Goal: Information Seeking & Learning: Learn about a topic

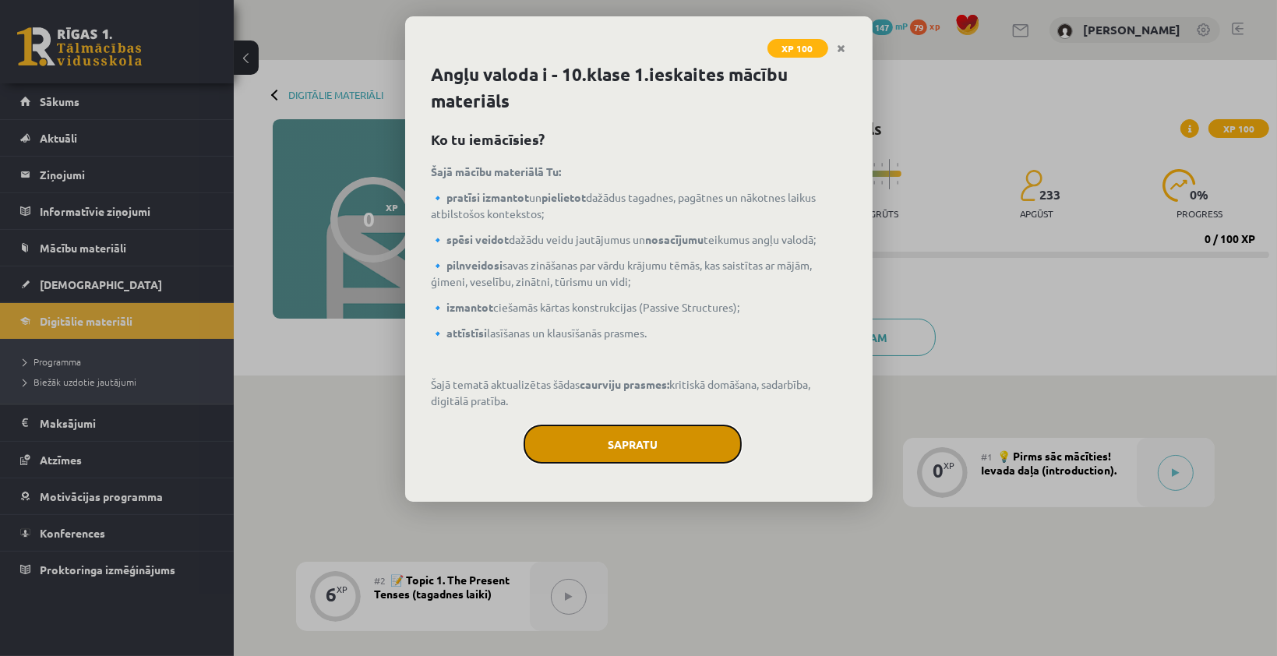
click at [651, 449] on button "Sapratu" at bounding box center [632, 444] width 218 height 39
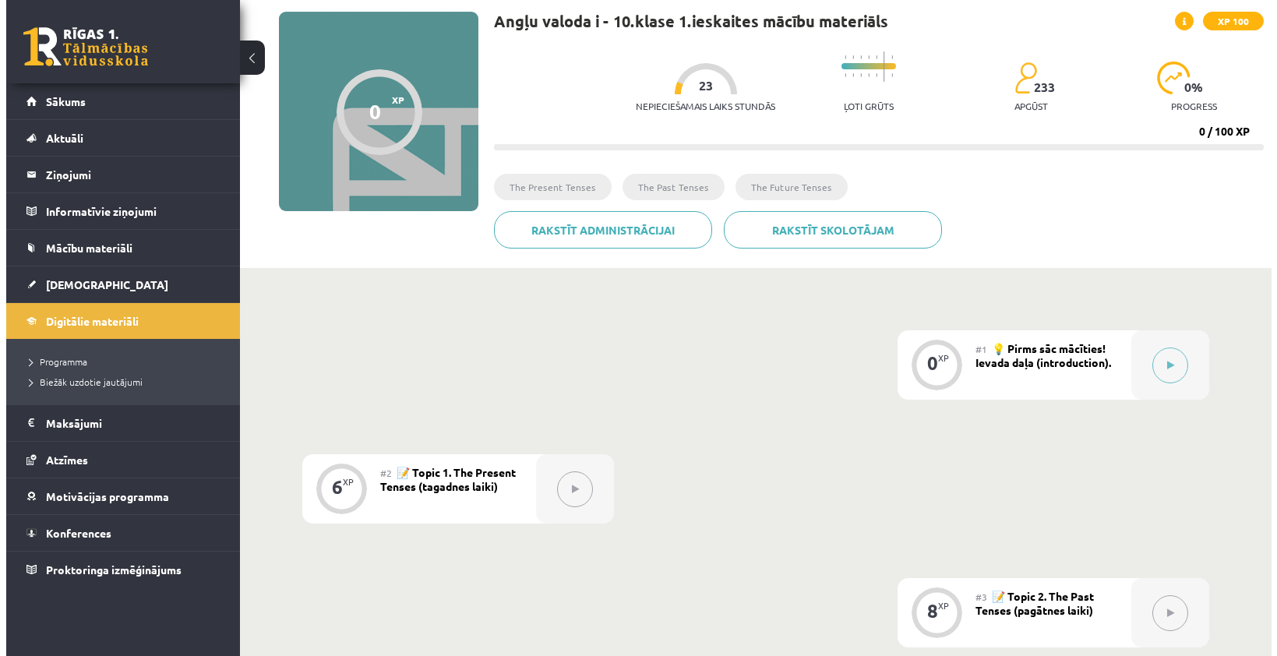
scroll to position [97, 0]
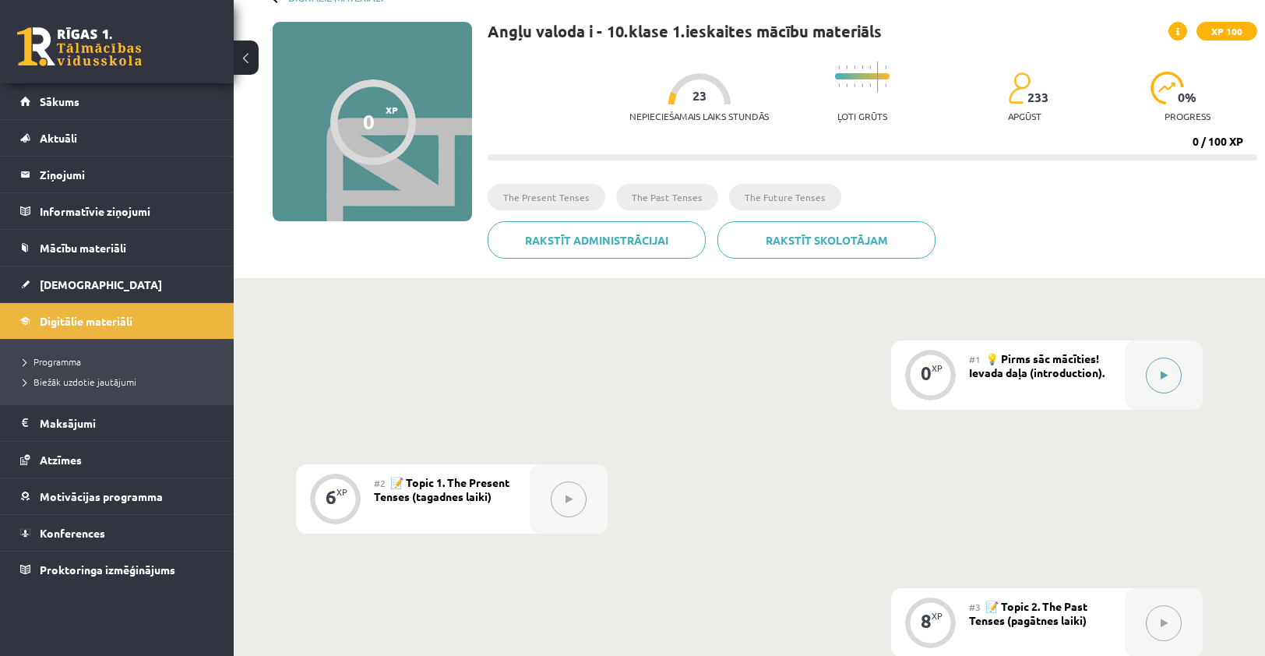
click at [1163, 386] on button at bounding box center [1164, 376] width 36 height 36
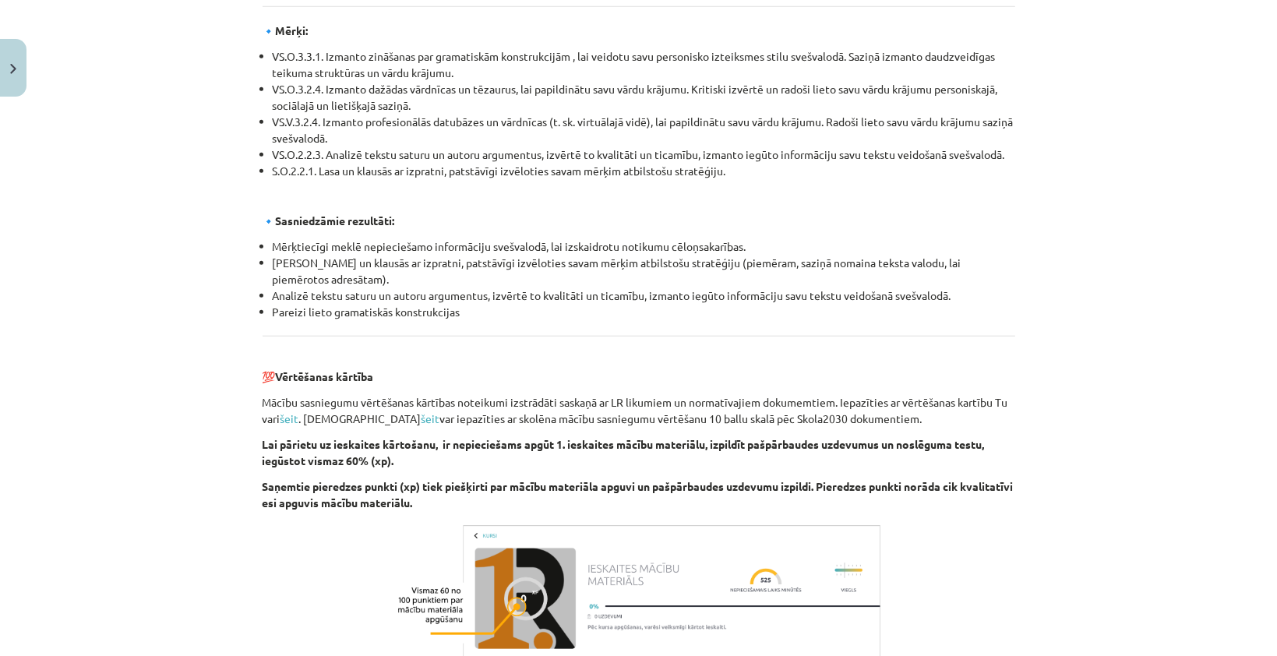
scroll to position [1686, 0]
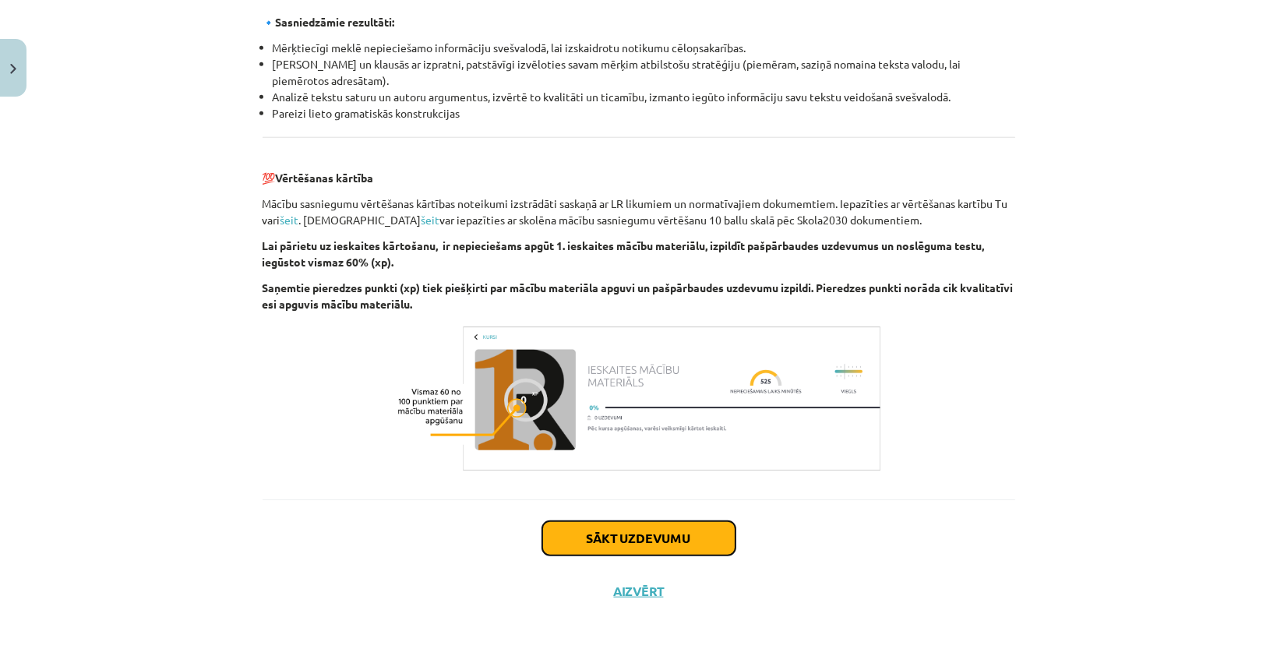
click at [656, 551] on button "Sākt uzdevumu" at bounding box center [638, 538] width 193 height 34
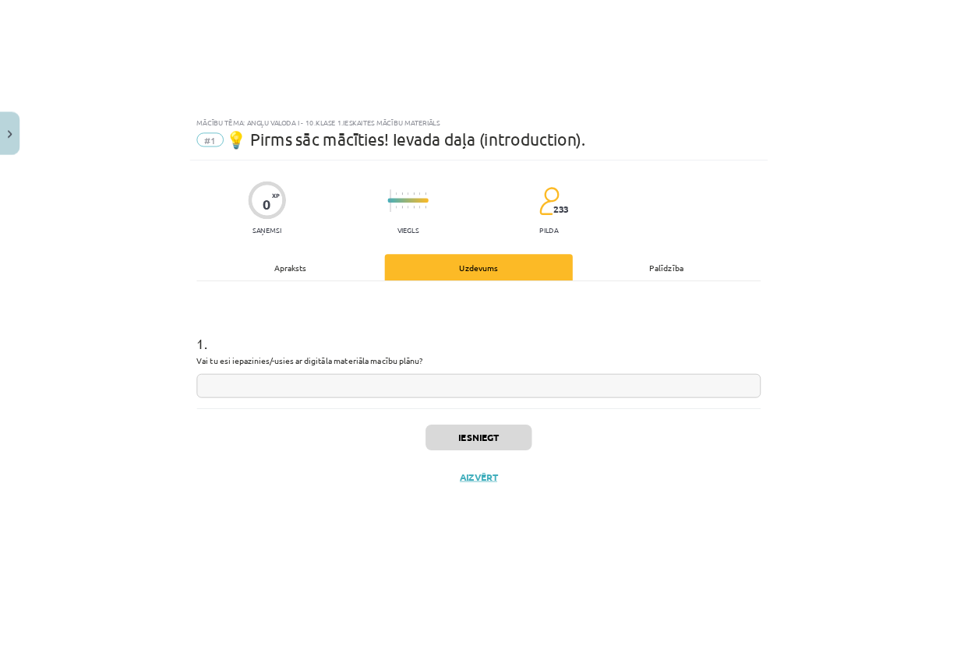
scroll to position [0, 0]
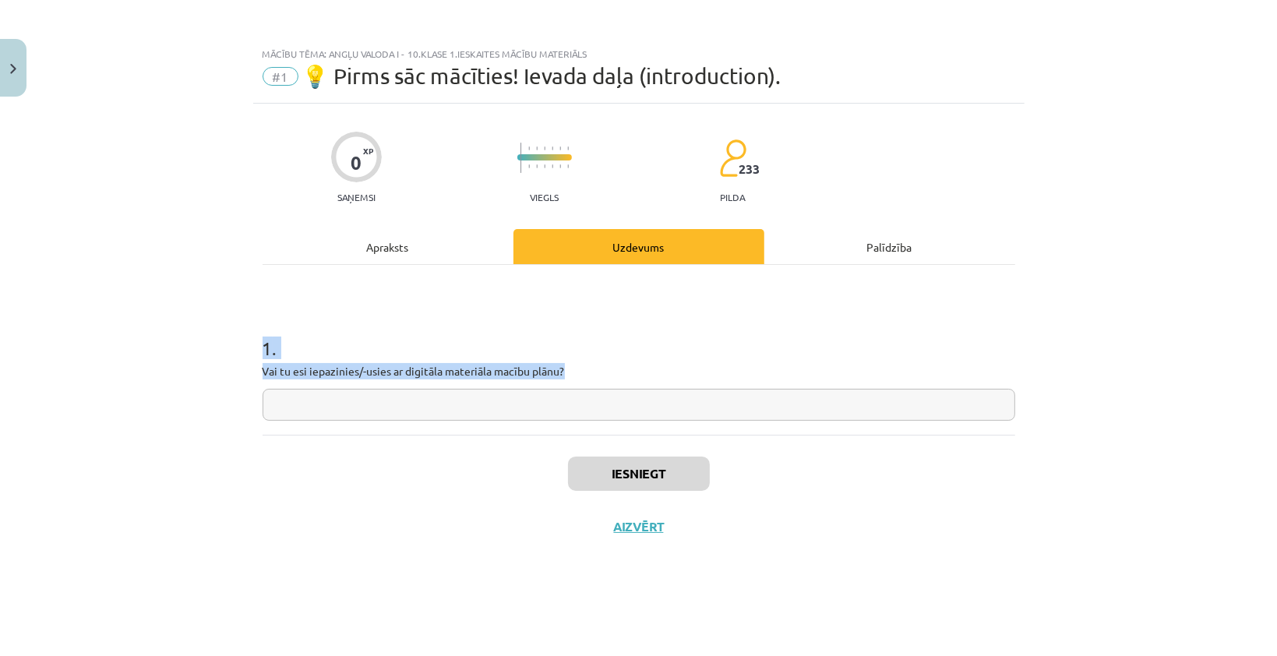
drag, startPoint x: 255, startPoint y: 345, endPoint x: 527, endPoint y: 421, distance: 282.4
click at [527, 421] on div "0 XP Saņemsi Viegls 233 pilda Apraksts Uzdevums Palīdzība 1 . Vai tu esi iepazi…" at bounding box center [638, 360] width 771 height 513
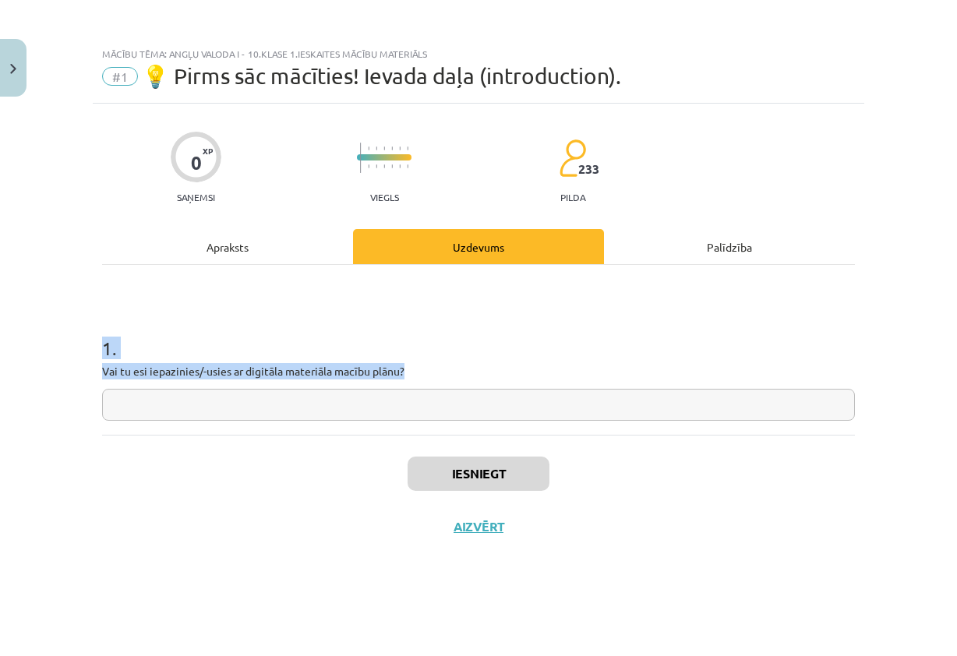
drag, startPoint x: 929, startPoint y: 407, endPoint x: 337, endPoint y: 368, distance: 592.5
copy div "1 . Vai tu esi iepazinies/-usies ar digitāla materiāla macību plānu?"
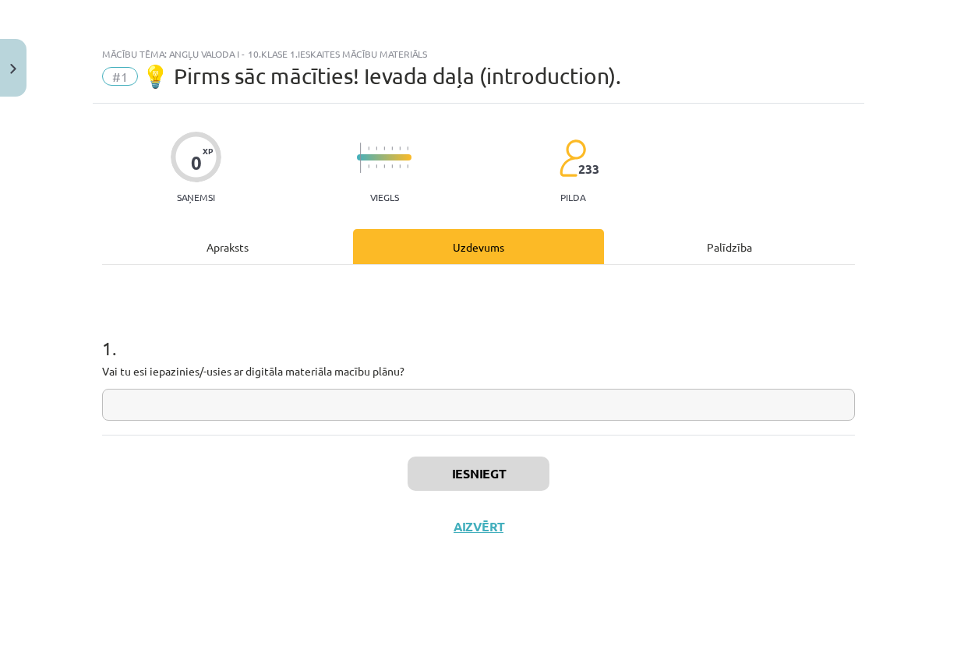
click at [643, 467] on div "Iesniegt Aizvērt" at bounding box center [478, 489] width 752 height 109
click at [551, 399] on input "text" at bounding box center [478, 405] width 752 height 32
paste input "**********"
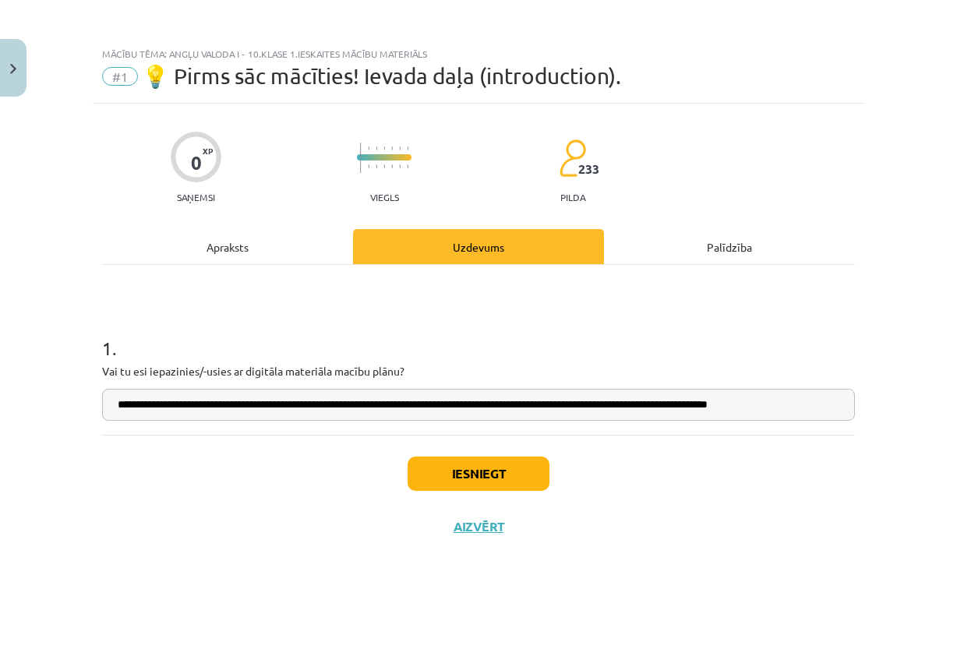
scroll to position [0, 6]
type input "**********"
click at [492, 467] on button "Iesniegt" at bounding box center [478, 473] width 142 height 34
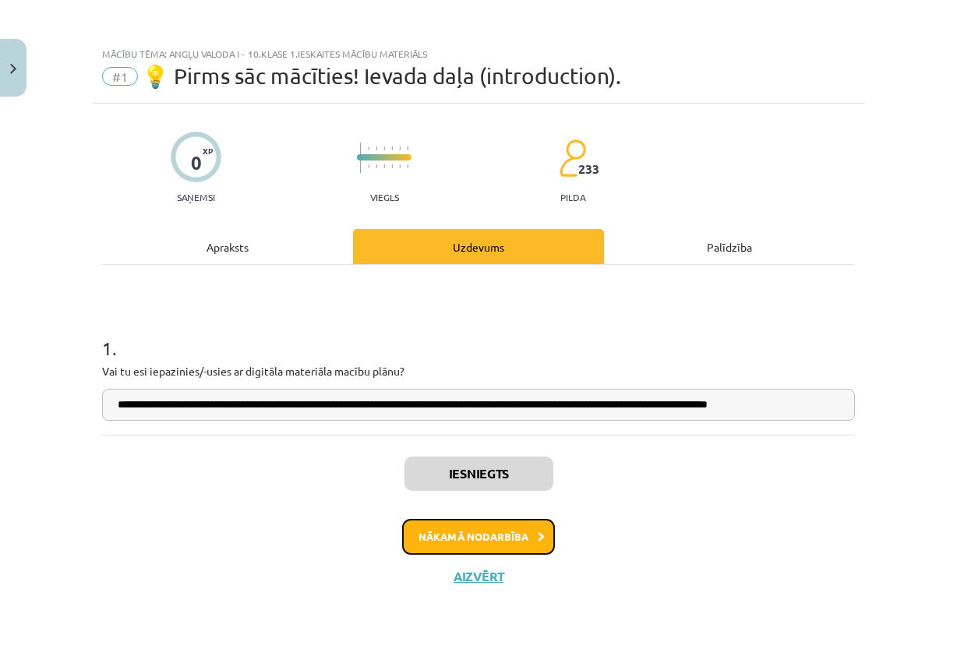
click at [489, 536] on button "Nākamā nodarbība" at bounding box center [478, 537] width 153 height 36
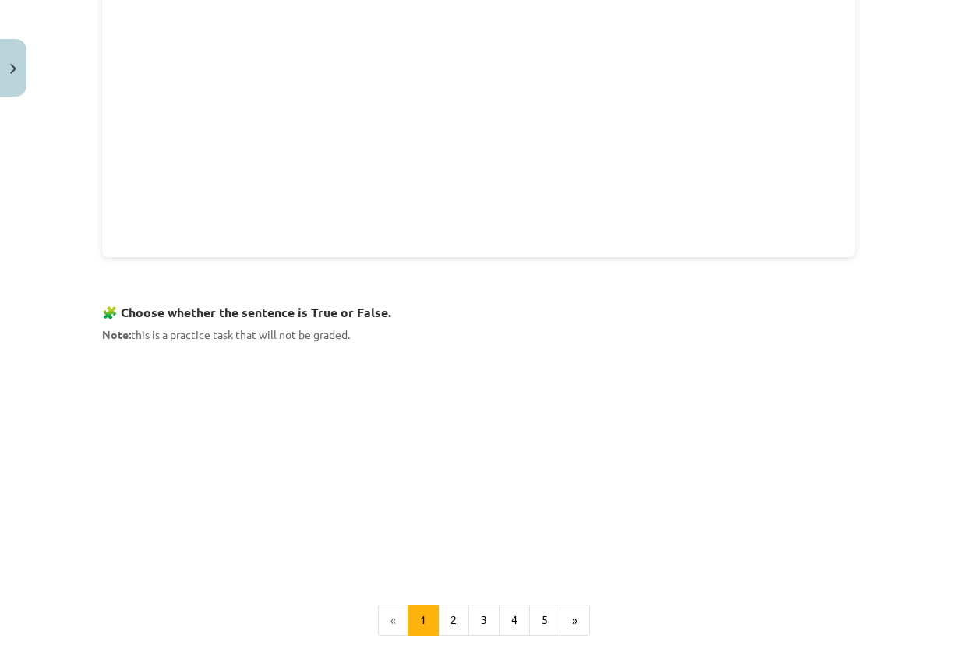
scroll to position [914, 0]
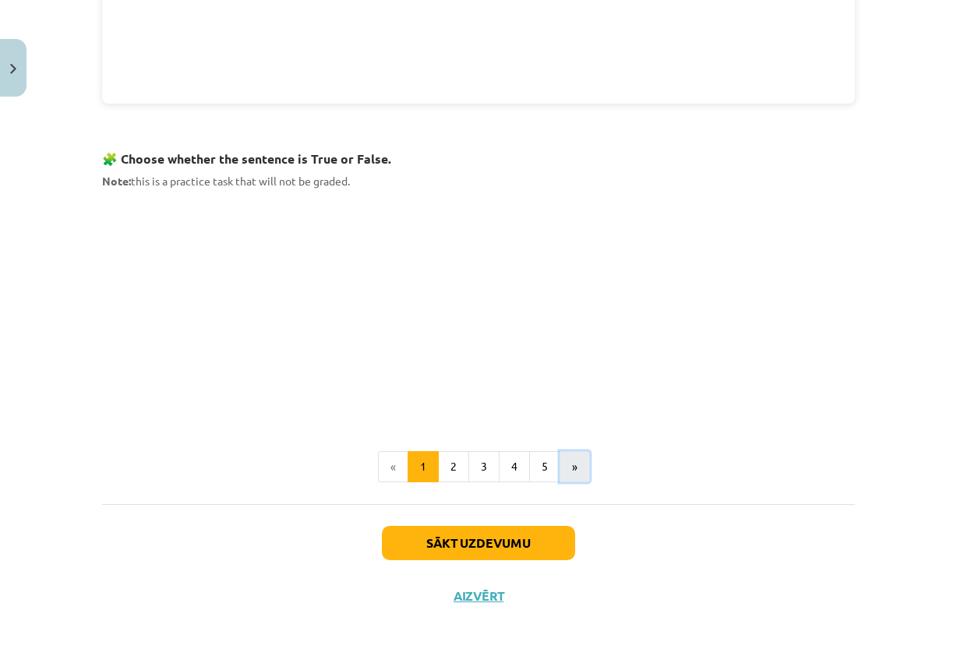
click at [564, 474] on button "»" at bounding box center [574, 466] width 30 height 31
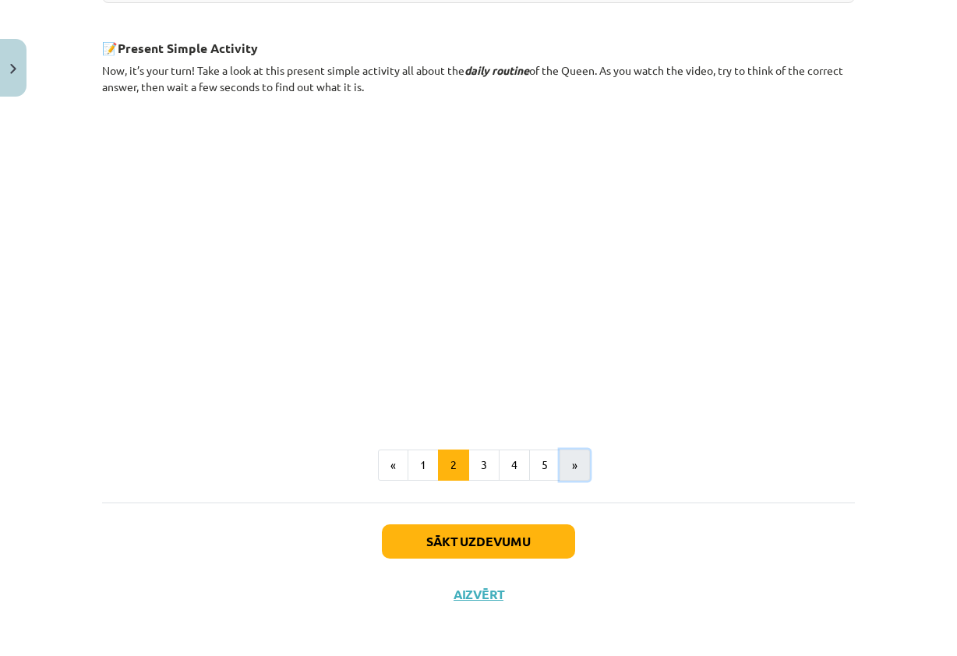
click at [569, 452] on button "»" at bounding box center [574, 464] width 30 height 31
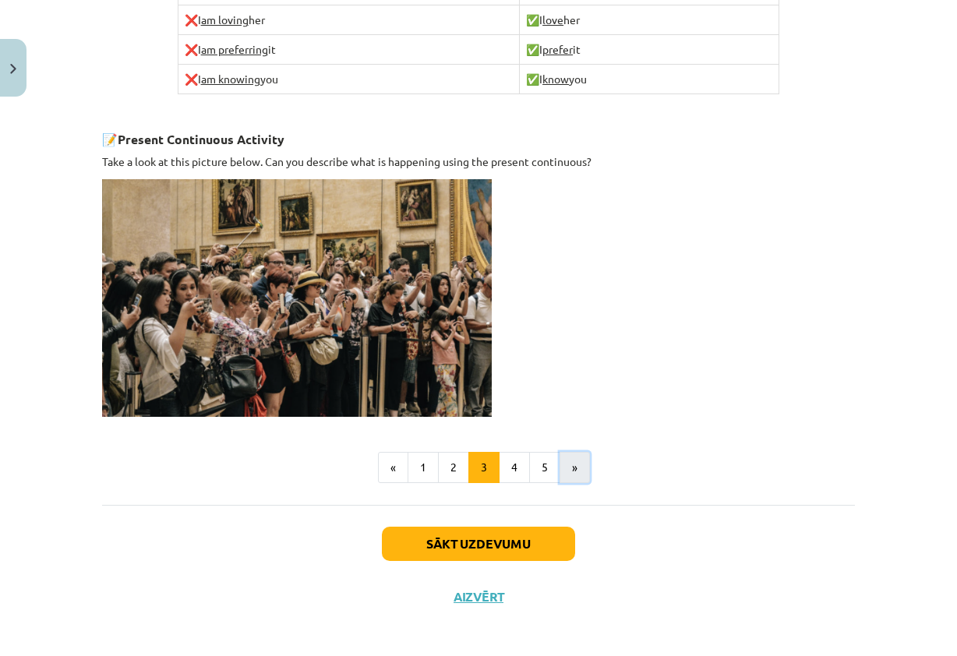
click at [573, 466] on button "»" at bounding box center [574, 467] width 30 height 31
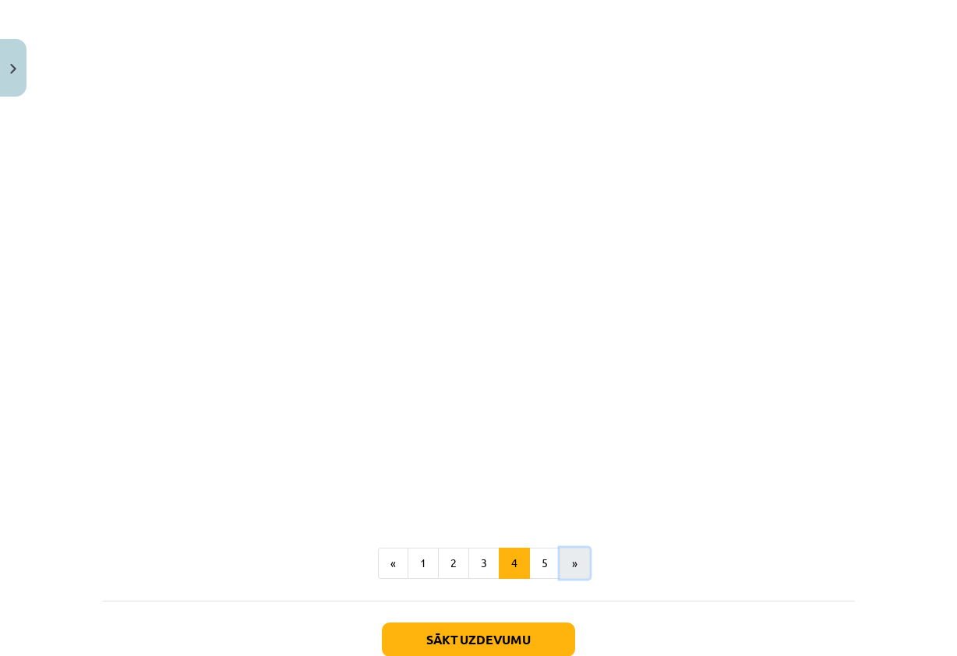
click at [573, 548] on button "»" at bounding box center [574, 563] width 30 height 31
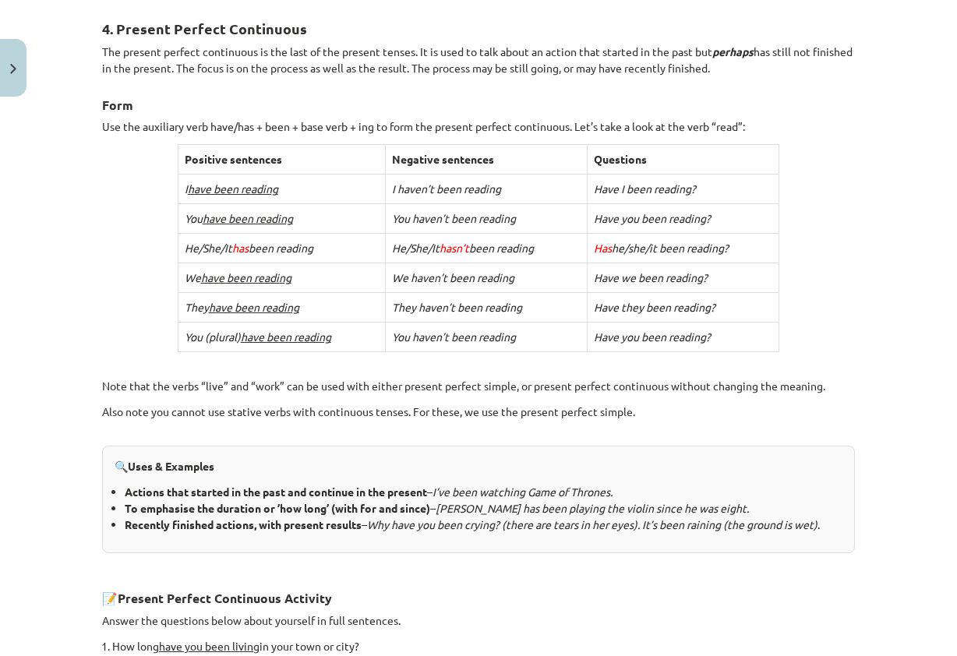
scroll to position [574, 0]
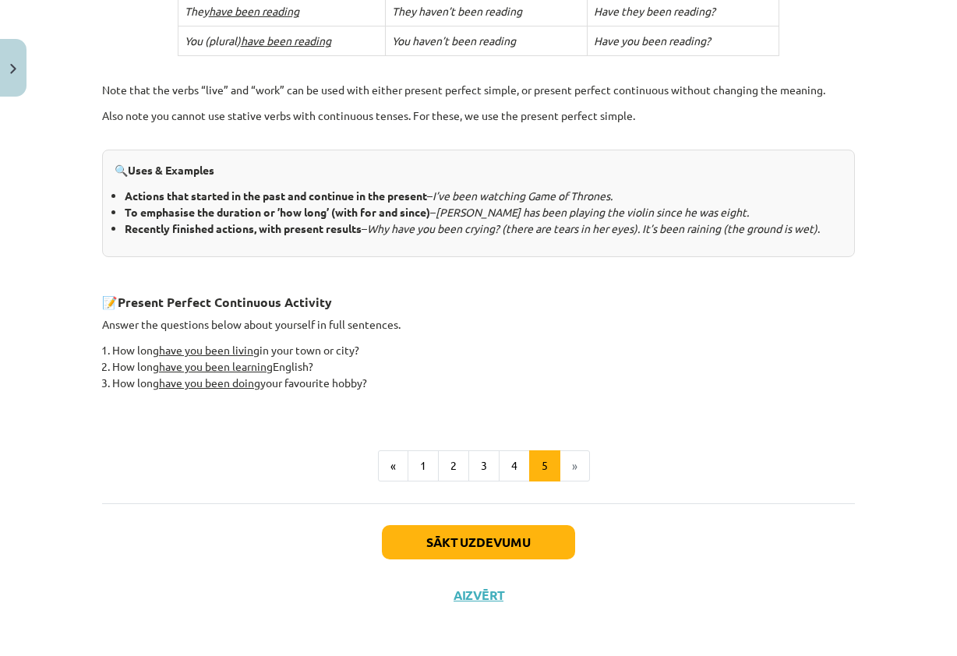
click at [573, 466] on li "»" at bounding box center [575, 465] width 30 height 31
click at [520, 530] on button "Sākt uzdevumu" at bounding box center [478, 542] width 193 height 34
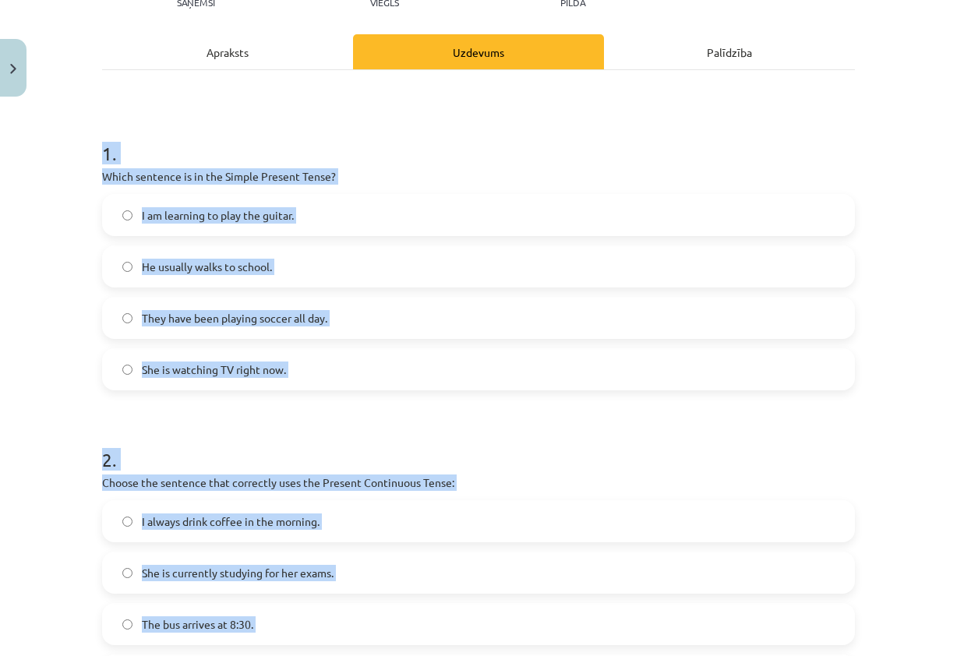
scroll to position [721, 0]
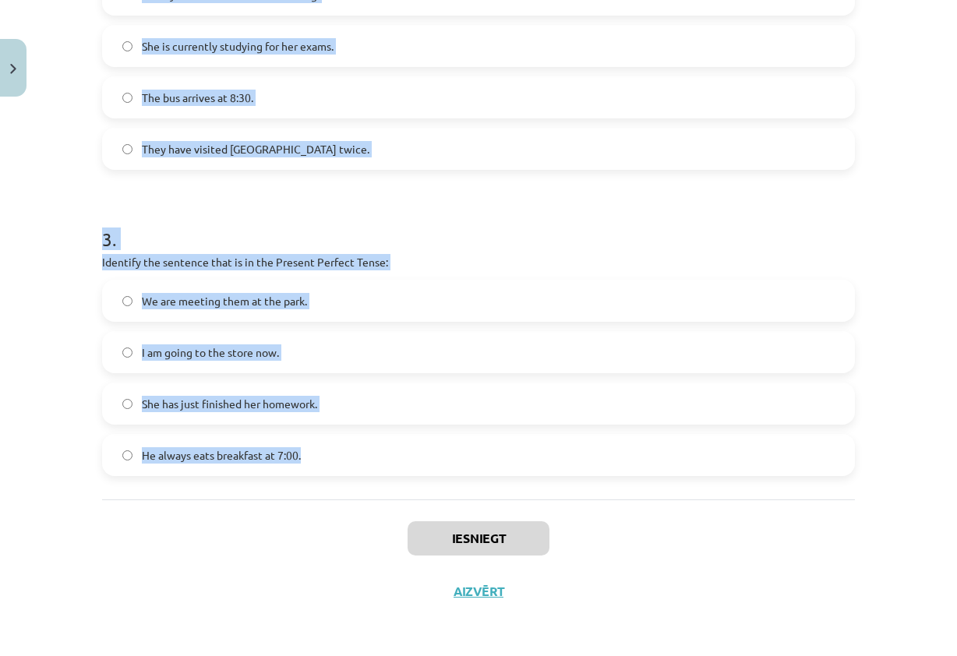
drag, startPoint x: 97, startPoint y: 231, endPoint x: 414, endPoint y: 463, distance: 393.1
click at [414, 463] on form "1 . Which sentence is in the Simple Present Tense? I am learning to play the gu…" at bounding box center [478, 32] width 752 height 887
copy form "1 . Which sentence is in the Simple Present Tense? I am learning to play the gu…"
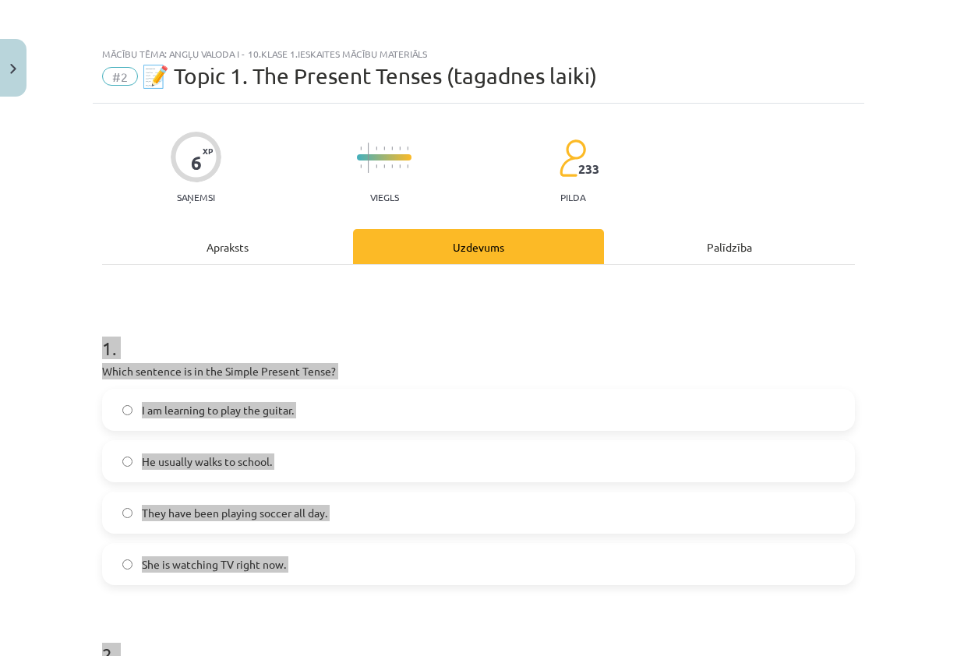
scroll to position [0, 0]
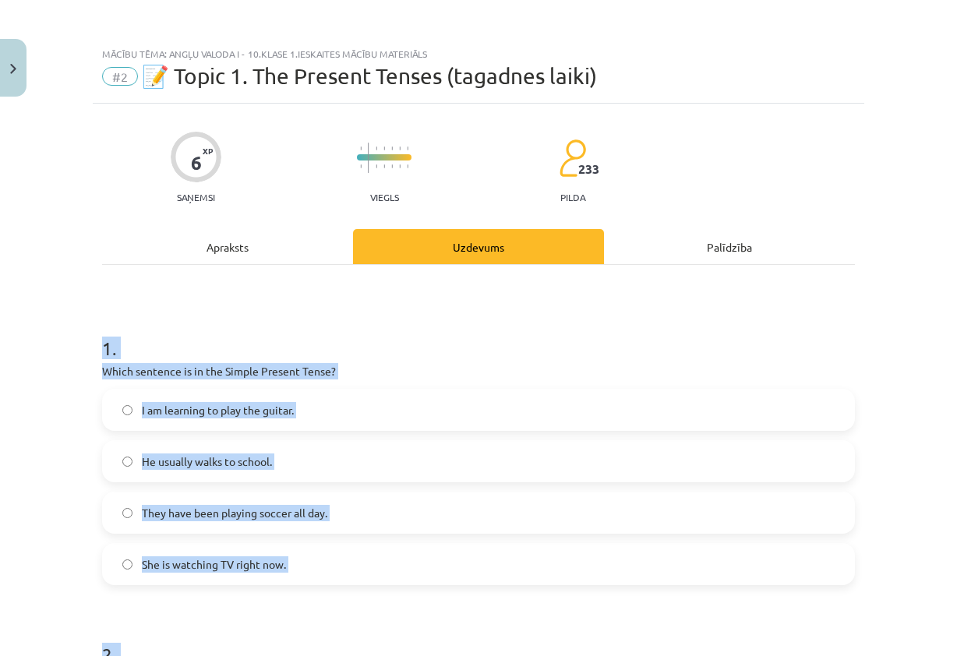
click at [536, 343] on h1 "1 ." at bounding box center [478, 334] width 752 height 48
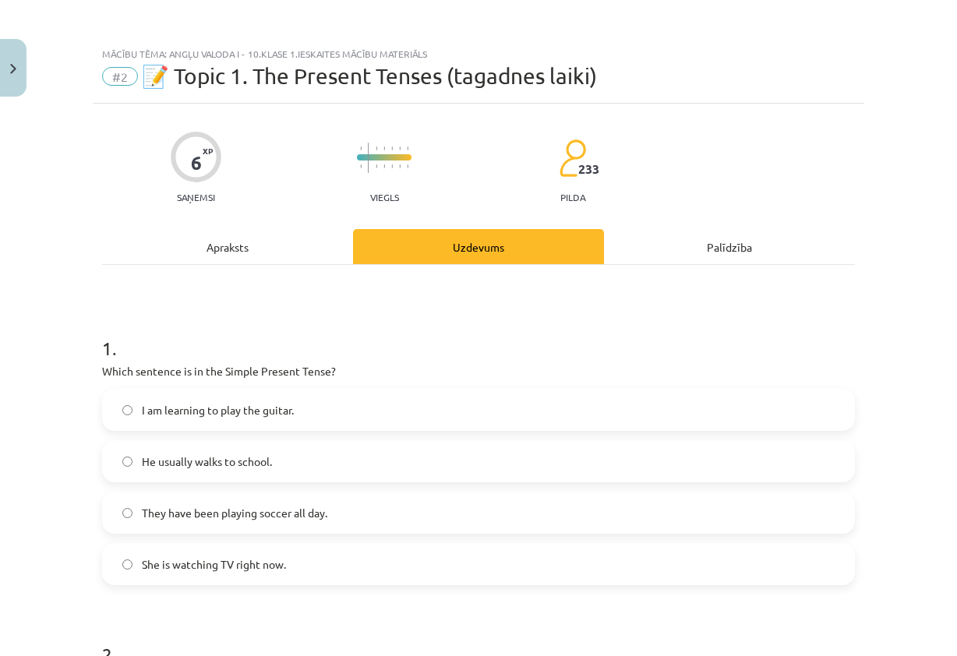
click at [344, 470] on label "He usually walks to school." at bounding box center [478, 461] width 749 height 39
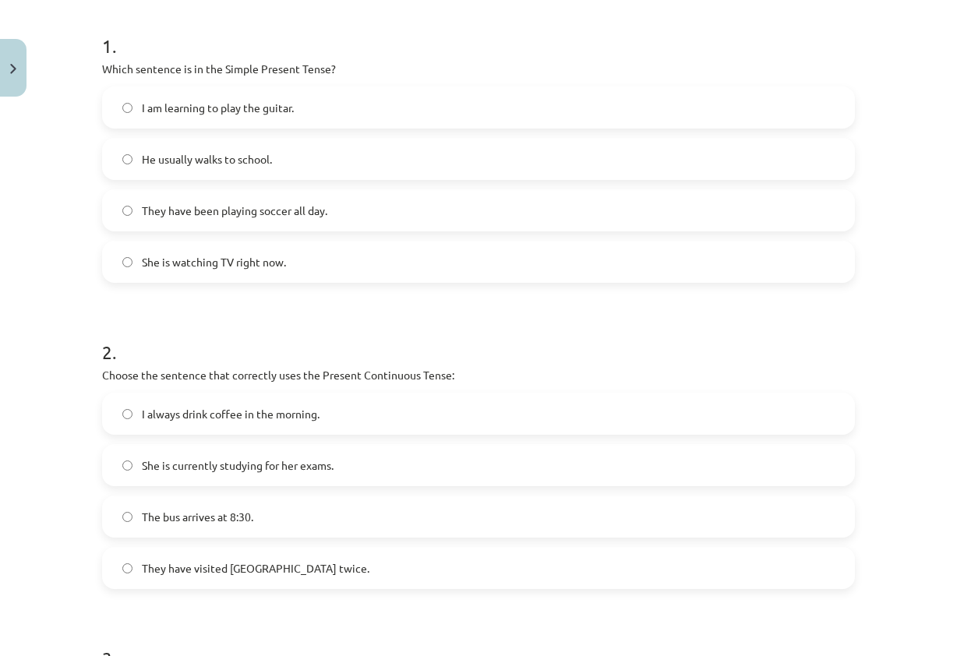
scroll to position [312, 0]
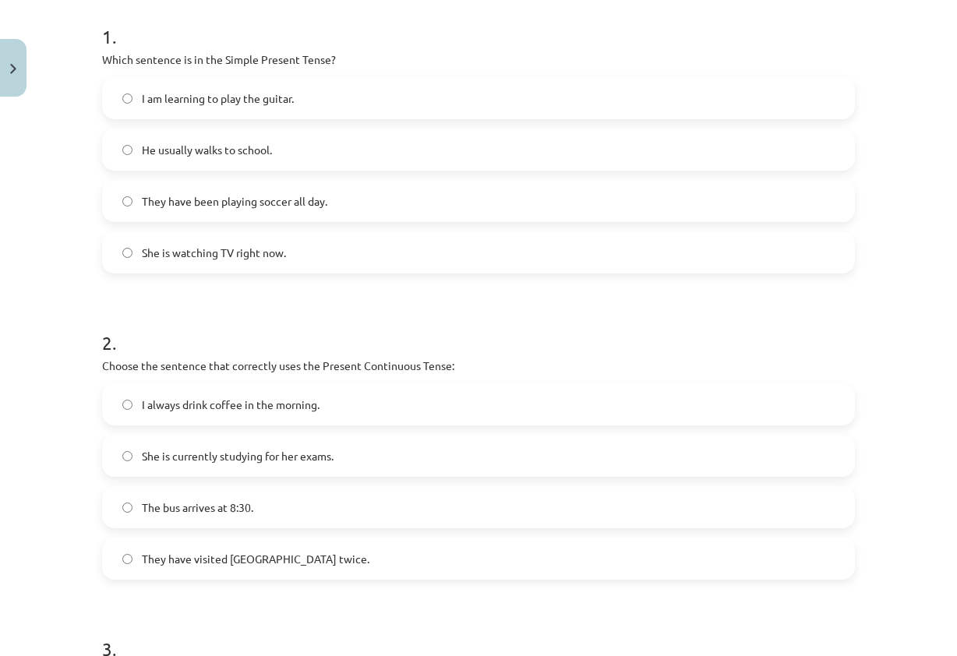
click at [298, 454] on span "She is currently studying for her exams." at bounding box center [238, 456] width 192 height 16
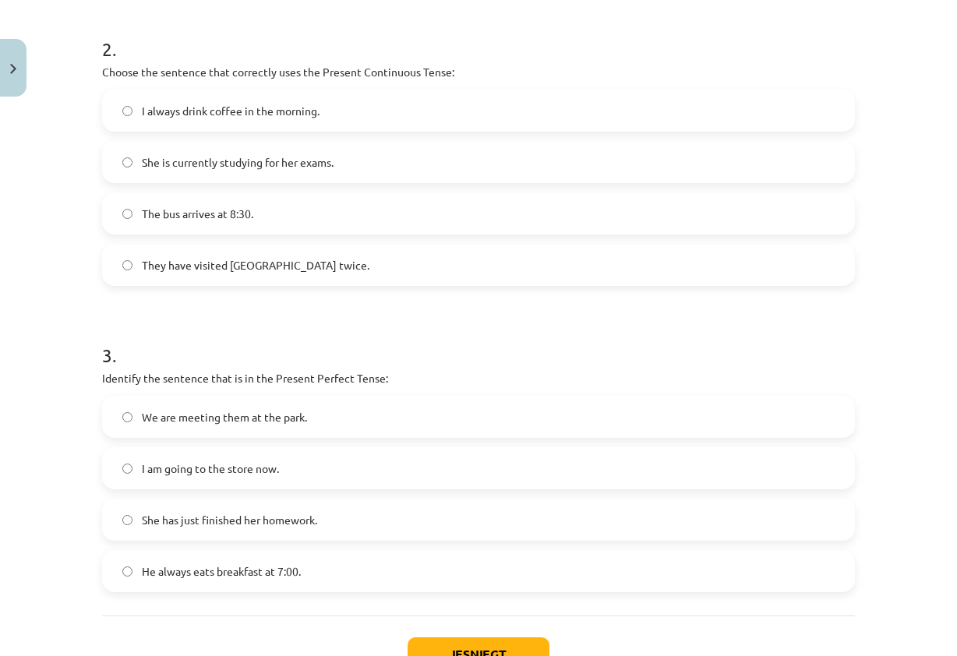
scroll to position [623, 0]
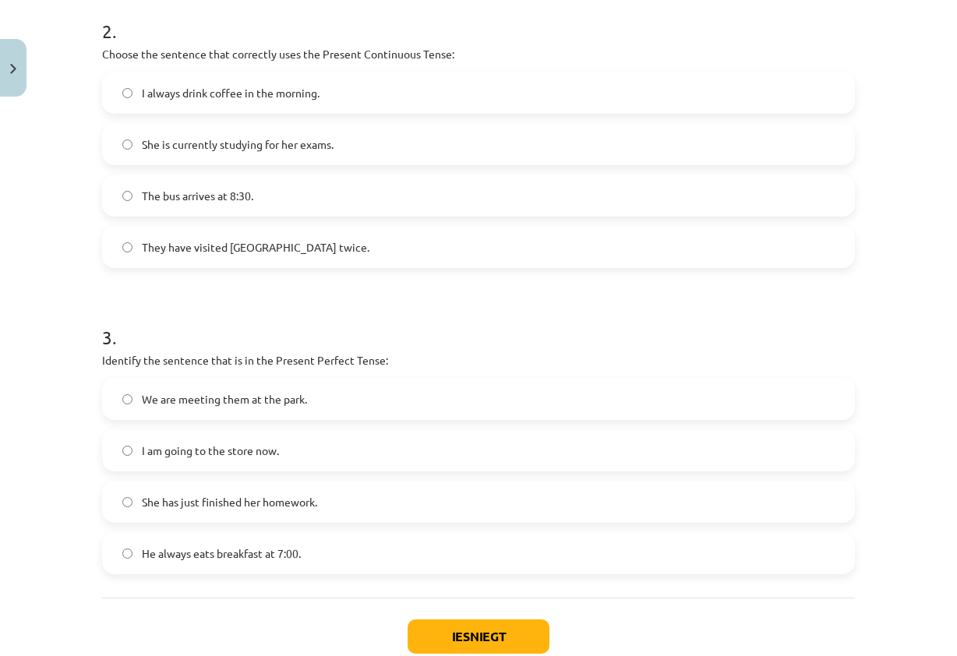
click at [252, 514] on label "She has just finished her homework." at bounding box center [478, 501] width 749 height 39
click at [452, 626] on button "Iesniegt" at bounding box center [478, 636] width 142 height 34
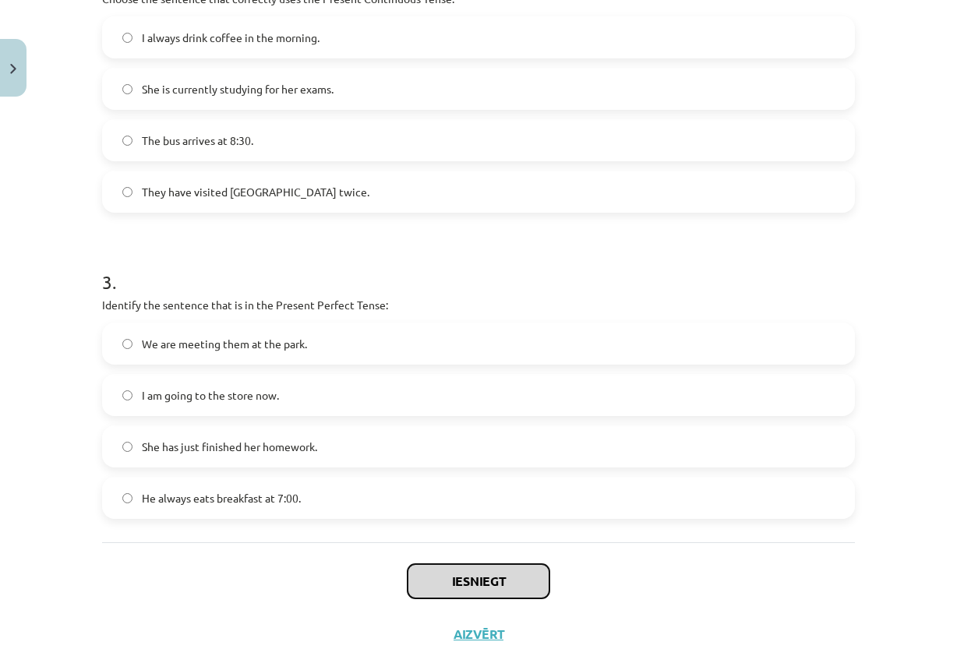
scroll to position [721, 0]
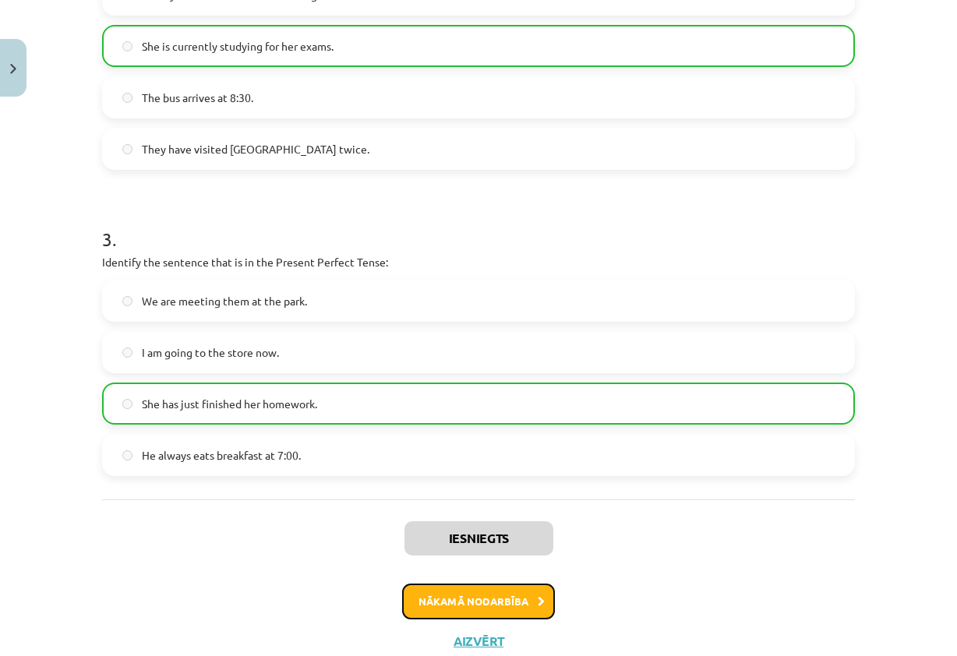
click at [502, 590] on button "Nākamā nodarbība" at bounding box center [478, 601] width 153 height 36
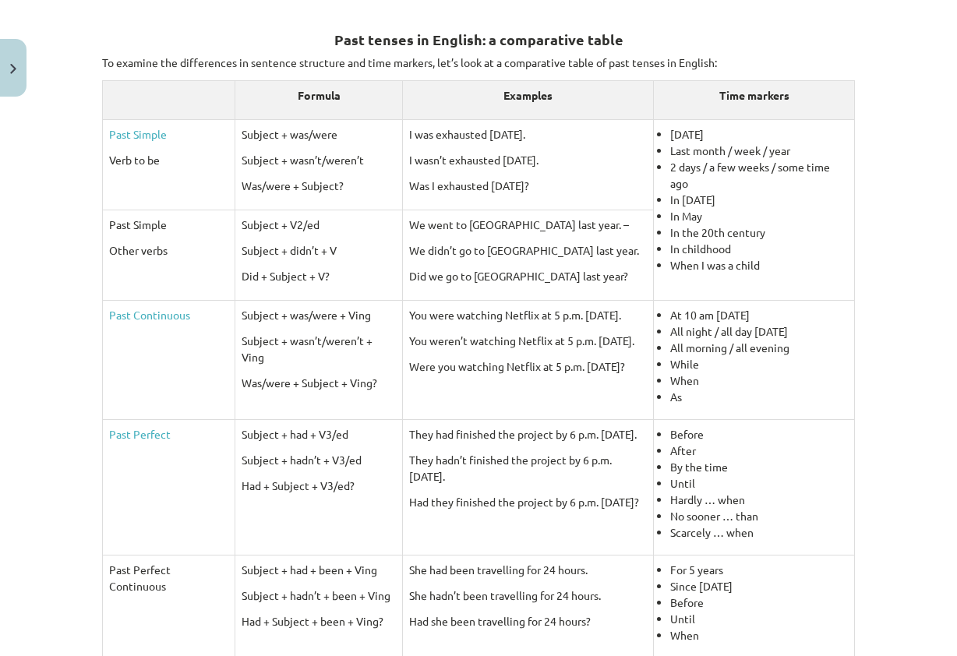
scroll to position [584, 0]
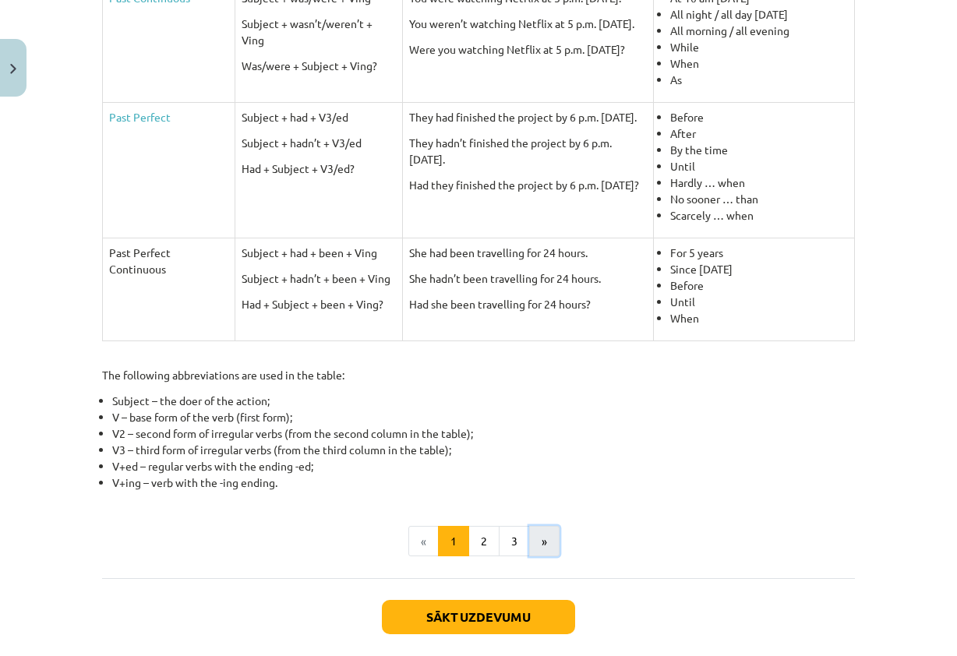
click at [534, 541] on button "»" at bounding box center [544, 541] width 30 height 31
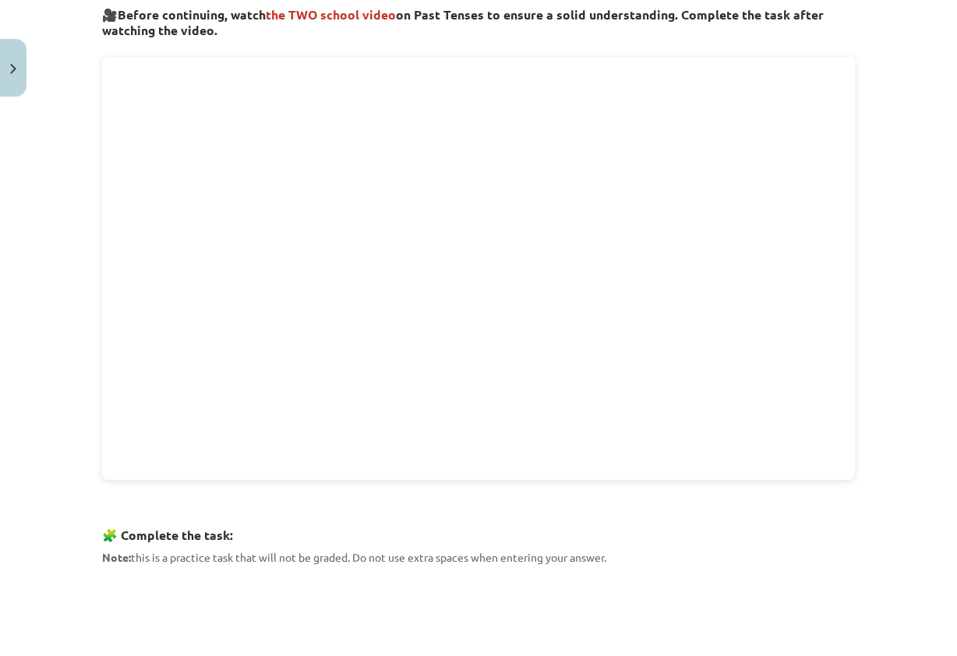
scroll to position [719, 0]
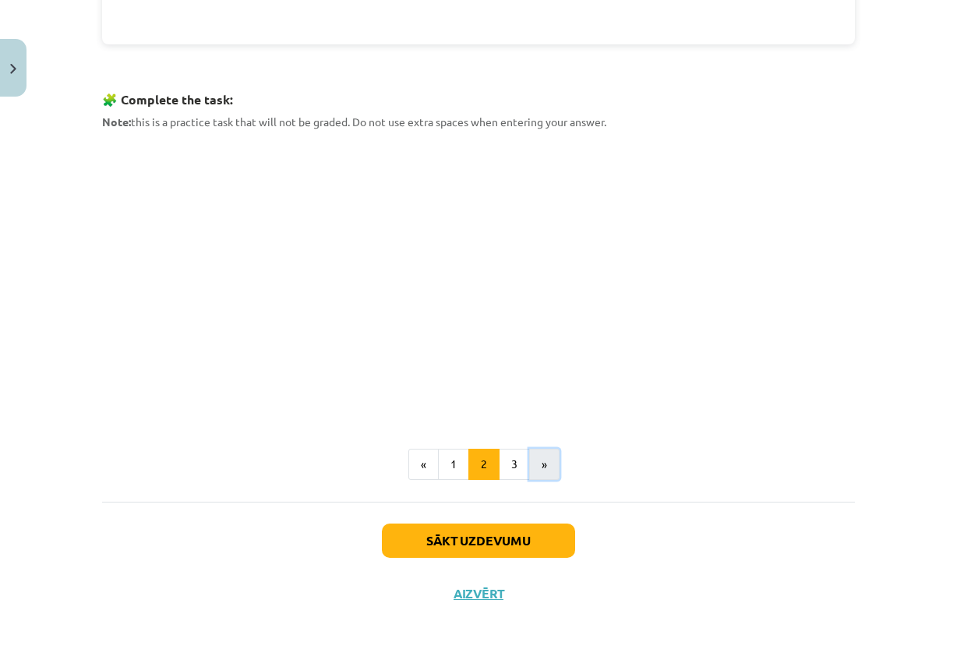
click at [539, 467] on button "»" at bounding box center [544, 464] width 30 height 31
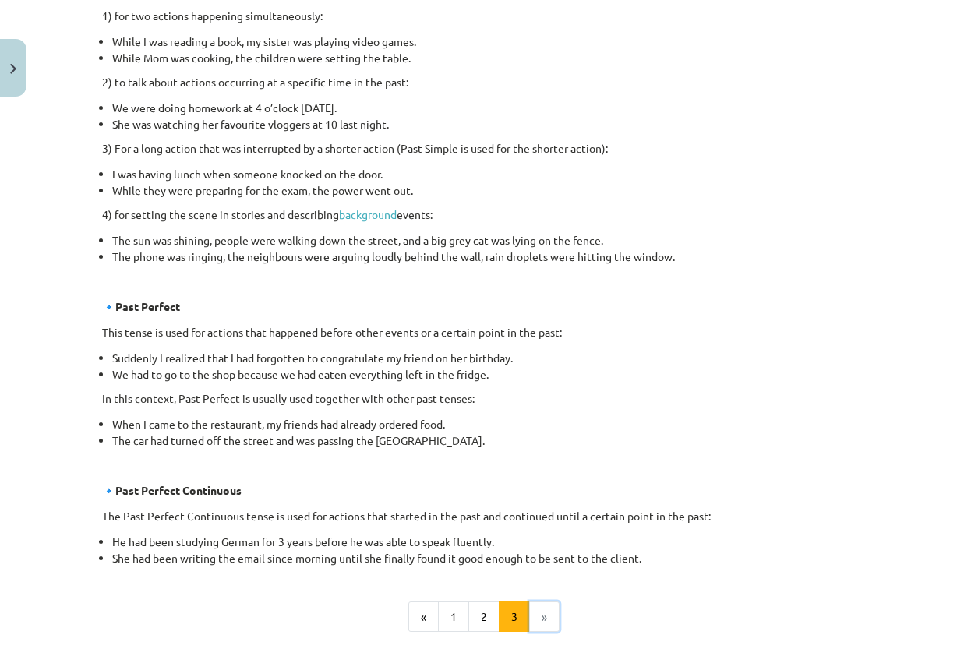
scroll to position [668, 0]
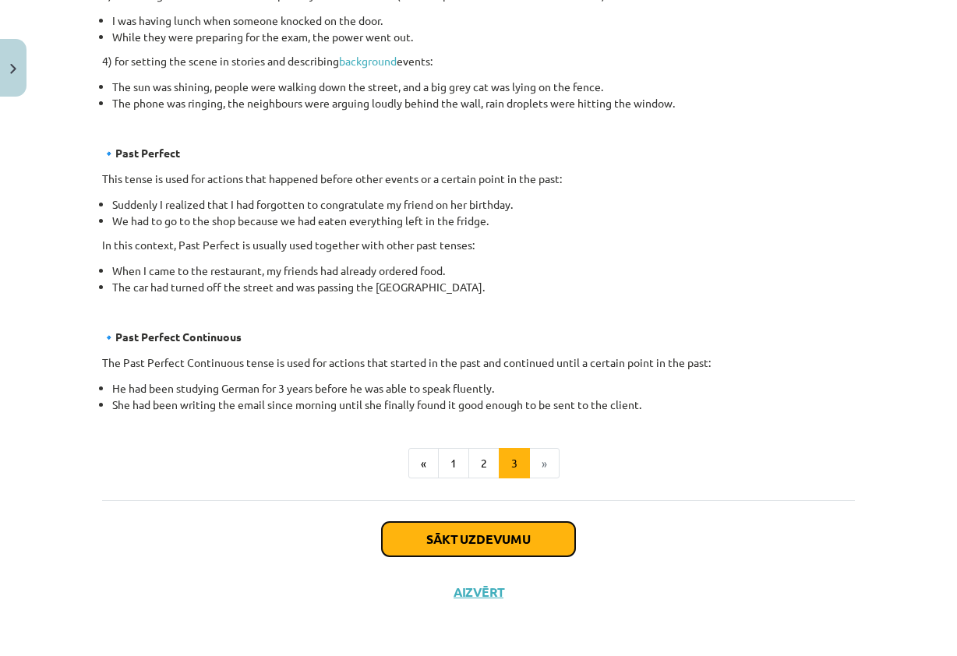
click at [530, 543] on button "Sākt uzdevumu" at bounding box center [478, 539] width 193 height 34
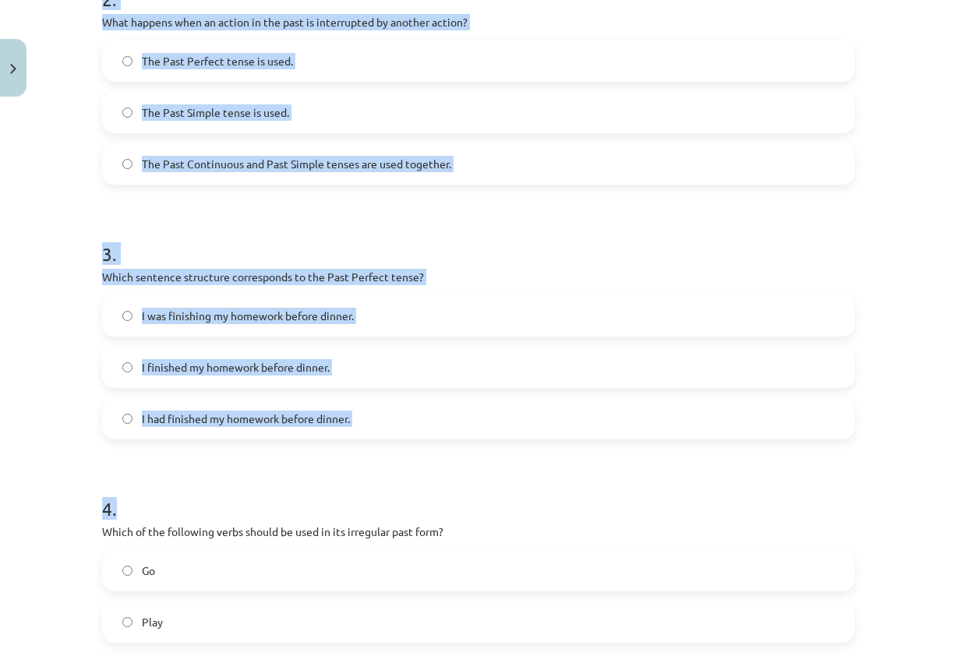
scroll to position [818, 0]
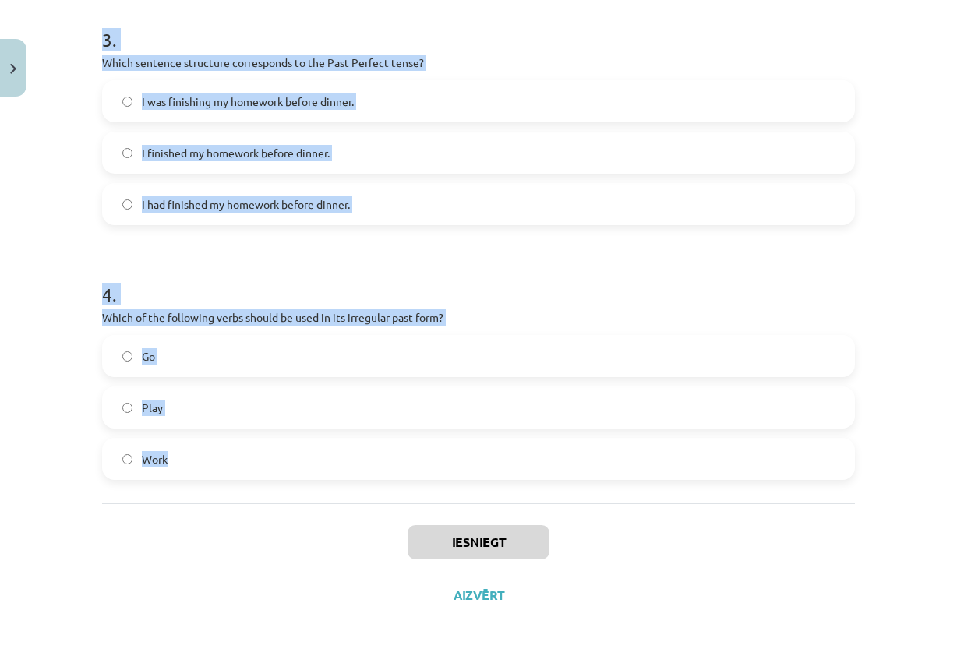
drag, startPoint x: 97, startPoint y: 305, endPoint x: 551, endPoint y: 461, distance: 479.6
copy form "1 . Which of the following sentences is correct in the Past Simple tense? He we…"
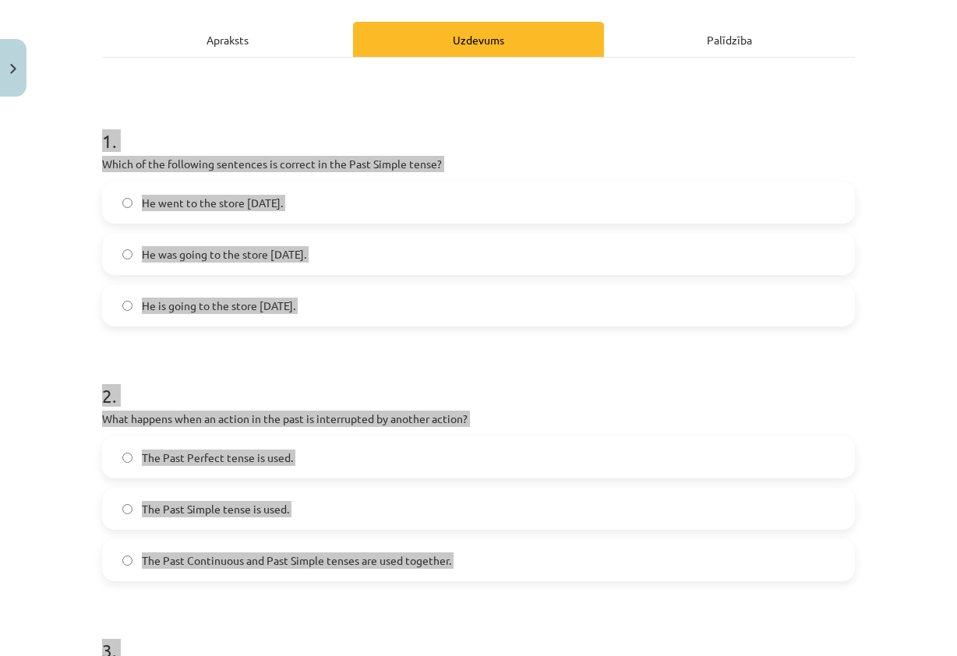
scroll to position [0, 0]
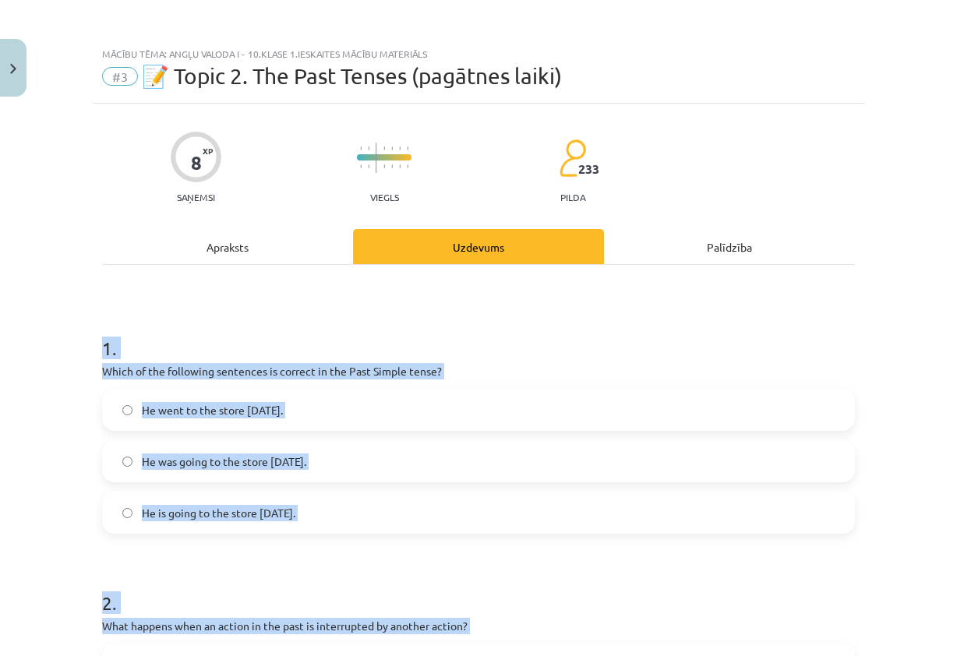
click at [581, 328] on h1 "1 ." at bounding box center [478, 334] width 752 height 48
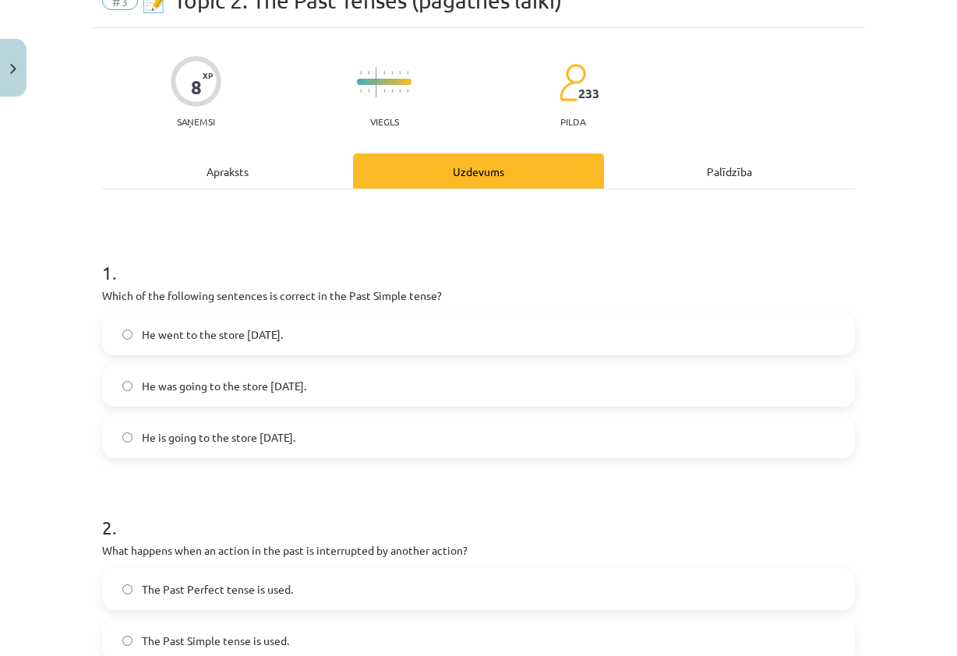
scroll to position [78, 0]
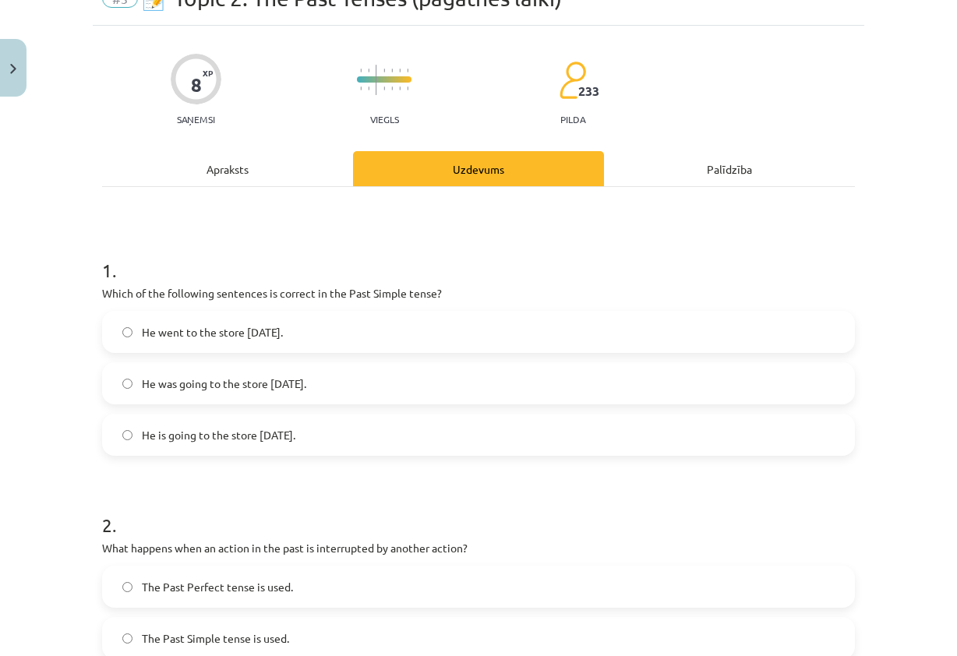
click at [329, 330] on label "He went to the store yesterday." at bounding box center [478, 331] width 749 height 39
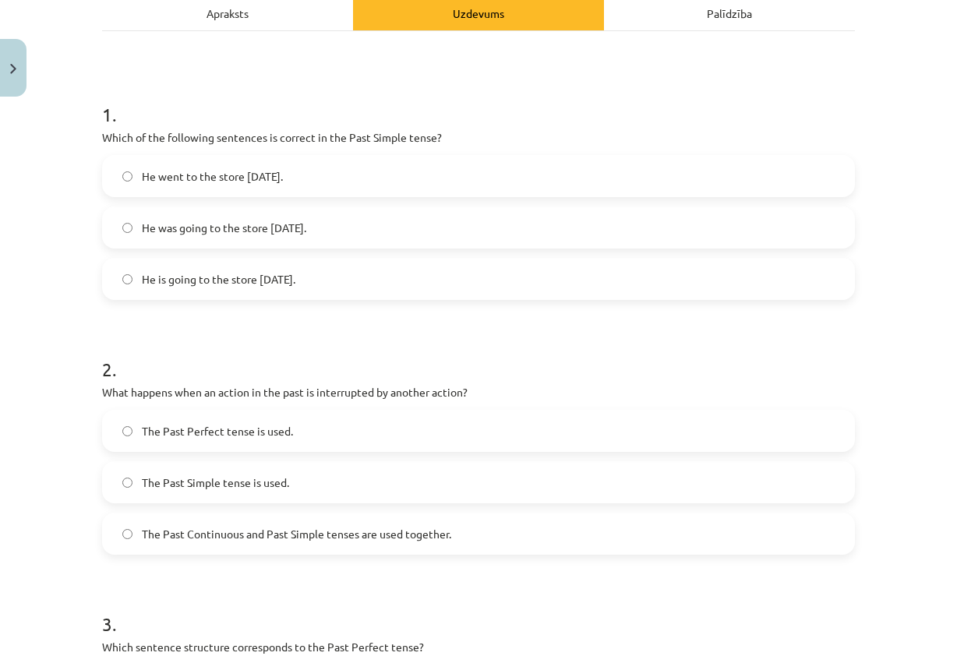
scroll to position [312, 0]
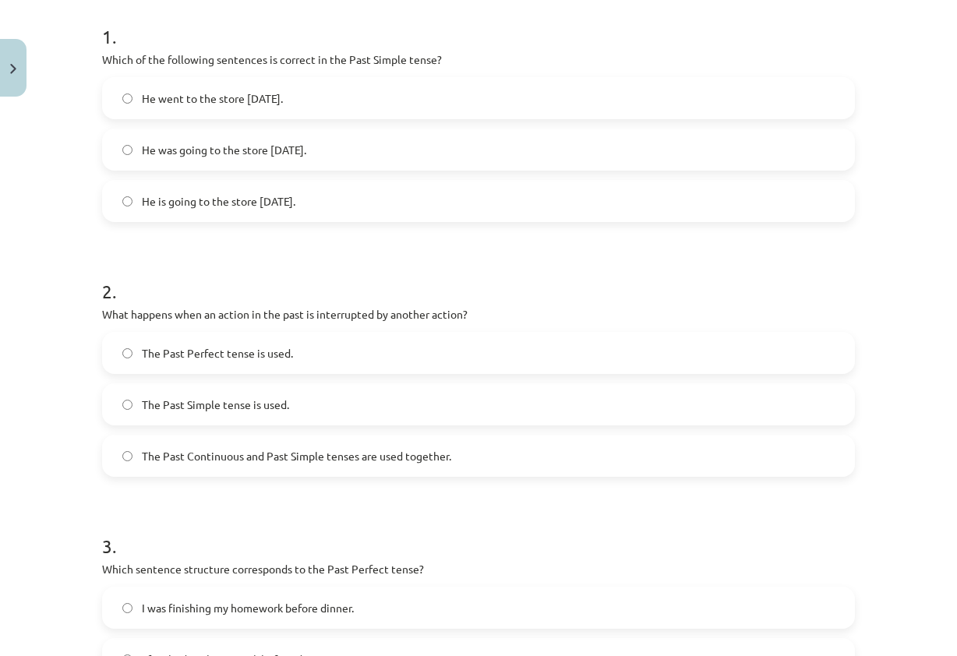
click at [266, 463] on span "The Past Continuous and Past Simple tenses are used together." at bounding box center [296, 456] width 309 height 16
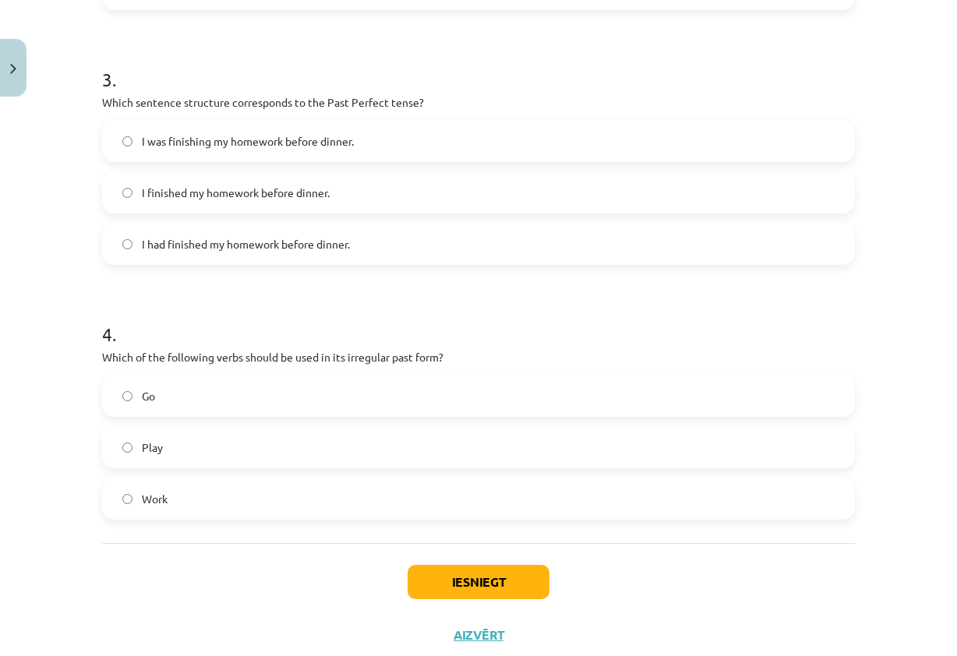
scroll to position [779, 0]
click at [229, 242] on span "I had finished my homework before dinner." at bounding box center [246, 243] width 208 height 16
click at [234, 383] on label "Go" at bounding box center [478, 394] width 749 height 39
click at [422, 579] on button "Iesniegt" at bounding box center [478, 581] width 142 height 34
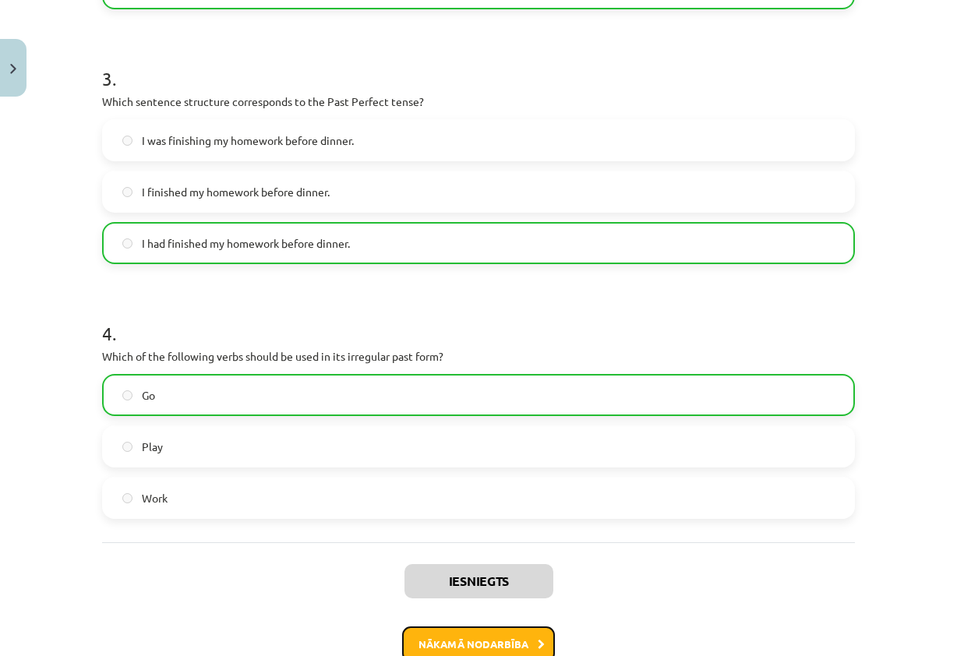
click at [501, 647] on button "Nākamā nodarbība" at bounding box center [478, 644] width 153 height 36
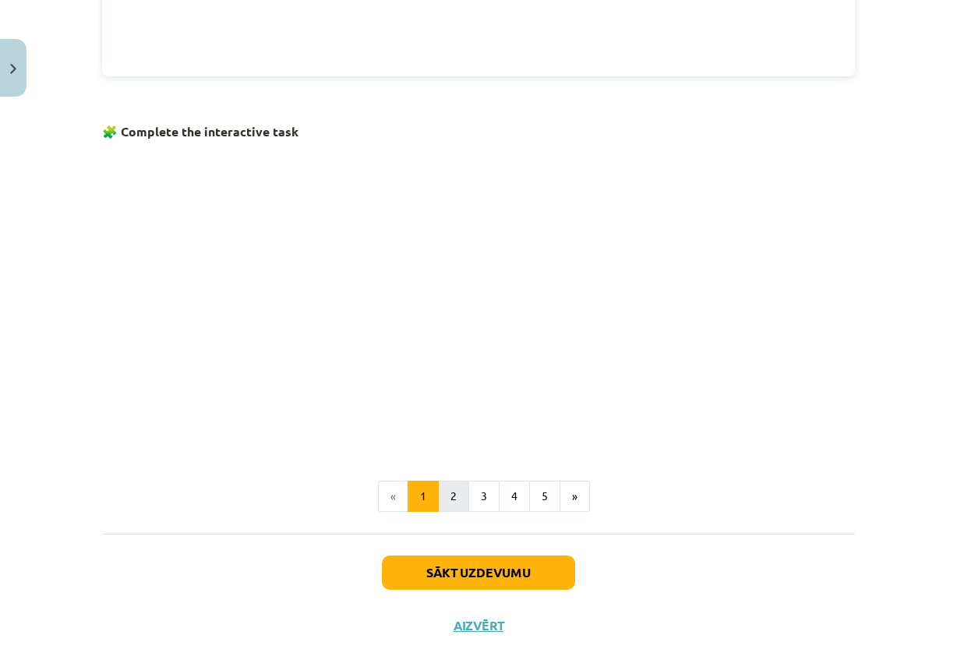
scroll to position [922, 0]
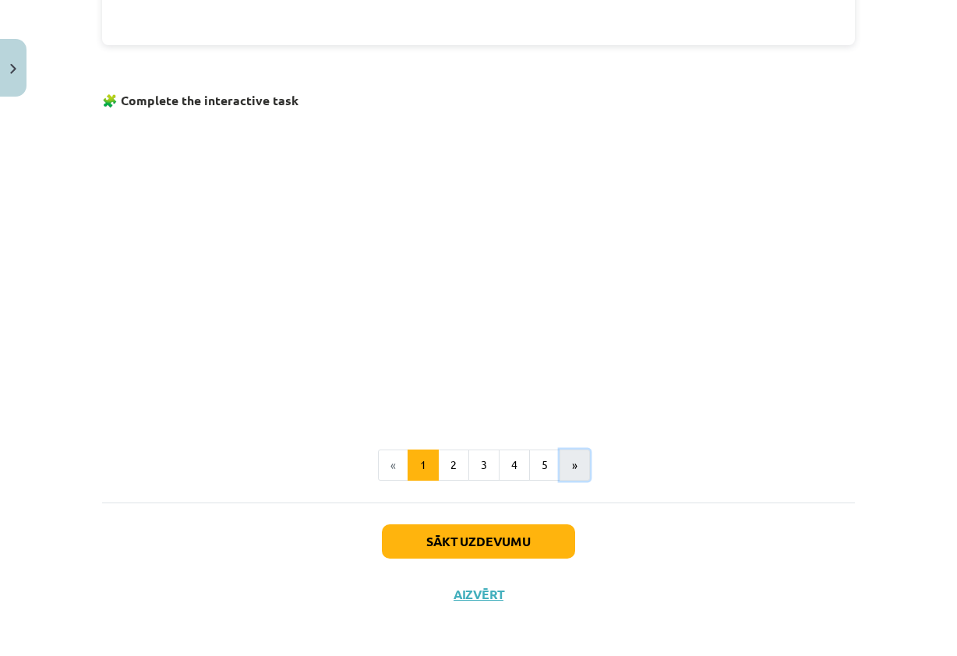
click at [573, 453] on button "»" at bounding box center [574, 464] width 30 height 31
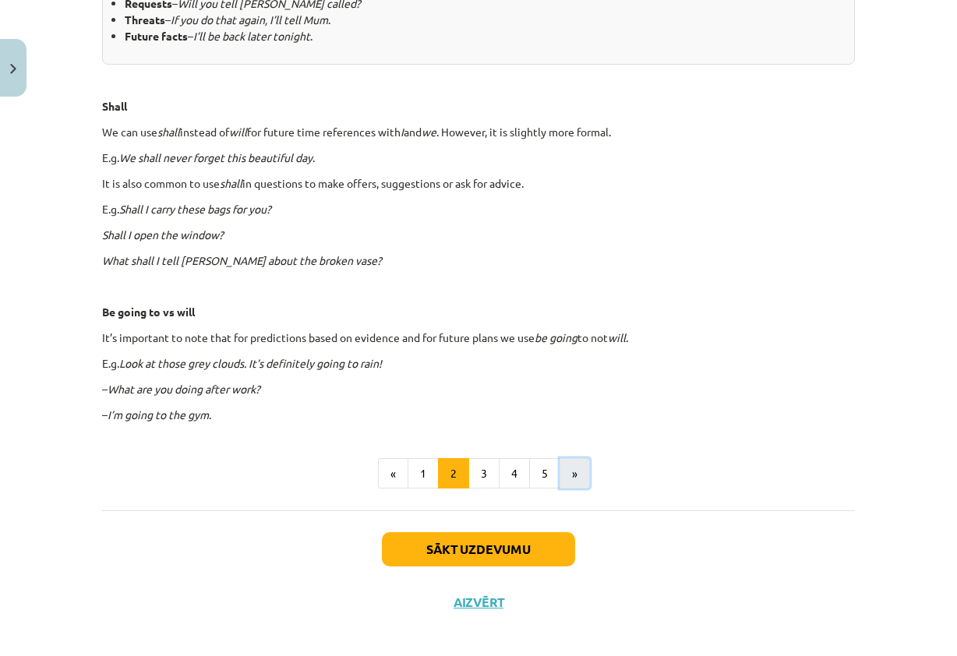
click at [578, 464] on button "»" at bounding box center [574, 473] width 30 height 31
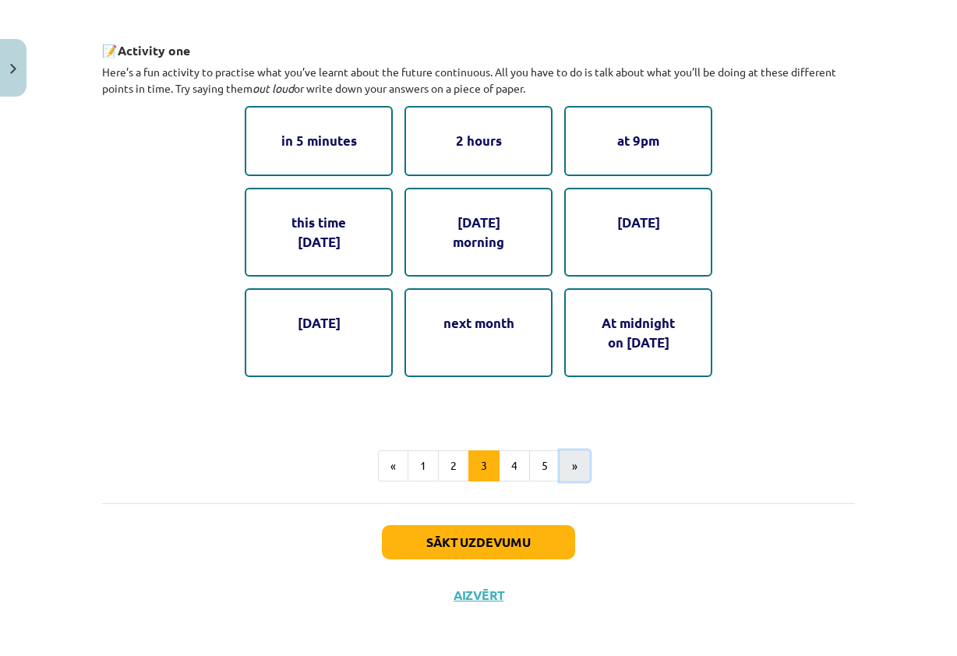
click at [578, 464] on button "»" at bounding box center [574, 465] width 30 height 31
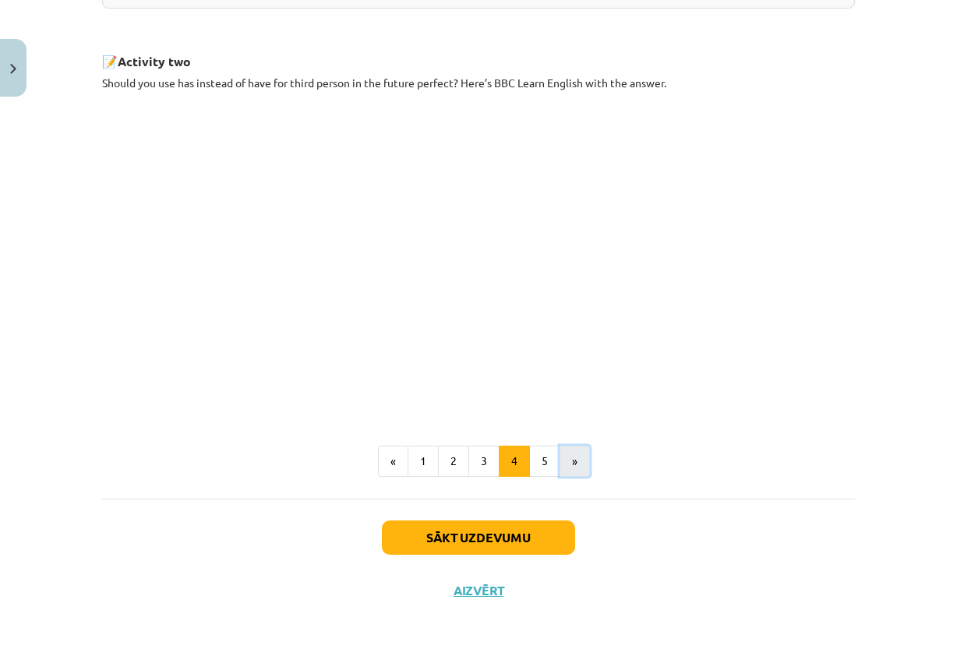
click at [578, 464] on button "»" at bounding box center [574, 461] width 30 height 31
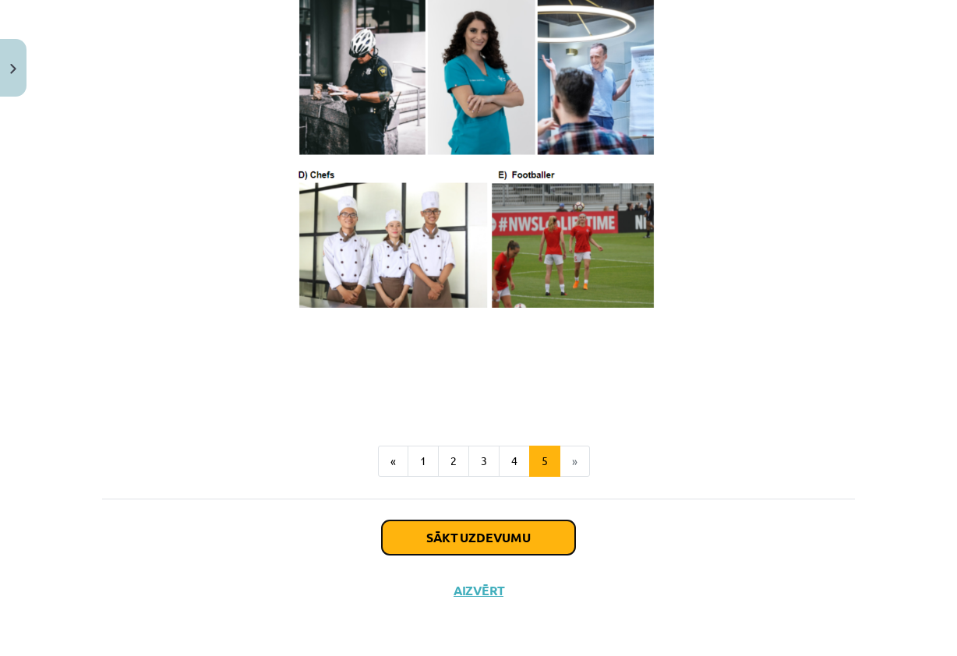
click at [514, 532] on button "Sākt uzdevumu" at bounding box center [478, 537] width 193 height 34
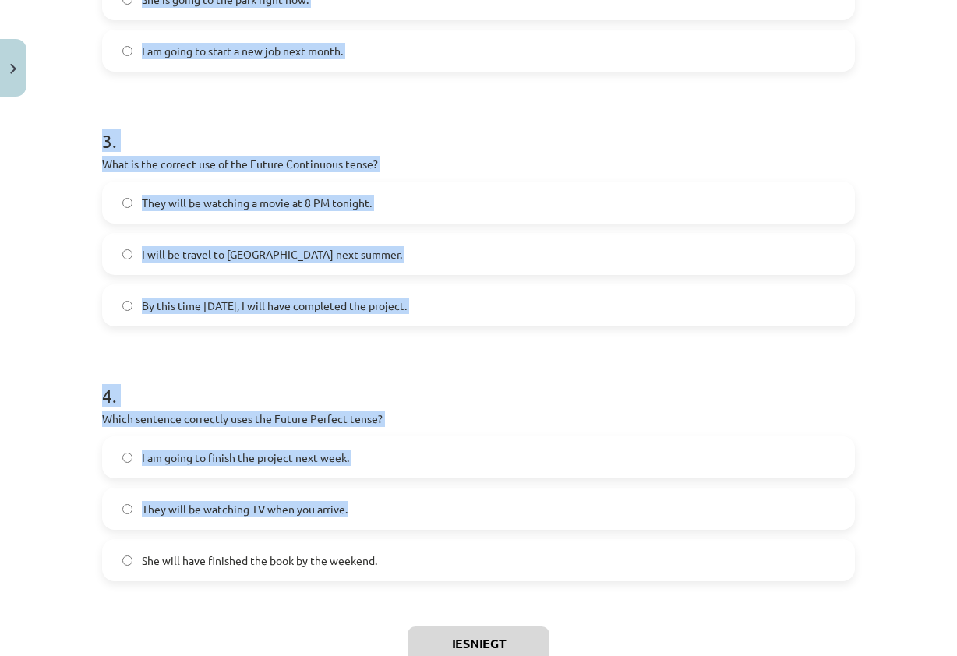
scroll to position [822, 0]
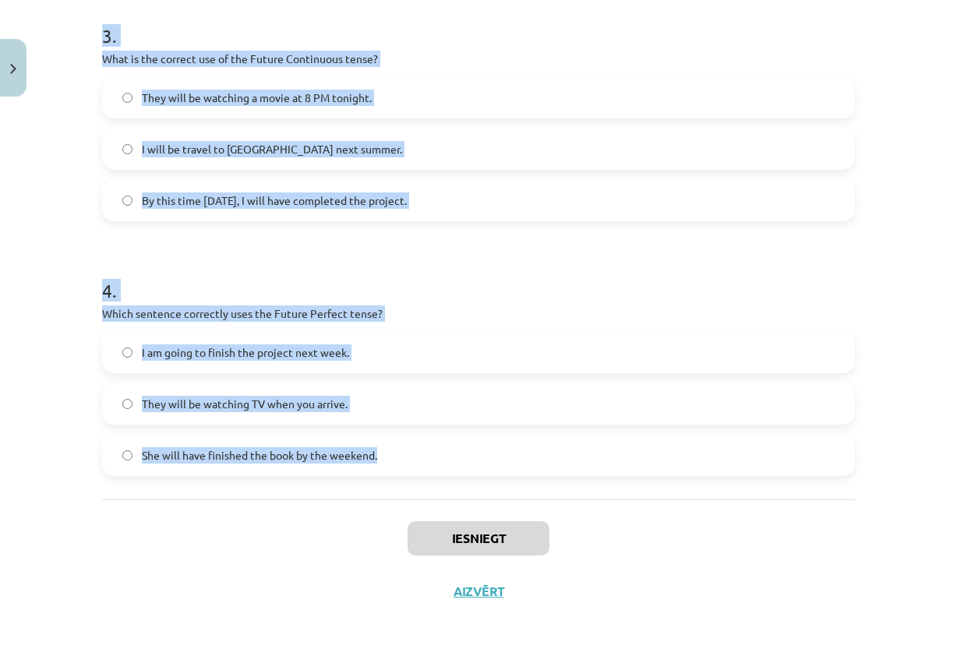
drag, startPoint x: 100, startPoint y: 304, endPoint x: 478, endPoint y: 449, distance: 405.3
copy form "1 . Which sentence correctly uses "will" to make a prediction? I will going to …"
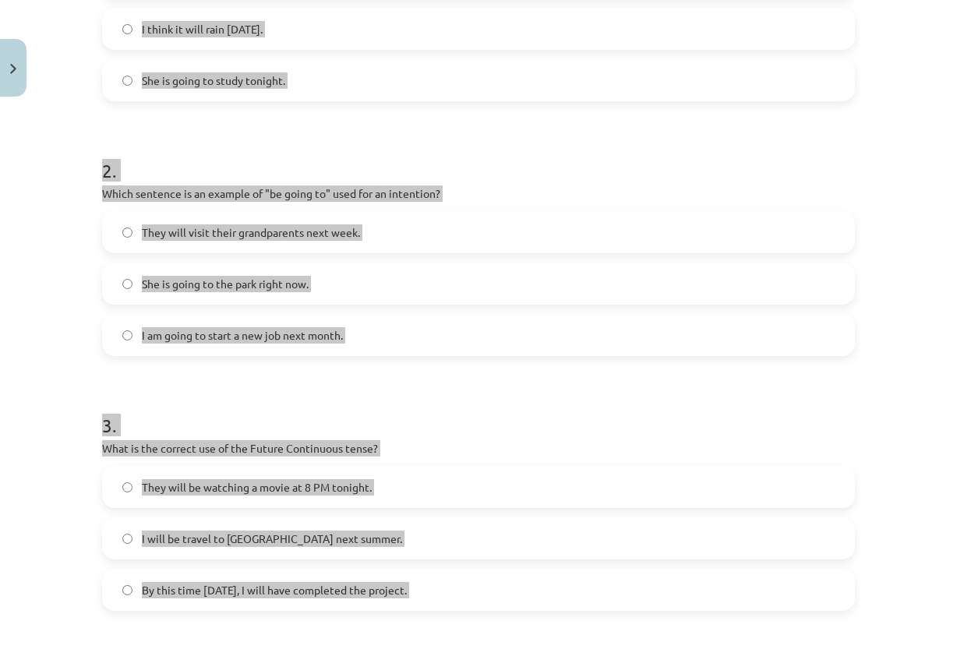
scroll to position [0, 0]
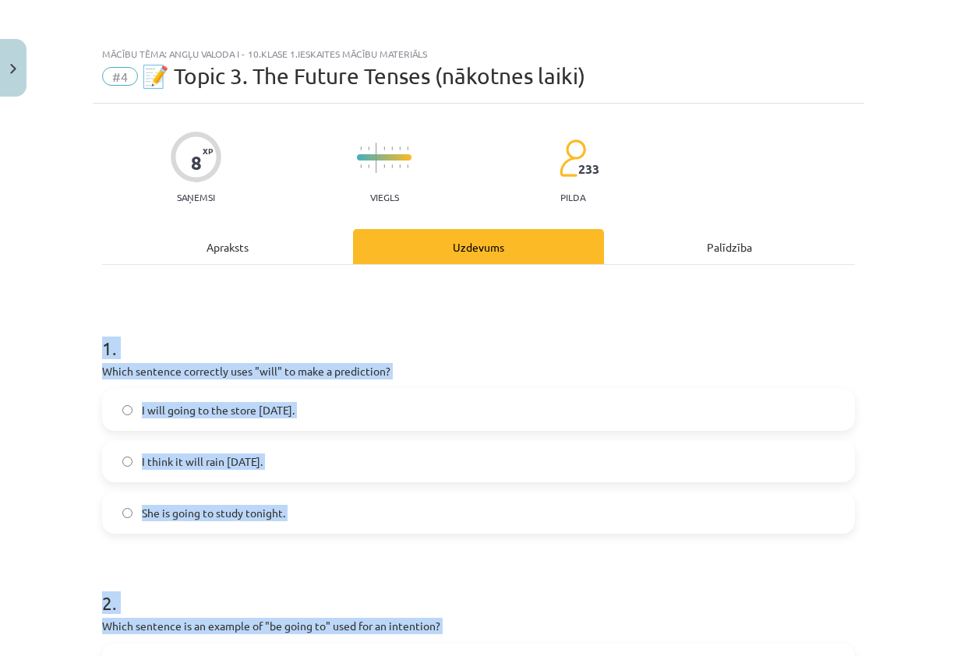
click at [471, 329] on h1 "1 ." at bounding box center [478, 334] width 752 height 48
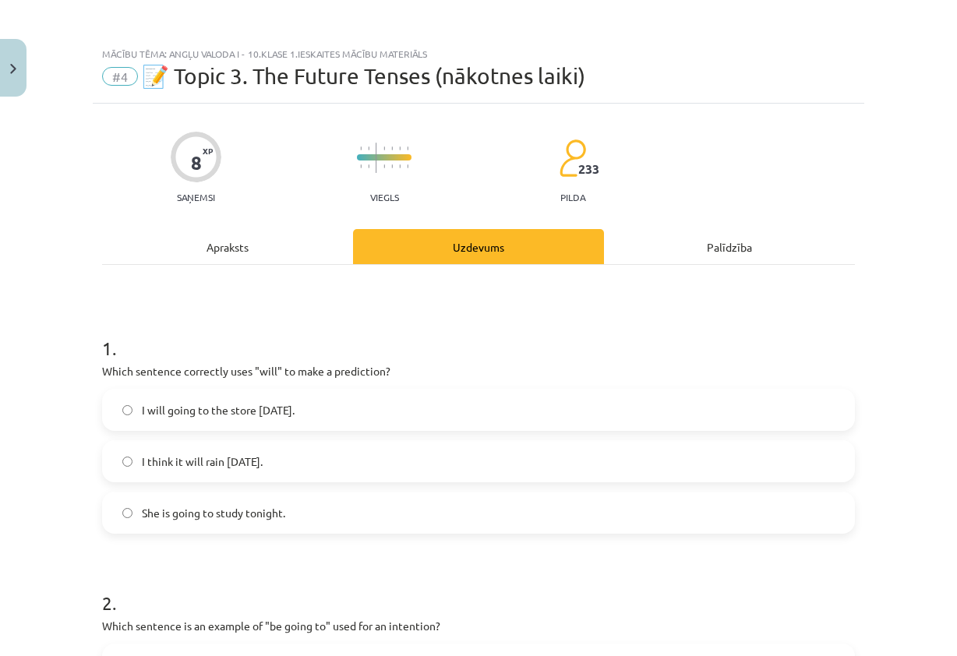
click at [262, 468] on span "I think it will rain tomorrow." at bounding box center [202, 461] width 121 height 16
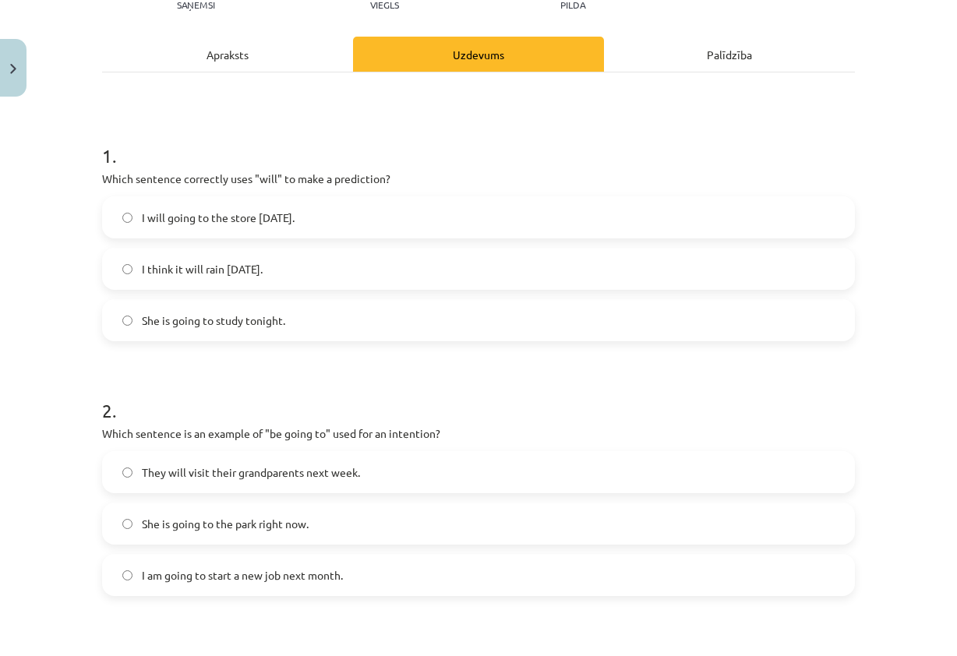
scroll to position [389, 0]
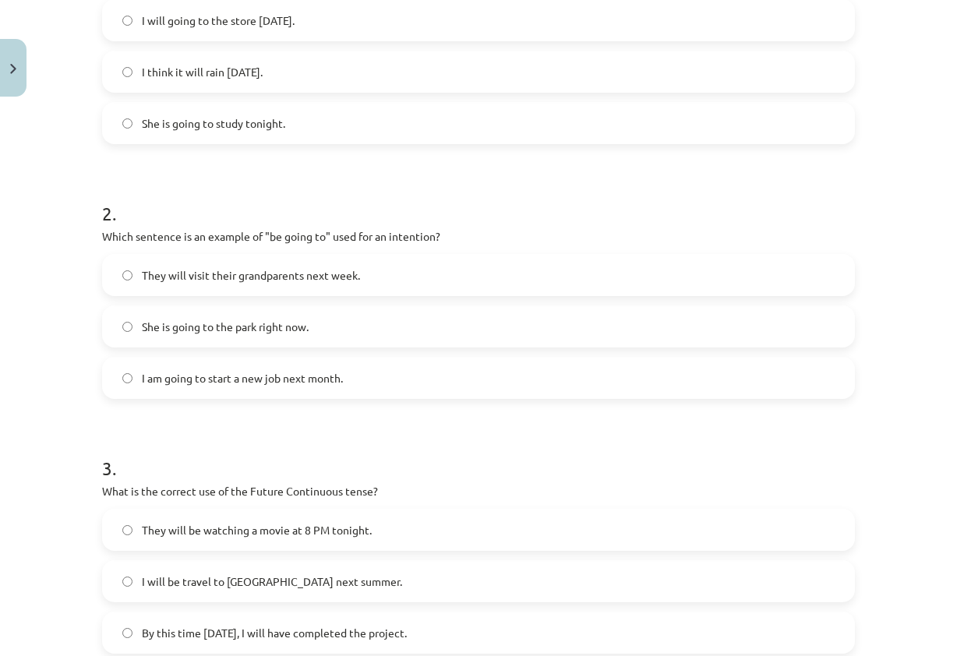
click at [253, 381] on span "I am going to start a new job next month." at bounding box center [242, 378] width 201 height 16
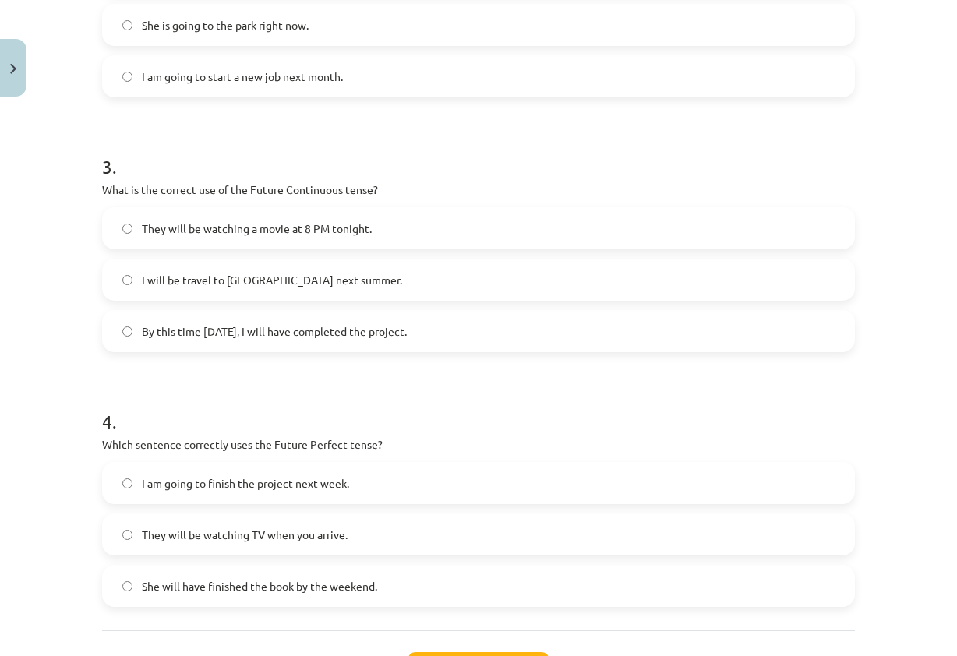
scroll to position [701, 0]
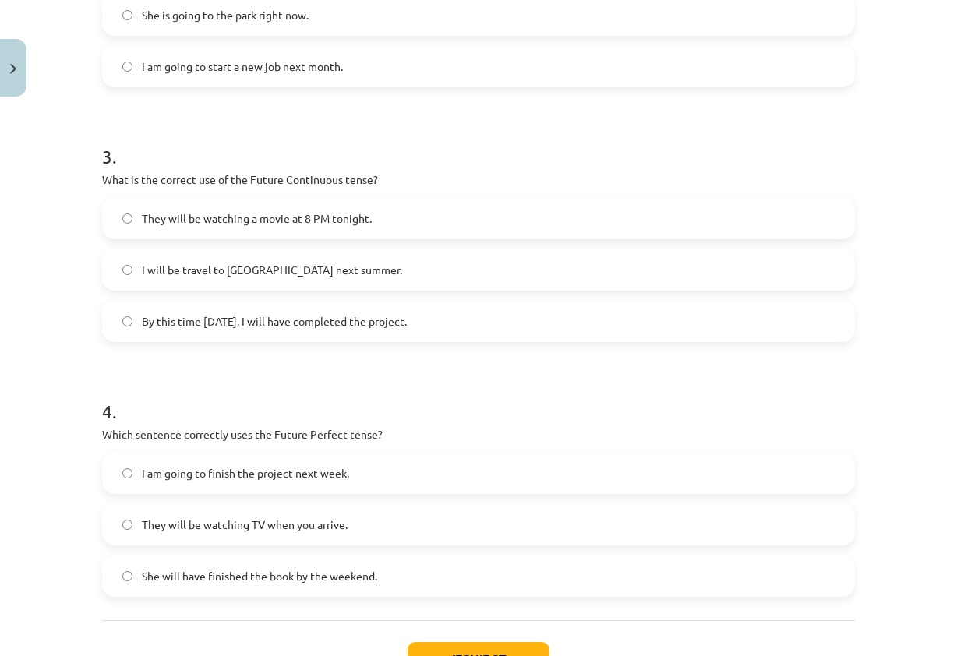
click at [365, 234] on label "They will be watching a movie at 8 PM tonight." at bounding box center [478, 218] width 749 height 39
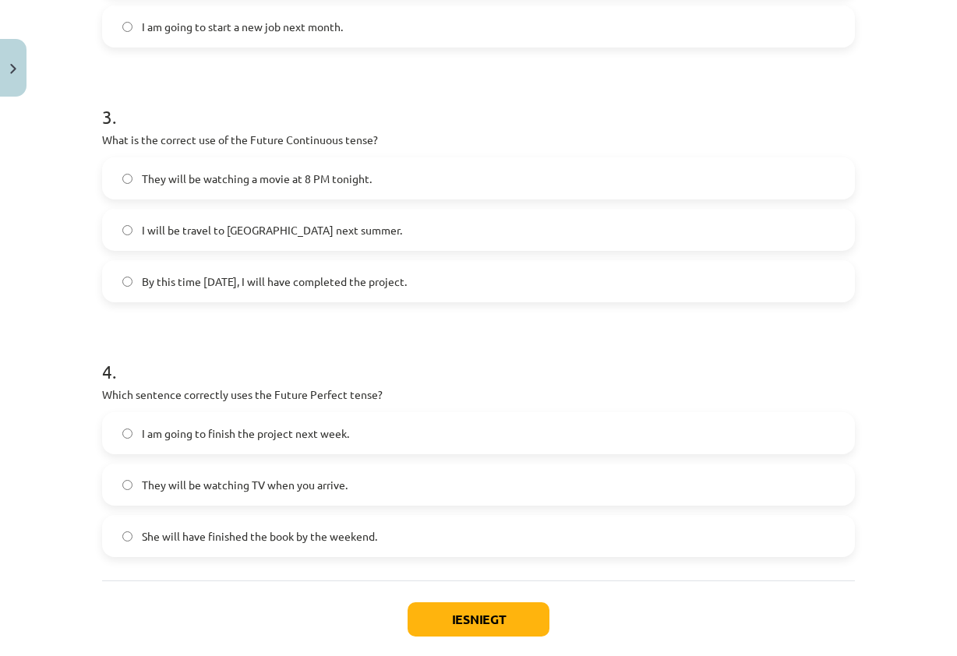
scroll to position [779, 0]
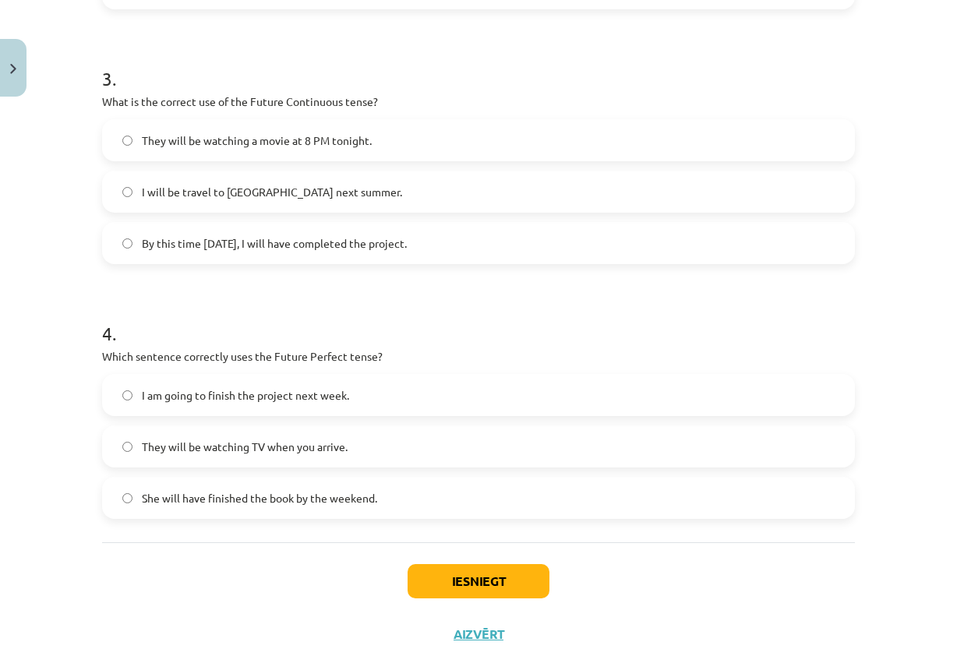
click at [234, 507] on label "She will have finished the book by the weekend." at bounding box center [478, 497] width 749 height 39
click at [442, 569] on button "Iesniegt" at bounding box center [478, 581] width 142 height 34
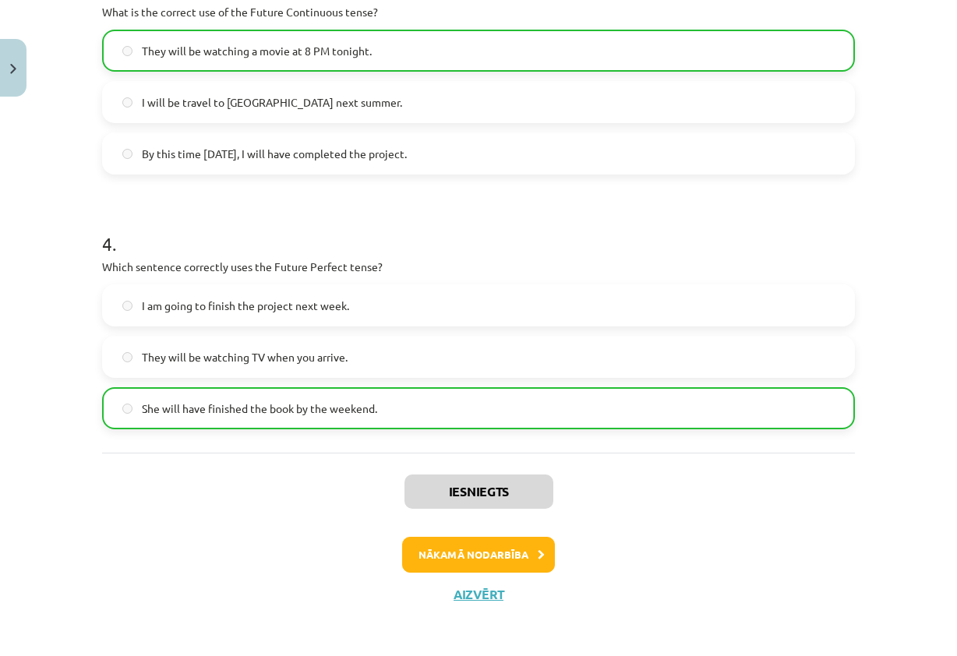
scroll to position [869, 0]
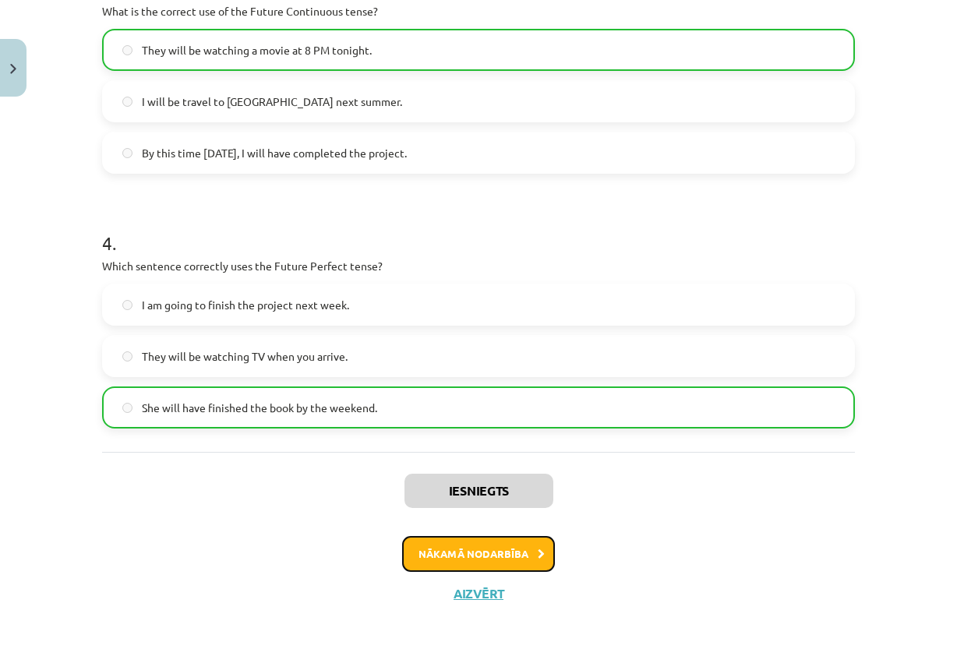
click at [533, 559] on button "Nākamā nodarbība" at bounding box center [478, 554] width 153 height 36
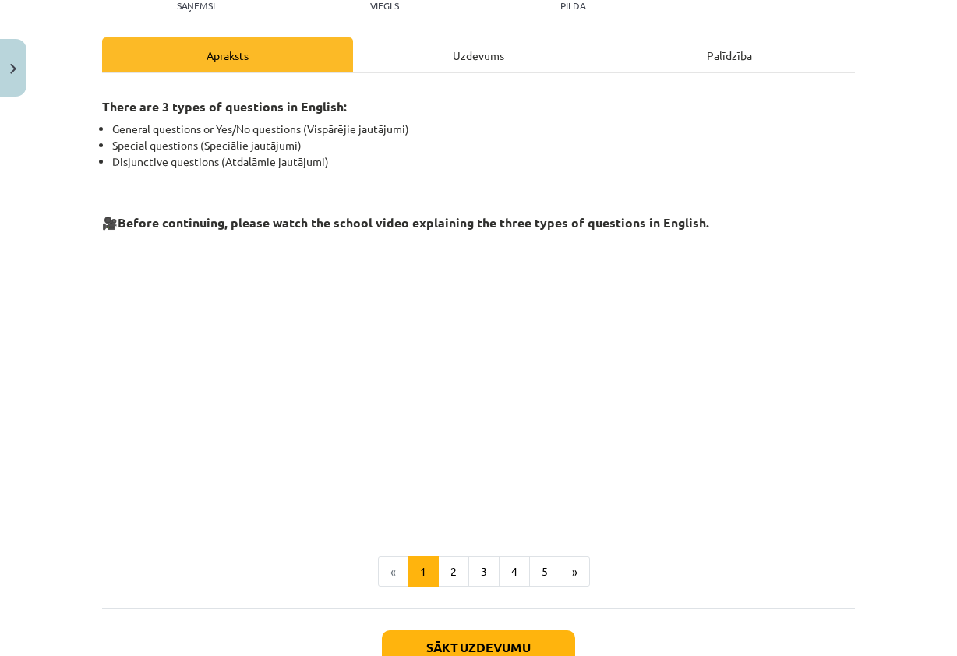
scroll to position [299, 0]
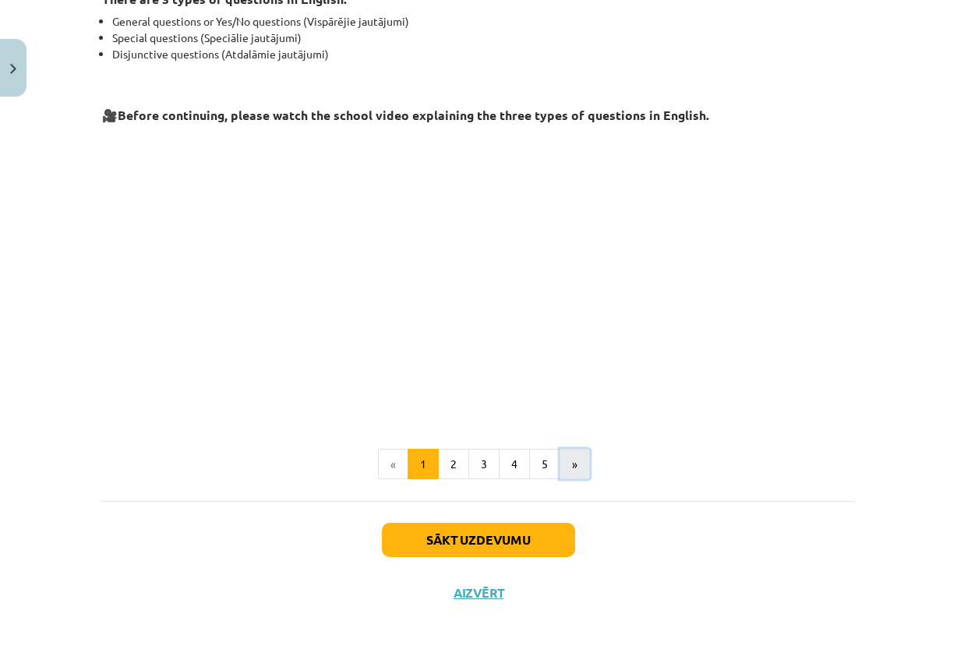
click at [576, 470] on button "»" at bounding box center [574, 464] width 30 height 31
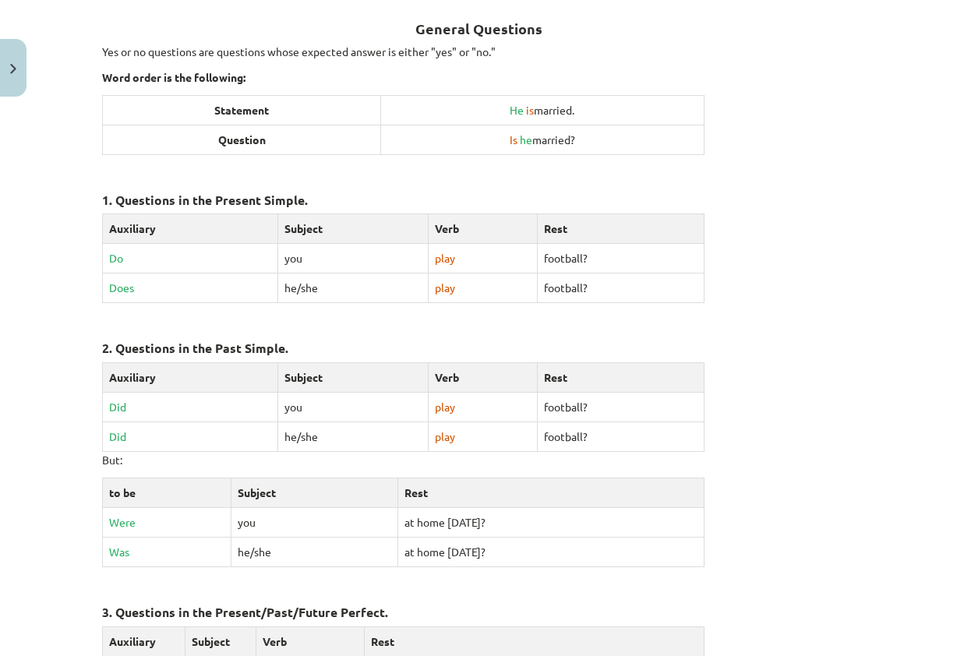
scroll to position [665, 0]
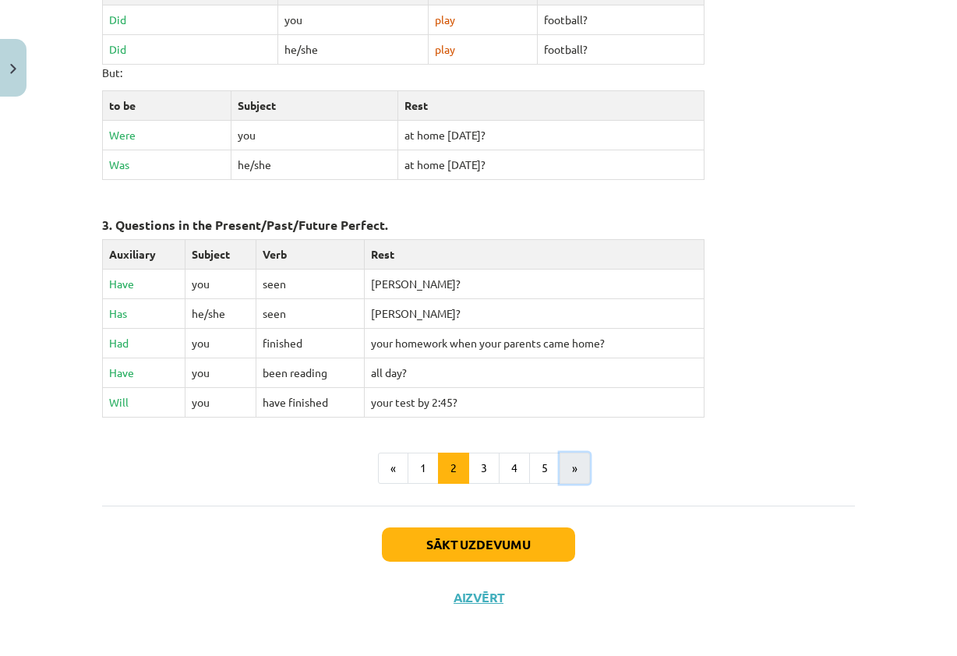
click at [576, 470] on button "»" at bounding box center [574, 468] width 30 height 31
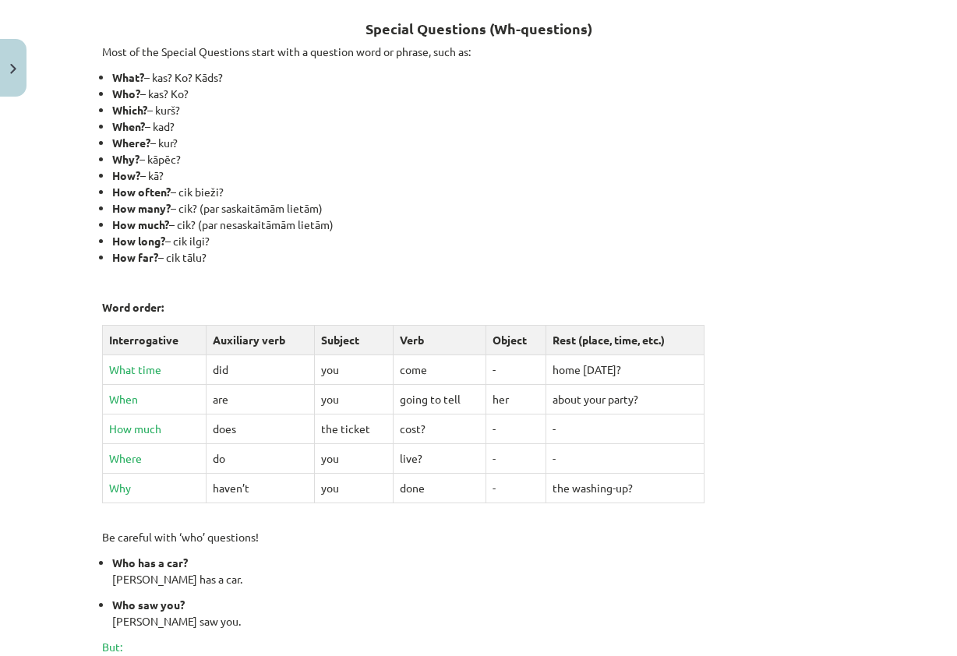
scroll to position [604, 0]
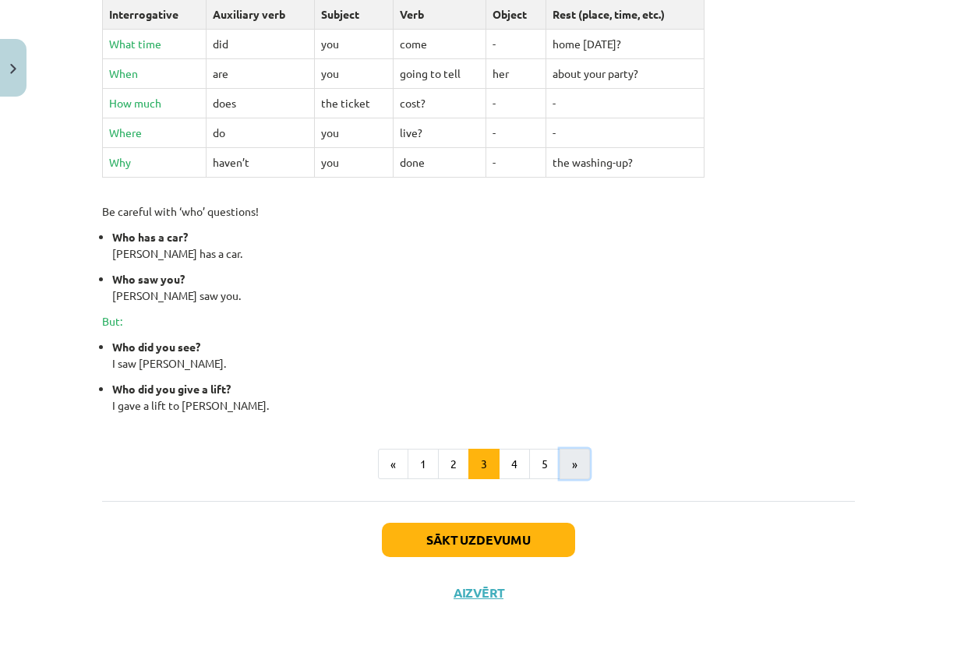
click at [576, 470] on button "»" at bounding box center [574, 464] width 30 height 31
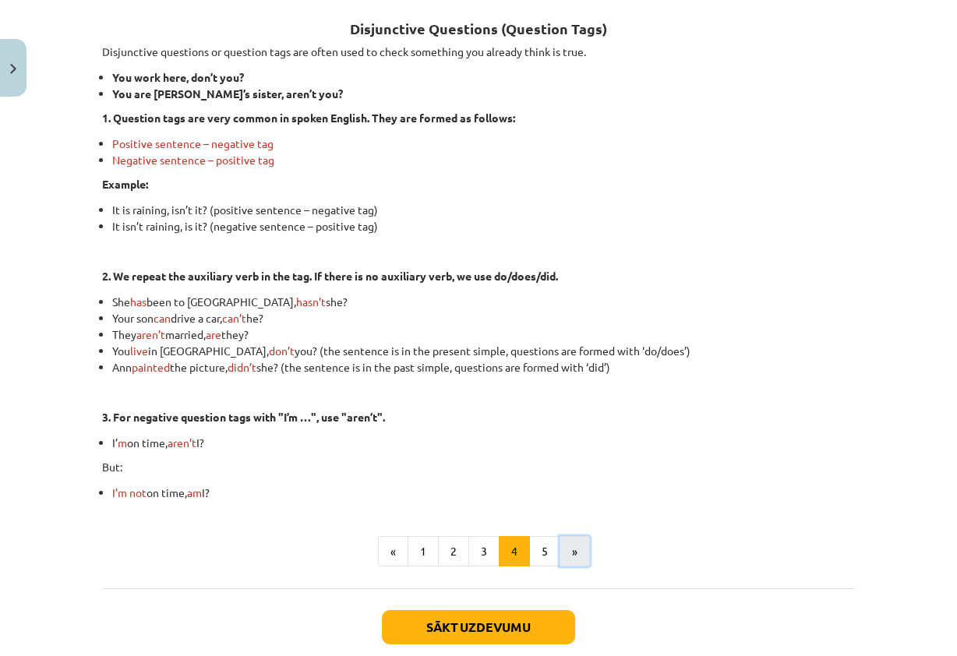
scroll to position [366, 0]
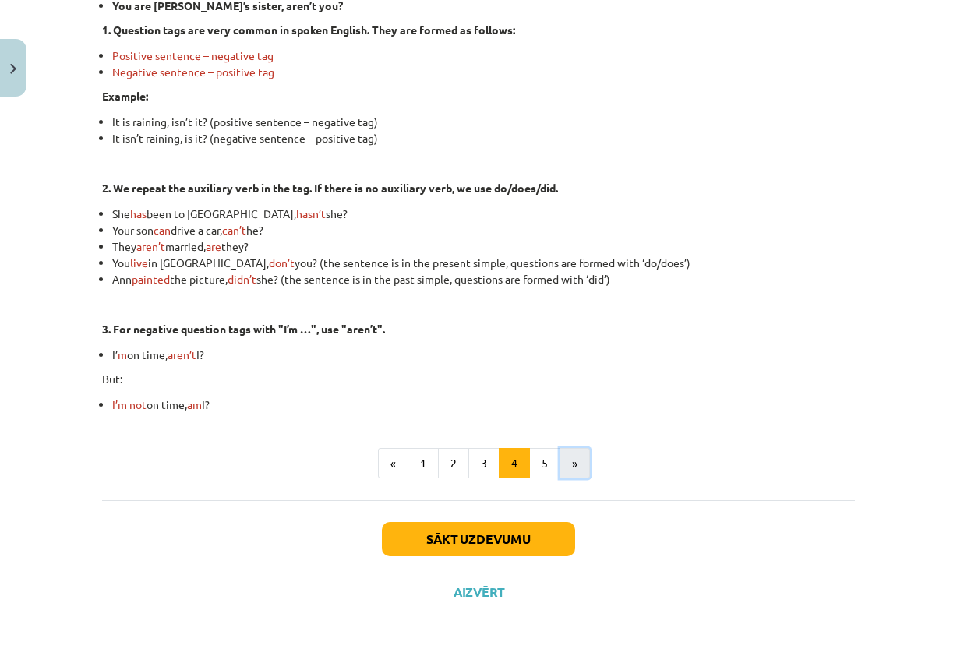
click at [559, 463] on button "»" at bounding box center [574, 463] width 30 height 31
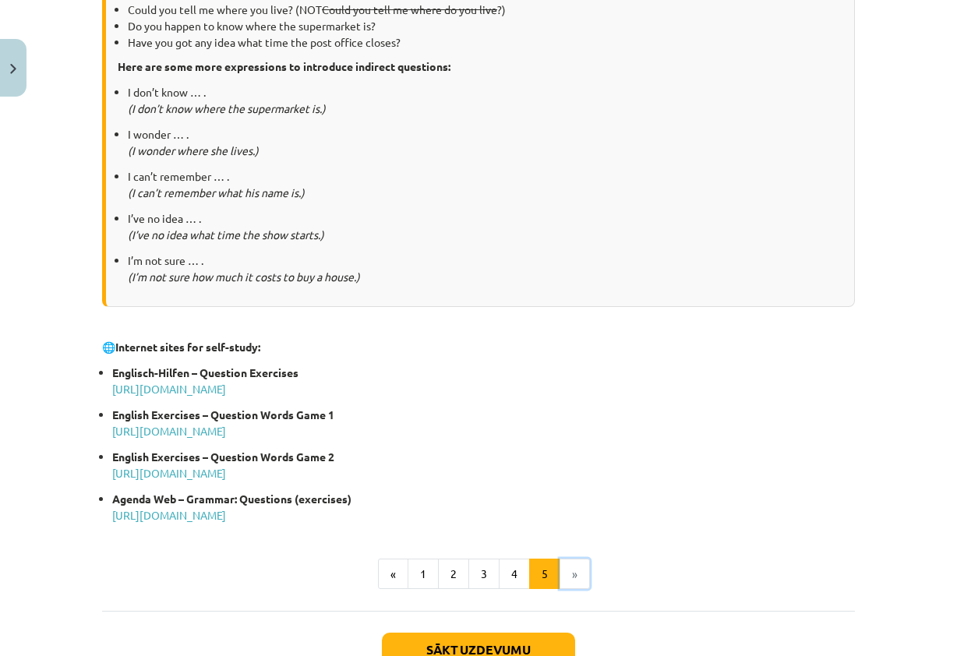
scroll to position [740, 0]
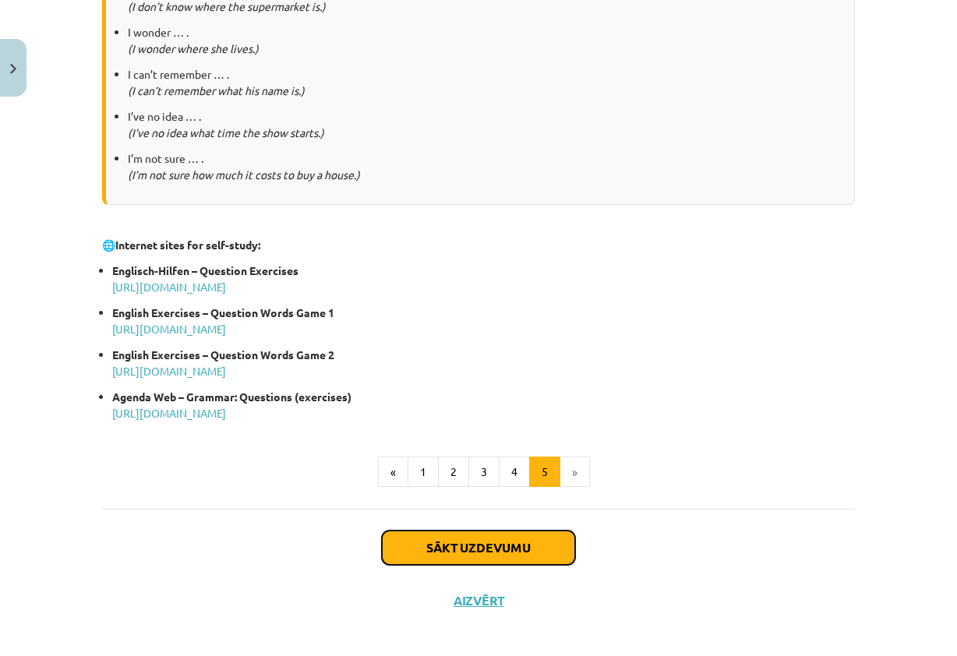
click at [547, 539] on button "Sākt uzdevumu" at bounding box center [478, 547] width 193 height 34
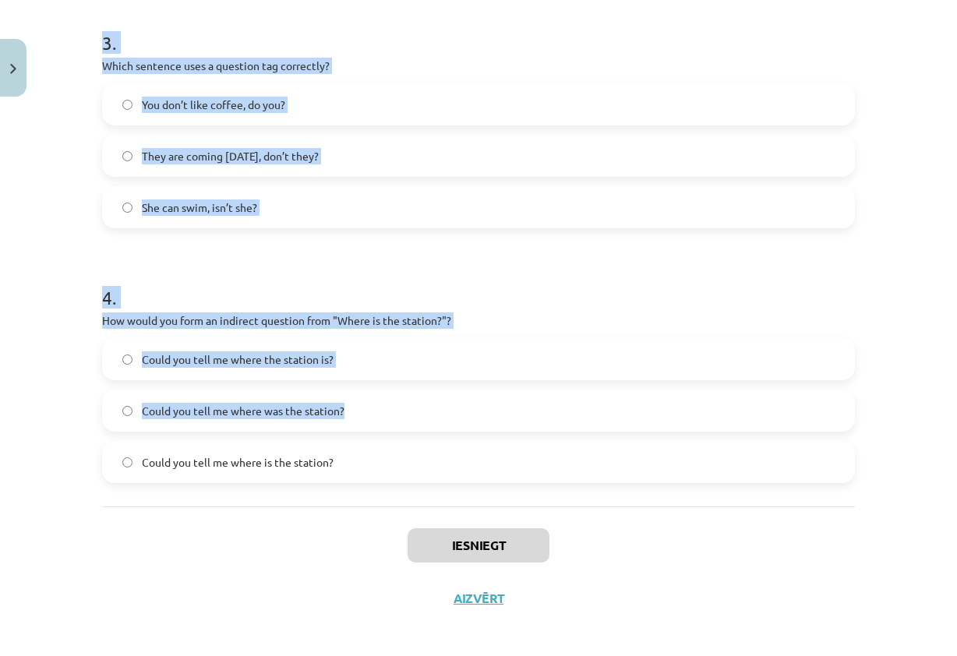
scroll to position [822, 0]
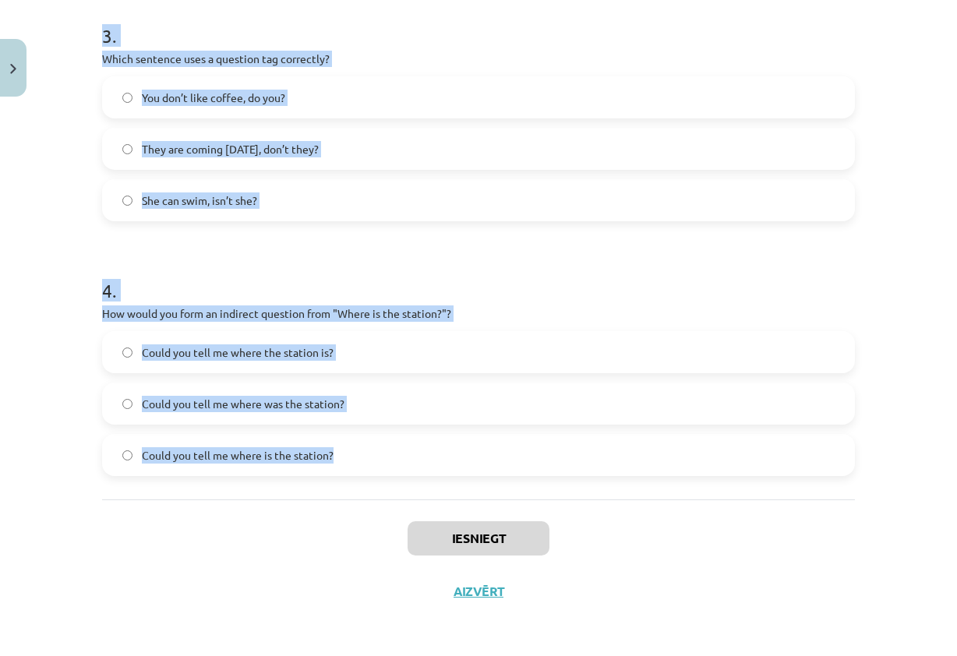
drag, startPoint x: 98, startPoint y: 305, endPoint x: 613, endPoint y: 474, distance: 541.9
copy form "1 . What is the correct word order for a question in the Present Simple tense? …"
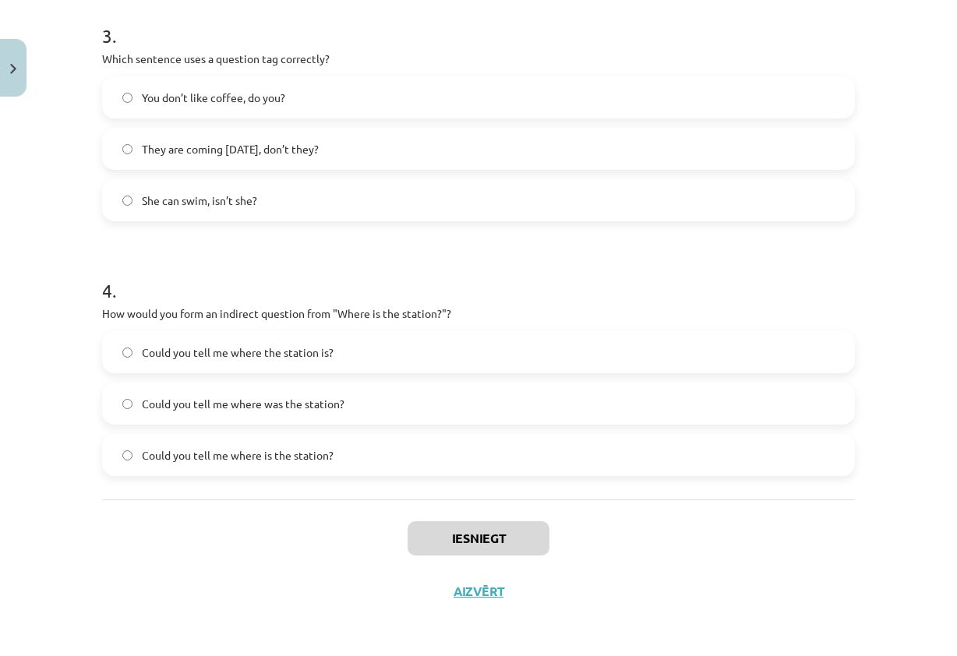
click at [798, 578] on div "Iesniegt Aizvērt" at bounding box center [478, 553] width 752 height 109
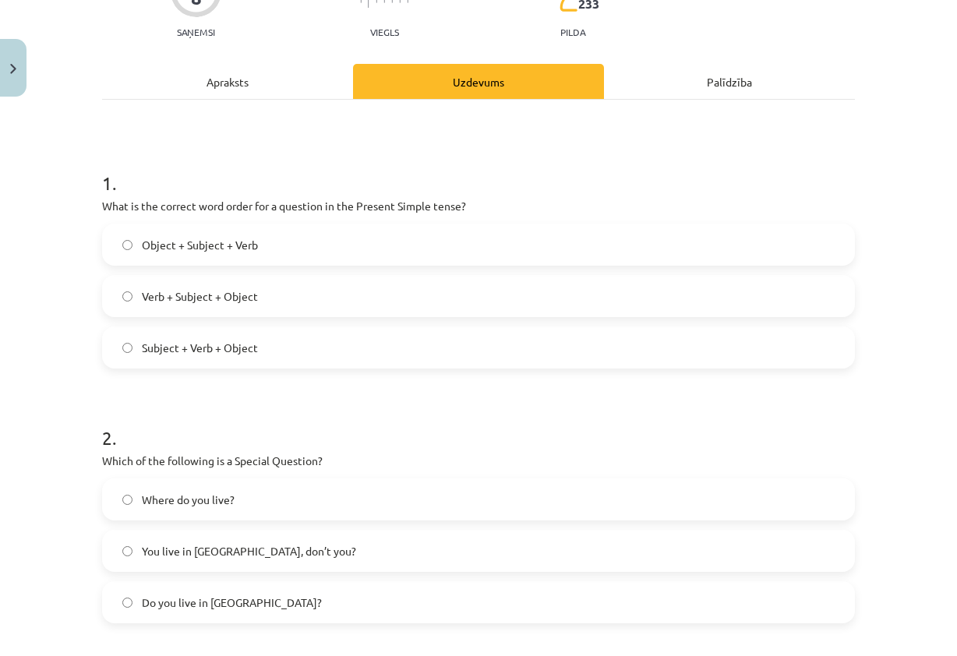
scroll to position [0, 0]
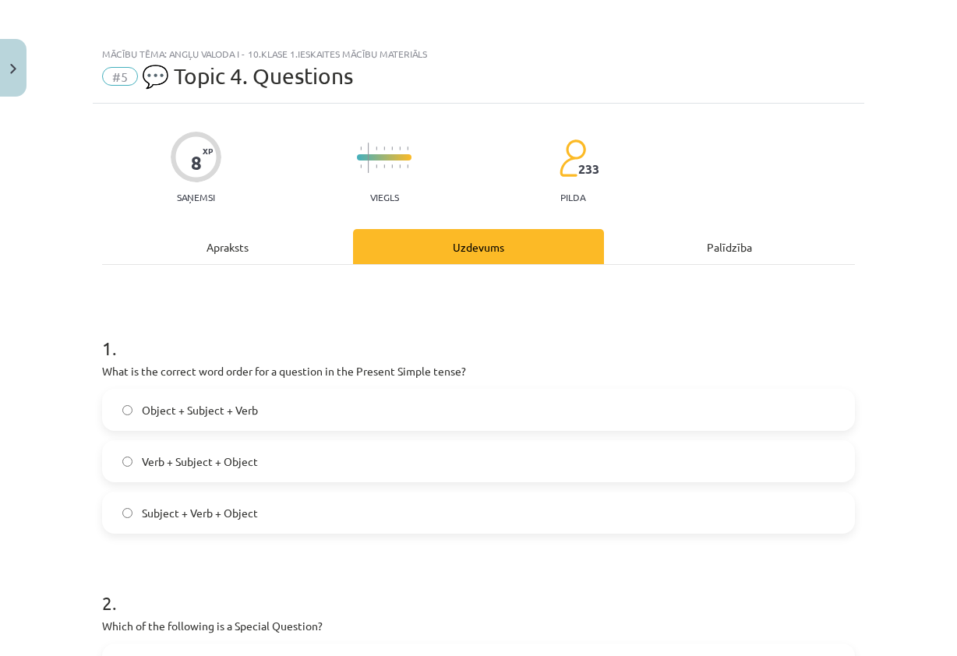
click at [256, 455] on label "Verb + Subject + Object" at bounding box center [478, 461] width 749 height 39
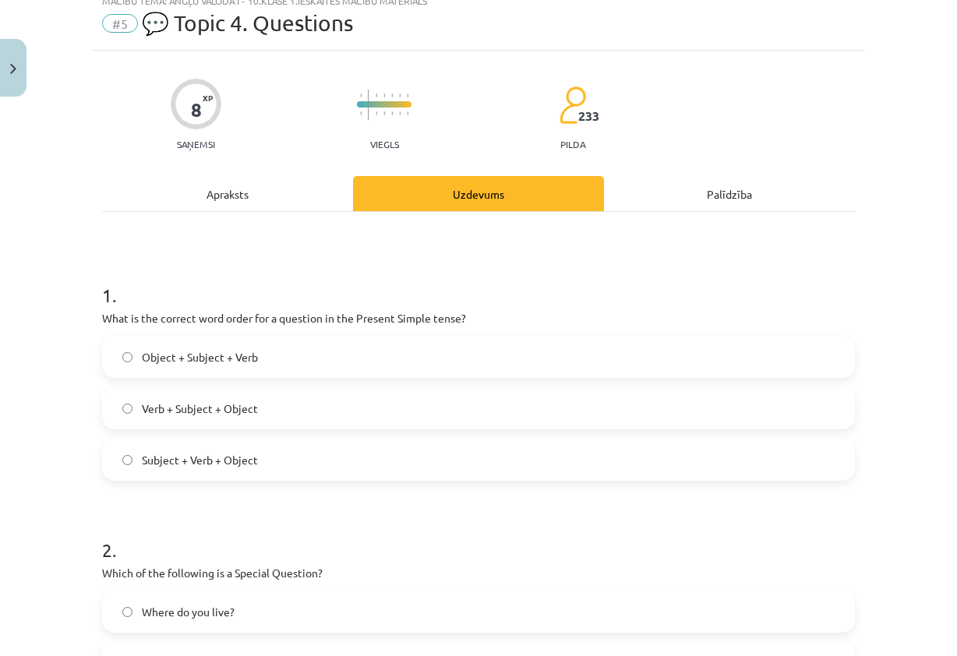
scroll to position [156, 0]
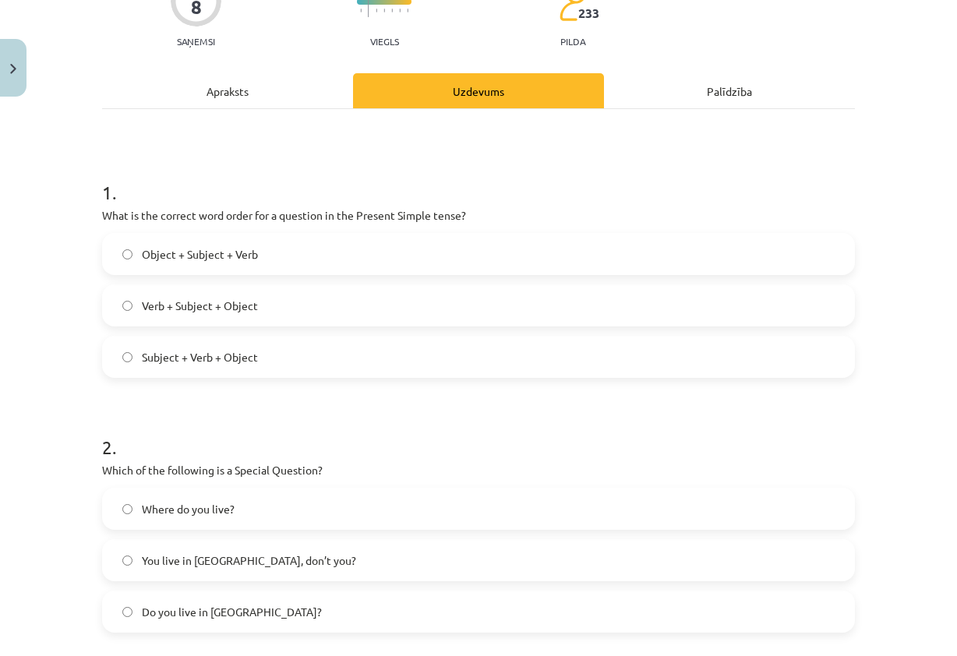
click at [202, 516] on span "Where do you live?" at bounding box center [188, 509] width 93 height 16
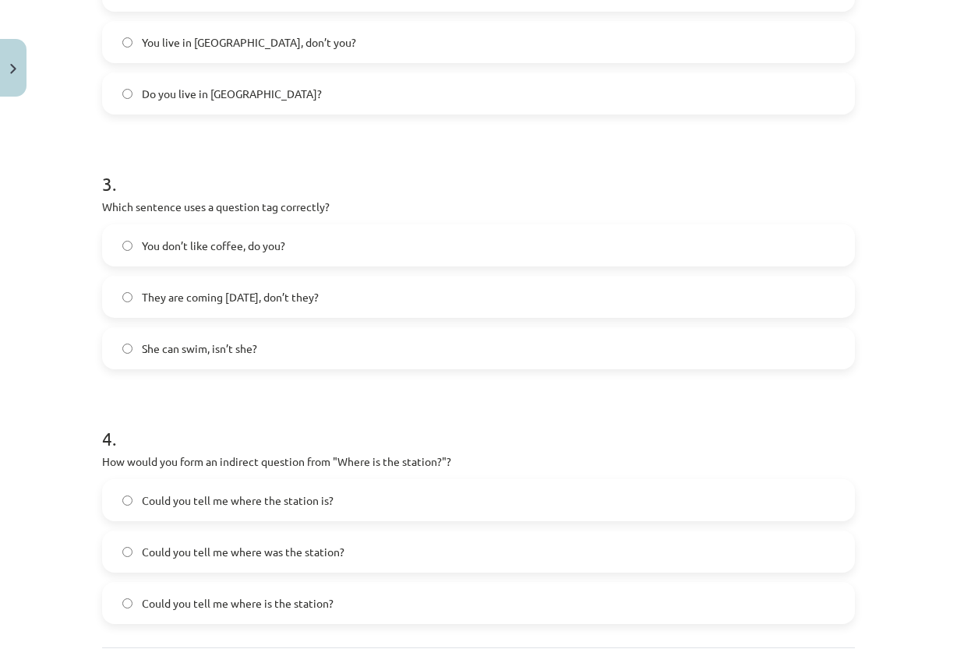
scroll to position [701, 0]
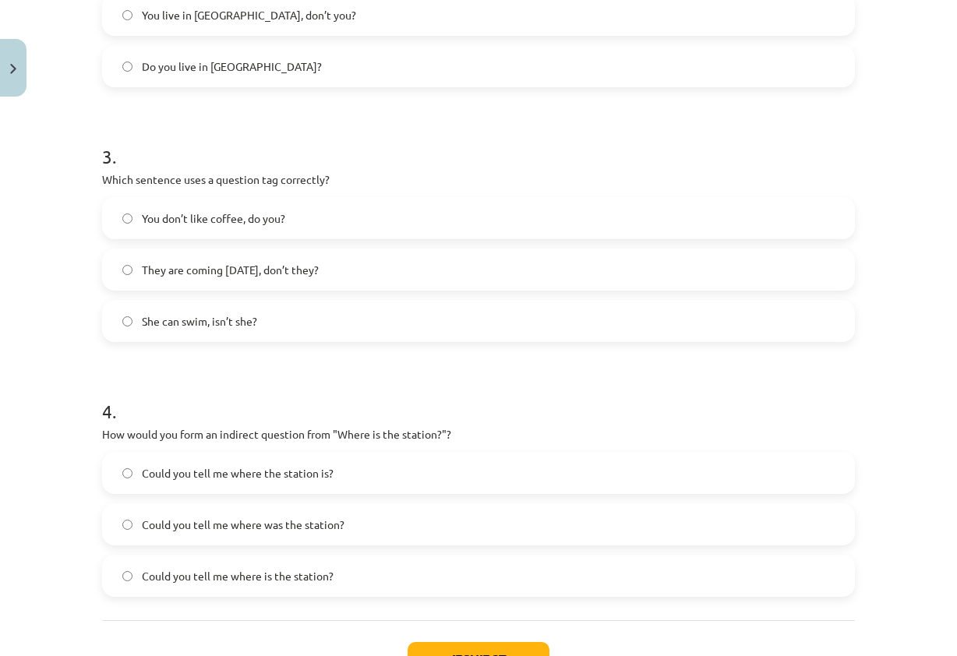
click at [340, 218] on label "You don’t like coffee, do you?" at bounding box center [478, 218] width 749 height 39
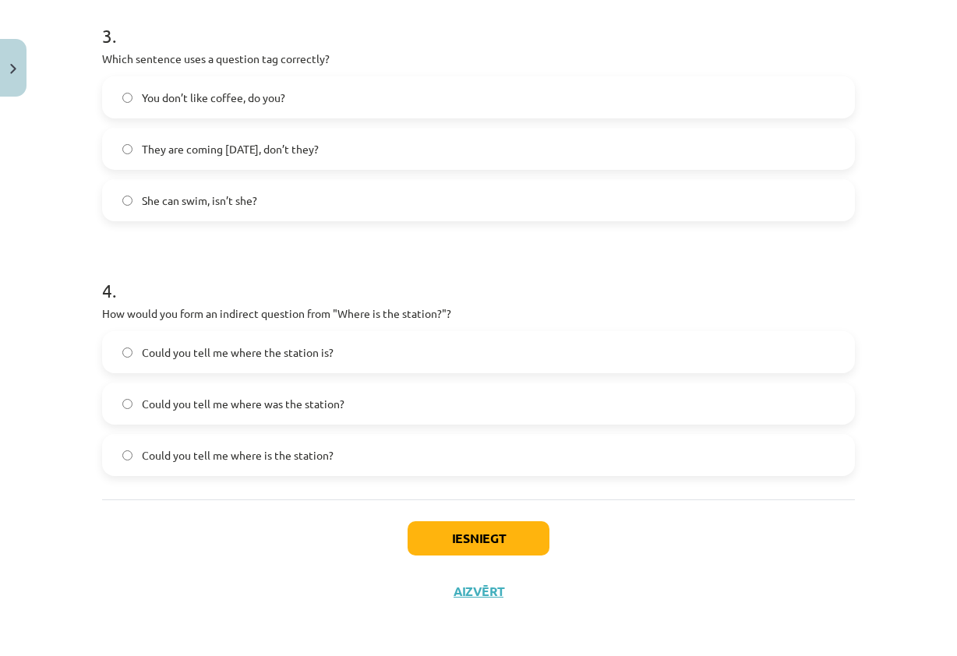
click at [166, 357] on span "Could you tell me where the station is?" at bounding box center [238, 352] width 192 height 16
click at [418, 539] on button "Iesniegt" at bounding box center [478, 538] width 142 height 34
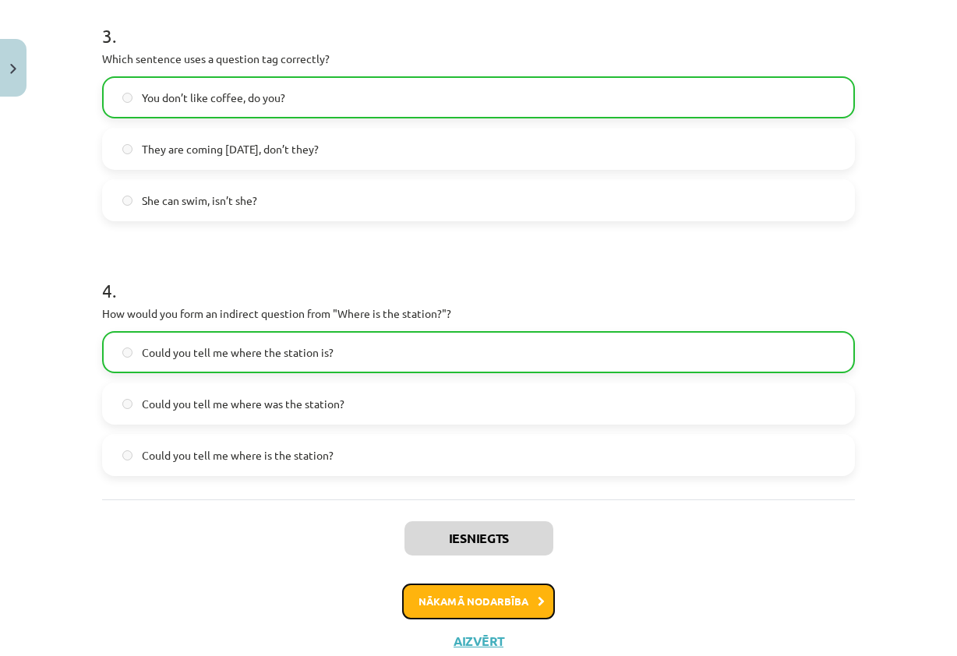
click at [516, 604] on button "Nākamā nodarbība" at bounding box center [478, 601] width 153 height 36
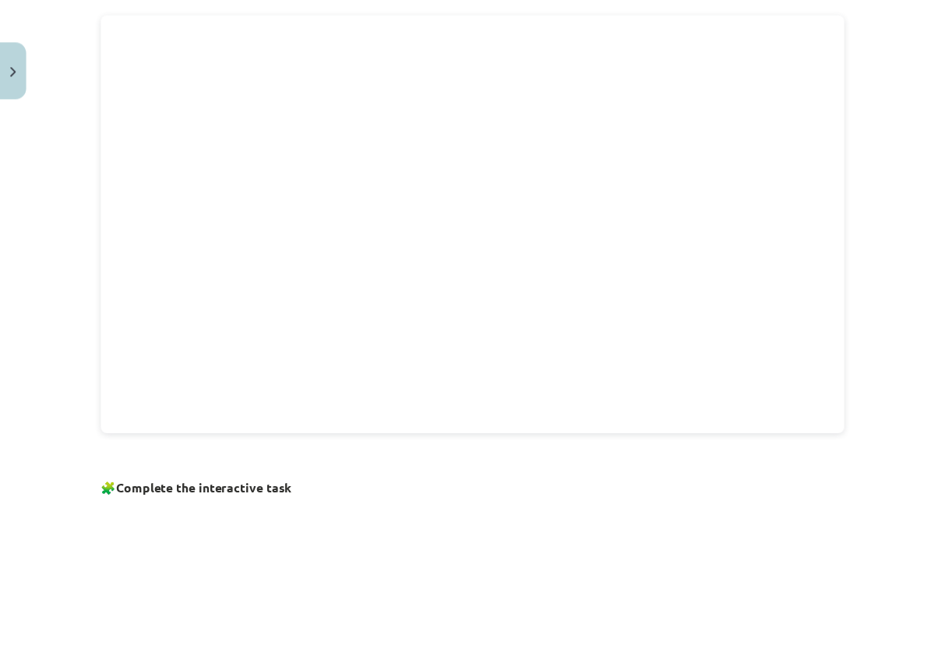
scroll to position [973, 0]
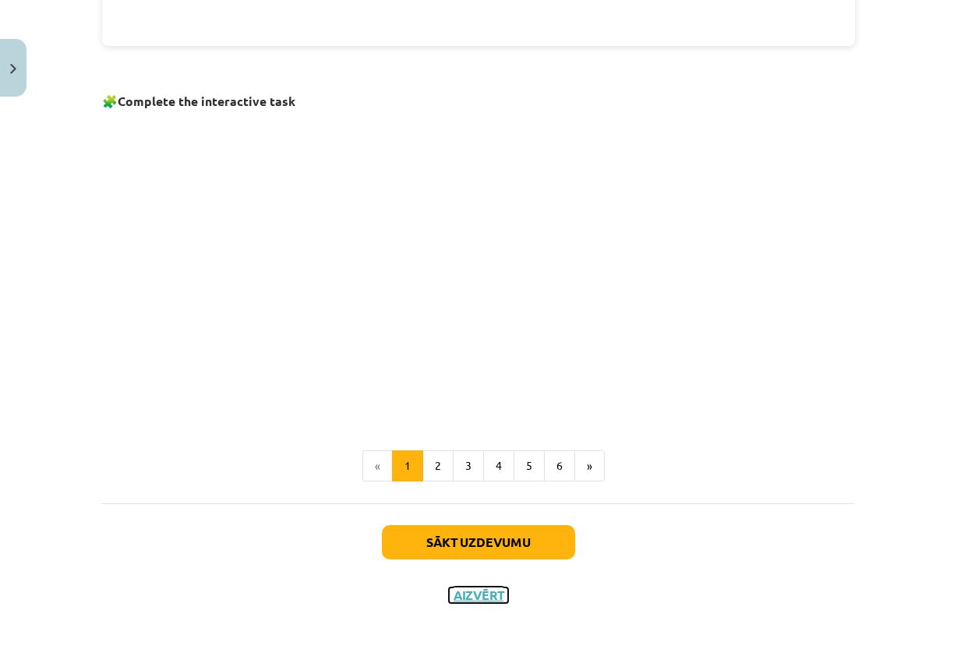
click at [478, 594] on button "Aizvērt" at bounding box center [478, 595] width 59 height 16
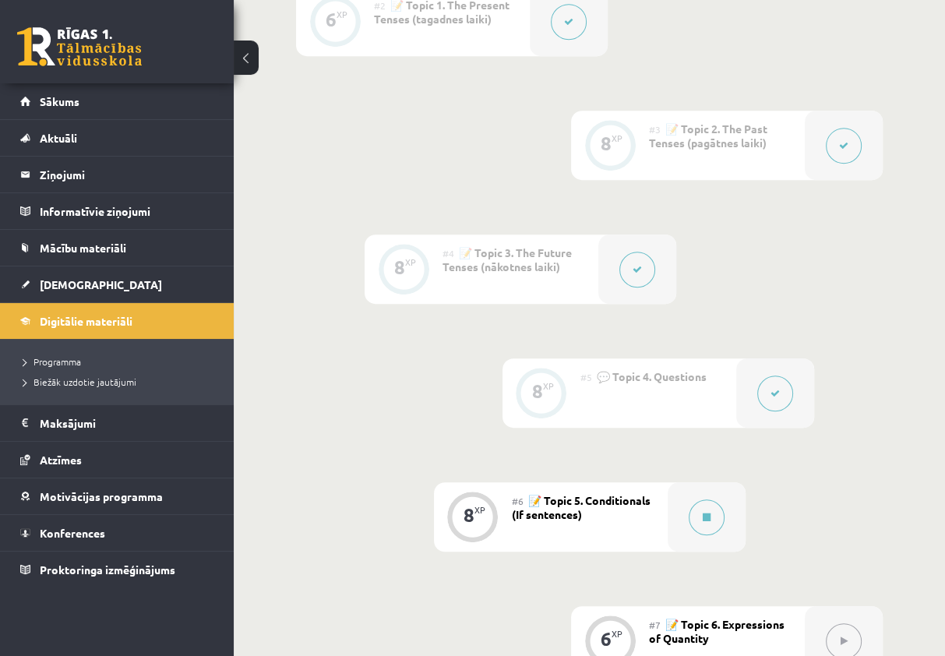
scroll to position [697, 0]
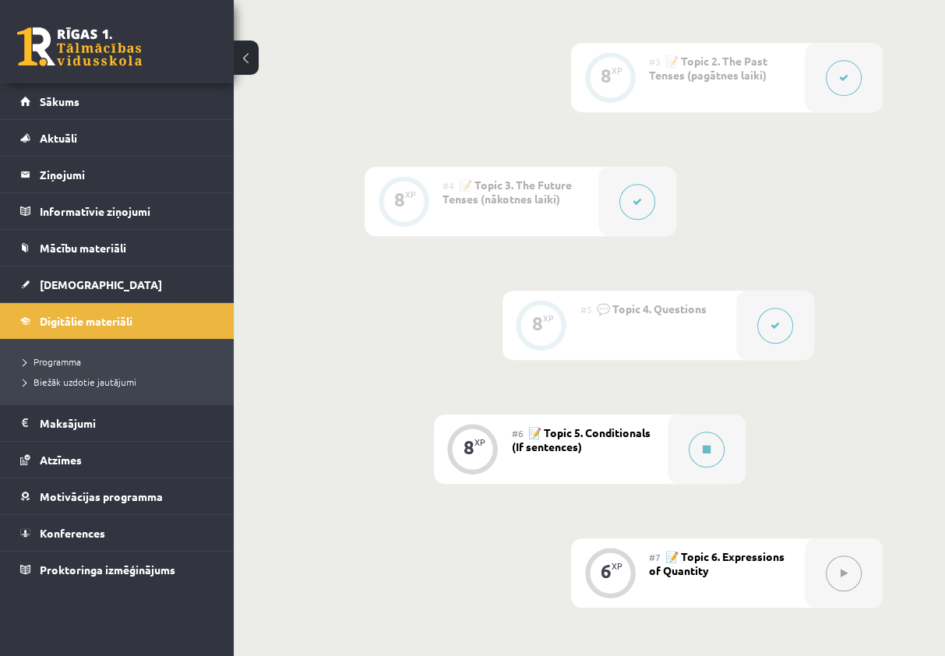
click at [581, 424] on div "#6 📝 Topic 5. Conditionals (If sentences)" at bounding box center [590, 448] width 156 height 69
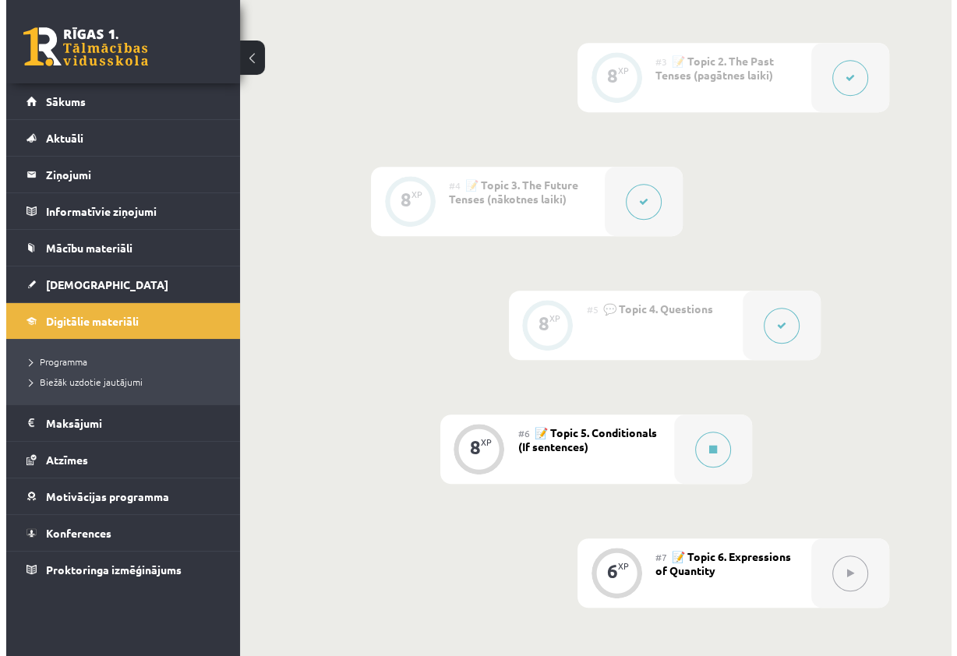
scroll to position [775, 0]
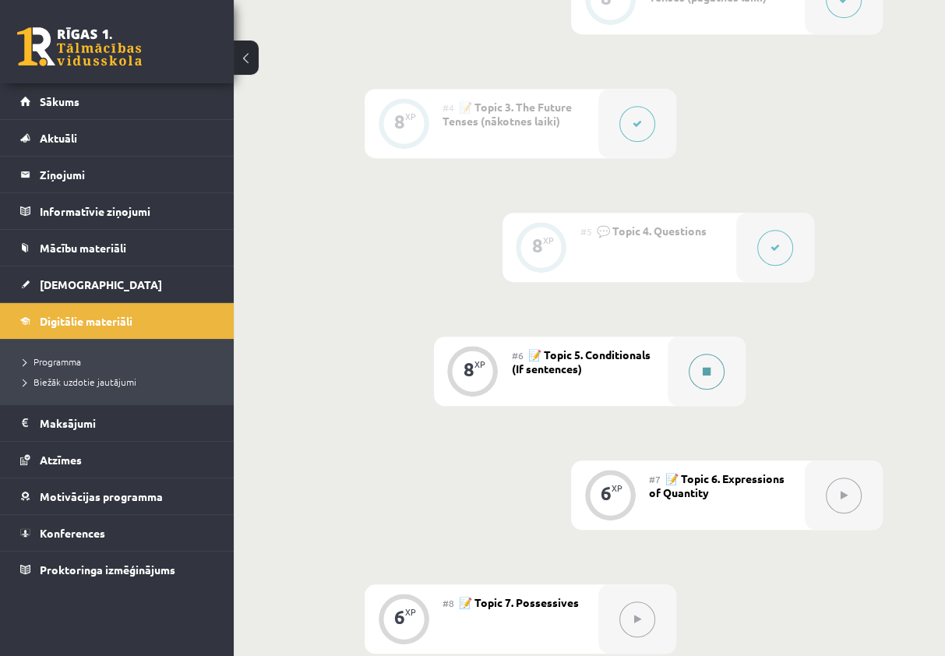
click at [714, 377] on button at bounding box center [707, 372] width 36 height 36
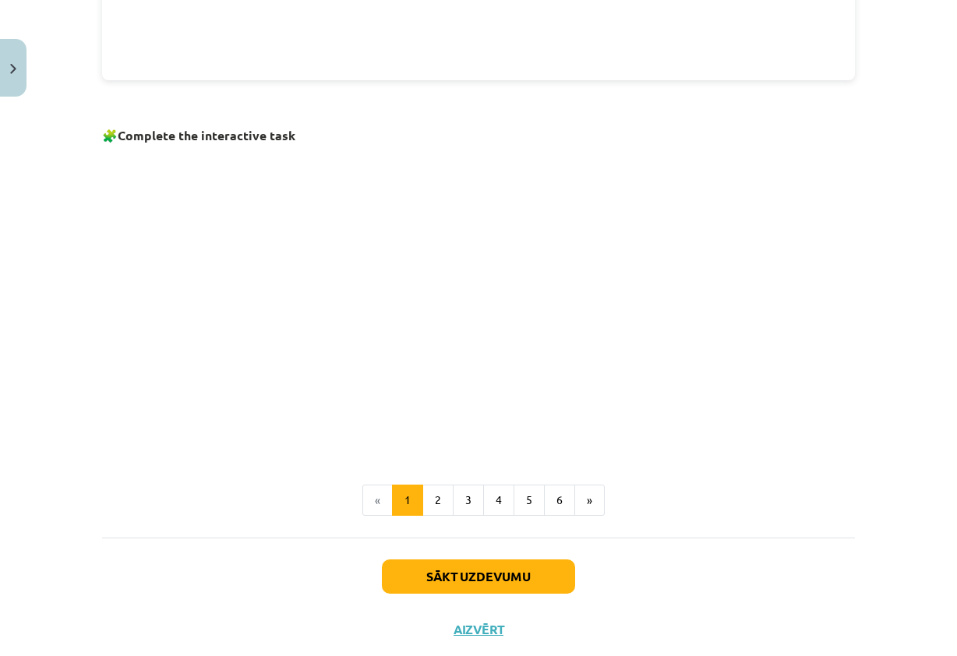
scroll to position [973, 0]
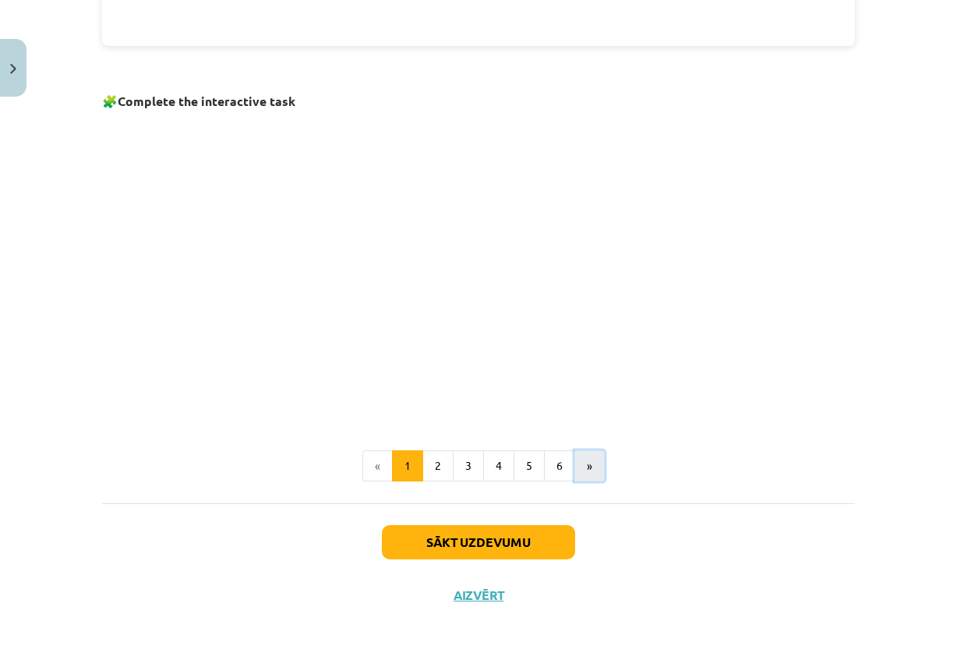
click at [574, 473] on button "»" at bounding box center [589, 465] width 30 height 31
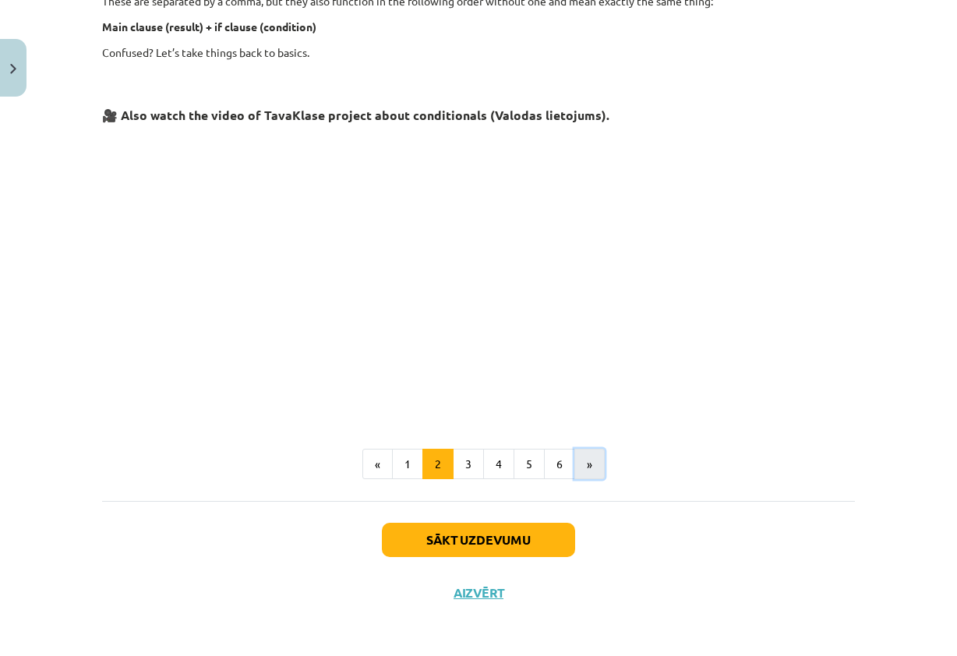
click at [574, 473] on button "»" at bounding box center [589, 464] width 30 height 31
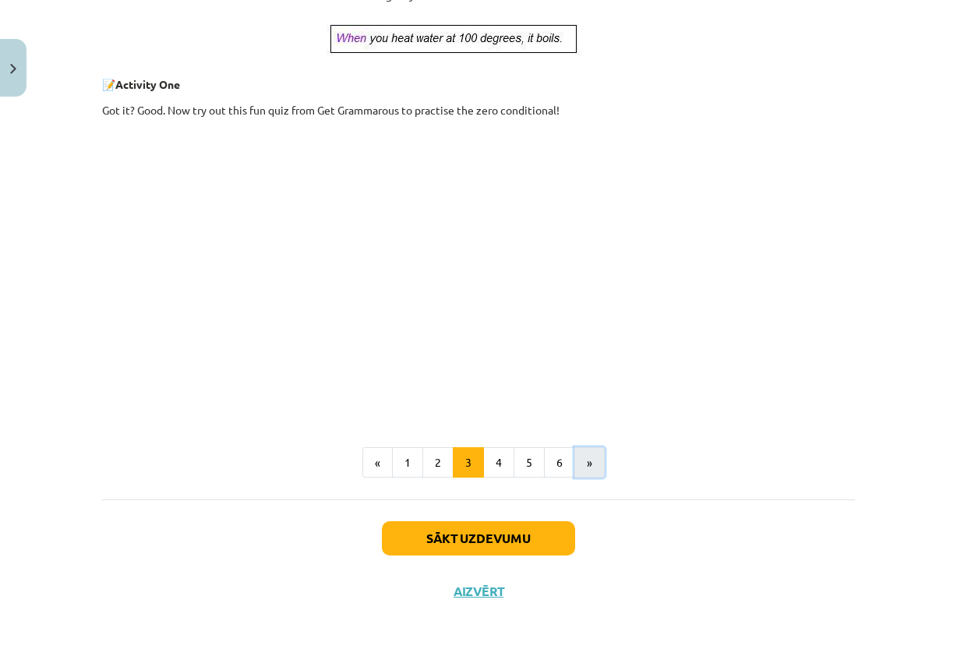
click at [574, 473] on button "»" at bounding box center [589, 462] width 30 height 31
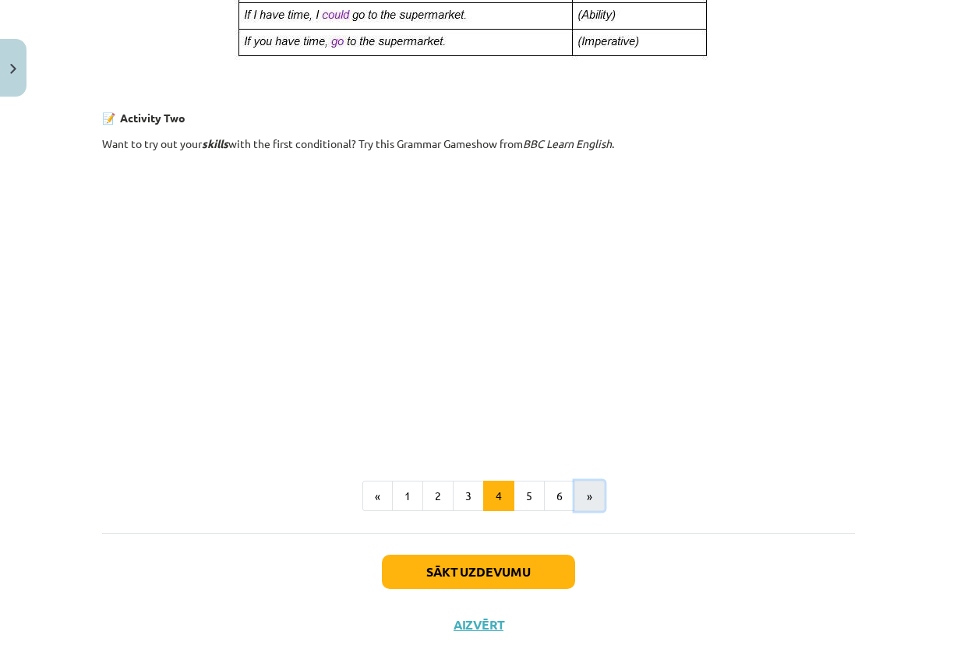
click at [576, 489] on button "»" at bounding box center [589, 496] width 30 height 31
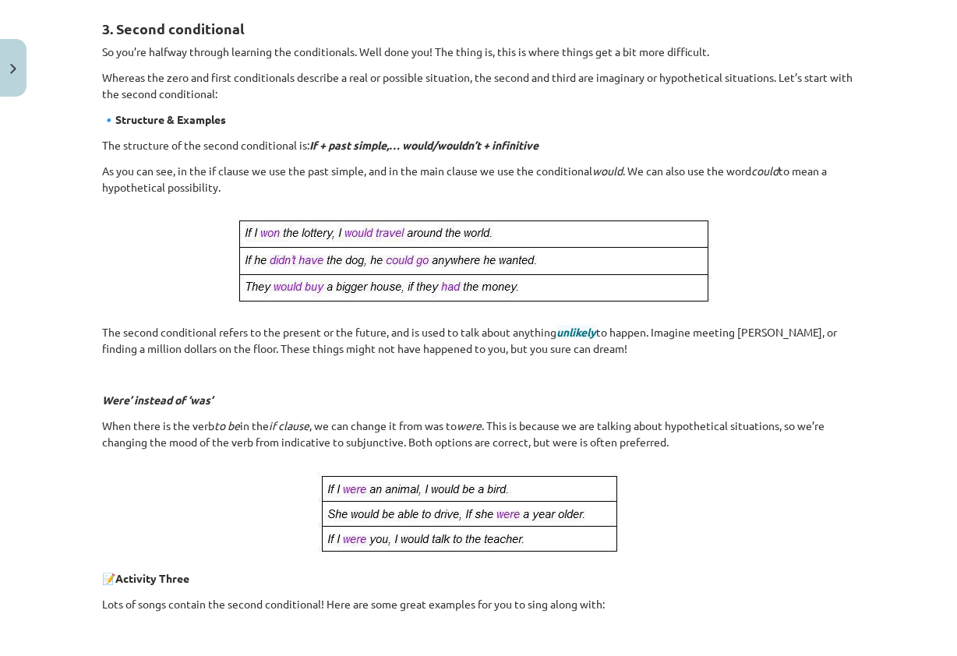
scroll to position [772, 0]
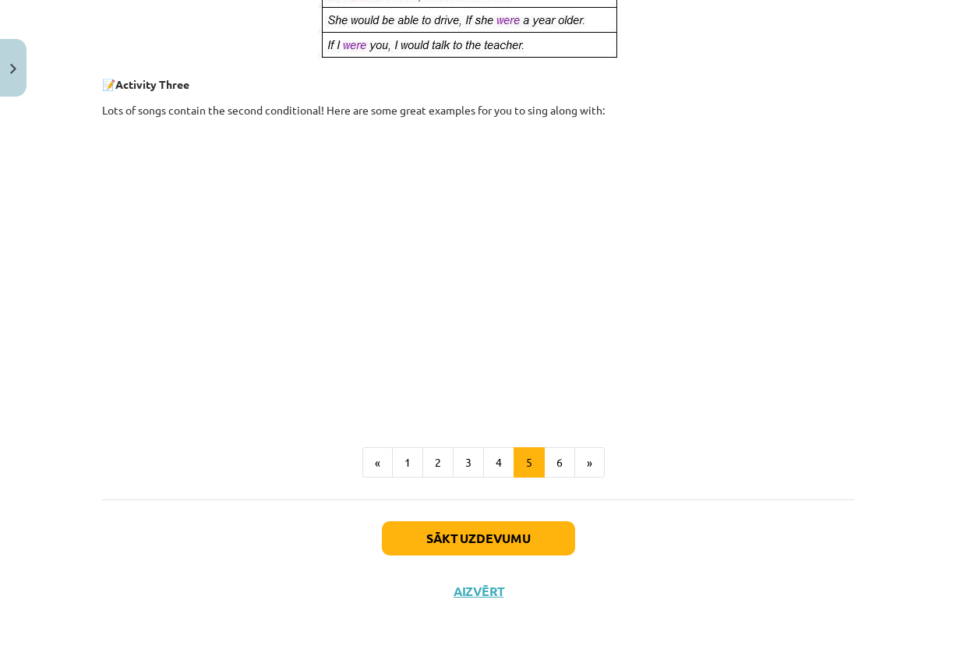
click at [581, 470] on button "»" at bounding box center [589, 462] width 30 height 31
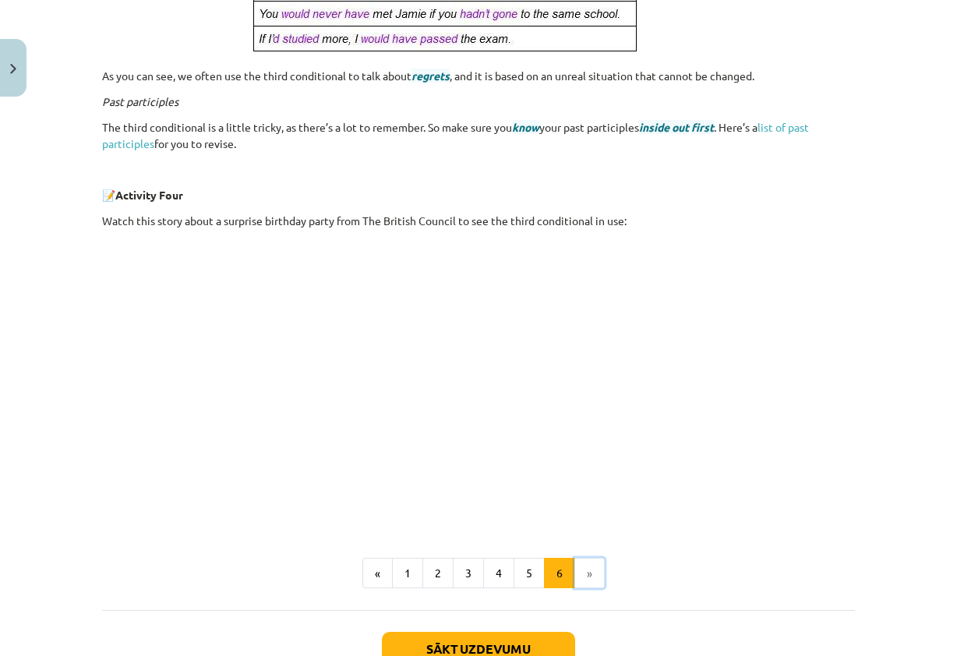
scroll to position [562, 0]
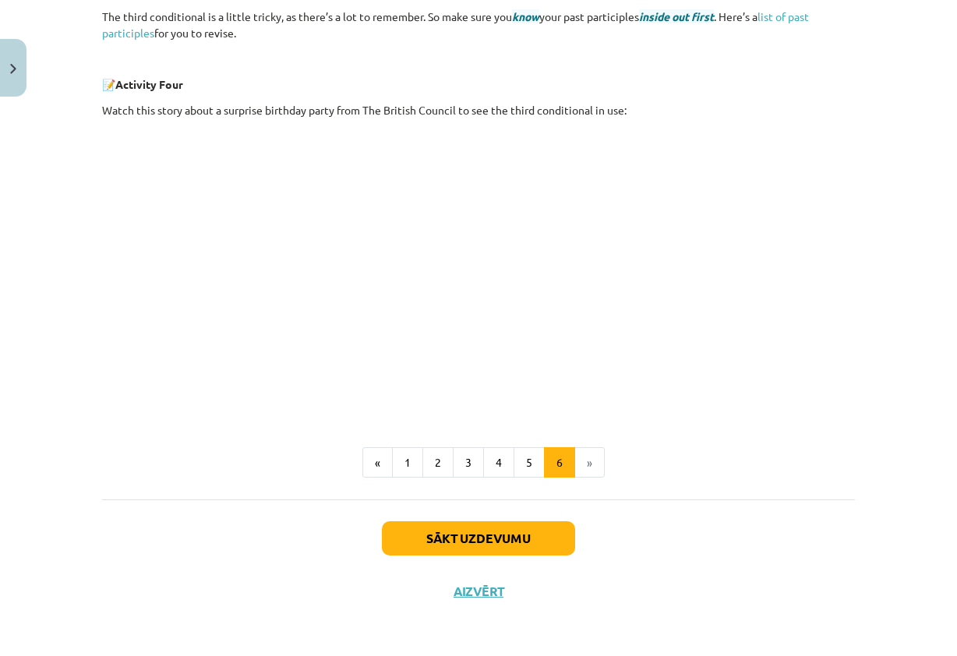
click at [581, 470] on li "»" at bounding box center [590, 462] width 30 height 31
click at [530, 533] on button "Sākt uzdevumu" at bounding box center [478, 538] width 193 height 34
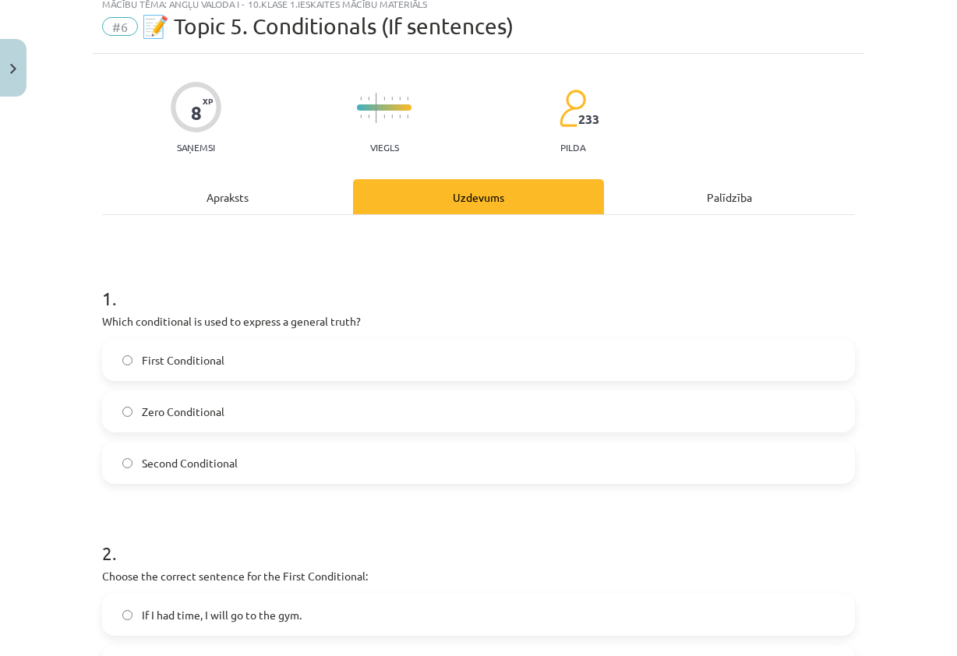
scroll to position [39, 0]
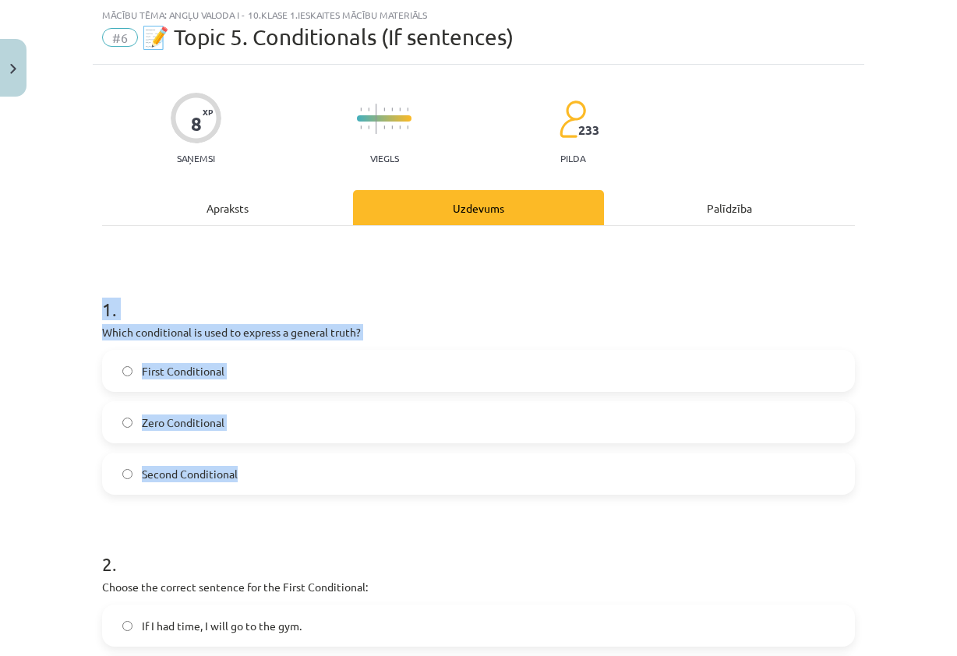
drag, startPoint x: 95, startPoint y: 306, endPoint x: 527, endPoint y: 470, distance: 461.5
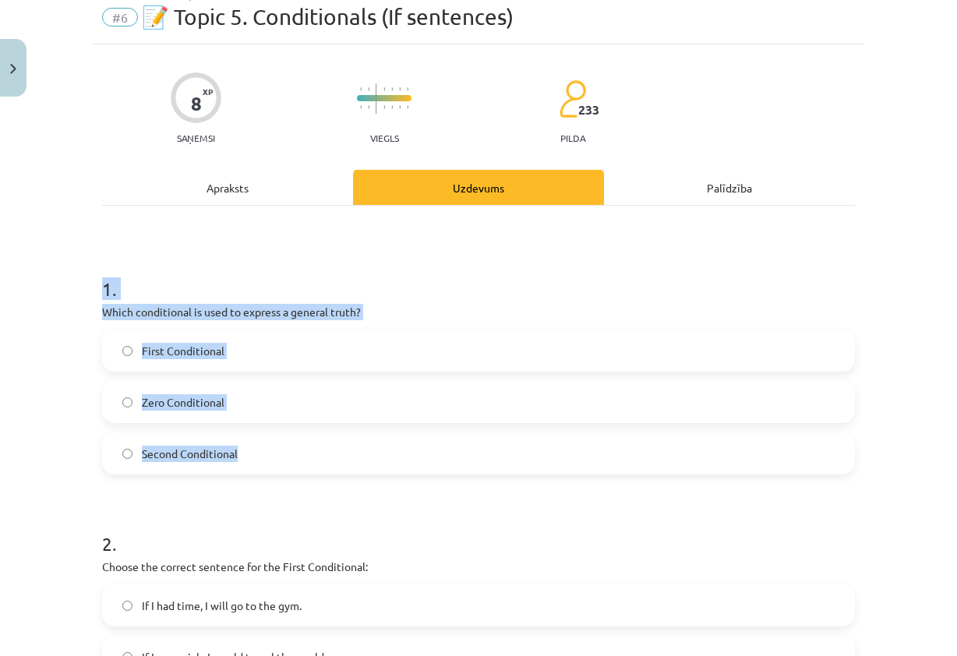
scroll to position [117, 0]
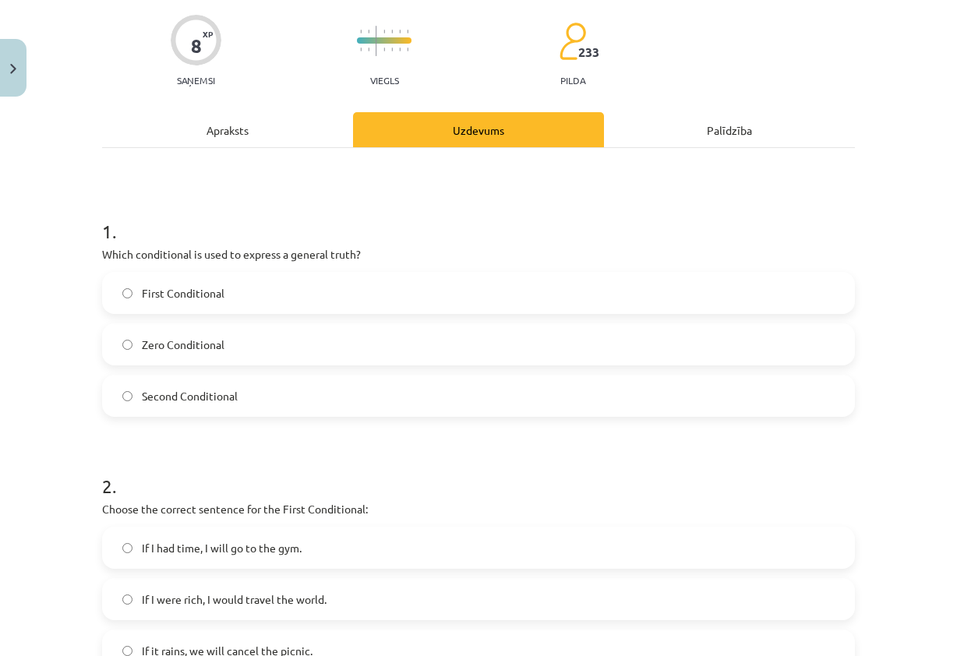
click at [435, 449] on h1 "2 ." at bounding box center [478, 472] width 752 height 48
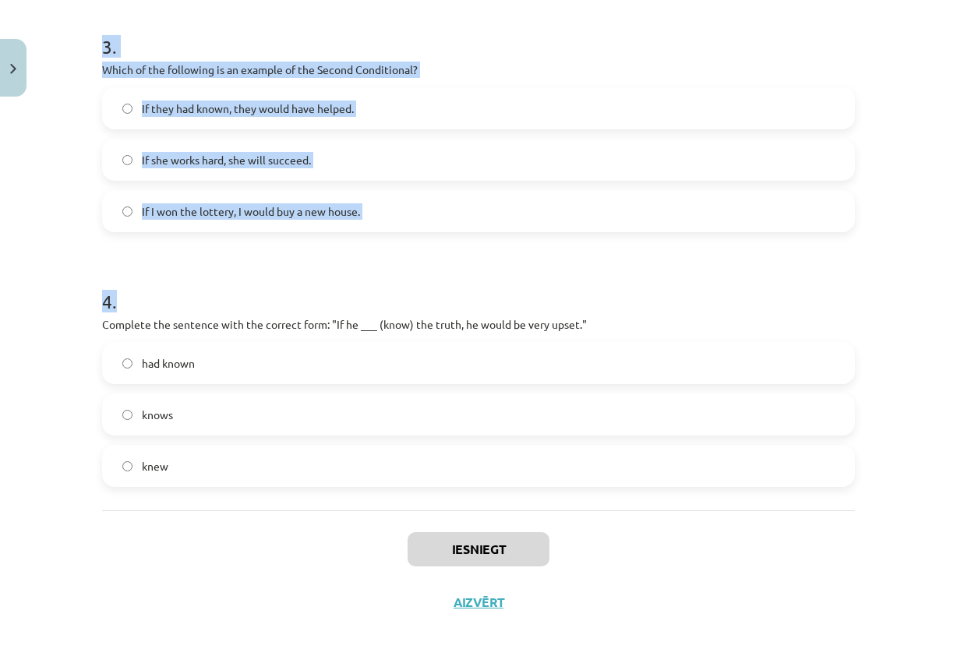
scroll to position [822, 0]
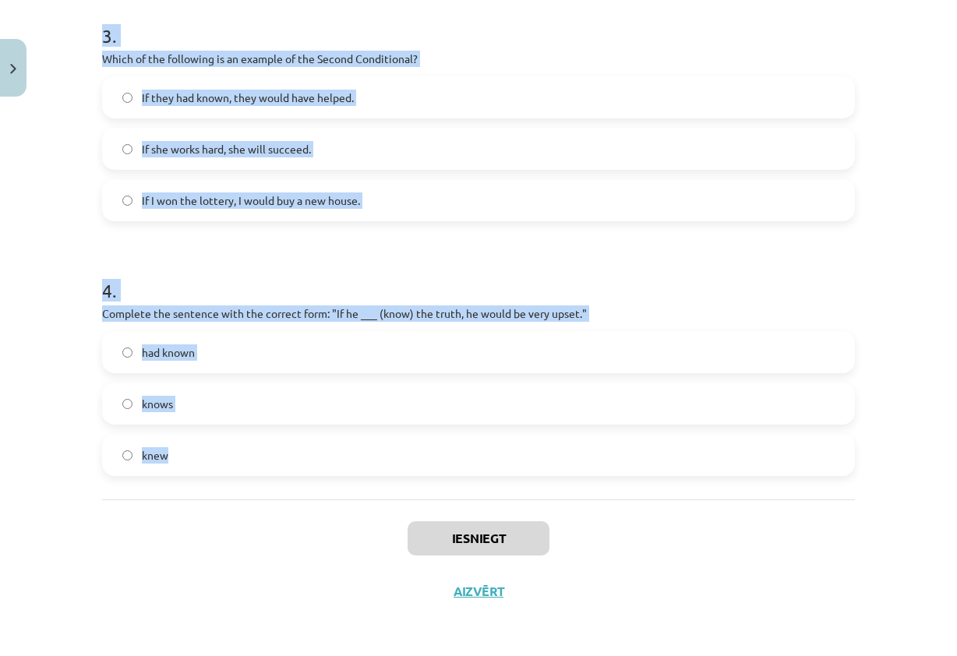
drag, startPoint x: 90, startPoint y: 227, endPoint x: 412, endPoint y: 452, distance: 392.2
copy form "1 . Which conditional is used to express a general truth? First Conditional Zer…"
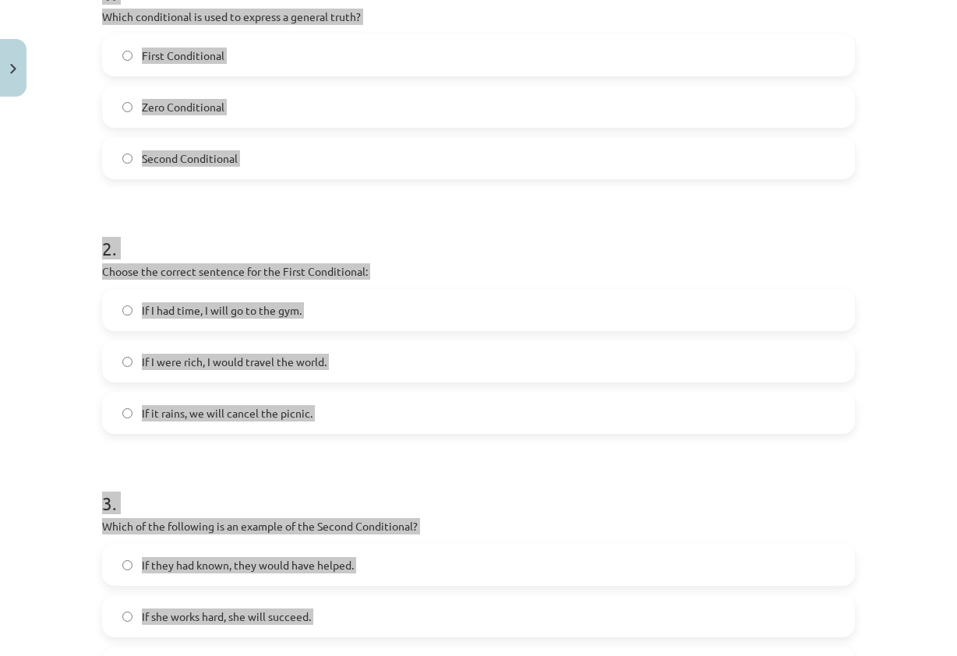
scroll to position [0, 0]
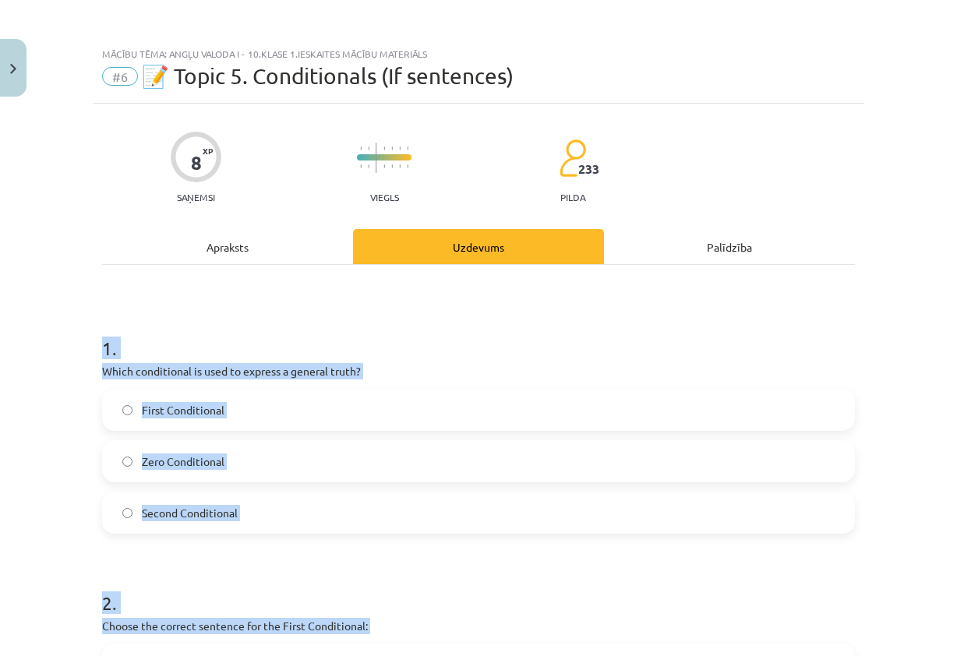
click at [530, 318] on h1 "1 ." at bounding box center [478, 334] width 752 height 48
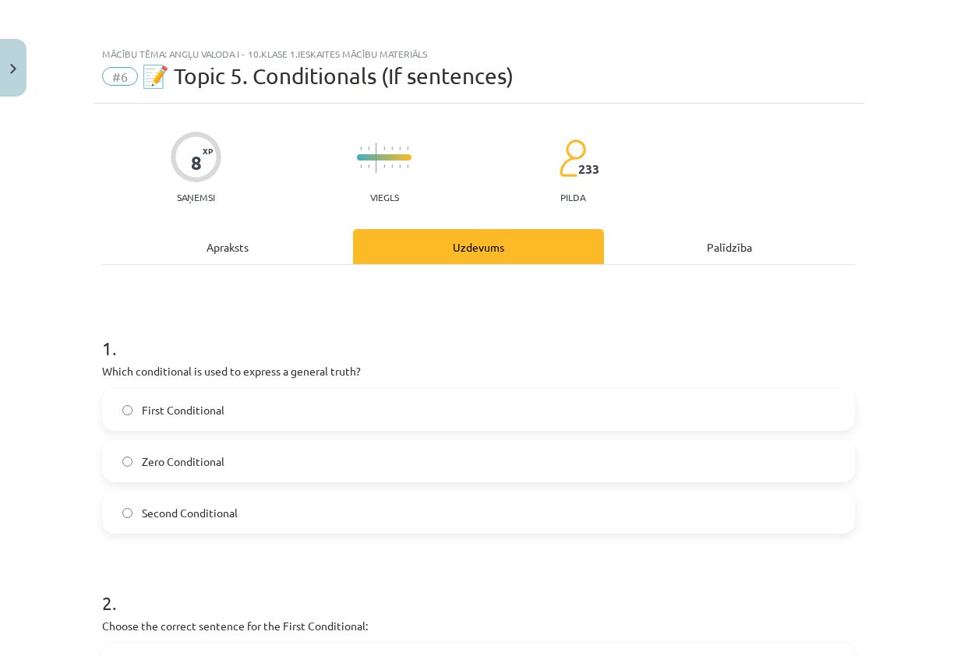
click at [246, 464] on label "Zero Conditional" at bounding box center [478, 461] width 749 height 39
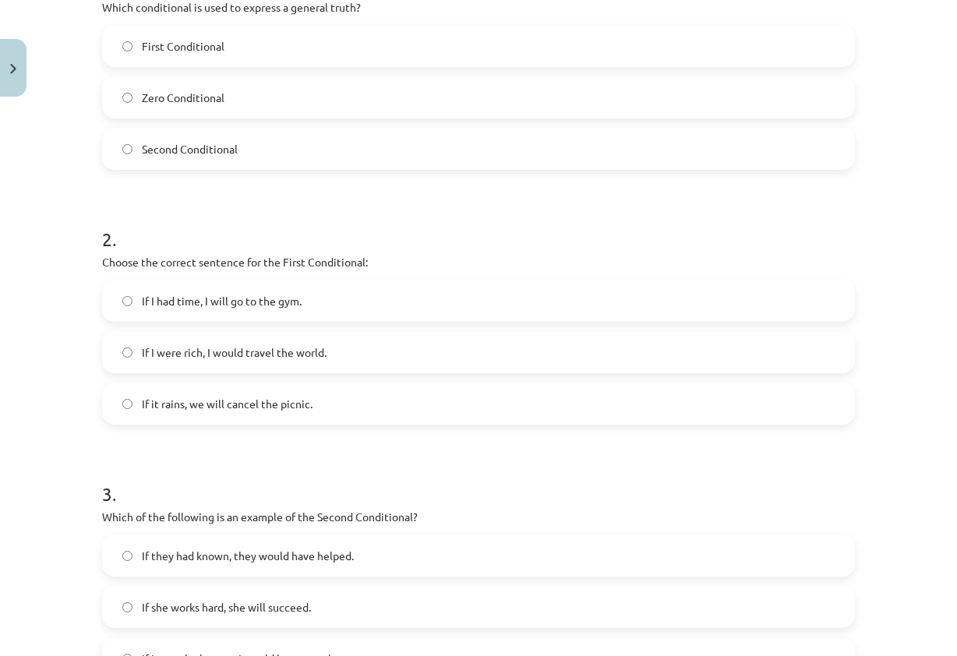
scroll to position [389, 0]
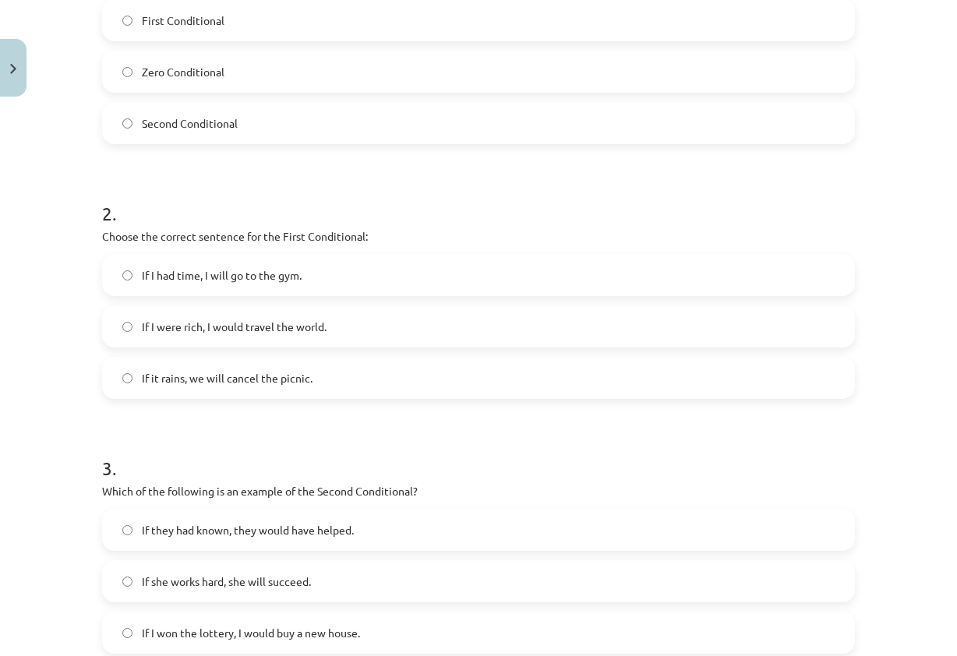
click at [288, 375] on span "If it rains, we will cancel the picnic." at bounding box center [227, 378] width 171 height 16
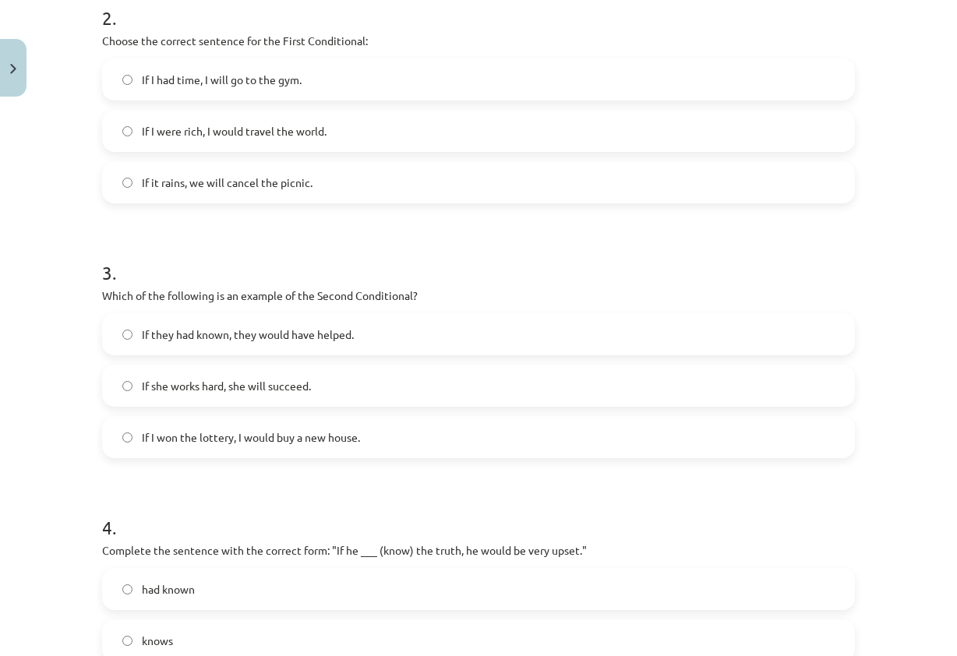
scroll to position [623, 0]
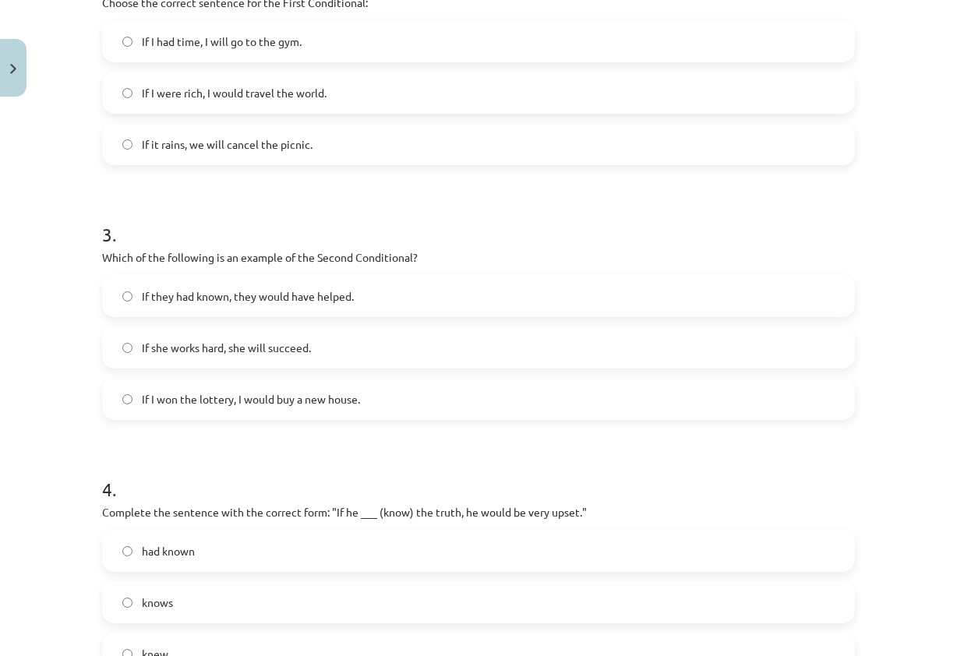
click at [245, 103] on label "If I were rich, I would travel the world." at bounding box center [478, 92] width 749 height 39
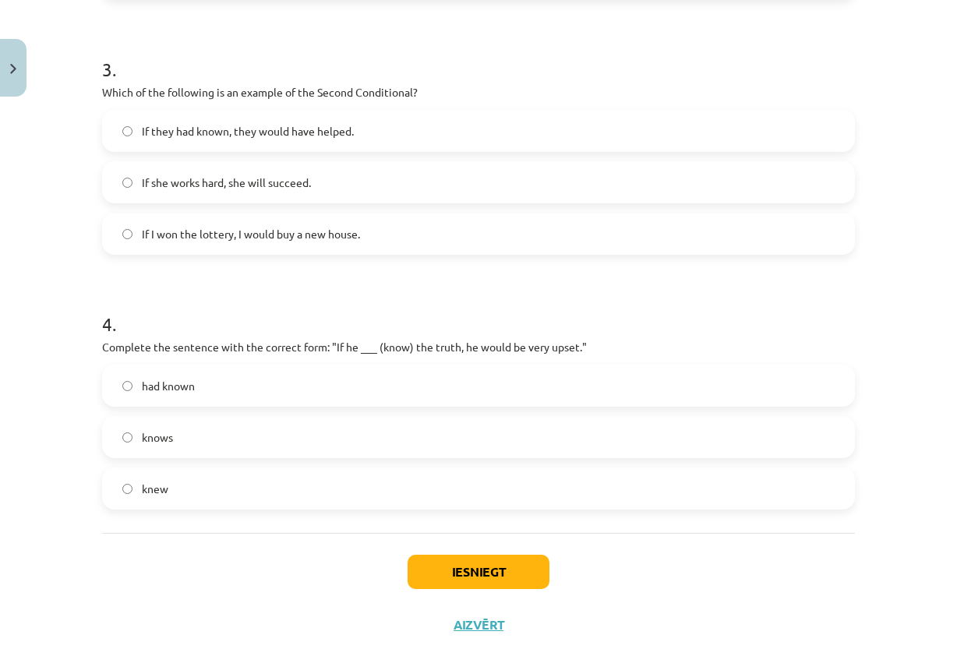
scroll to position [822, 0]
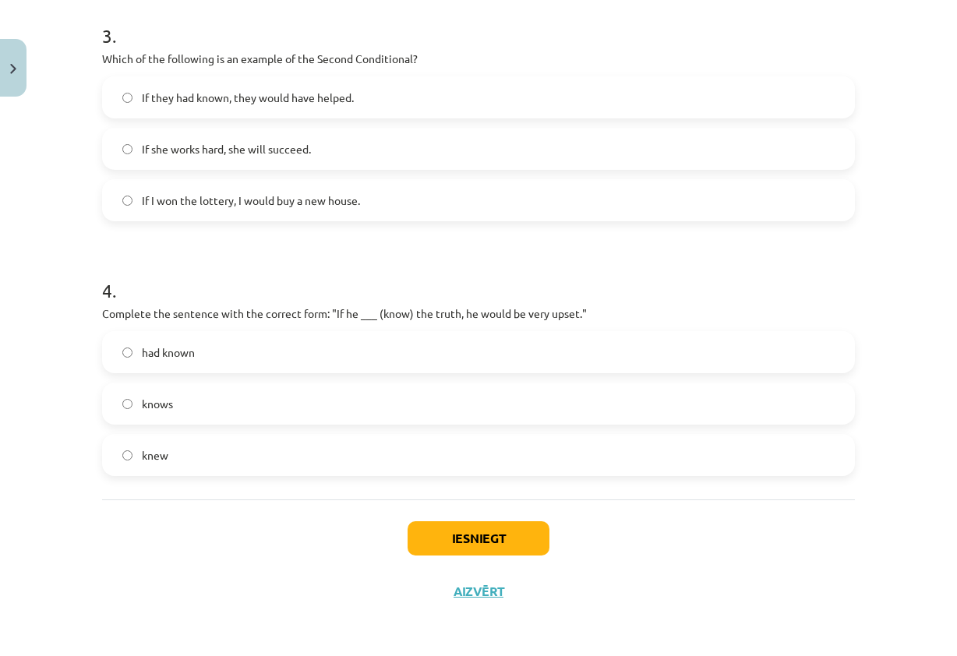
click at [305, 190] on label "If I won the lottery, I would buy a new house." at bounding box center [478, 200] width 749 height 39
click at [224, 458] on label "knew" at bounding box center [478, 454] width 749 height 39
click at [488, 535] on button "Iesniegt" at bounding box center [478, 538] width 142 height 34
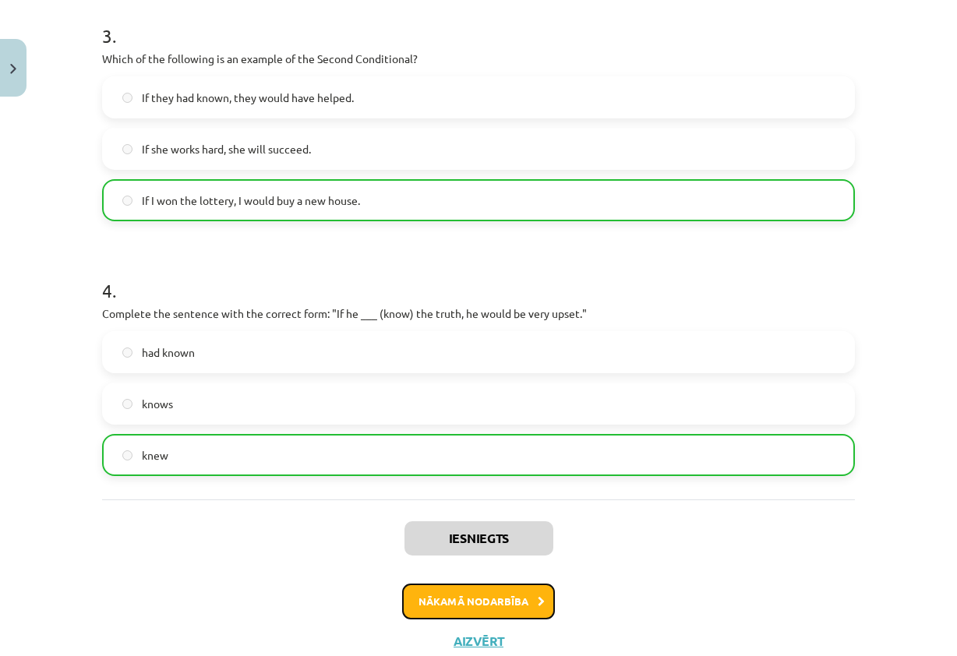
click at [513, 594] on button "Nākamā nodarbība" at bounding box center [478, 601] width 153 height 36
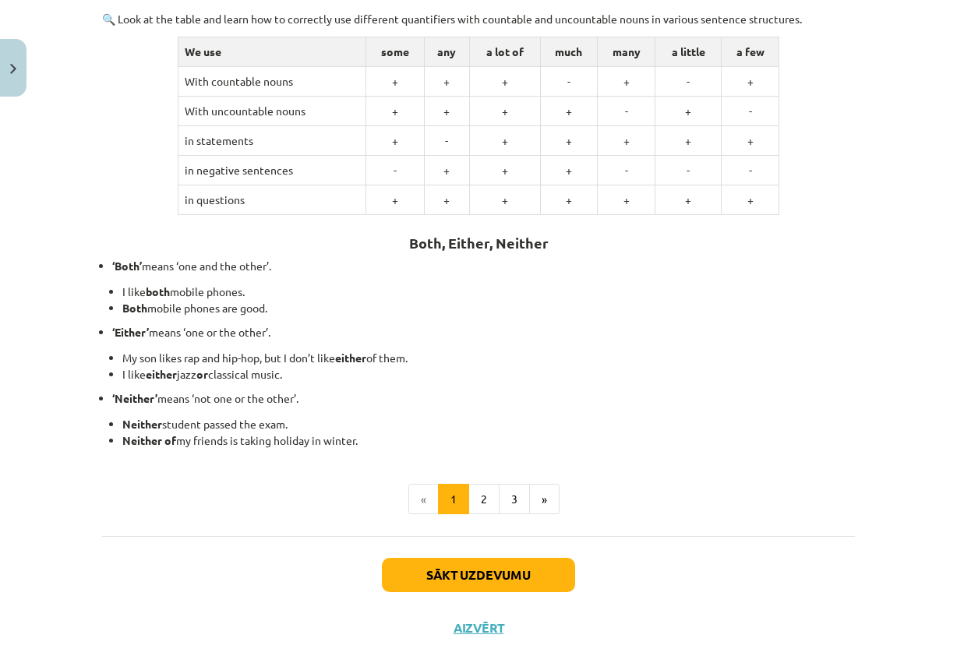
scroll to position [273, 0]
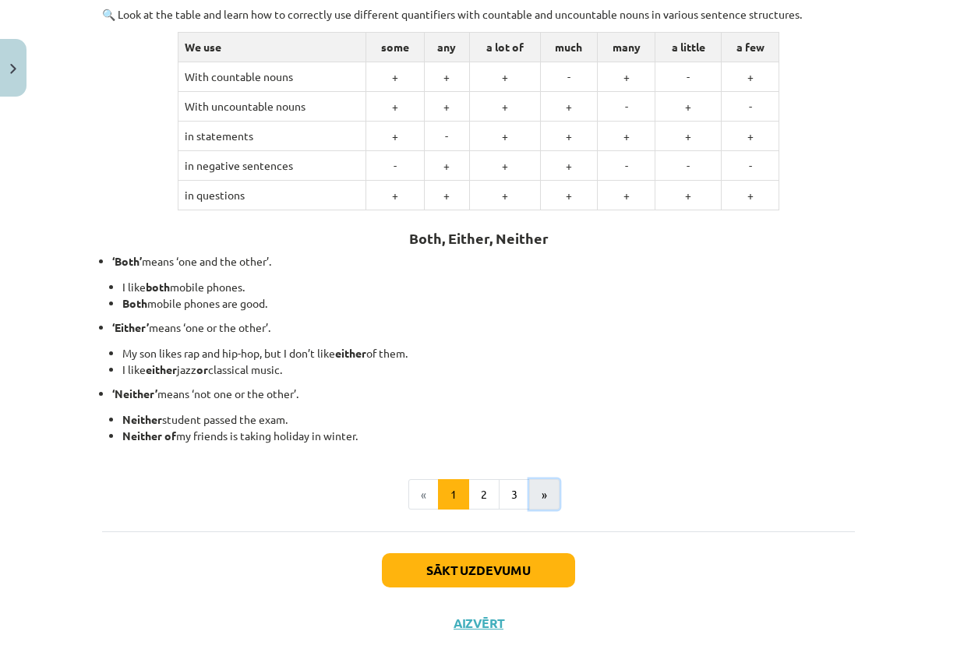
click at [549, 498] on button "»" at bounding box center [544, 494] width 30 height 31
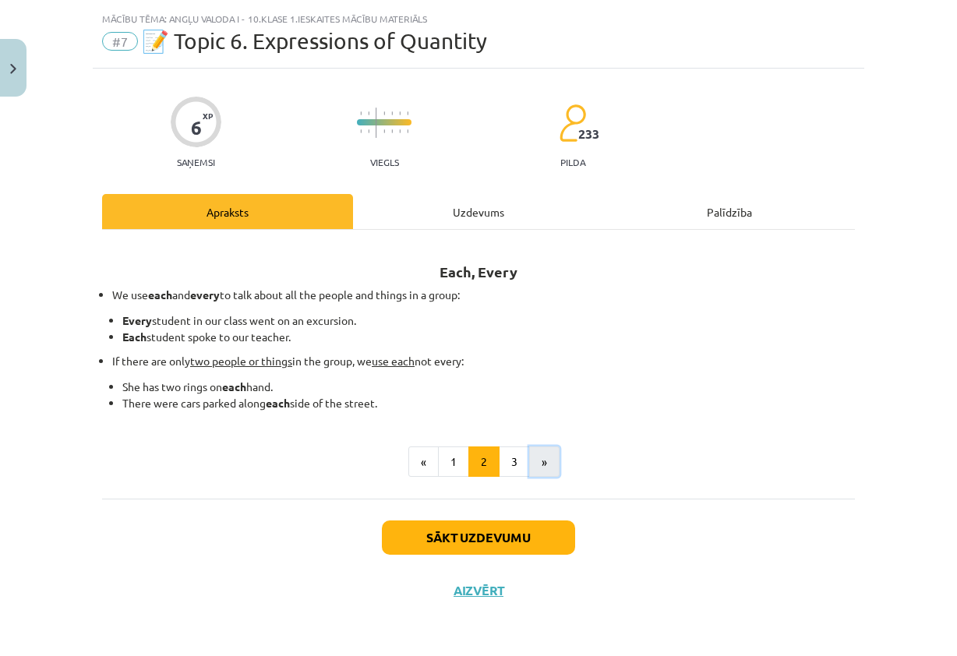
scroll to position [34, 0]
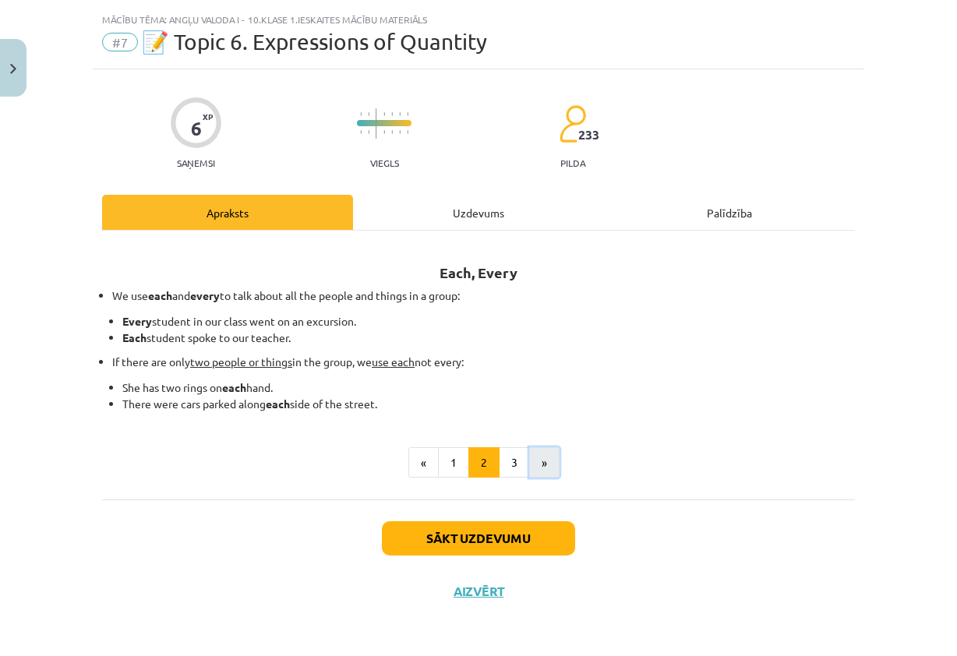
click at [541, 476] on button "»" at bounding box center [544, 462] width 30 height 31
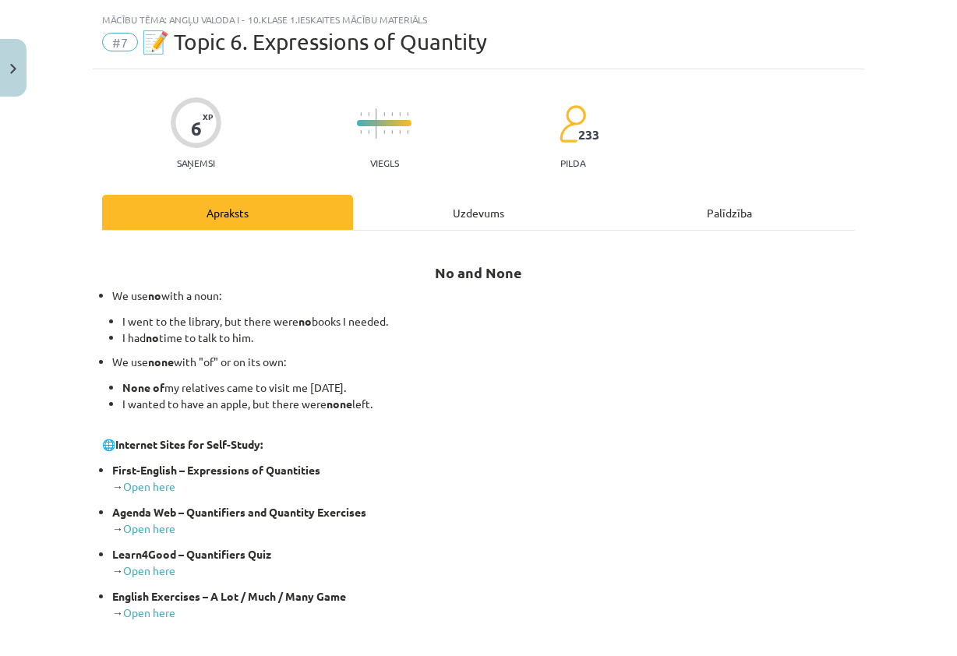
scroll to position [268, 0]
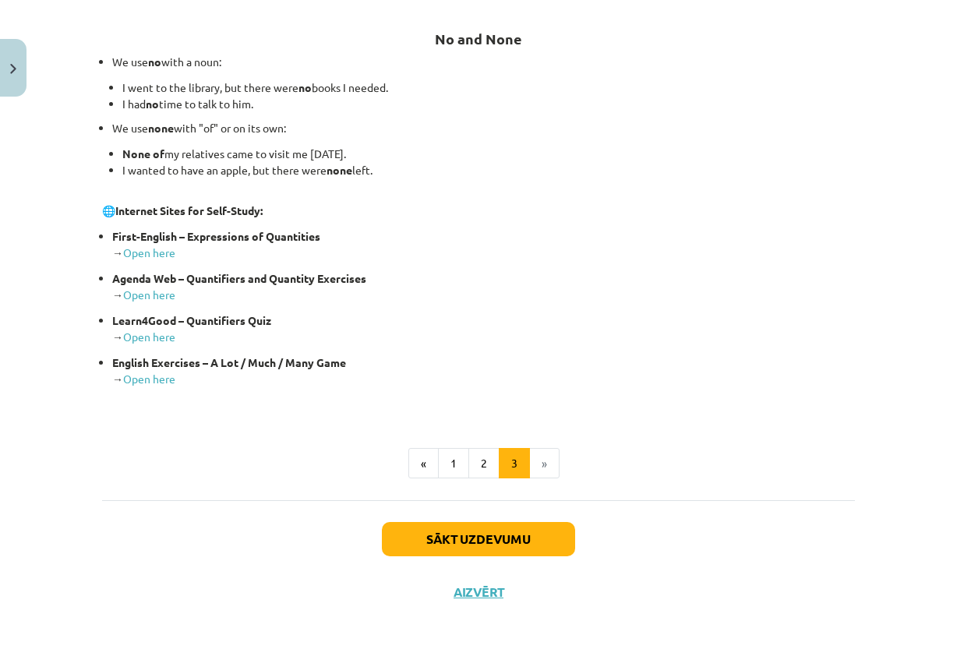
click at [541, 476] on li "»" at bounding box center [545, 463] width 30 height 31
click at [538, 533] on button "Sākt uzdevumu" at bounding box center [478, 539] width 193 height 34
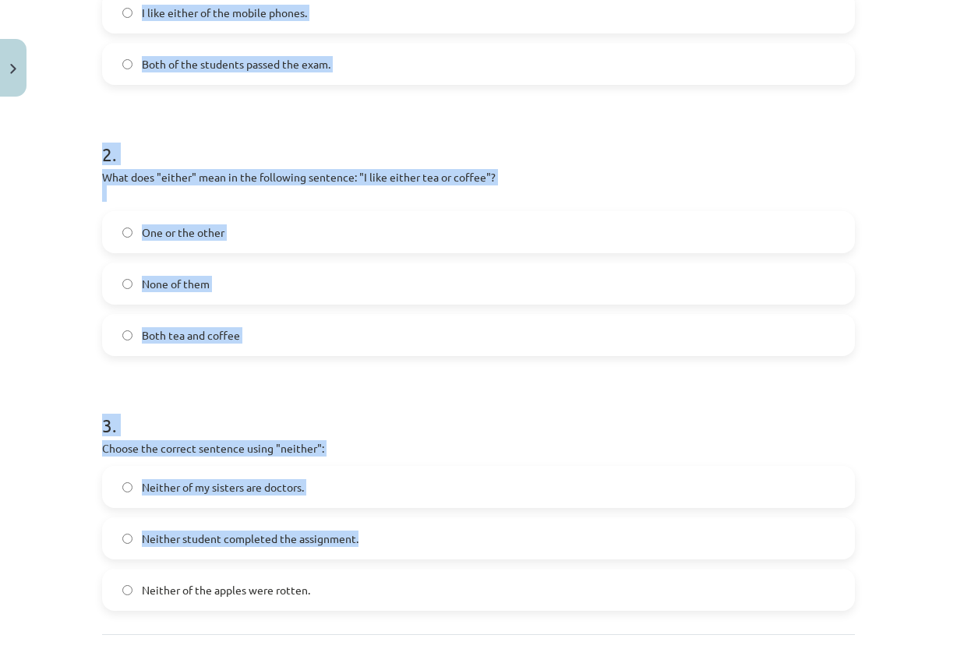
scroll to position [583, 0]
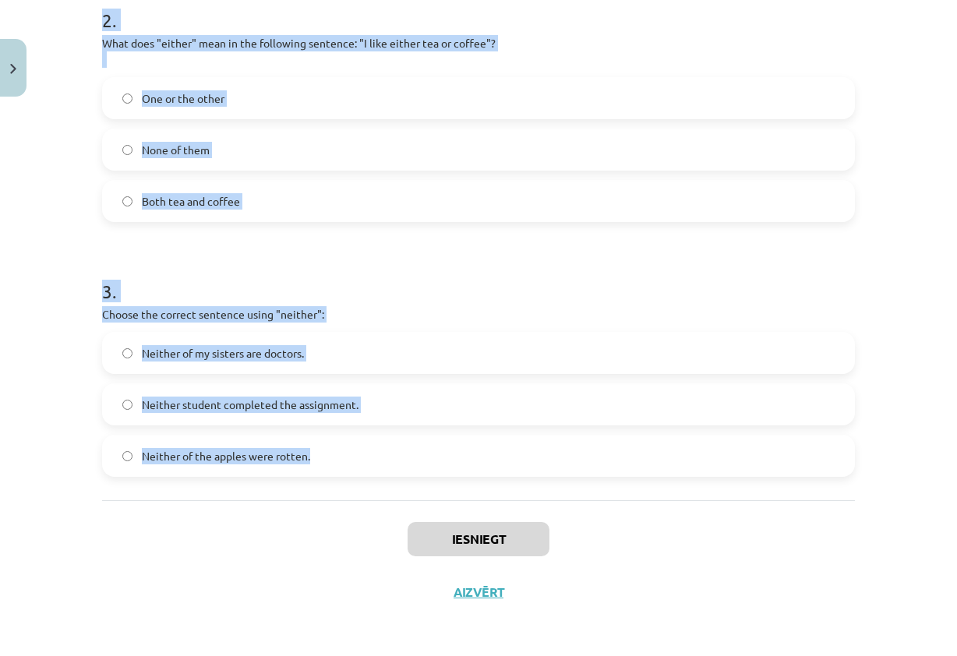
drag, startPoint x: 91, startPoint y: 308, endPoint x: 593, endPoint y: 495, distance: 535.3
click at [593, 495] on div "6 XP Saņemsi Viegls 233 pilda Apraksts Uzdevums Palīdzība 1 . Which sentence co…" at bounding box center [478, 70] width 771 height 1098
copy form "1 . Which sentence correctly uses the word "both"? Neither of the answers is co…"
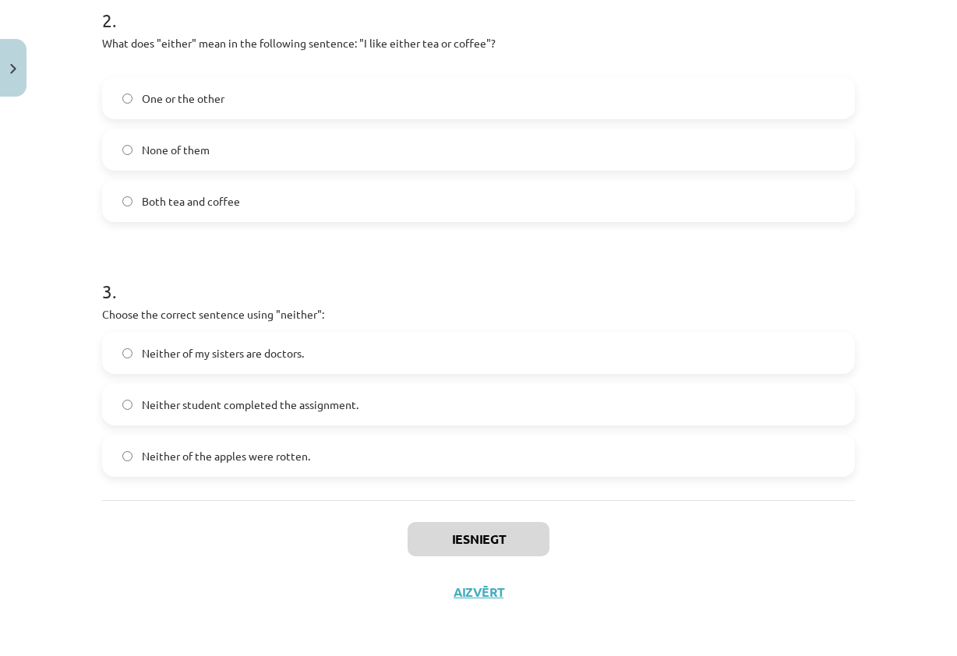
click at [794, 625] on div "Mācību tēma: Angļu valoda i - 10.klase 1.ieskaites mācību materiāls #7 📝 Topic …" at bounding box center [478, 328] width 957 height 656
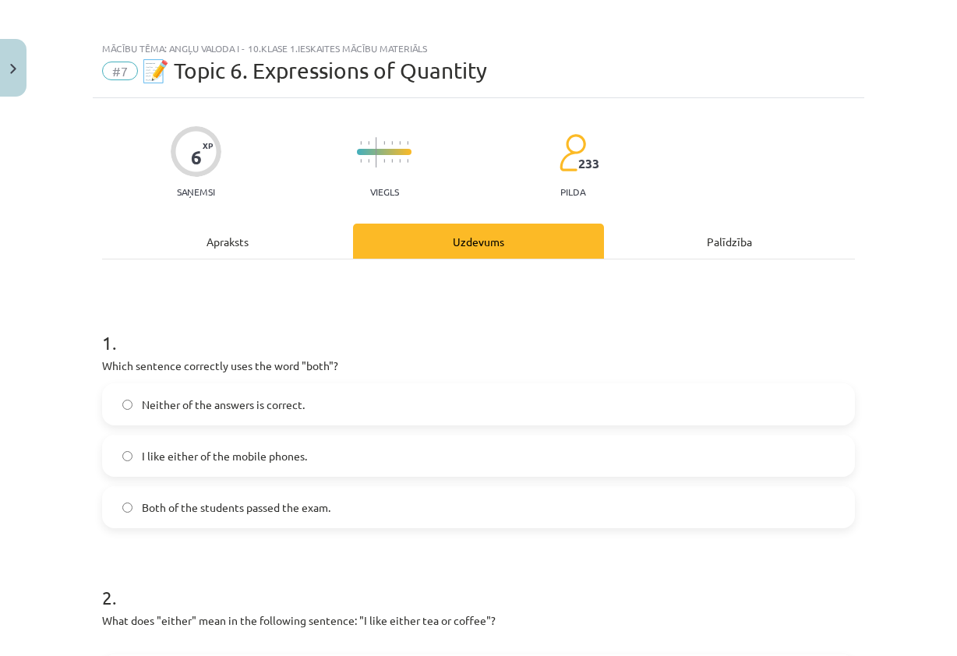
scroll to position [0, 0]
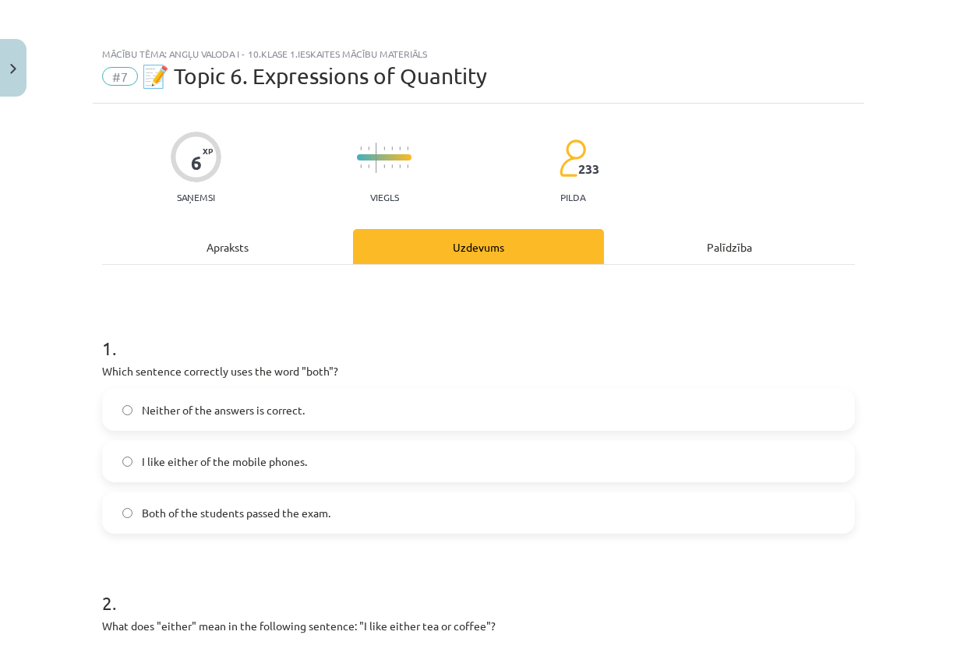
click at [249, 519] on span "Both of the students passed the exam." at bounding box center [236, 513] width 189 height 16
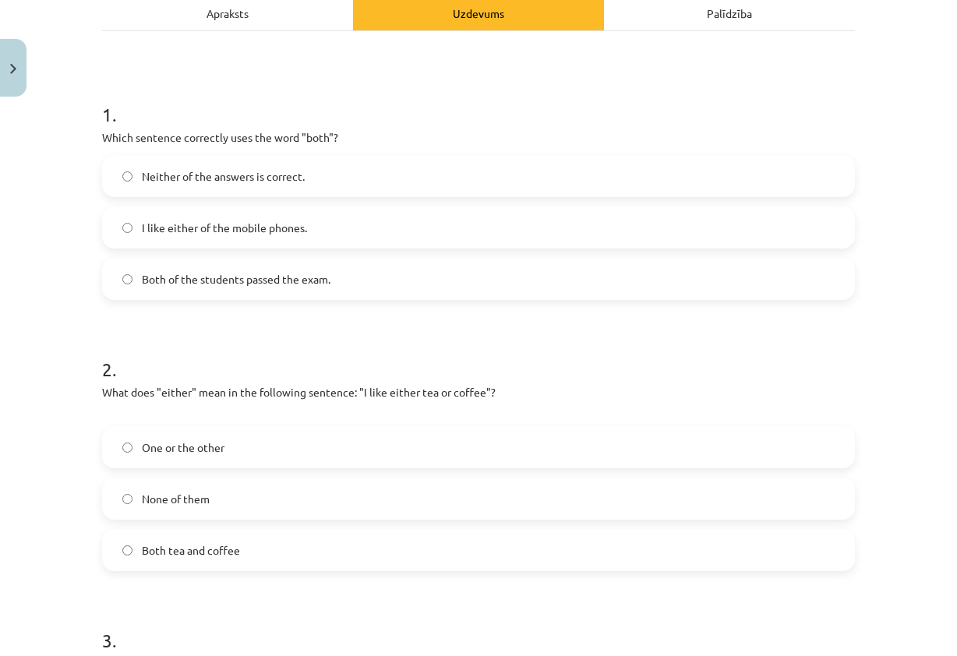
scroll to position [312, 0]
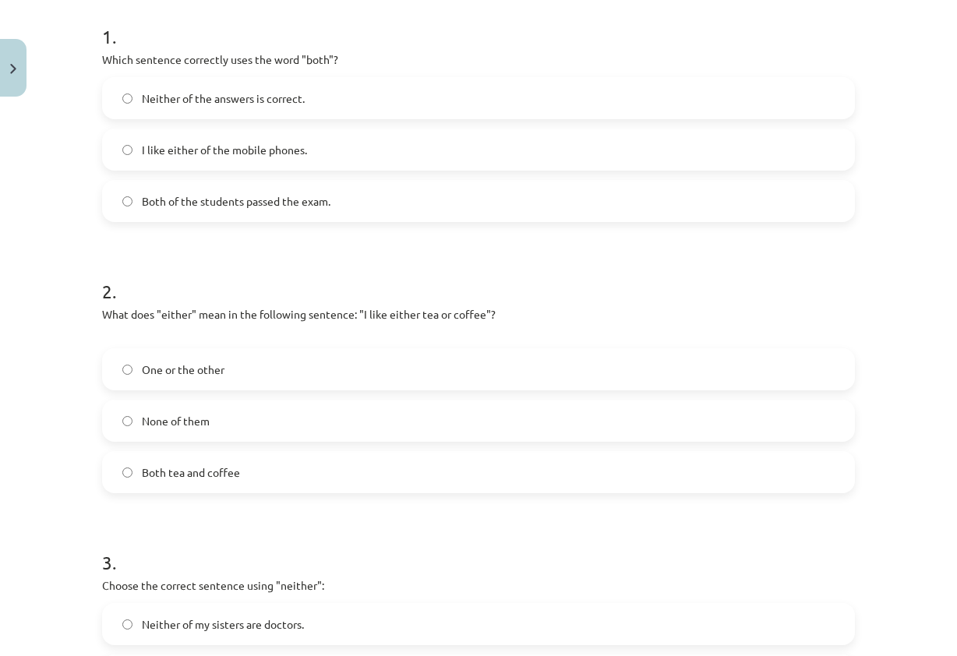
click at [284, 366] on label "One or the other" at bounding box center [478, 369] width 749 height 39
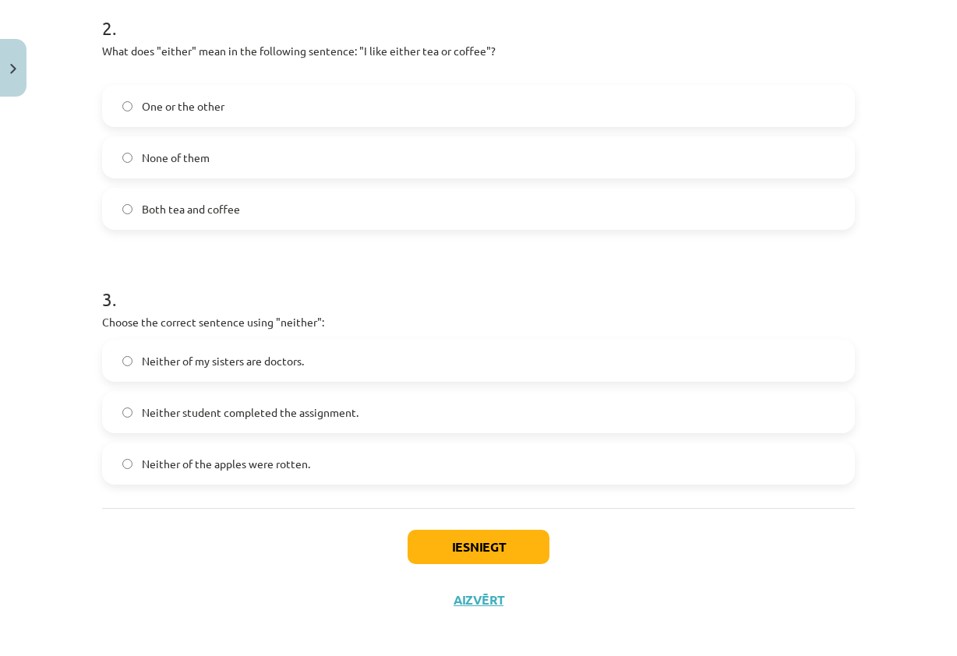
scroll to position [583, 0]
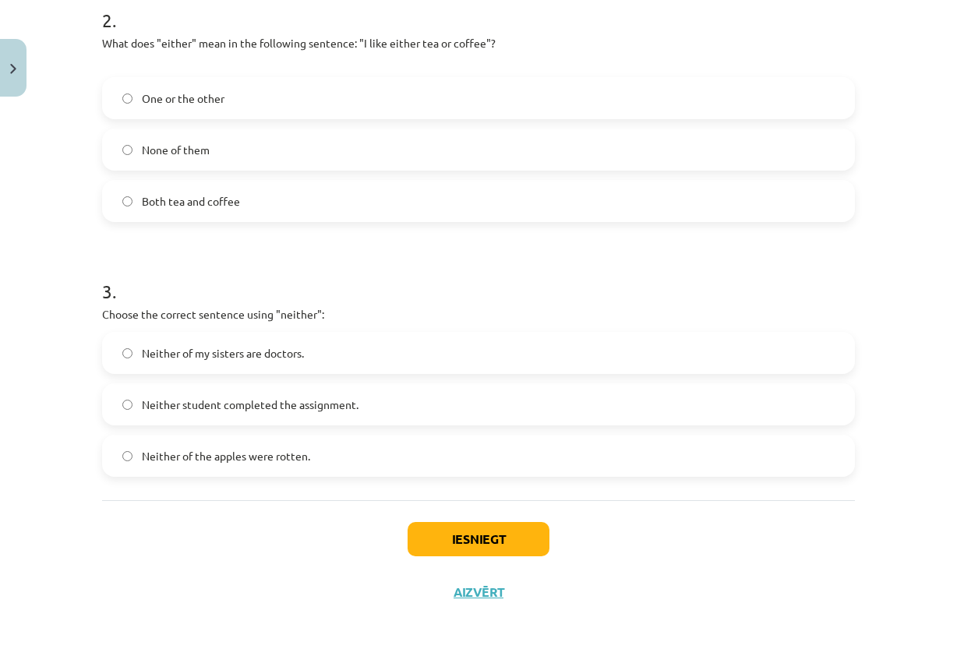
click at [478, 401] on label "Neither student completed the assignment." at bounding box center [478, 404] width 749 height 39
click at [474, 538] on button "Iesniegt" at bounding box center [478, 539] width 142 height 34
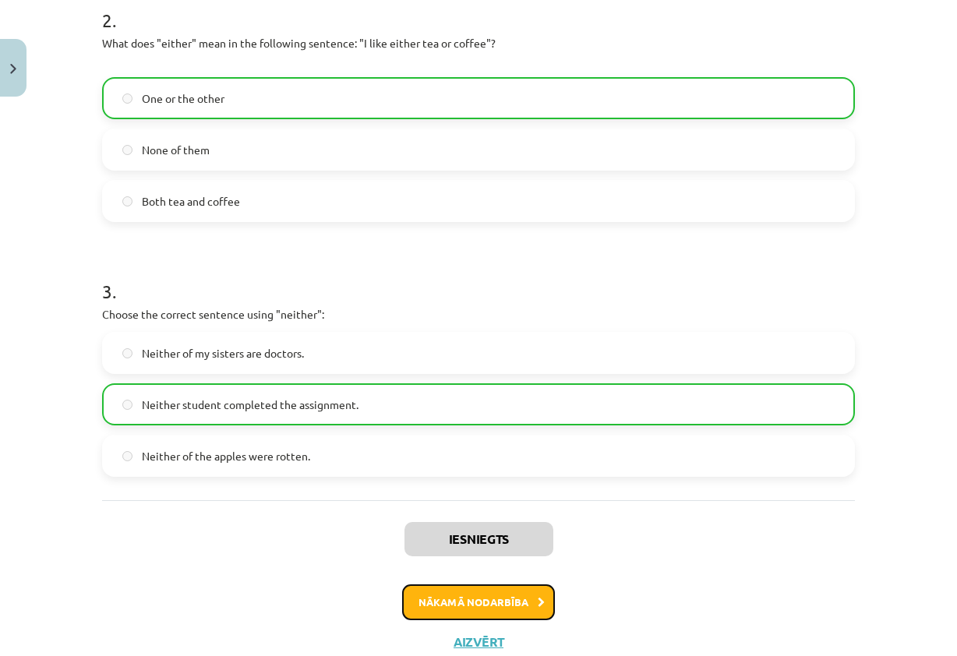
click at [492, 584] on button "Nākamā nodarbība" at bounding box center [478, 602] width 153 height 36
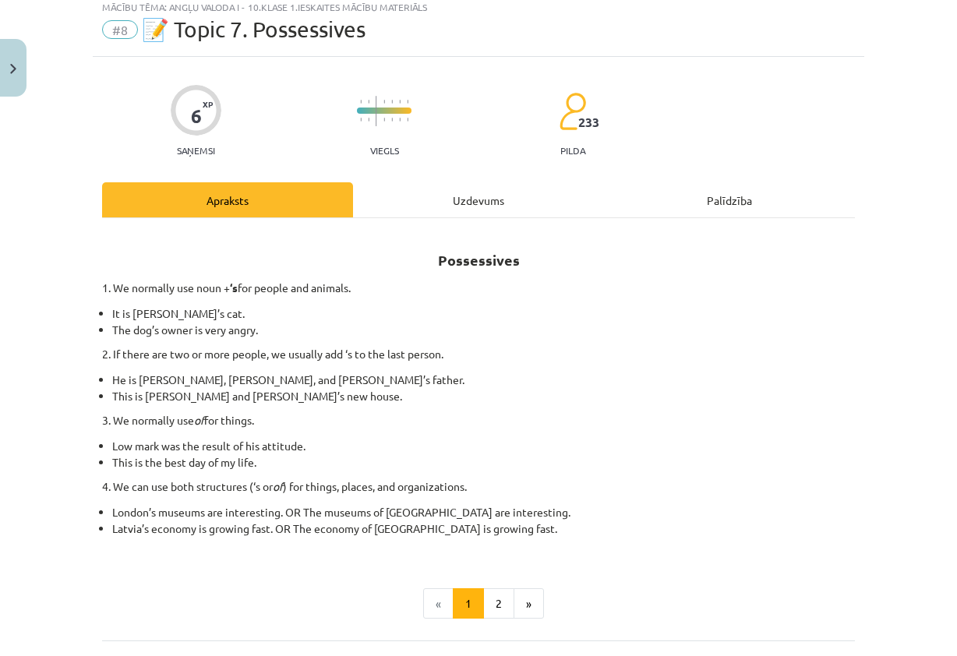
scroll to position [39, 0]
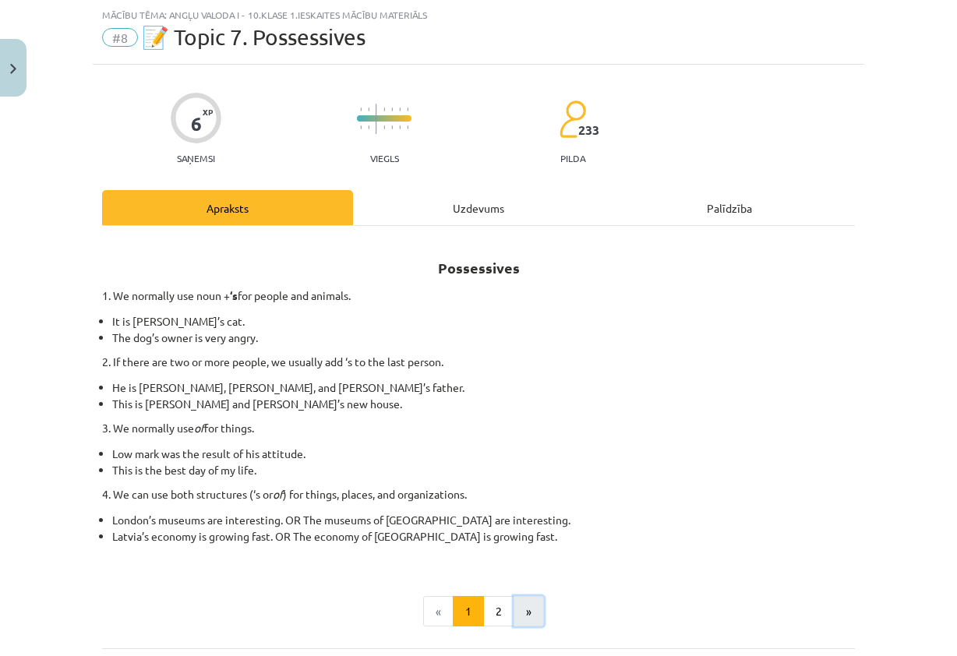
click at [524, 606] on button "»" at bounding box center [528, 611] width 30 height 31
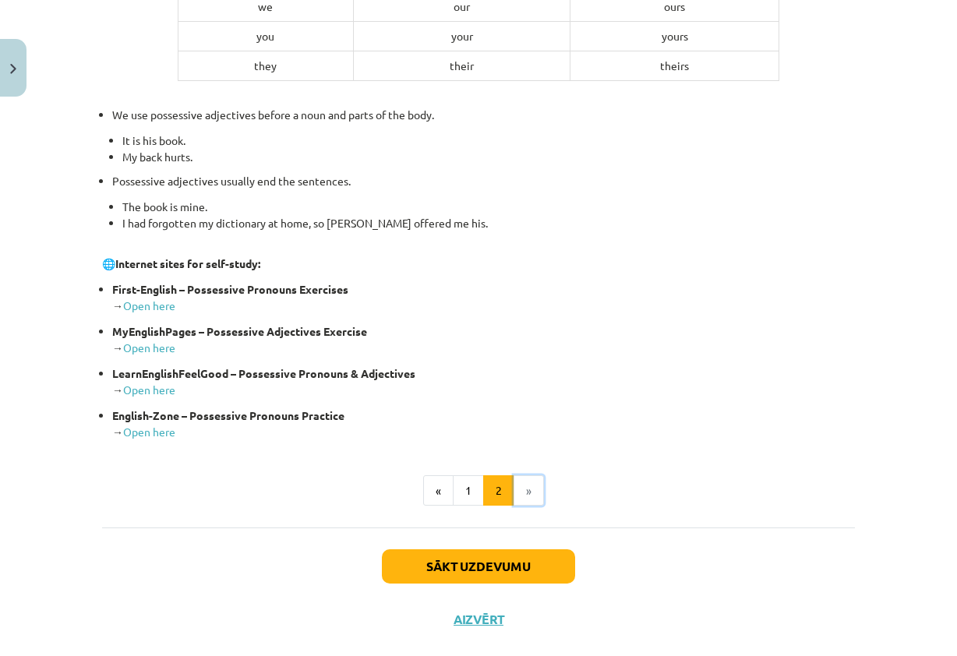
scroll to position [534, 0]
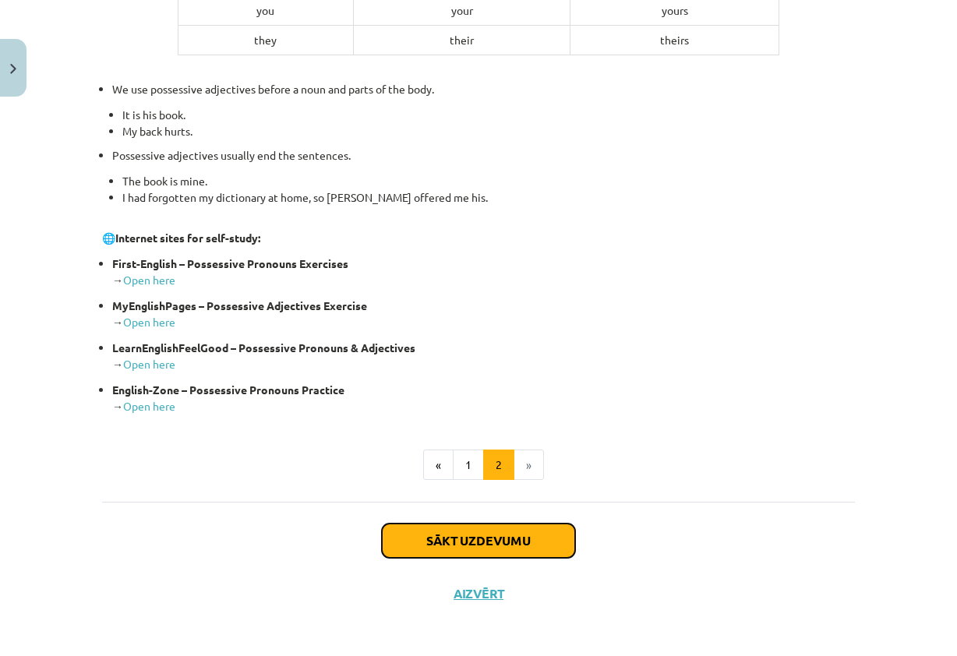
click at [523, 548] on button "Sākt uzdevumu" at bounding box center [478, 540] width 193 height 34
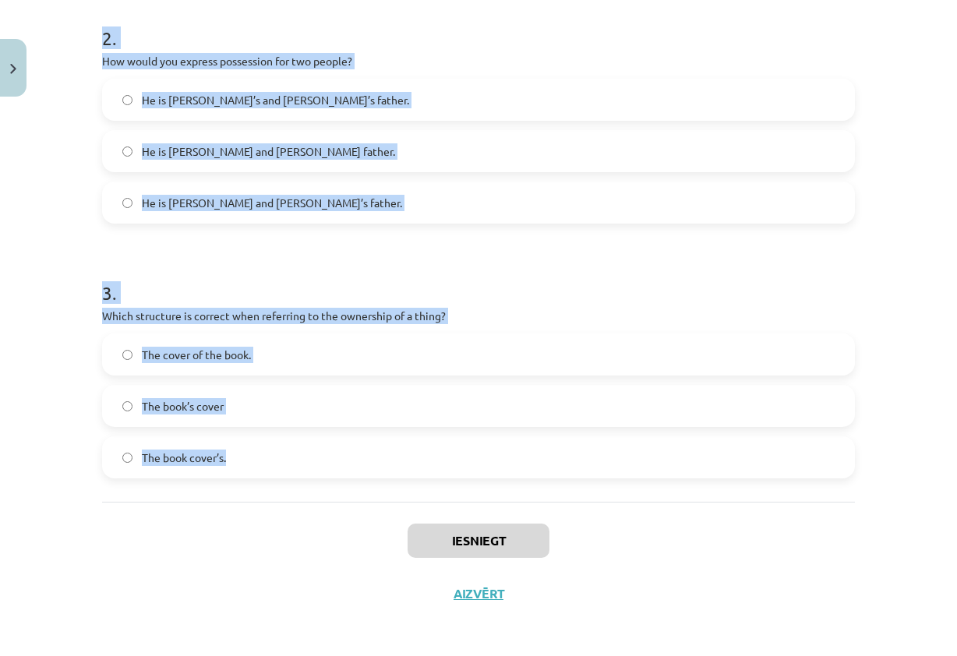
scroll to position [567, 0]
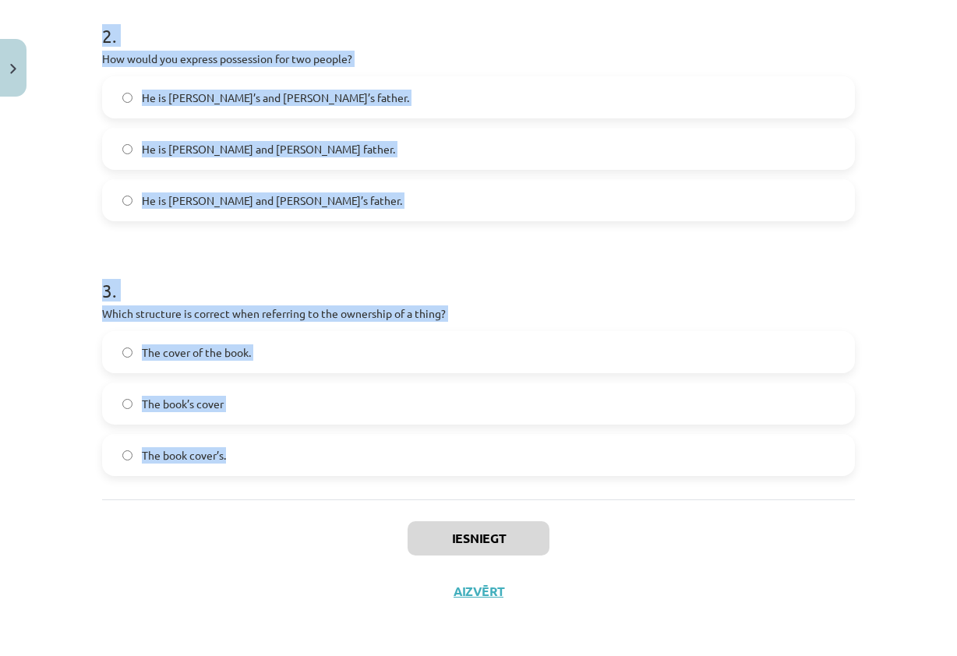
drag, startPoint x: 94, startPoint y: 302, endPoint x: 581, endPoint y: 474, distance: 516.1
click at [581, 474] on div "6 XP Saņemsi Viegls 233 pilda Apraksts Uzdevums Palīdzība 1 . Which sentence co…" at bounding box center [478, 77] width 771 height 1081
copy form "1 . Which sentence correctly shows possession for a single person? It is Jane’s…"
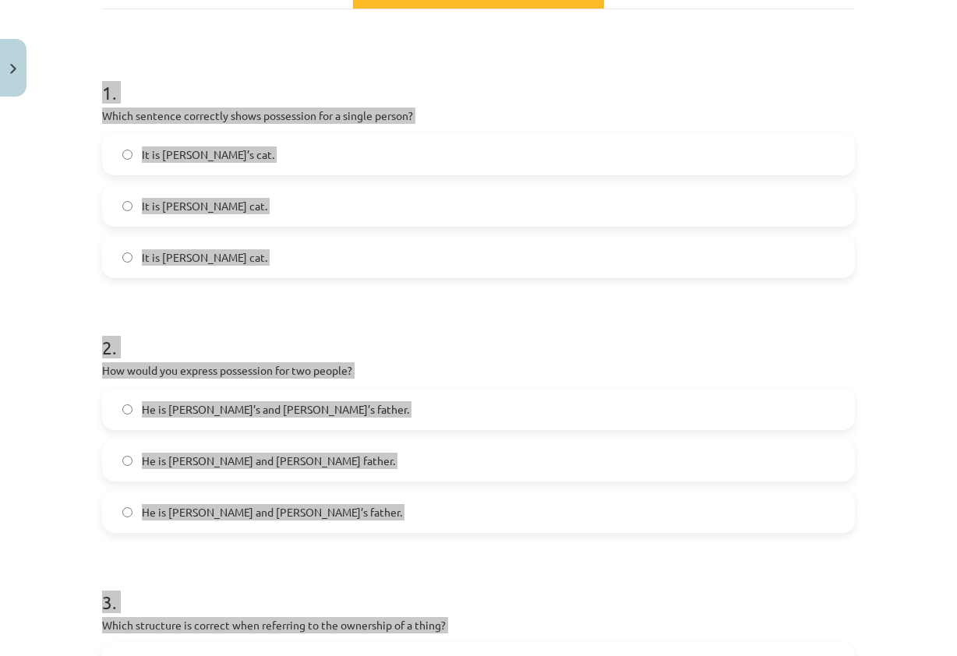
scroll to position [0, 0]
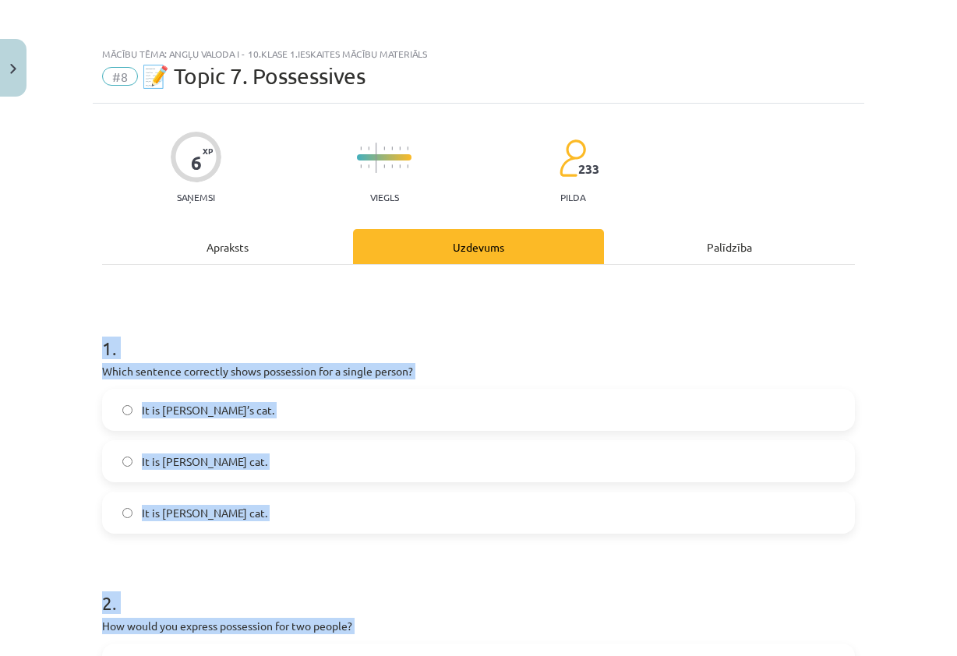
click at [643, 340] on h1 "1 ." at bounding box center [478, 334] width 752 height 48
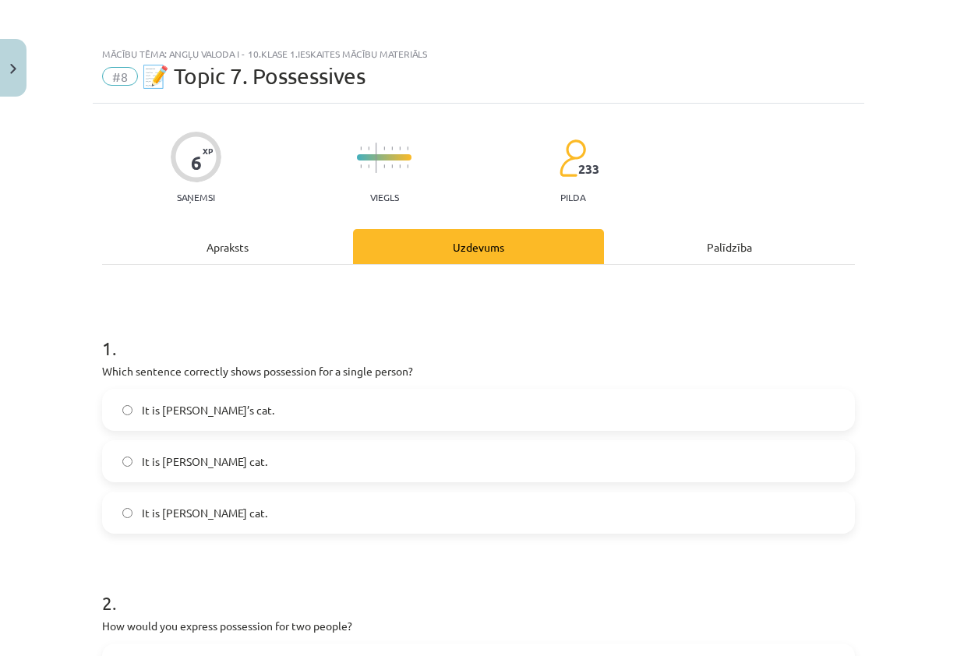
click at [482, 430] on div "It is Jane’s cat." at bounding box center [478, 410] width 752 height 42
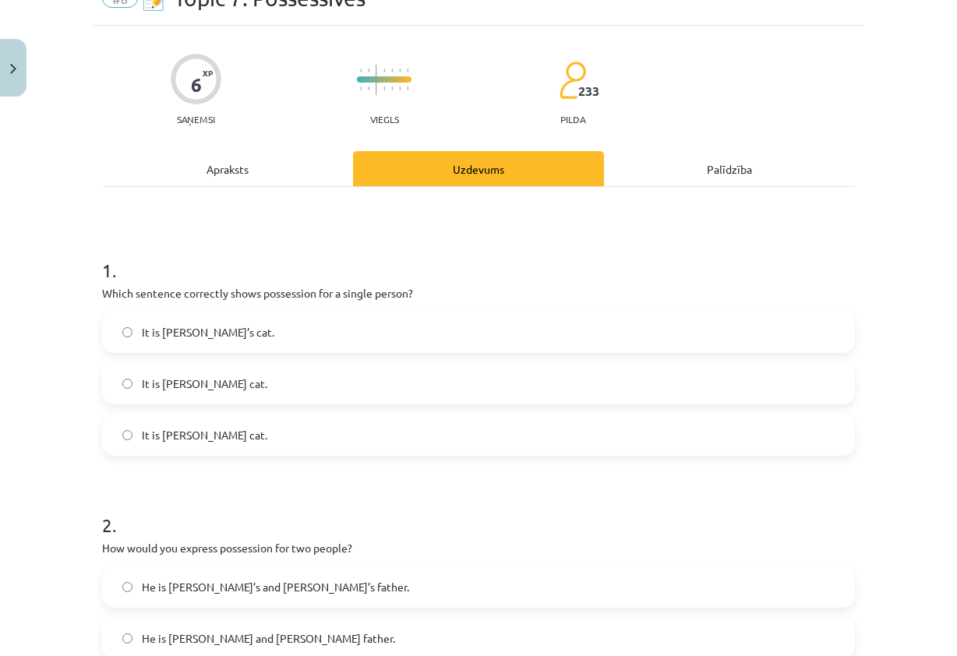
click at [273, 352] on div "It is Jane’s cat. It is Janes’s cat. It is Janes cat." at bounding box center [478, 383] width 752 height 145
click at [293, 327] on label "It is Jane’s cat." at bounding box center [478, 331] width 749 height 39
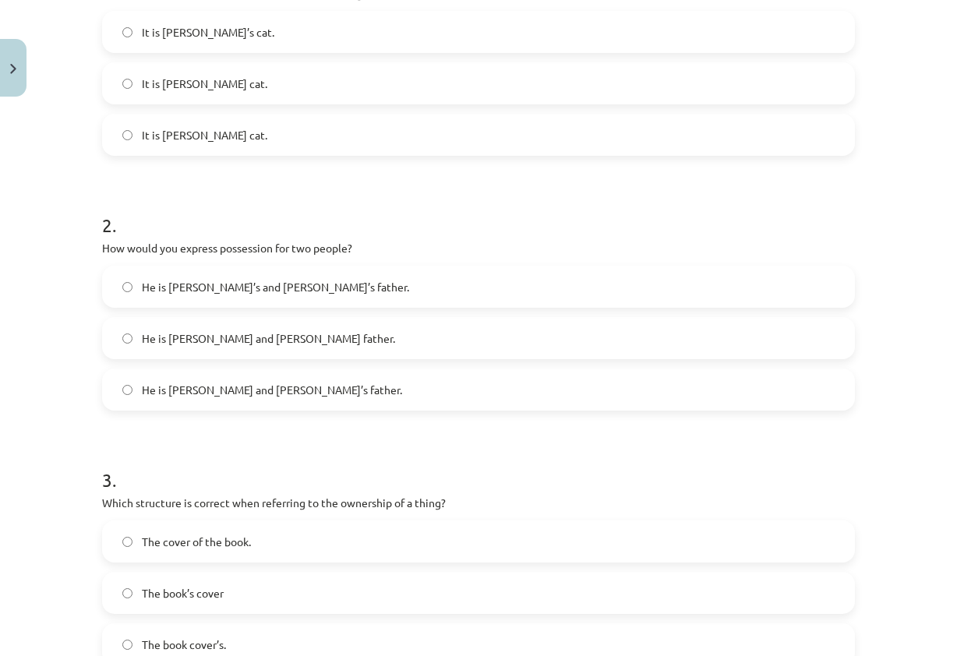
scroll to position [389, 0]
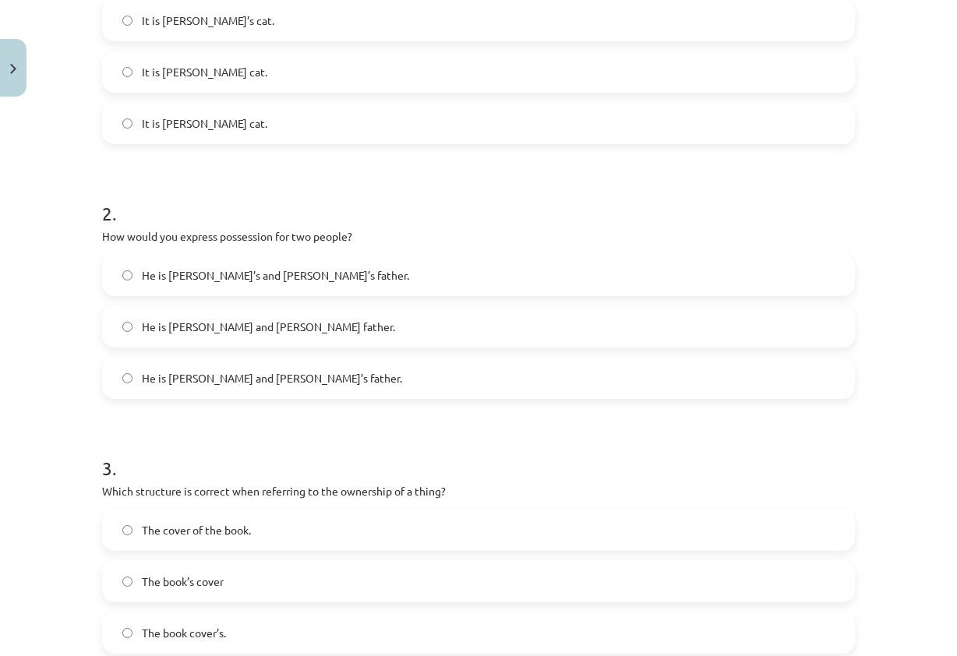
click at [241, 262] on label "He is Alice’s and James’s father." at bounding box center [478, 274] width 749 height 39
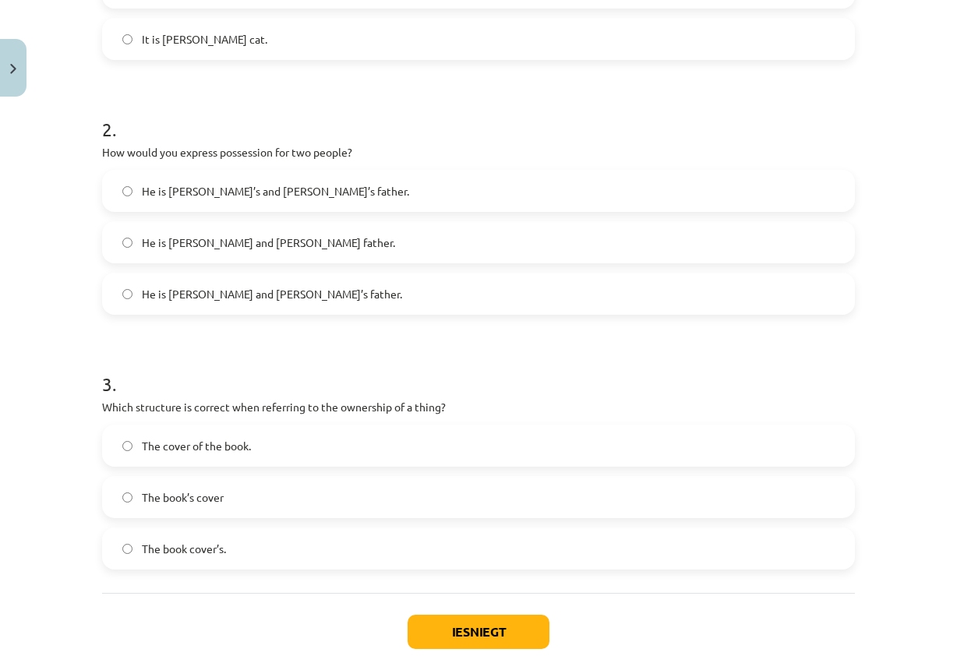
scroll to position [545, 0]
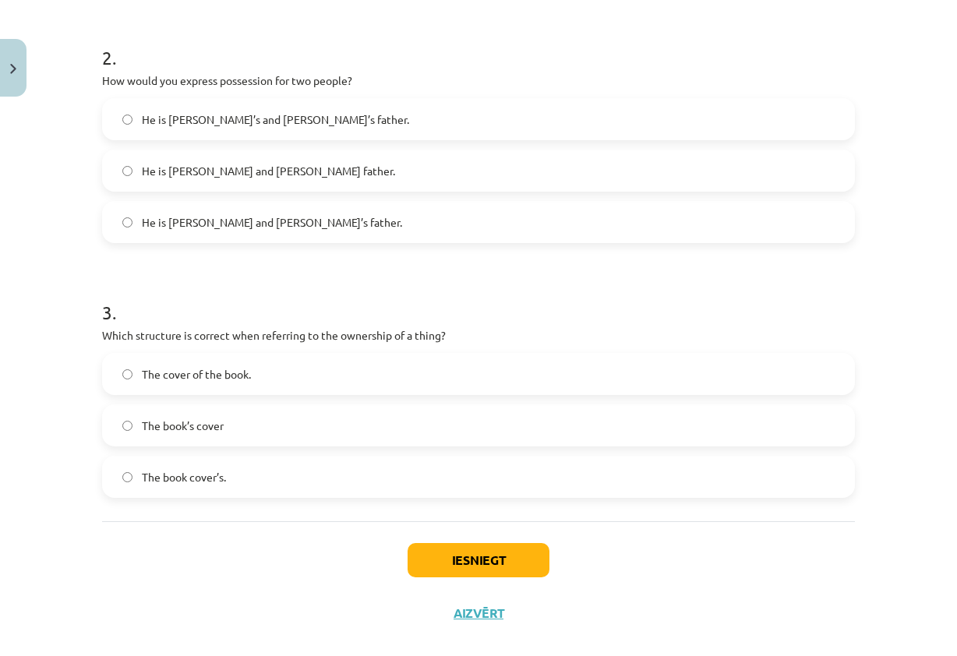
click at [231, 374] on span "The cover of the book." at bounding box center [196, 374] width 109 height 16
click at [454, 539] on div "Iesniegt Aizvērt" at bounding box center [478, 575] width 752 height 109
click at [472, 554] on button "Iesniegt" at bounding box center [478, 560] width 142 height 34
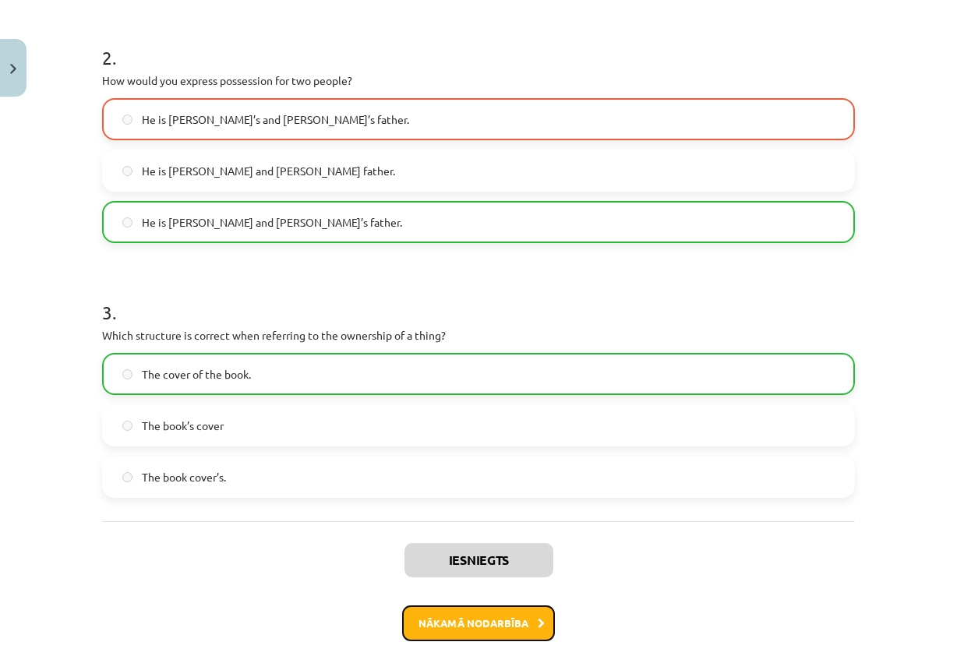
click at [507, 618] on button "Nākamā nodarbība" at bounding box center [478, 623] width 153 height 36
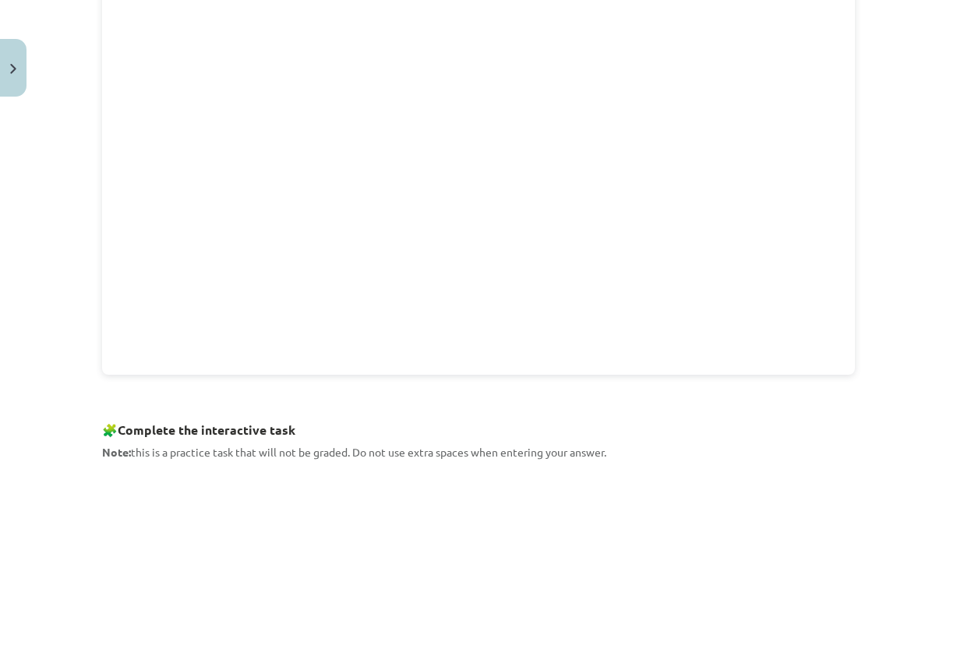
scroll to position [271, 0]
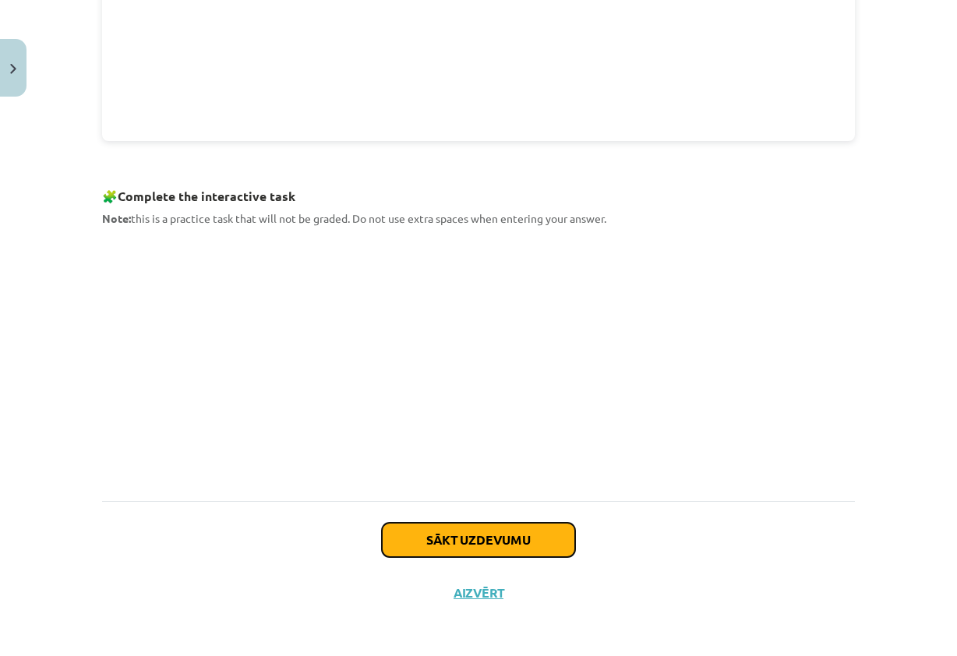
click at [488, 544] on button "Sākt uzdevumu" at bounding box center [478, 540] width 193 height 34
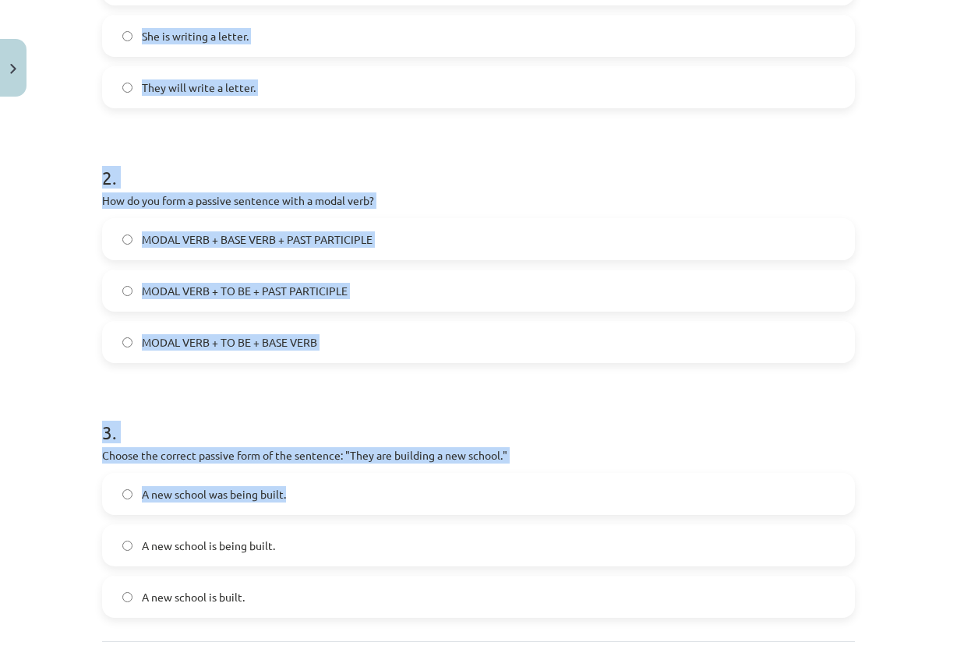
scroll to position [567, 0]
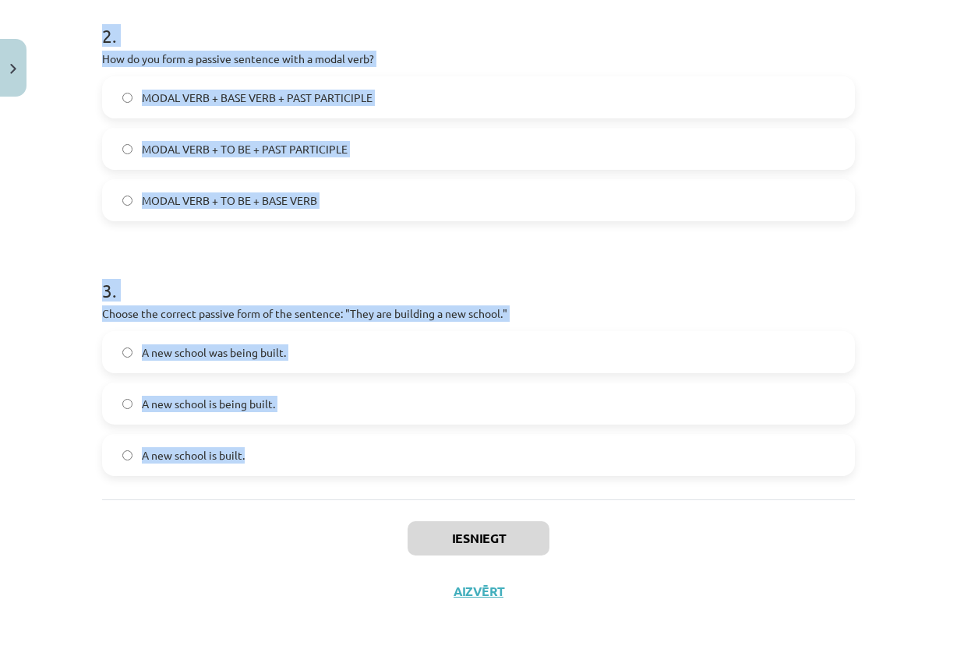
drag, startPoint x: 93, startPoint y: 308, endPoint x: 335, endPoint y: 452, distance: 281.5
click at [335, 452] on div "6 XP Saņemsi Grūts 233 pilda Apraksts Uzdevums Palīdzība 1 . Which of the follo…" at bounding box center [478, 77] width 771 height 1081
copy form "1 . Which of the following sentences is in the passive voice? The letter was wr…"
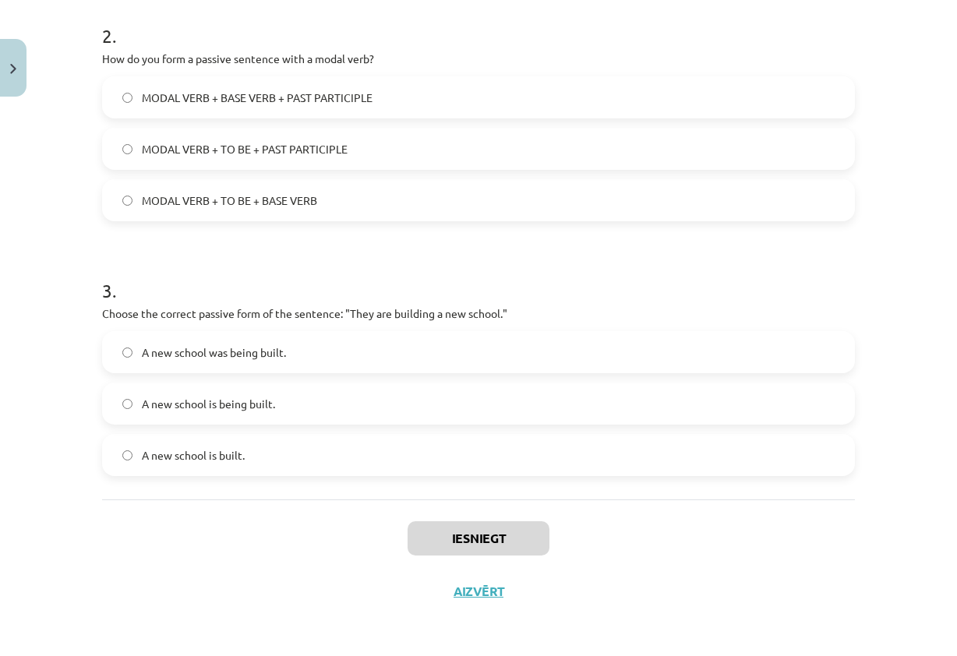
click at [748, 571] on div "Iesniegt Aizvērt" at bounding box center [478, 553] width 752 height 109
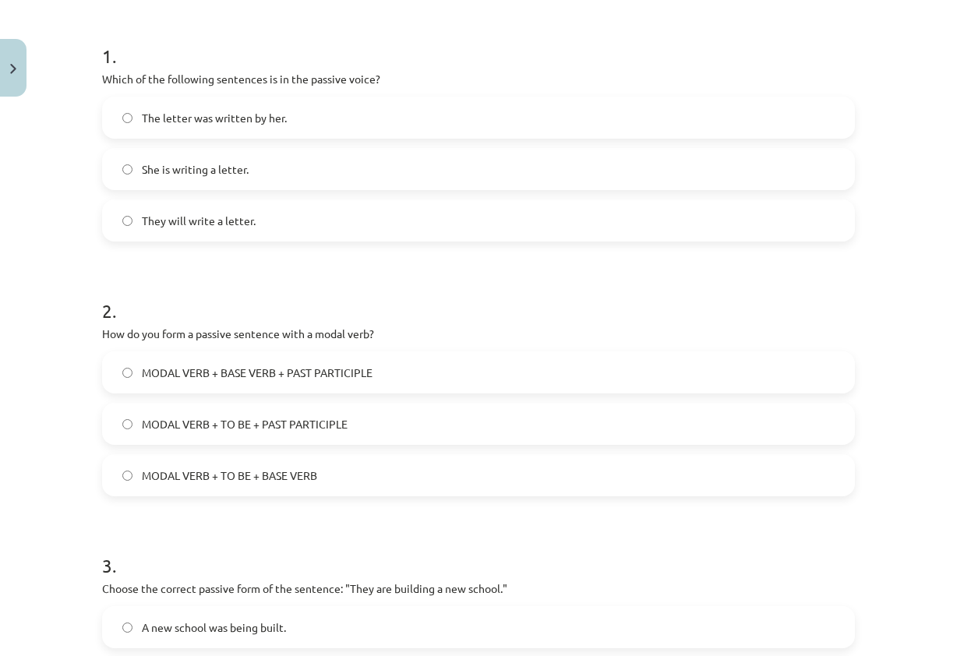
scroll to position [255, 0]
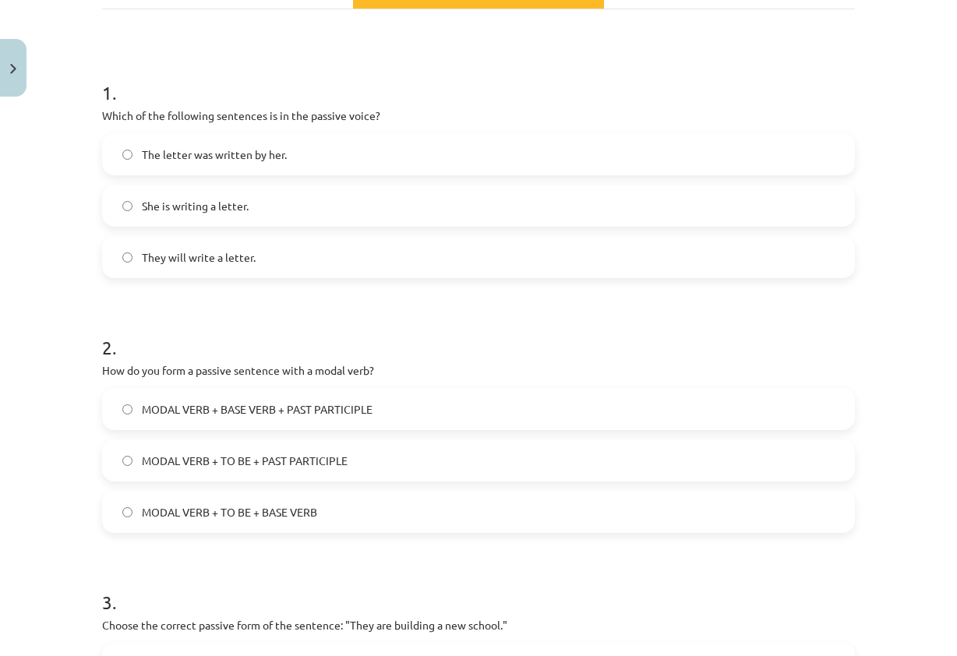
click at [288, 157] on label "The letter was written by her." at bounding box center [478, 154] width 749 height 39
click at [436, 412] on label "MODAL VERB + BASE VERB + PAST PARTICIPLE" at bounding box center [478, 408] width 749 height 39
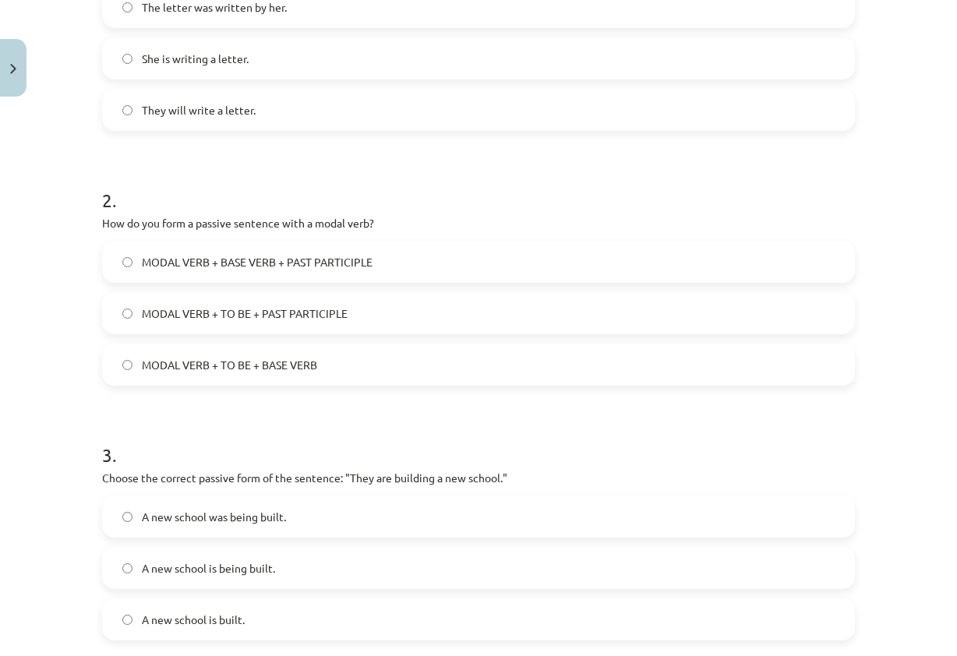
scroll to position [411, 0]
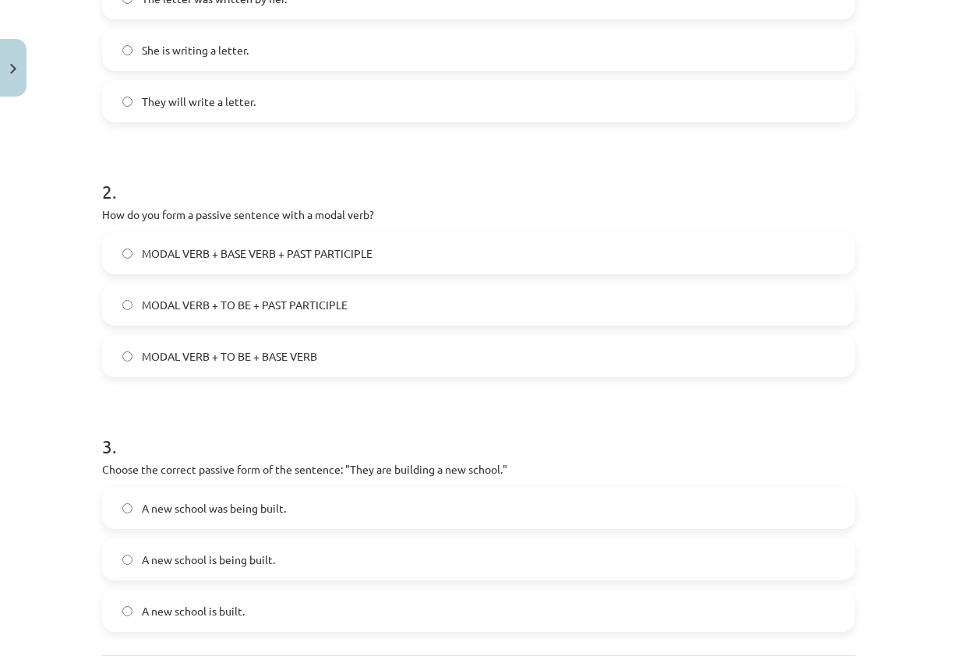
click at [308, 301] on span "MODAL VERB + TO BE + PAST PARTICIPLE" at bounding box center [245, 305] width 206 height 16
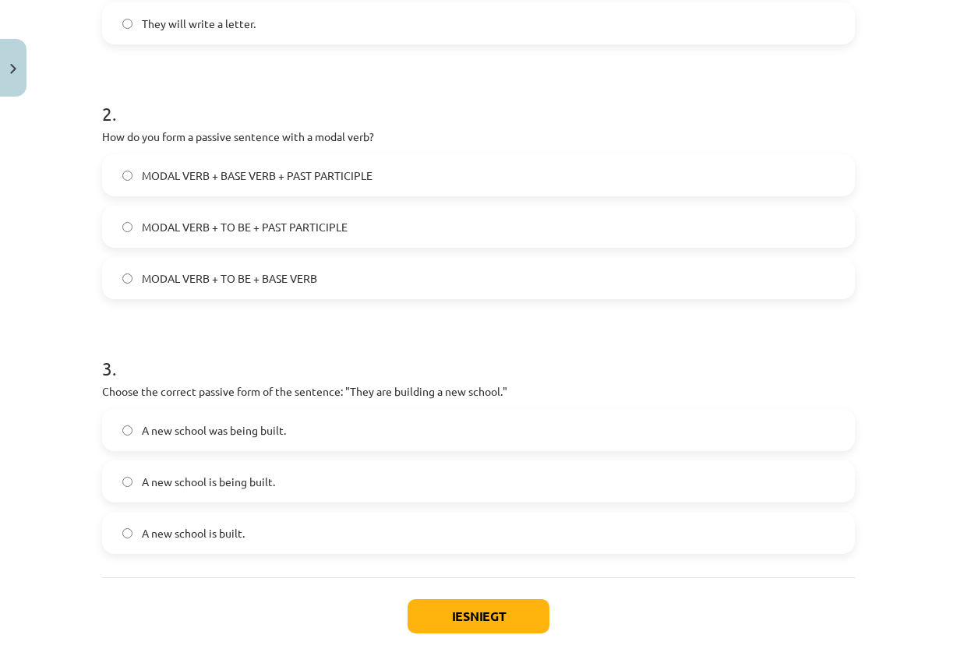
scroll to position [567, 0]
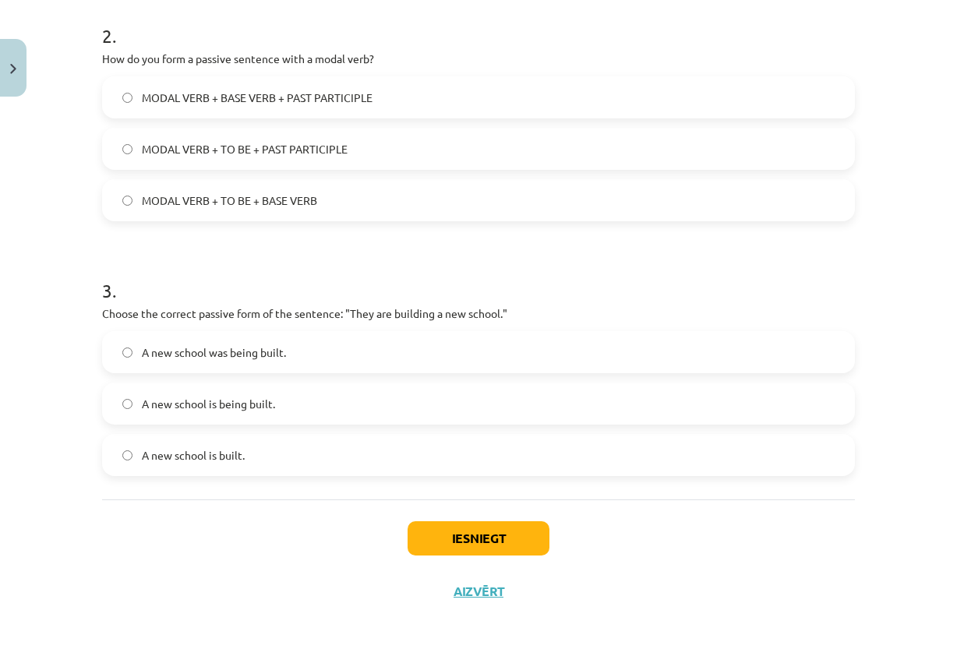
click at [321, 358] on label "A new school was being built." at bounding box center [478, 352] width 749 height 39
click at [312, 407] on label "A new school is being built." at bounding box center [478, 403] width 749 height 39
click at [487, 533] on button "Iesniegt" at bounding box center [478, 538] width 142 height 34
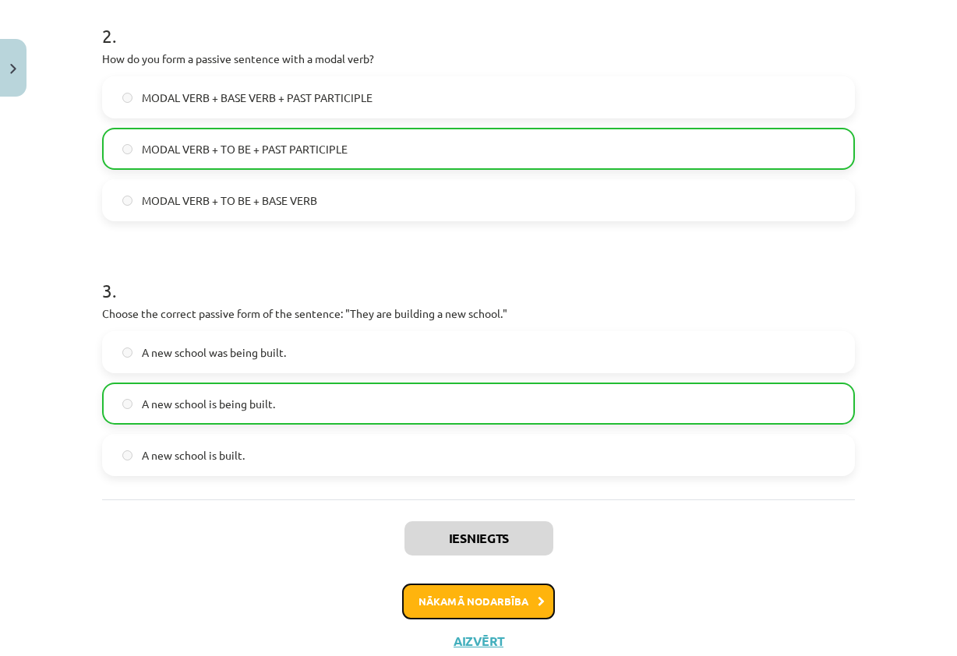
click at [460, 606] on button "Nākamā nodarbība" at bounding box center [478, 601] width 153 height 36
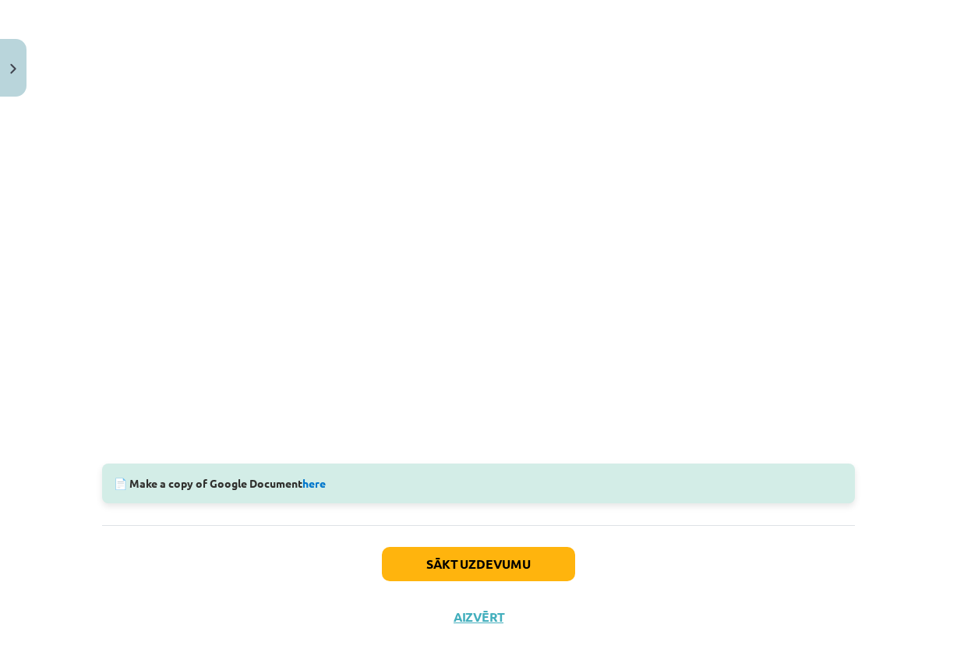
scroll to position [349, 0]
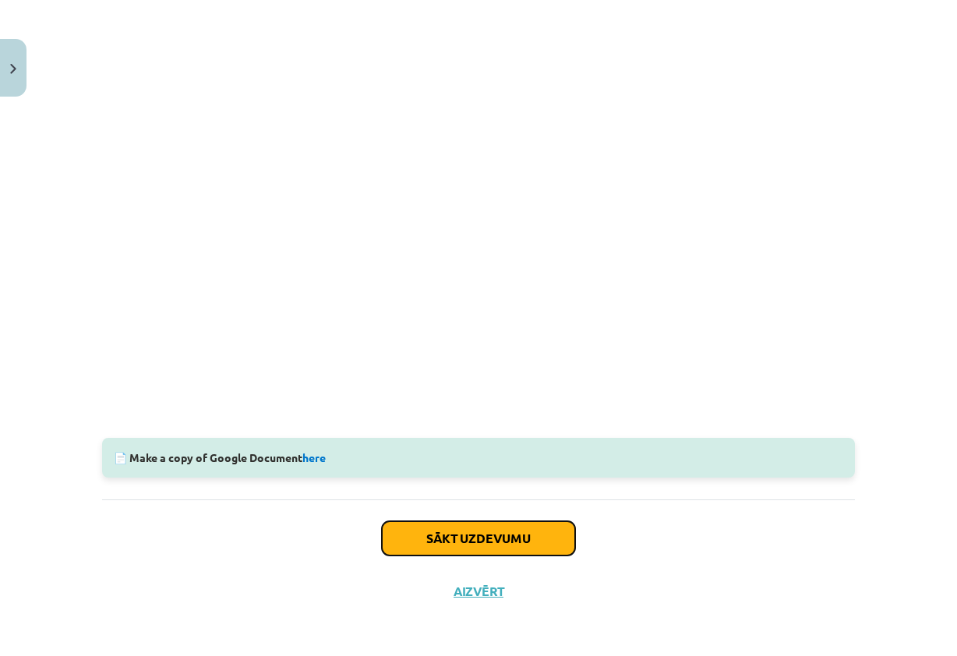
click at [435, 539] on button "Sākt uzdevumu" at bounding box center [478, 538] width 193 height 34
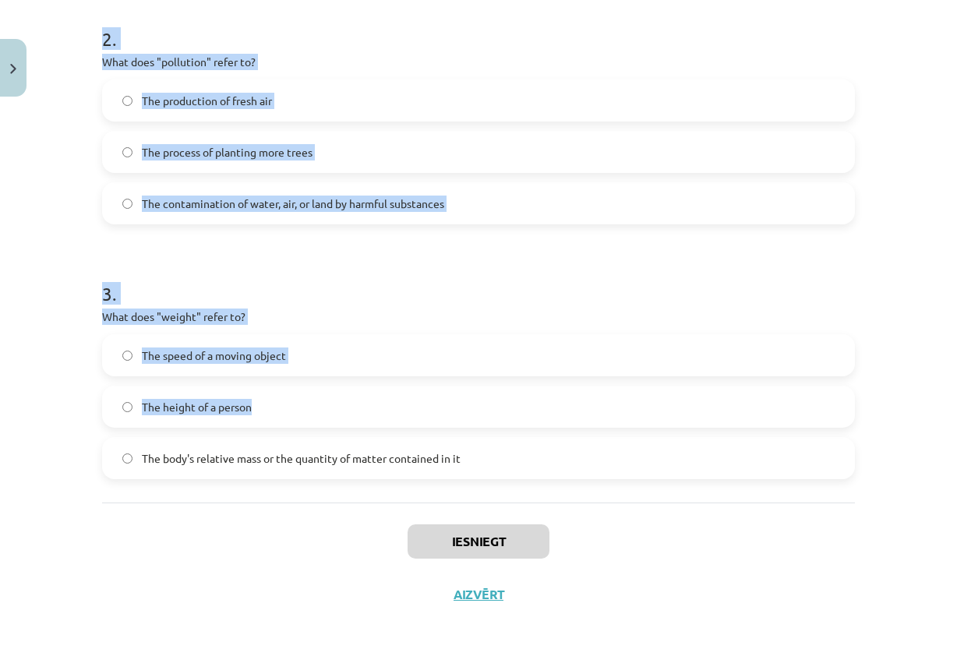
scroll to position [567, 0]
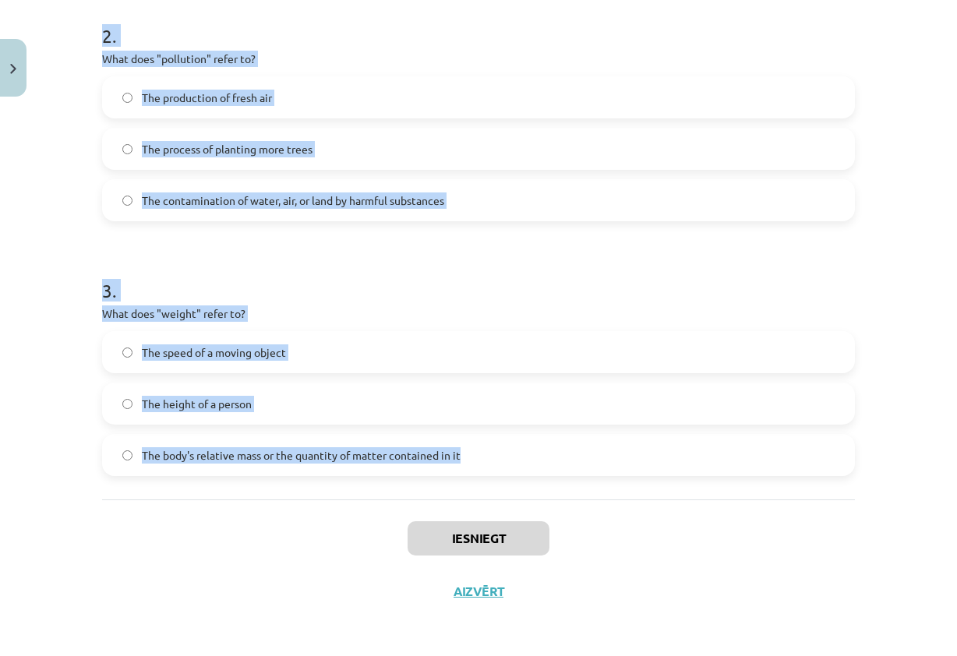
drag, startPoint x: 93, startPoint y: 308, endPoint x: 506, endPoint y: 487, distance: 449.7
click at [506, 487] on div "6 XP Saņemsi Viegls 233 pilda Apraksts Uzdevums Palīdzība 1 . What does "sustai…" at bounding box center [478, 77] width 771 height 1081
copy form "1 . What does "sustainable" mean? Methods that do not deplete or destroy natura…"
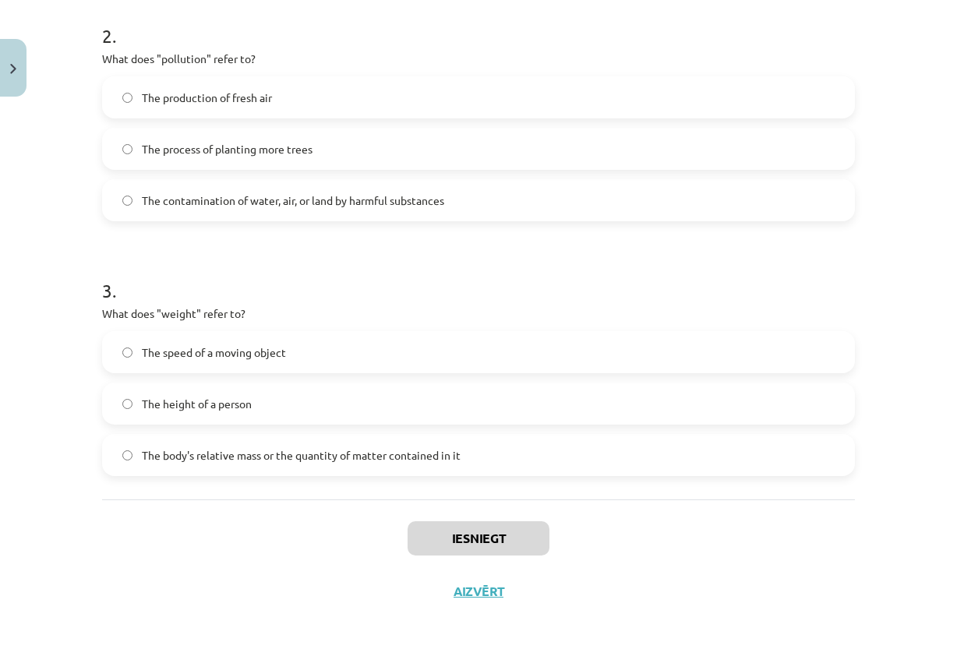
click at [717, 537] on div "Iesniegt Aizvērt" at bounding box center [478, 553] width 752 height 109
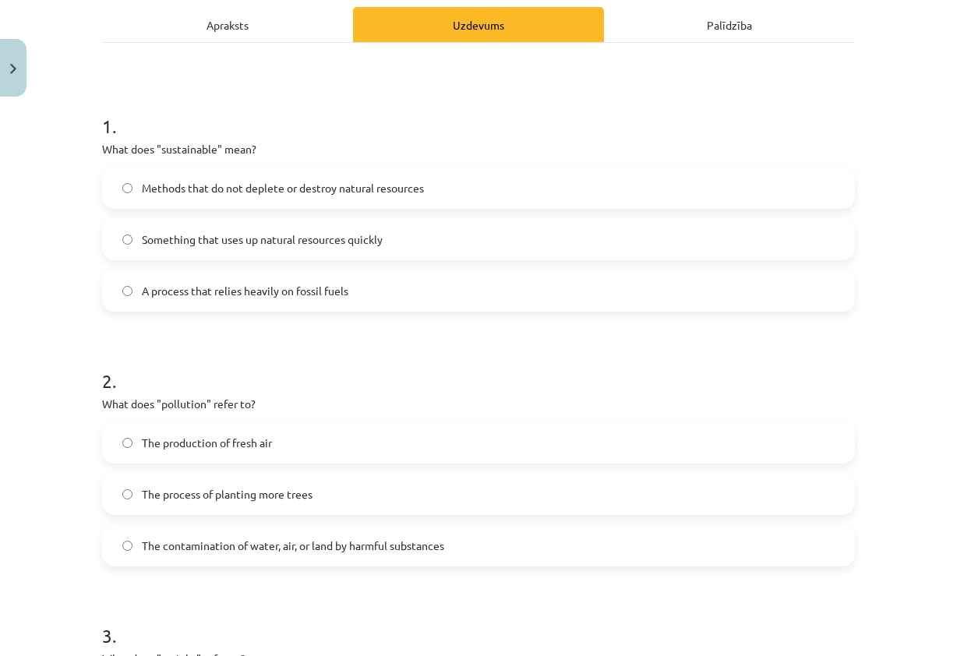
scroll to position [178, 0]
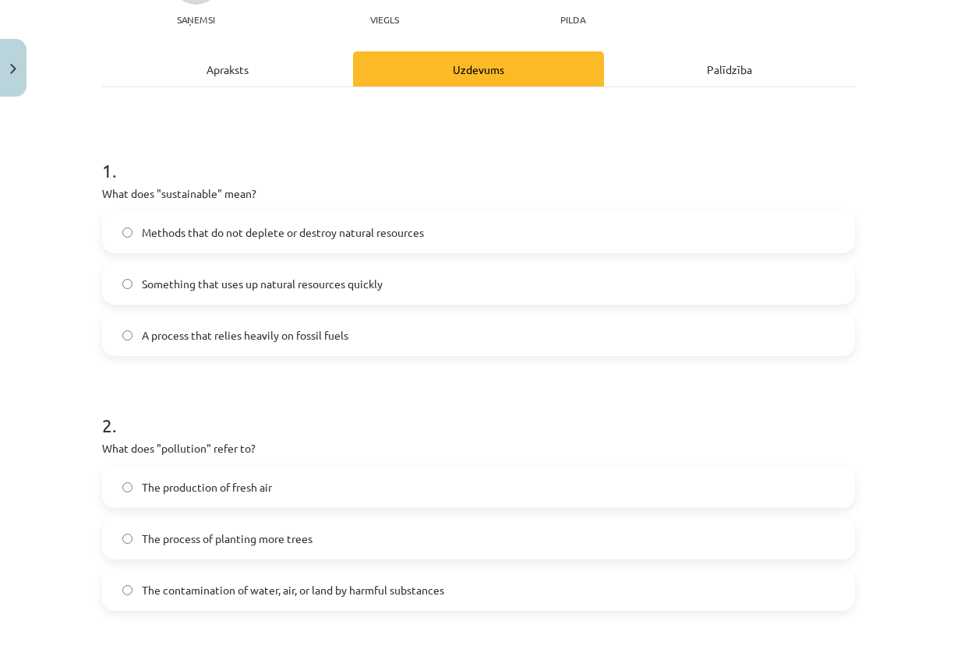
click at [339, 246] on label "Methods that do not deplete or destroy natural resources" at bounding box center [478, 232] width 749 height 39
click at [346, 276] on span "Something that uses up natural resources quickly" at bounding box center [262, 284] width 241 height 16
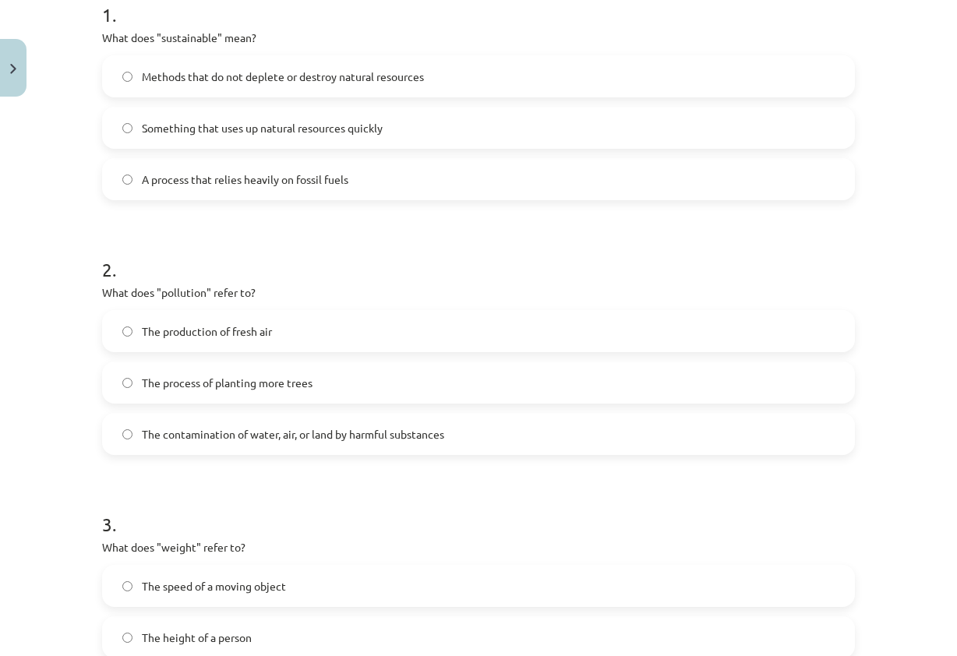
scroll to position [411, 0]
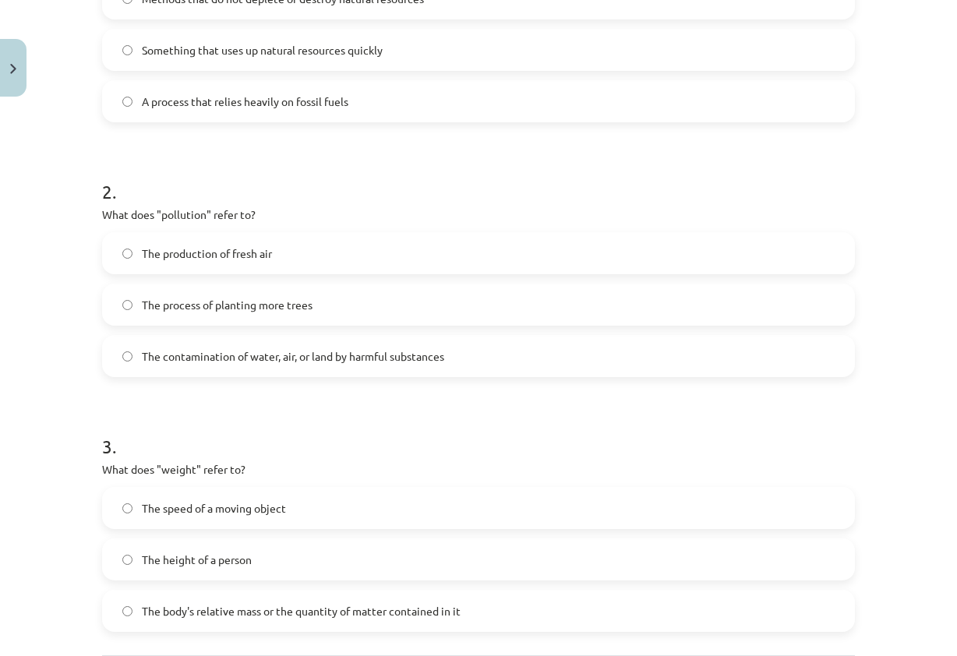
click at [322, 369] on label "The contamination of water, air, or land by harmful substances" at bounding box center [478, 356] width 749 height 39
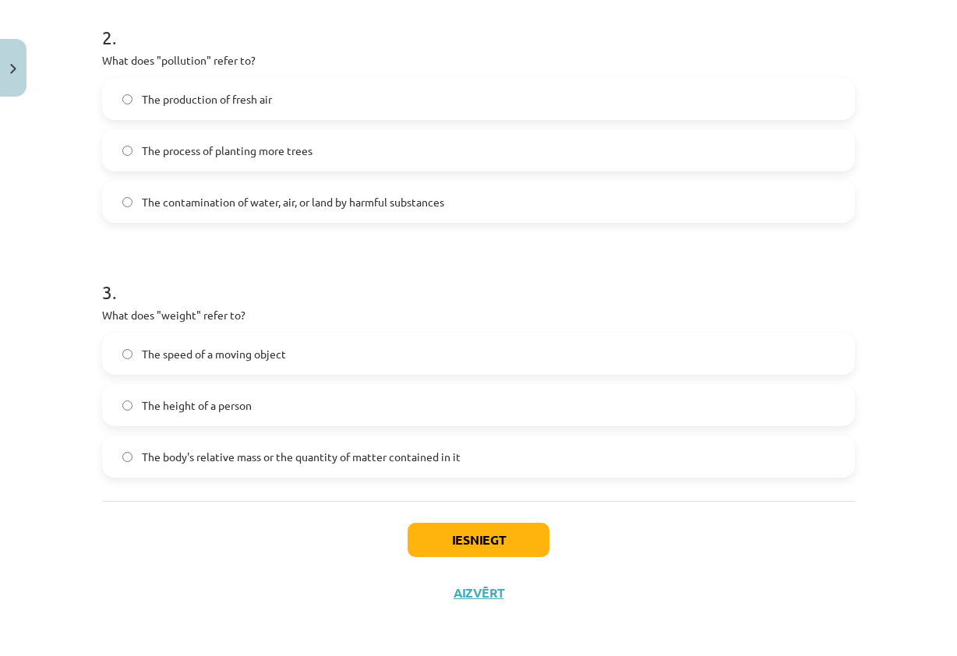
scroll to position [567, 0]
click at [251, 447] on span "The body's relative mass or the quantity of matter contained in it" at bounding box center [301, 455] width 319 height 16
click at [523, 527] on button "Iesniegt" at bounding box center [478, 538] width 142 height 34
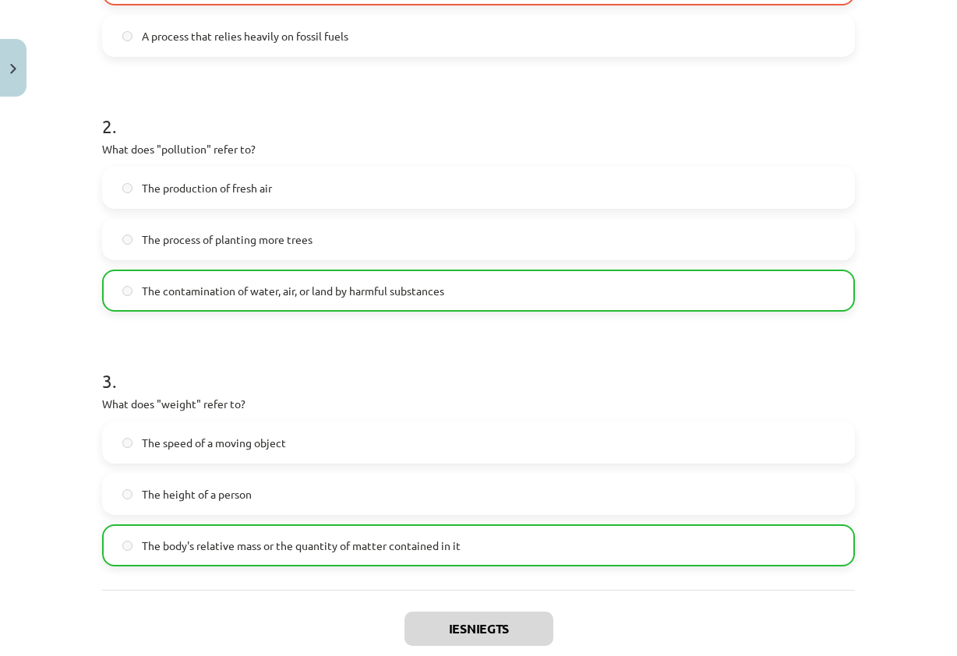
scroll to position [616, 0]
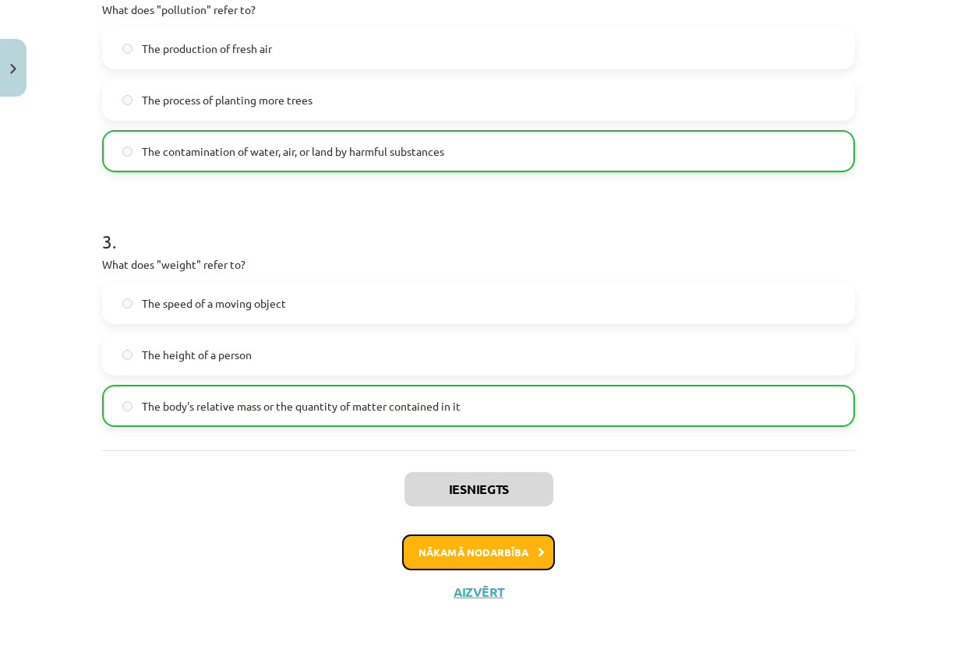
click at [457, 548] on button "Nākamā nodarbība" at bounding box center [478, 552] width 153 height 36
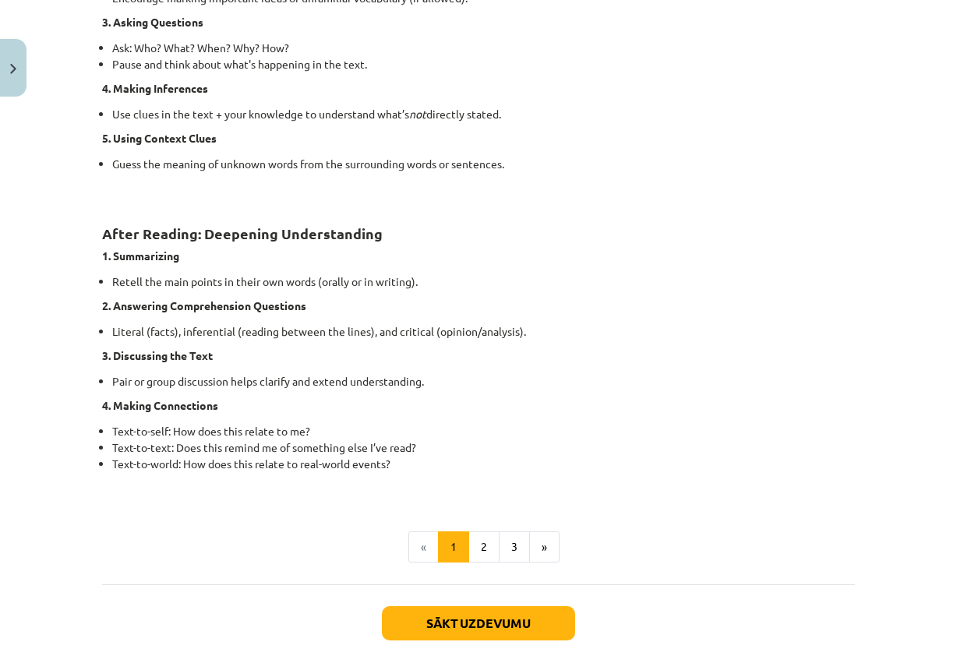
scroll to position [1143, 0]
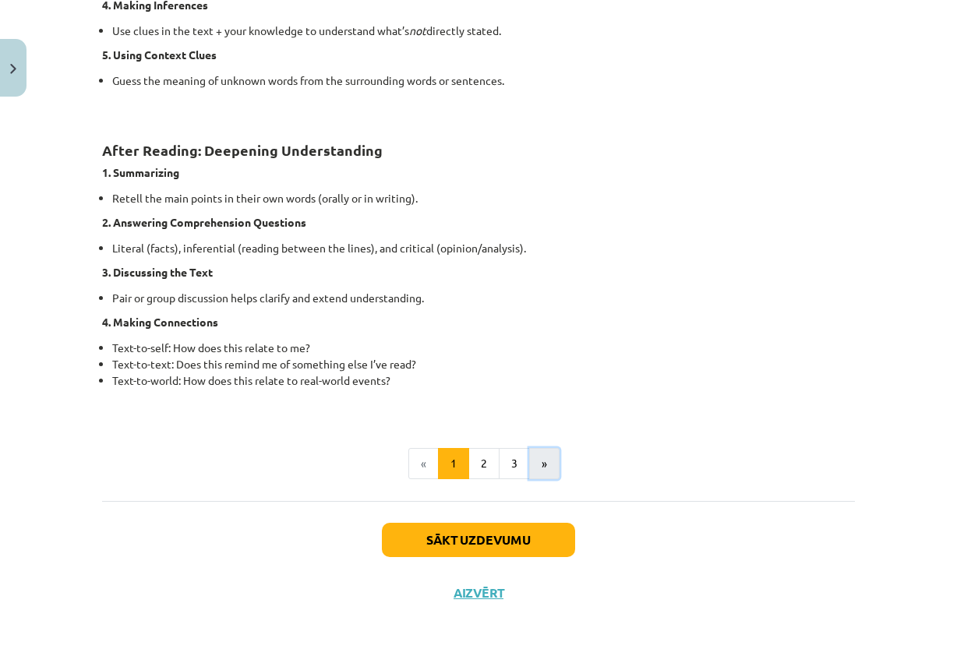
click at [530, 455] on button "»" at bounding box center [544, 463] width 30 height 31
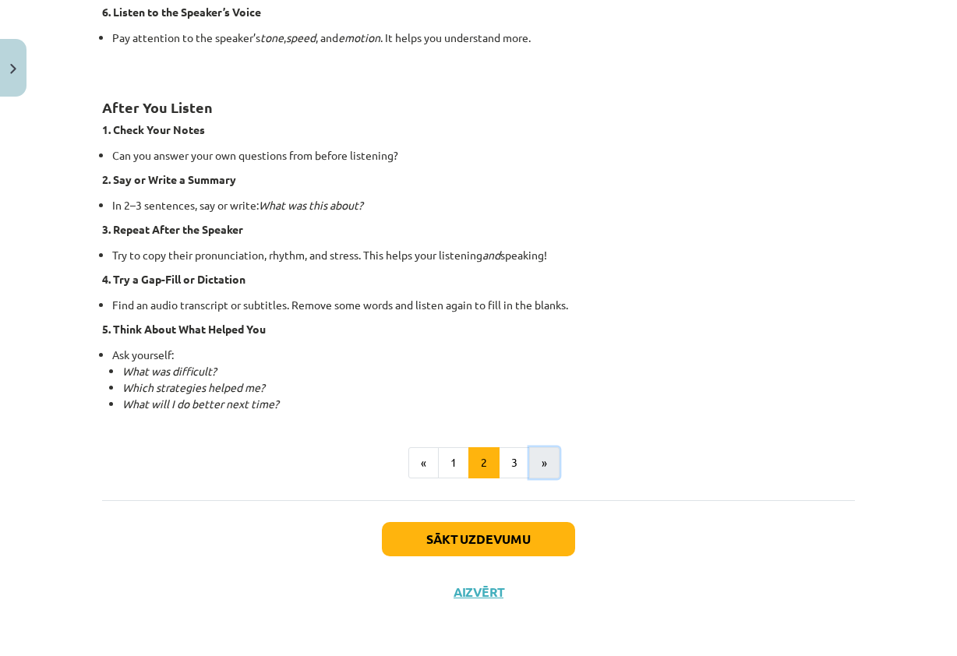
click at [531, 453] on button "»" at bounding box center [544, 462] width 30 height 31
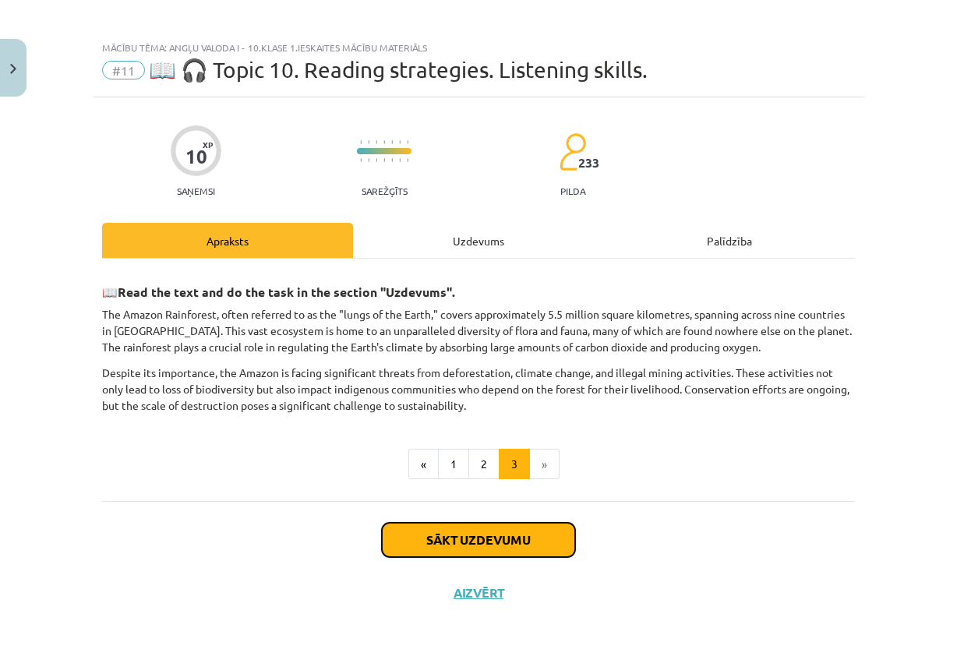
click at [496, 537] on button "Sākt uzdevumu" at bounding box center [478, 540] width 193 height 34
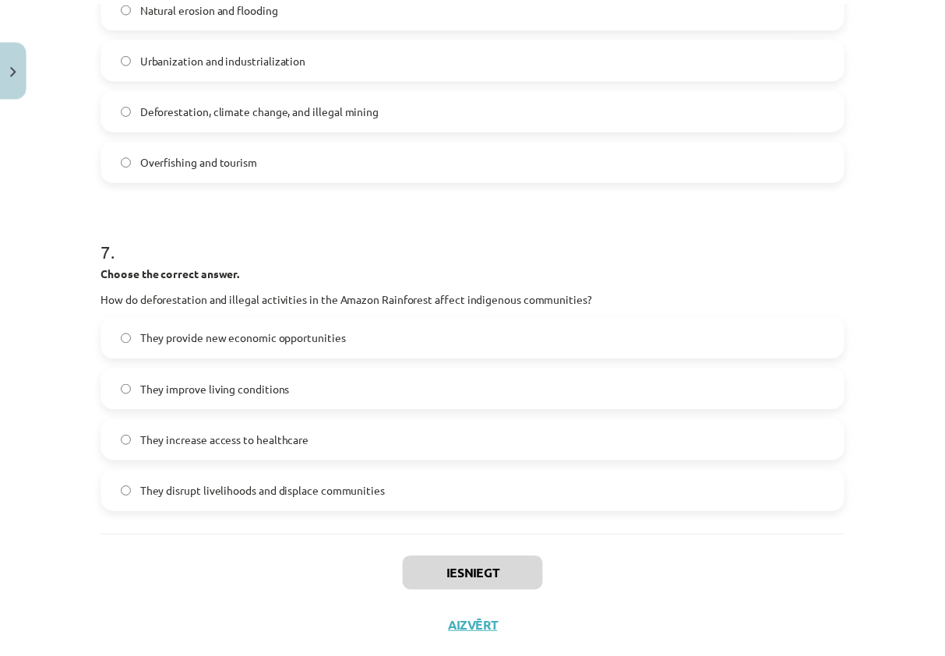
scroll to position [1714, 0]
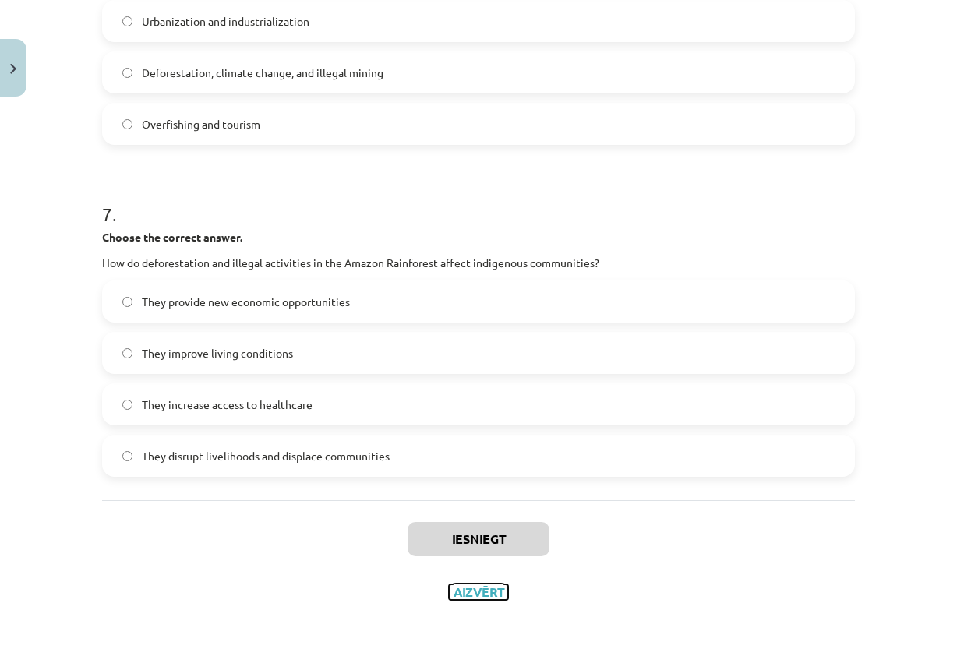
click at [462, 589] on button "Aizvērt" at bounding box center [478, 592] width 59 height 16
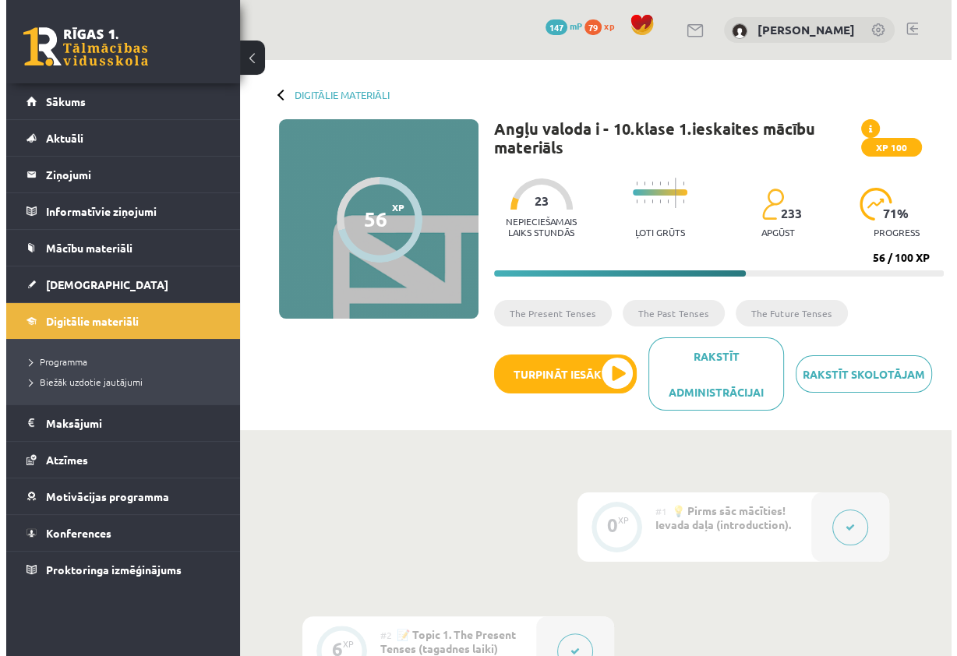
scroll to position [78, 0]
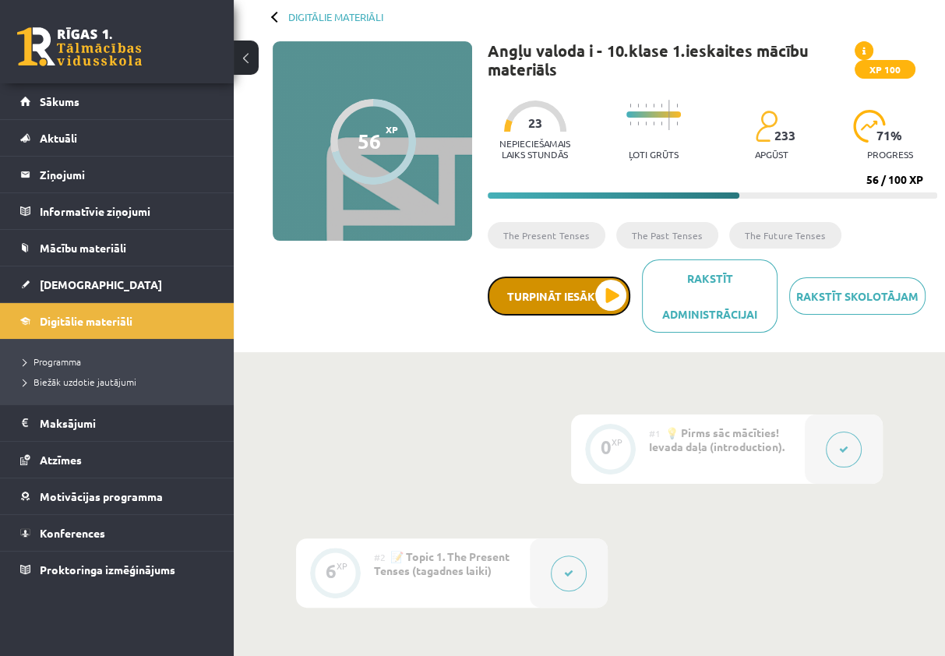
click at [555, 298] on button "Turpināt iesākto" at bounding box center [559, 296] width 143 height 39
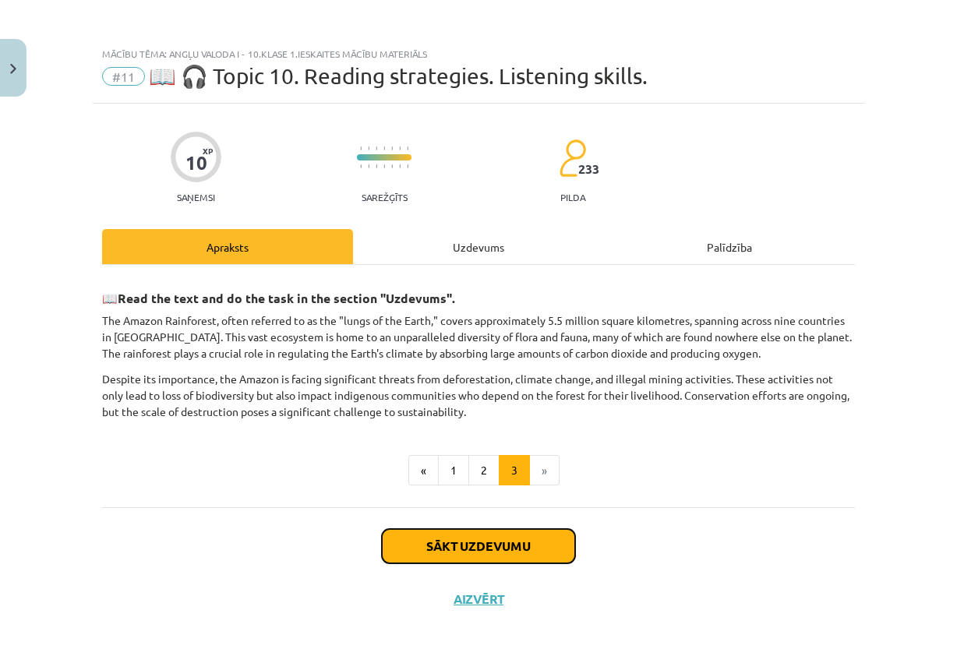
click at [451, 543] on button "Sākt uzdevumu" at bounding box center [478, 546] width 193 height 34
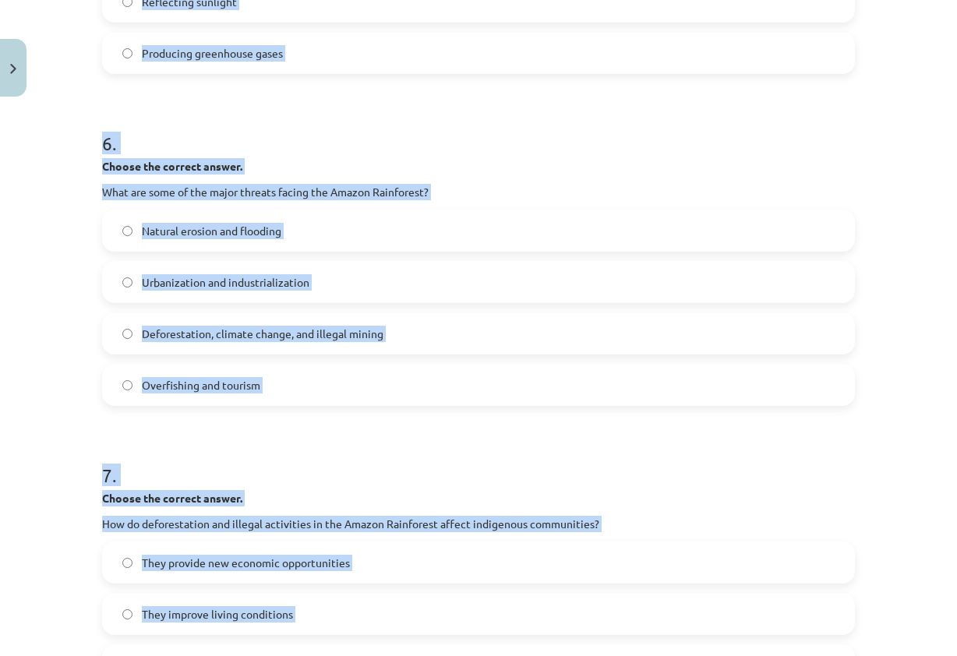
scroll to position [1642, 0]
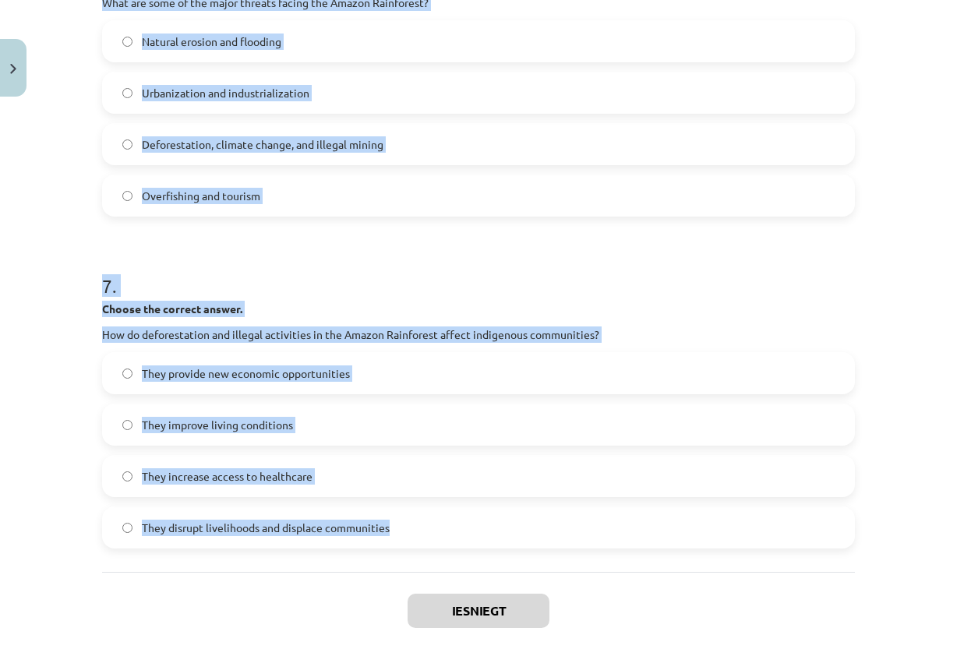
drag, startPoint x: 97, startPoint y: 341, endPoint x: 671, endPoint y: 528, distance: 603.0
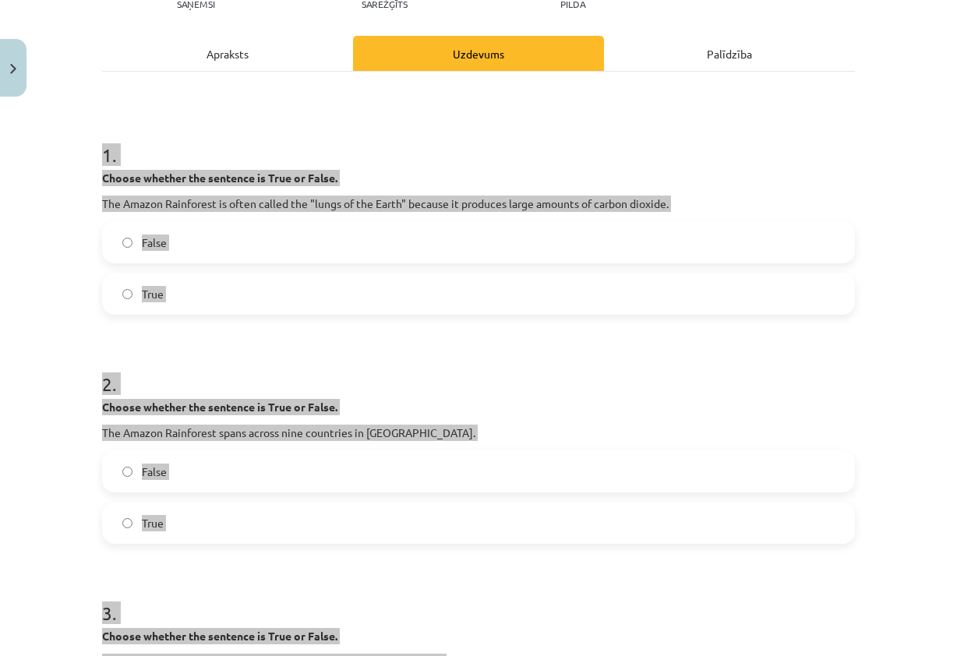
scroll to position [162, 0]
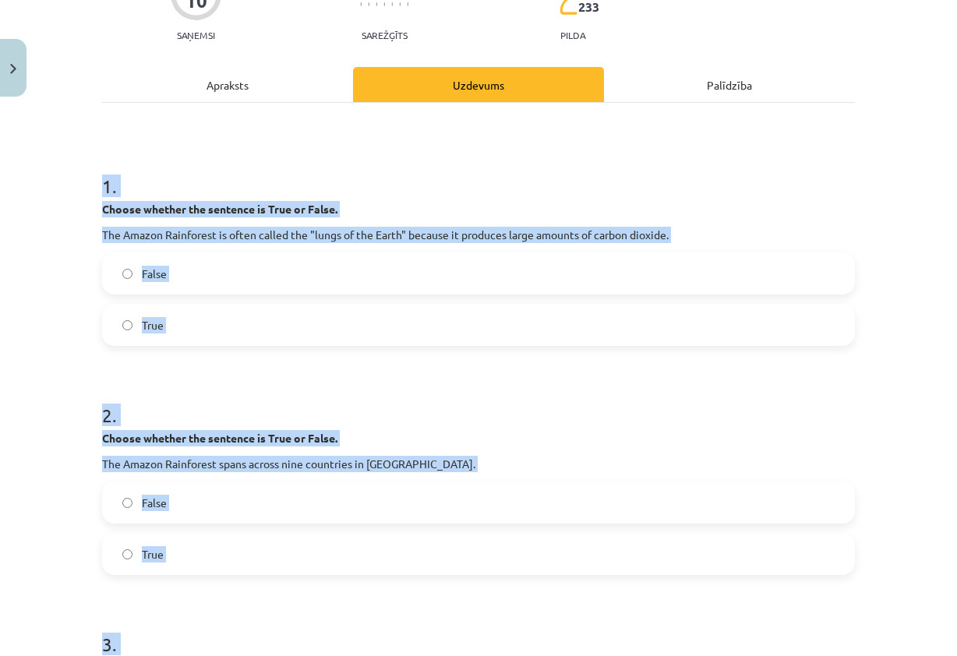
click at [470, 392] on h1 "2 ." at bounding box center [478, 401] width 752 height 48
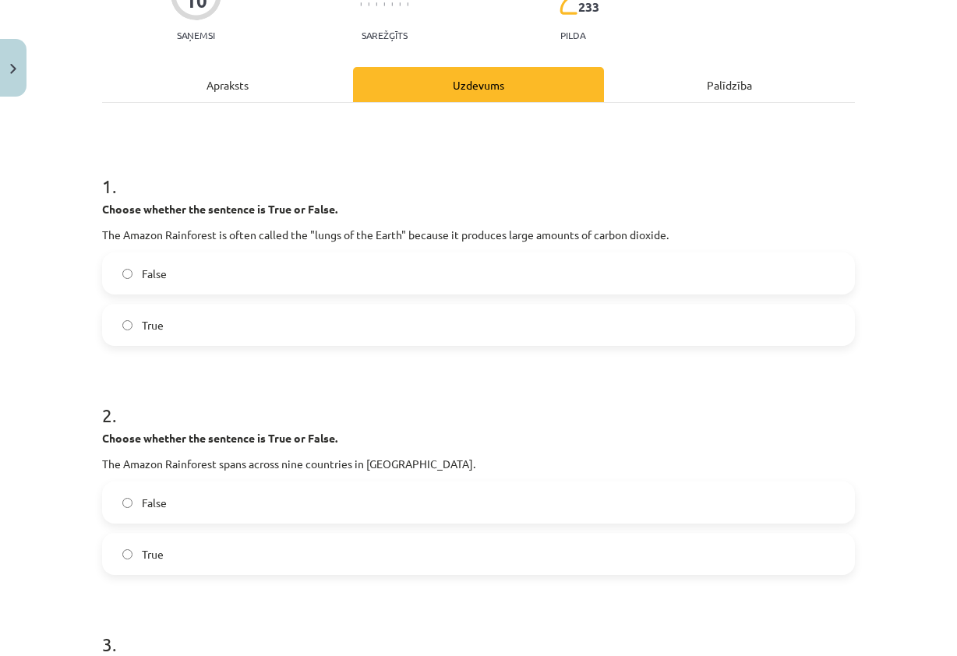
click at [318, 284] on label "False" at bounding box center [478, 273] width 749 height 39
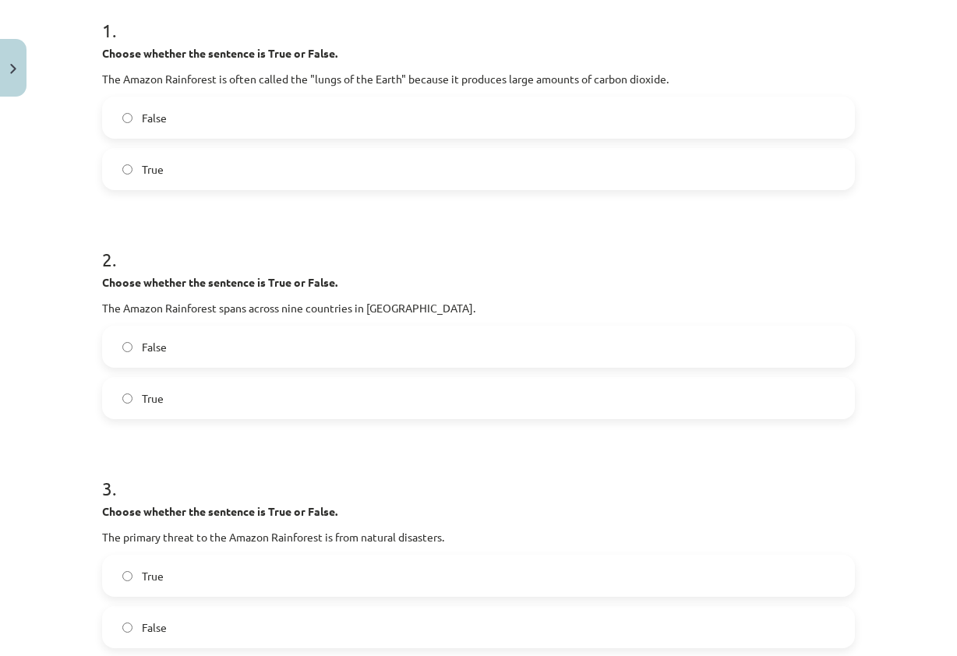
scroll to position [396, 0]
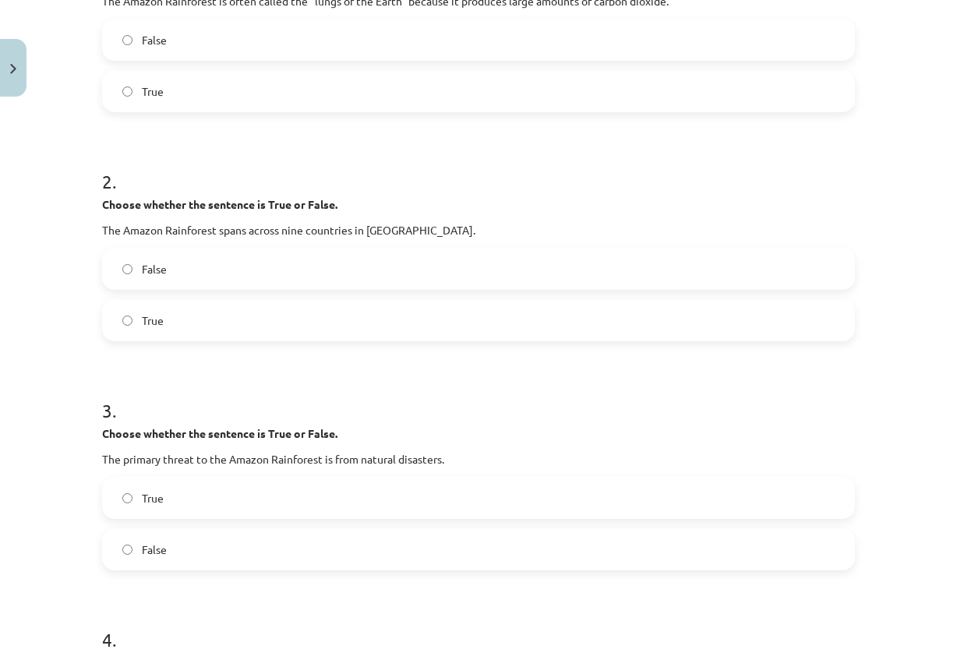
click at [393, 304] on label "True" at bounding box center [478, 320] width 749 height 39
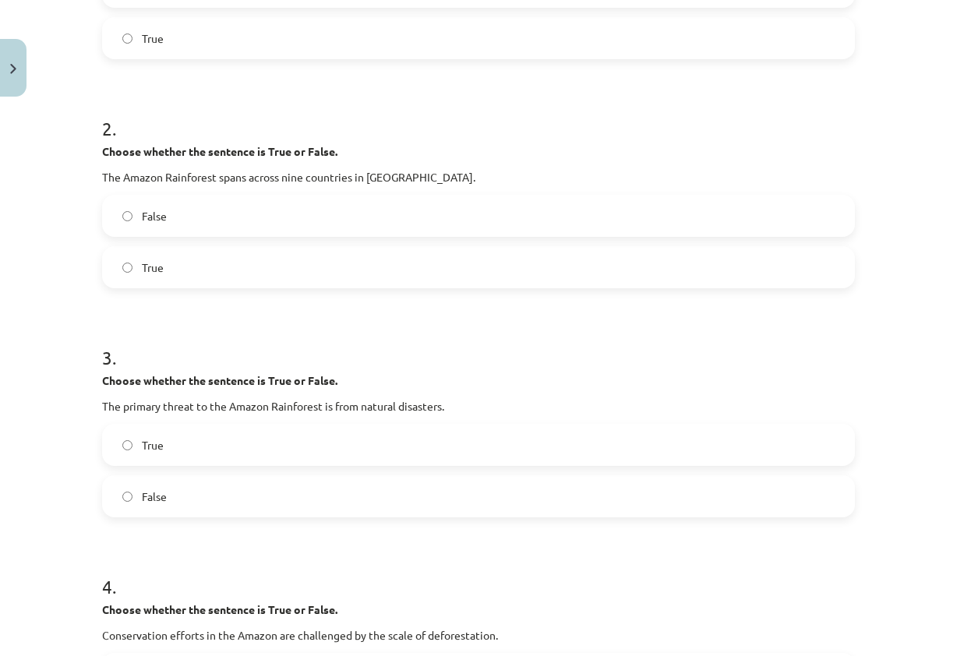
scroll to position [551, 0]
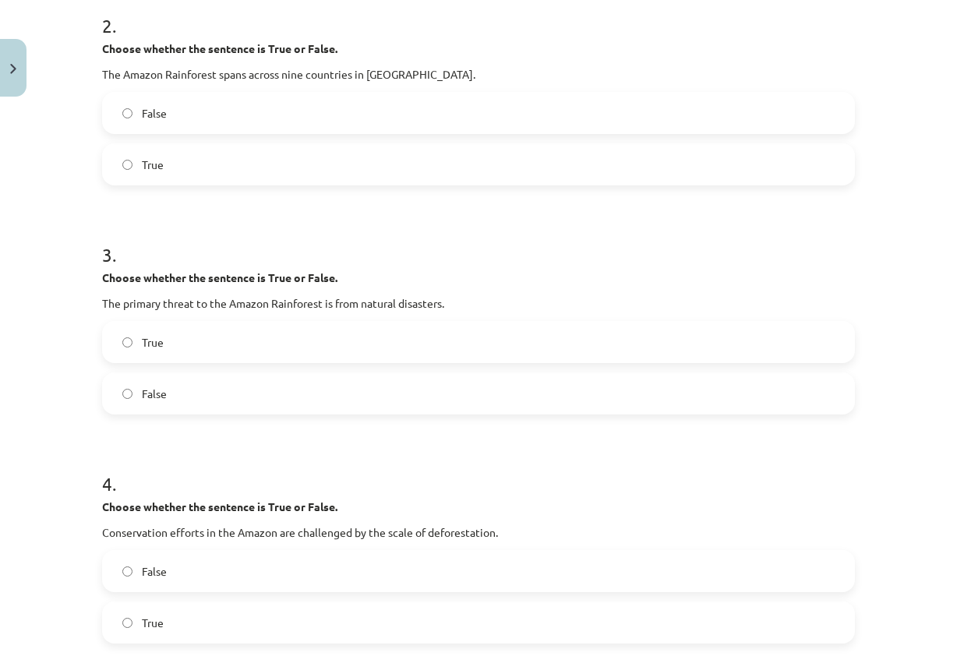
click at [306, 379] on label "False" at bounding box center [478, 393] width 749 height 39
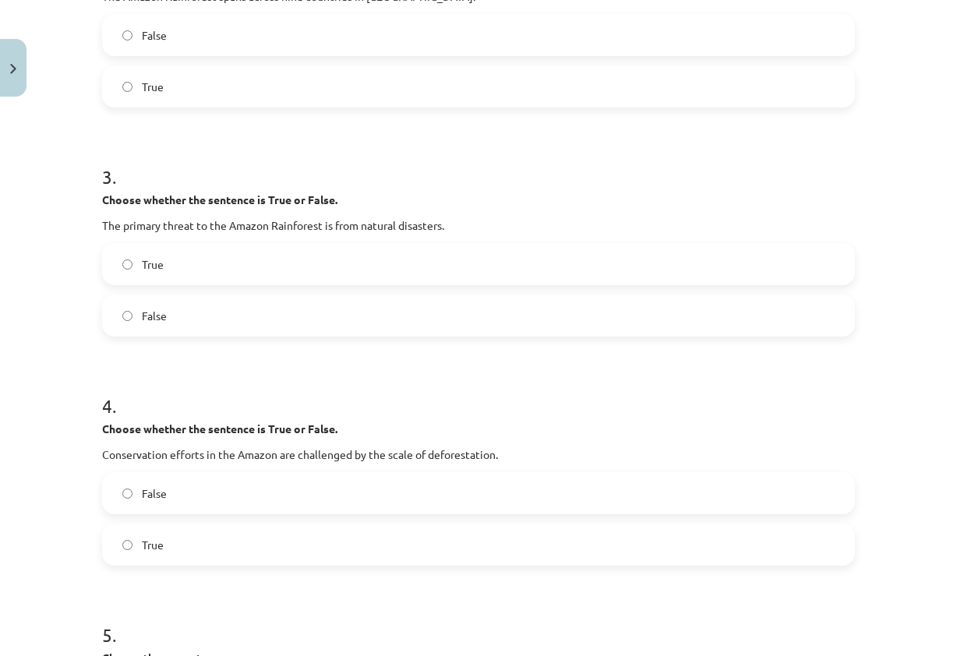
click at [221, 557] on label "True" at bounding box center [478, 544] width 749 height 39
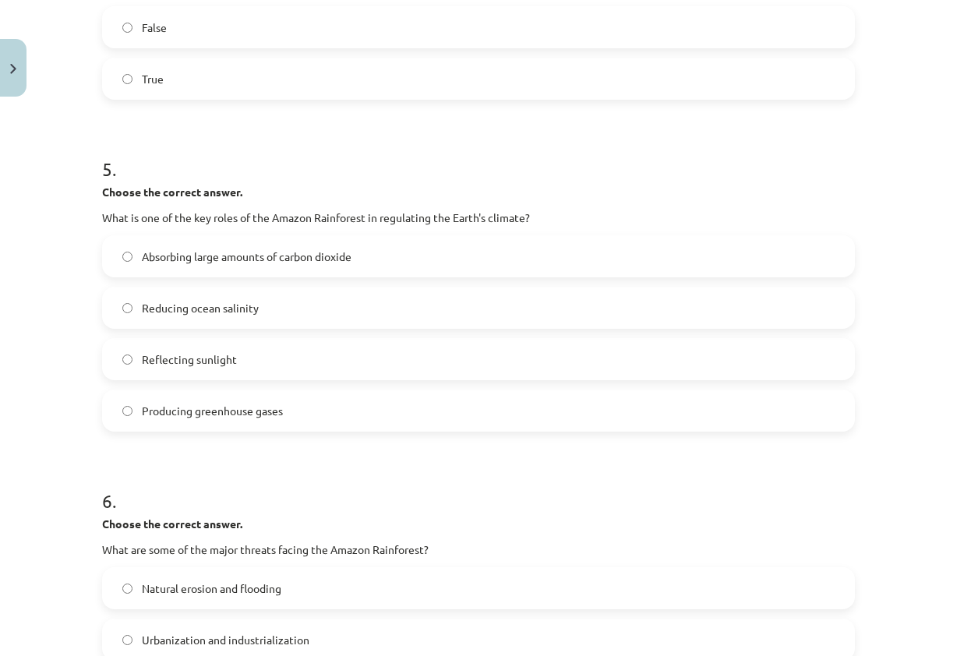
scroll to position [1097, 0]
click at [382, 249] on label "Absorbing large amounts of carbon dioxide" at bounding box center [478, 254] width 749 height 39
click at [407, 332] on div "Absorbing large amounts of carbon dioxide Reducing ocean salinity Reflecting su…" at bounding box center [478, 332] width 752 height 196
click at [418, 312] on label "Reducing ocean salinity" at bounding box center [478, 306] width 749 height 39
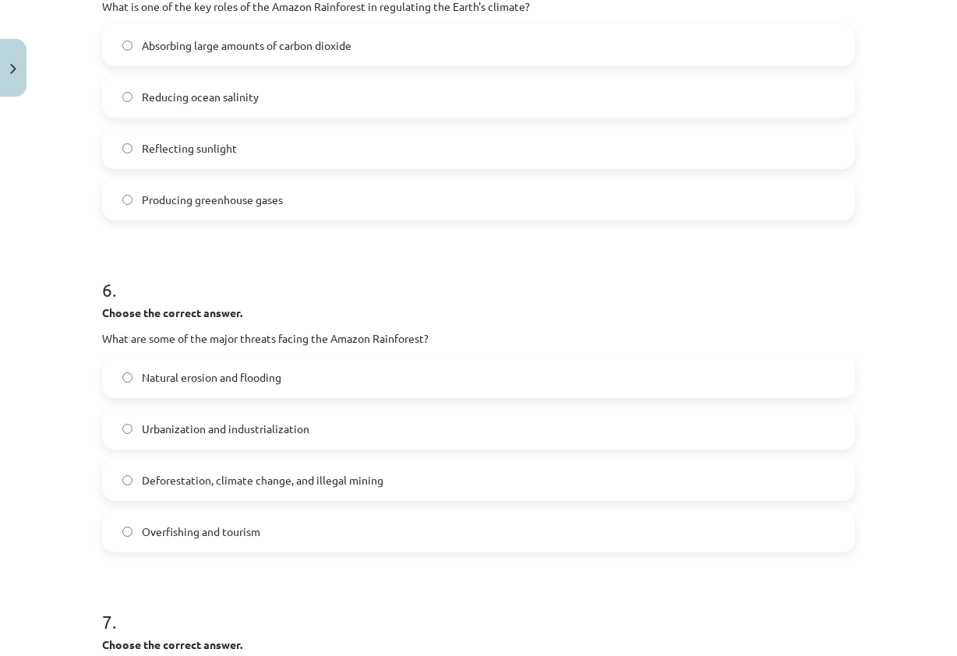
scroll to position [1330, 0]
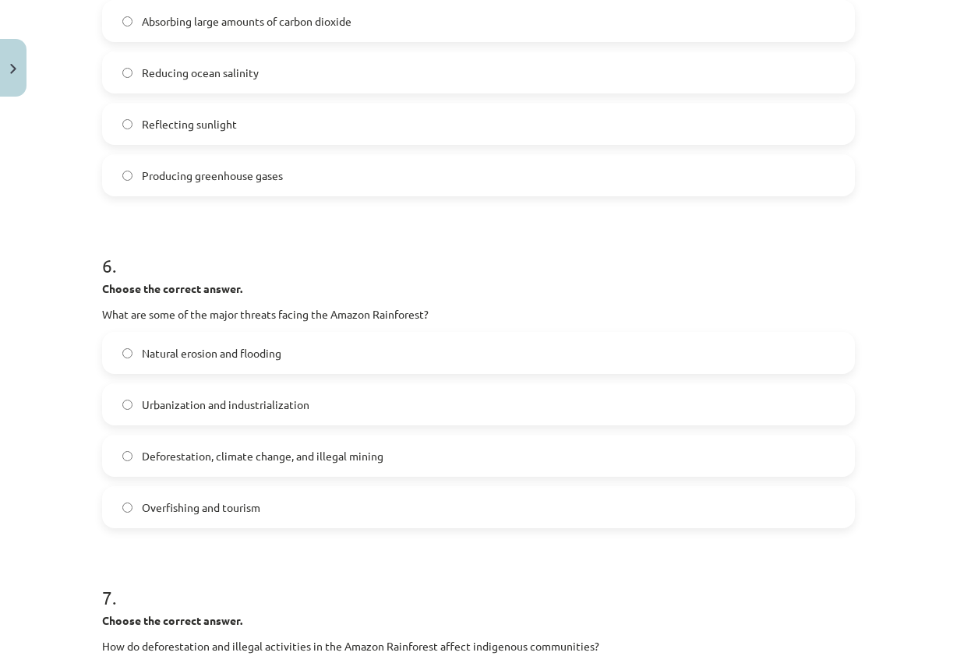
click at [273, 454] on span "Deforestation, climate change, and illegal mining" at bounding box center [262, 456] width 241 height 16
click at [290, 355] on label "Natural erosion and flooding" at bounding box center [478, 352] width 749 height 39
click at [255, 511] on label "Overfishing and tourism" at bounding box center [478, 507] width 749 height 39
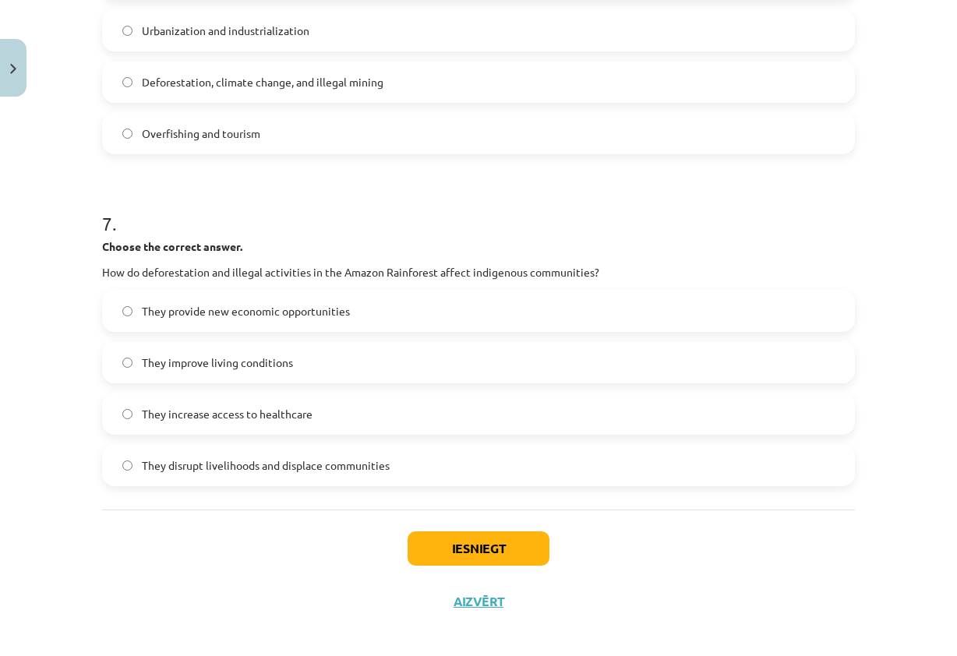
scroll to position [1714, 0]
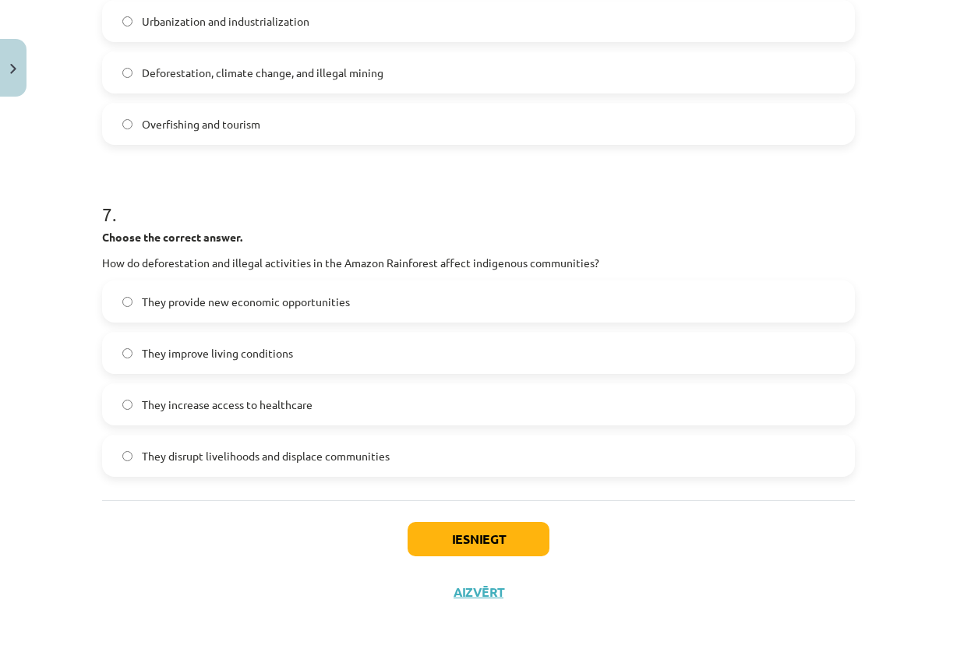
click at [253, 454] on span "They disrupt livelihoods and displace communities" at bounding box center [266, 456] width 248 height 16
click at [349, 305] on label "They provide new economic opportunities" at bounding box center [478, 301] width 749 height 39
click at [478, 545] on button "Iesniegt" at bounding box center [478, 539] width 142 height 34
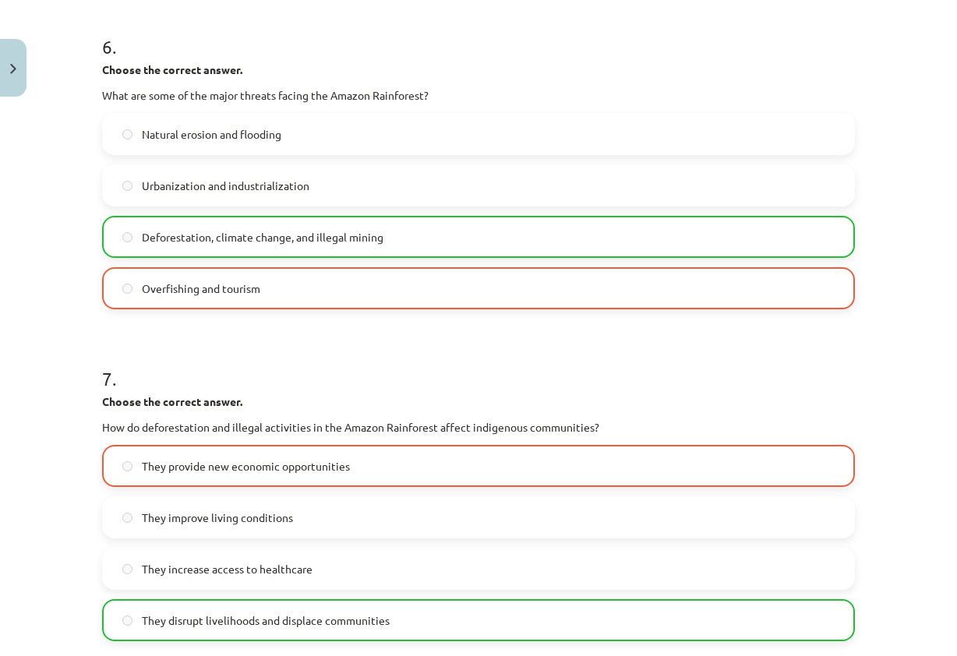
scroll to position [1764, 0]
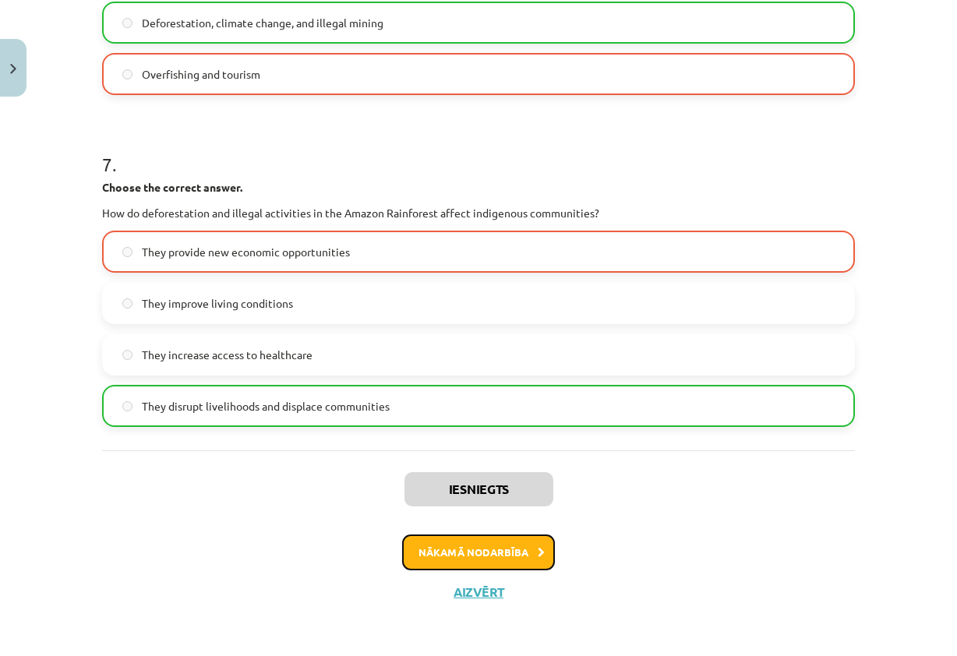
click at [508, 560] on button "Nākamā nodarbība" at bounding box center [478, 552] width 153 height 36
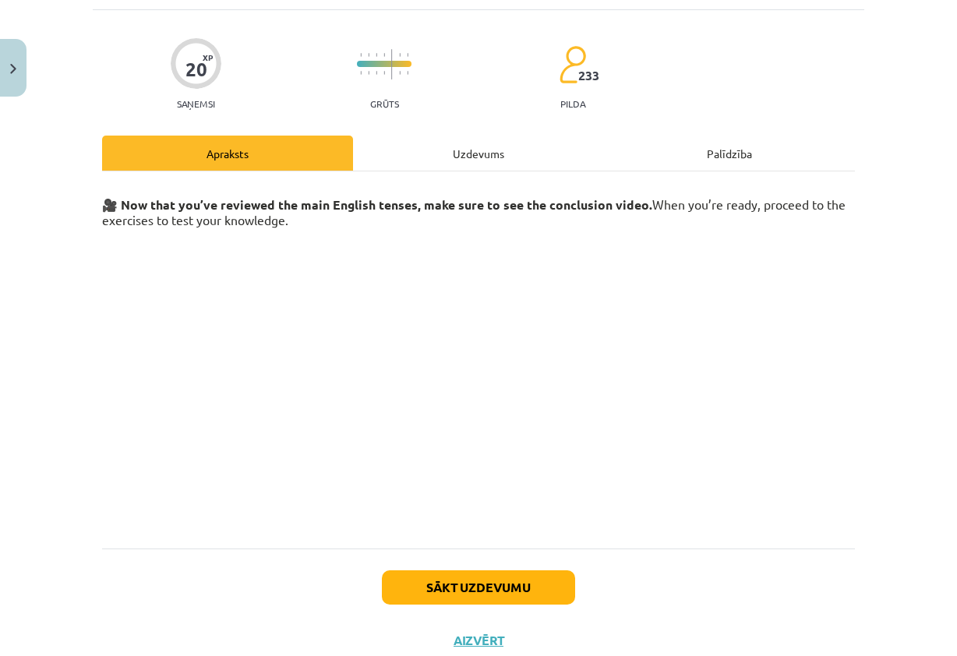
scroll to position [143, 0]
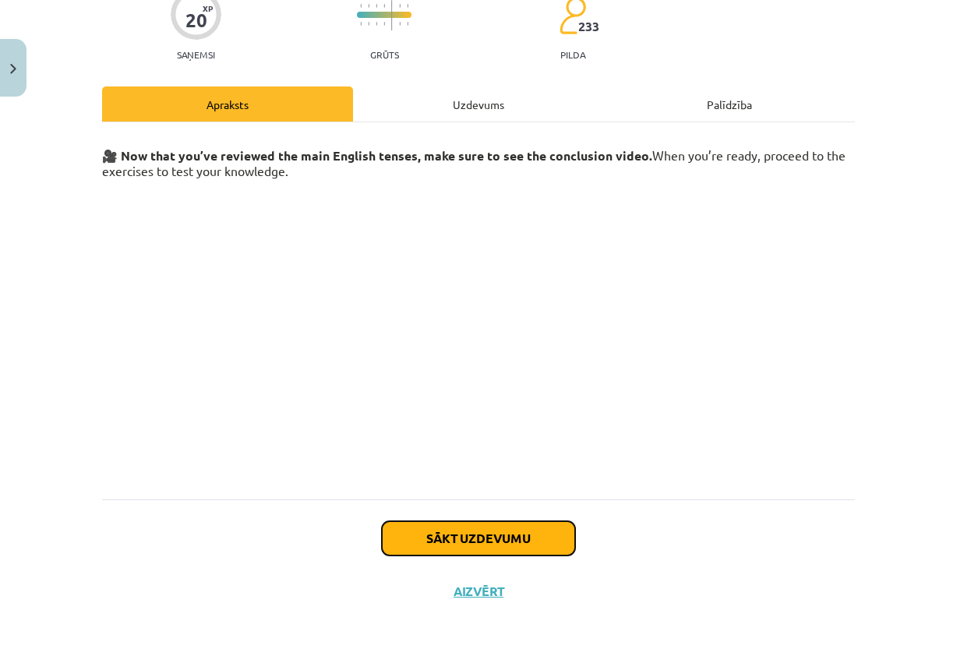
click at [486, 541] on button "Sākt uzdevumu" at bounding box center [478, 538] width 193 height 34
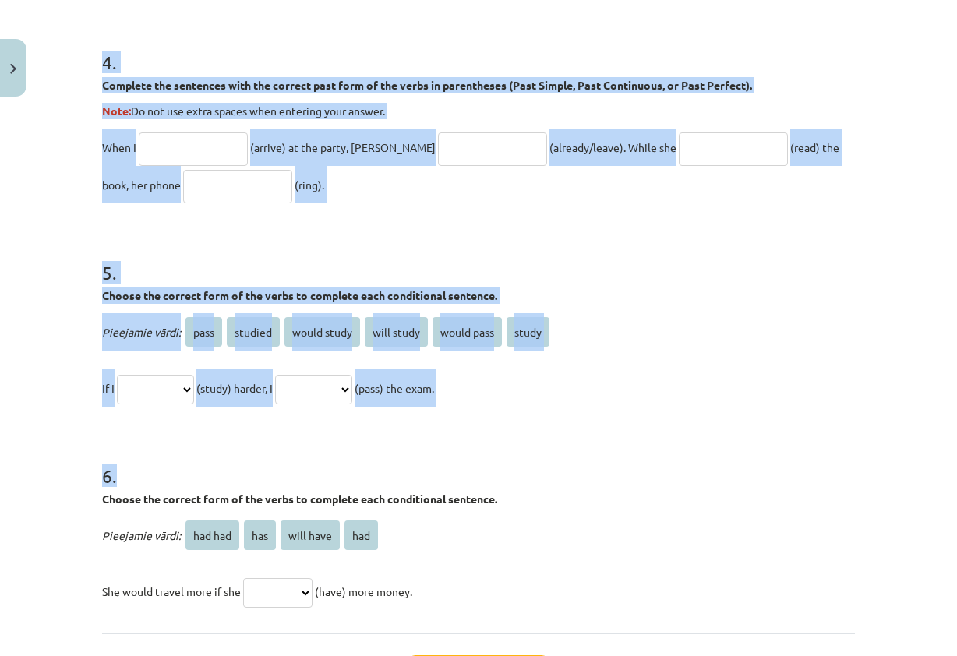
scroll to position [1256, 0]
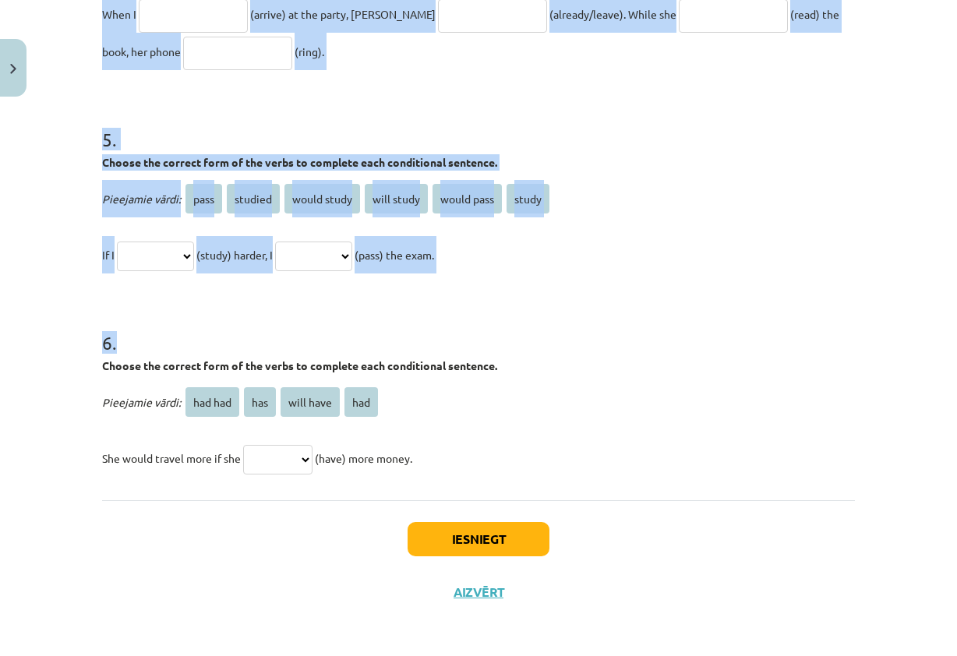
drag, startPoint x: 90, startPoint y: 342, endPoint x: 657, endPoint y: 438, distance: 575.1
click at [721, 329] on h1 "6 ." at bounding box center [478, 329] width 752 height 48
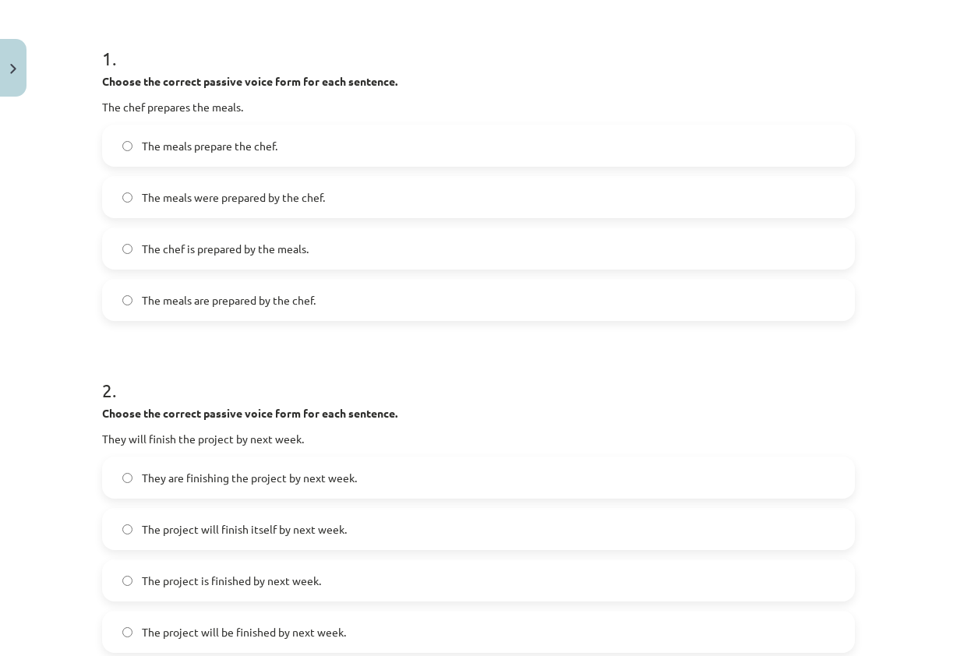
scroll to position [165, 0]
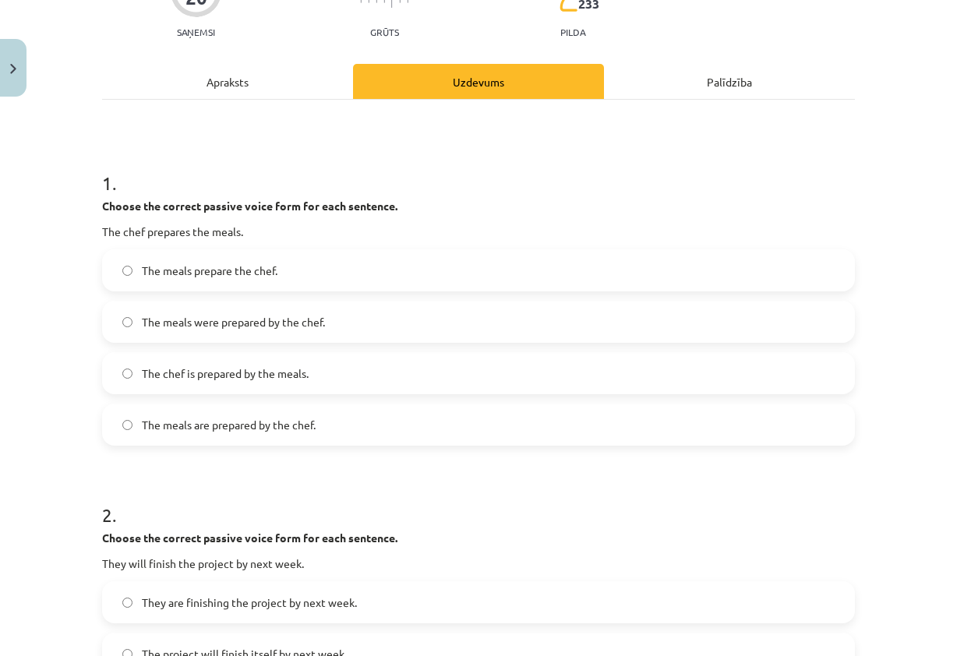
click at [286, 280] on label "The meals prepare the chef." at bounding box center [478, 270] width 749 height 39
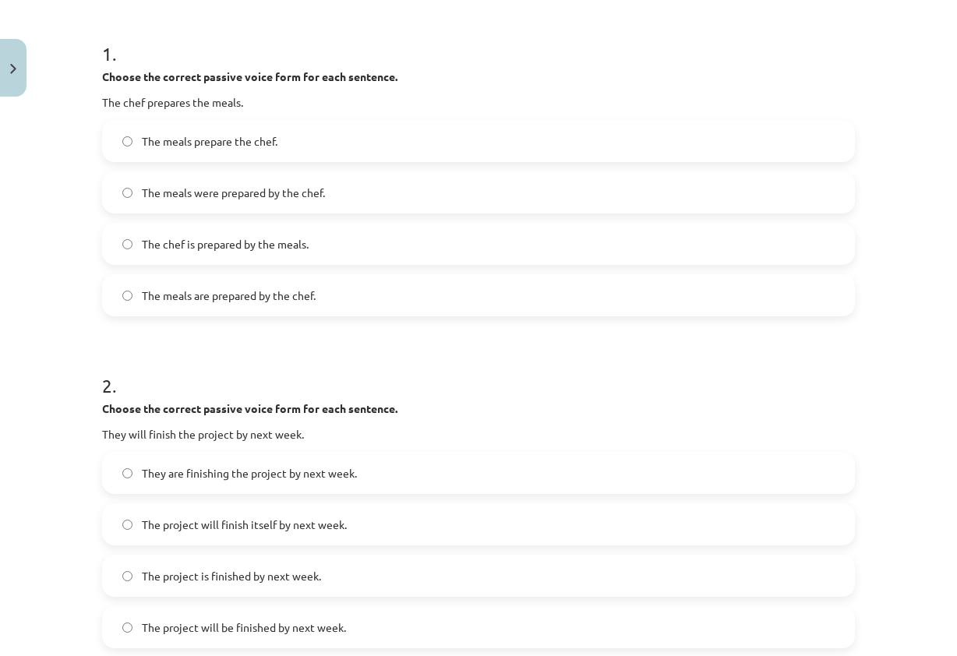
scroll to position [321, 0]
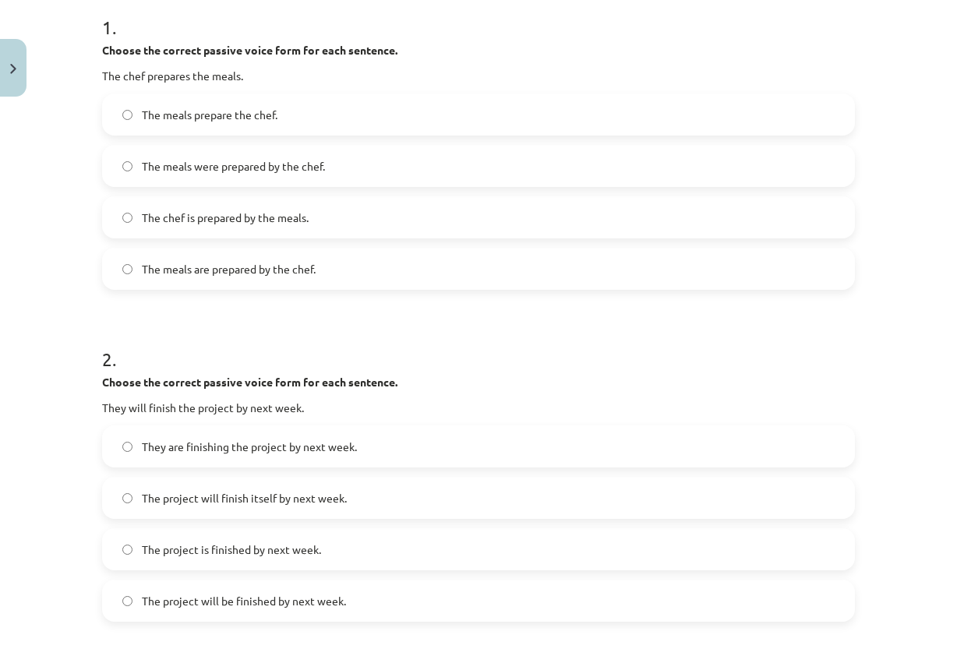
click at [212, 506] on label "The project will finish itself by next week." at bounding box center [478, 497] width 749 height 39
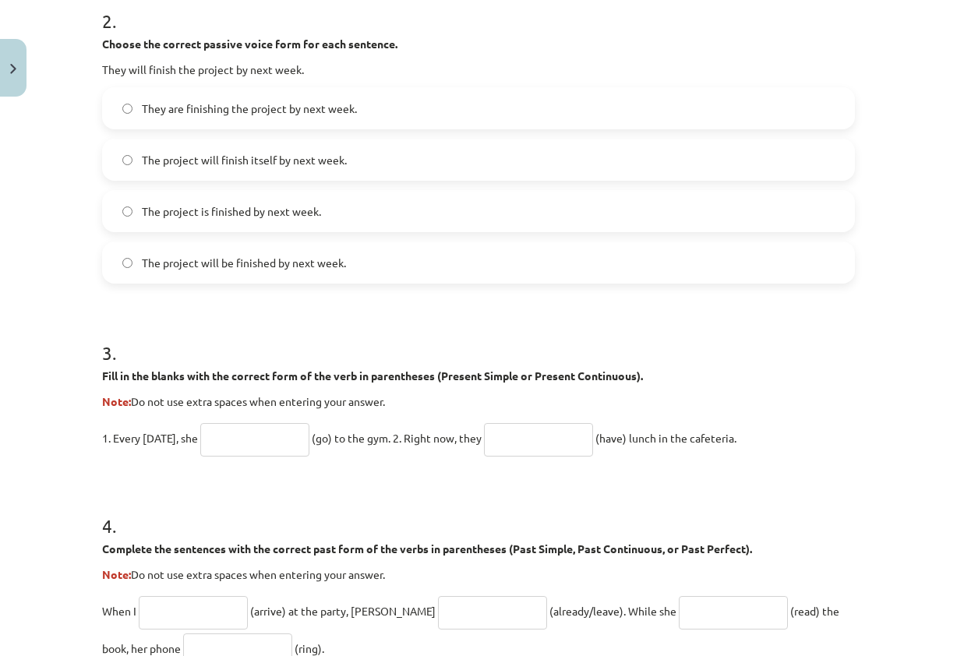
scroll to position [788, 0]
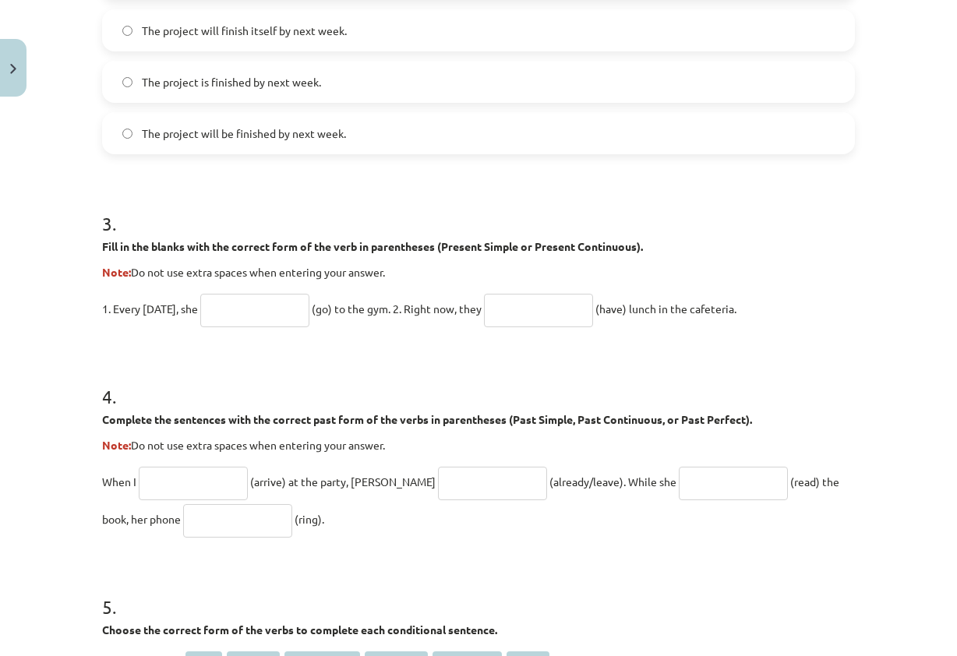
click at [249, 312] on input "text" at bounding box center [254, 310] width 109 height 33
type input "****"
click at [544, 308] on input "text" at bounding box center [538, 310] width 109 height 33
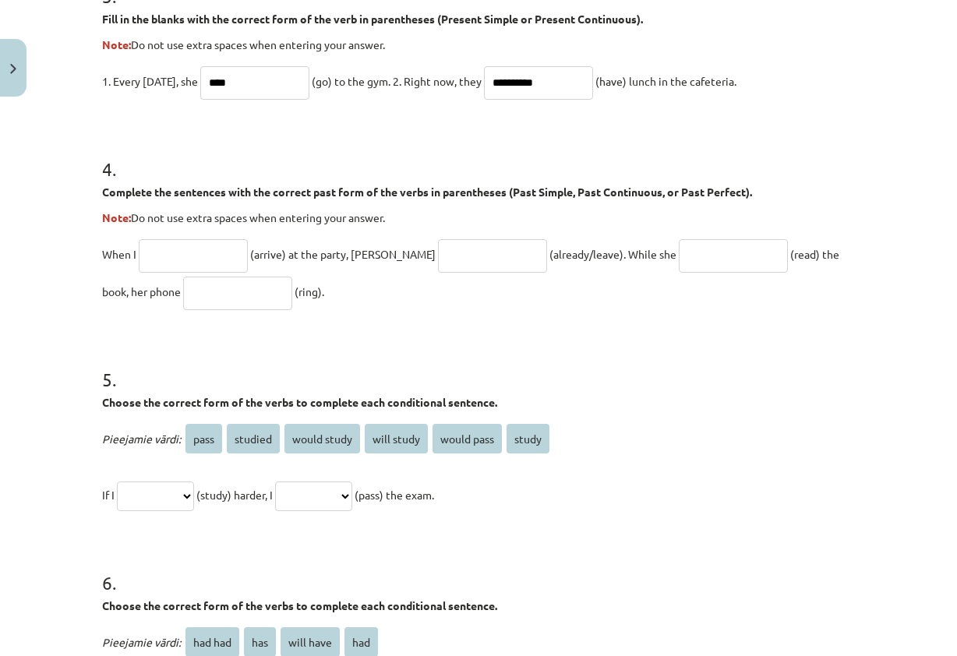
scroll to position [1022, 0]
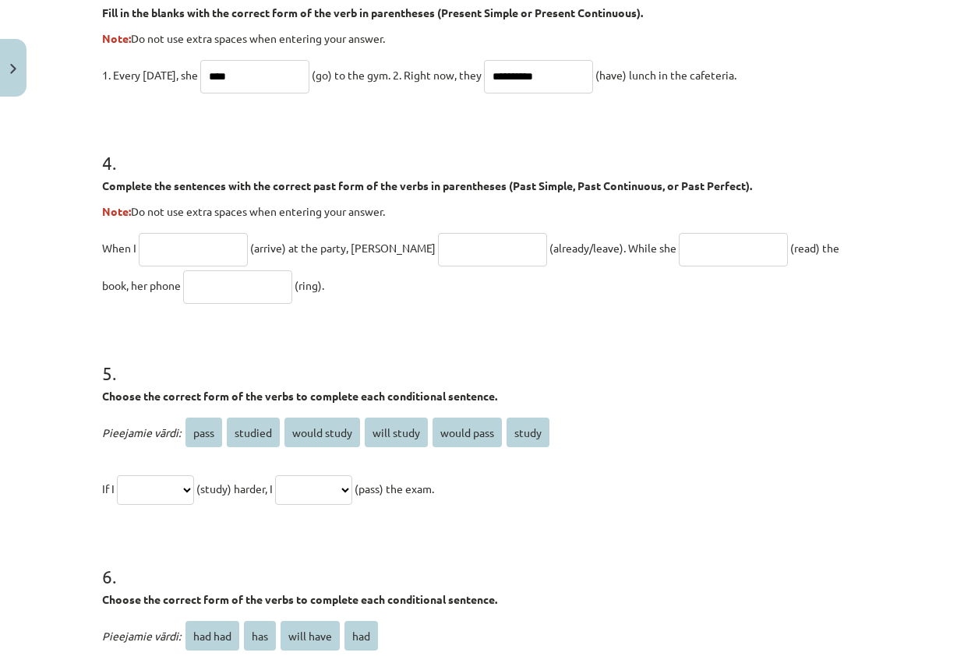
type input "**********"
click at [229, 259] on input "text" at bounding box center [193, 249] width 109 height 33
type input "*******"
click at [438, 245] on input "text" at bounding box center [492, 249] width 109 height 33
click at [449, 248] on input "**********" at bounding box center [492, 249] width 109 height 33
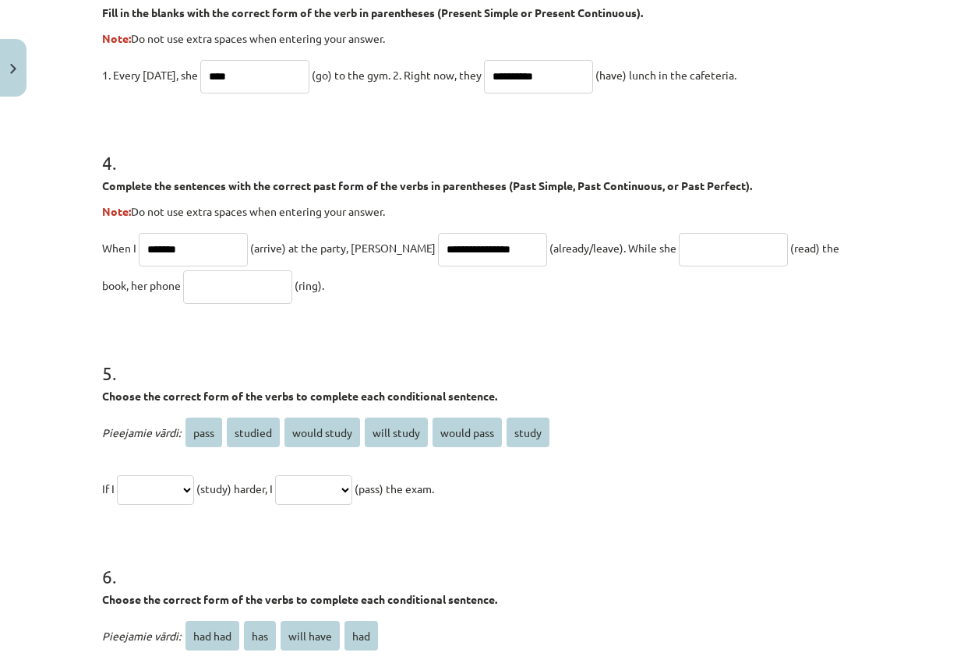
type input "**********"
click at [682, 246] on input "text" at bounding box center [732, 249] width 109 height 33
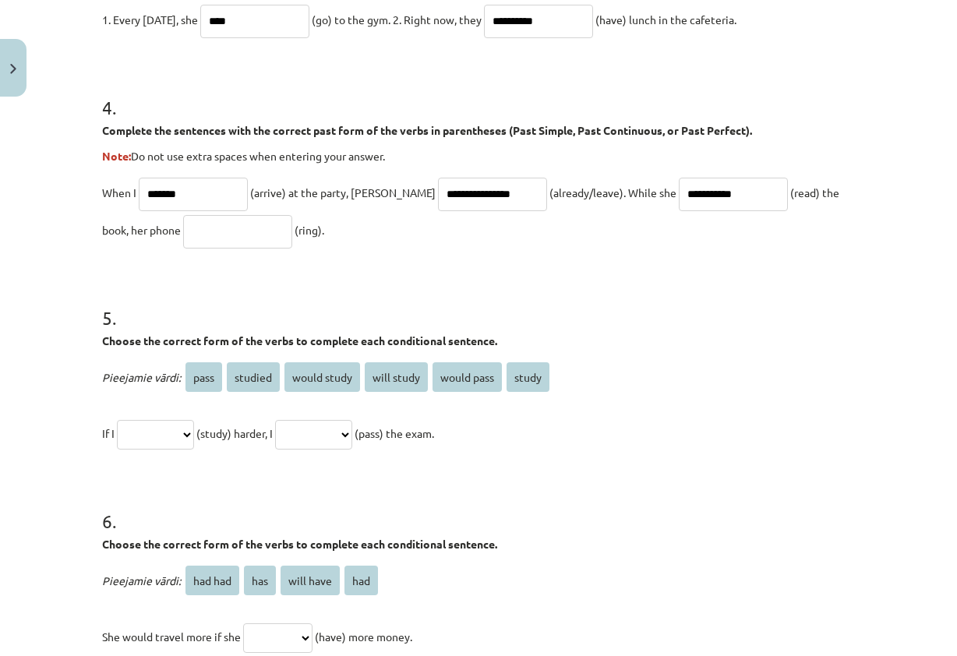
scroll to position [1100, 0]
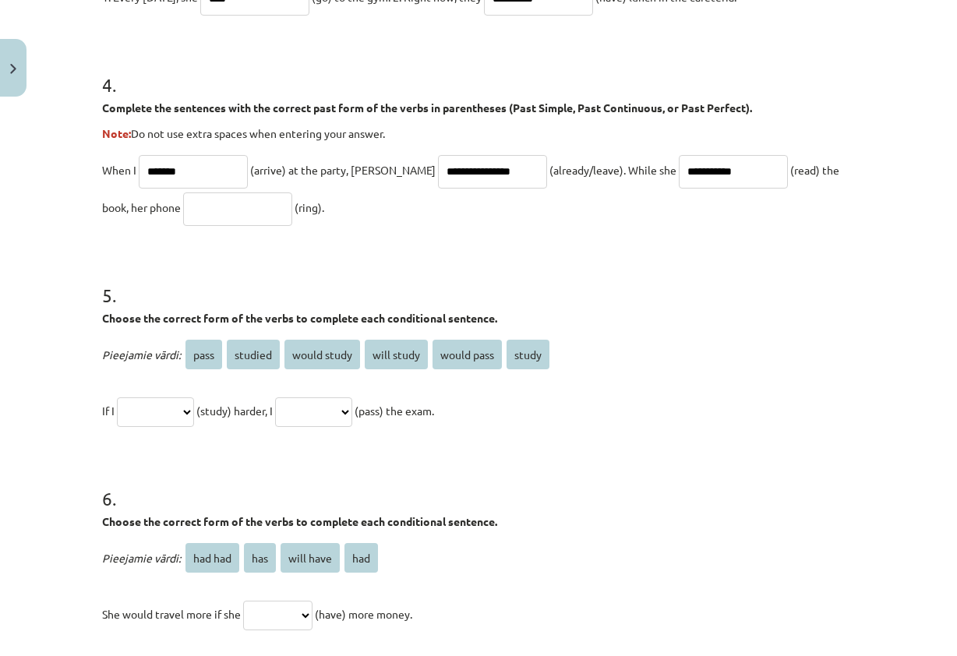
type input "**********"
click at [211, 210] on input "text" at bounding box center [237, 208] width 109 height 33
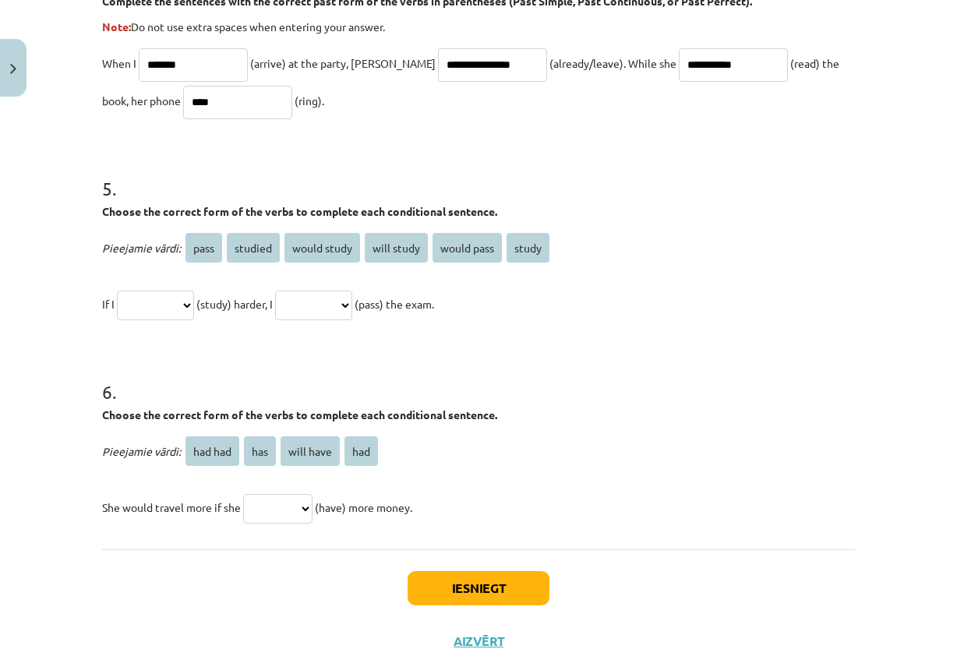
scroll to position [1256, 0]
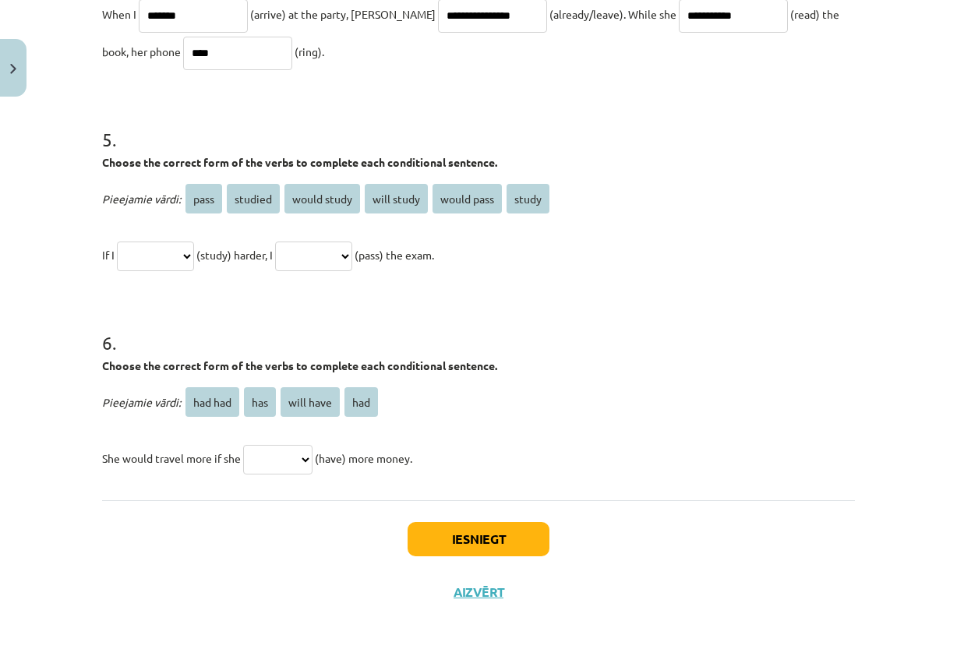
type input "****"
click at [153, 257] on select "**********" at bounding box center [155, 256] width 77 height 30
select select "*******"
click at [117, 241] on select "**********" at bounding box center [155, 256] width 77 height 30
click at [344, 256] on select "**********" at bounding box center [313, 256] width 77 height 30
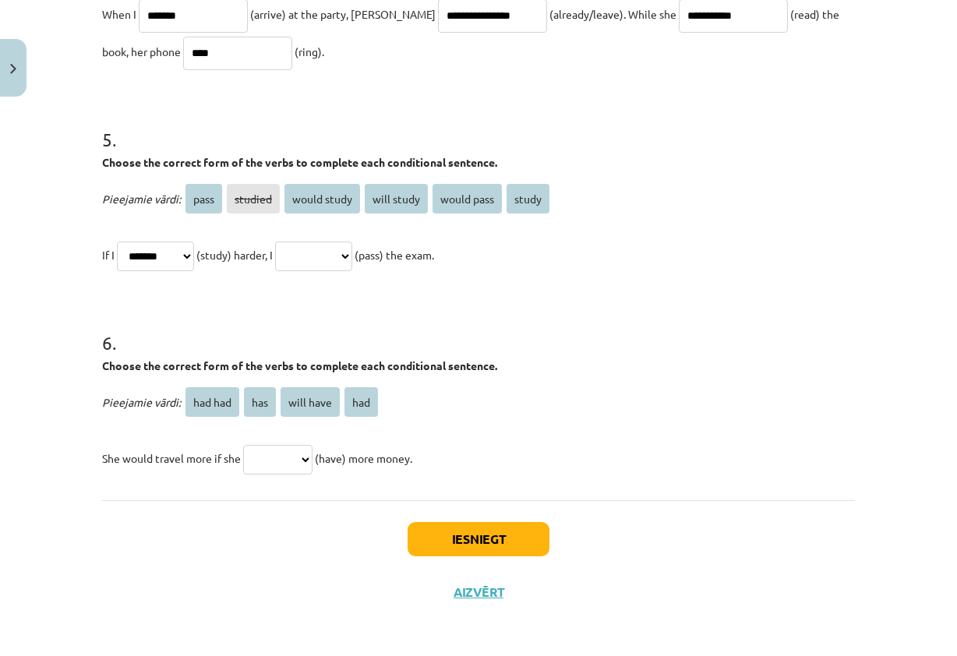
select select "**********"
click at [293, 241] on select "**********" at bounding box center [313, 256] width 77 height 30
click at [261, 464] on select "******* *** ********* ***" at bounding box center [277, 460] width 69 height 30
select select "***"
click at [243, 445] on select "******* *** ********* ***" at bounding box center [277, 460] width 69 height 30
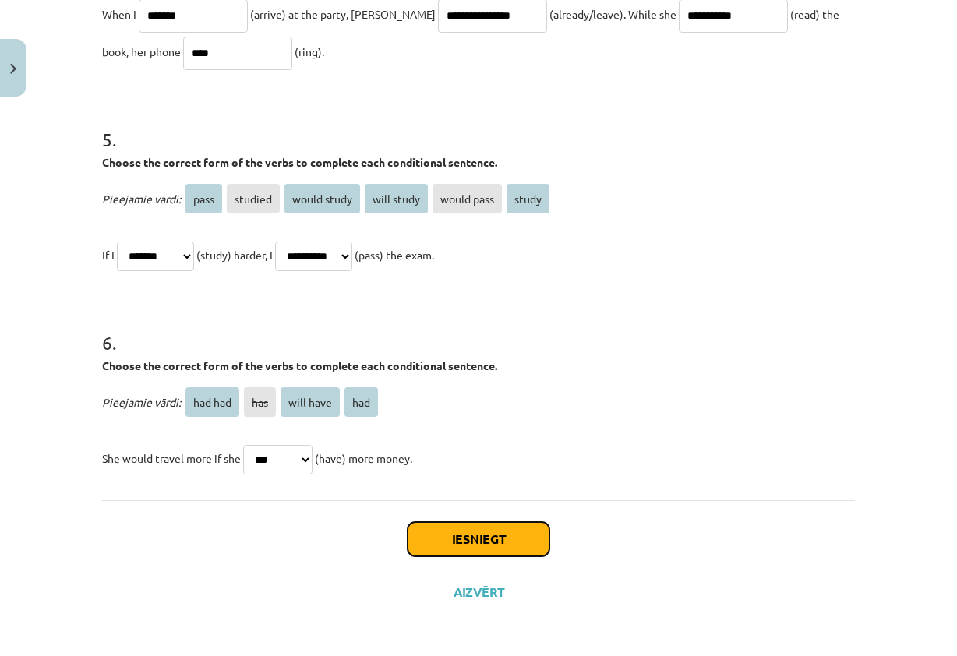
click at [467, 523] on button "Iesniegt" at bounding box center [478, 539] width 142 height 34
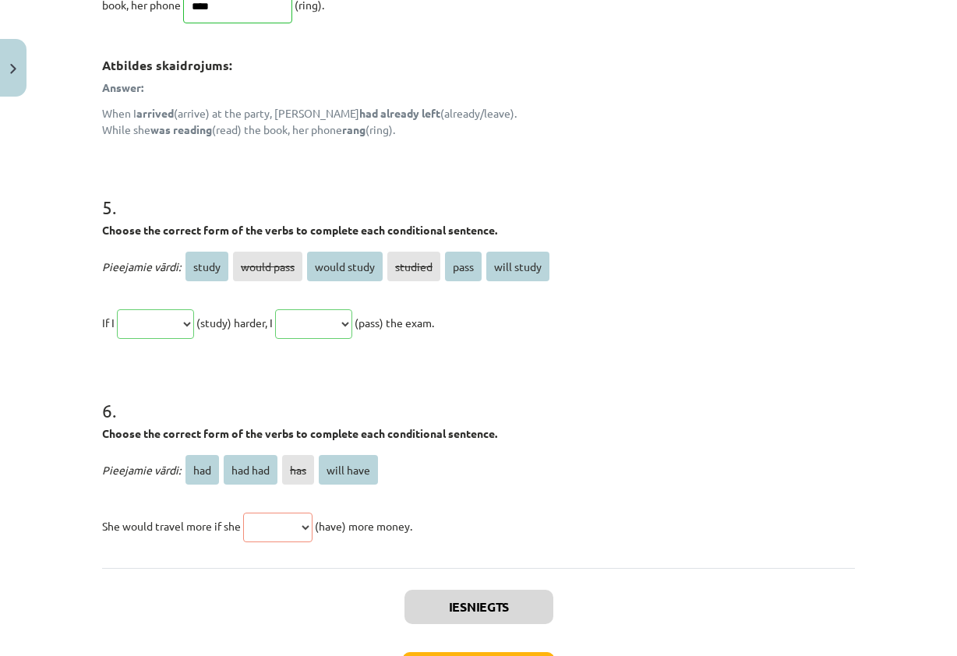
scroll to position [1534, 0]
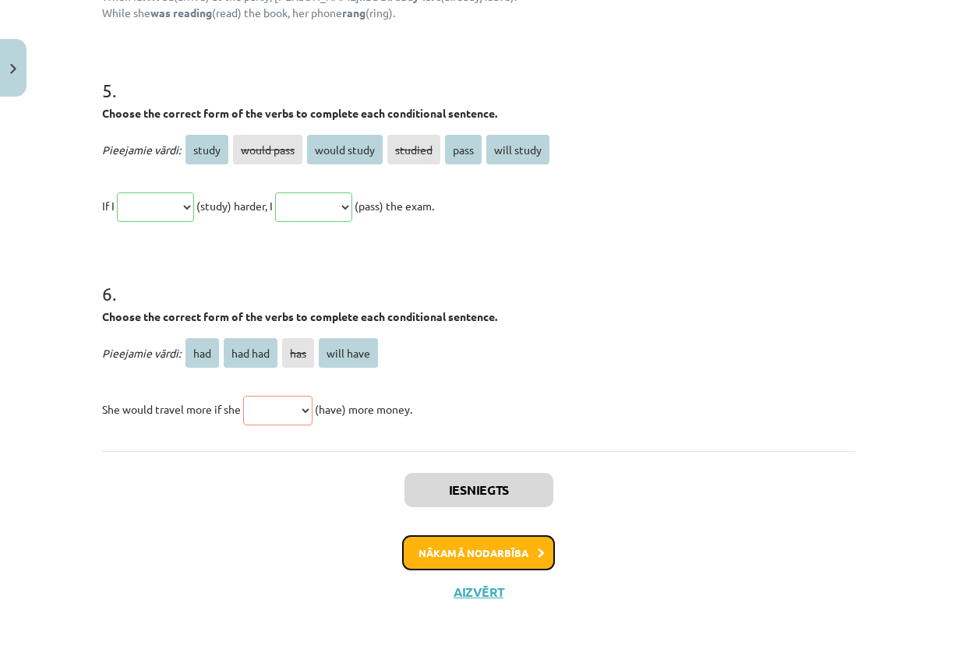
click at [495, 548] on button "Nākamā nodarbība" at bounding box center [478, 553] width 153 height 36
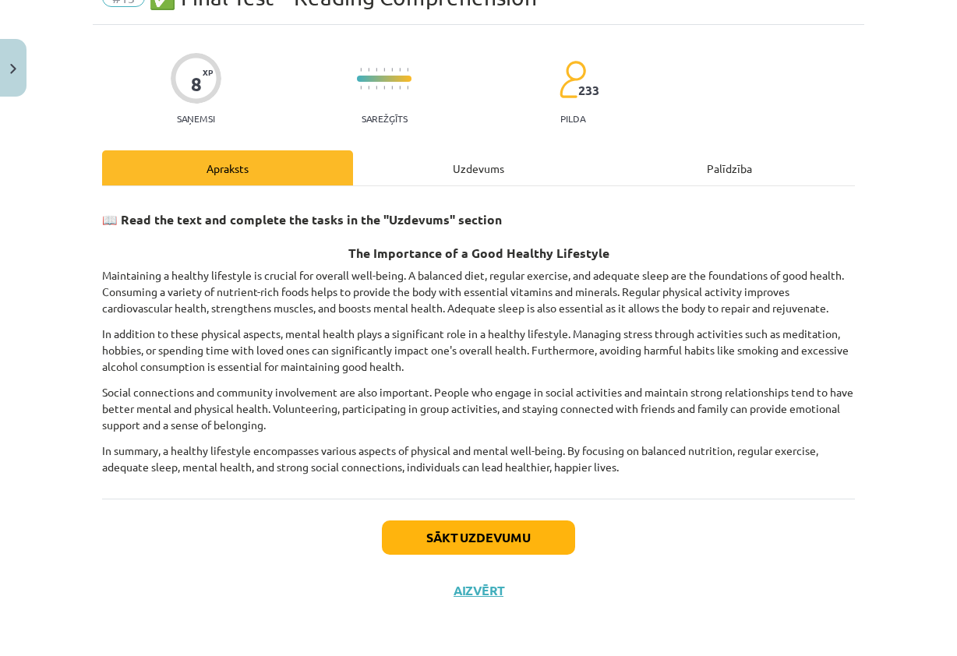
scroll to position [39, 0]
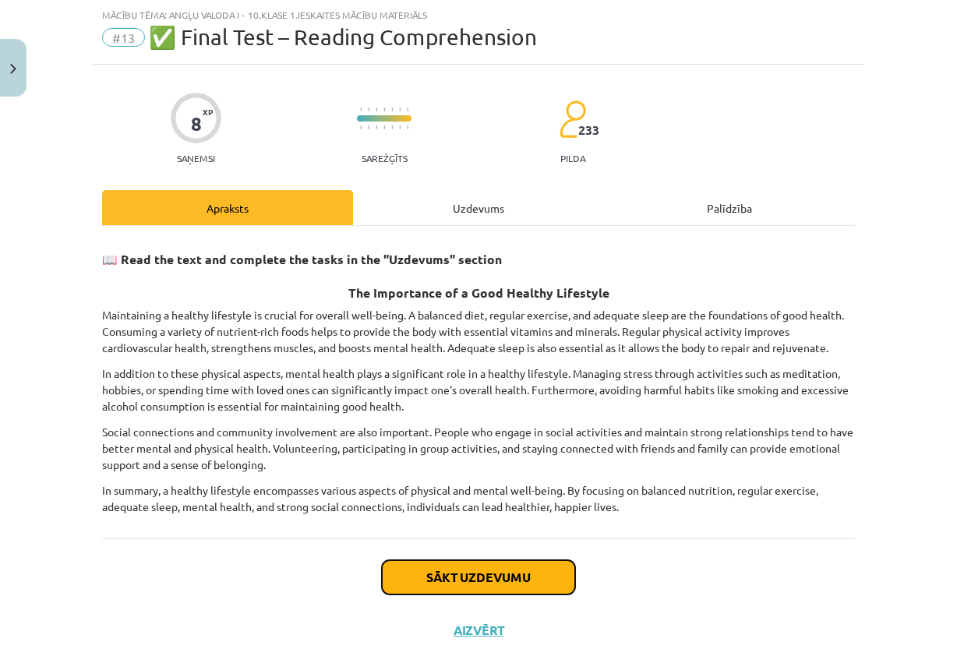
click at [489, 570] on button "Sākt uzdevumu" at bounding box center [478, 577] width 193 height 34
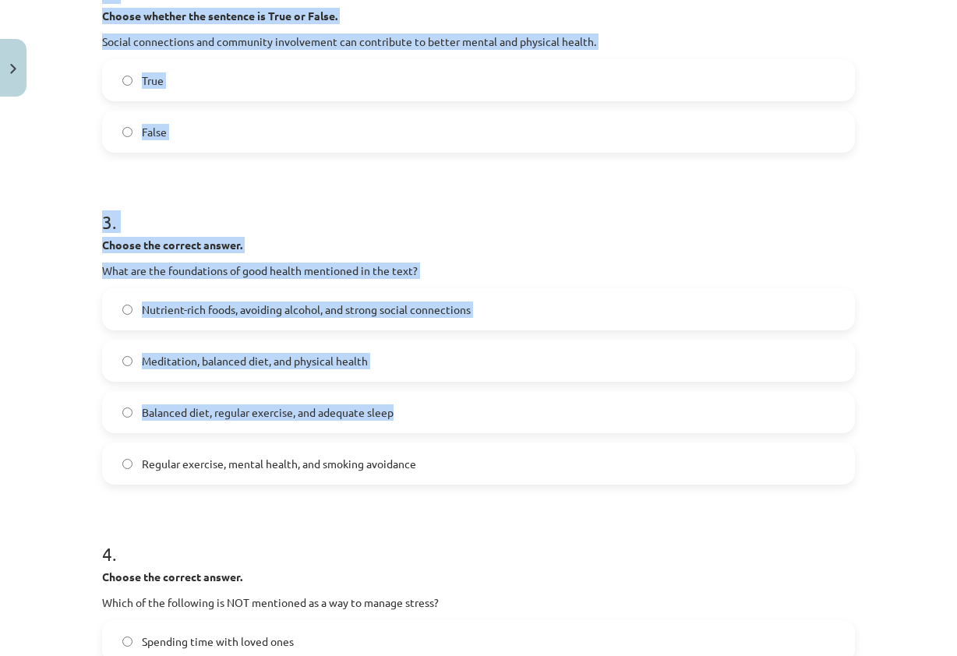
scroll to position [925, 0]
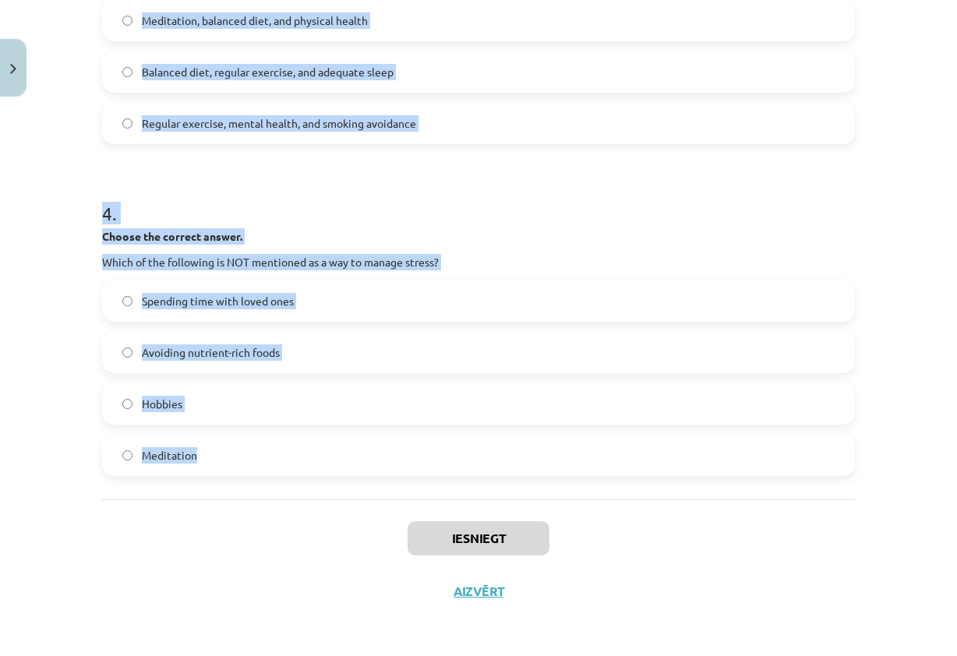
drag, startPoint x: 89, startPoint y: 316, endPoint x: 661, endPoint y: 459, distance: 590.0
drag, startPoint x: 953, startPoint y: 396, endPoint x: 656, endPoint y: 192, distance: 361.3
click at [656, 192] on h1 "4 ." at bounding box center [478, 199] width 752 height 48
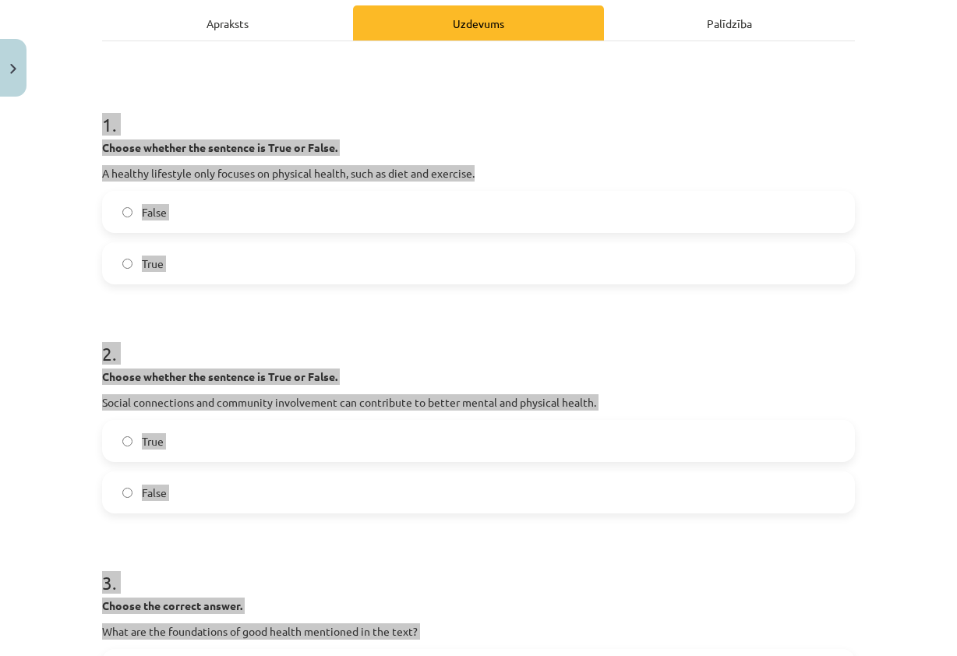
scroll to position [146, 0]
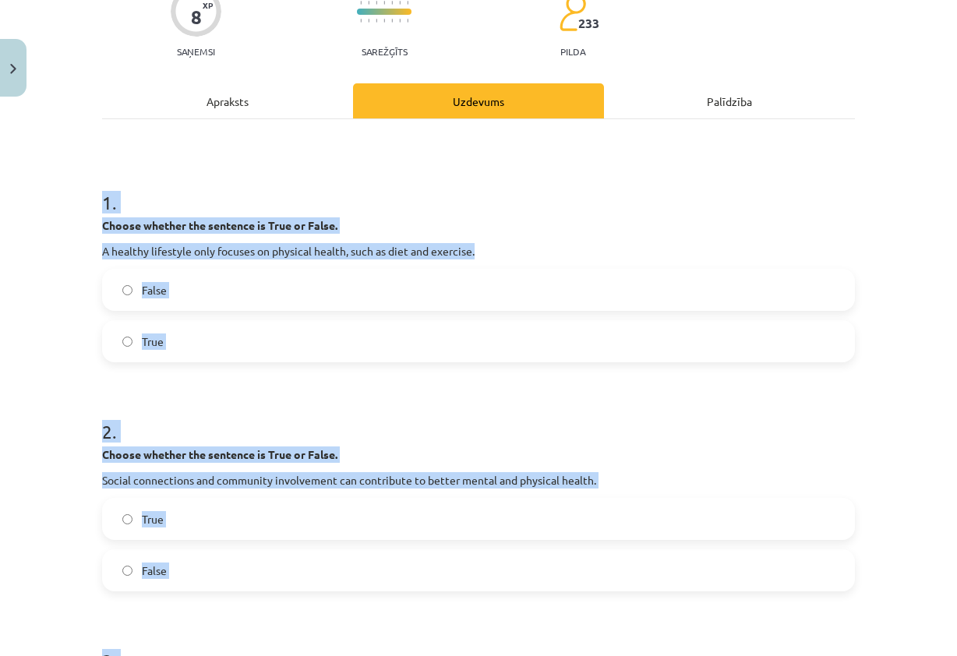
click at [589, 199] on h1 "1 ." at bounding box center [478, 188] width 752 height 48
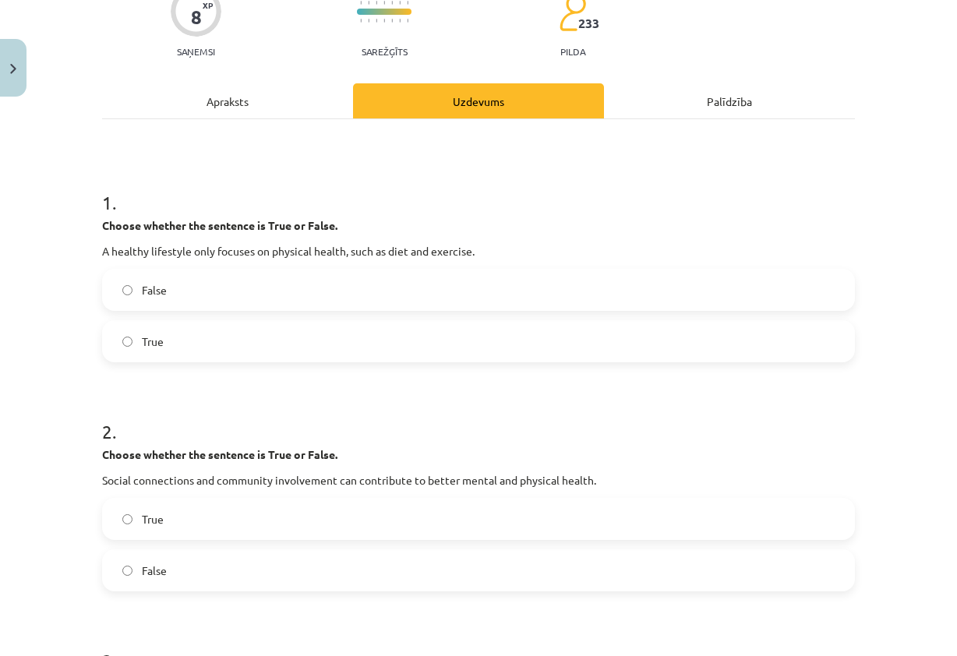
click at [560, 280] on label "False" at bounding box center [478, 289] width 749 height 39
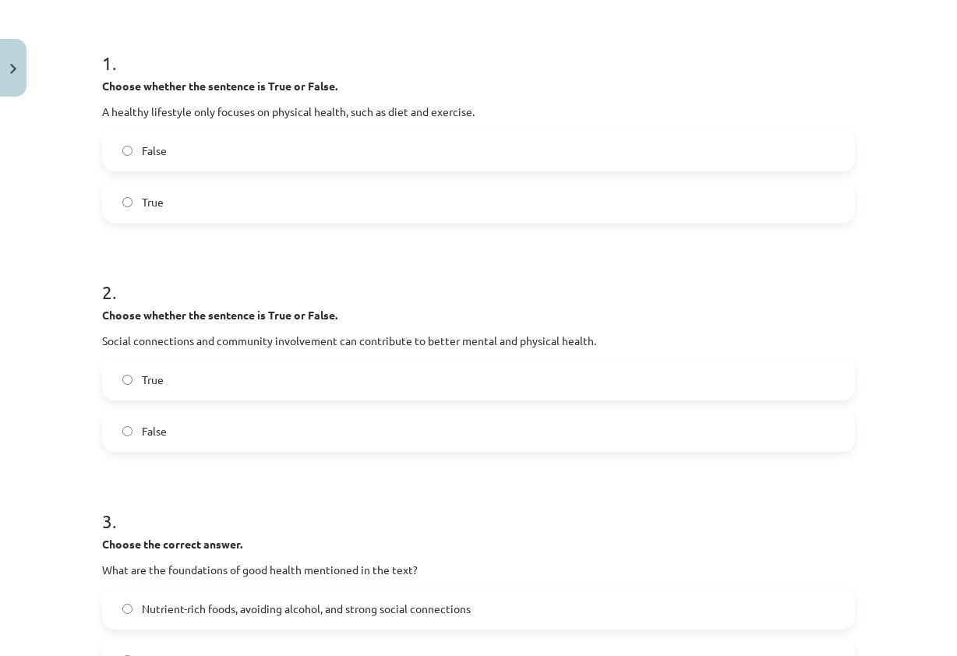
scroll to position [379, 0]
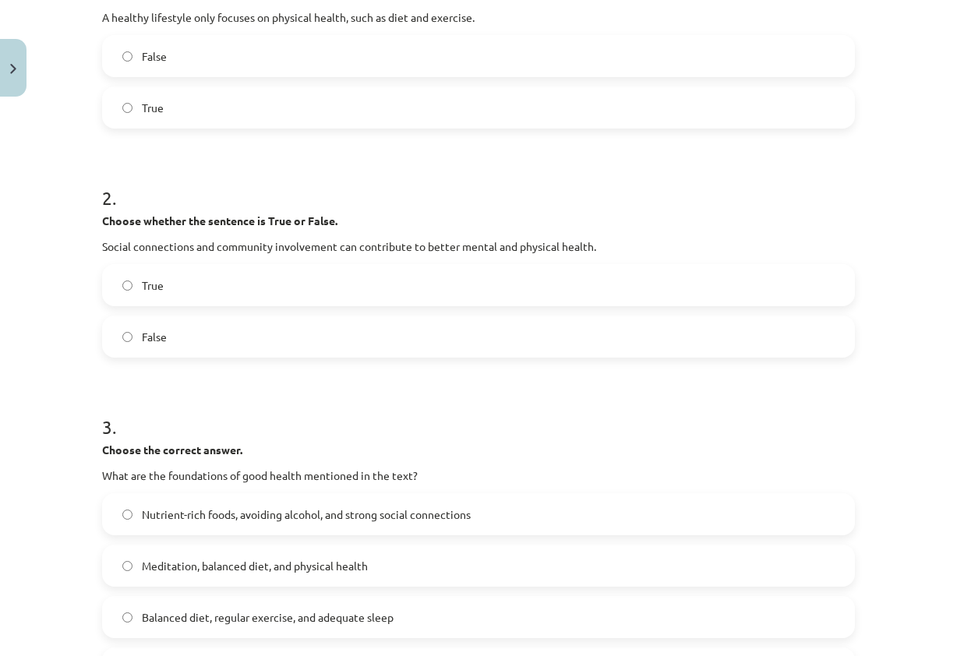
click at [502, 291] on label "True" at bounding box center [478, 285] width 749 height 39
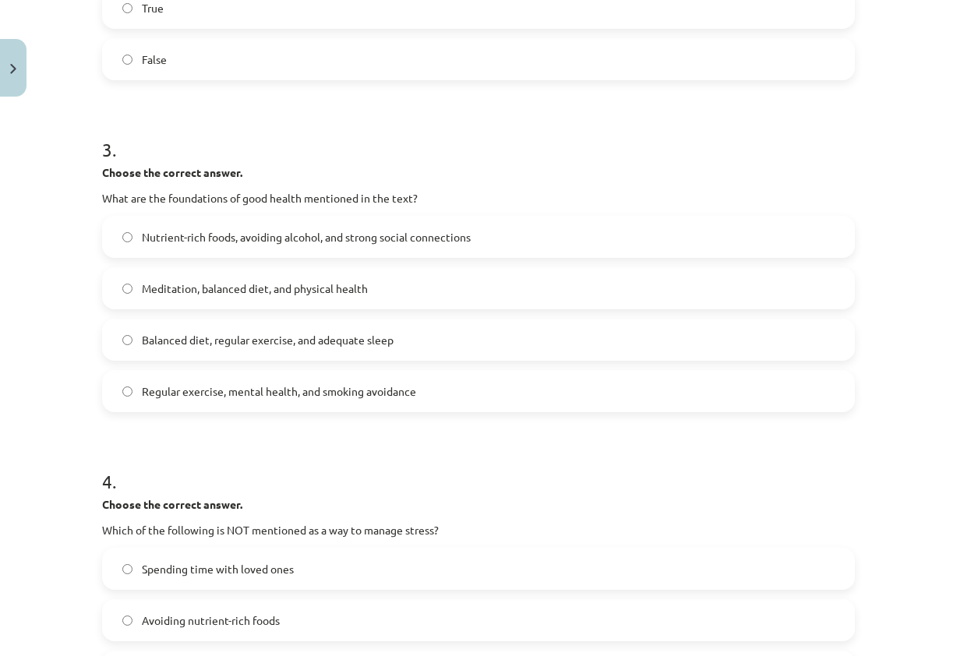
scroll to position [691, 0]
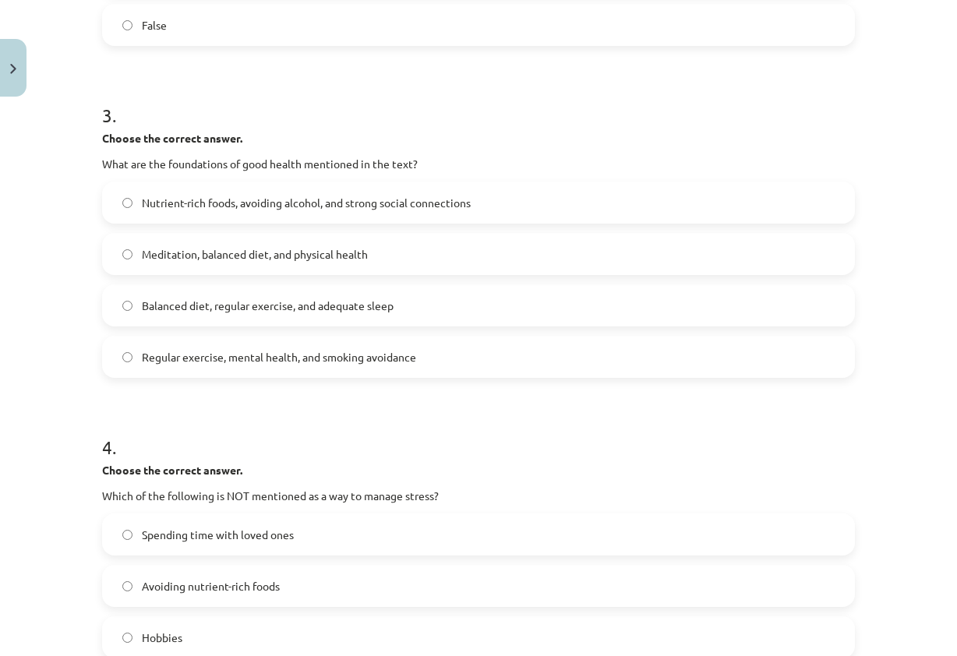
click at [291, 308] on span "Balanced diet, regular exercise, and adequate sleep" at bounding box center [268, 306] width 252 height 16
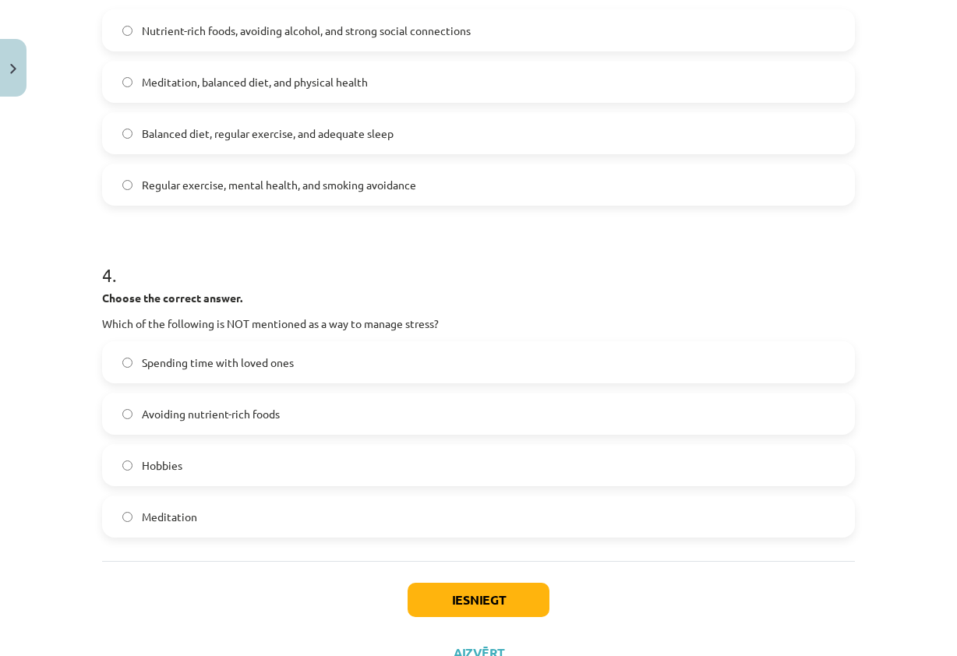
scroll to position [925, 0]
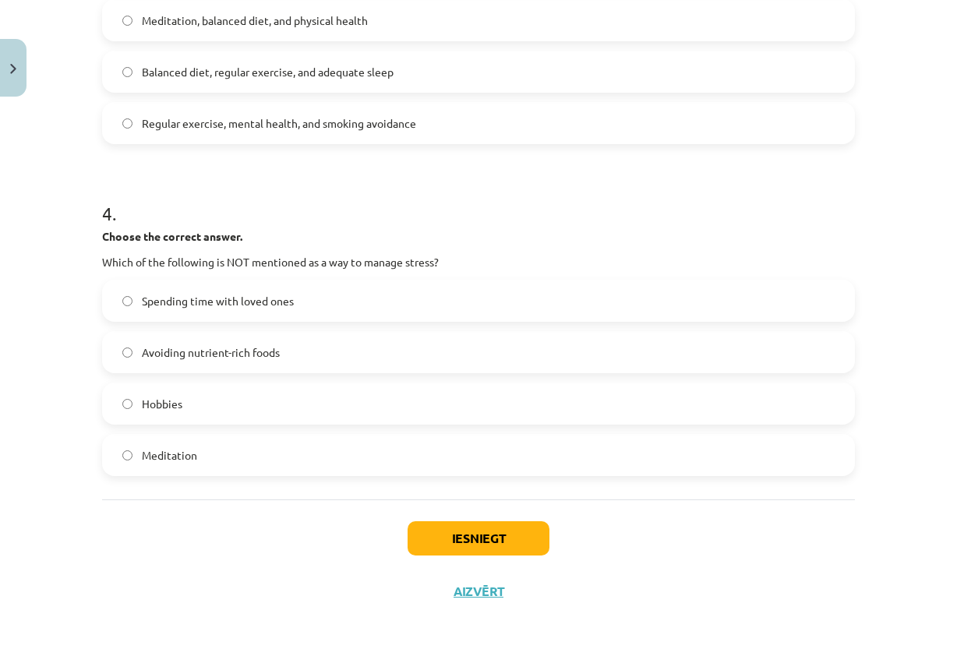
click at [246, 344] on span "Avoiding nutrient-rich foods" at bounding box center [211, 352] width 138 height 16
click at [432, 551] on button "Iesniegt" at bounding box center [478, 538] width 142 height 34
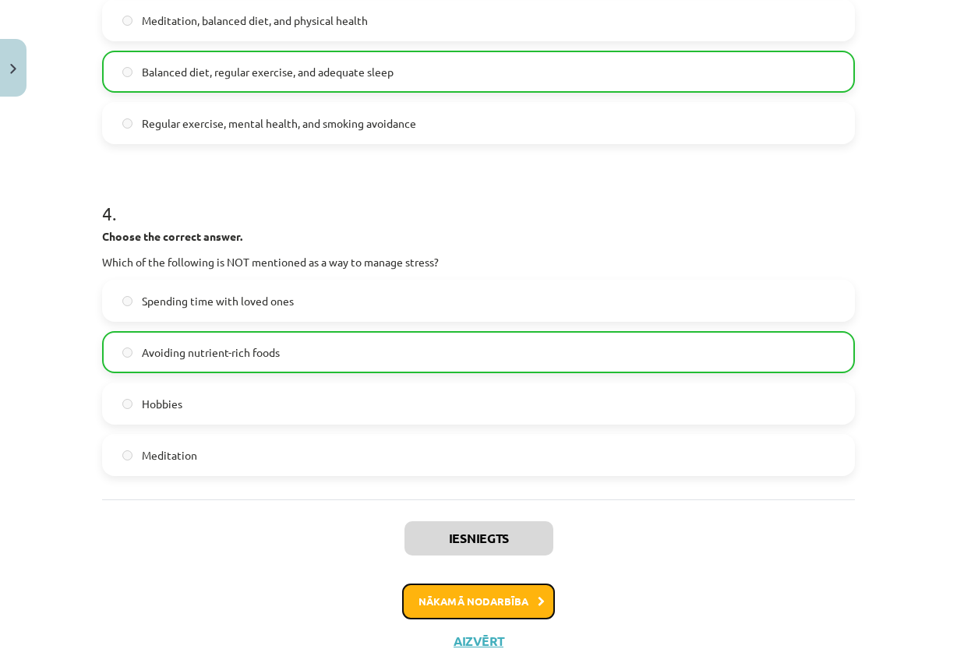
click at [509, 592] on button "Nākamā nodarbība" at bounding box center [478, 601] width 153 height 36
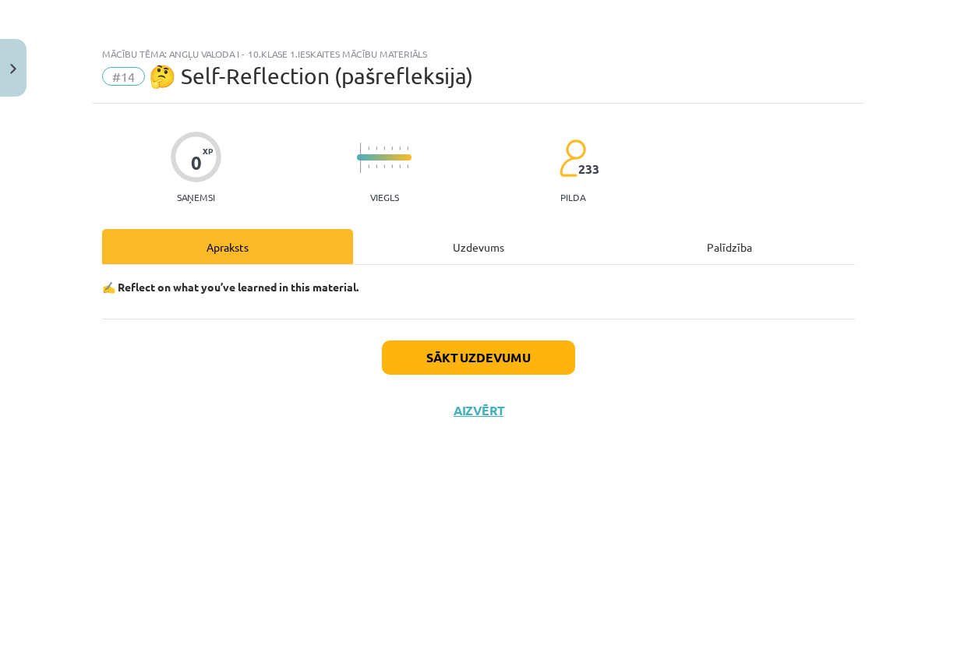
scroll to position [0, 0]
click at [502, 358] on button "Sākt uzdevumu" at bounding box center [478, 357] width 193 height 34
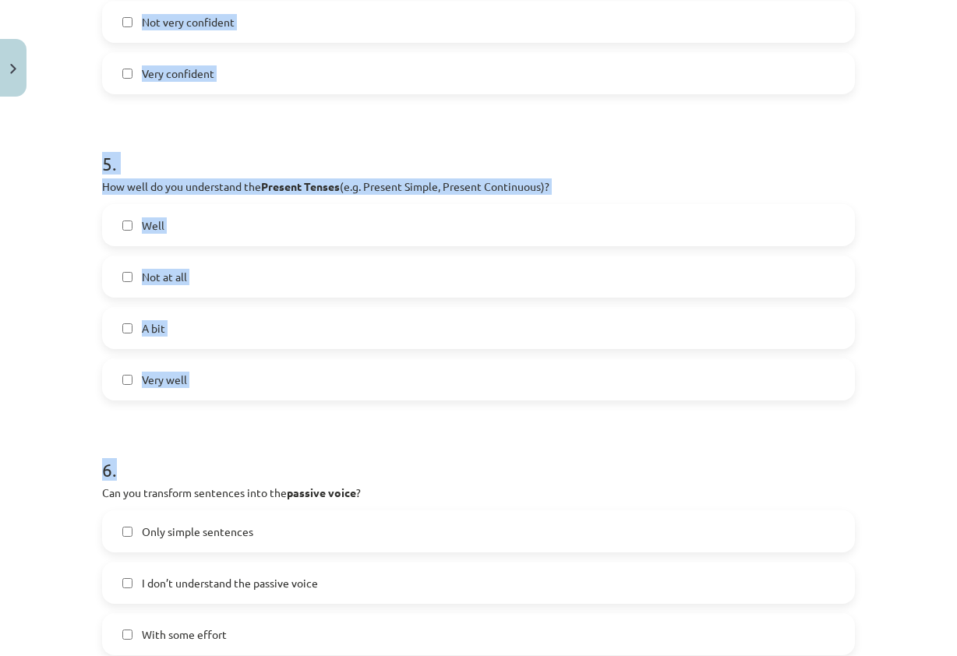
scroll to position [1588, 0]
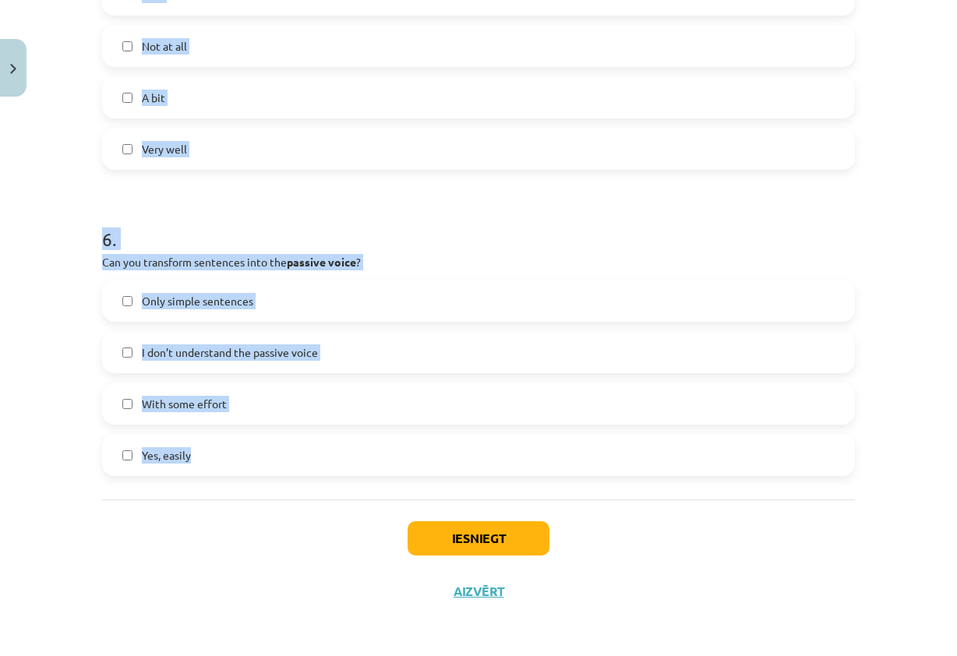
drag, startPoint x: 91, startPoint y: 347, endPoint x: 558, endPoint y: 433, distance: 474.5
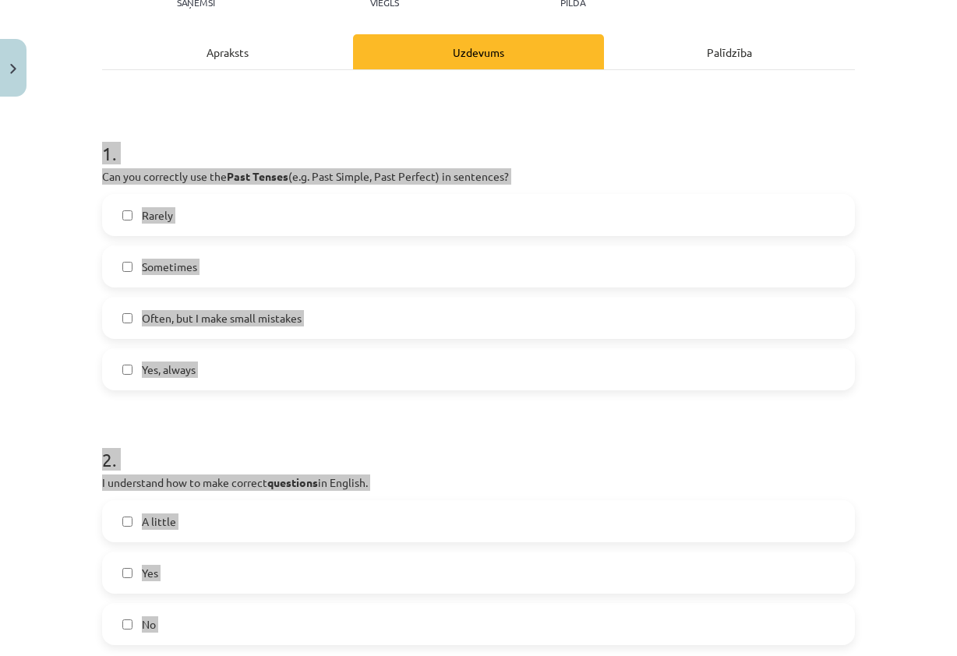
scroll to position [186, 0]
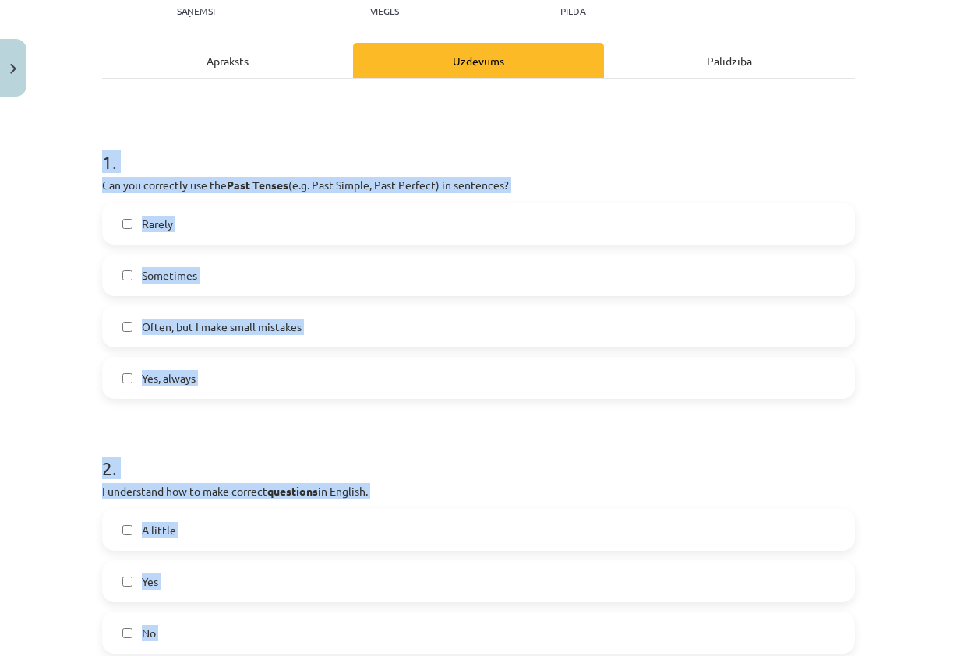
click at [629, 446] on h1 "2 ." at bounding box center [478, 454] width 752 height 48
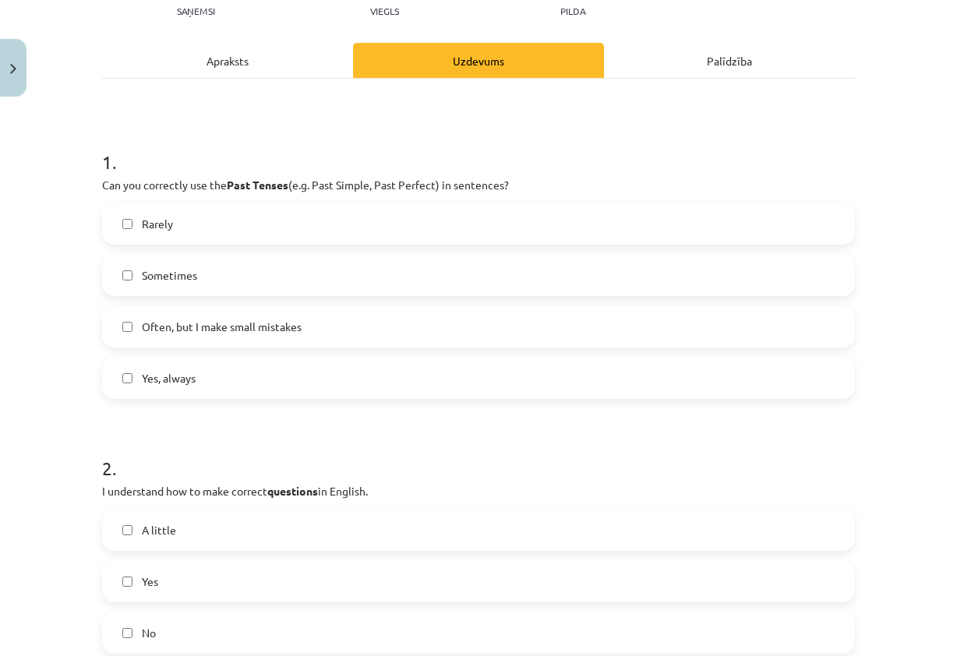
click at [626, 333] on label "Often, but I make small mistakes" at bounding box center [478, 326] width 749 height 39
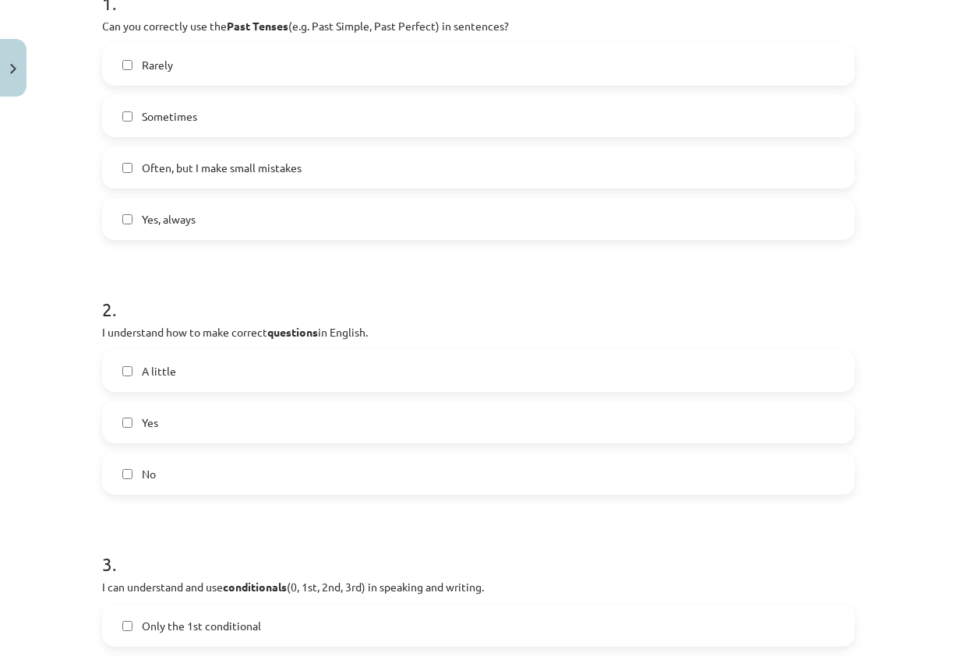
scroll to position [420, 0]
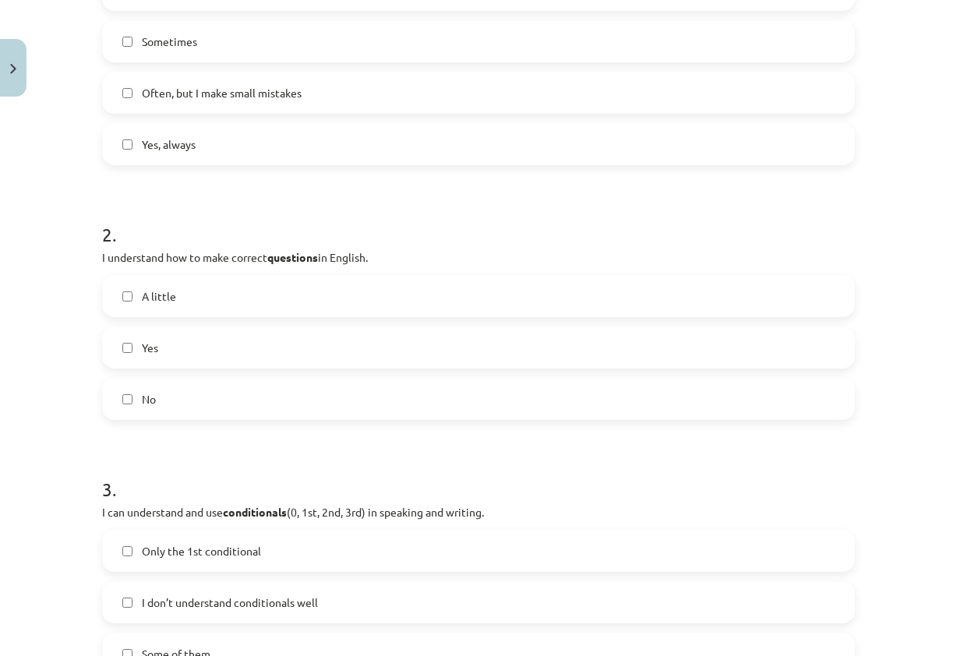
click at [356, 351] on label "Yes" at bounding box center [478, 347] width 749 height 39
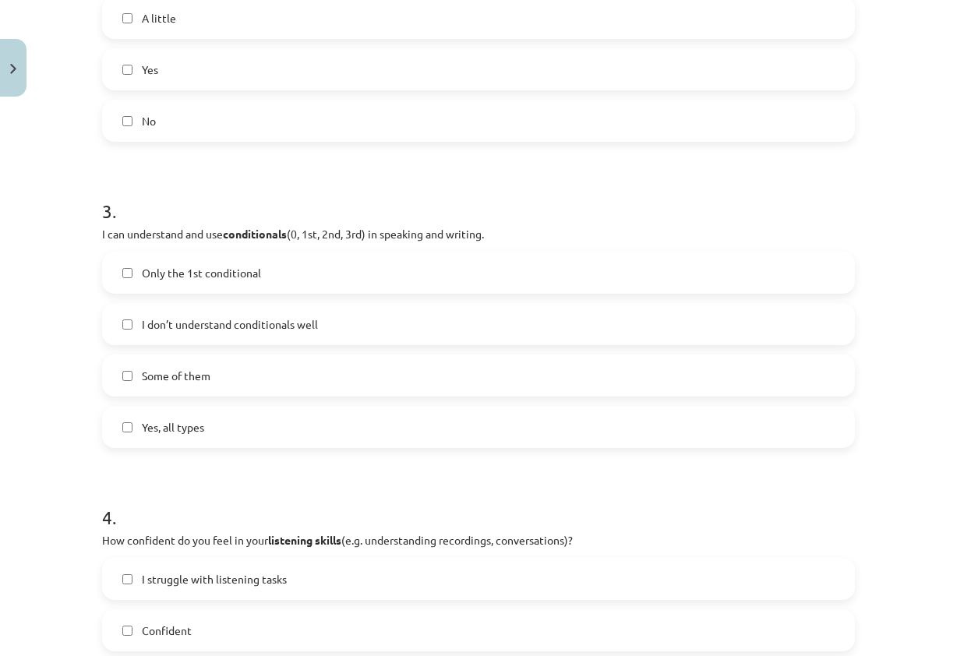
scroll to position [731, 0]
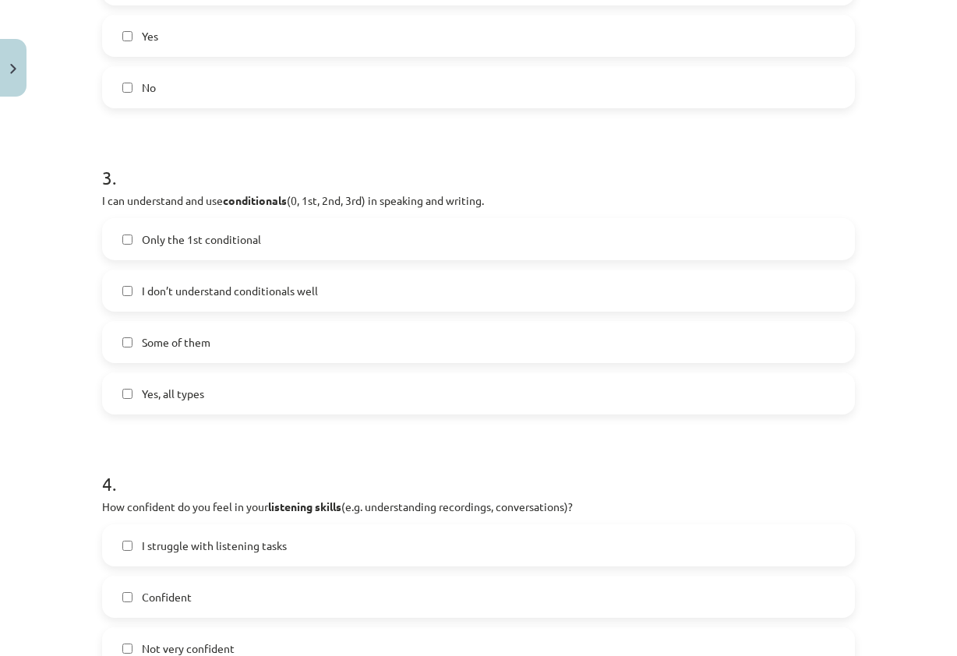
click at [256, 350] on label "Some of them" at bounding box center [478, 341] width 749 height 39
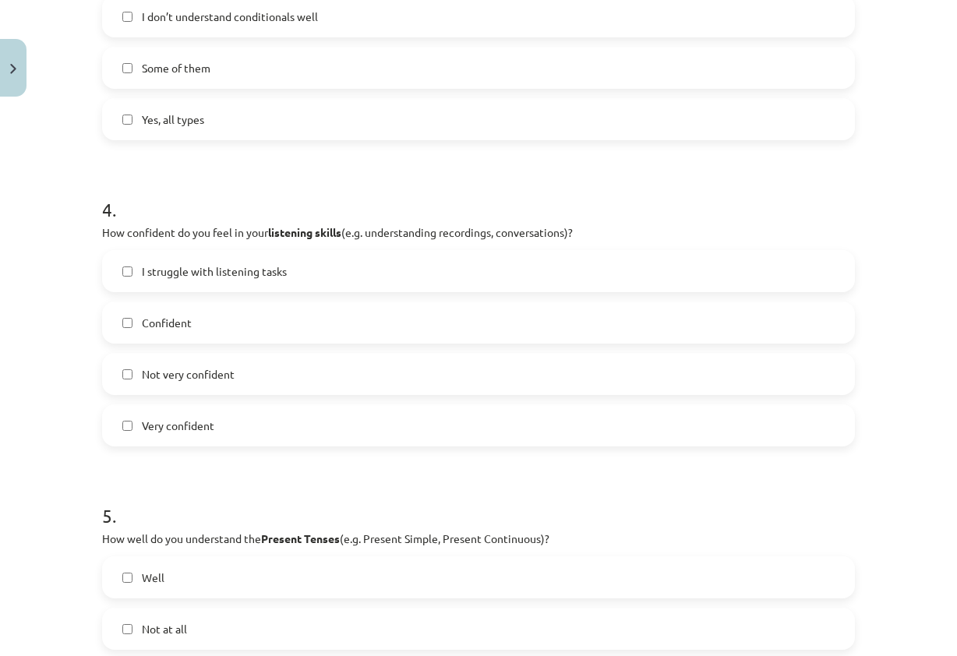
scroll to position [1043, 0]
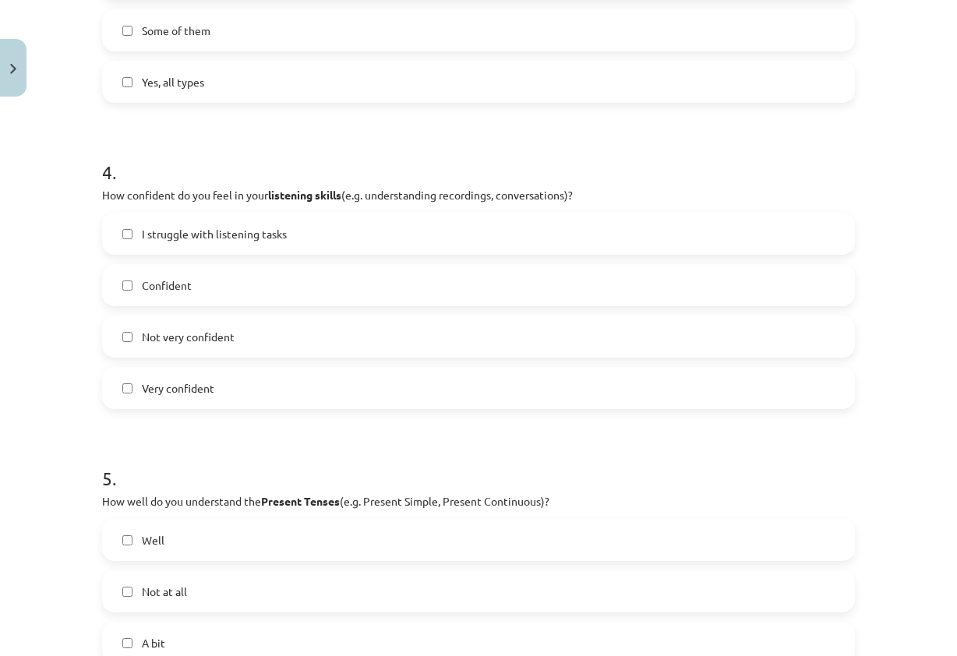
click at [248, 296] on label "Confident" at bounding box center [478, 285] width 749 height 39
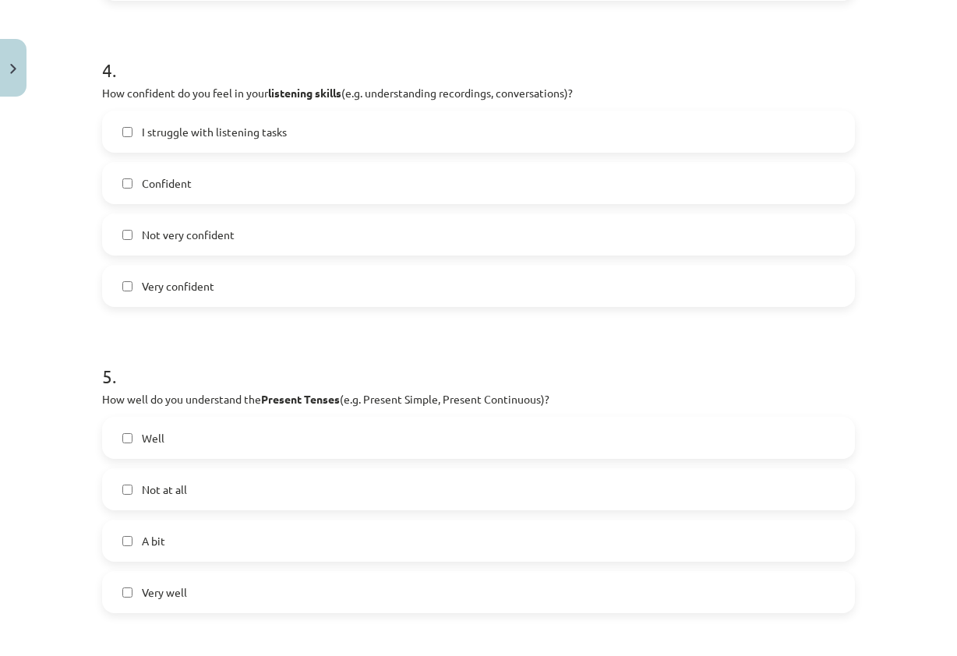
scroll to position [1277, 0]
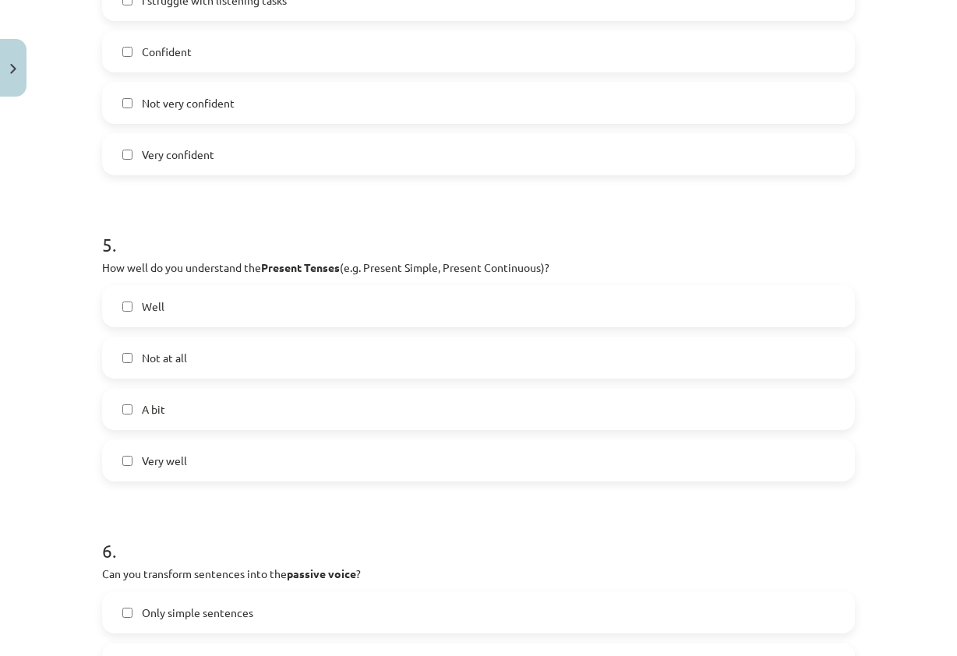
click at [249, 315] on label "Well" at bounding box center [478, 306] width 749 height 39
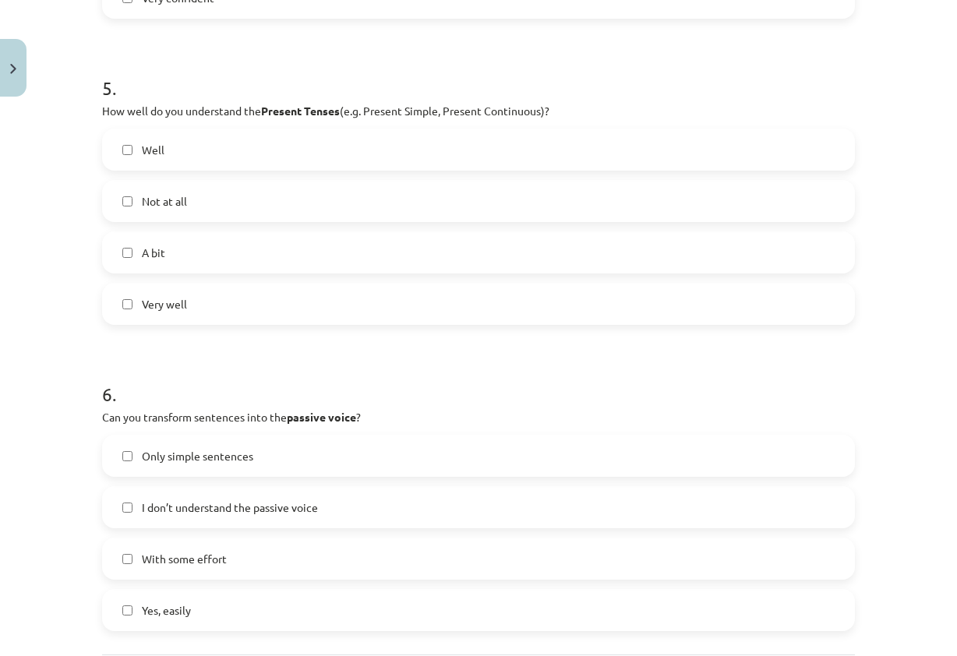
scroll to position [1510, 0]
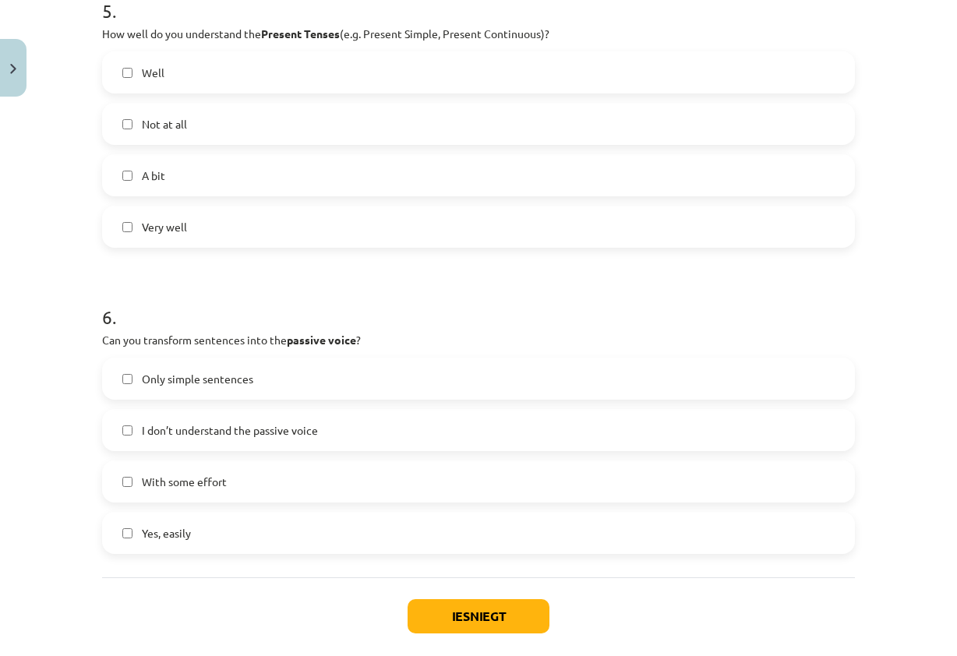
click at [213, 474] on span "With some effort" at bounding box center [184, 482] width 85 height 16
click at [457, 623] on button "Iesniegt" at bounding box center [478, 616] width 142 height 34
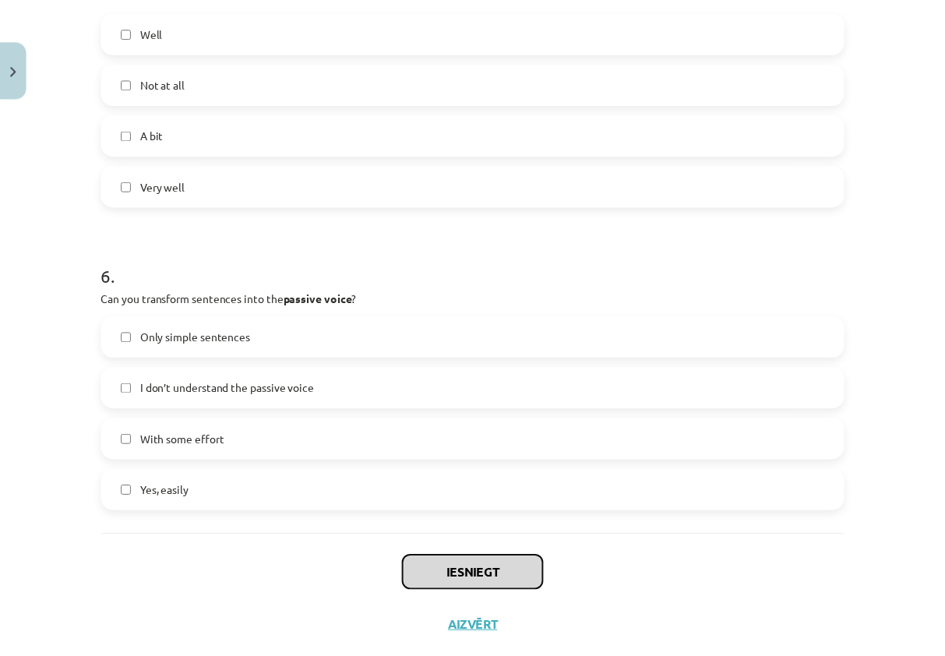
scroll to position [1588, 0]
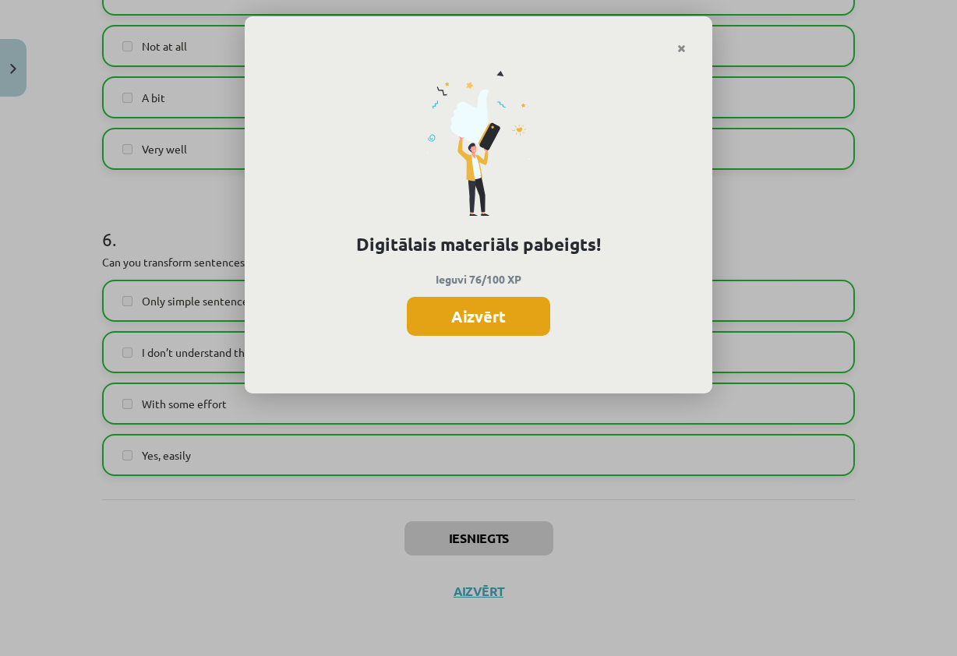
click at [516, 316] on button "Aizvērt" at bounding box center [478, 316] width 143 height 39
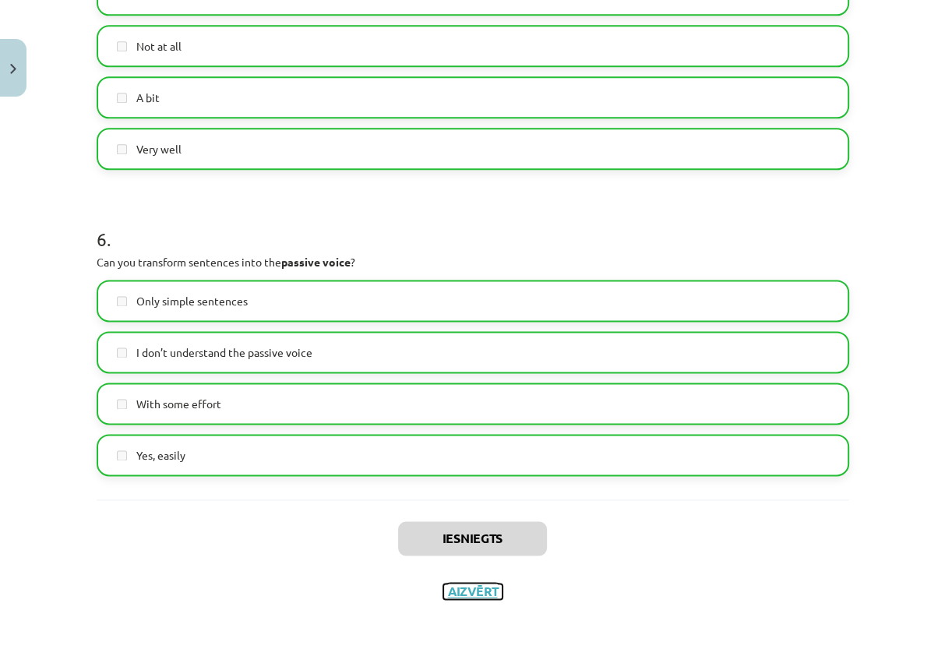
click at [463, 591] on button "Aizvērt" at bounding box center [472, 591] width 59 height 16
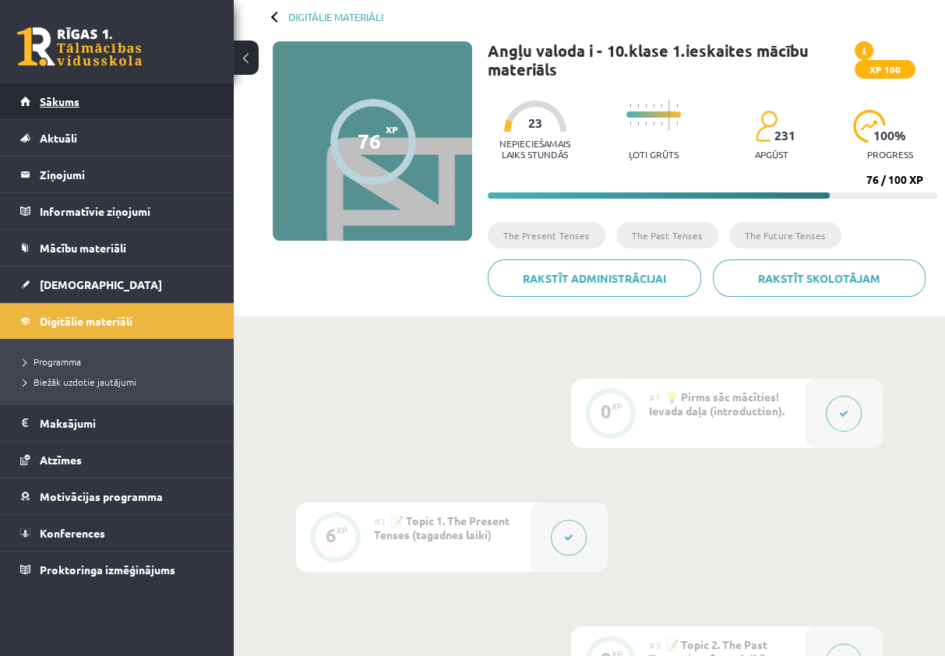
click at [63, 107] on link "Sākums" at bounding box center [117, 101] width 194 height 36
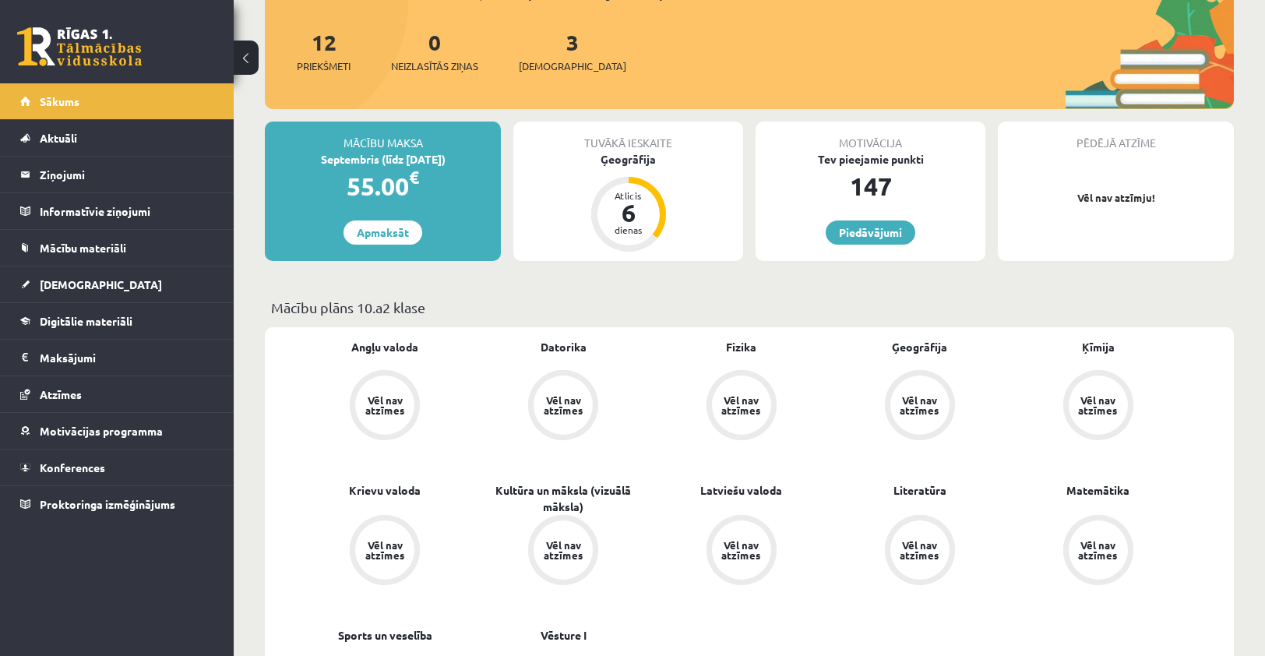
scroll to position [156, 0]
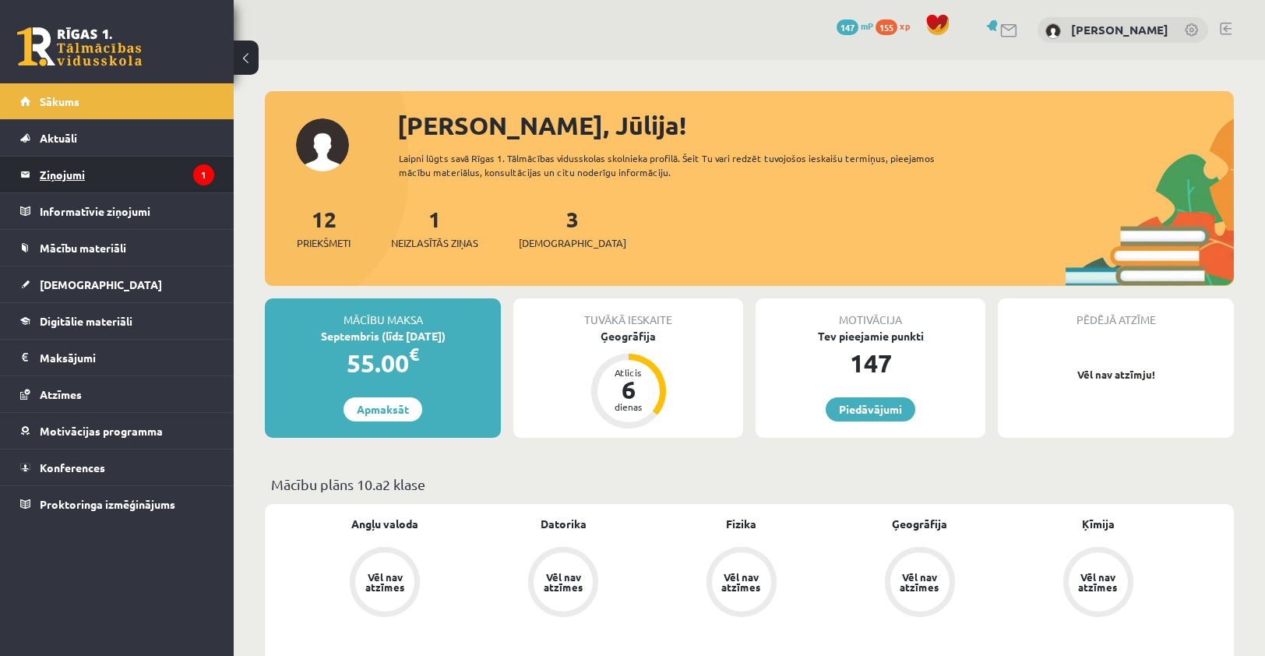
click at [136, 181] on legend "Ziņojumi 1" at bounding box center [127, 175] width 174 height 36
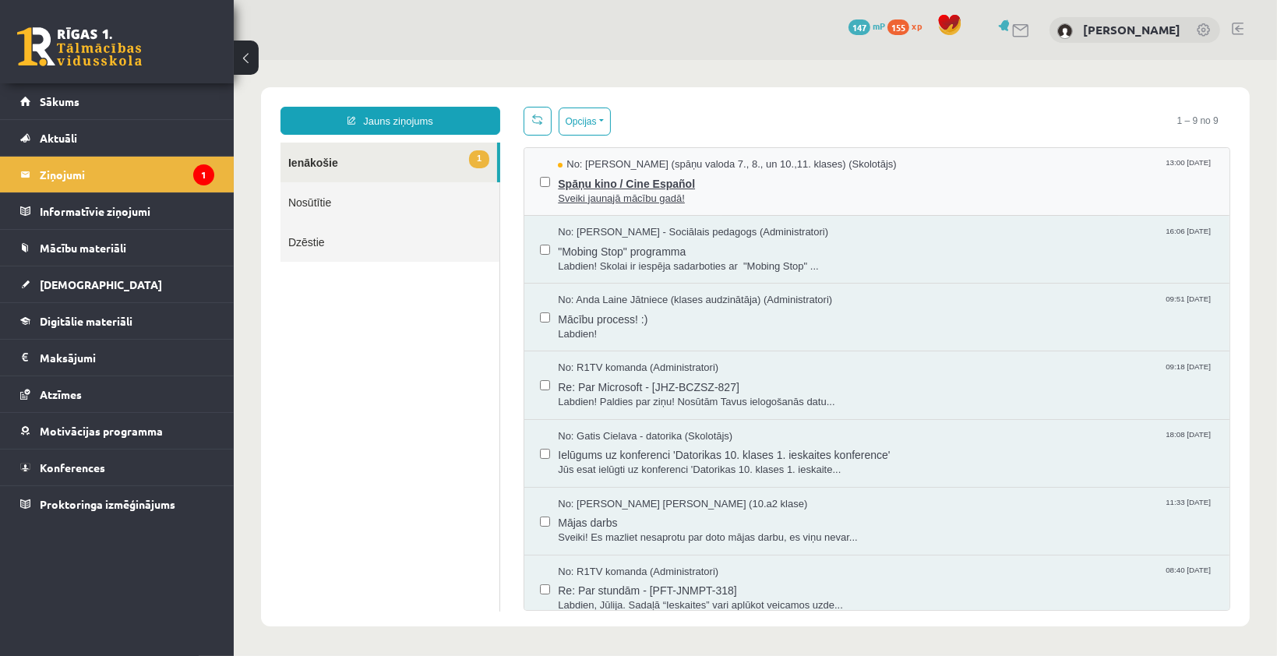
click at [682, 183] on span "Spāņu kino / Cine Español" at bounding box center [885, 180] width 656 height 19
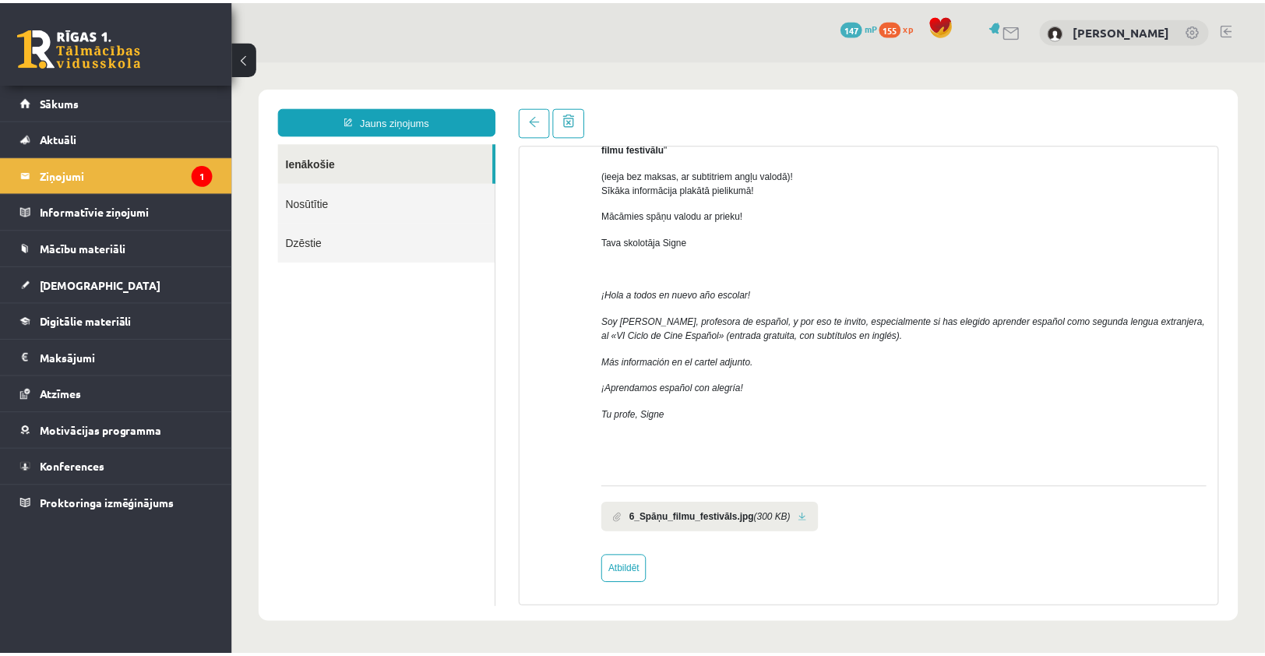
scroll to position [158, 0]
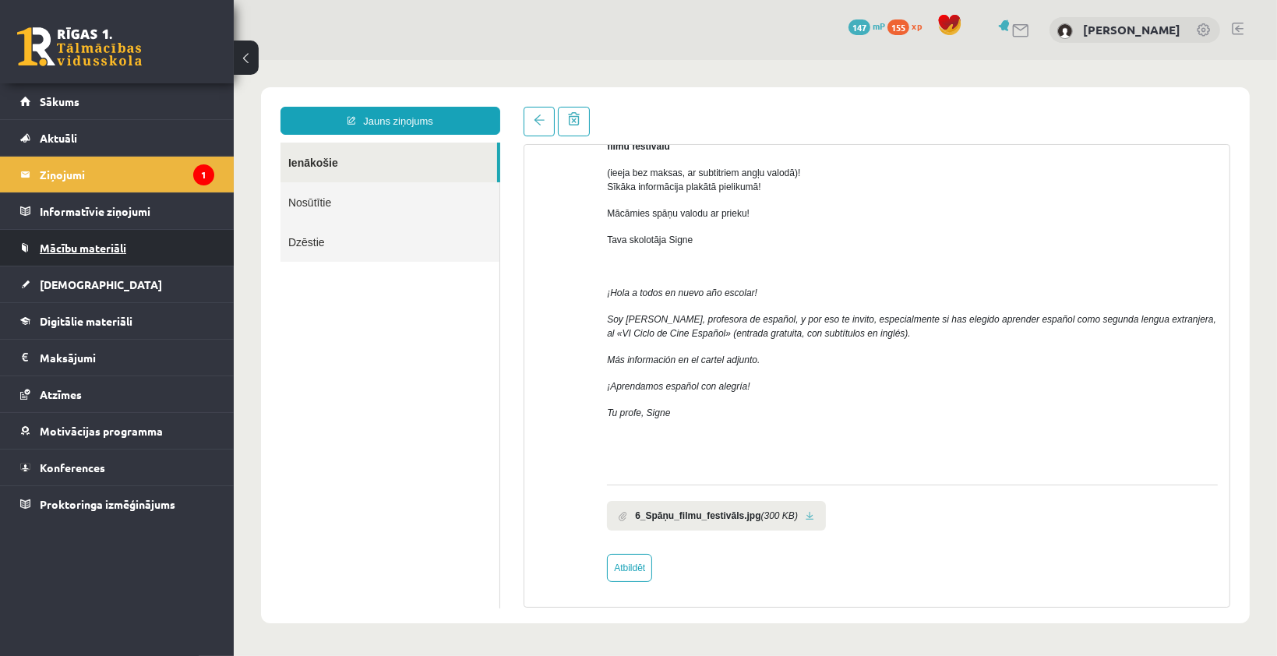
click at [97, 252] on link "Mācību materiāli" at bounding box center [117, 248] width 194 height 36
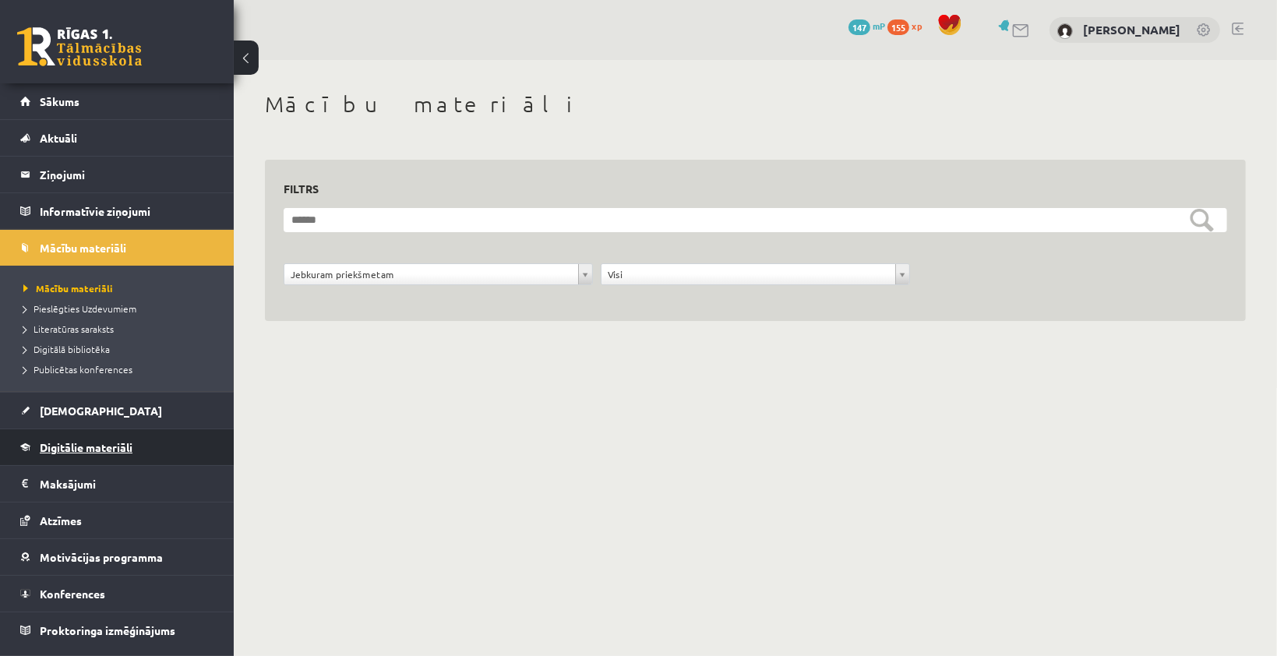
click at [71, 441] on span "Digitālie materiāli" at bounding box center [86, 447] width 93 height 14
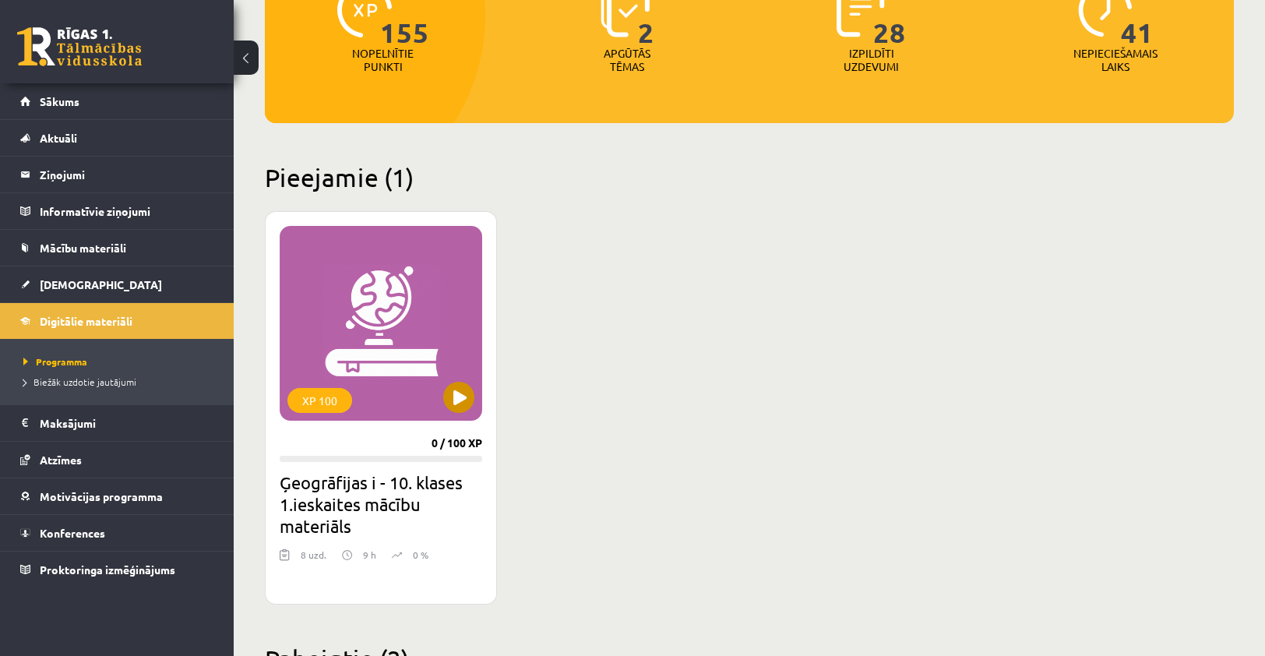
scroll to position [234, 0]
click at [444, 404] on div "XP 100" at bounding box center [381, 322] width 203 height 195
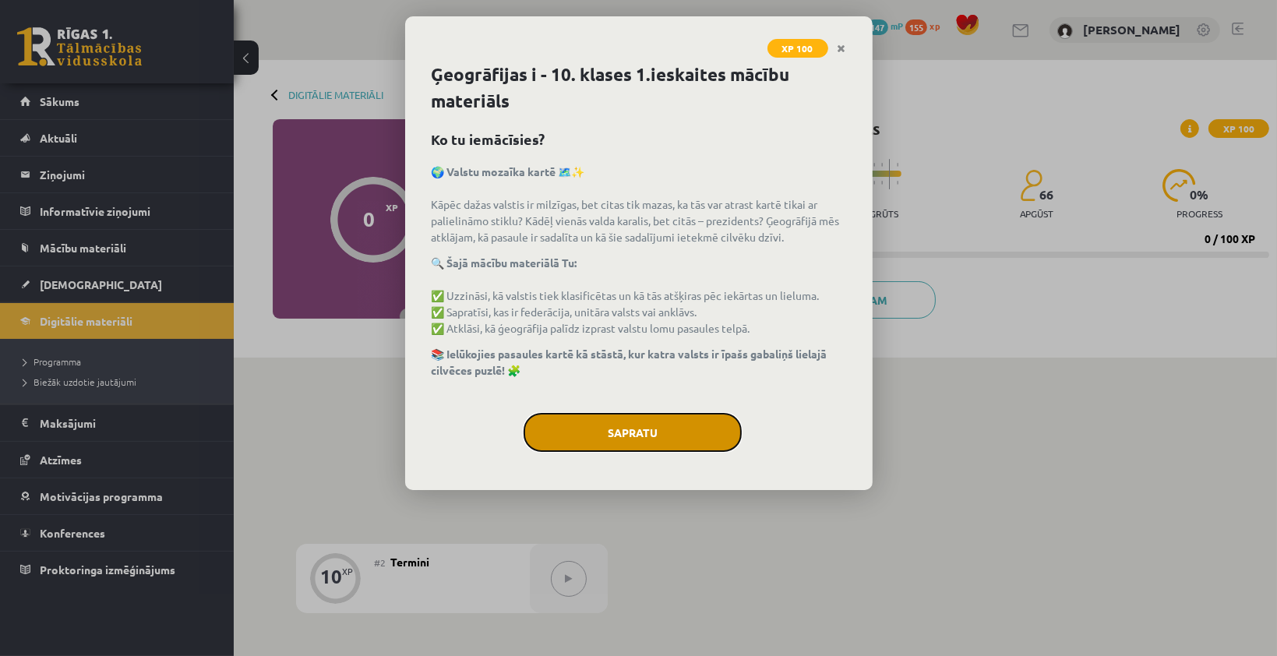
click at [648, 425] on button "Sapratu" at bounding box center [632, 432] width 218 height 39
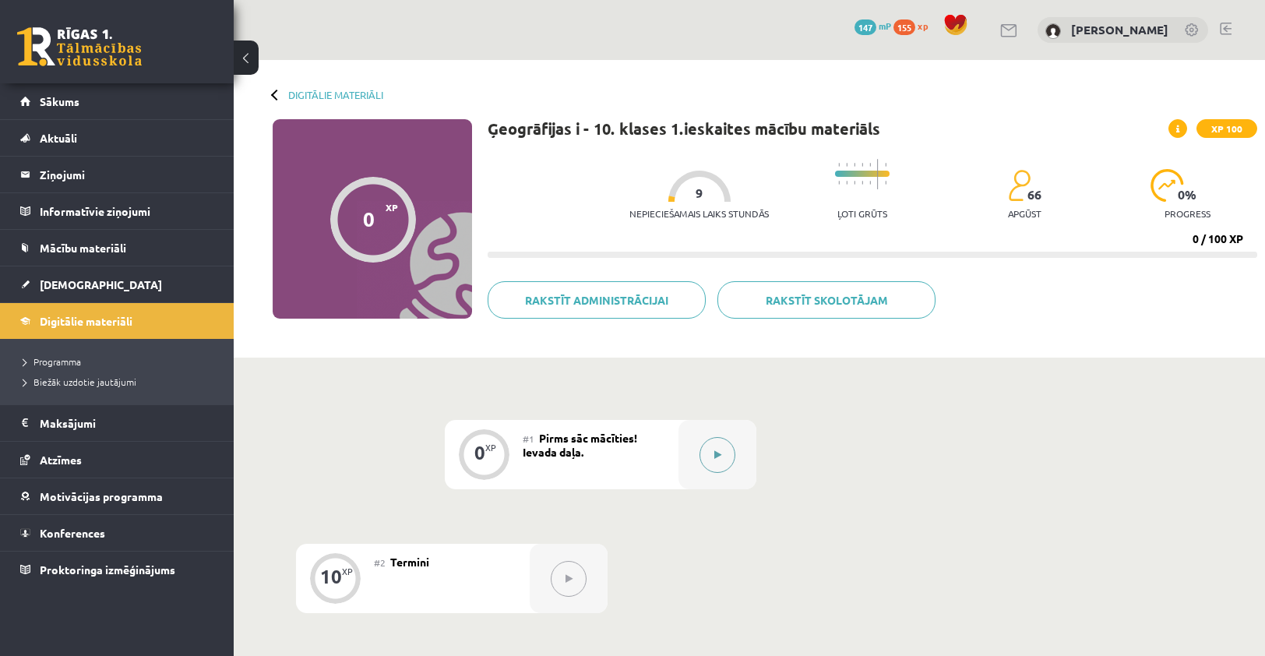
click at [724, 468] on button at bounding box center [718, 455] width 36 height 36
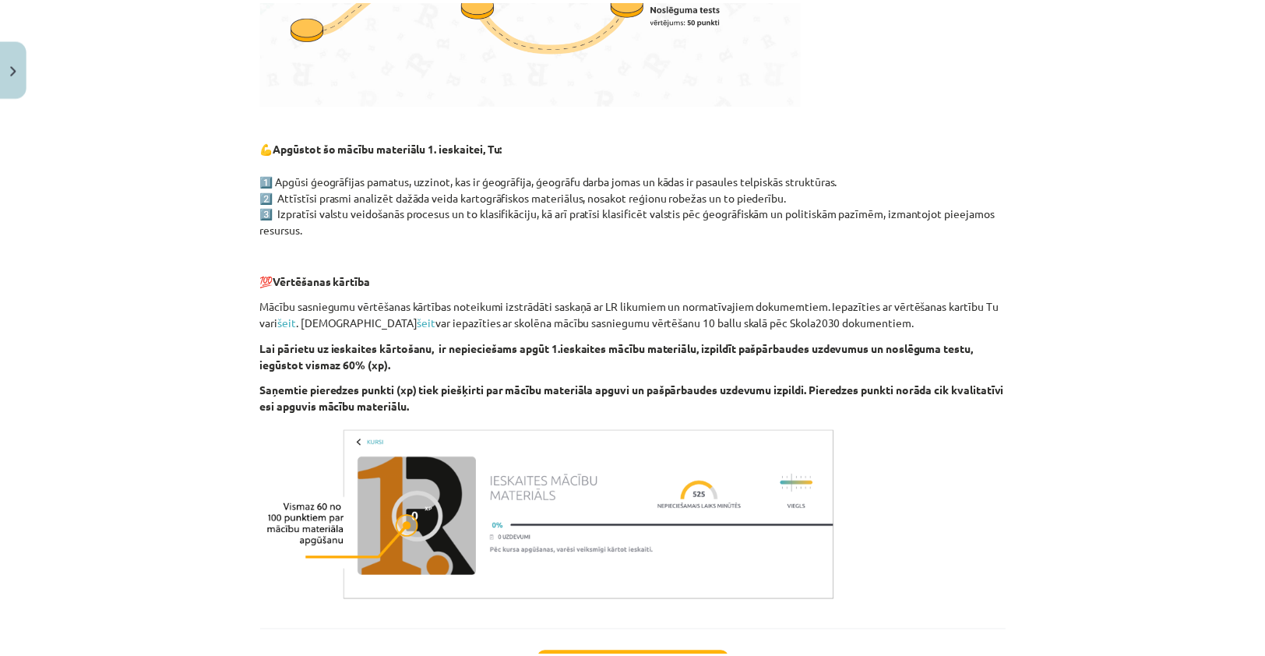
scroll to position [810, 0]
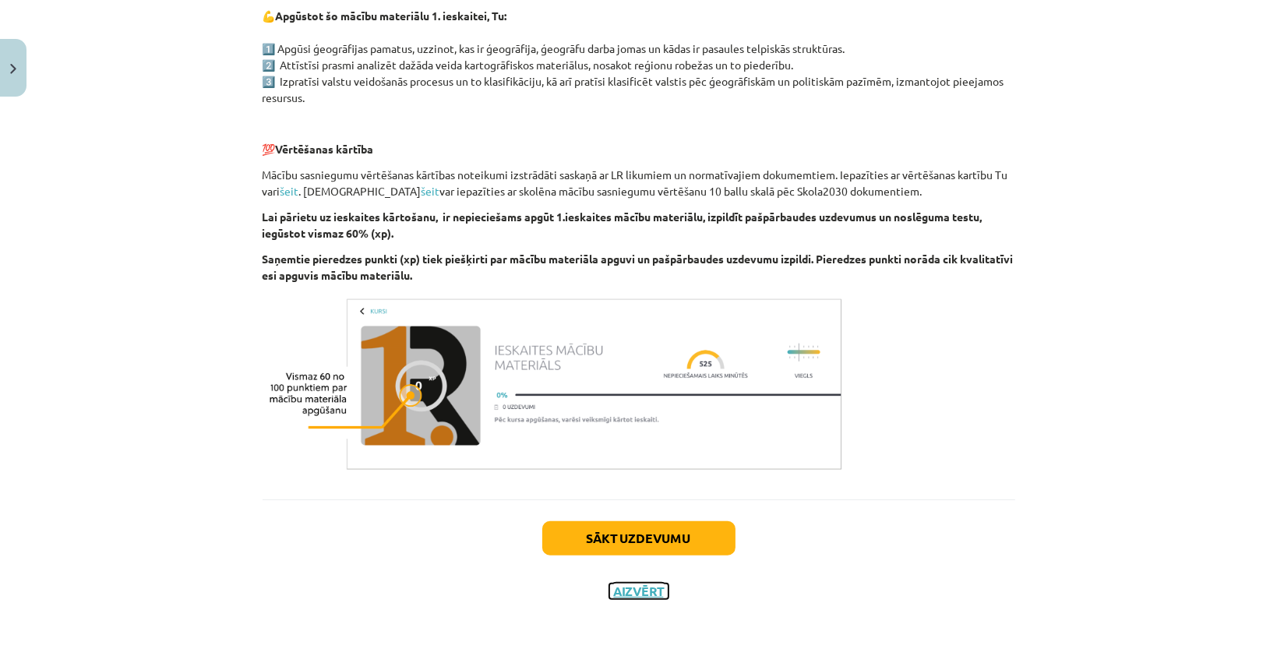
click at [618, 589] on button "Aizvērt" at bounding box center [638, 591] width 59 height 16
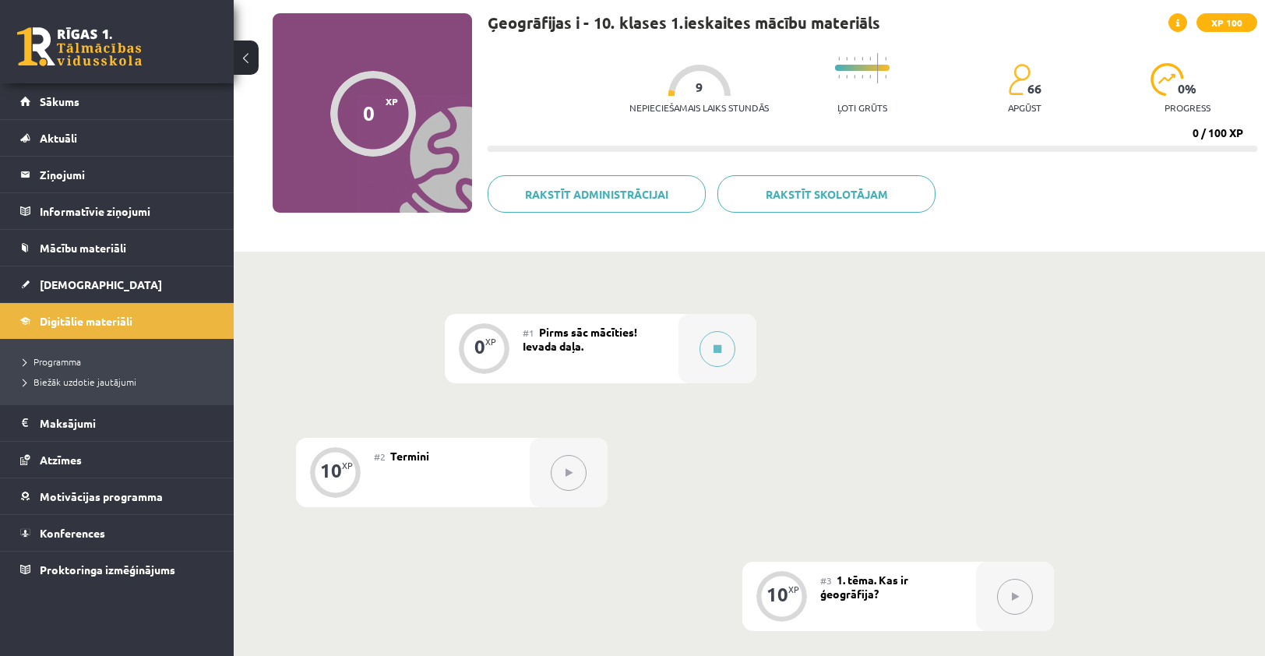
scroll to position [0, 0]
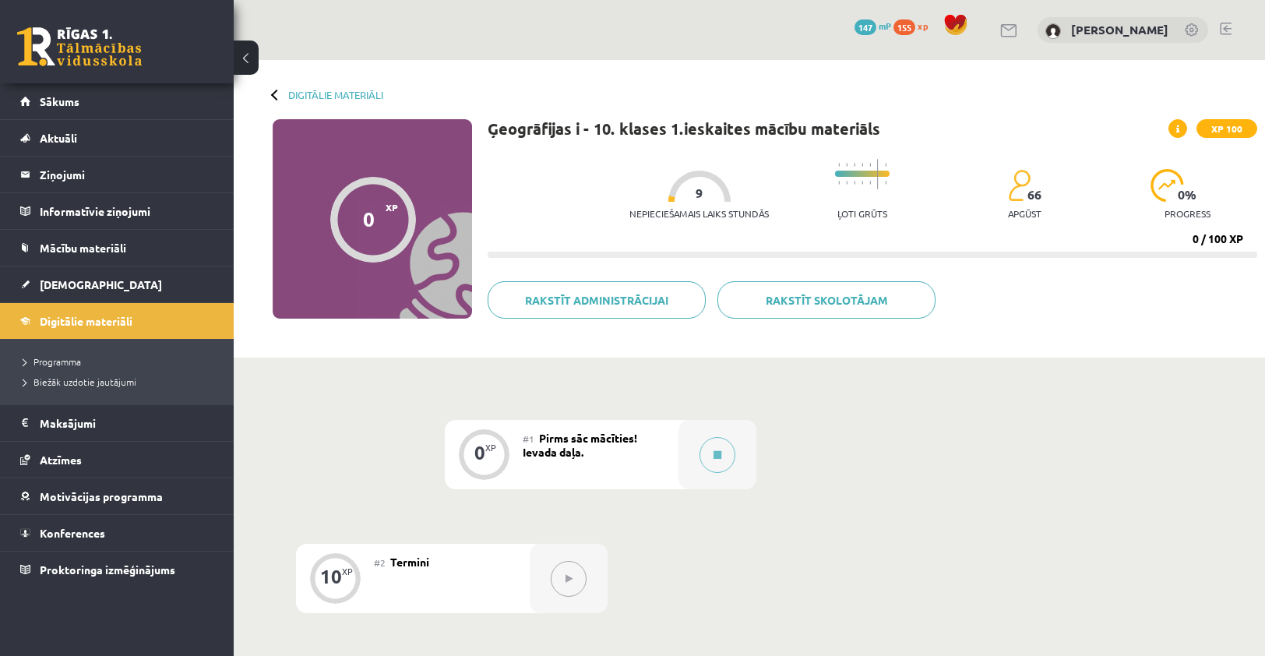
click at [274, 97] on div at bounding box center [276, 94] width 11 height 11
click at [295, 94] on link "Digitālie materiāli" at bounding box center [335, 95] width 95 height 12
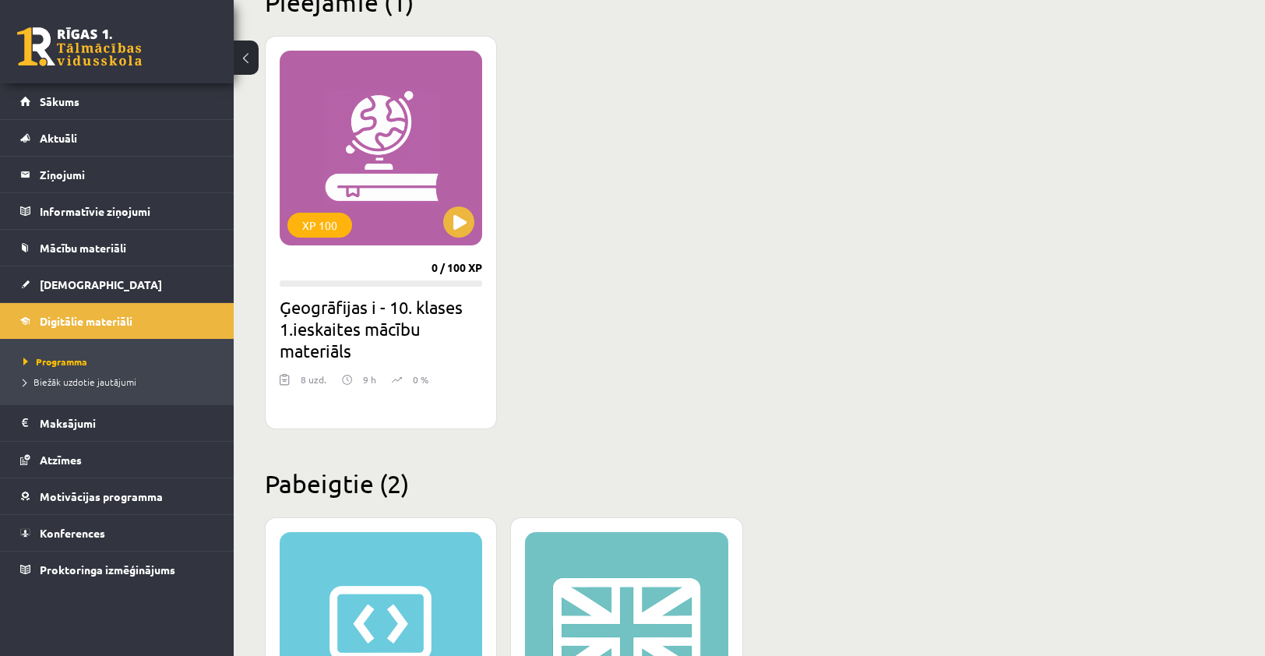
scroll to position [256, 0]
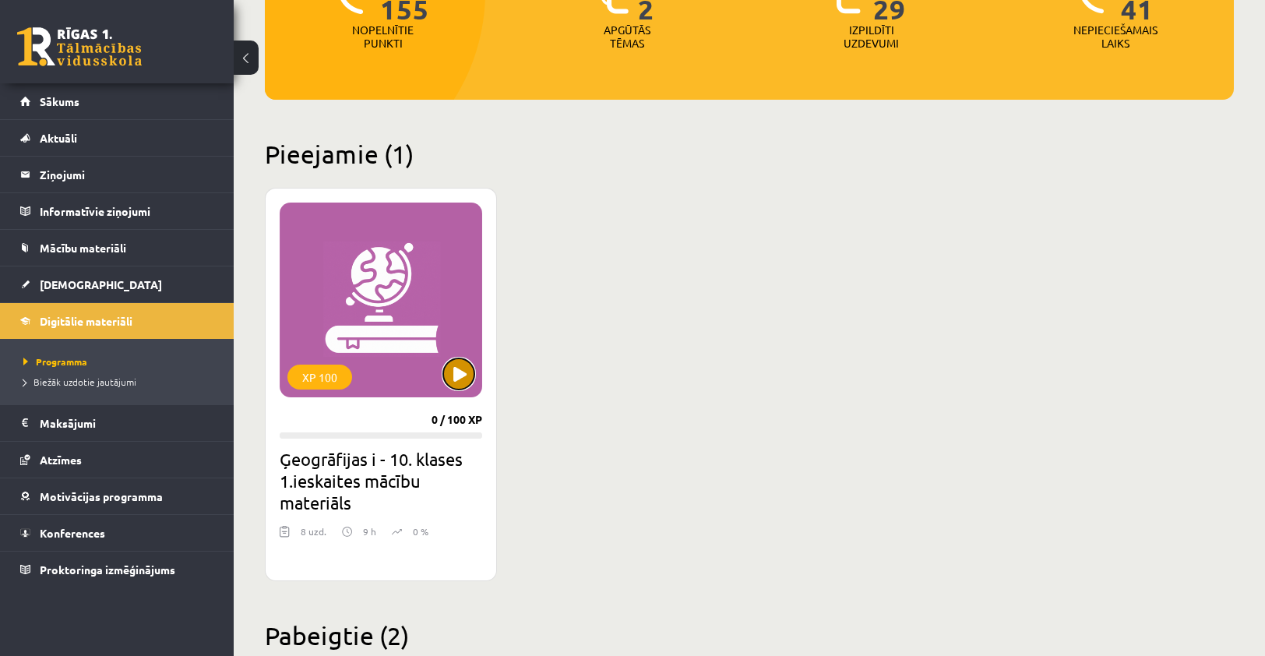
click at [465, 368] on button at bounding box center [458, 373] width 31 height 31
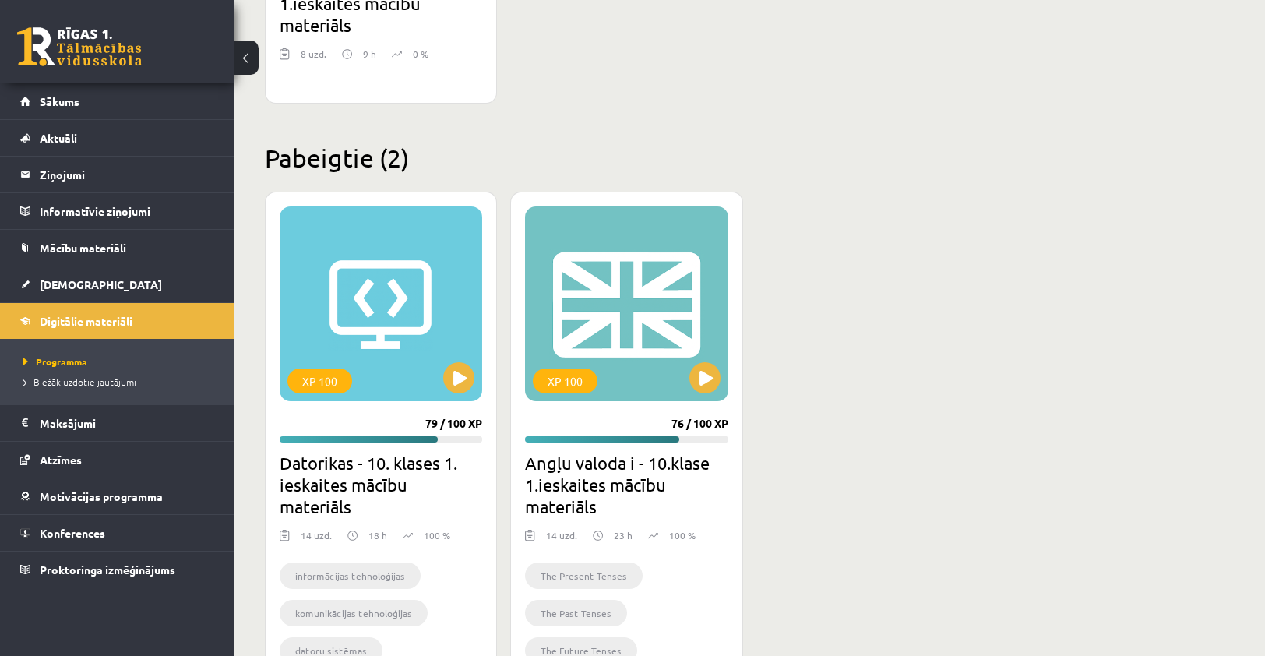
scroll to position [802, 0]
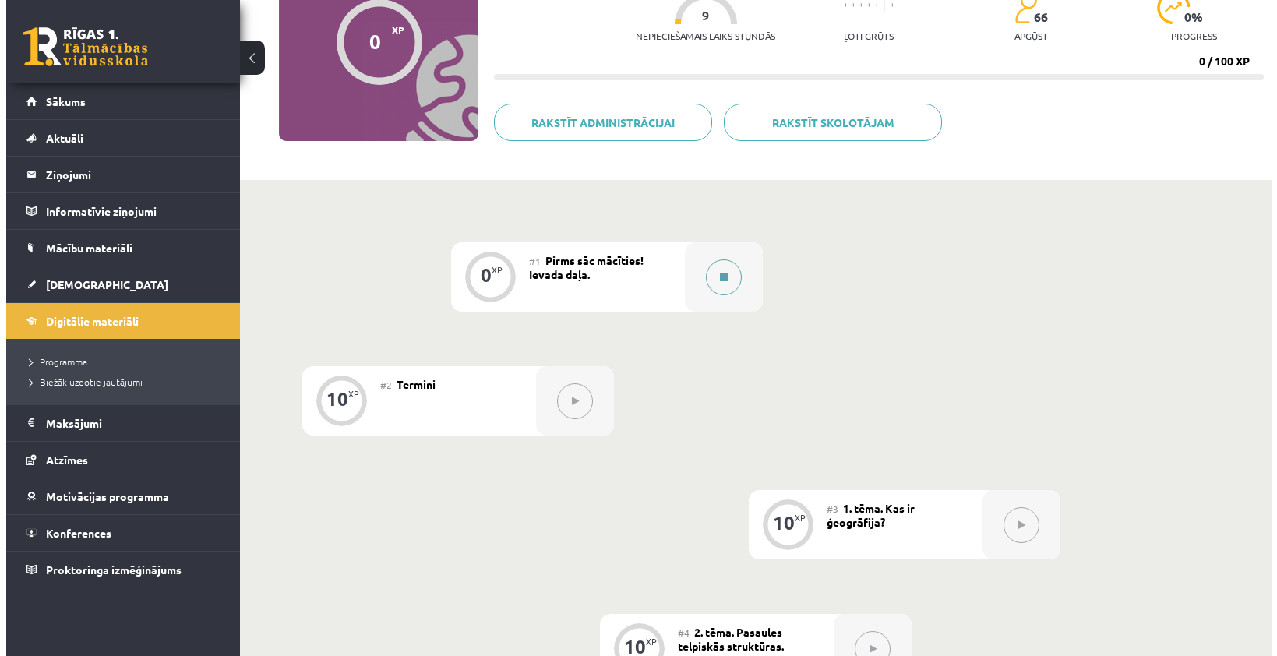
scroll to position [156, 0]
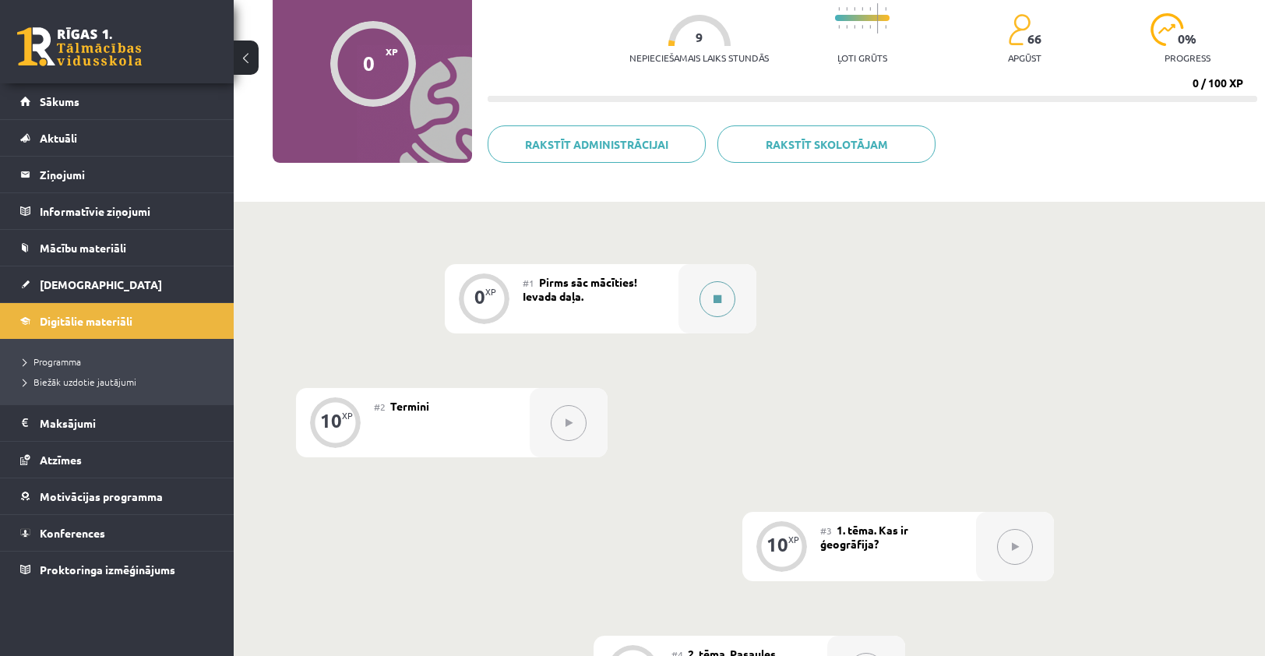
click at [714, 292] on button at bounding box center [718, 299] width 36 height 36
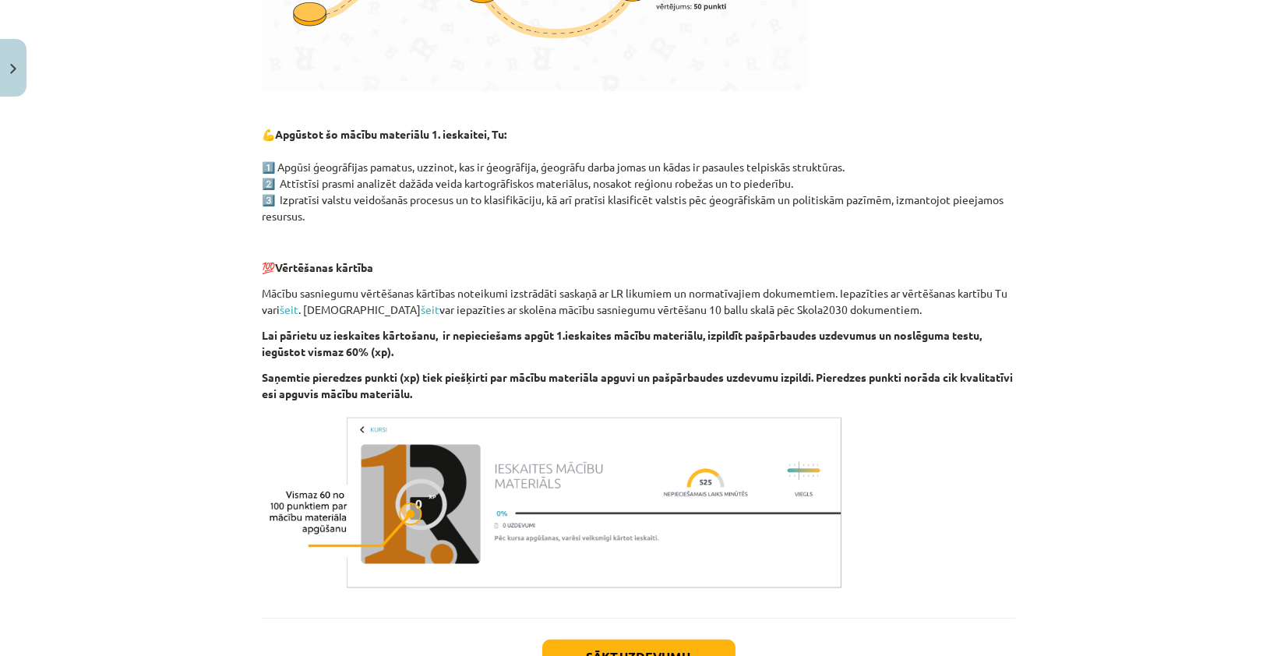
scroll to position [810, 0]
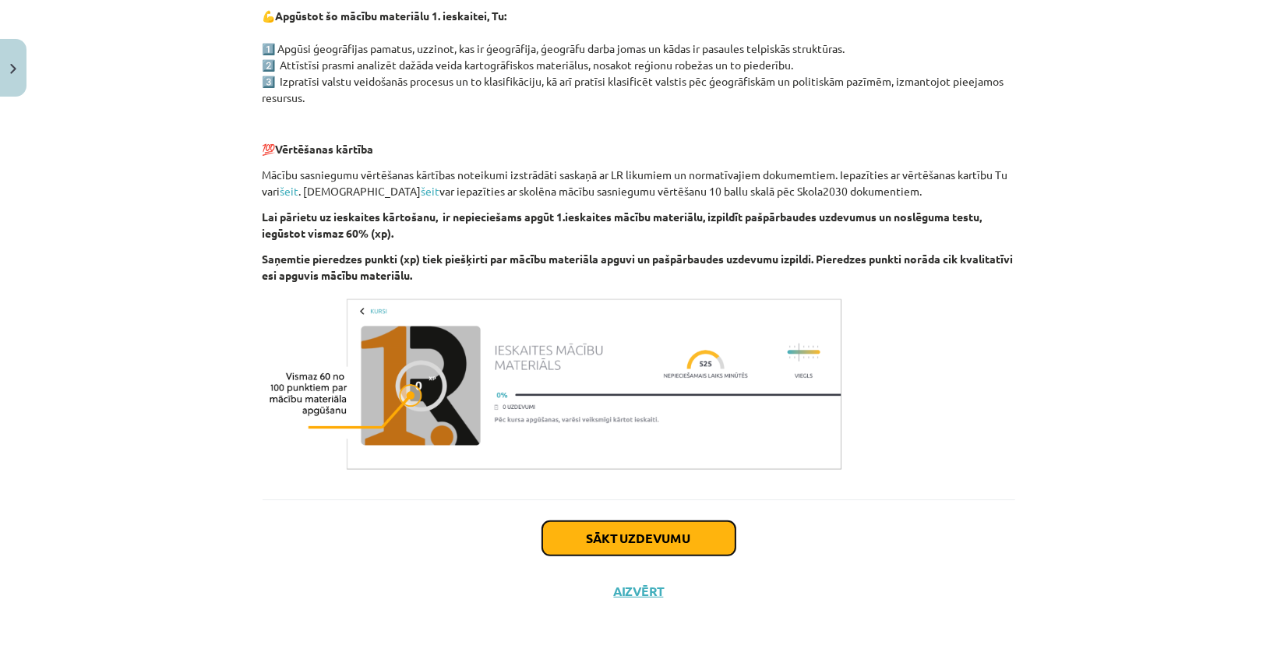
click at [626, 532] on button "Sākt uzdevumu" at bounding box center [638, 538] width 193 height 34
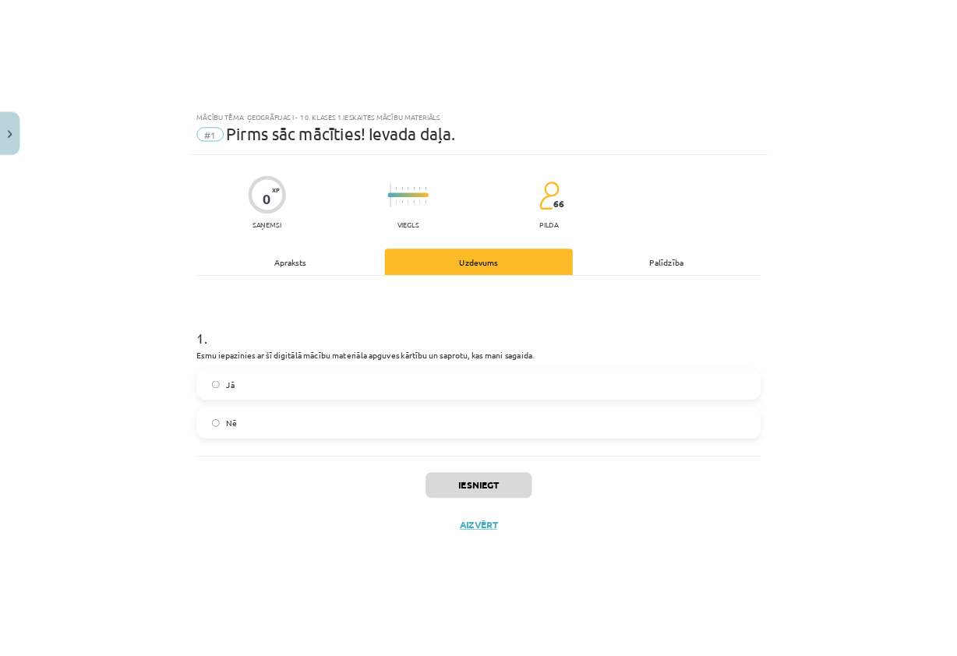
scroll to position [6, 0]
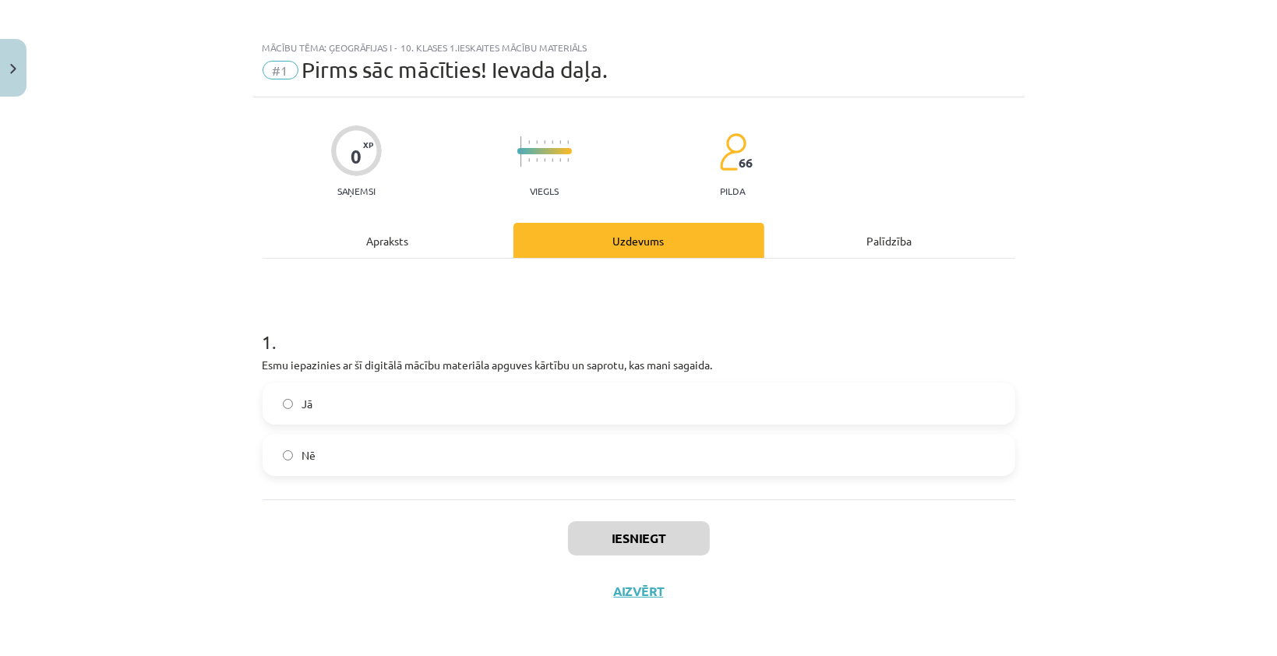
drag, startPoint x: 1052, startPoint y: 321, endPoint x: 1010, endPoint y: 216, distance: 113.3
click at [1010, 216] on div "0 XP Saņemsi Viegls 66 pilda Apraksts Uzdevums Palīdzība 1 . Esmu iepazinies ar…" at bounding box center [638, 357] width 771 height 520
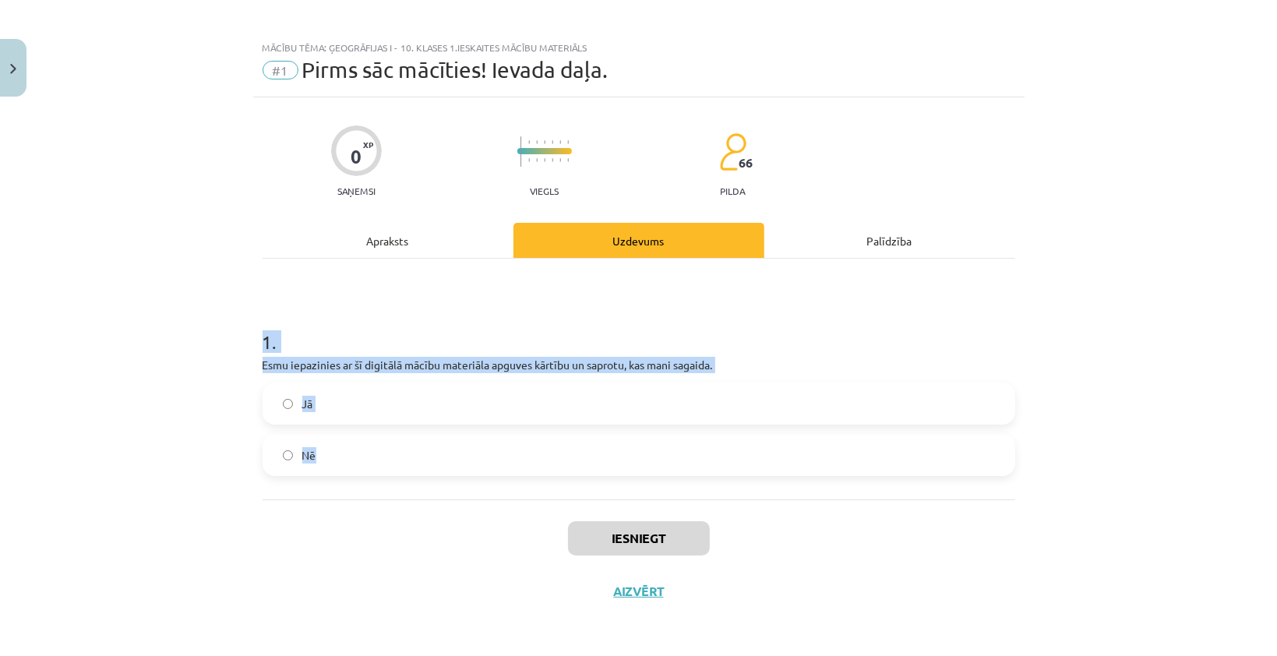
drag, startPoint x: 255, startPoint y: 344, endPoint x: 900, endPoint y: 470, distance: 657.4
click at [900, 470] on div "0 XP Saņemsi Viegls 66 pilda Apraksts Uzdevums Palīdzība 1 . Esmu iepazinies ar…" at bounding box center [638, 357] width 771 height 520
copy div "1 . Esmu iepazinies ar šī digitālā mācību materiāla apguves kārtību un saprotu,…"
drag, startPoint x: 648, startPoint y: 366, endPoint x: 972, endPoint y: 295, distance: 331.7
click at [1110, 343] on div "Mācību tēma: Ģeogrāfijas i - 10. klases 1.ieskaites mācību materiāls #1 Pirms s…" at bounding box center [638, 328] width 1277 height 656
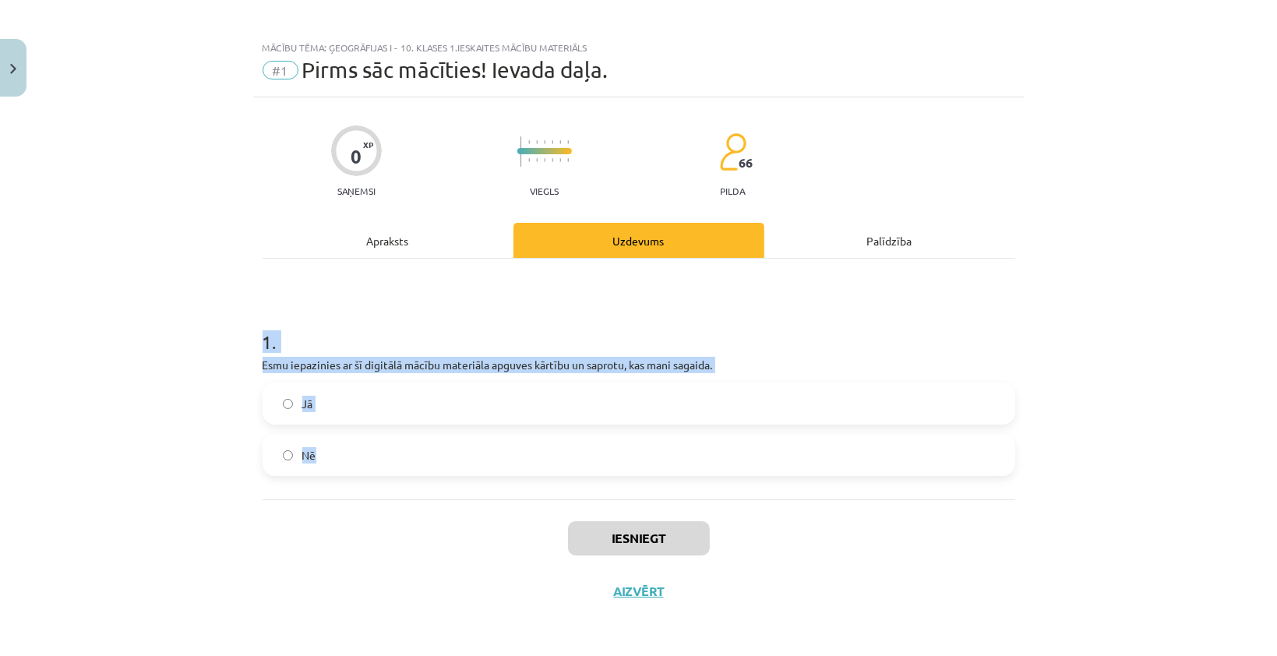
drag, startPoint x: 252, startPoint y: 343, endPoint x: 366, endPoint y: 462, distance: 164.7
click at [366, 462] on div "0 XP Saņemsi Viegls 66 pilda Apraksts Uzdevums Palīdzība 1 . Esmu iepazinies ar…" at bounding box center [638, 357] width 771 height 520
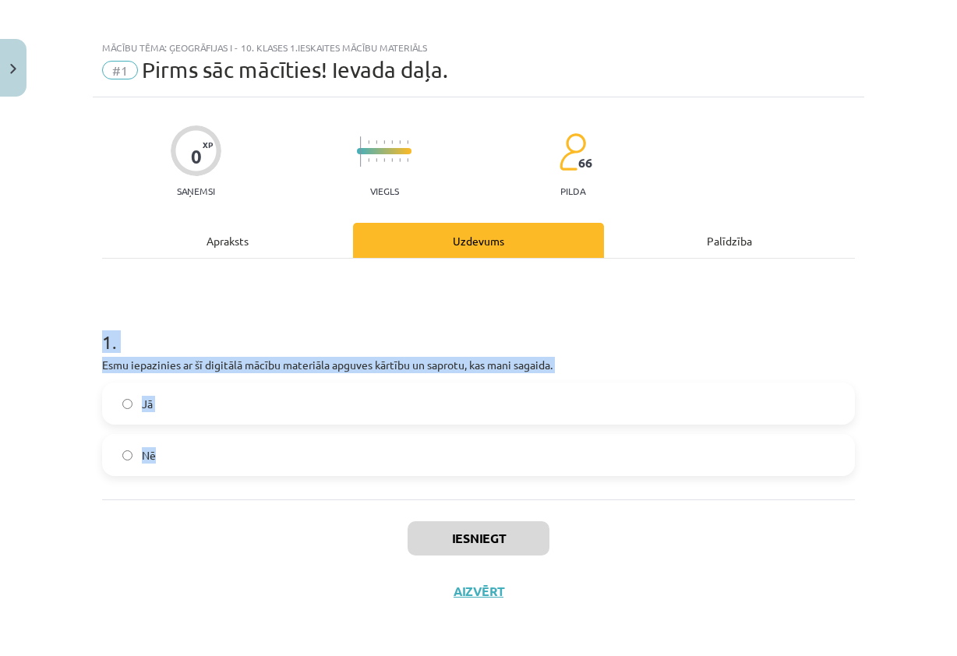
click at [731, 330] on h1 "1 ." at bounding box center [478, 328] width 752 height 48
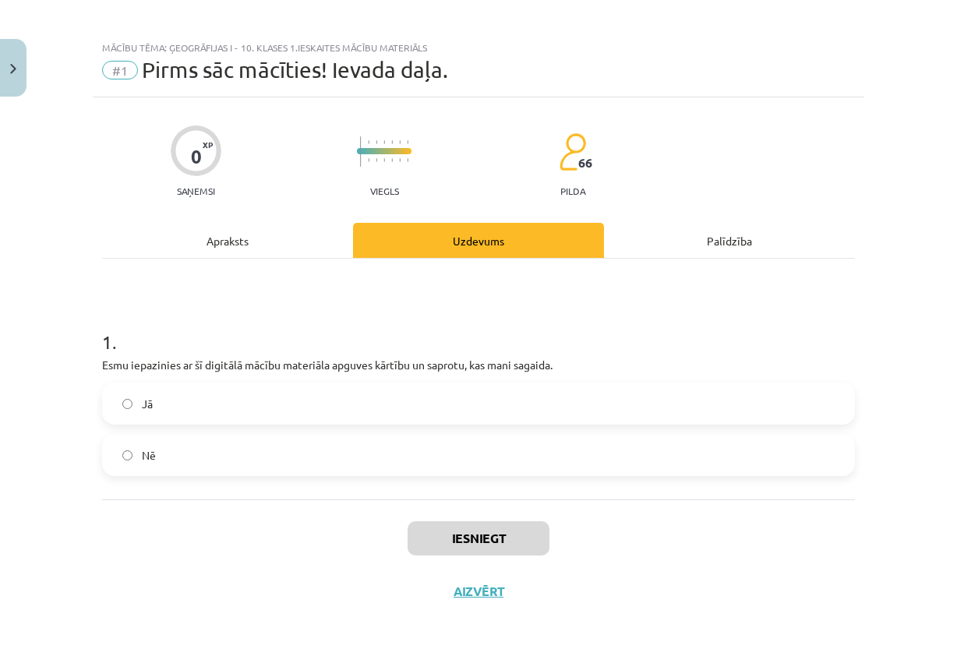
click at [104, 401] on label "Jā" at bounding box center [478, 403] width 749 height 39
click at [489, 539] on button "Iesniegt" at bounding box center [478, 538] width 142 height 34
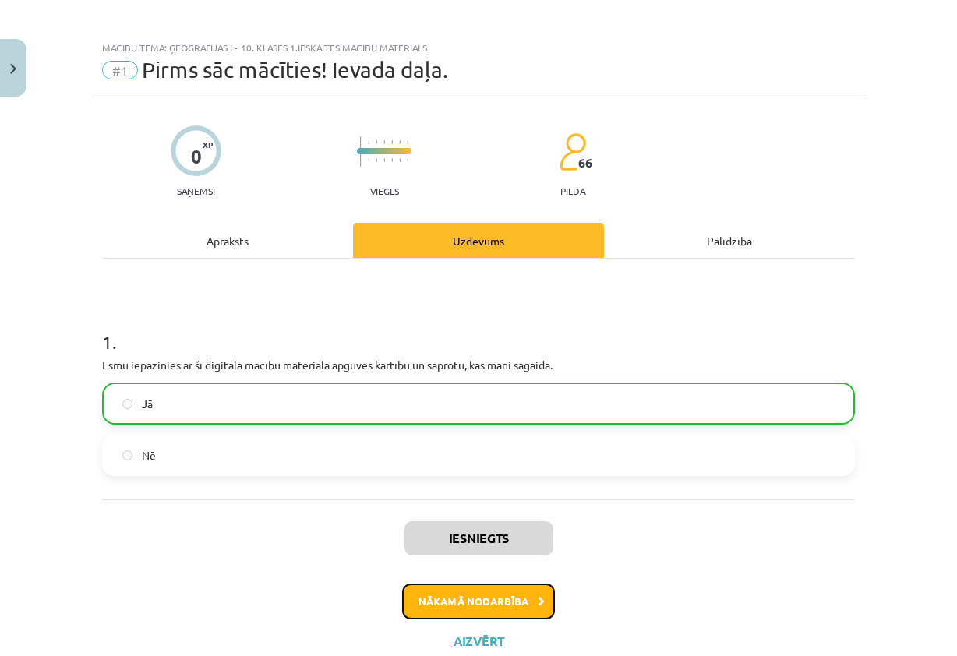
click at [486, 602] on button "Nākamā nodarbība" at bounding box center [478, 601] width 153 height 36
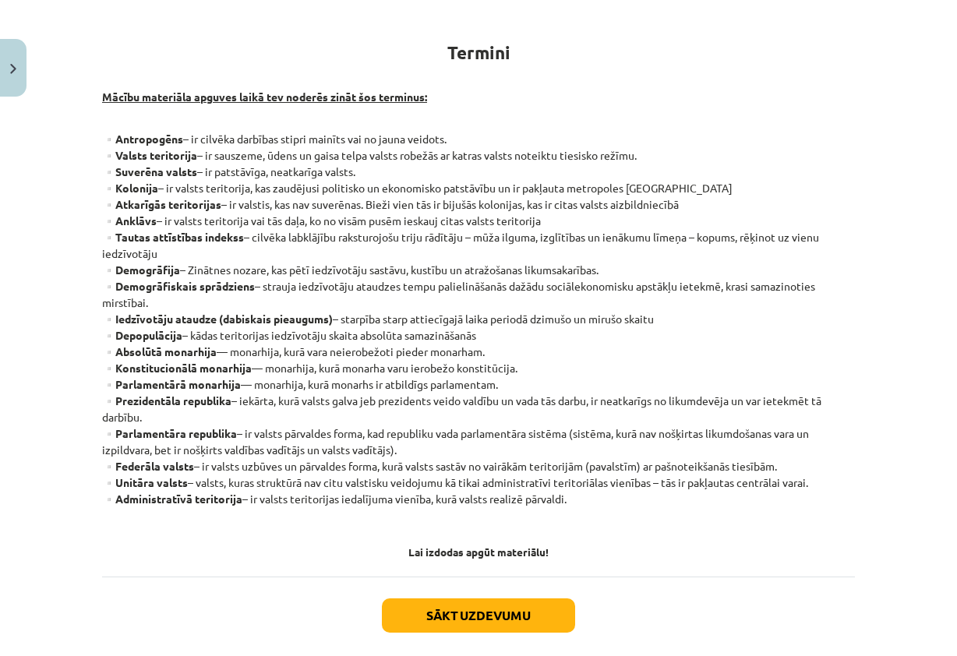
scroll to position [263, 0]
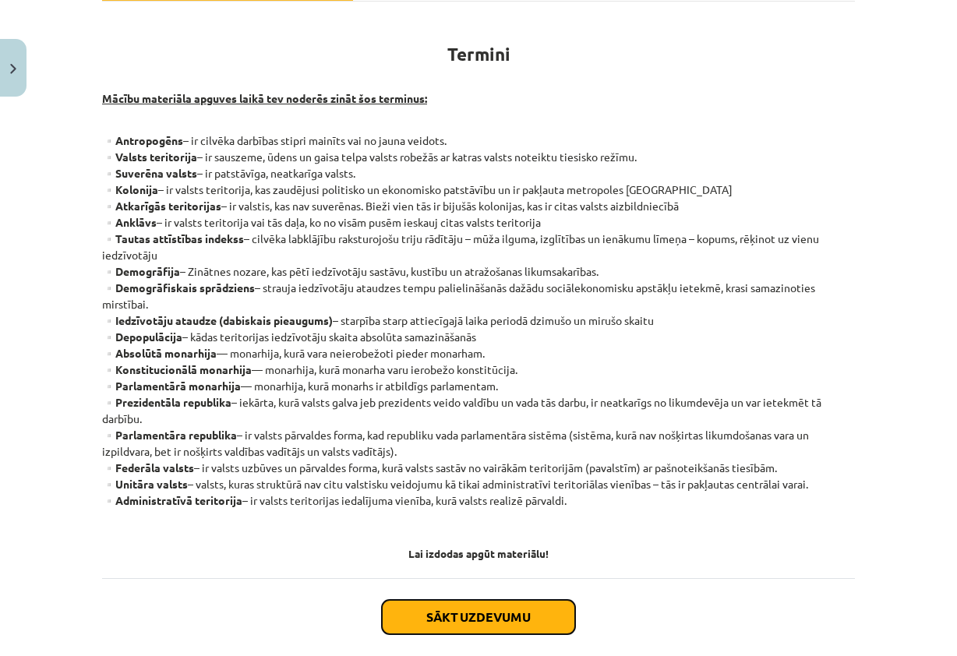
click at [521, 621] on button "Sākt uzdevumu" at bounding box center [478, 617] width 193 height 34
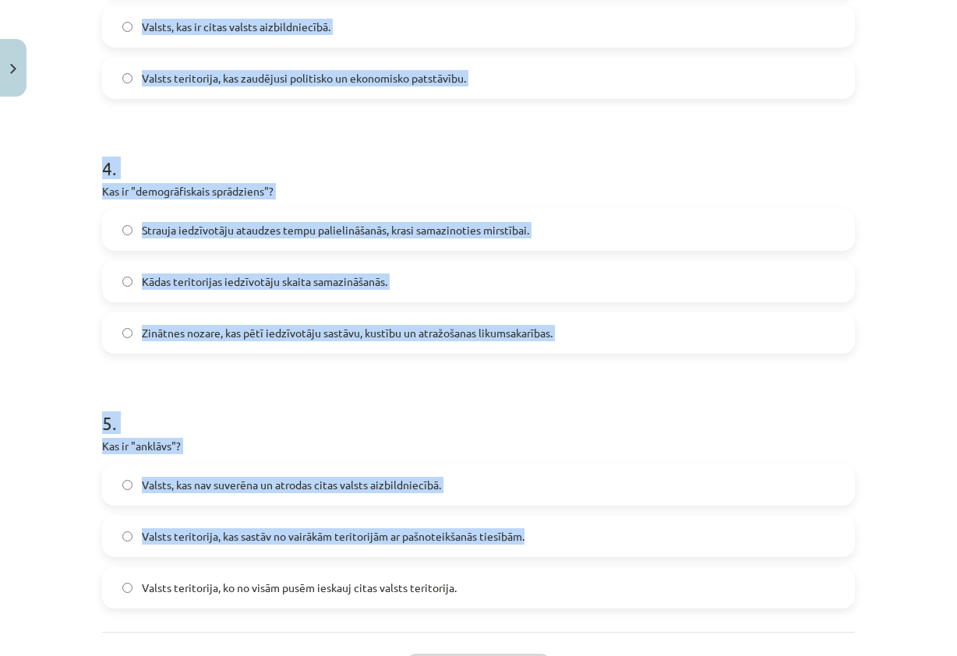
scroll to position [1077, 0]
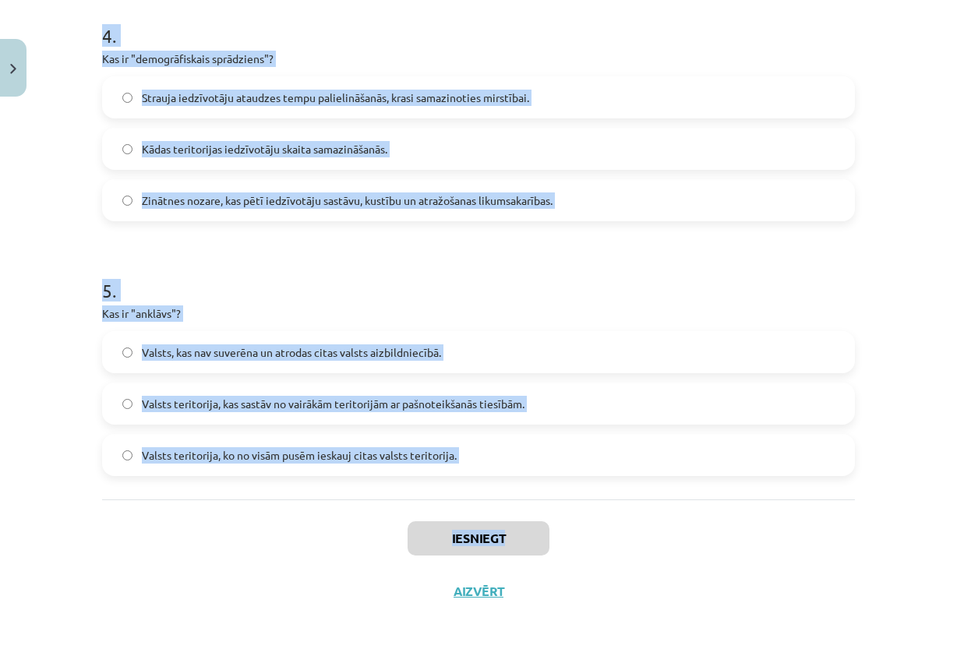
drag, startPoint x: 91, startPoint y: 69, endPoint x: 654, endPoint y: 502, distance: 709.8
copy div "1 . Kā tiek aprēķināts tautas attīstības indekss? Pamatojoties uz iedzīvotāju s…"
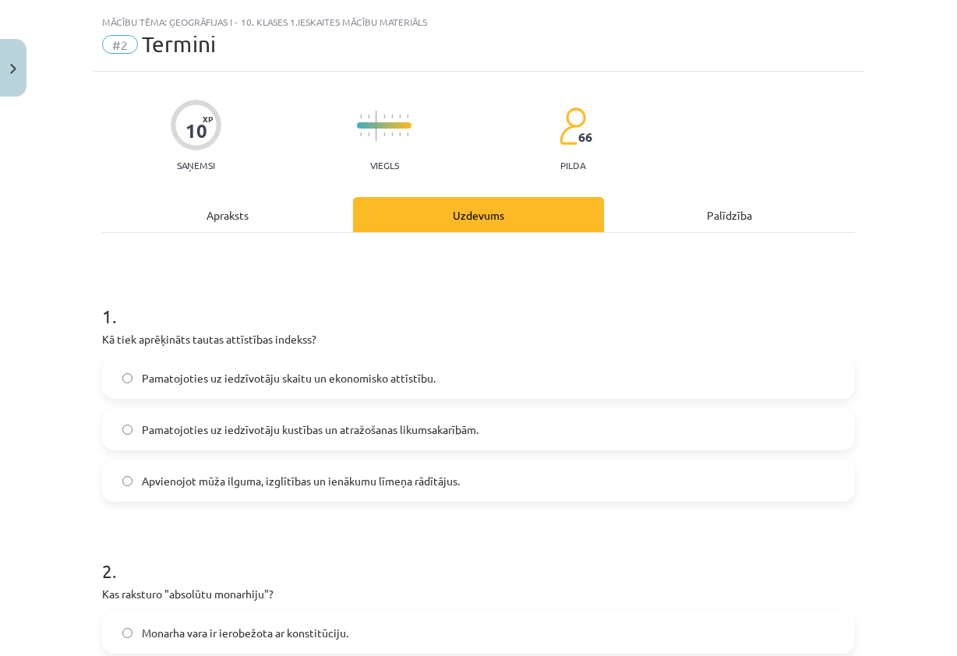
scroll to position [0, 0]
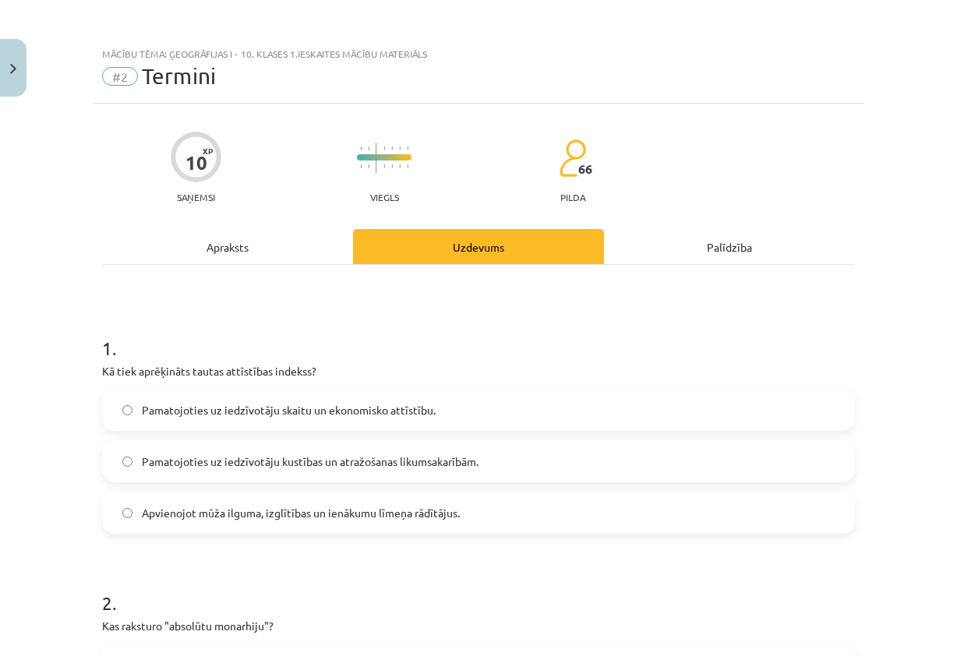
click at [117, 418] on label "Pamatojoties uz iedzīvotāju skaitu un ekonomisko attīstību." at bounding box center [478, 409] width 749 height 39
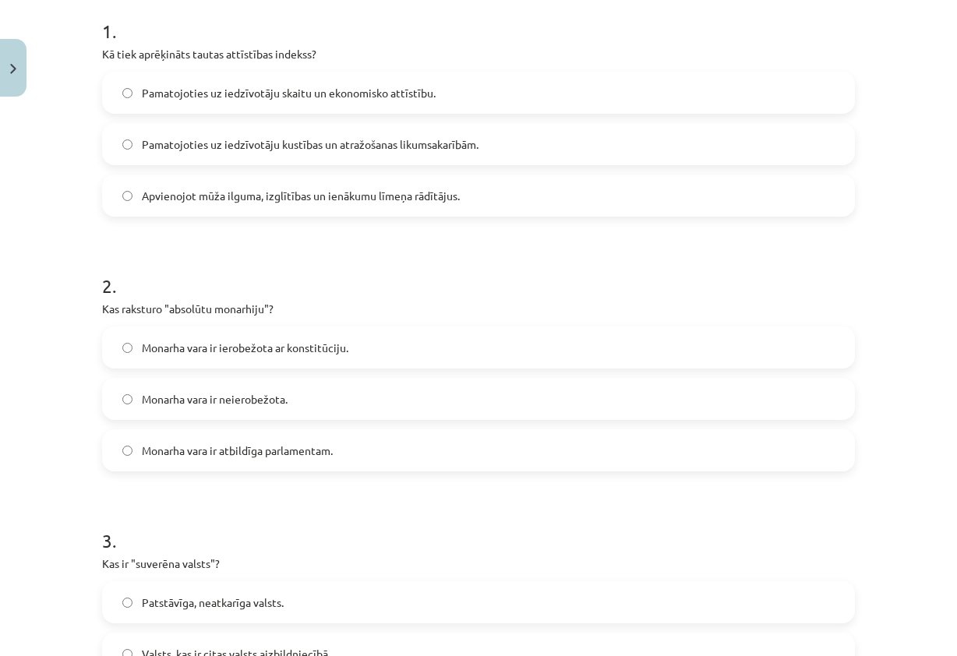
scroll to position [389, 0]
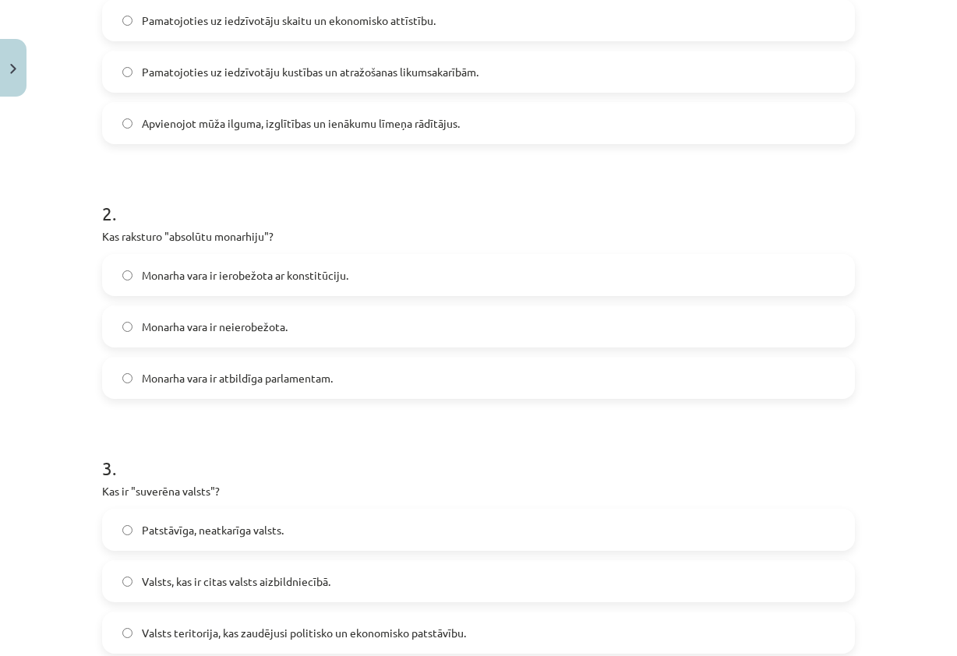
click at [347, 326] on label "Monarha vara ir neierobežota." at bounding box center [478, 326] width 749 height 39
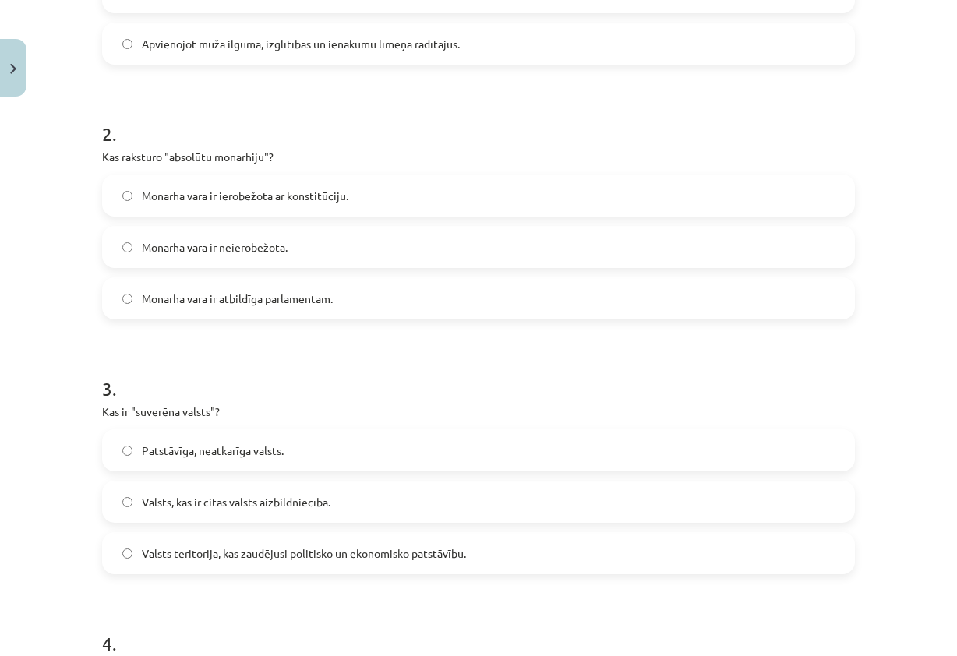
scroll to position [701, 0]
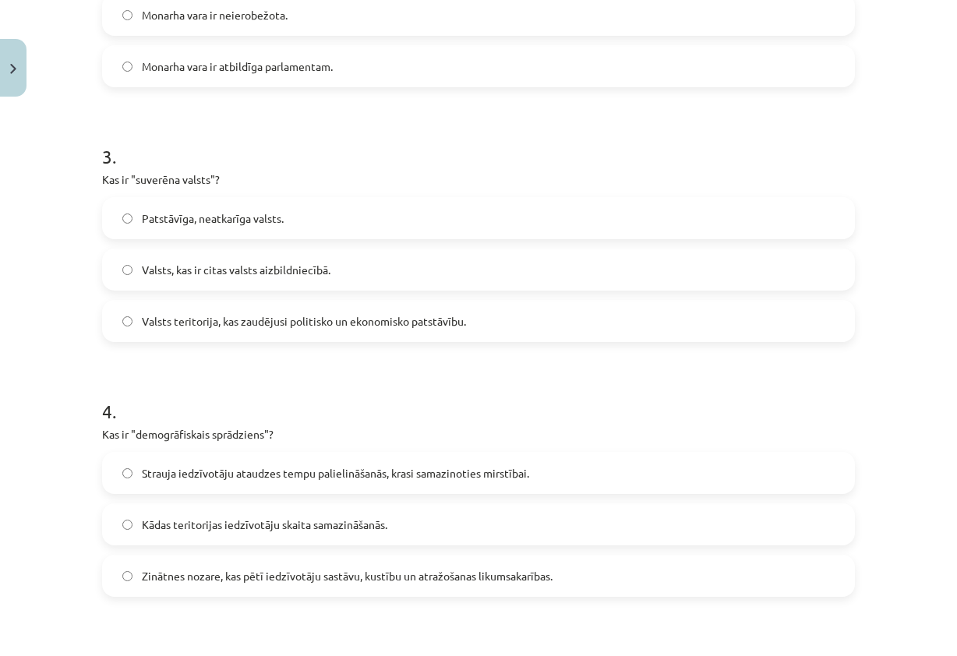
click at [308, 76] on label "Monarha vara ir atbildīga parlamentam." at bounding box center [478, 66] width 749 height 39
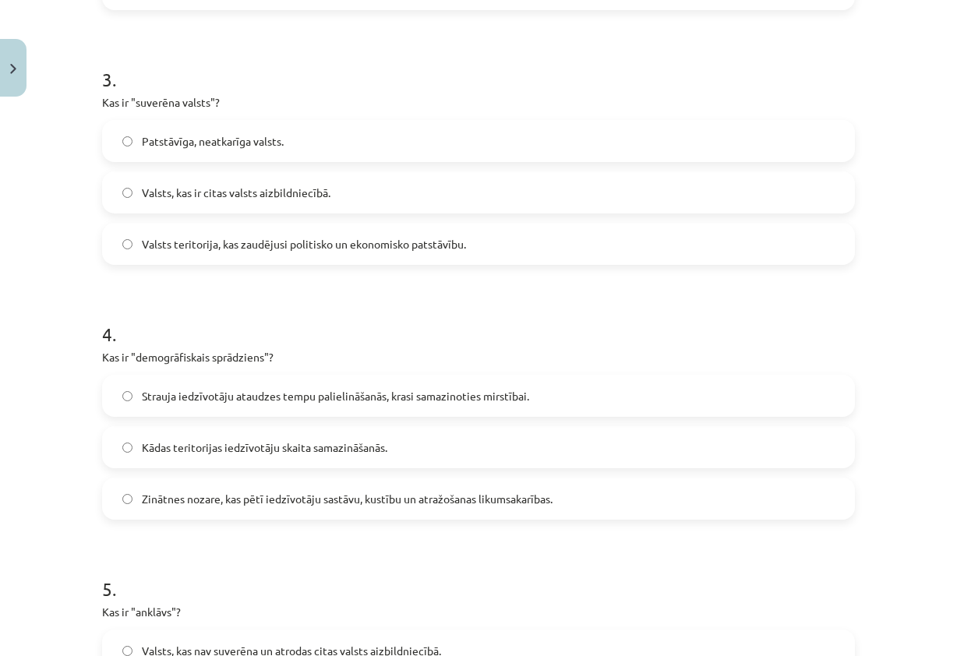
scroll to position [779, 0]
click at [401, 193] on label "Valsts, kas ir citas valsts aizbildniecībā." at bounding box center [478, 191] width 749 height 39
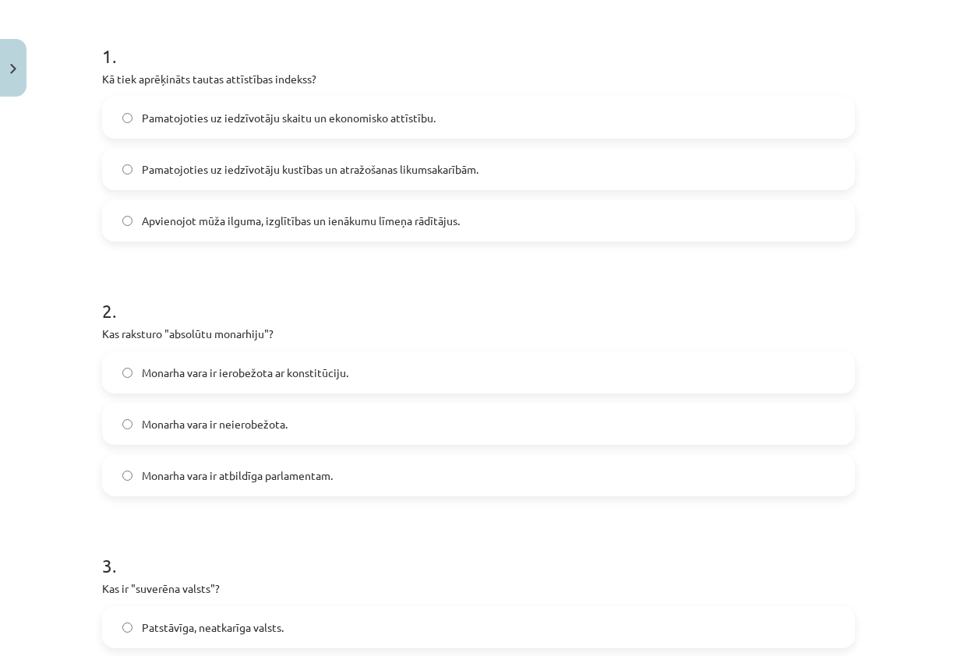
scroll to position [234, 0]
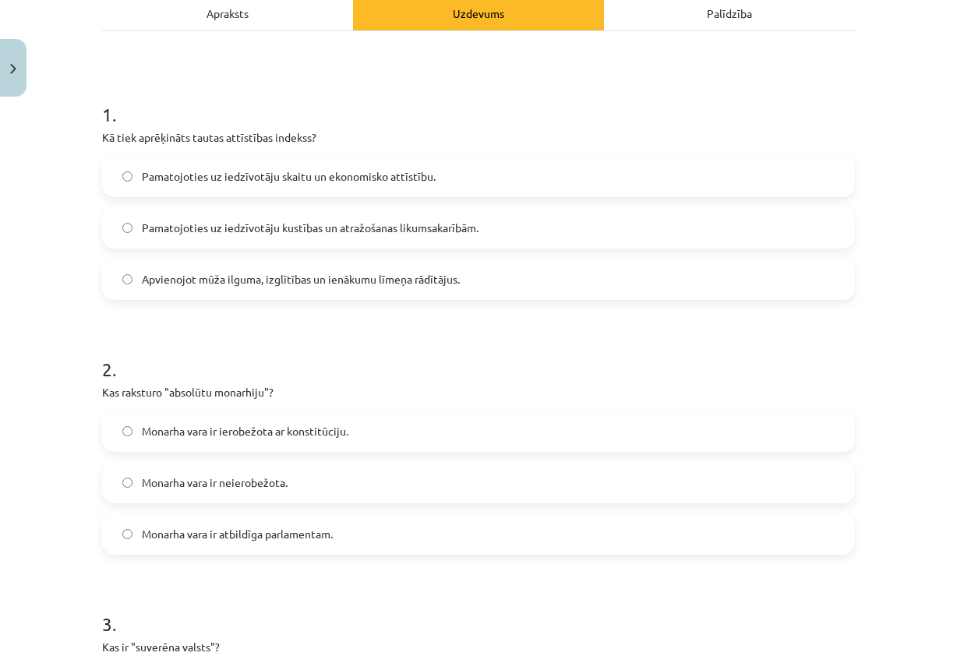
click at [420, 277] on span "Apvienojot mūža ilguma, izglītības un ienākumu līmeņa rādītājus." at bounding box center [301, 279] width 318 height 16
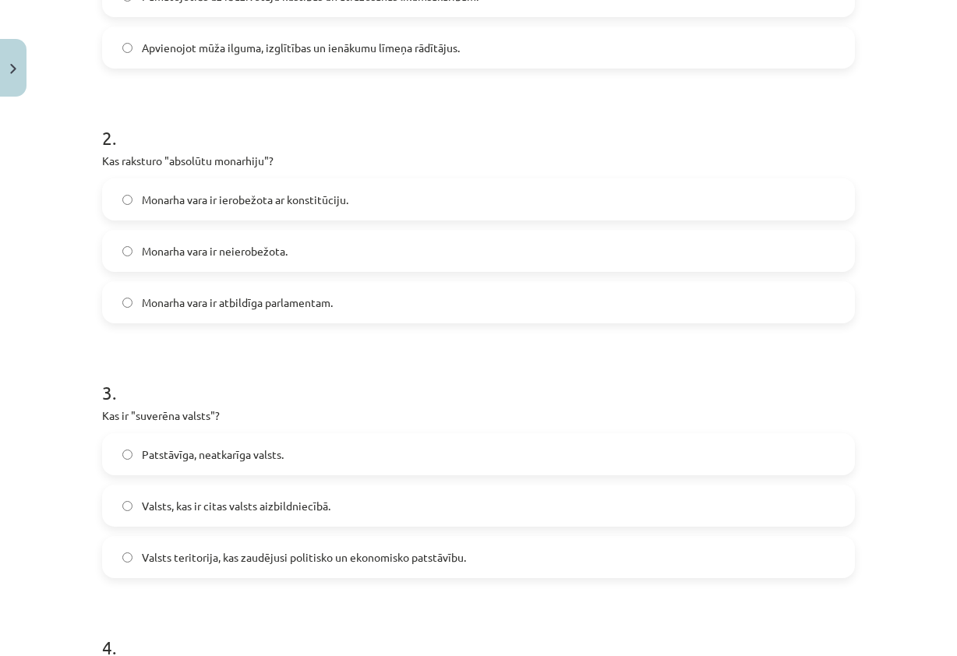
scroll to position [467, 0]
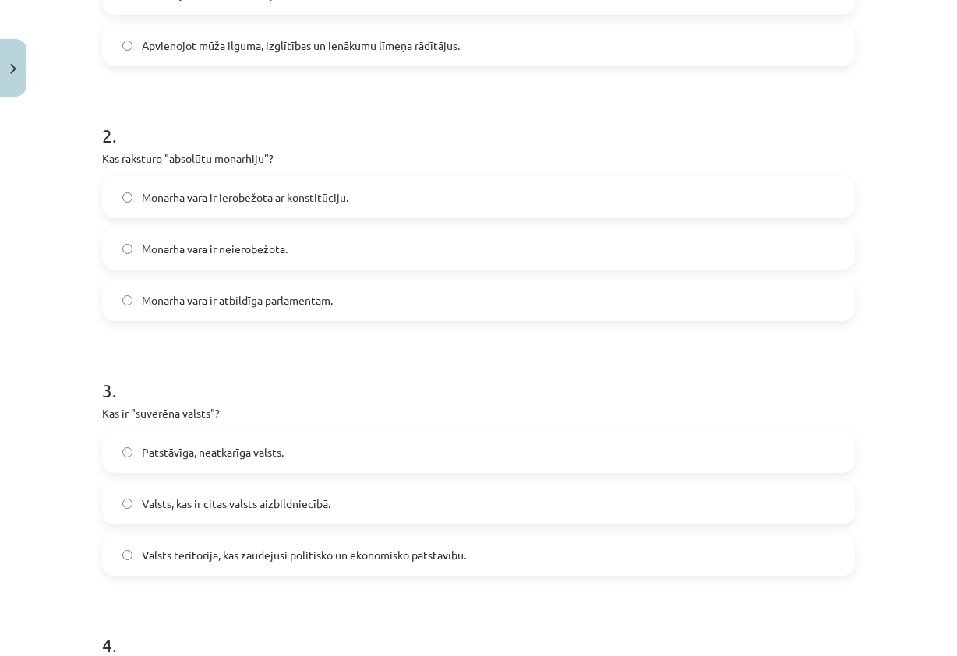
click at [398, 250] on label "Monarha vara ir neierobežota." at bounding box center [478, 248] width 749 height 39
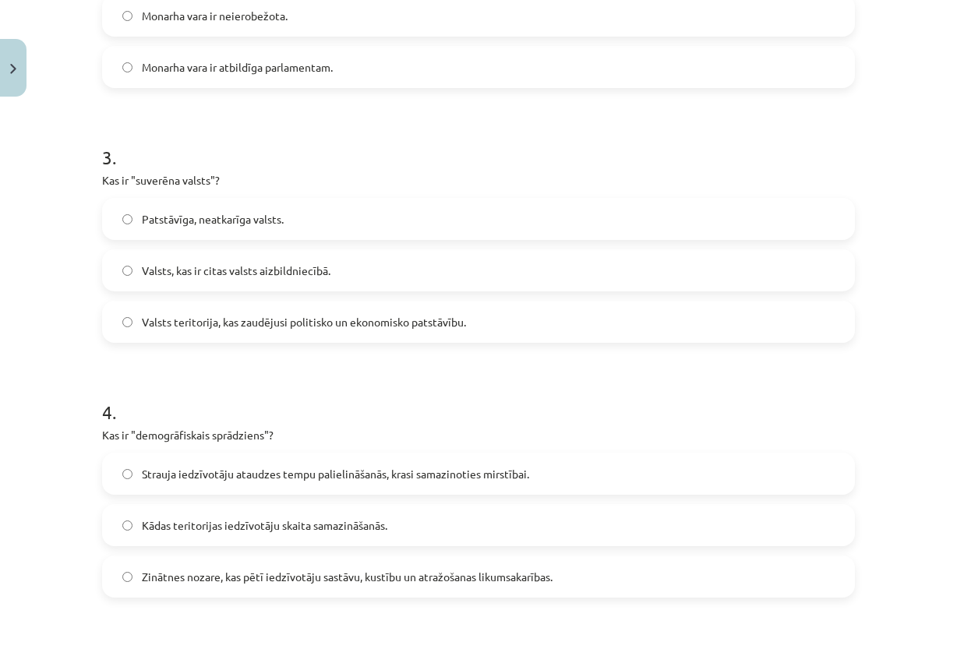
scroll to position [701, 0]
click at [209, 218] on span "Patstāvīga, neatkarīga valsts." at bounding box center [213, 218] width 142 height 16
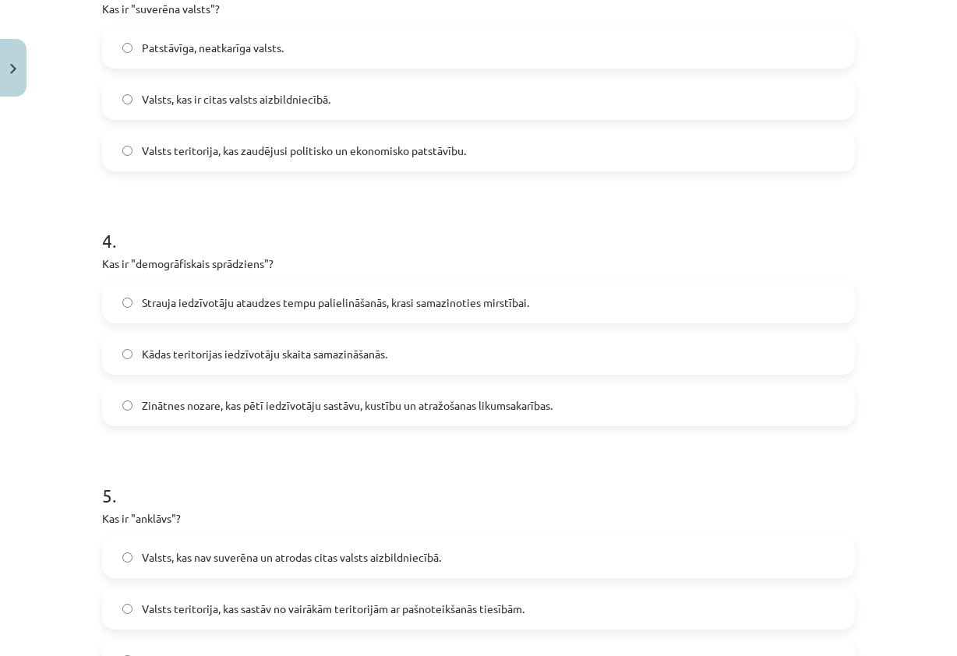
scroll to position [935, 0]
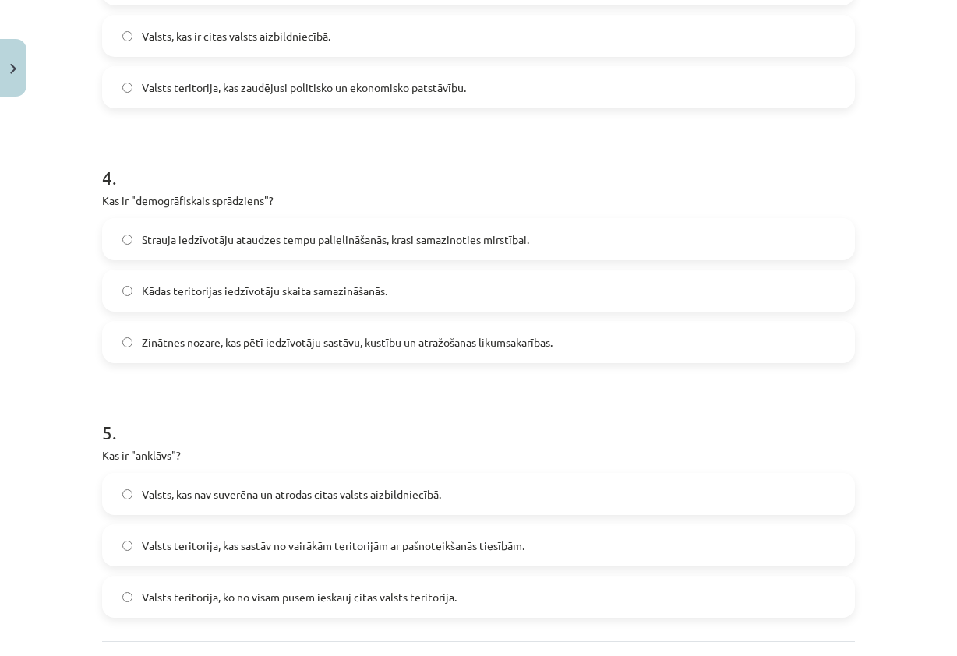
click at [284, 262] on div "Strauja iedzīvotāju ataudzes tempu palielināšanās, krasi samazinoties mirstībai…" at bounding box center [478, 290] width 752 height 145
click at [280, 254] on label "Strauja iedzīvotāju ataudzes tempu palielināšanās, krasi samazinoties mirstībai." at bounding box center [478, 239] width 749 height 39
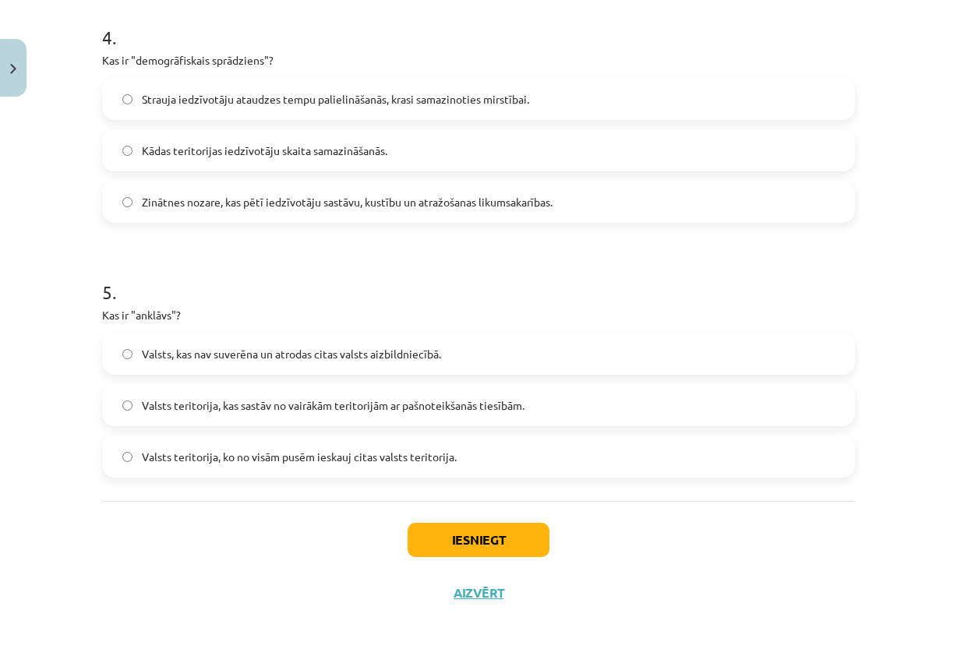
scroll to position [1077, 0]
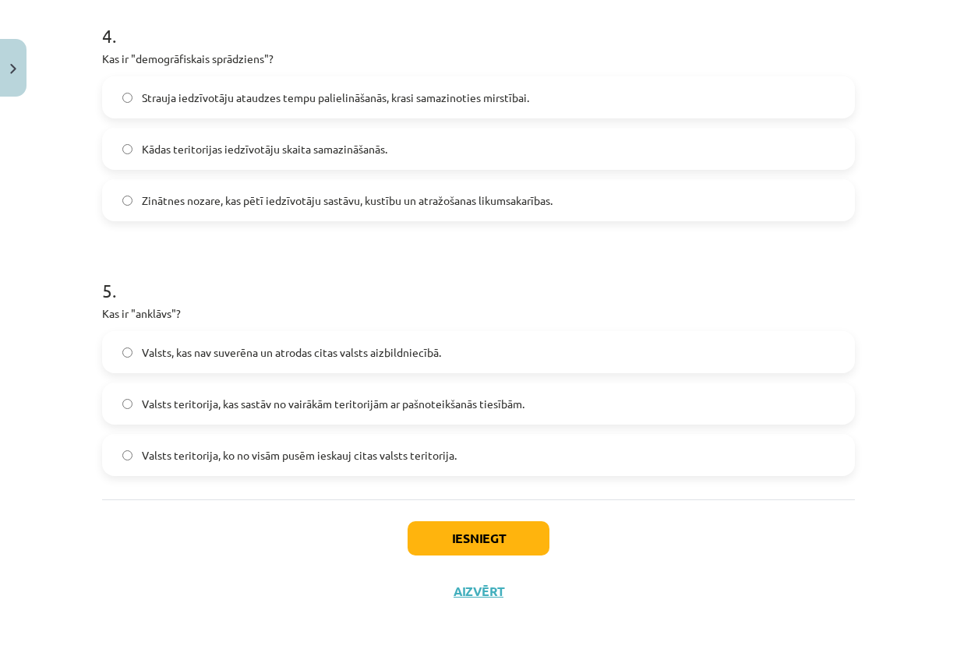
click at [422, 425] on div "Valsts, kas nav suverēna un atrodas citas valsts aizbildniecībā. Valsts teritor…" at bounding box center [478, 403] width 752 height 145
click at [425, 411] on label "Valsts teritorija, kas sastāv no vairākām teritorijām ar pašnoteikšanās tiesībā…" at bounding box center [478, 403] width 749 height 39
click at [477, 545] on button "Iesniegt" at bounding box center [478, 538] width 142 height 34
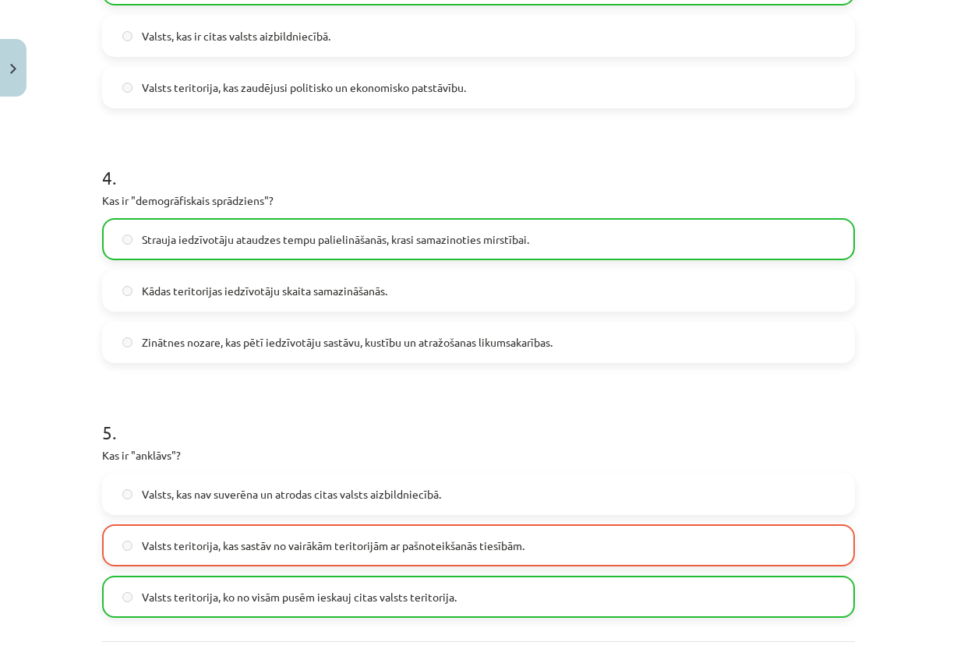
scroll to position [1125, 0]
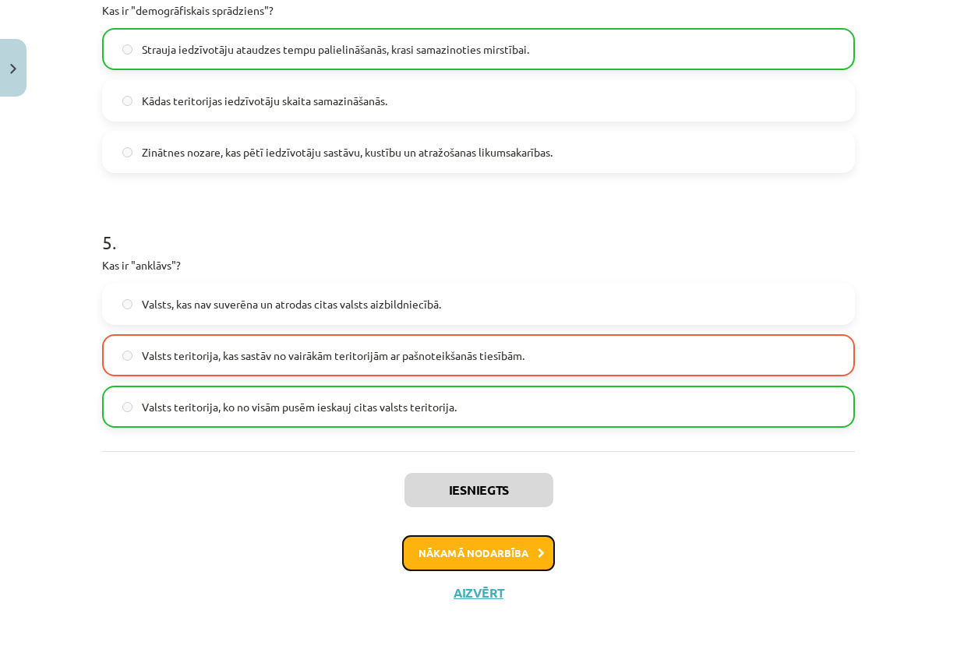
click at [533, 545] on button "Nākamā nodarbība" at bounding box center [478, 553] width 153 height 36
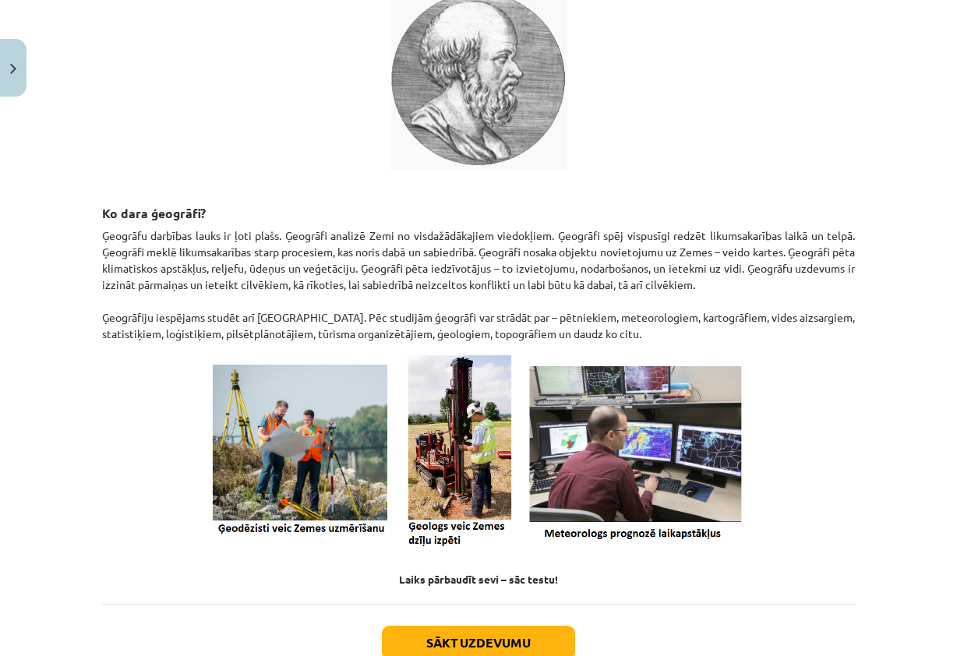
scroll to position [506, 0]
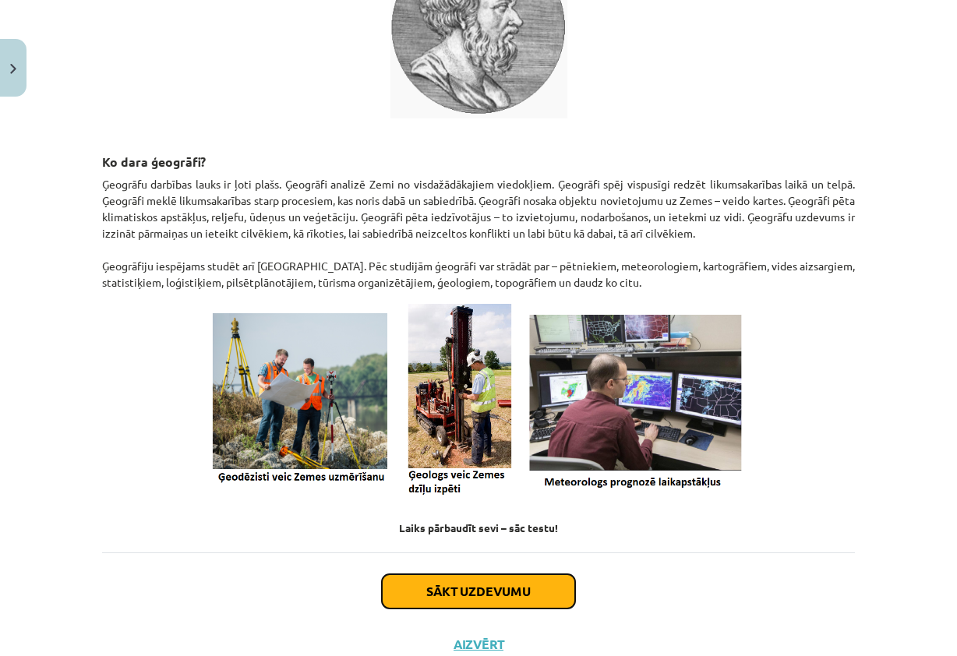
click at [496, 604] on button "Sākt uzdevumu" at bounding box center [478, 591] width 193 height 34
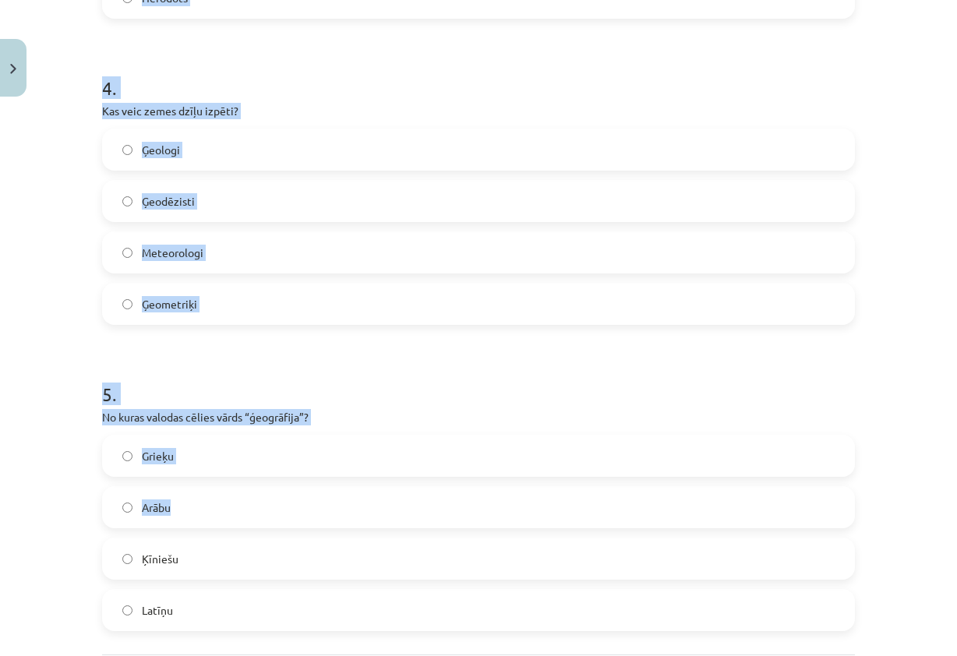
scroll to position [1334, 0]
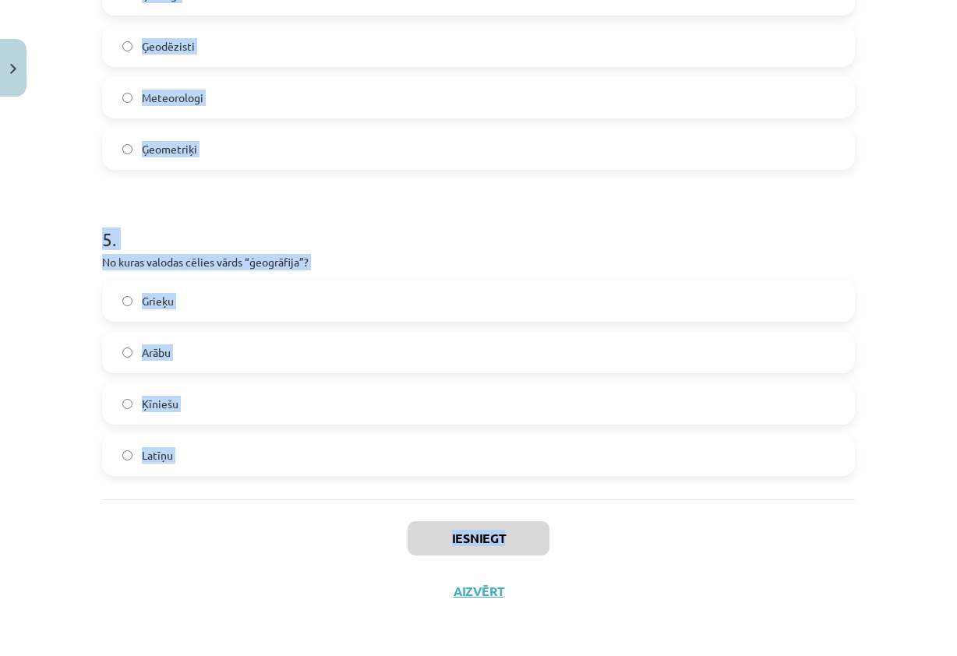
drag, startPoint x: 84, startPoint y: 308, endPoint x: 572, endPoint y: 512, distance: 528.6
click at [572, 512] on div "Mācību tēma: Ģeogrāfijas i - 10. klases 1.ieskaites mācību materiāls #3 1. tēma…" at bounding box center [478, 328] width 957 height 656
copy div "1 . Kas ir ģeogrāfija? Zinātne par vēsturi un cilvēku civilizācijām Zinātne par…"
click at [566, 219] on h1 "5 ." at bounding box center [478, 225] width 752 height 48
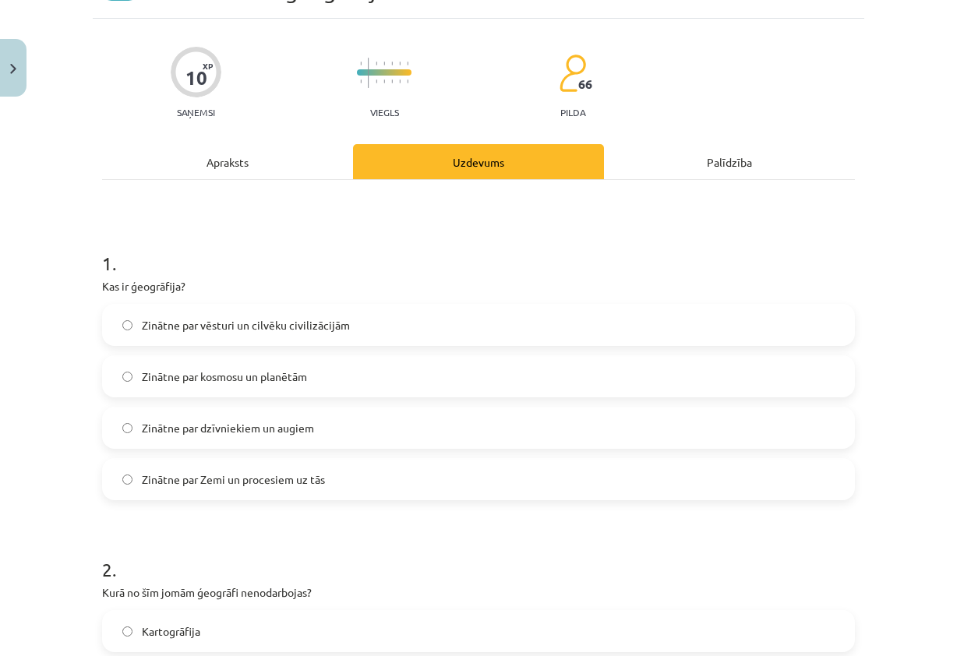
scroll to position [87, 0]
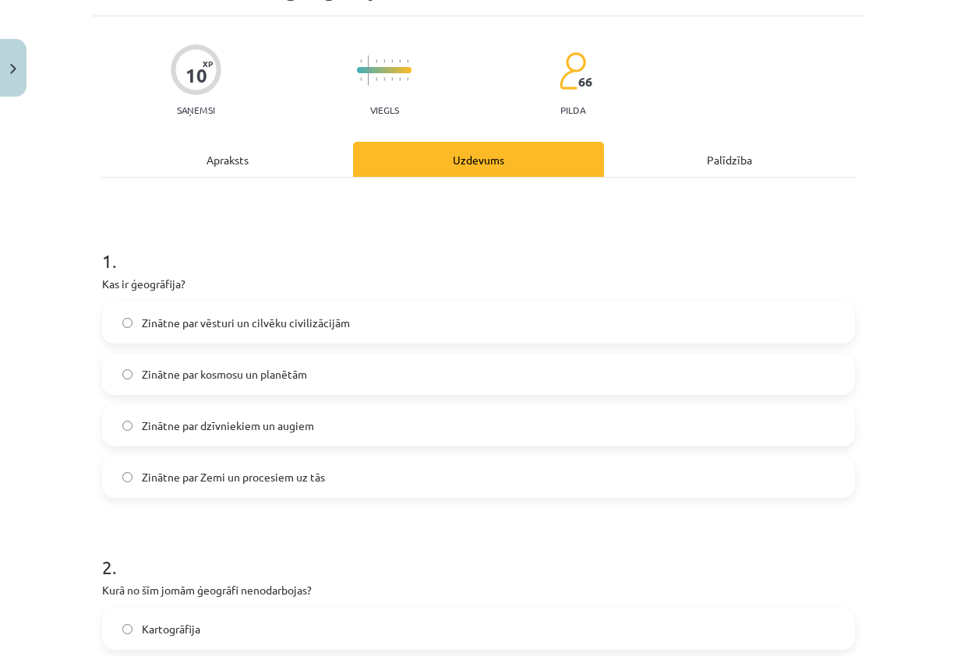
click at [367, 474] on label "Zinātne par Zemi un procesiem uz tās" at bounding box center [478, 476] width 749 height 39
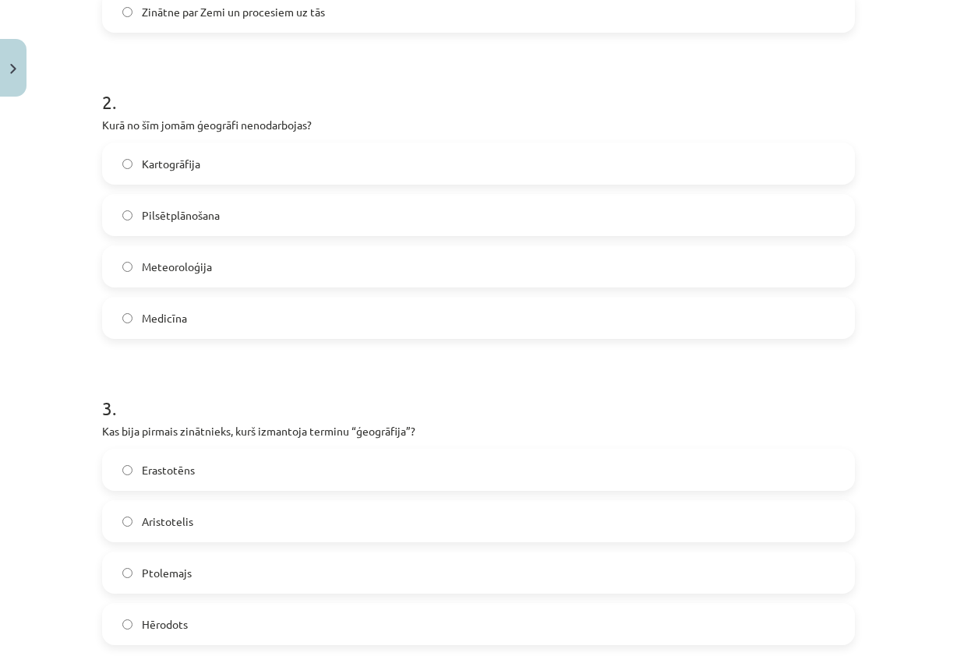
scroll to position [555, 0]
click at [260, 328] on label "Medicīna" at bounding box center [478, 315] width 749 height 39
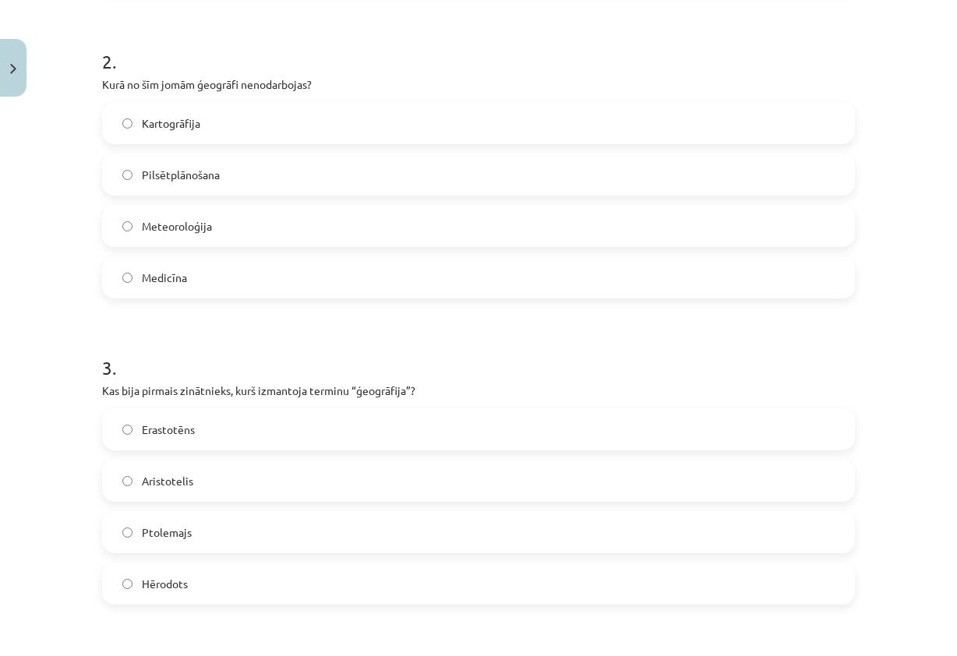
scroll to position [710, 0]
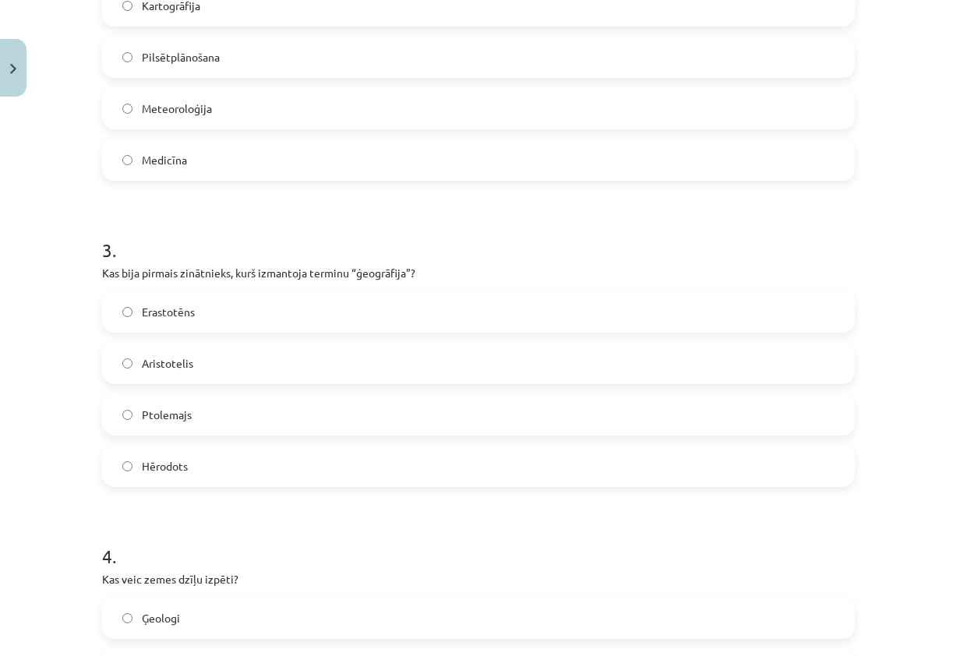
click at [226, 326] on label "Erastotēns" at bounding box center [478, 311] width 749 height 39
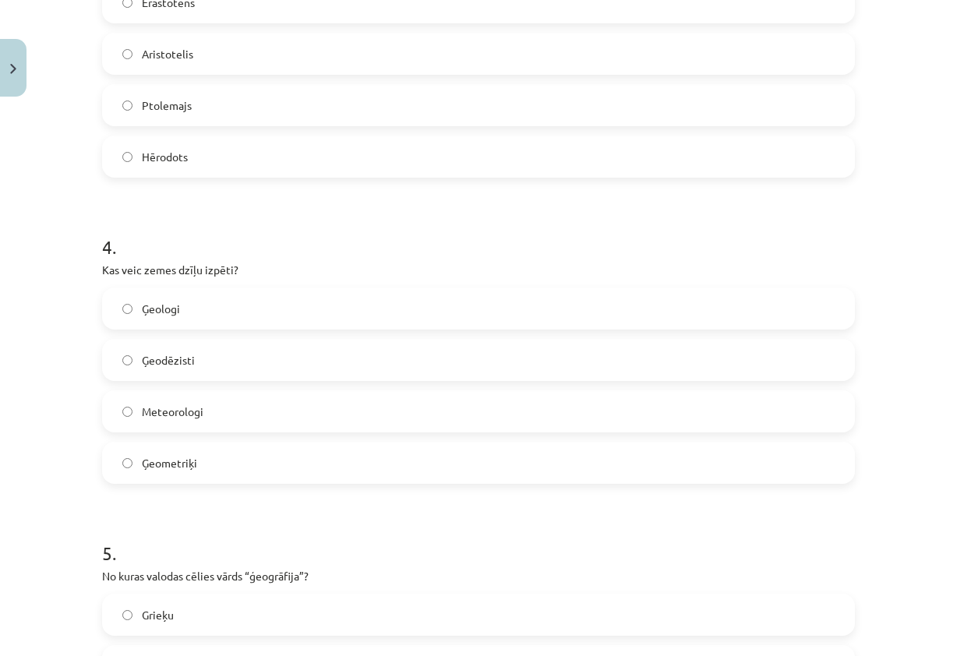
scroll to position [1022, 0]
click at [195, 306] on label "Ģeologi" at bounding box center [478, 306] width 749 height 39
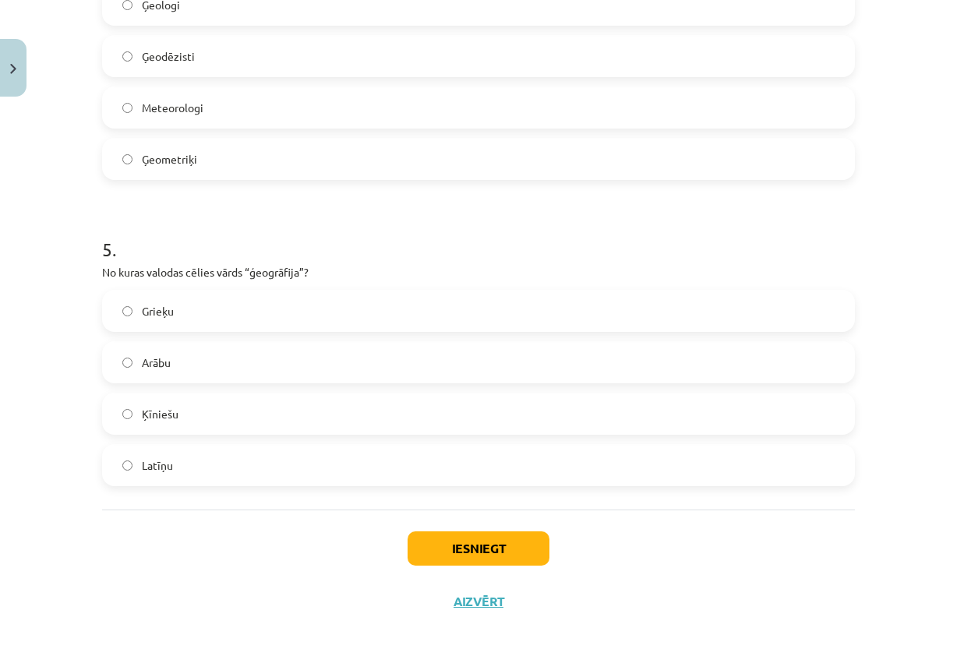
scroll to position [1334, 0]
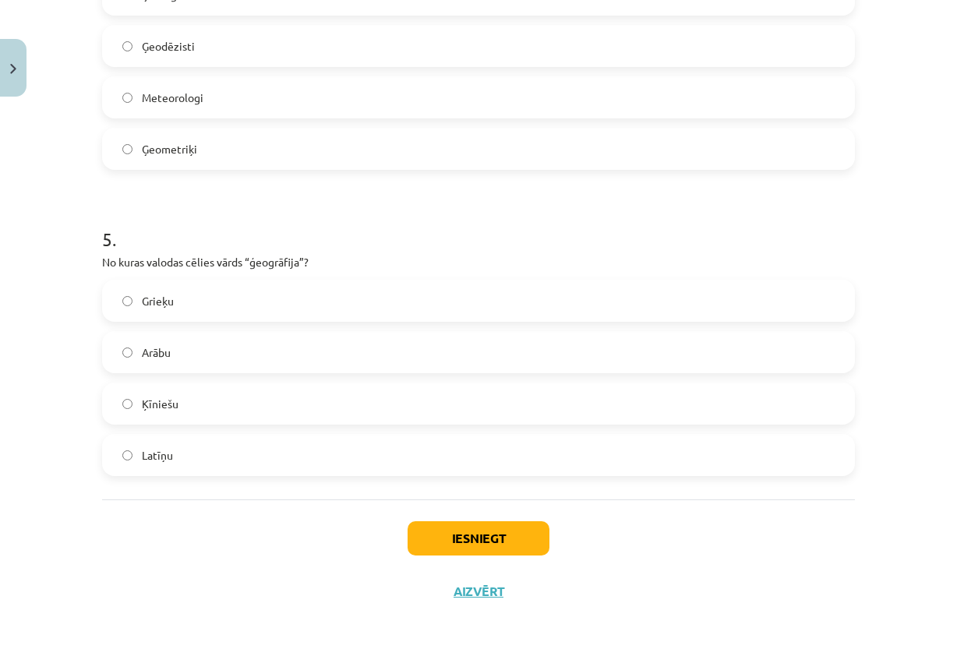
click at [284, 451] on label "Latīņu" at bounding box center [478, 454] width 749 height 39
click at [472, 525] on button "Iesniegt" at bounding box center [478, 538] width 142 height 34
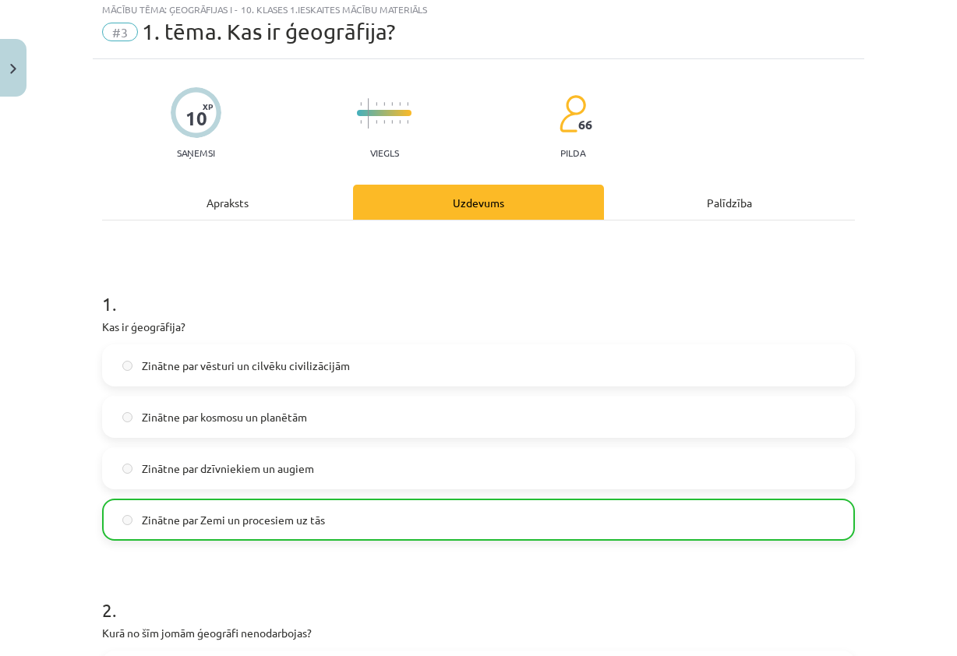
scroll to position [0, 0]
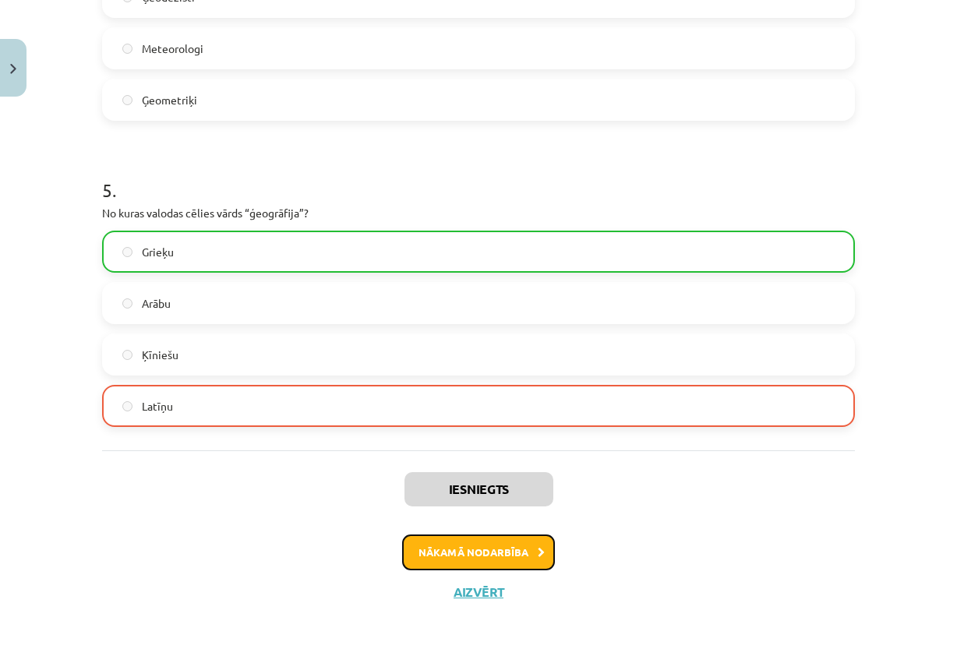
click at [476, 558] on button "Nākamā nodarbība" at bounding box center [478, 552] width 153 height 36
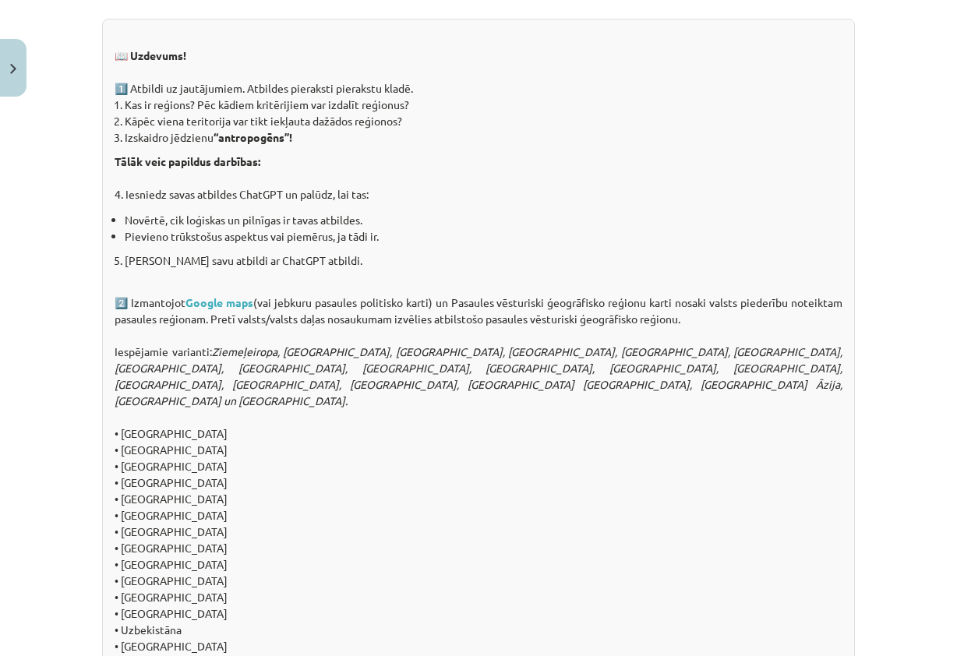
scroll to position [1597, 0]
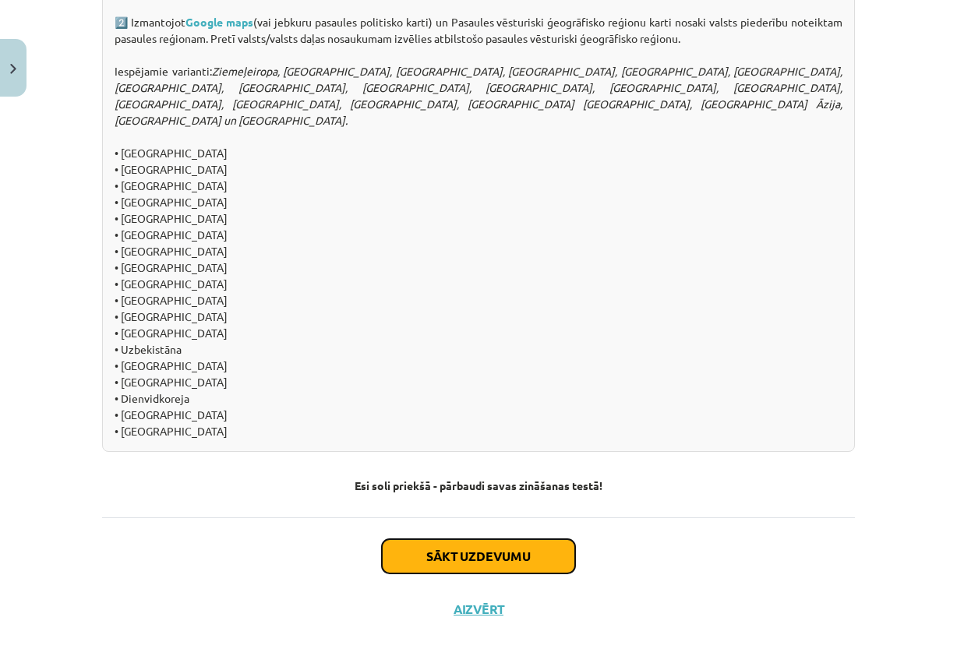
click at [509, 539] on button "Sākt uzdevumu" at bounding box center [478, 556] width 193 height 34
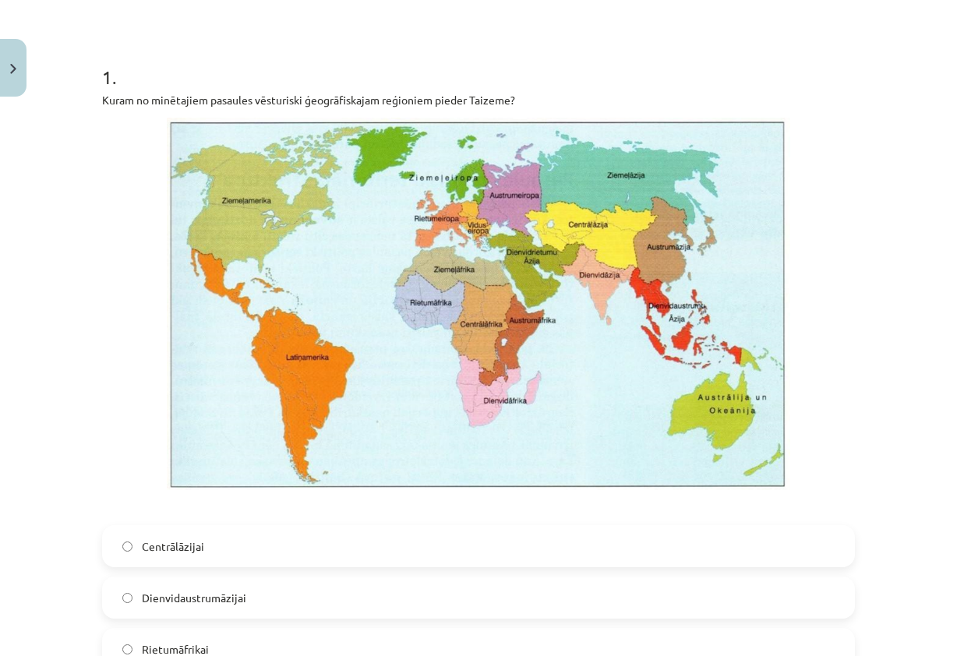
scroll to position [273, 0]
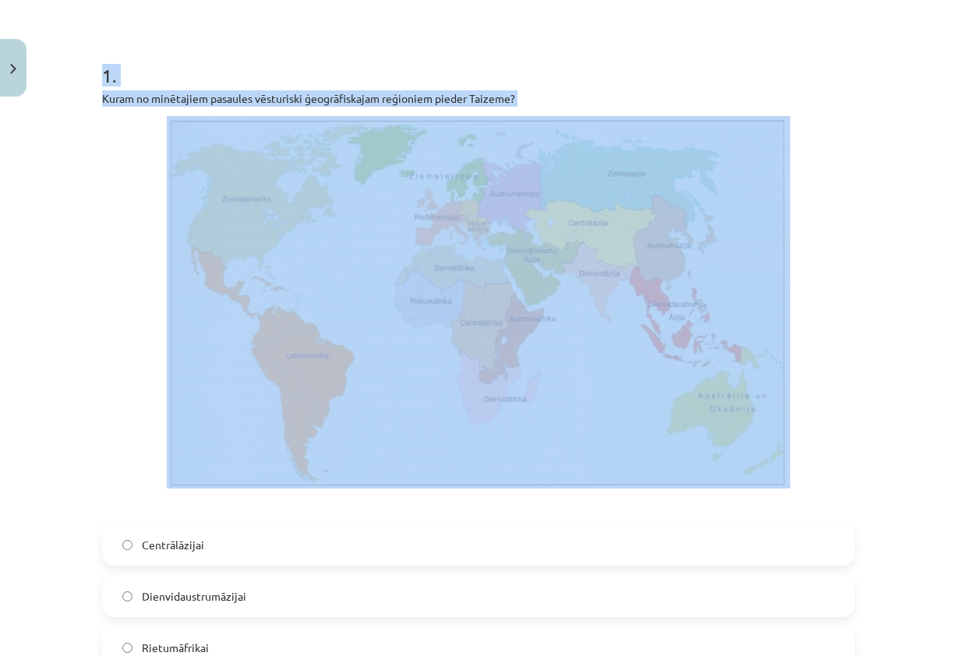
drag, startPoint x: 91, startPoint y: 65, endPoint x: 798, endPoint y: 467, distance: 813.5
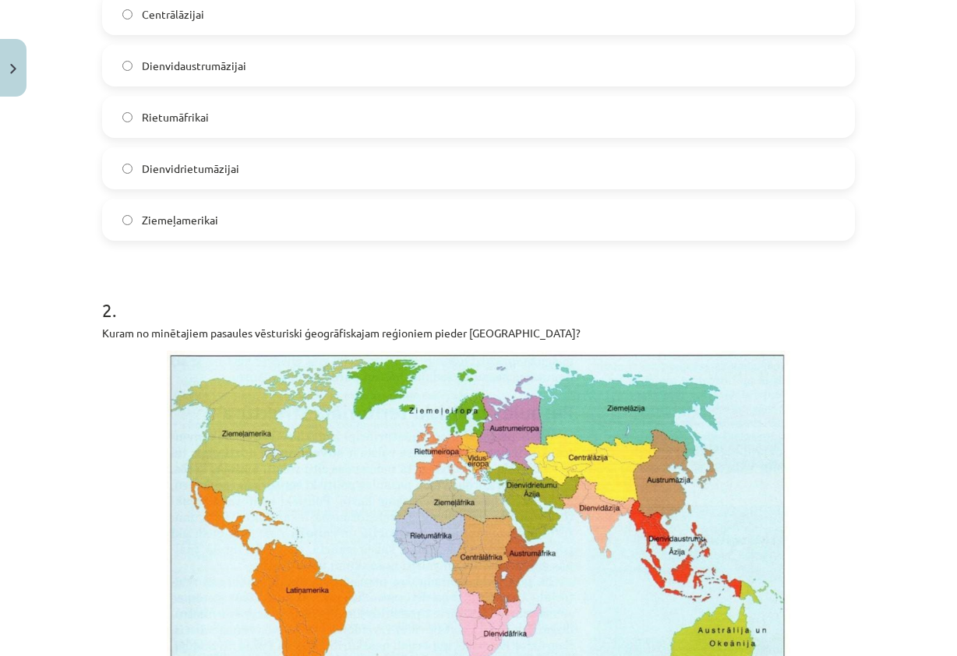
click at [798, 467] on p at bounding box center [478, 537] width 752 height 372
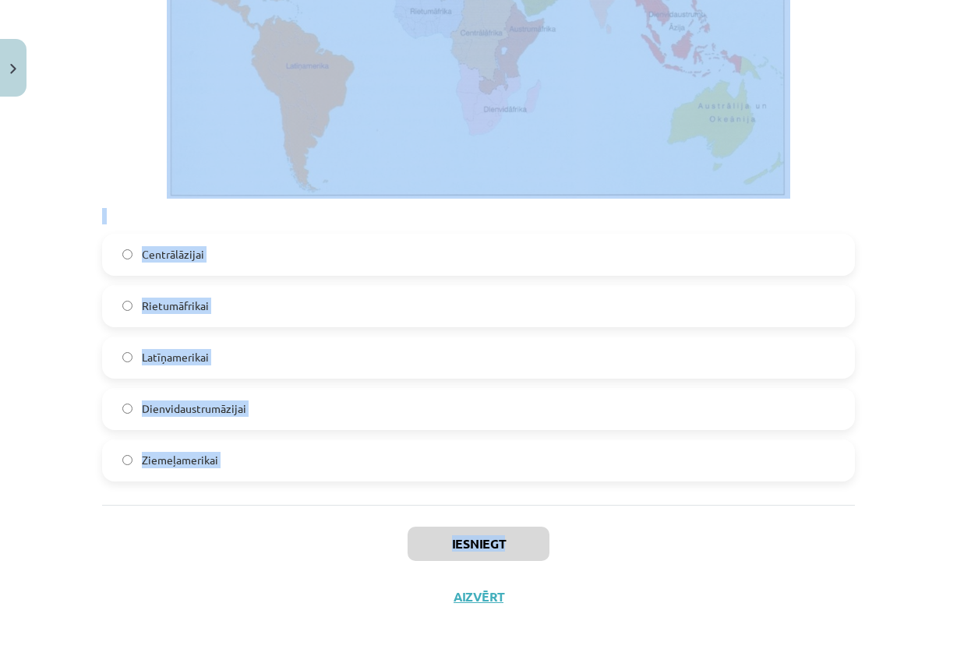
scroll to position [3602, 0]
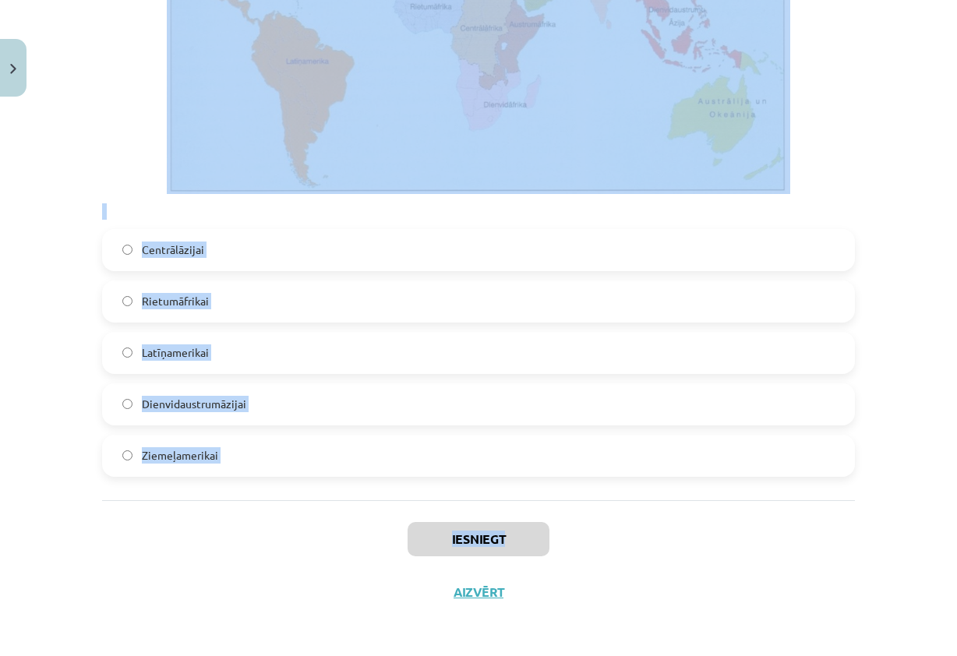
drag, startPoint x: 799, startPoint y: 464, endPoint x: 666, endPoint y: 513, distance: 142.0
copy div "Dienvidāfrikai Rietumāfrikai Latīņamerikai Dienvidaustrumāzijai Ziemeļāfrikai 3…"
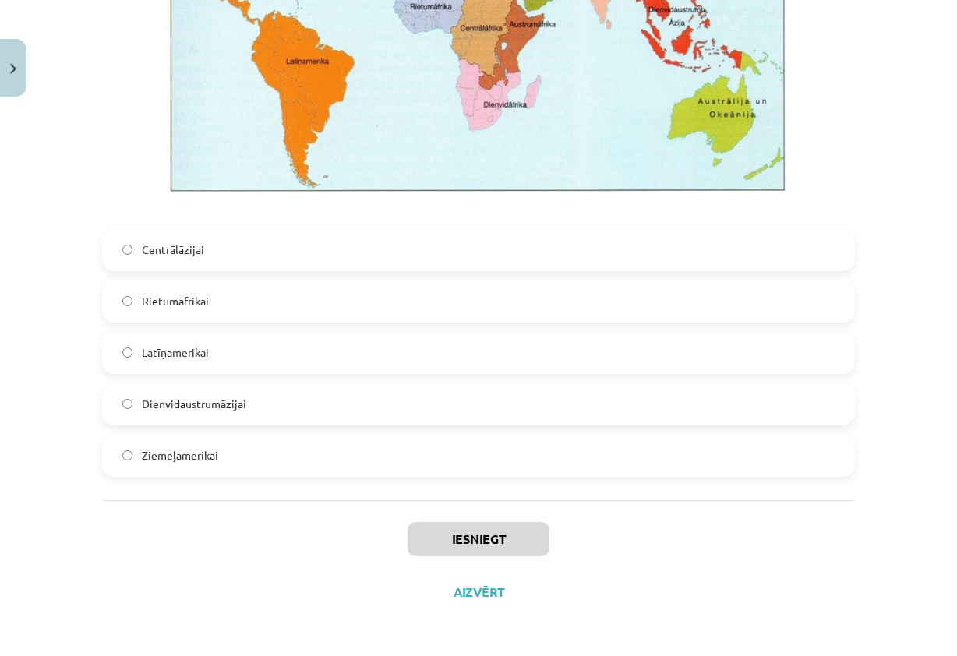
click at [698, 567] on div "Iesniegt Aizvērt" at bounding box center [478, 554] width 752 height 109
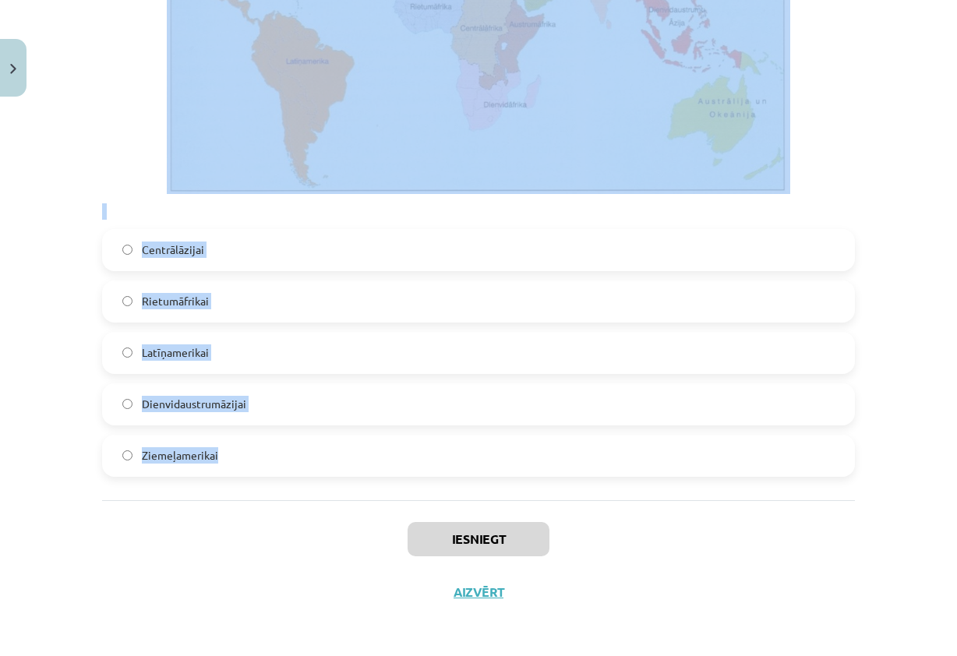
drag, startPoint x: 94, startPoint y: 341, endPoint x: 696, endPoint y: 442, distance: 610.6
copy form "1 . Kuram no minētajiem pasaules vēsturiski ģeogrāfiskajam reģioniem pieder Tai…"
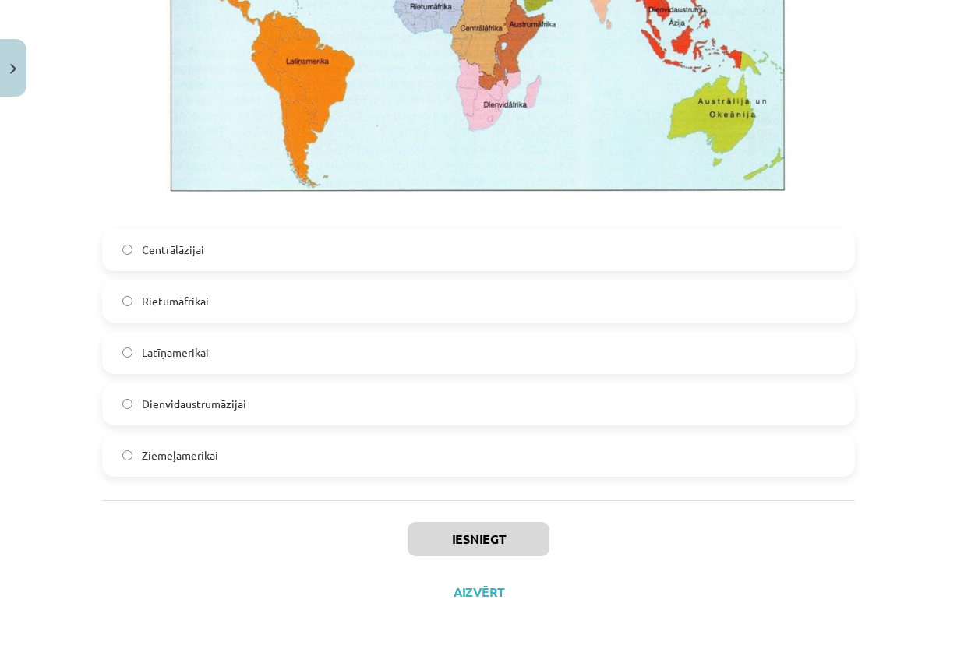
drag, startPoint x: 954, startPoint y: 508, endPoint x: 774, endPoint y: 544, distance: 183.5
click at [774, 544] on div "Iesniegt Aizvērt" at bounding box center [478, 554] width 752 height 109
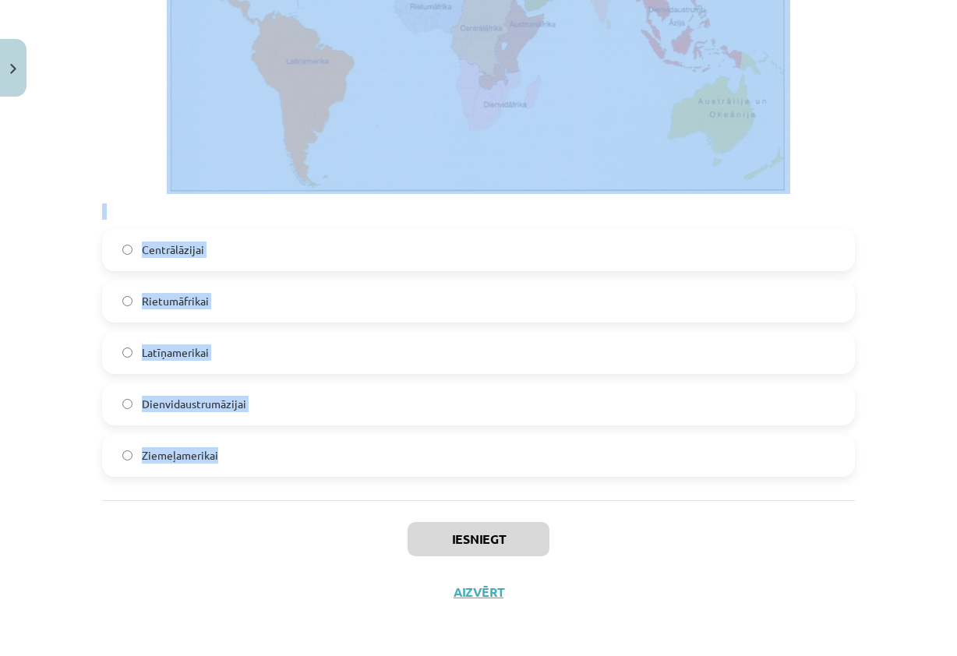
drag, startPoint x: 90, startPoint y: 346, endPoint x: 664, endPoint y: 485, distance: 589.8
copy form "1 . Kuram no minētajiem pasaules vēsturiski ģeogrāfiskajam reģioniem pieder Tai…"
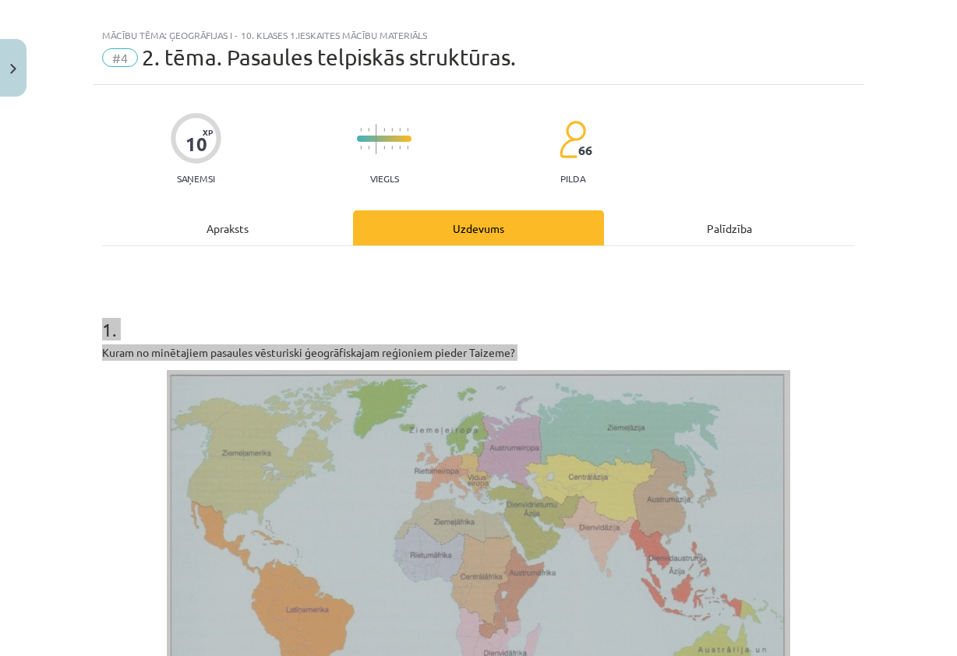
scroll to position [0, 0]
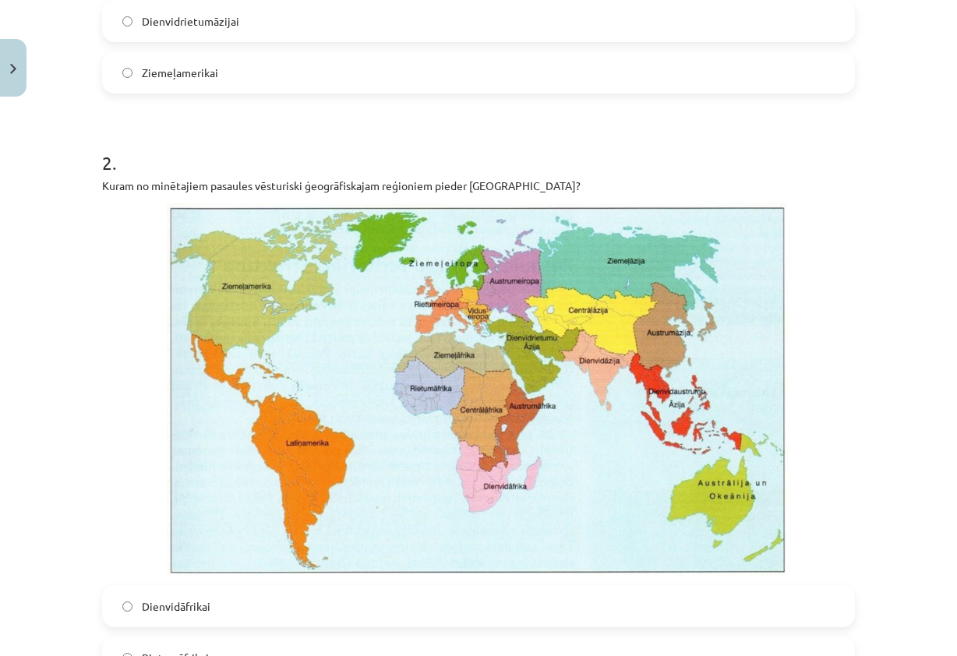
scroll to position [701, 0]
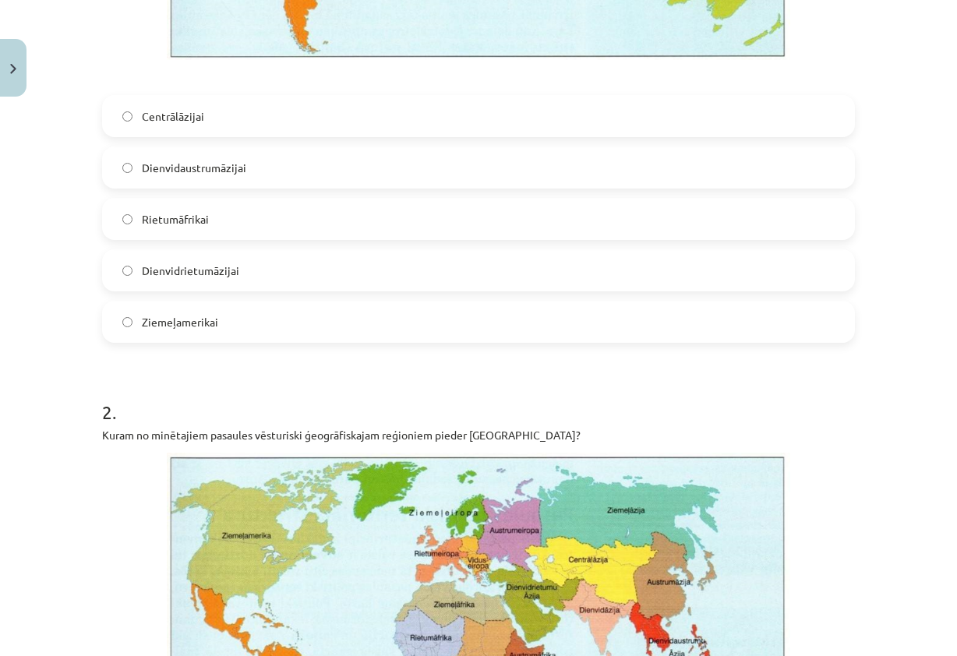
click at [231, 163] on span "Dienvidaustrumāzijai" at bounding box center [194, 168] width 104 height 16
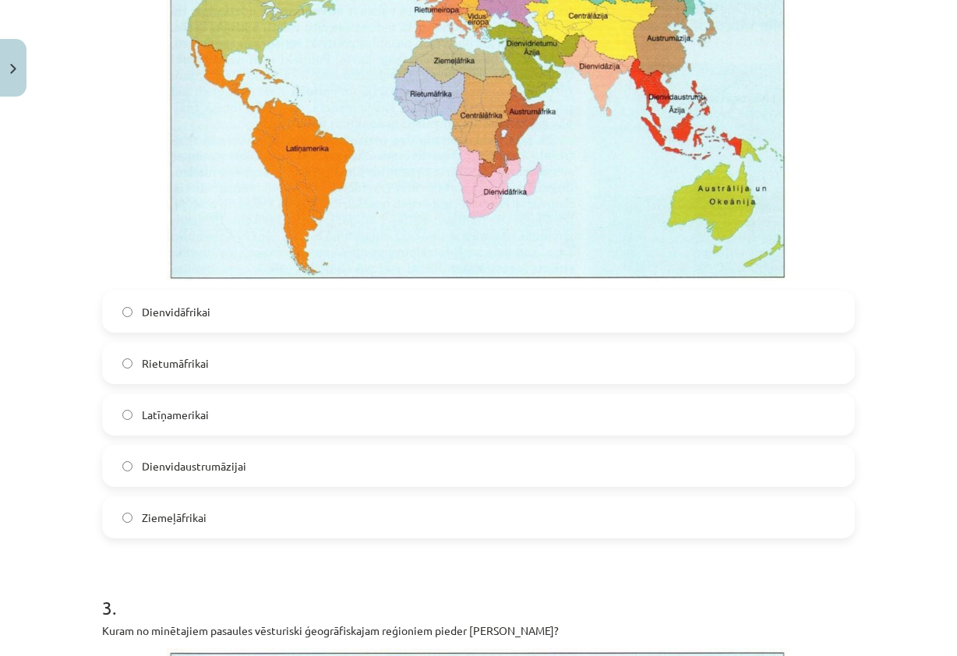
scroll to position [1246, 0]
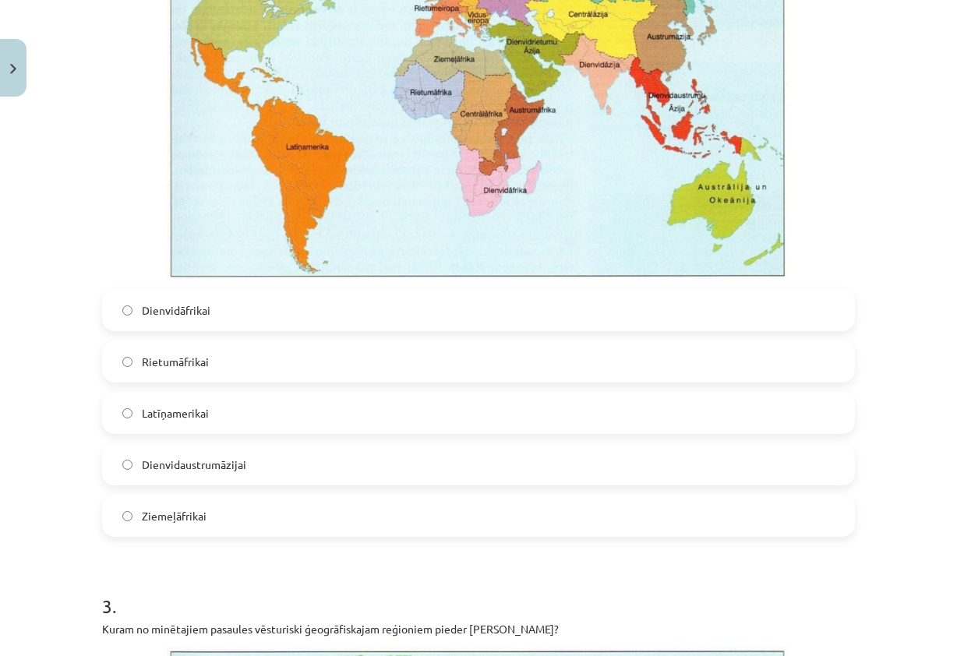
click at [293, 305] on label "Dienvidāfrikai" at bounding box center [478, 310] width 749 height 39
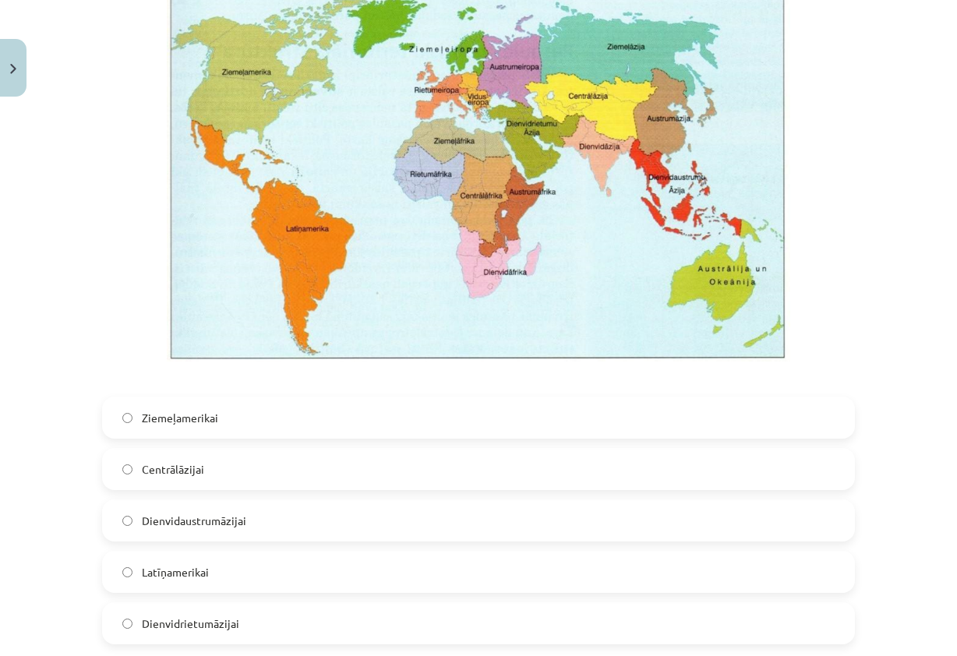
scroll to position [1947, 0]
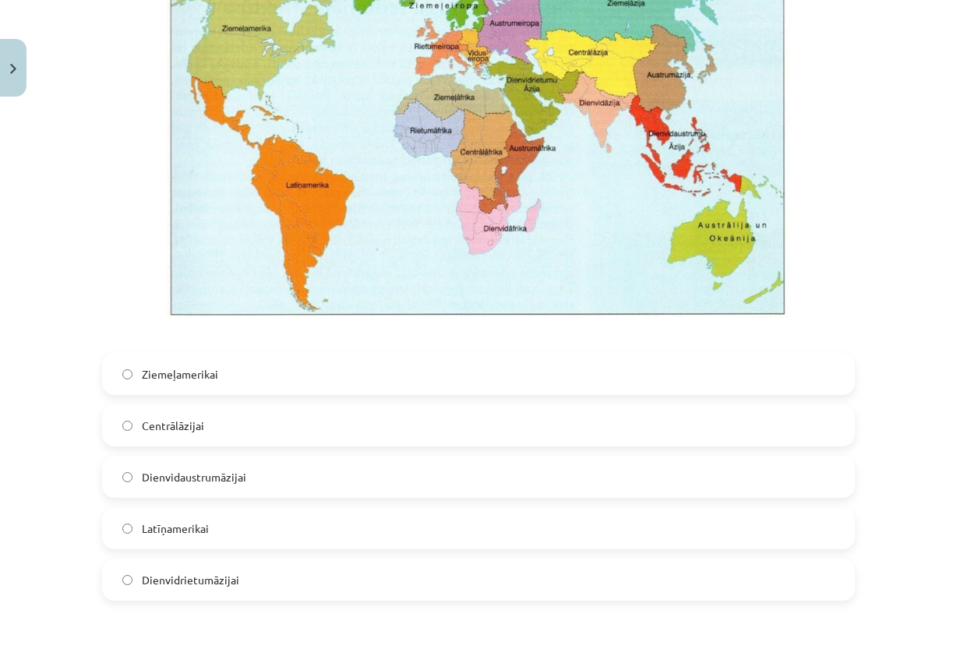
click at [312, 482] on label "Dienvidaustrumāzijai" at bounding box center [478, 476] width 749 height 39
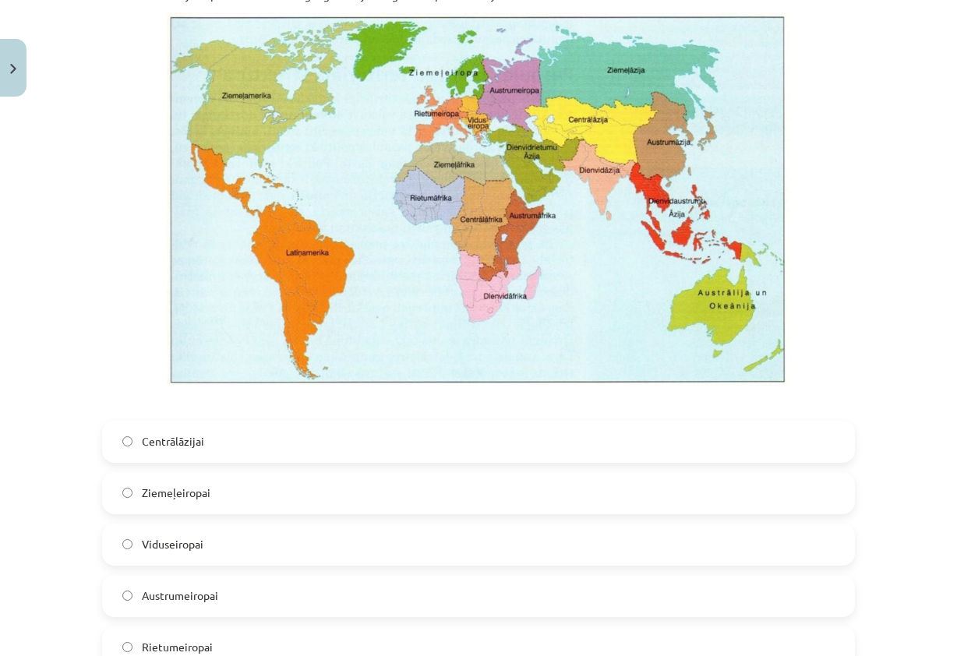
scroll to position [2648, 0]
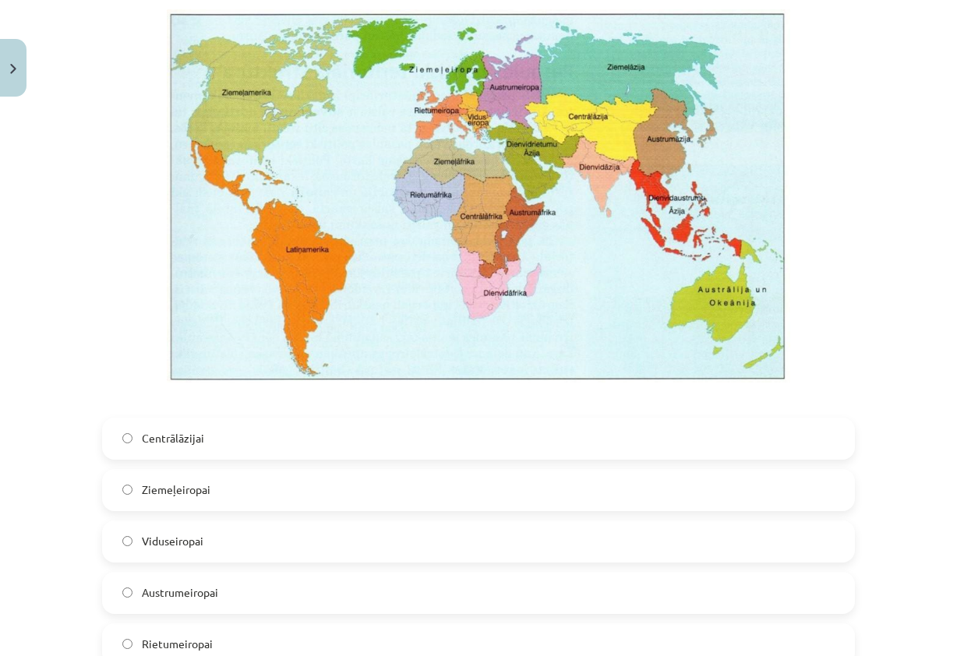
click at [208, 536] on label "Viduseiropai" at bounding box center [478, 541] width 749 height 39
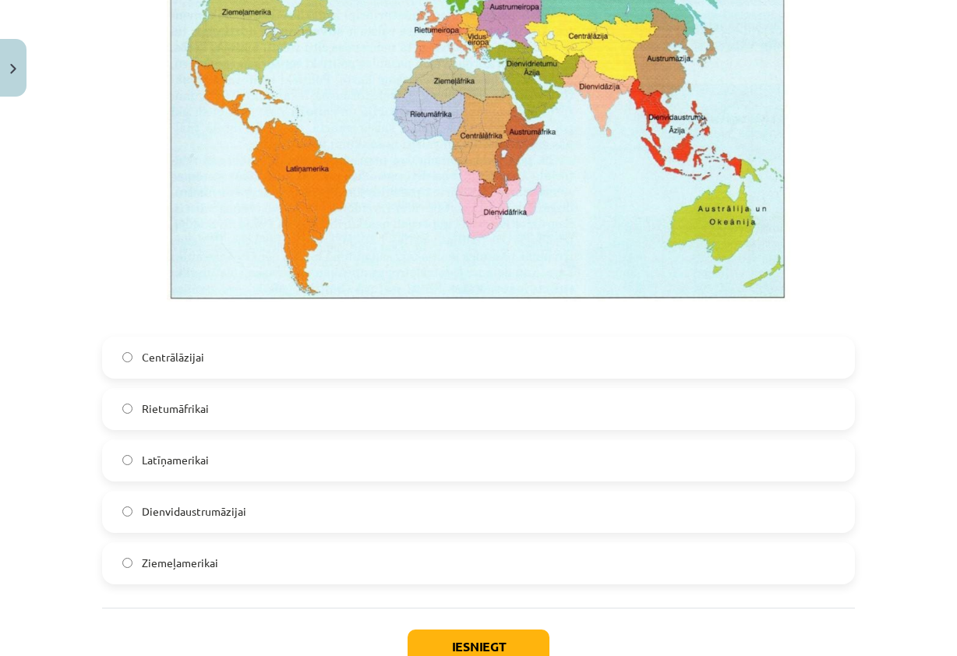
scroll to position [3602, 0]
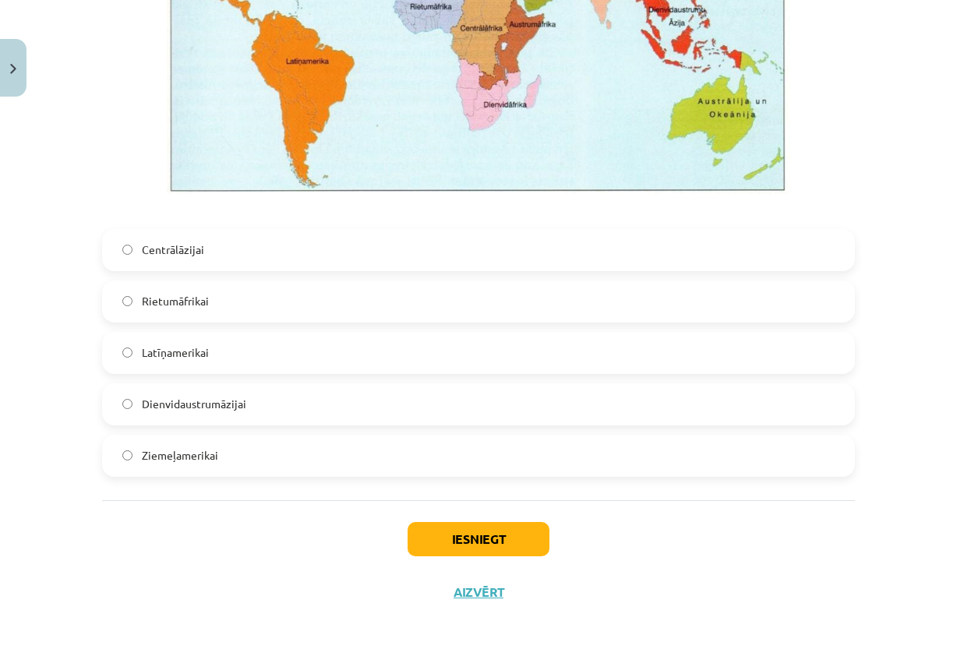
click at [210, 349] on label "Latīņamerikai" at bounding box center [478, 352] width 749 height 39
click at [506, 545] on button "Iesniegt" at bounding box center [478, 539] width 142 height 34
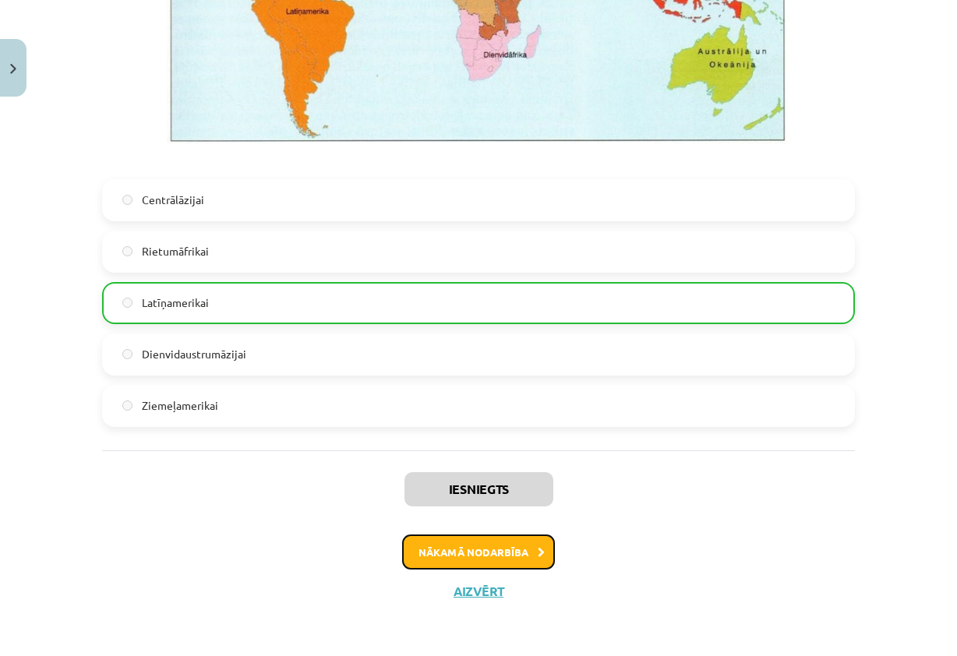
click at [514, 546] on button "Nākamā nodarbība" at bounding box center [478, 552] width 153 height 36
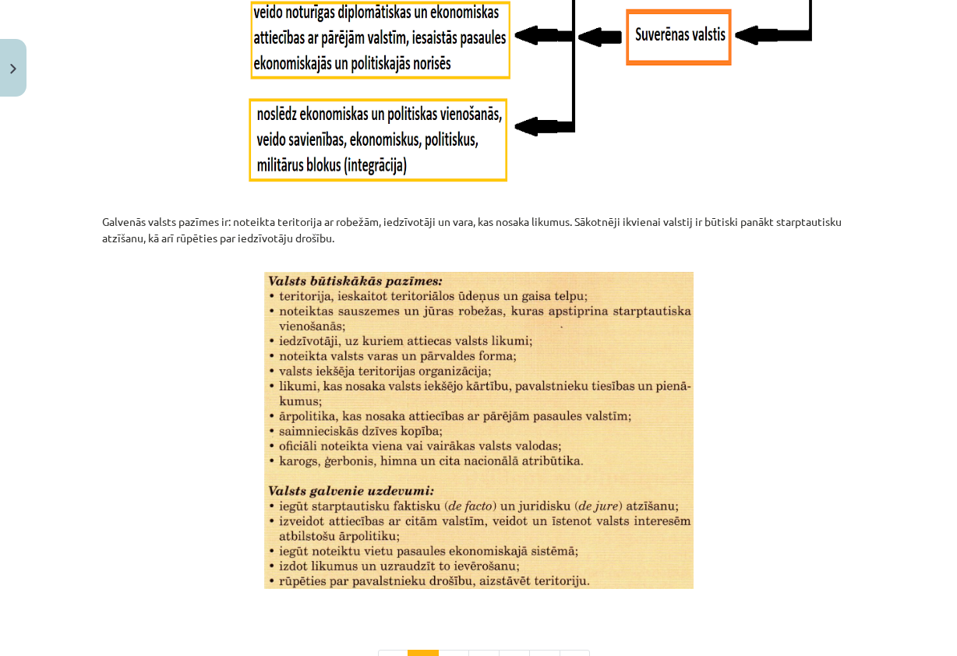
scroll to position [1959, 0]
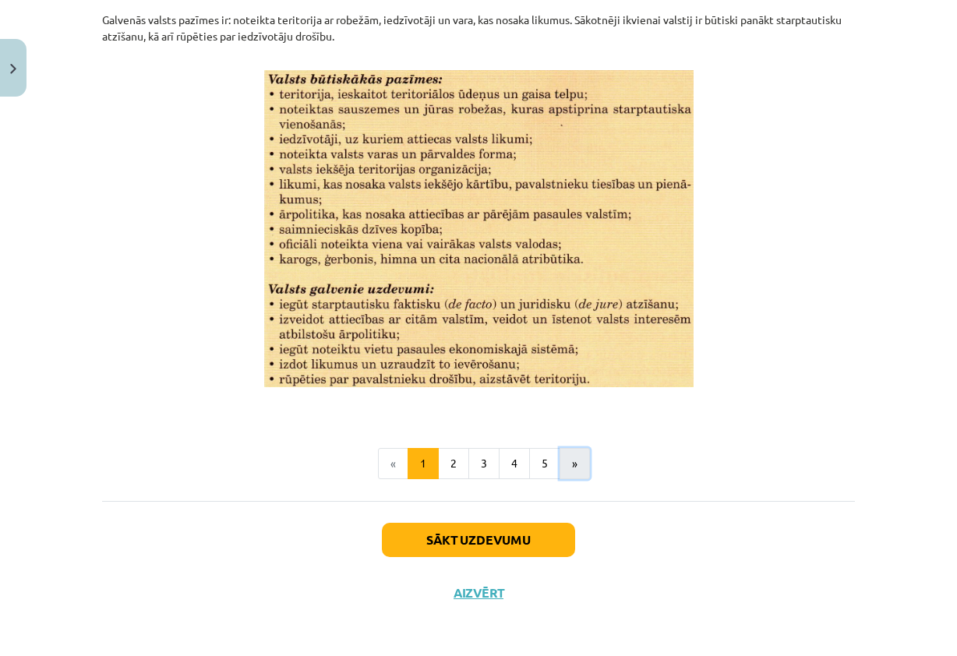
click at [561, 458] on button "»" at bounding box center [574, 463] width 30 height 31
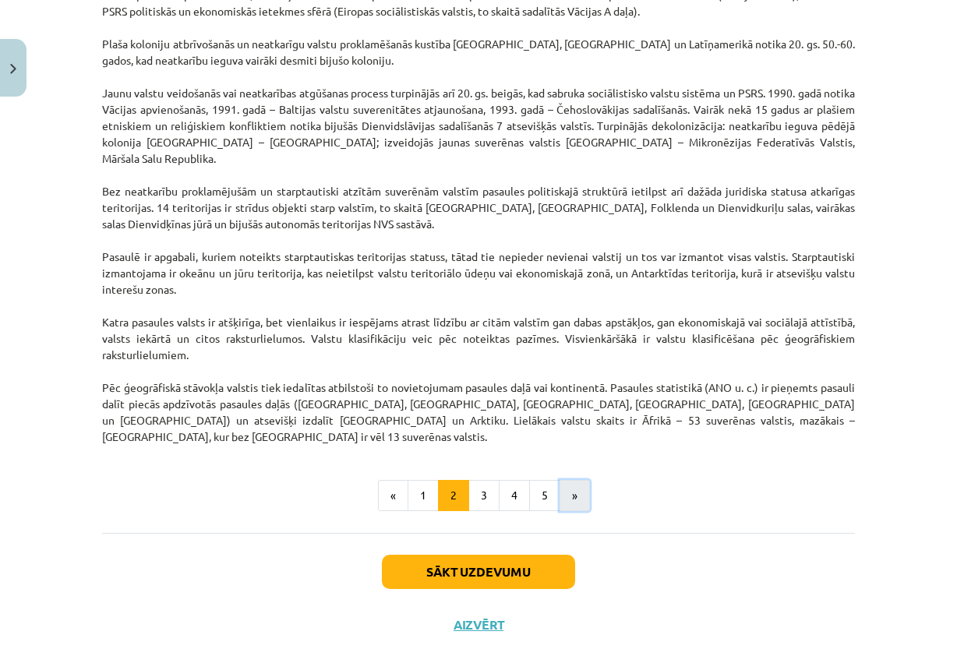
click at [564, 480] on button "»" at bounding box center [574, 495] width 30 height 31
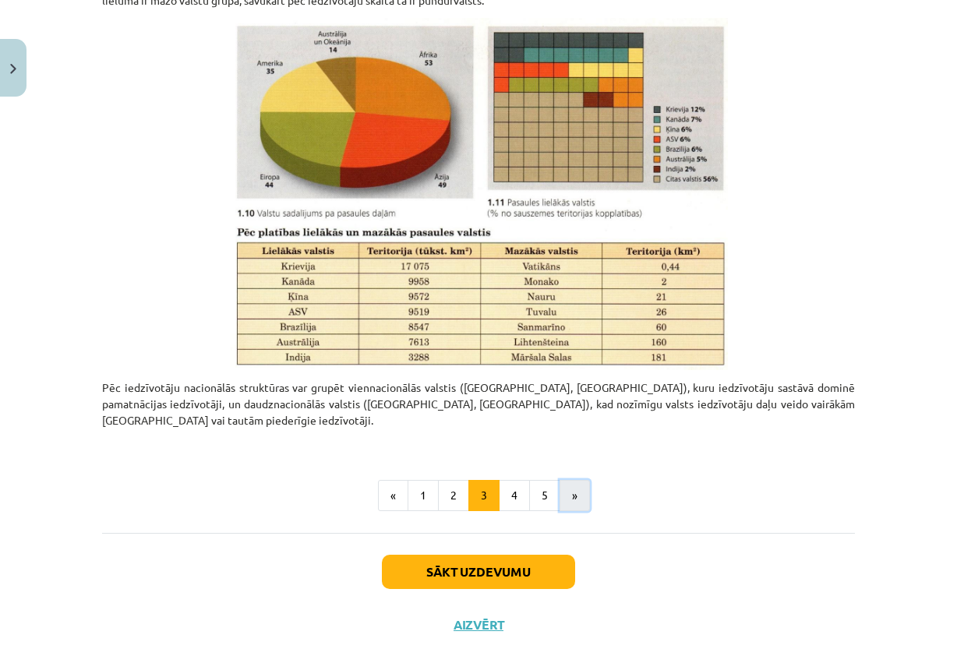
click at [559, 480] on button "»" at bounding box center [574, 495] width 30 height 31
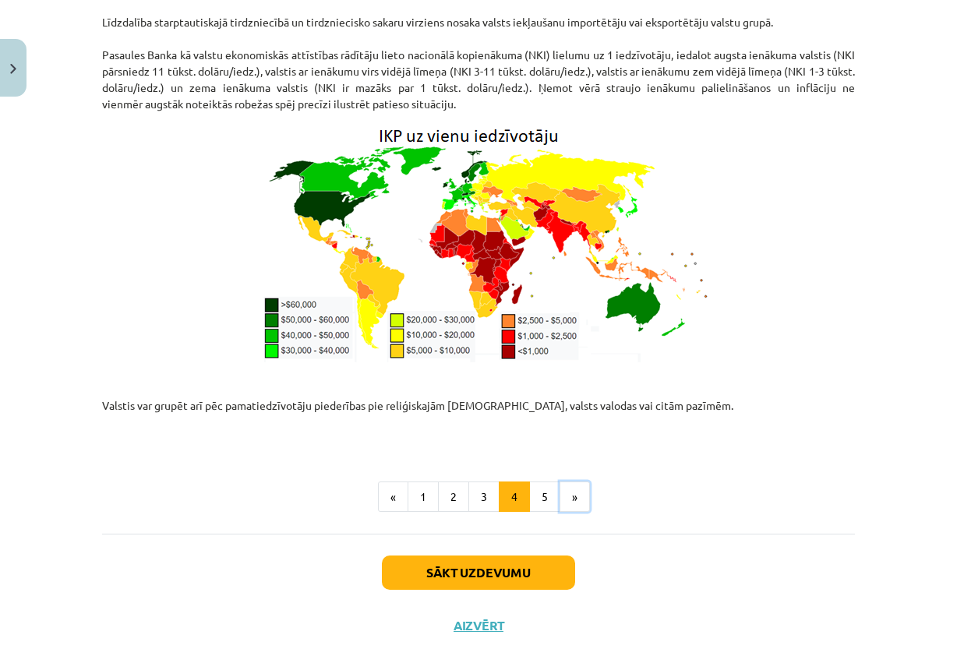
click at [562, 481] on button "»" at bounding box center [574, 496] width 30 height 31
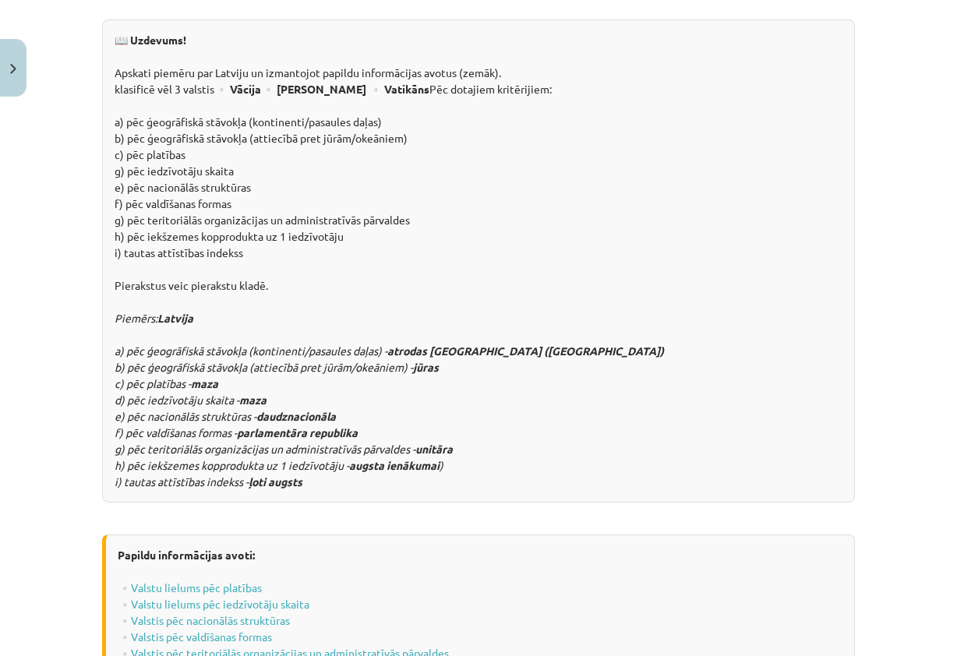
scroll to position [1941, 0]
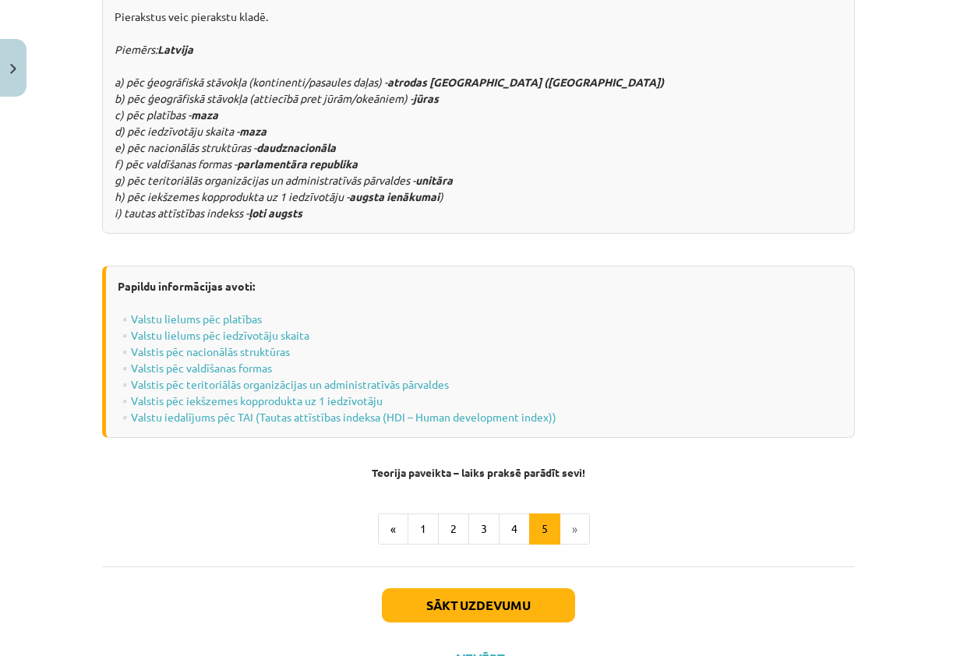
click at [563, 513] on li "»" at bounding box center [575, 528] width 30 height 31
click at [541, 588] on button "Sākt uzdevumu" at bounding box center [478, 605] width 193 height 34
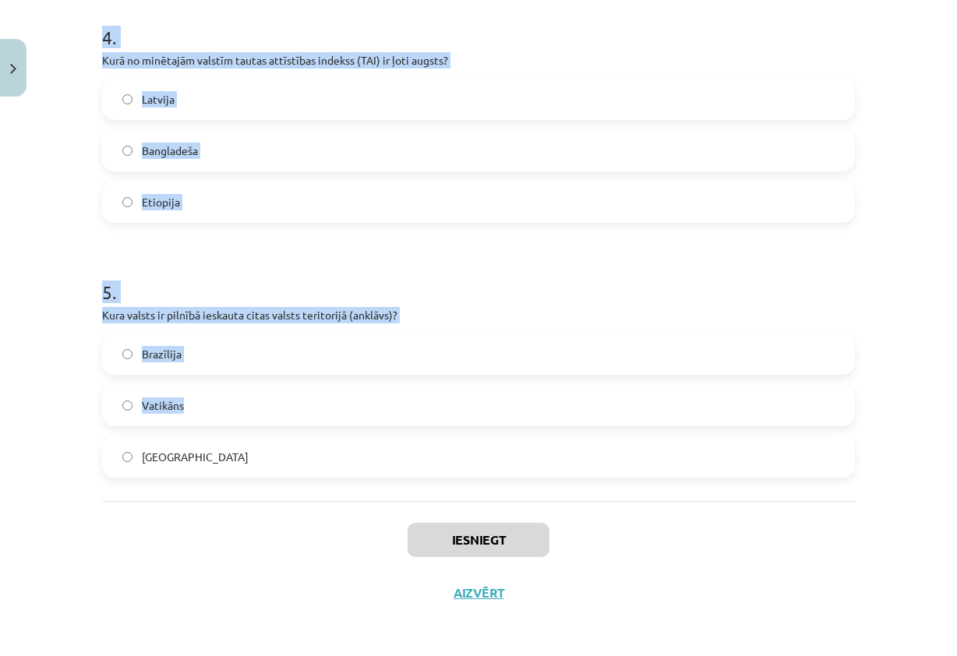
scroll to position [1077, 0]
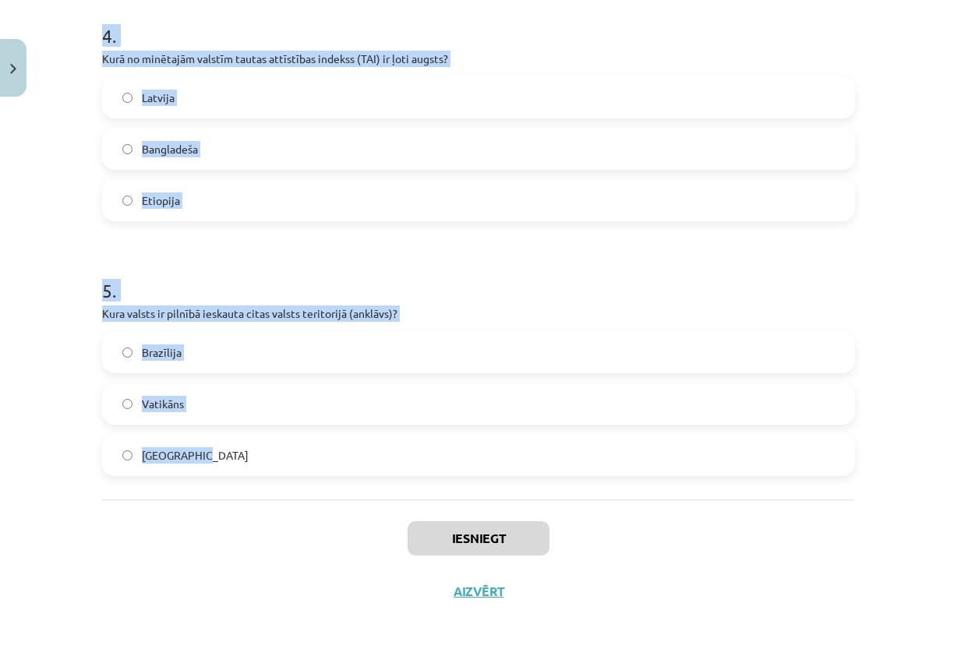
drag, startPoint x: 100, startPoint y: 314, endPoint x: 710, endPoint y: 464, distance: 628.2
copy form "1 . Kura no minētajām valstīm ir federatīva valsts? Spānija Vācija Grieķija 2 .…"
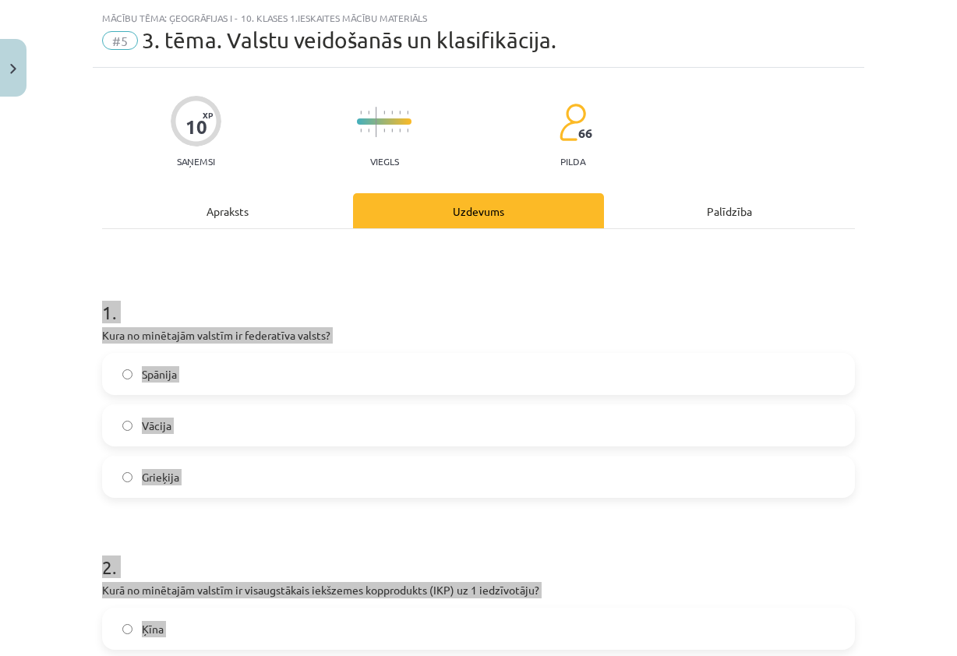
scroll to position [0, 0]
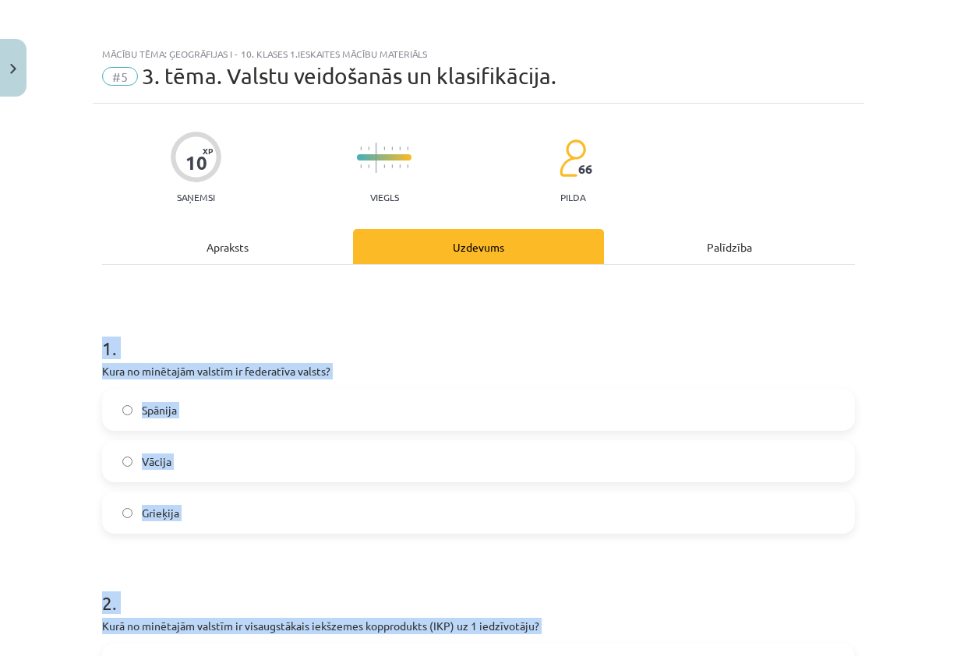
drag, startPoint x: 331, startPoint y: 322, endPoint x: 308, endPoint y: 339, distance: 29.0
click at [333, 322] on h1 "1 ." at bounding box center [478, 334] width 752 height 48
click at [464, 368] on p "Kura no minētajām valstīm ir federatīva valsts?" at bounding box center [478, 371] width 752 height 16
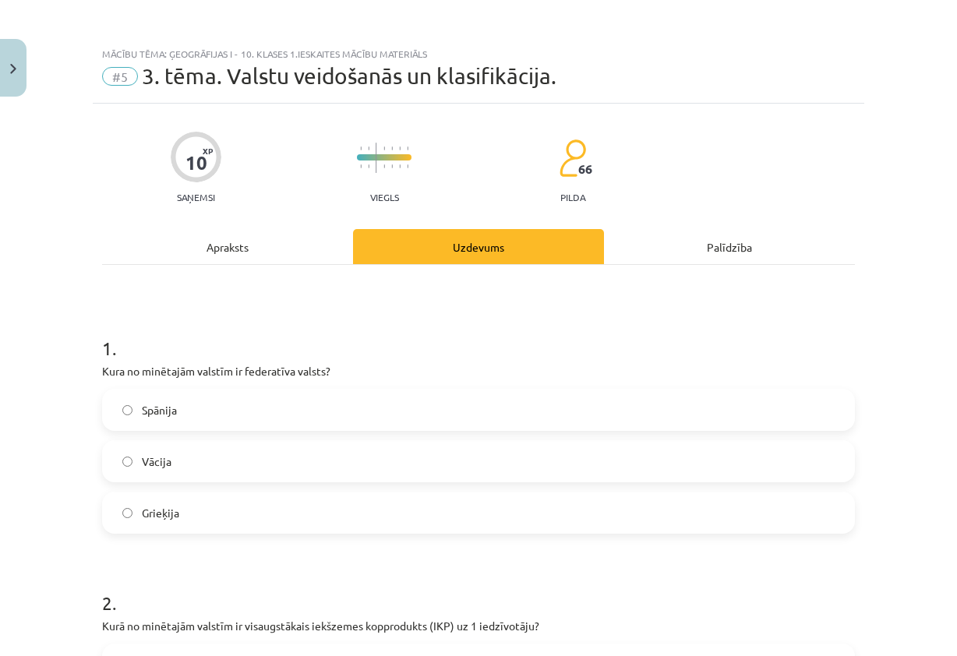
click at [196, 461] on label "Vācija" at bounding box center [478, 461] width 749 height 39
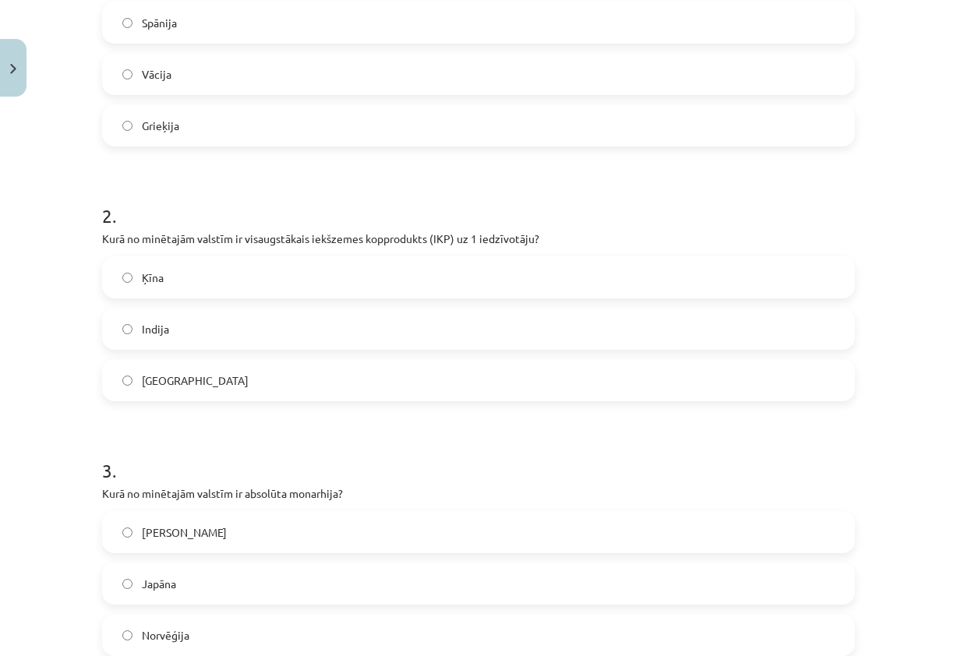
scroll to position [389, 0]
click at [171, 379] on label "ASV" at bounding box center [478, 377] width 749 height 39
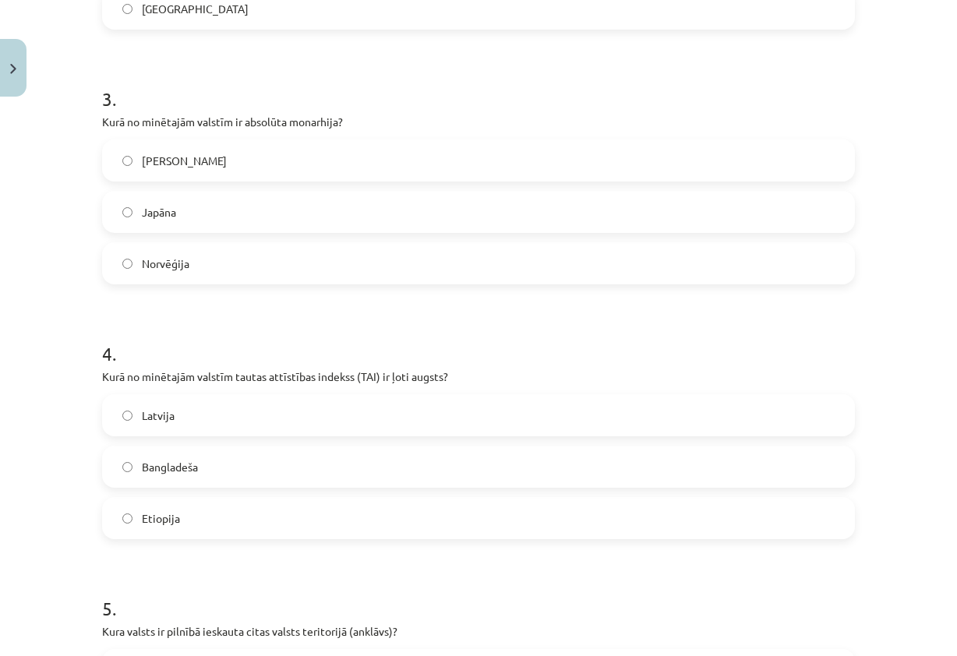
scroll to position [857, 0]
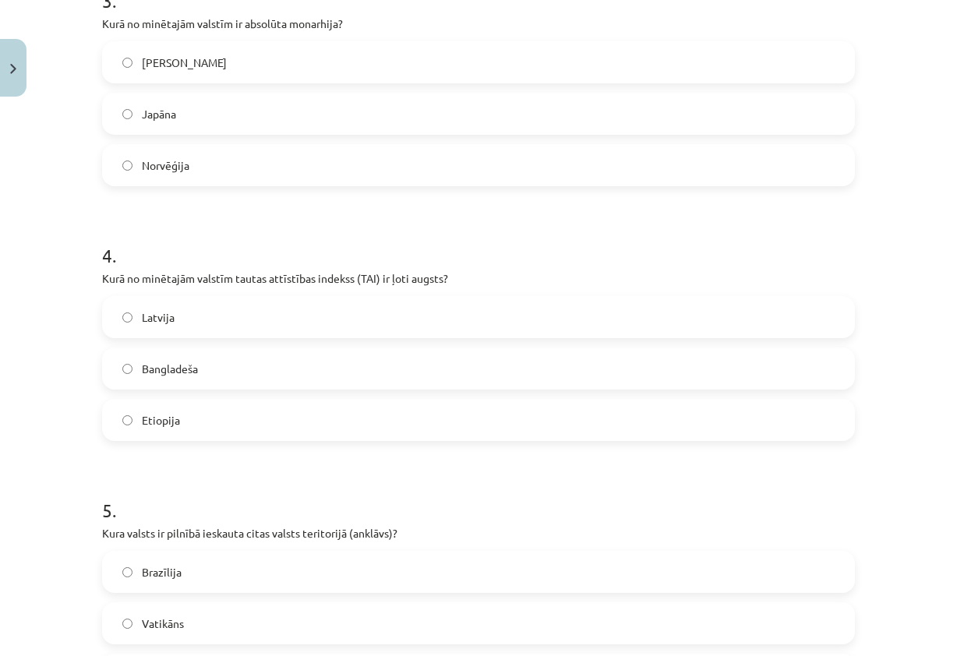
click at [232, 68] on label "Saūda Arābija" at bounding box center [478, 62] width 749 height 39
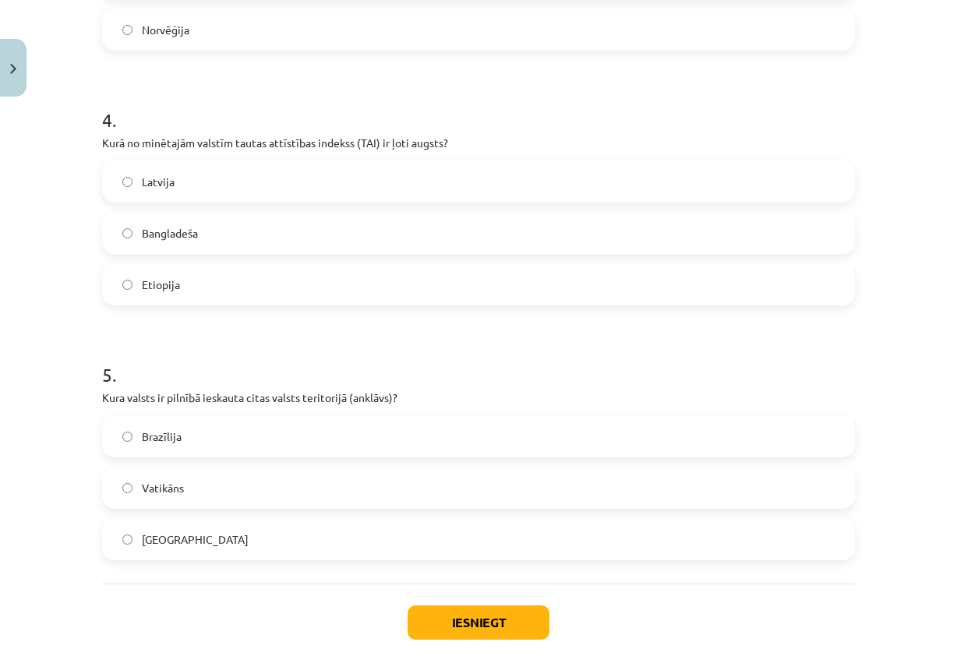
scroll to position [1013, 0]
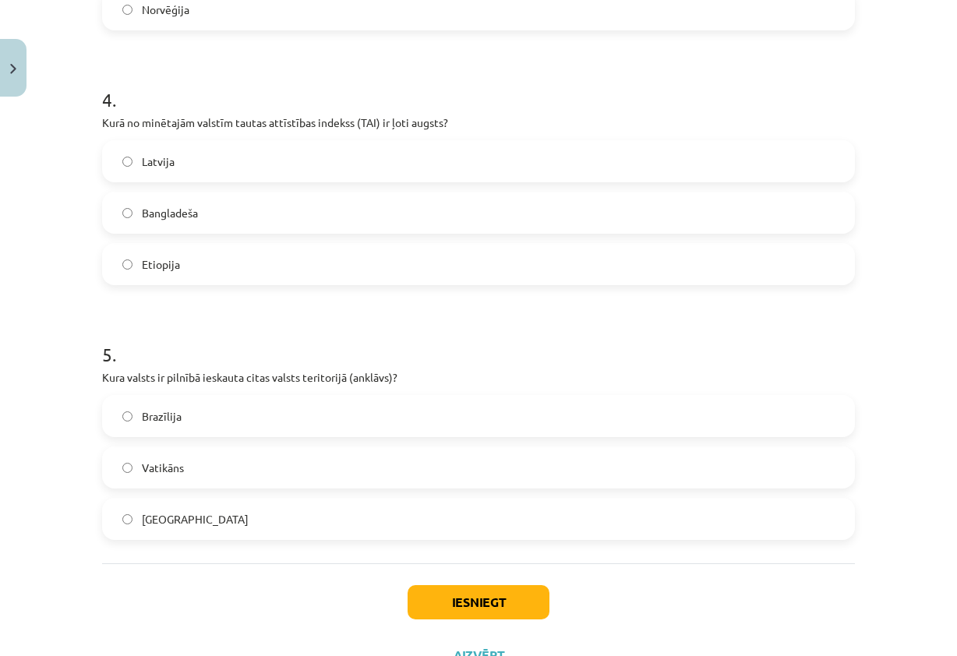
click at [174, 168] on label "Latvija" at bounding box center [478, 161] width 749 height 39
click at [212, 461] on label "Vatikāns" at bounding box center [478, 467] width 749 height 39
click at [431, 604] on button "Iesniegt" at bounding box center [478, 602] width 142 height 34
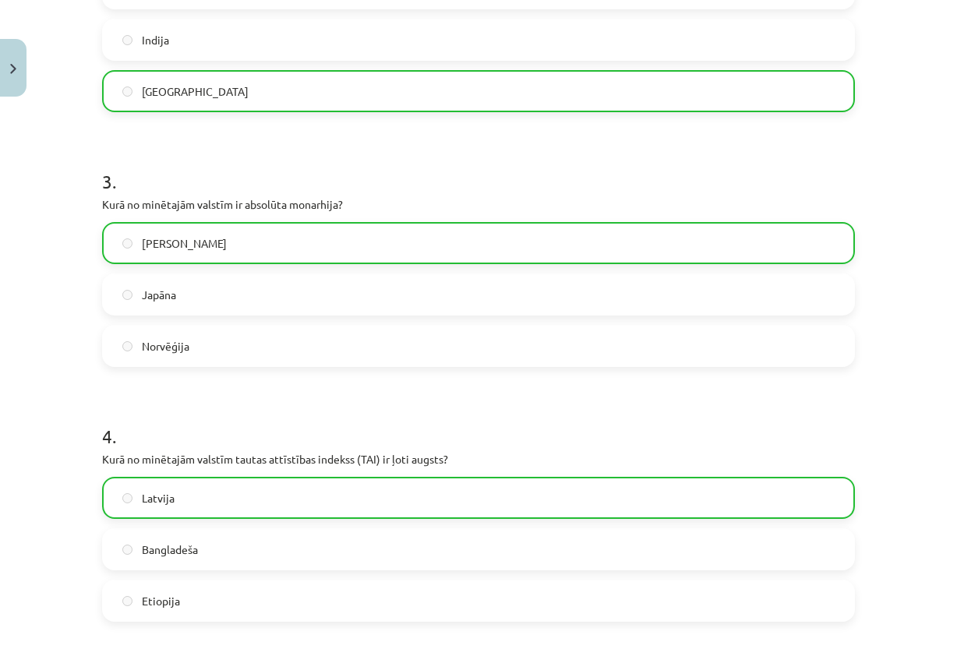
scroll to position [1091, 0]
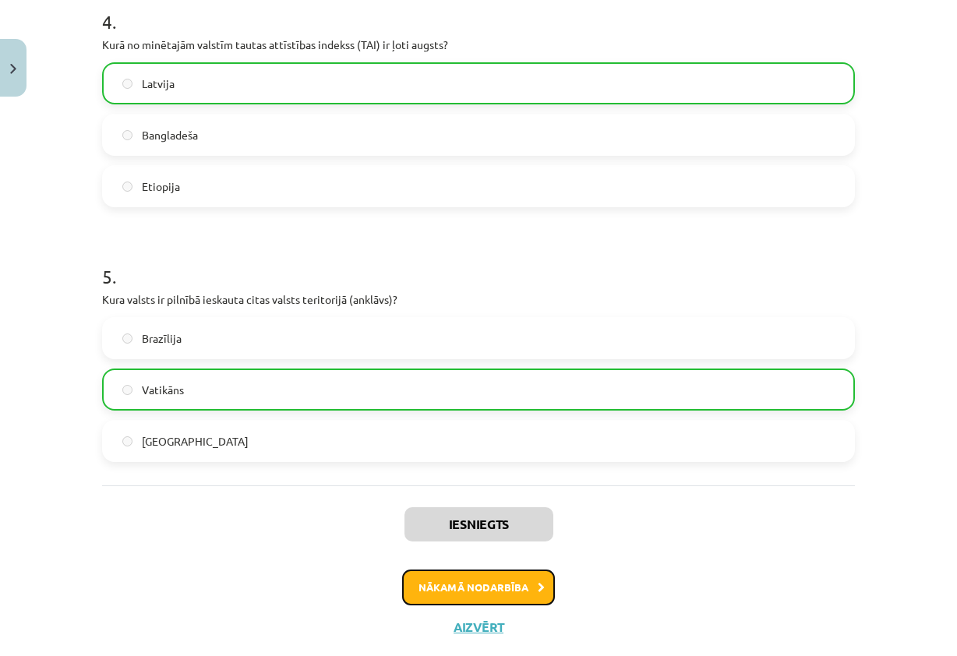
click at [481, 583] on button "Nākamā nodarbība" at bounding box center [478, 587] width 153 height 36
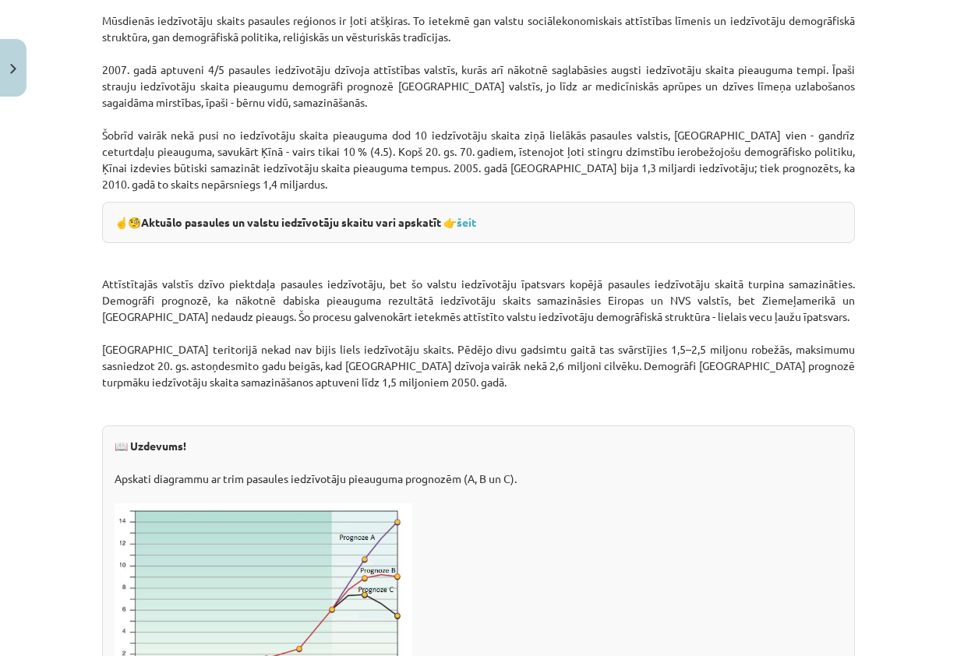
scroll to position [2298, 0]
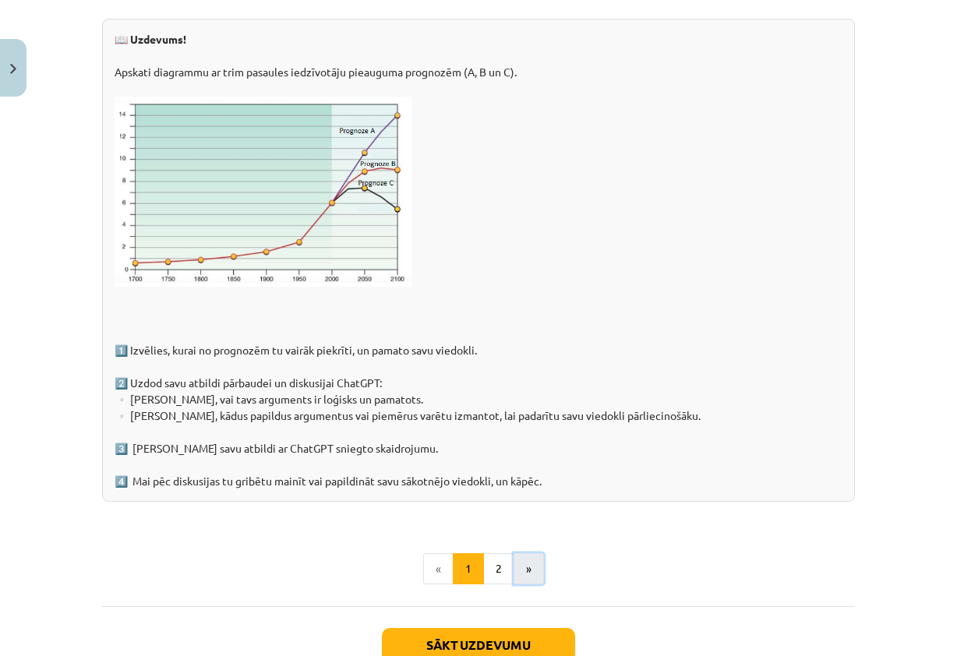
click at [530, 559] on button "»" at bounding box center [528, 568] width 30 height 31
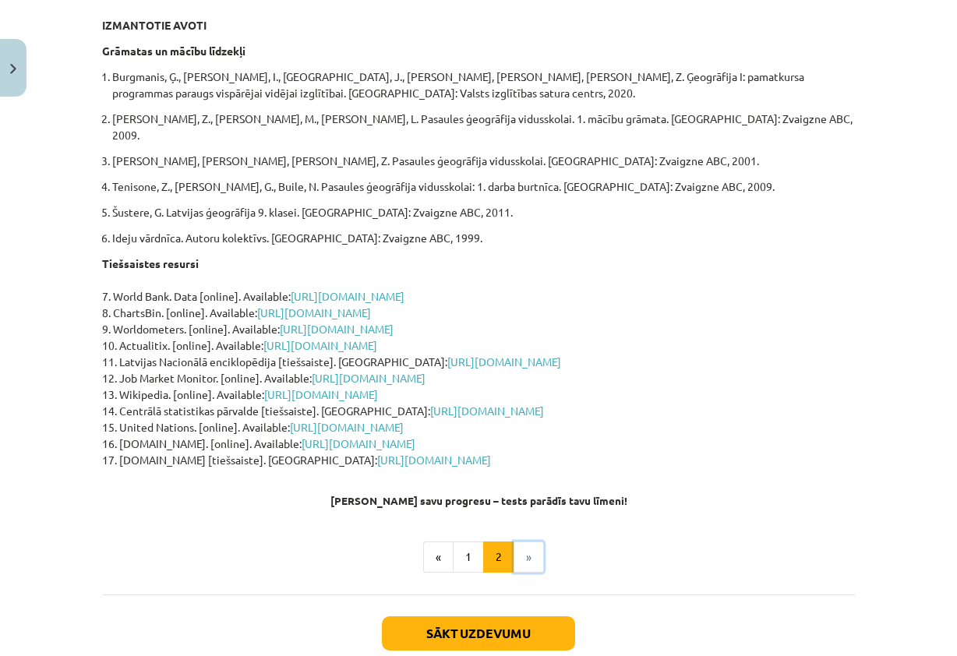
scroll to position [356, 0]
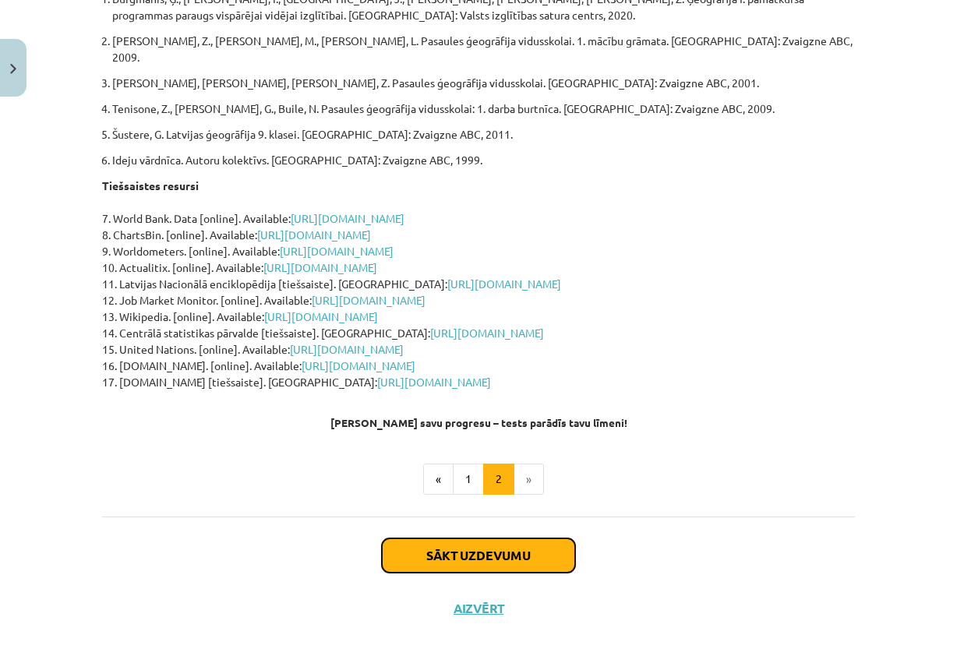
click at [536, 538] on button "Sākt uzdevumu" at bounding box center [478, 555] width 193 height 34
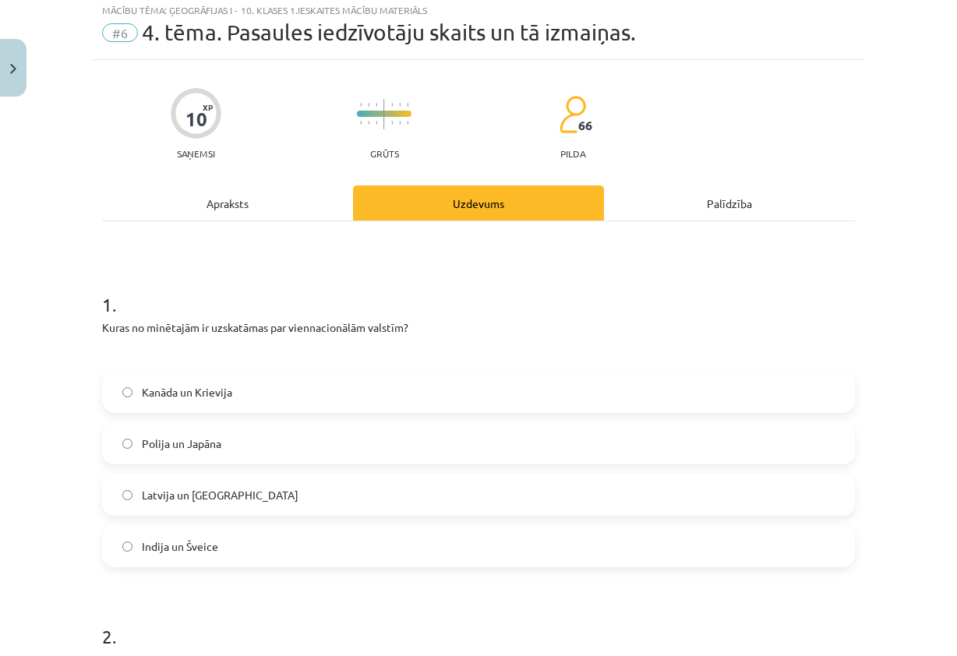
scroll to position [39, 0]
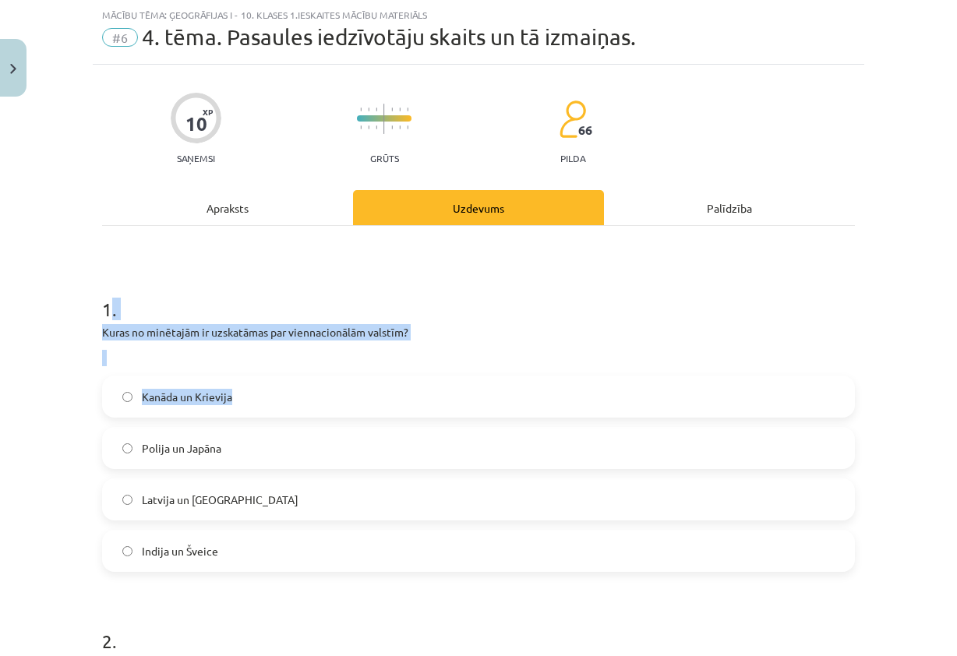
drag, startPoint x: 101, startPoint y: 305, endPoint x: 408, endPoint y: 373, distance: 314.5
click at [408, 373] on div "1 . Kuras no minētajām ir uzskatāmas par viennacionālām valstīm? Kanāda un Krie…" at bounding box center [478, 421] width 752 height 301
drag, startPoint x: 411, startPoint y: 370, endPoint x: 548, endPoint y: 287, distance: 159.8
click at [548, 287] on h1 "1 ." at bounding box center [478, 295] width 752 height 48
click at [656, 284] on h1 "1 ." at bounding box center [478, 295] width 752 height 48
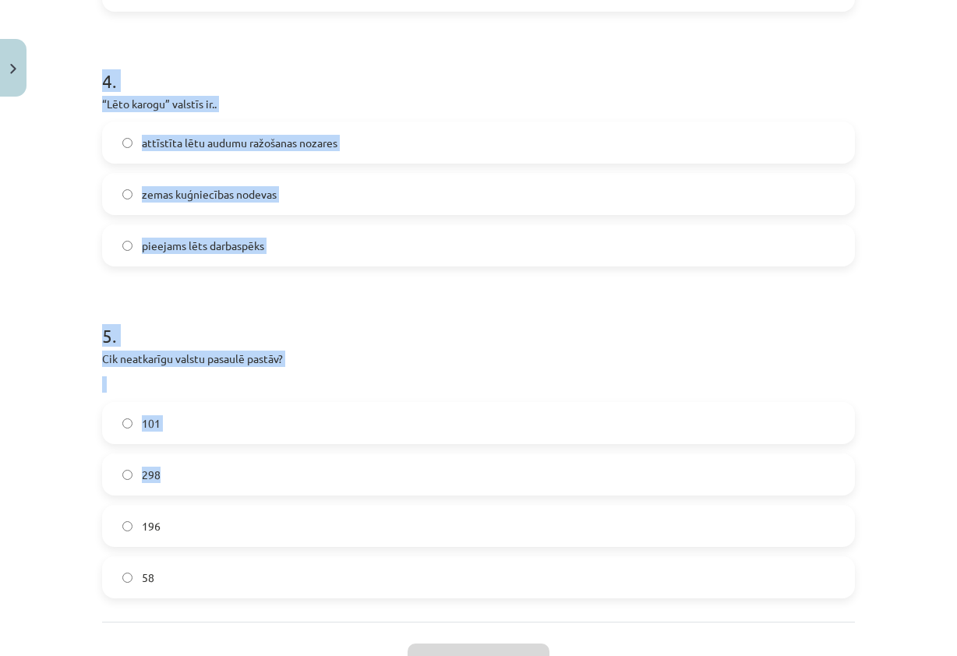
scroll to position [1285, 0]
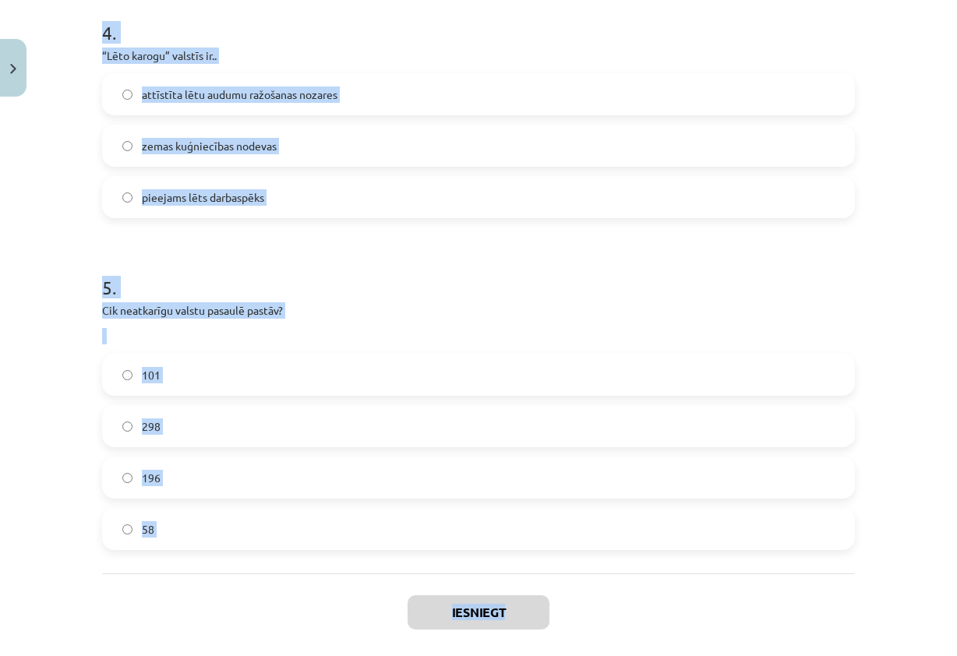
drag, startPoint x: 98, startPoint y: 312, endPoint x: 497, endPoint y: 573, distance: 477.0
copy div "1 . Kuras no minētajām ir uzskatāmas par viennacionālām valstīm? Kanāda un Krie…"
click at [629, 290] on h1 "5 ." at bounding box center [478, 273] width 752 height 48
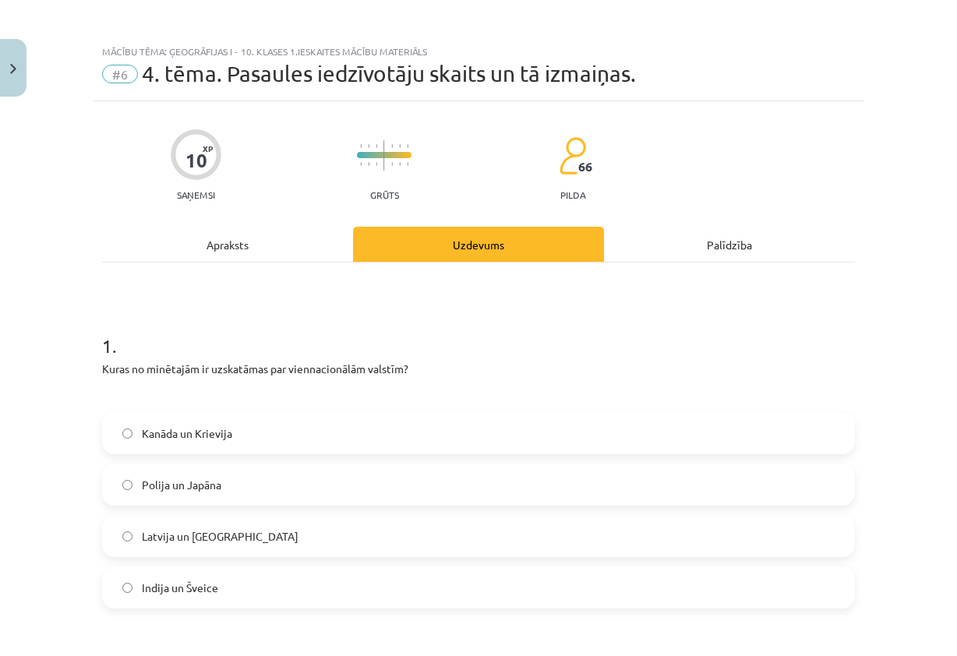
scroll to position [0, 0]
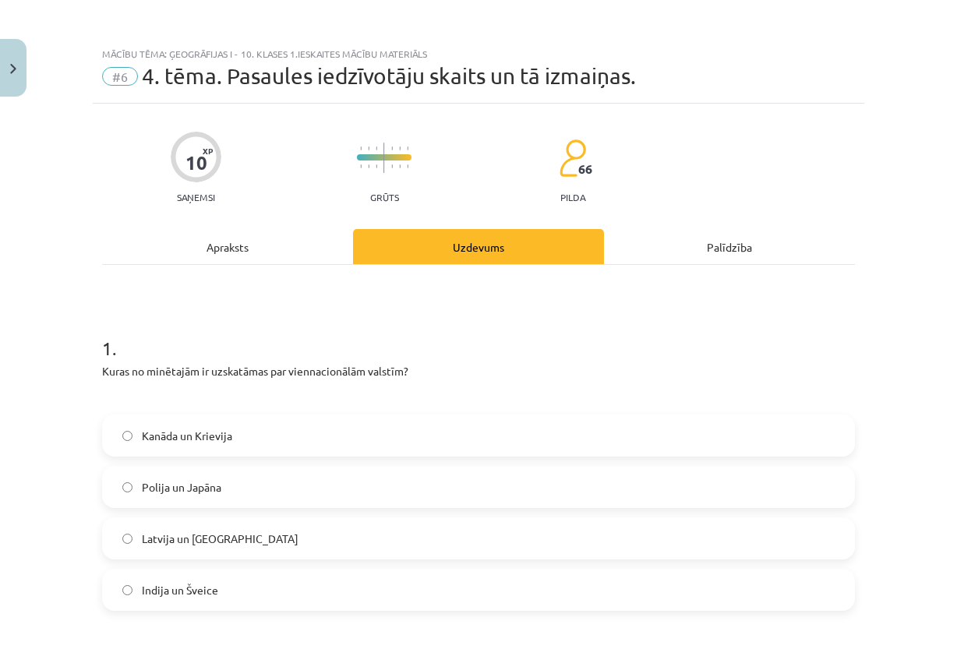
click at [241, 487] on label "Polija un Japāna" at bounding box center [478, 486] width 749 height 39
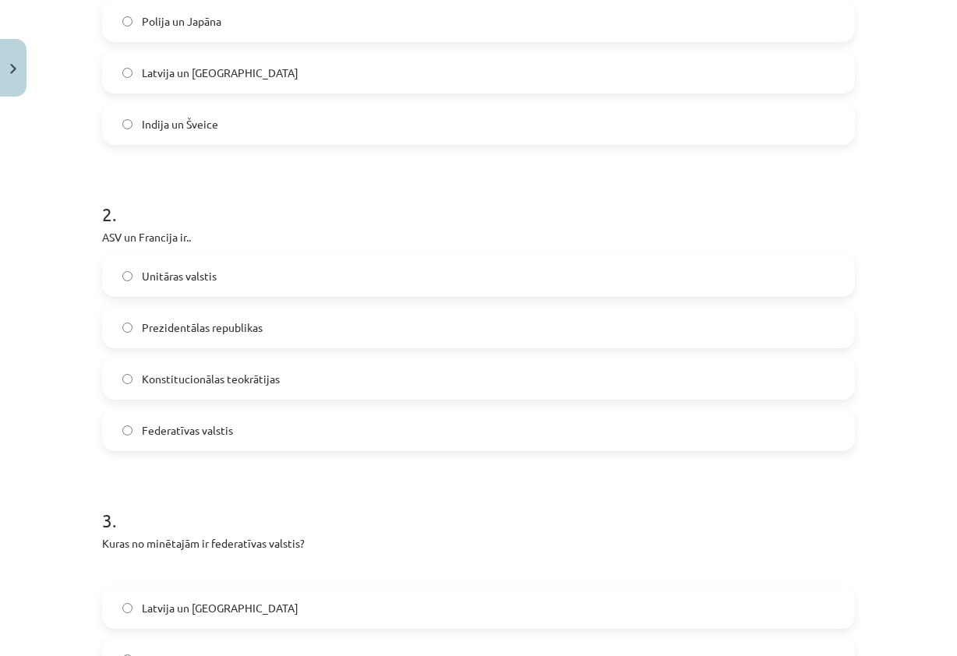
scroll to position [467, 0]
click at [240, 332] on span "Prezidentālas republikas" at bounding box center [202, 326] width 121 height 16
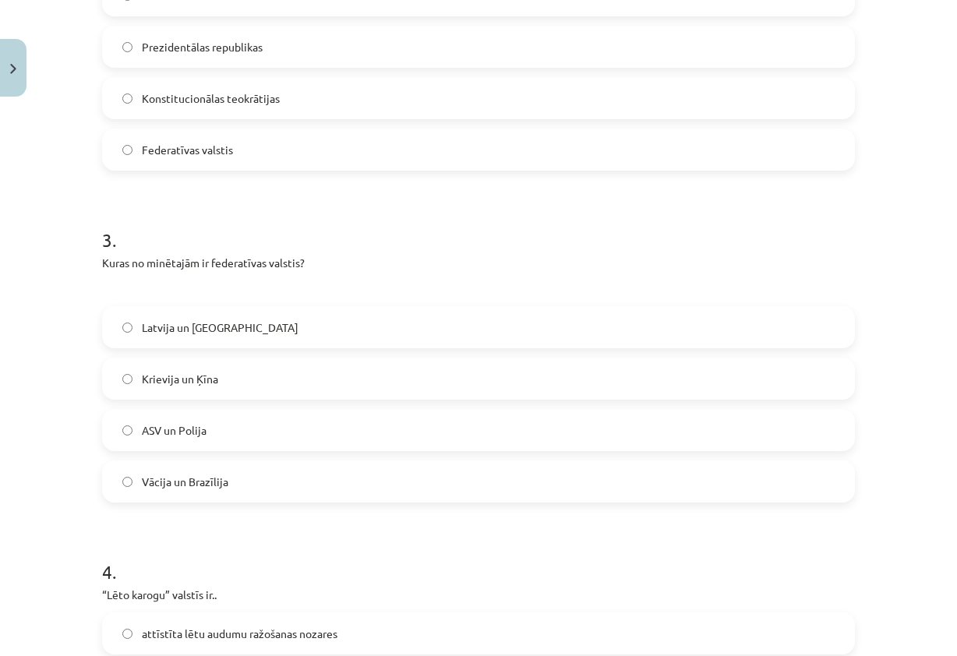
scroll to position [857, 0]
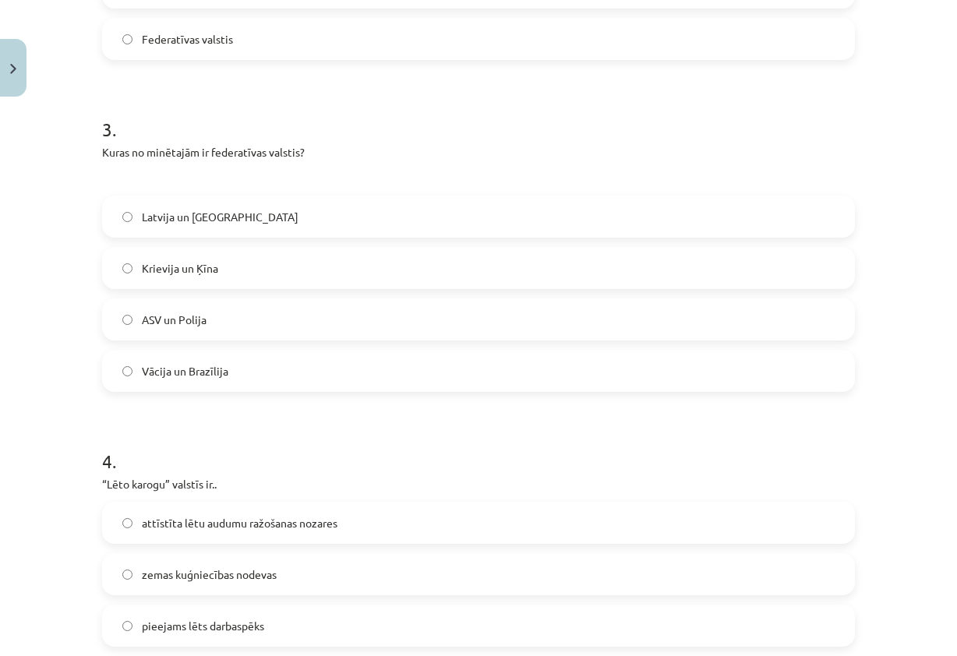
click at [218, 368] on span "Vācija un Brazīlija" at bounding box center [185, 371] width 86 height 16
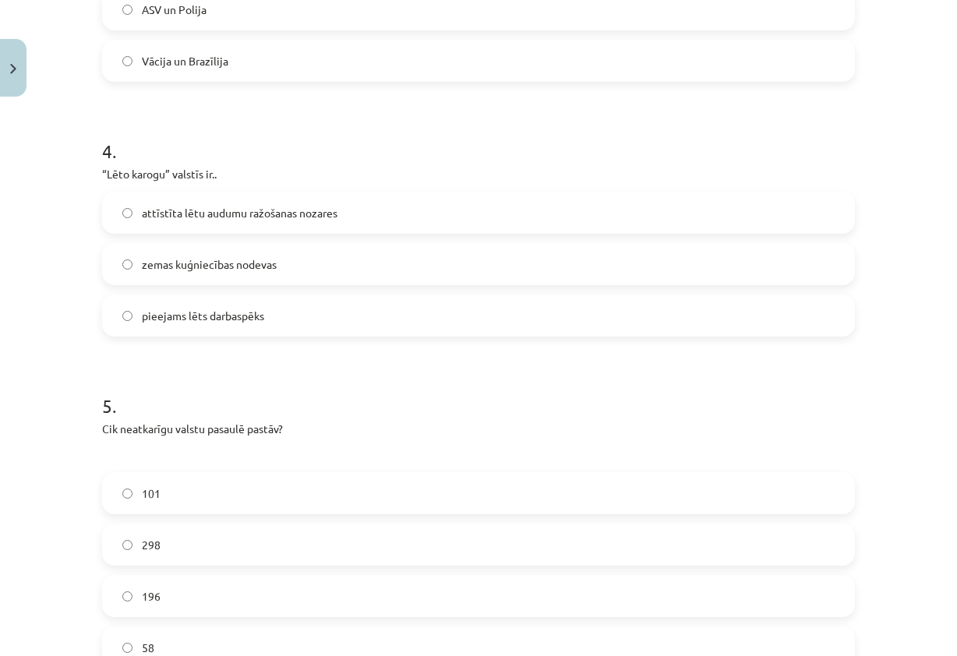
scroll to position [1168, 0]
click at [297, 221] on label "attīstīta lētu audumu ražošanas nozares" at bounding box center [478, 211] width 749 height 39
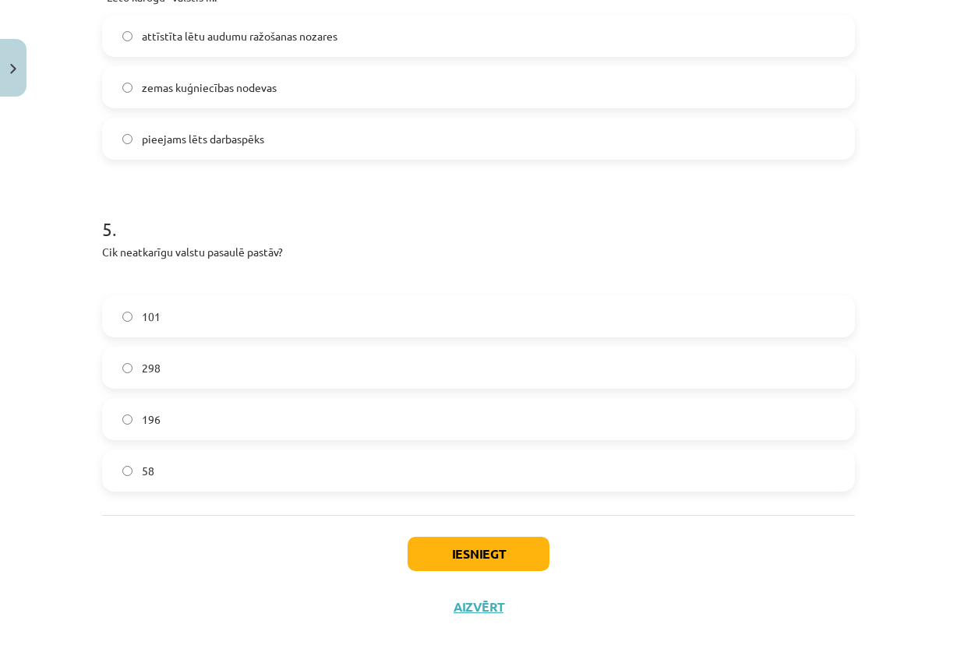
scroll to position [1358, 0]
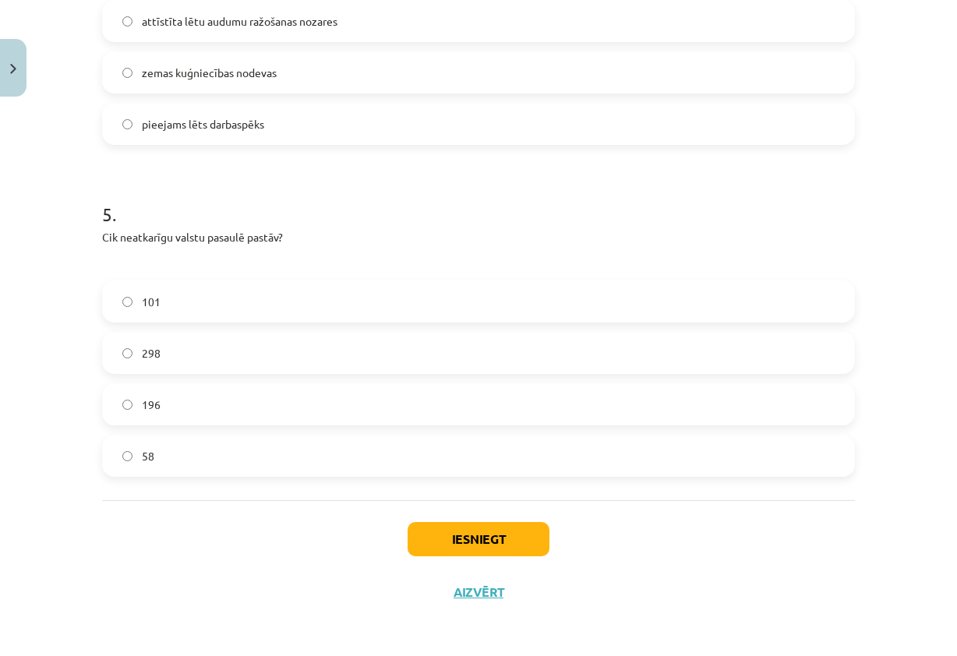
click at [285, 411] on label "196" at bounding box center [478, 404] width 749 height 39
click at [430, 533] on button "Iesniegt" at bounding box center [478, 539] width 142 height 34
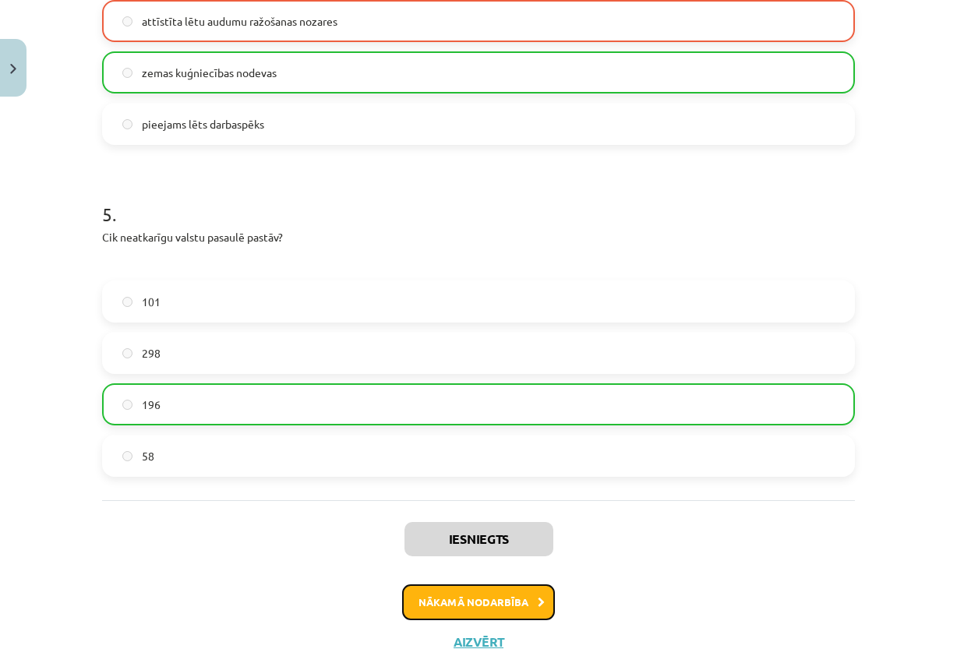
click at [488, 598] on button "Nākamā nodarbība" at bounding box center [478, 602] width 153 height 36
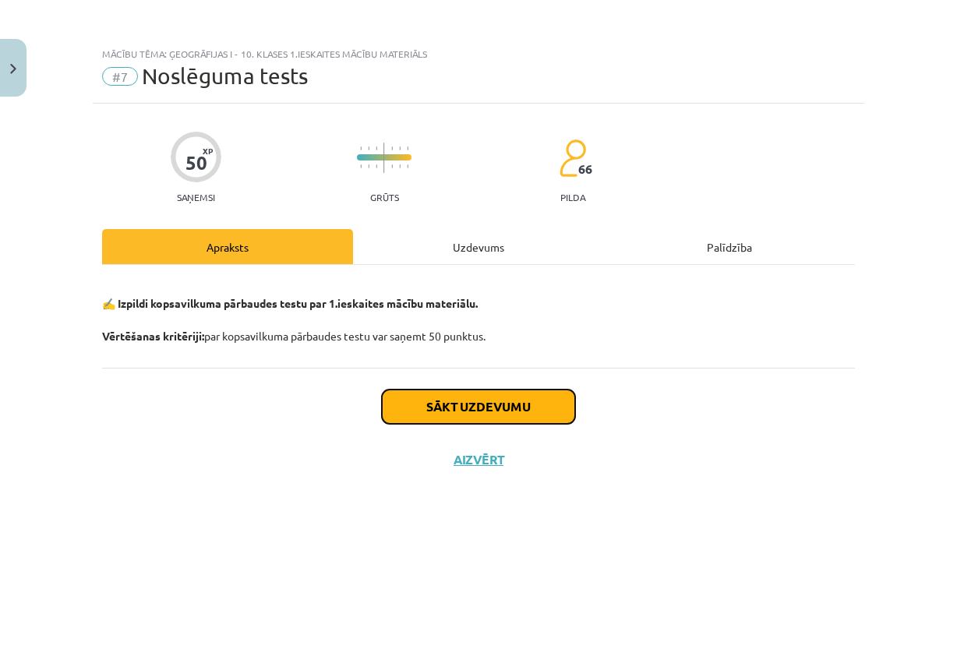
click at [460, 421] on button "Sākt uzdevumu" at bounding box center [478, 406] width 193 height 34
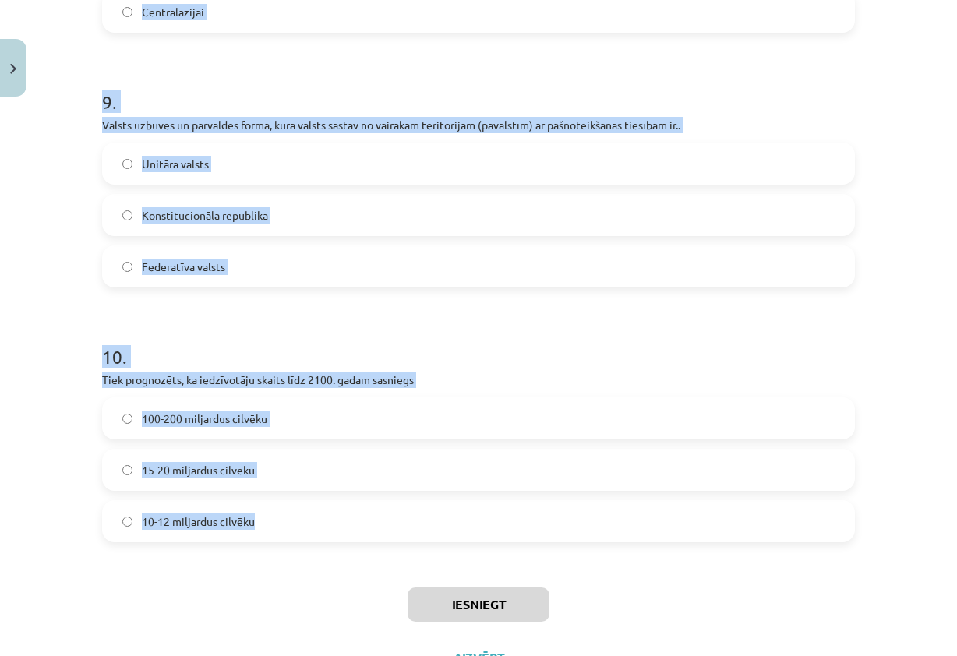
scroll to position [3220, 0]
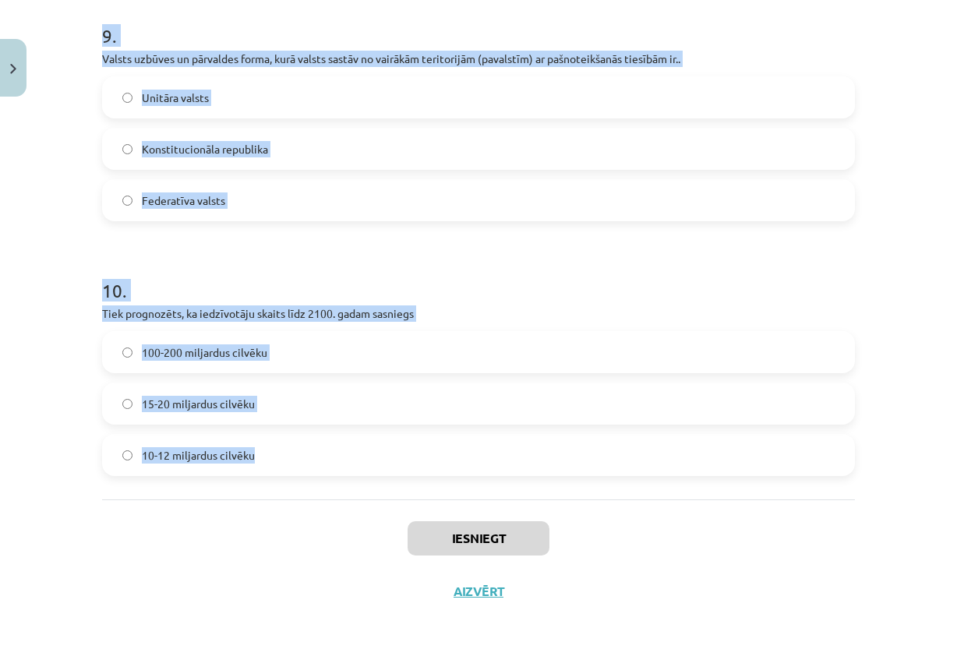
drag, startPoint x: 92, startPoint y: 197, endPoint x: 552, endPoint y: 439, distance: 520.2
copy form "1 . Kuras no minētajām ir federatīvas valstis? Latvija un Lietuva Krievija un Ķ…"
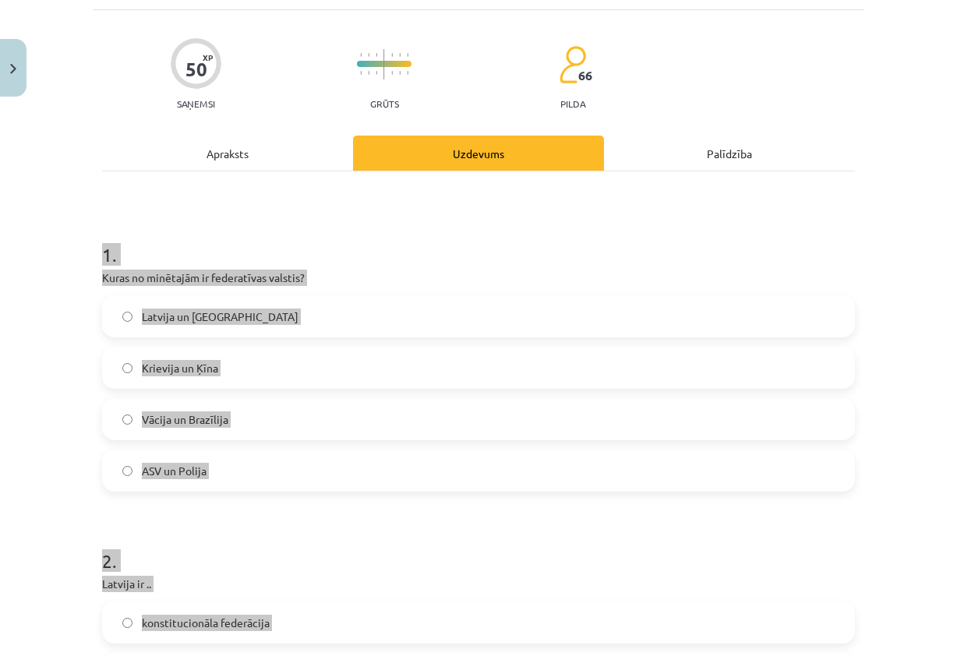
scroll to position [0, 0]
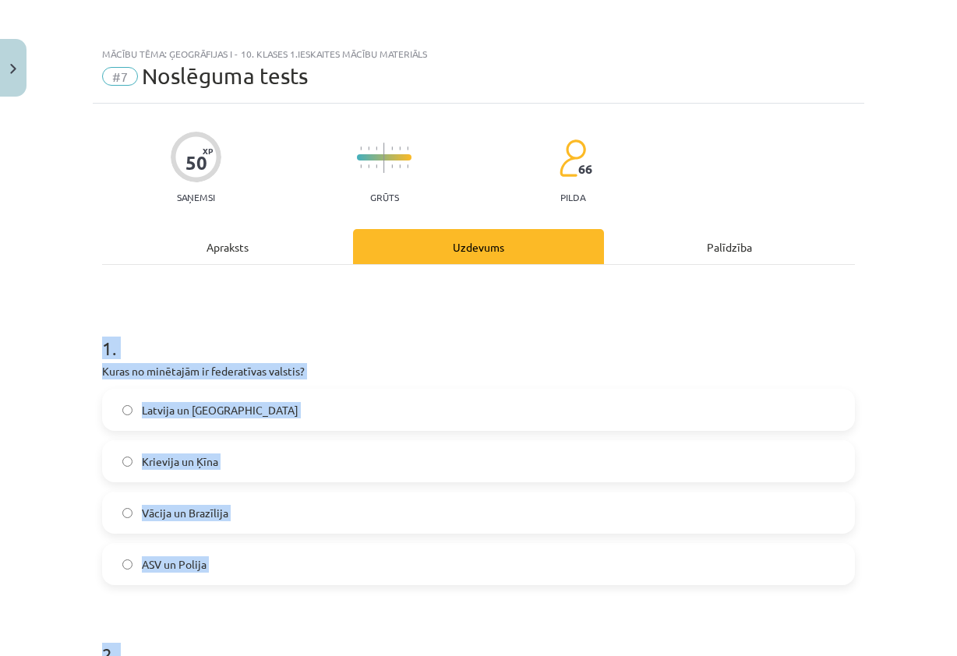
click at [380, 356] on h1 "1 ." at bounding box center [478, 334] width 752 height 48
click at [379, 366] on p "Kuras no minētajām ir federatīvas valstis?" at bounding box center [478, 371] width 752 height 16
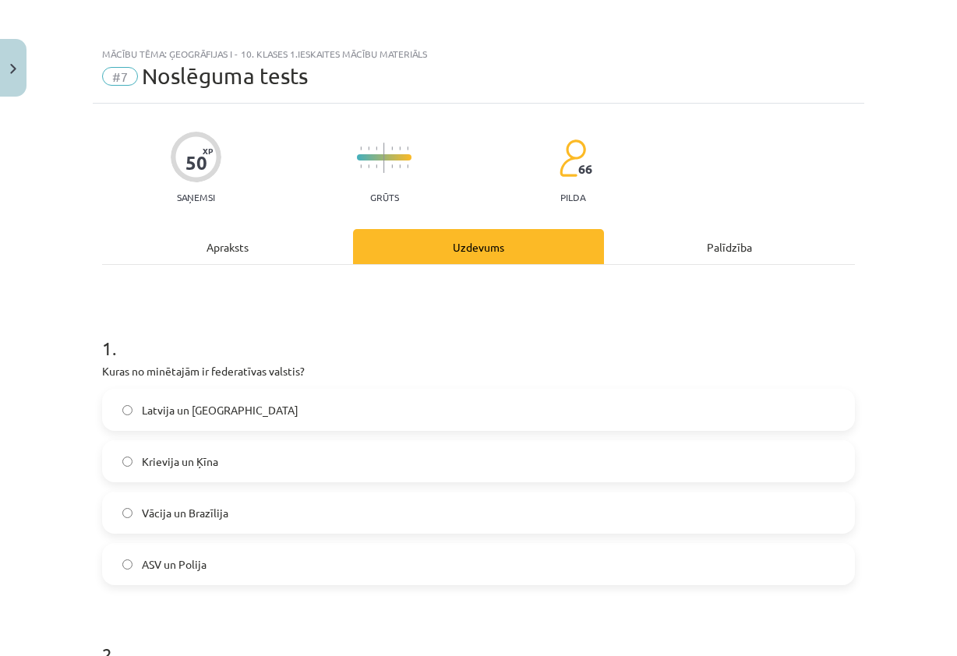
click at [333, 509] on label "Vācija un Brazīlija" at bounding box center [478, 512] width 749 height 39
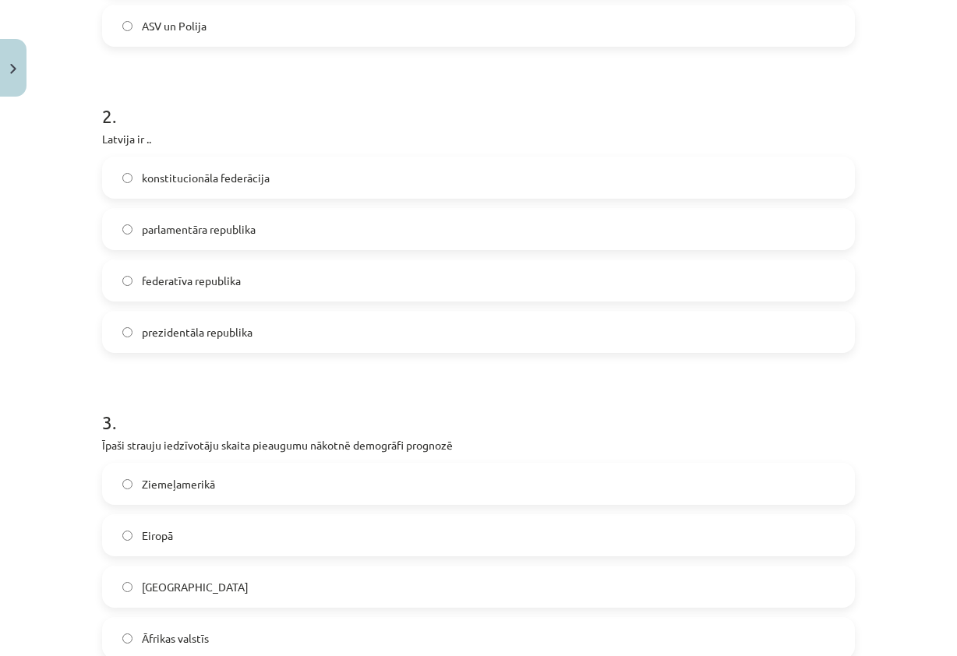
scroll to position [545, 0]
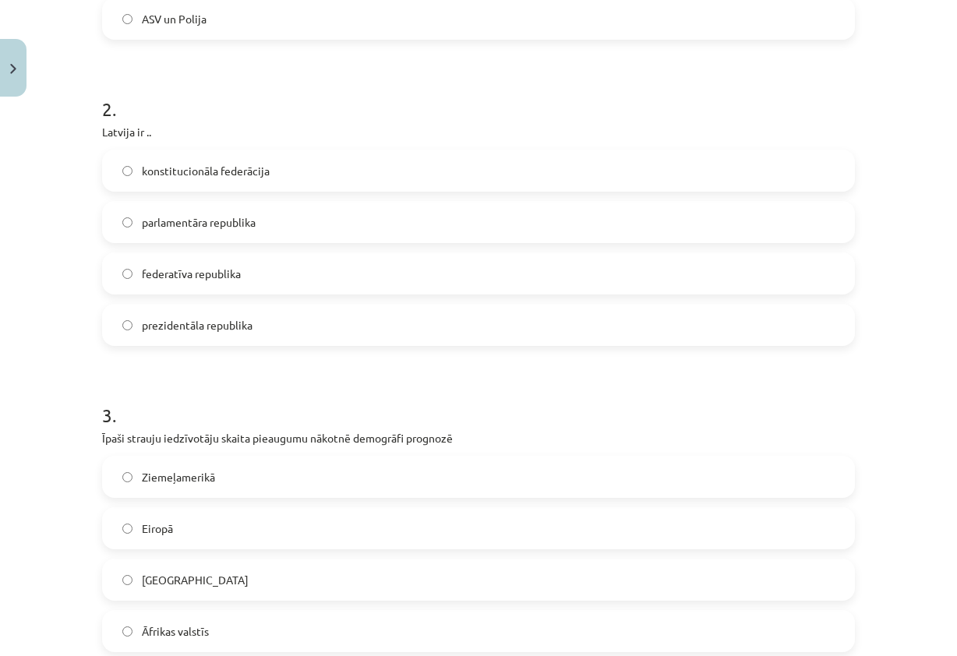
click at [243, 231] on label "parlamentāra republika" at bounding box center [478, 222] width 749 height 39
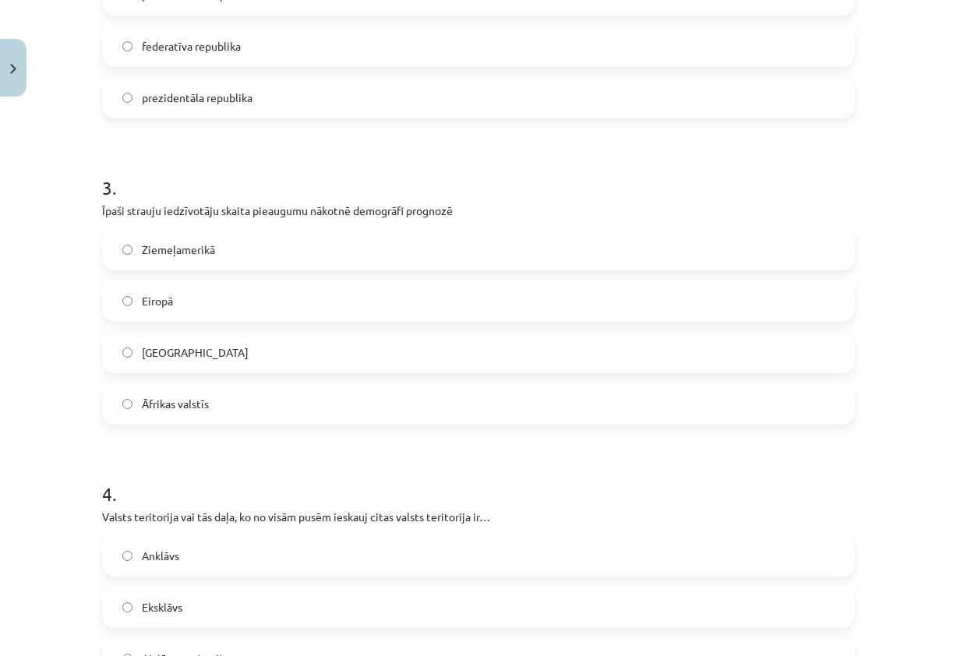
scroll to position [779, 0]
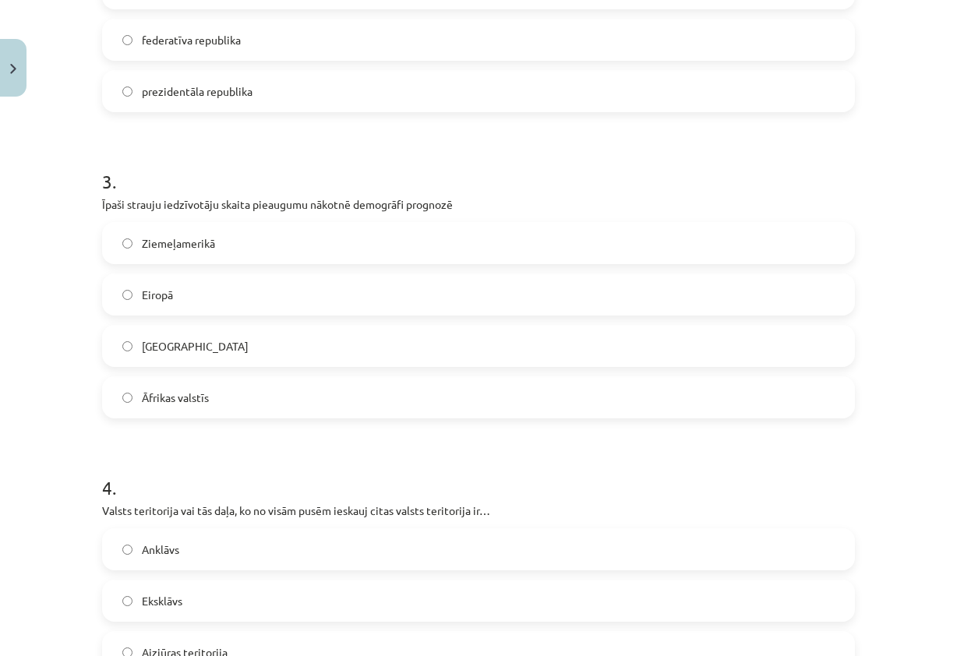
click at [240, 402] on label "Āfrikas valstīs" at bounding box center [478, 397] width 749 height 39
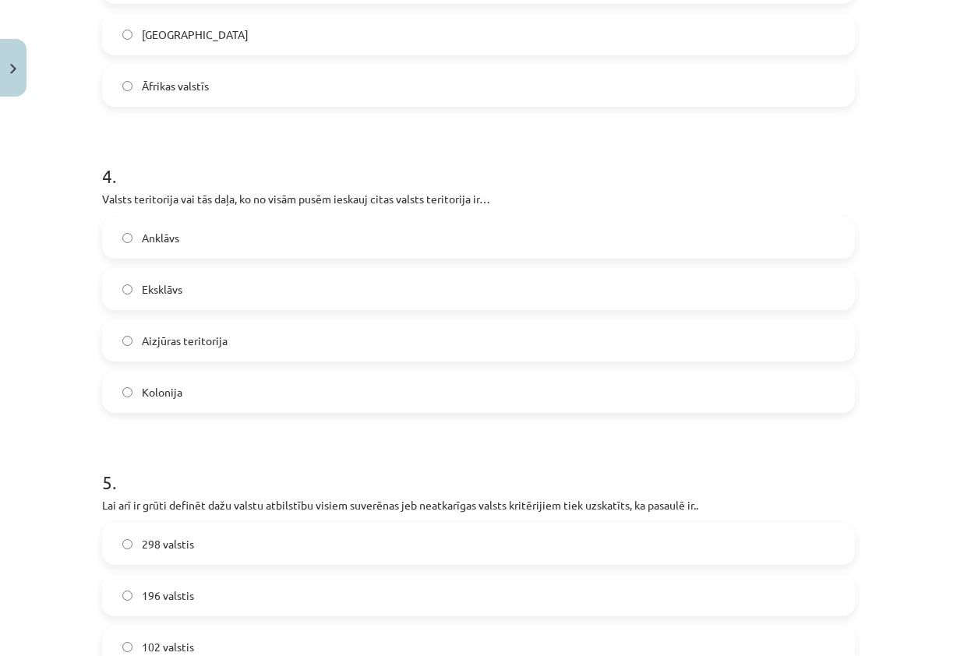
click at [212, 237] on label "Anklāvs" at bounding box center [478, 237] width 749 height 39
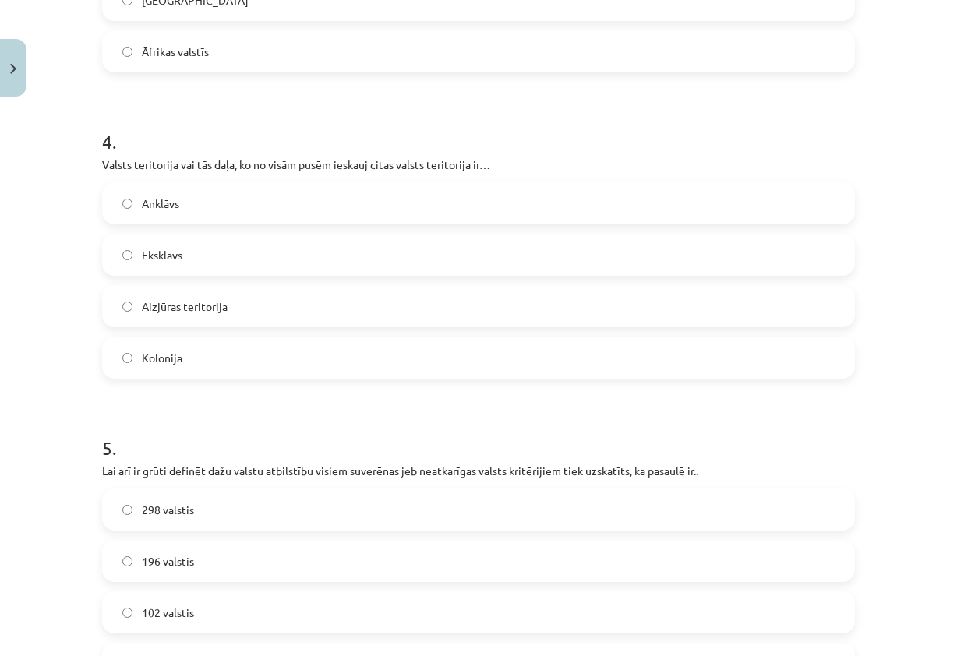
scroll to position [1168, 0]
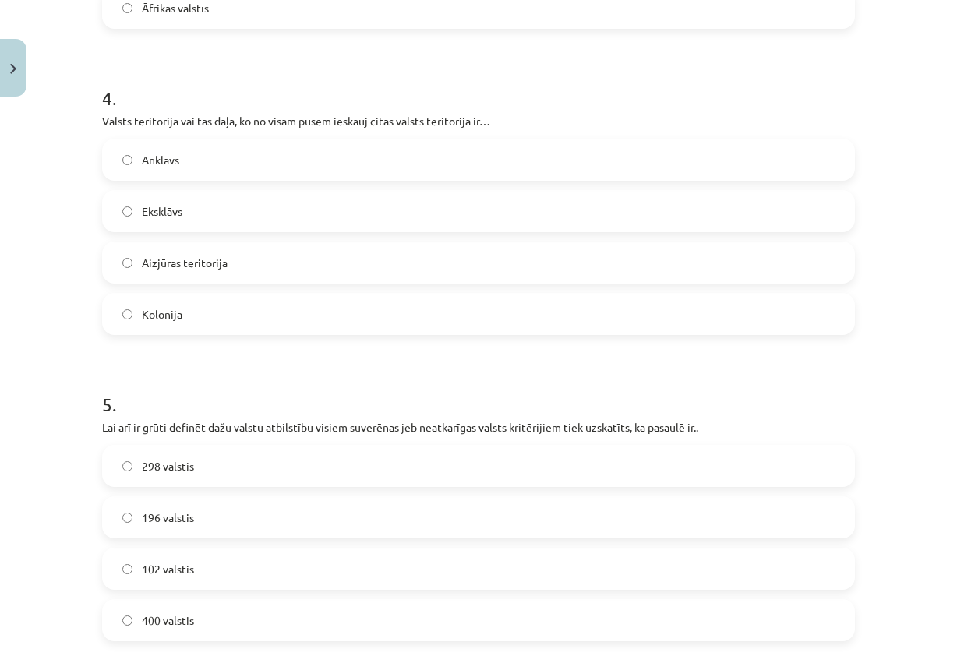
click at [190, 218] on label "Eksklāvs" at bounding box center [478, 211] width 749 height 39
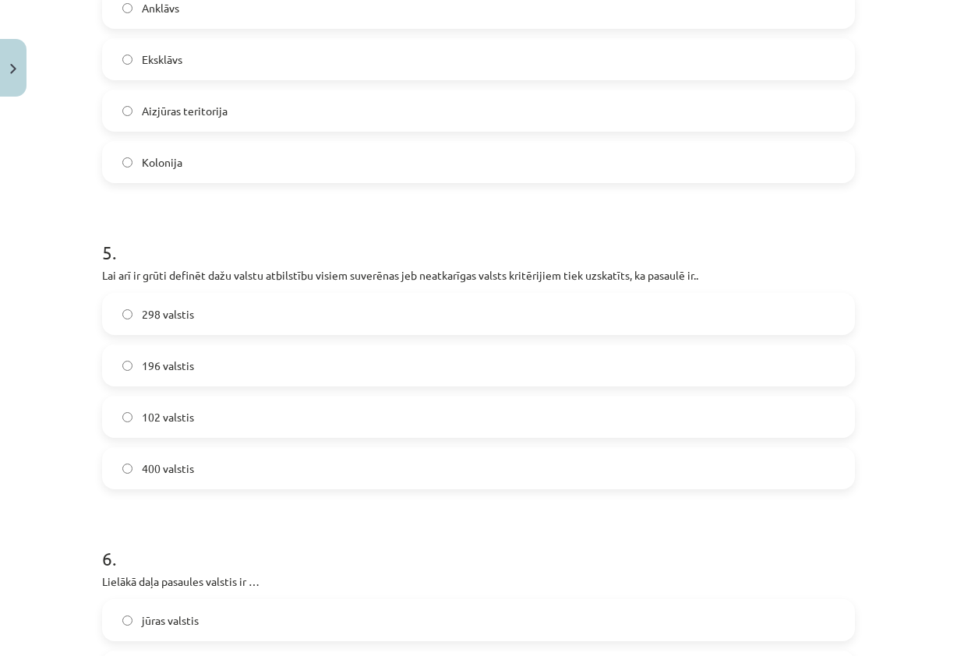
scroll to position [1324, 0]
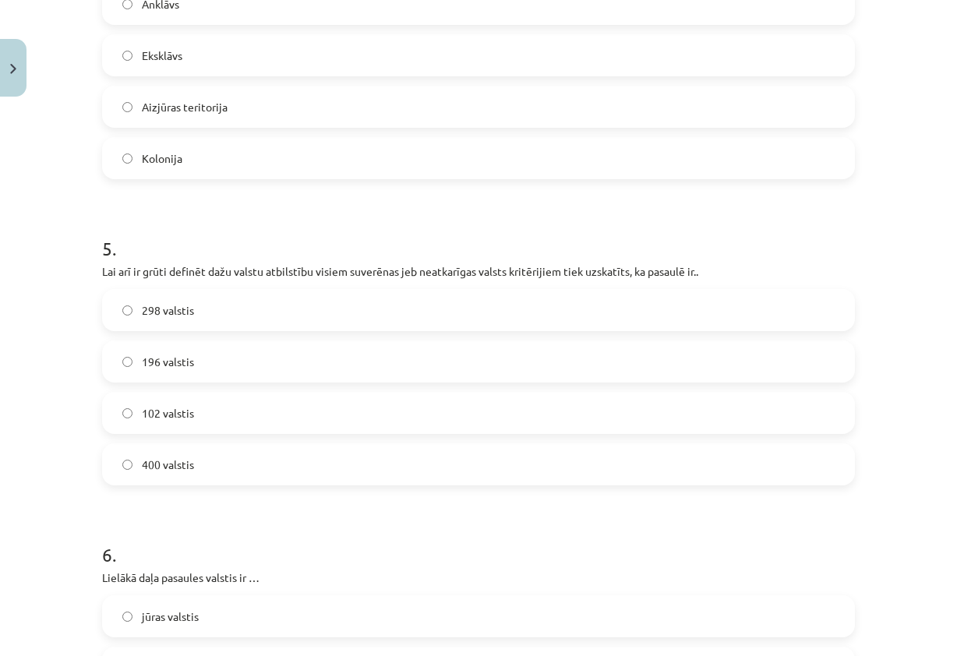
click at [166, 358] on span "196 valstis" at bounding box center [168, 362] width 52 height 16
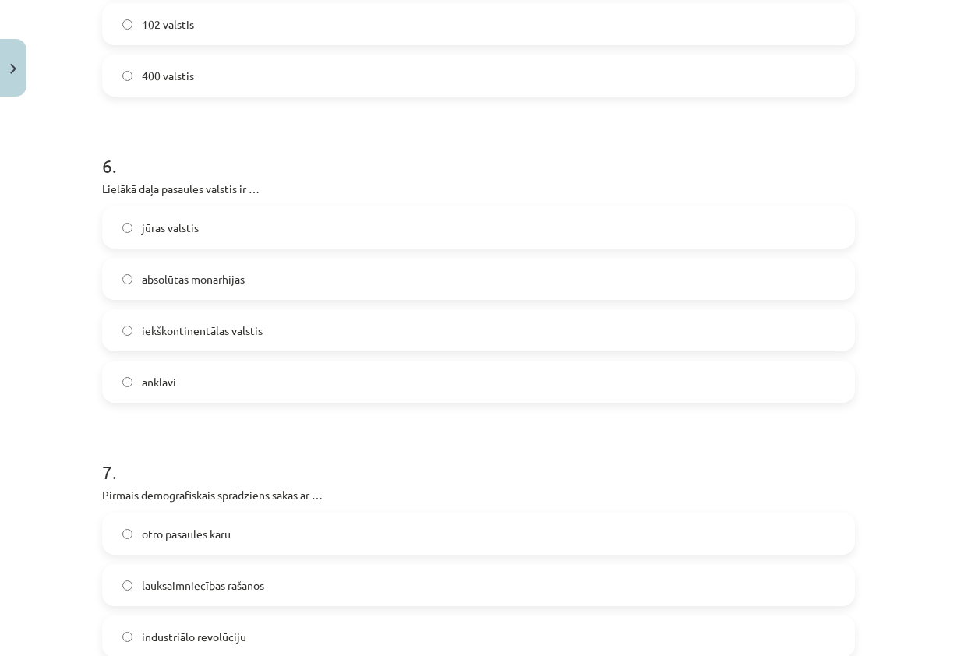
scroll to position [1714, 0]
click at [229, 608] on div "otro pasaules karu lauksaimniecības rašanos industriālo revolūciju medicīnas uz…" at bounding box center [478, 610] width 752 height 196
click at [234, 591] on span "lauksaimniecības rašanos" at bounding box center [203, 584] width 122 height 16
click at [228, 283] on span "absolūtas monarhijas" at bounding box center [193, 278] width 103 height 16
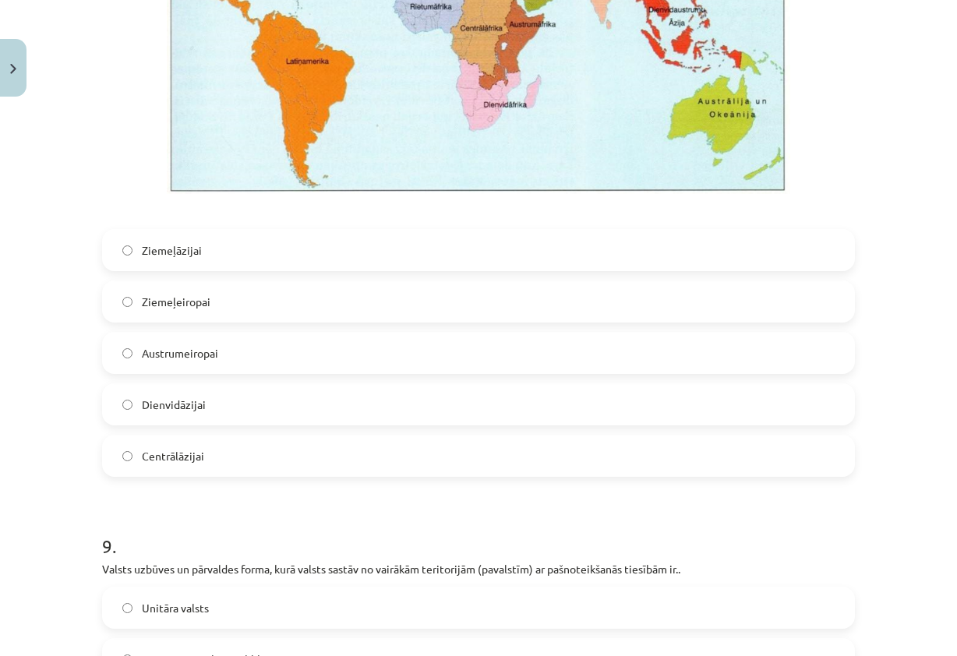
scroll to position [2726, 0]
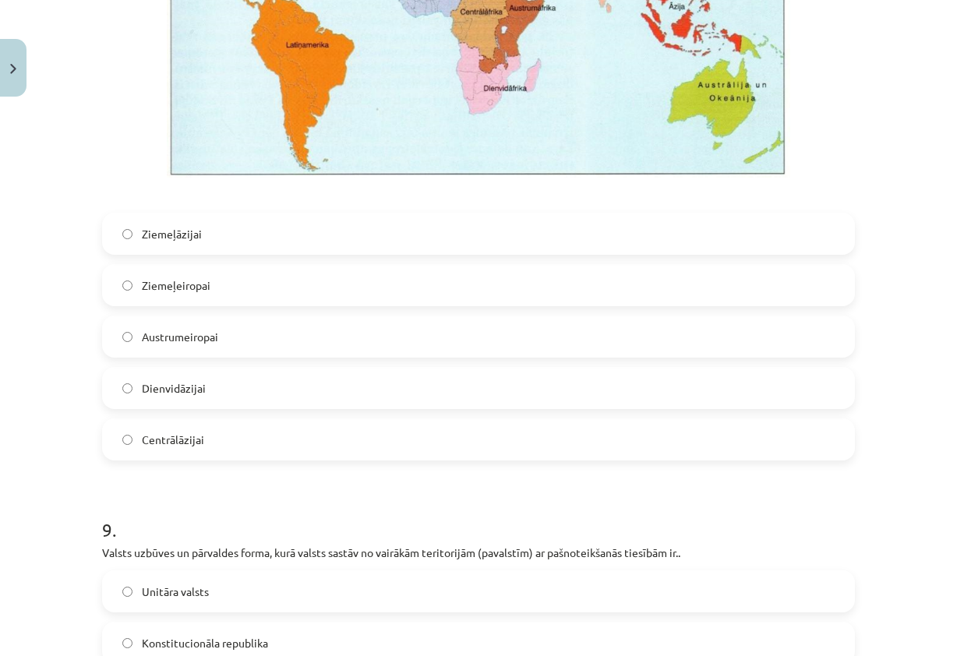
click at [192, 429] on label "Centrālāzijai" at bounding box center [478, 439] width 749 height 39
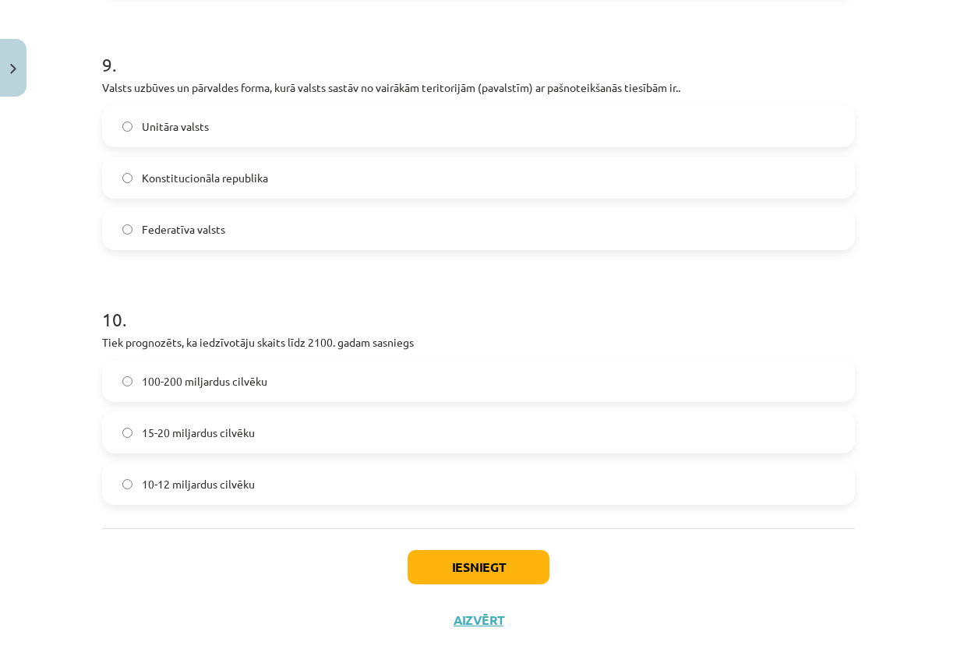
scroll to position [3194, 0]
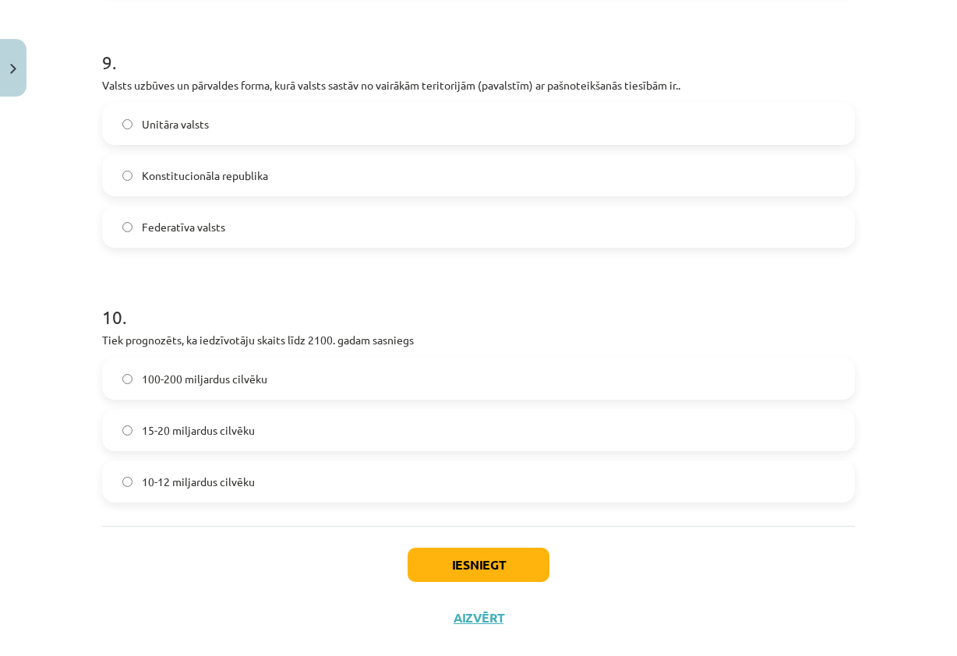
click at [196, 231] on span "Federatīva valsts" at bounding box center [183, 227] width 83 height 16
click at [243, 372] on span "100-200 miljardus cilvēku" at bounding box center [204, 379] width 125 height 16
click at [439, 564] on button "Iesniegt" at bounding box center [478, 565] width 142 height 34
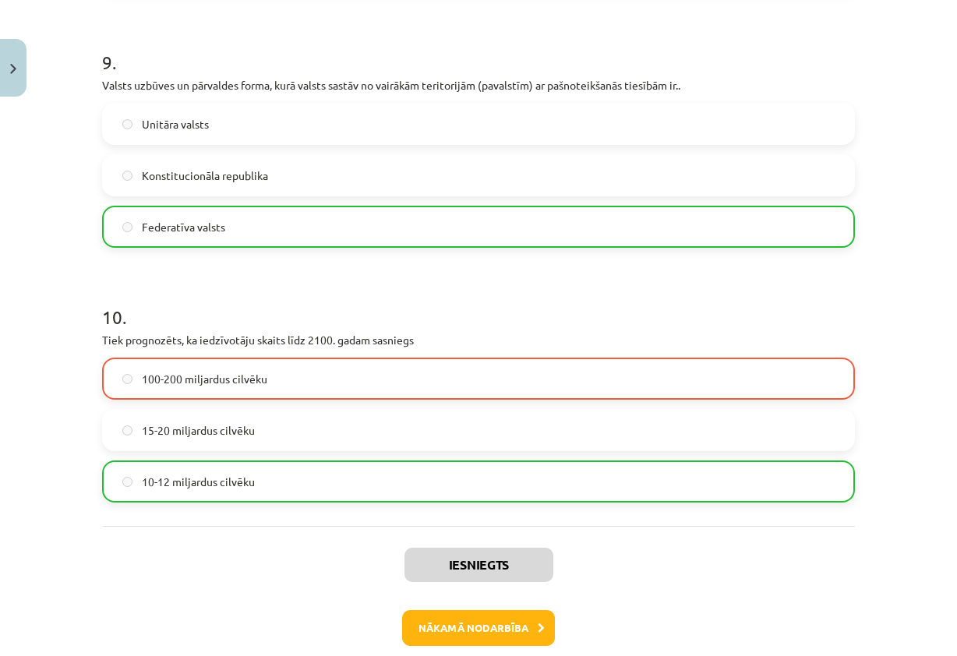
click at [268, 418] on label "15-20 miljardus cilvēku" at bounding box center [478, 430] width 749 height 39
click at [269, 388] on label "100-200 miljardus cilvēku" at bounding box center [478, 378] width 749 height 39
click at [504, 302] on h1 "10 ." at bounding box center [478, 303] width 752 height 48
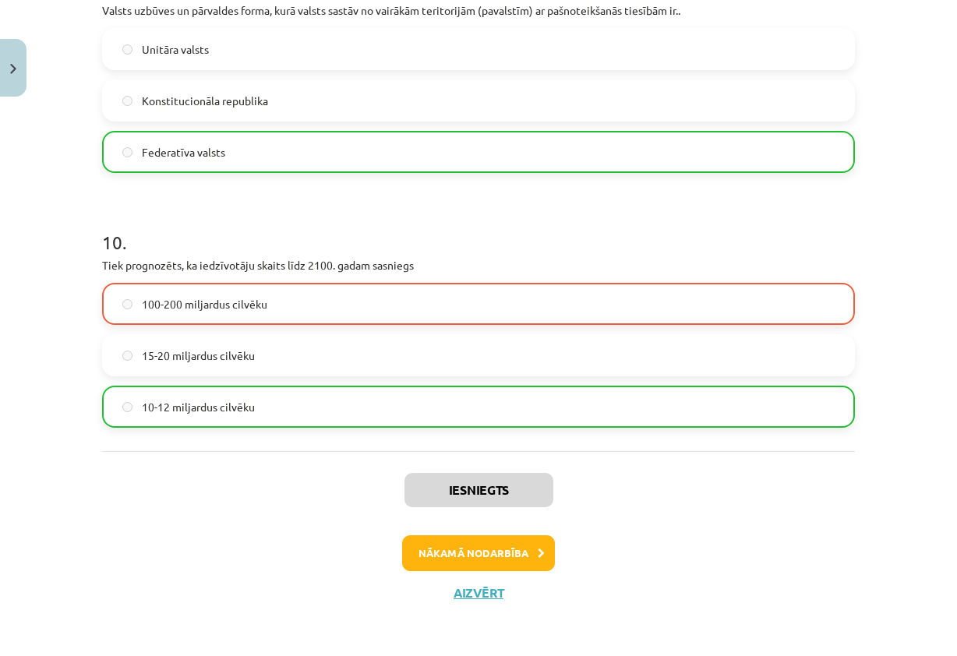
scroll to position [3269, 0]
click at [468, 546] on button "Nākamā nodarbība" at bounding box center [478, 552] width 153 height 36
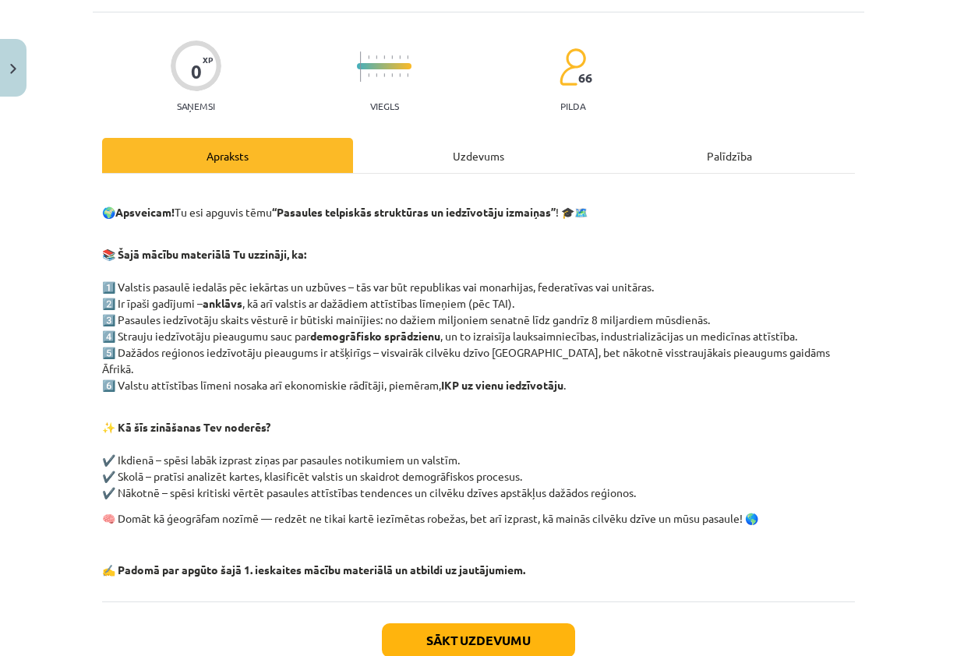
scroll to position [39, 0]
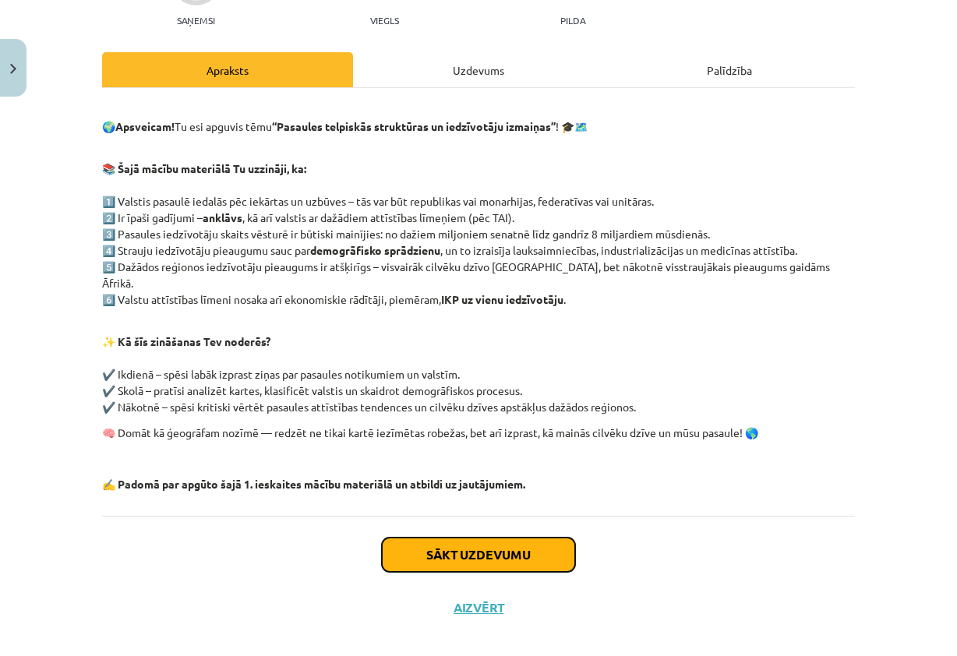
click at [480, 544] on button "Sākt uzdevumu" at bounding box center [478, 554] width 193 height 34
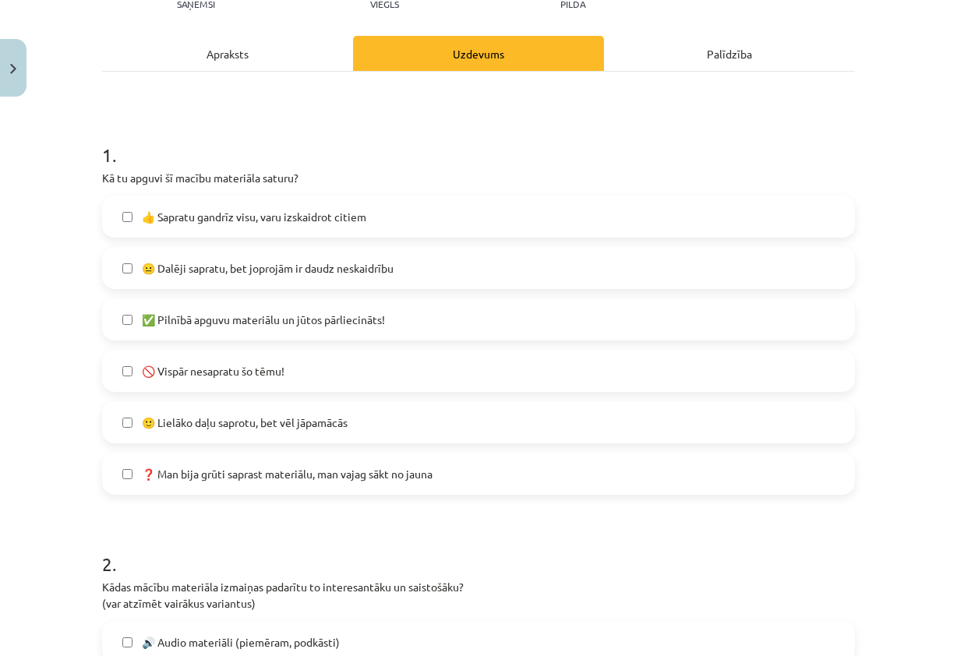
scroll to position [195, 0]
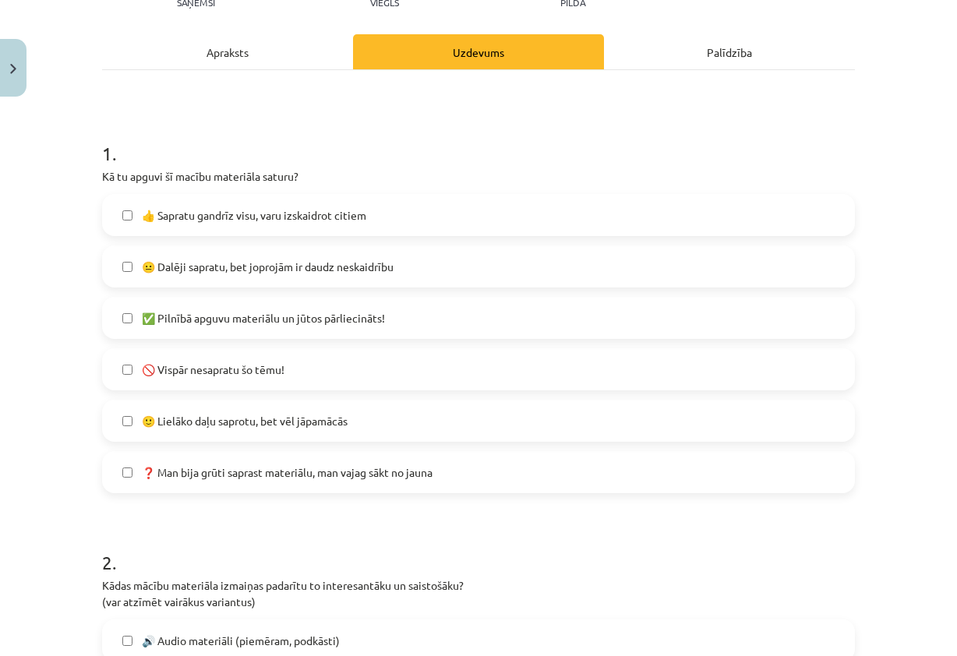
click at [271, 273] on span "😐 Dalēji sapratu, bet joprojām ir daudz neskaidrību" at bounding box center [268, 267] width 252 height 16
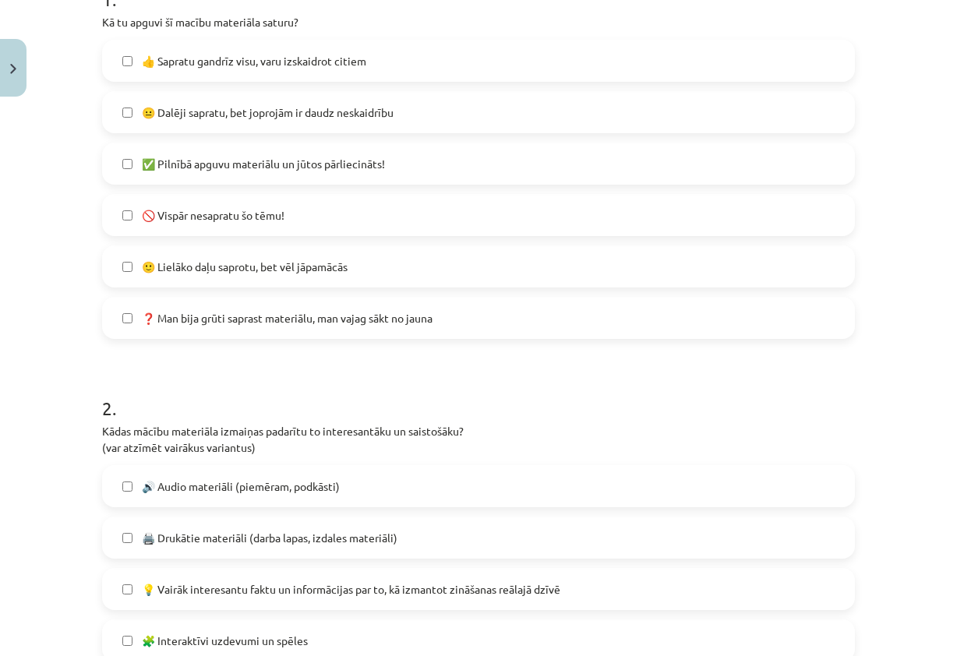
scroll to position [351, 0]
click at [309, 271] on span "🙂 Lielāko daļu saprotu, bet vēl jāpamācās" at bounding box center [245, 265] width 206 height 16
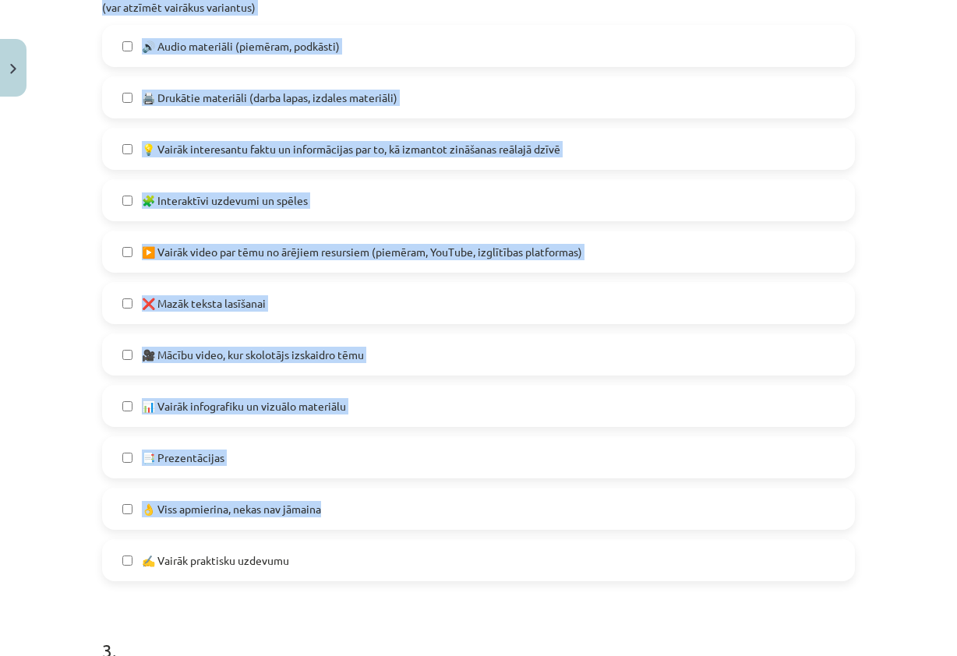
scroll to position [1168, 0]
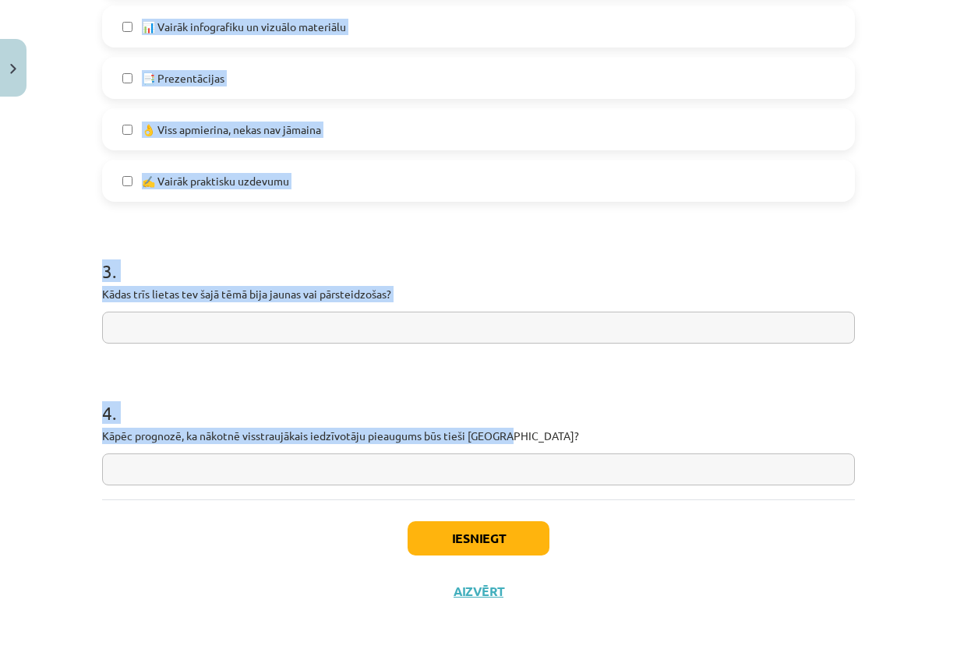
drag, startPoint x: 85, startPoint y: 120, endPoint x: 655, endPoint y: 436, distance: 652.0
click at [655, 436] on div "Mācību tēma: Ģeogrāfijas i - 10. klases 1.ieskaites mācību materiāls #8 Temata …" at bounding box center [478, 328] width 957 height 656
copy form "Kādas mācību materiāla izmaiņas padarītu to interesantāku un saistošāku? (var a…"
drag, startPoint x: 955, startPoint y: 548, endPoint x: 834, endPoint y: 413, distance: 180.9
click at [835, 409] on h1 "4 ." at bounding box center [478, 399] width 752 height 48
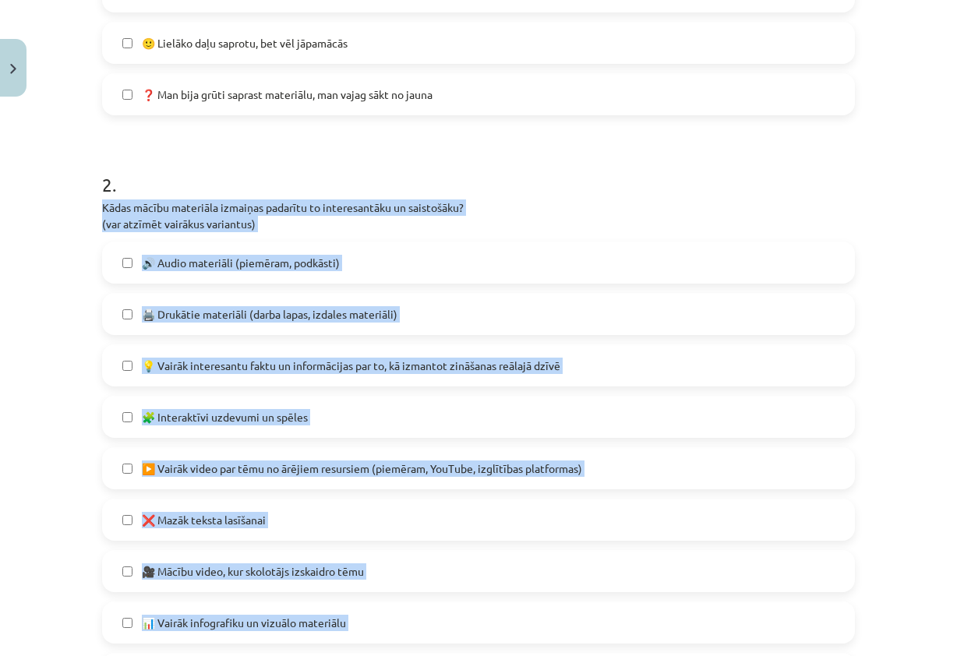
scroll to position [312, 0]
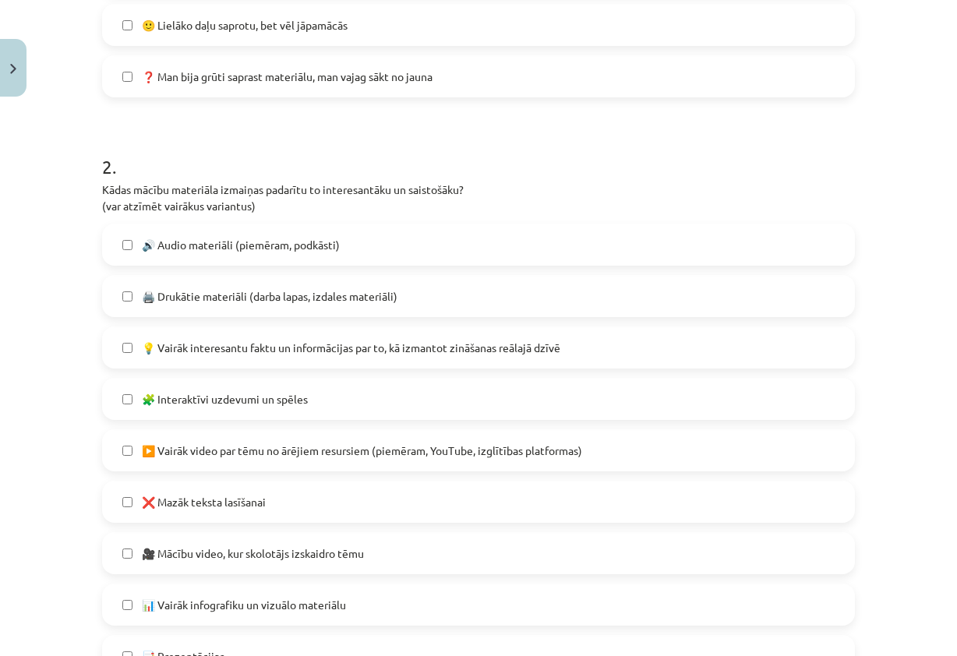
scroll to position [623, 0]
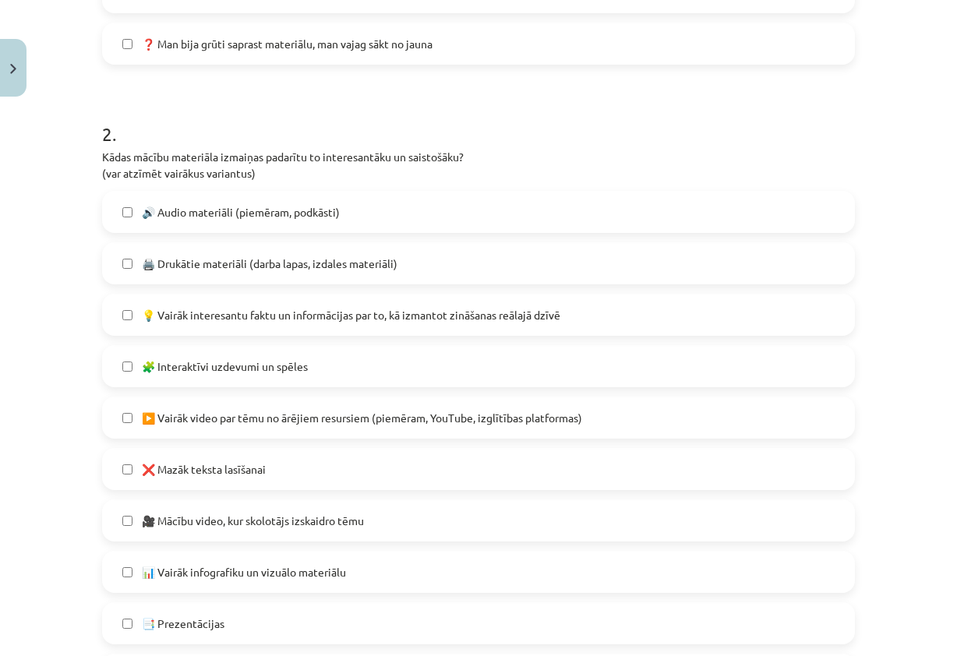
click at [314, 210] on span "🔊 Audio materiāli (piemēram, podkāsti)" at bounding box center [241, 212] width 198 height 16
click at [262, 320] on span "💡 Vairāk interesantu faktu un informācijas par to, kā izmantot zināšanas reālaj…" at bounding box center [351, 315] width 418 height 16
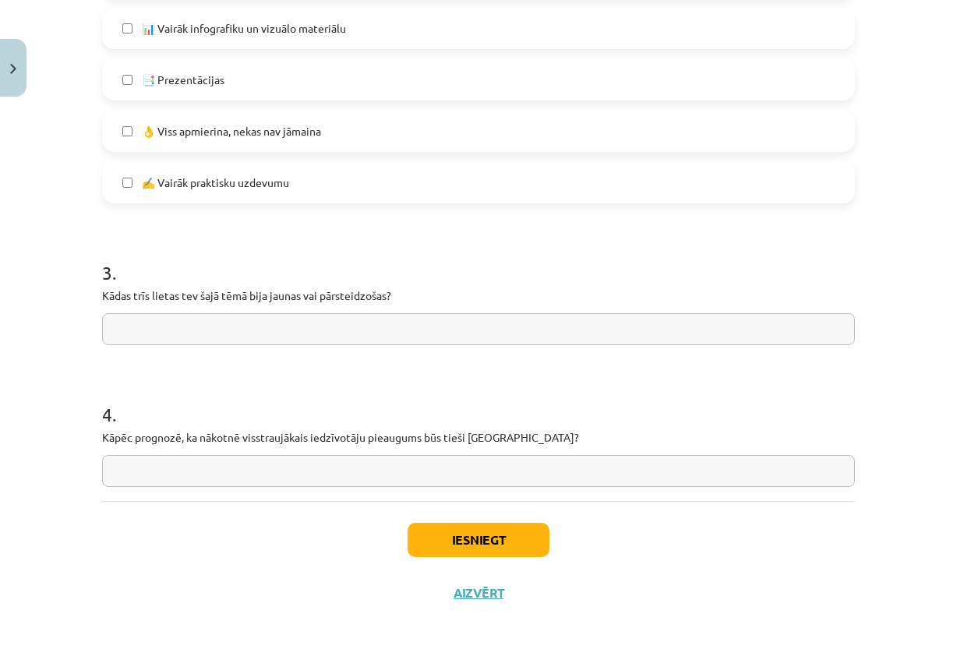
scroll to position [1168, 0]
click at [551, 475] on input "text" at bounding box center [478, 469] width 752 height 32
paste input "**********"
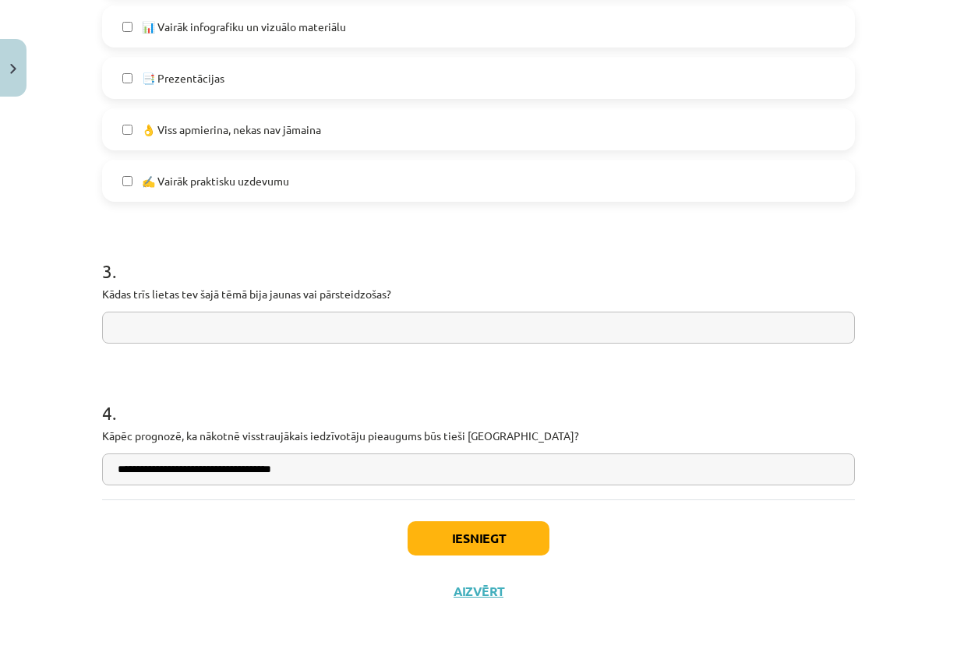
type input "**********"
click at [308, 326] on input "text" at bounding box center [478, 328] width 752 height 32
click at [483, 540] on button "Iesniegt" at bounding box center [478, 538] width 142 height 34
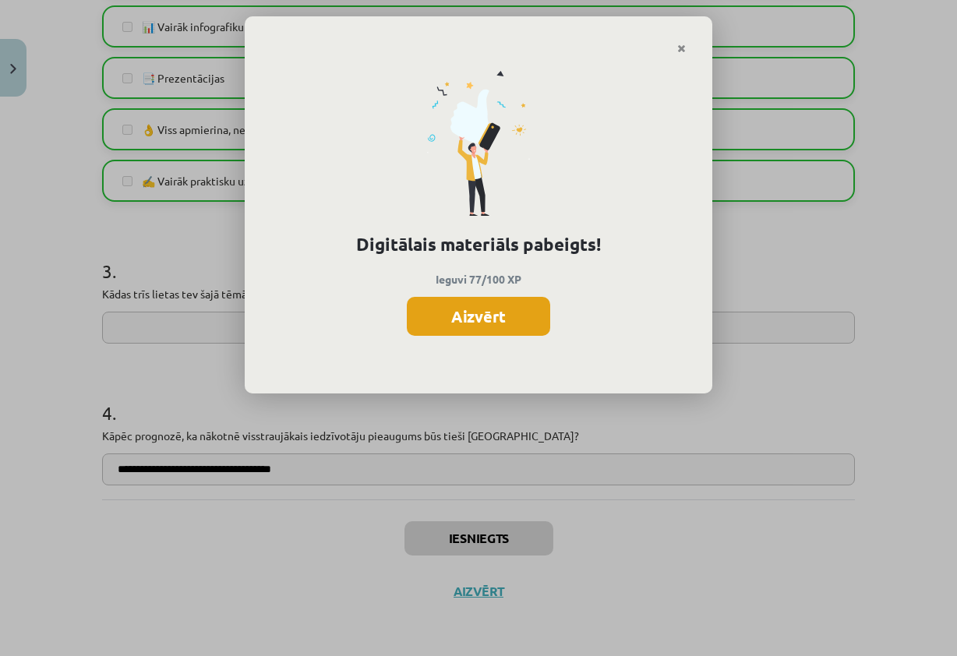
click at [436, 324] on button "Aizvērt" at bounding box center [478, 316] width 143 height 39
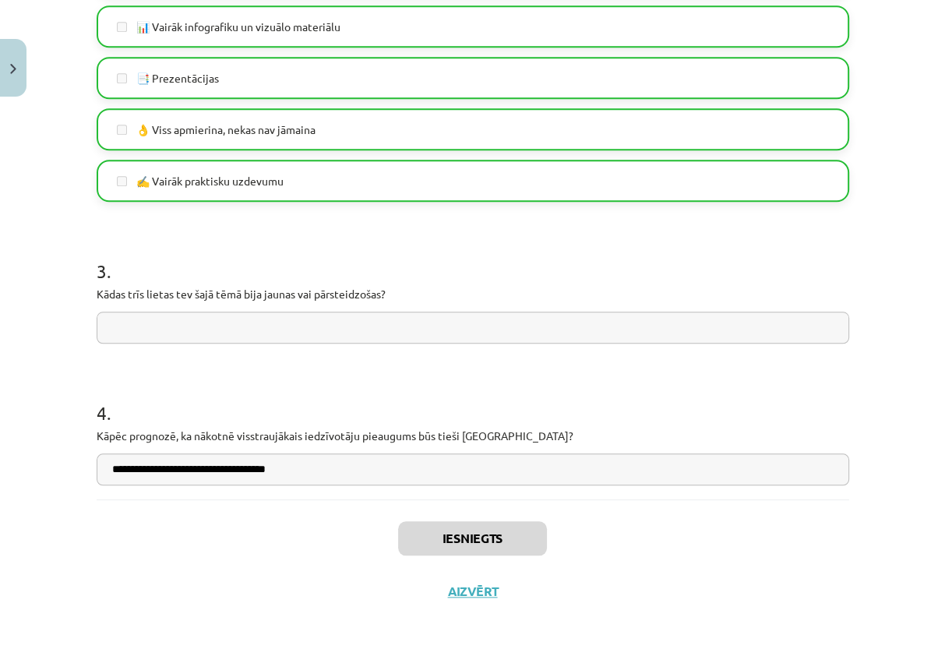
scroll to position [467, 0]
click at [479, 594] on button "Aizvērt" at bounding box center [472, 591] width 59 height 16
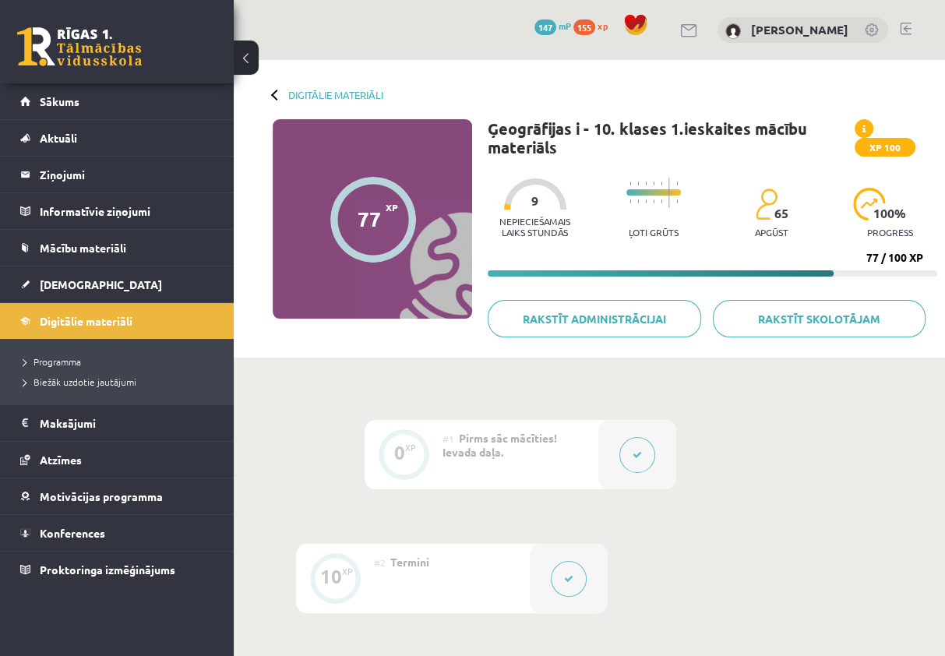
scroll to position [0, 0]
click at [521, 217] on p "Nepieciešamais laiks stundās" at bounding box center [535, 227] width 95 height 22
click at [284, 93] on div "Digitālie materiāli" at bounding box center [328, 95] width 111 height 12
click at [274, 92] on div at bounding box center [276, 94] width 11 height 11
click at [289, 93] on link "Digitālie materiāli" at bounding box center [335, 95] width 95 height 12
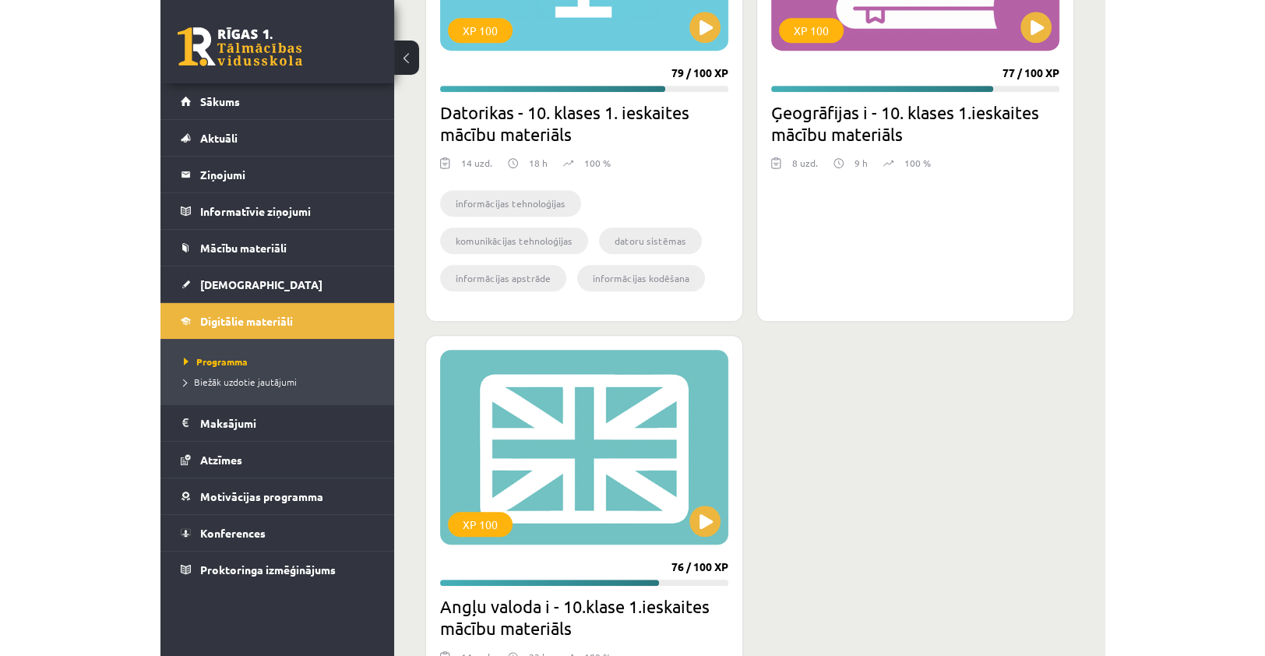
scroll to position [409, 0]
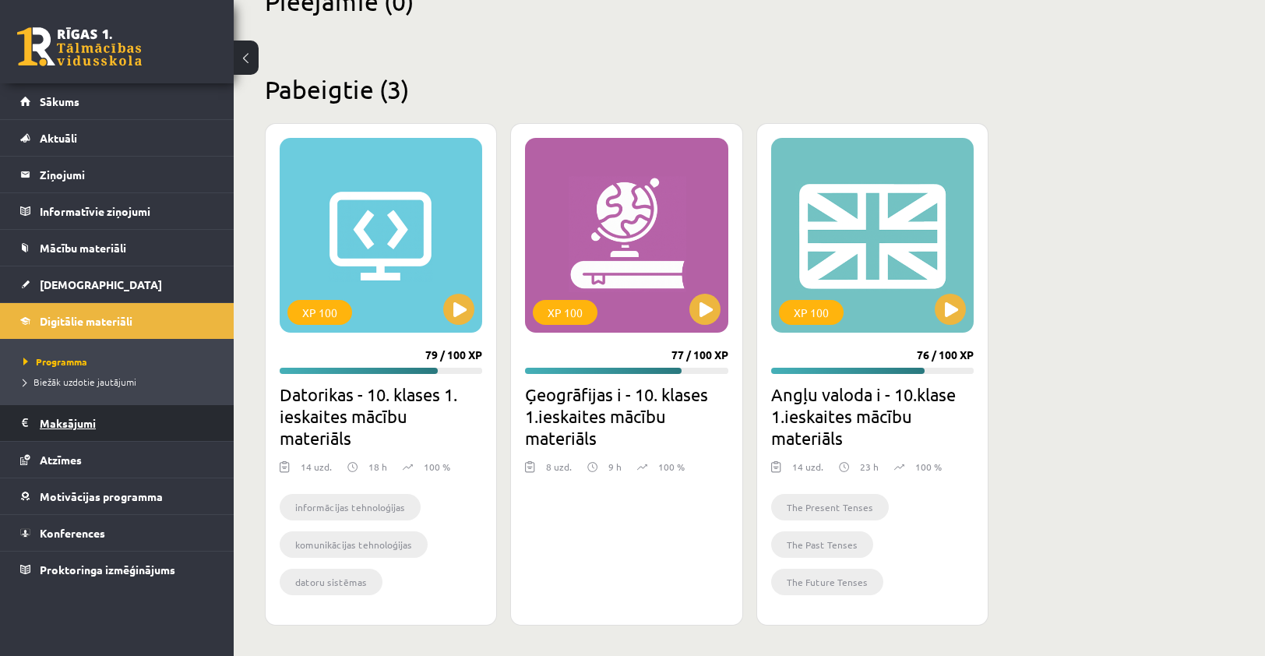
click at [96, 424] on legend "Maksājumi 0" at bounding box center [127, 423] width 174 height 36
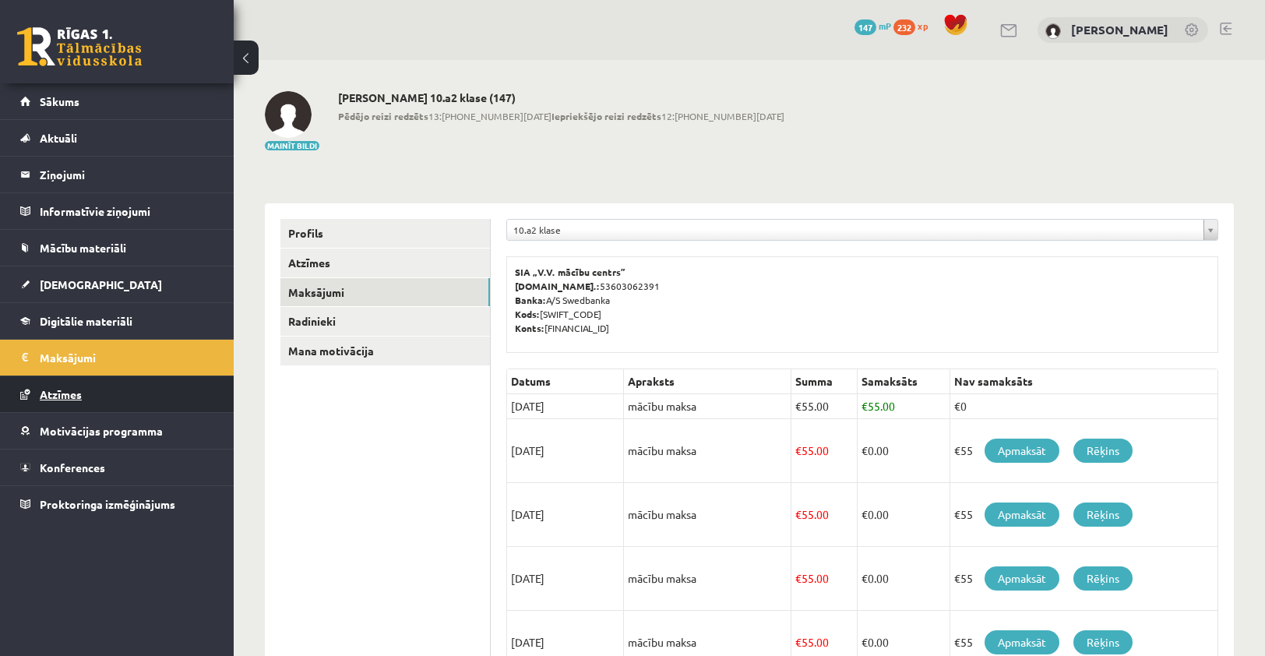
click at [65, 401] on link "Atzīmes" at bounding box center [117, 394] width 194 height 36
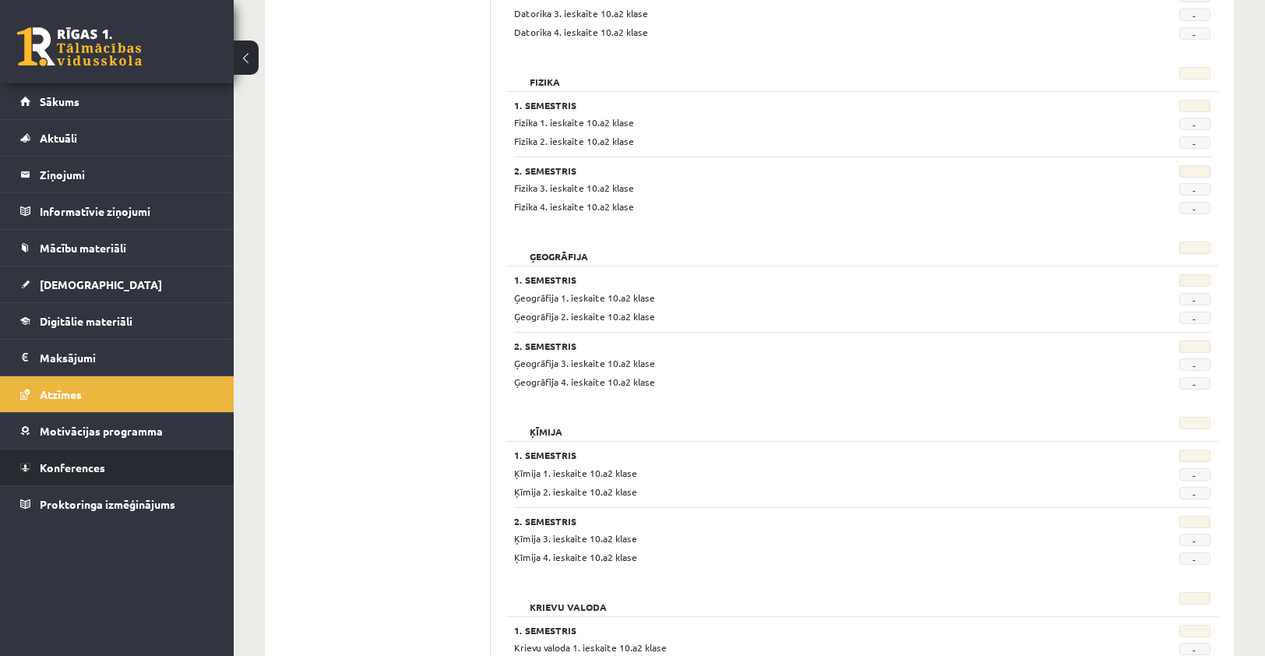
scroll to position [545, 0]
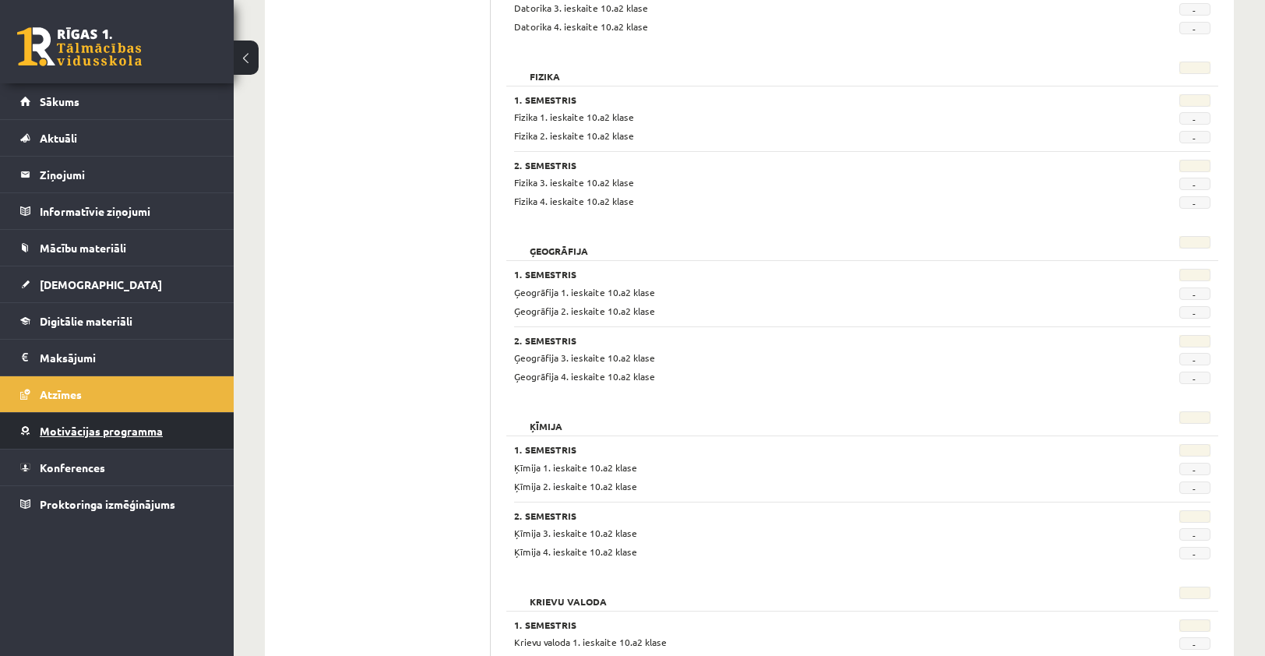
click at [139, 427] on span "Motivācijas programma" at bounding box center [101, 431] width 123 height 14
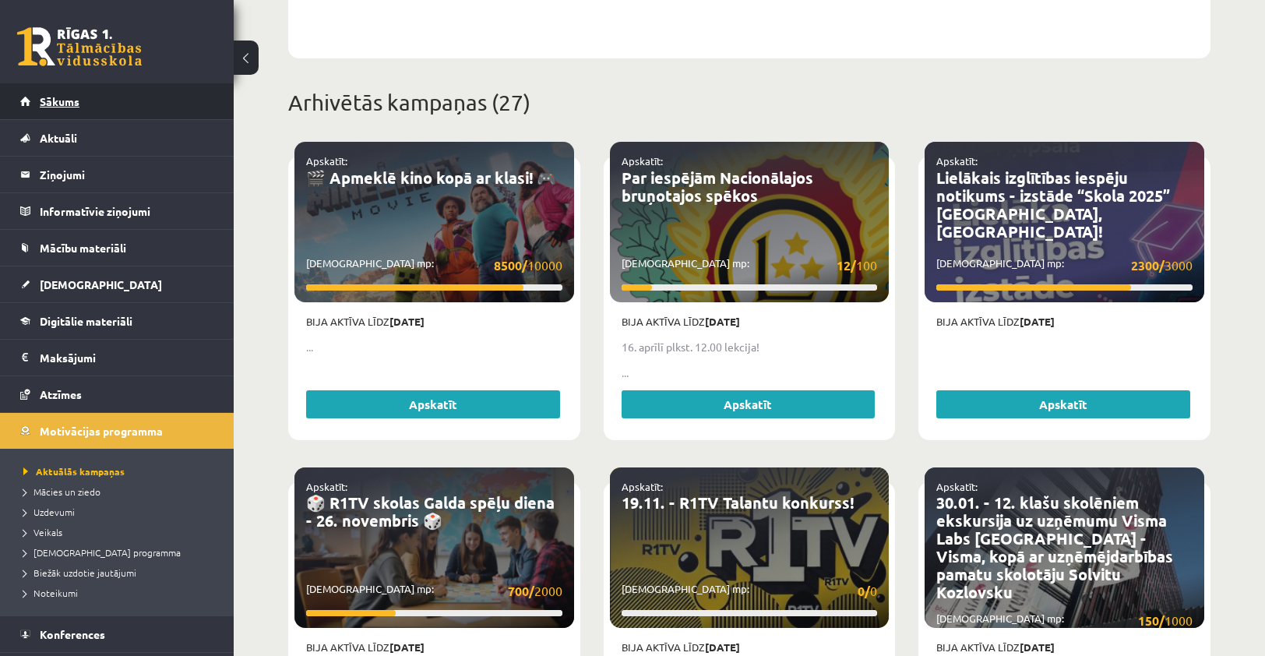
click at [80, 106] on link "Sākums" at bounding box center [117, 101] width 194 height 36
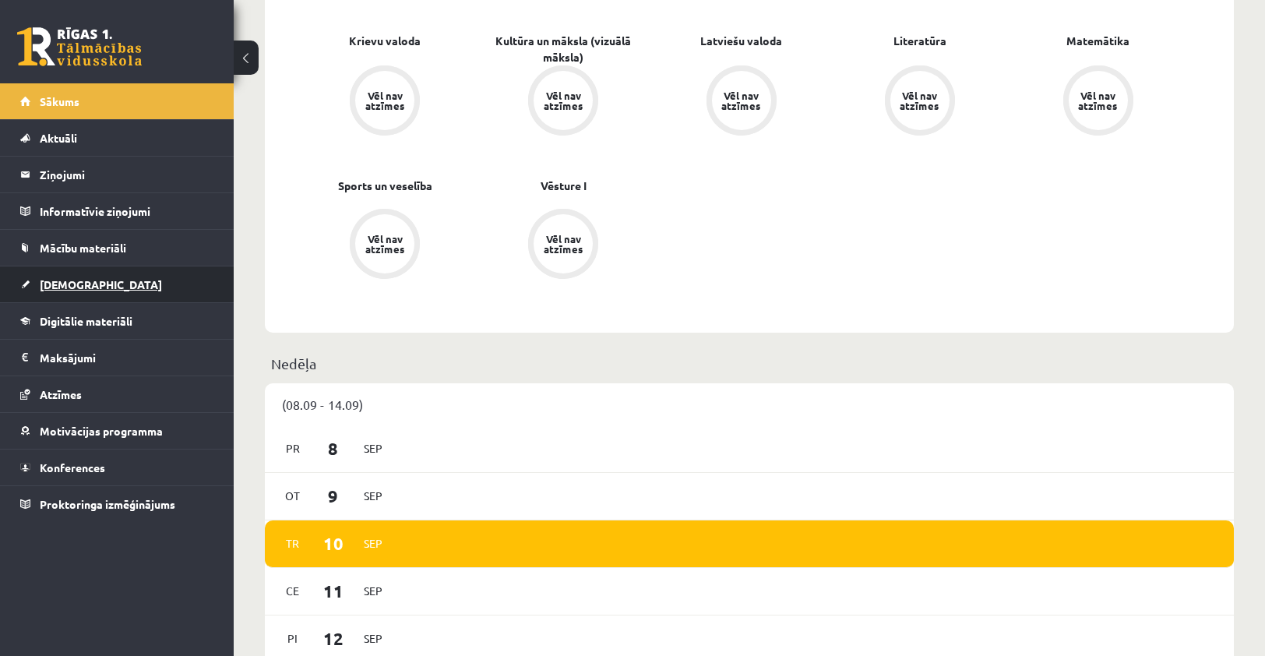
scroll to position [623, 0]
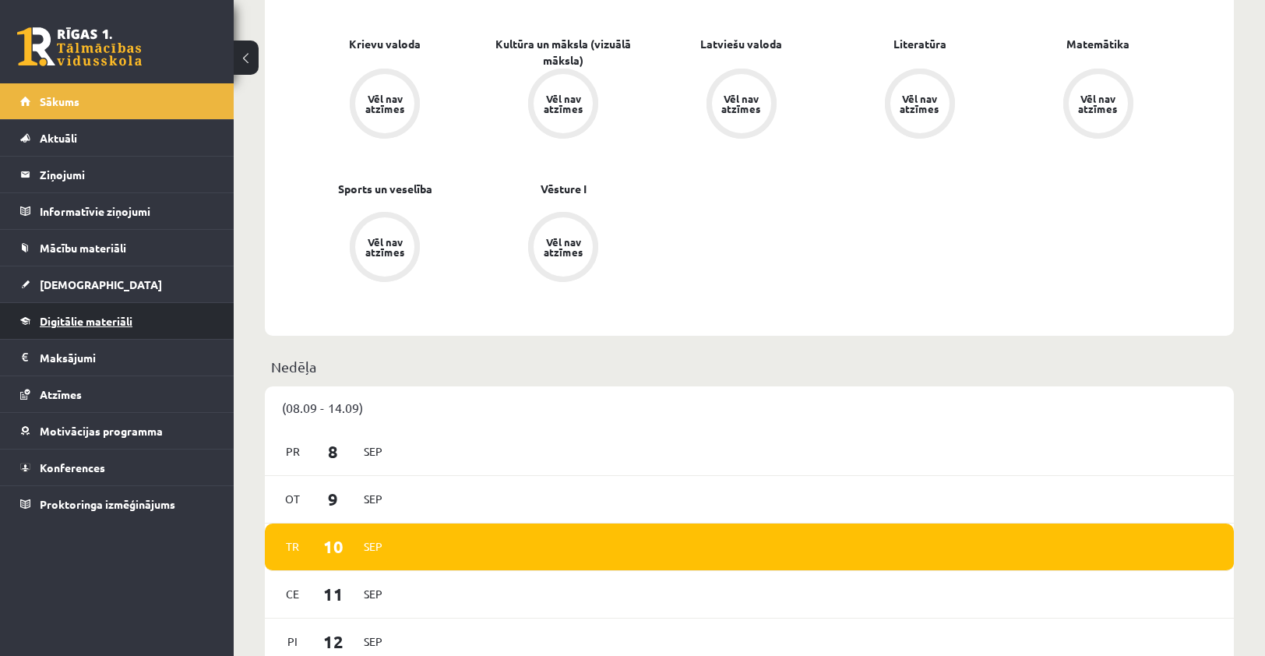
click at [91, 319] on span "Digitālie materiāli" at bounding box center [86, 321] width 93 height 14
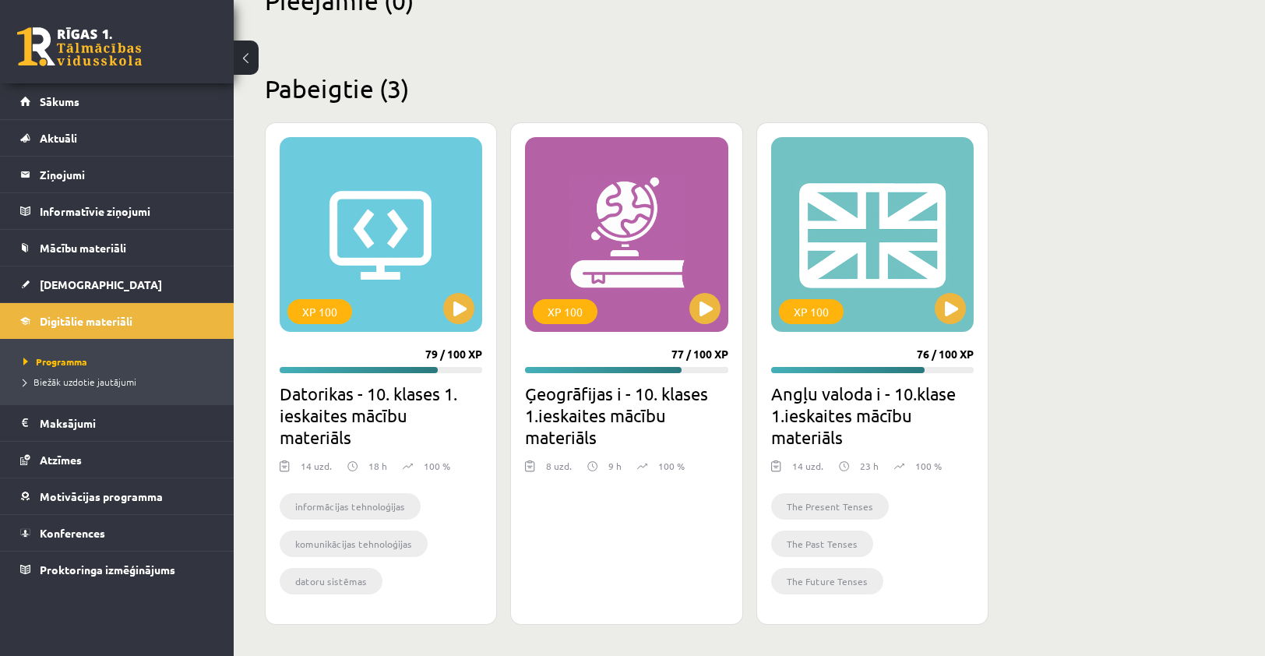
scroll to position [409, 0]
click at [953, 306] on button at bounding box center [950, 309] width 31 height 31
click at [906, 269] on div "XP 100" at bounding box center [872, 235] width 203 height 195
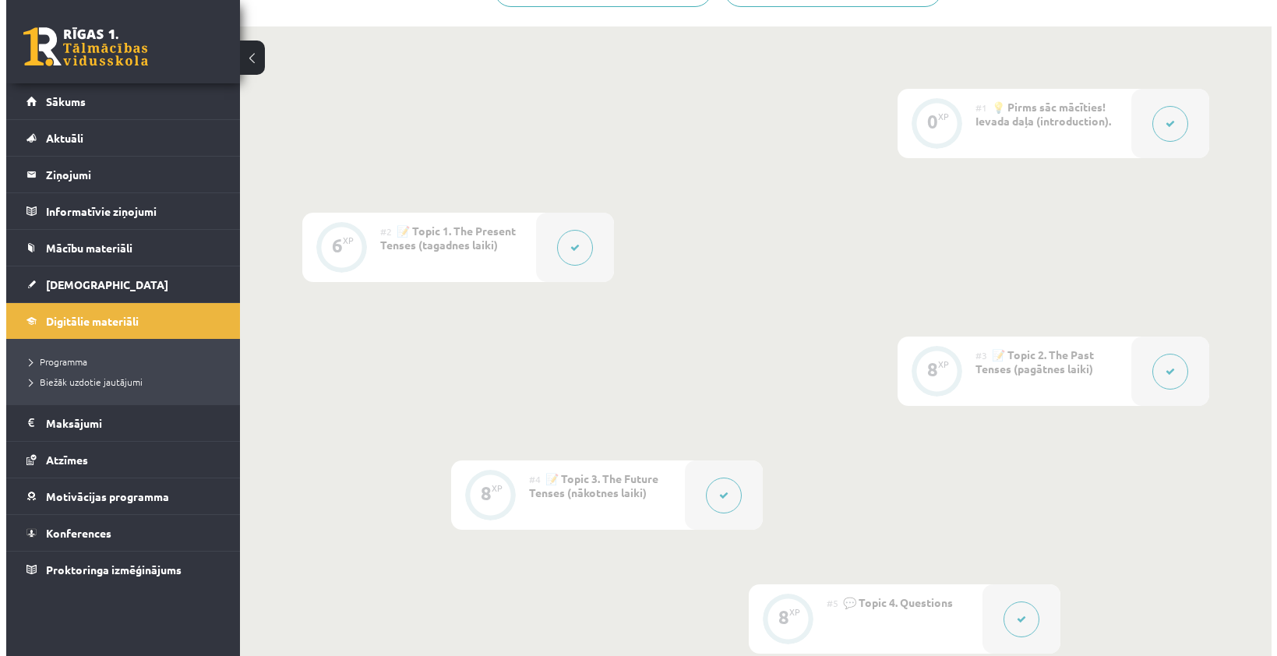
scroll to position [389, 0]
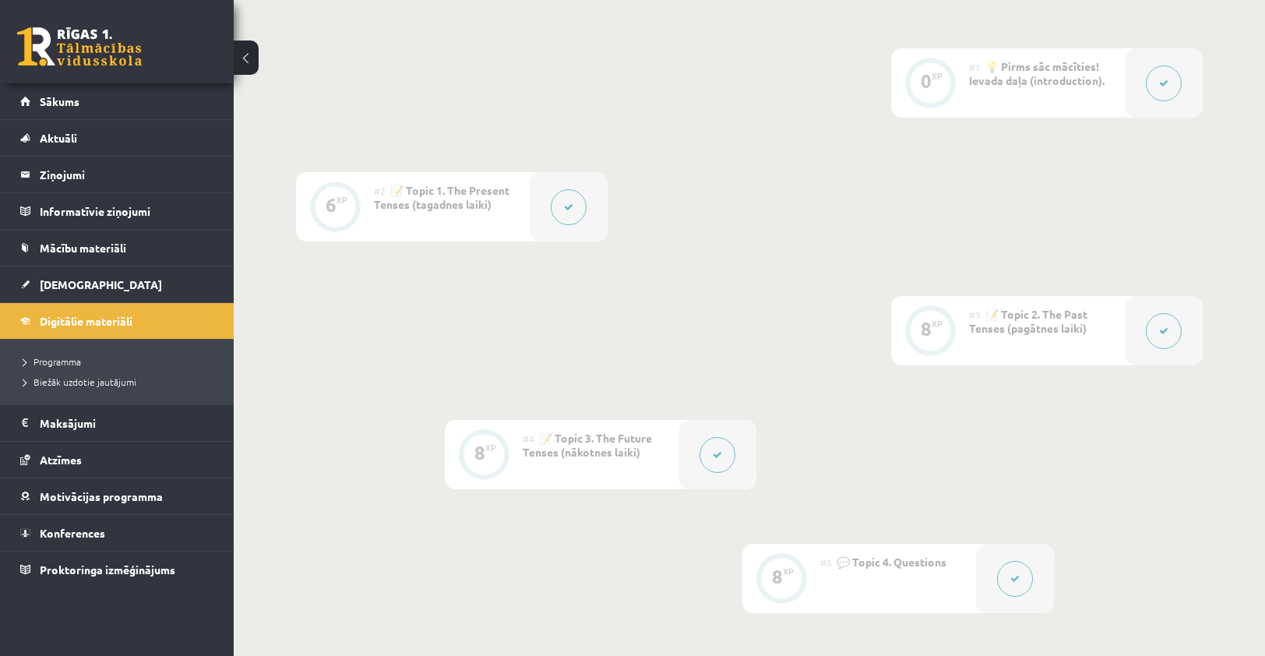
click at [1131, 82] on div at bounding box center [1164, 82] width 78 height 69
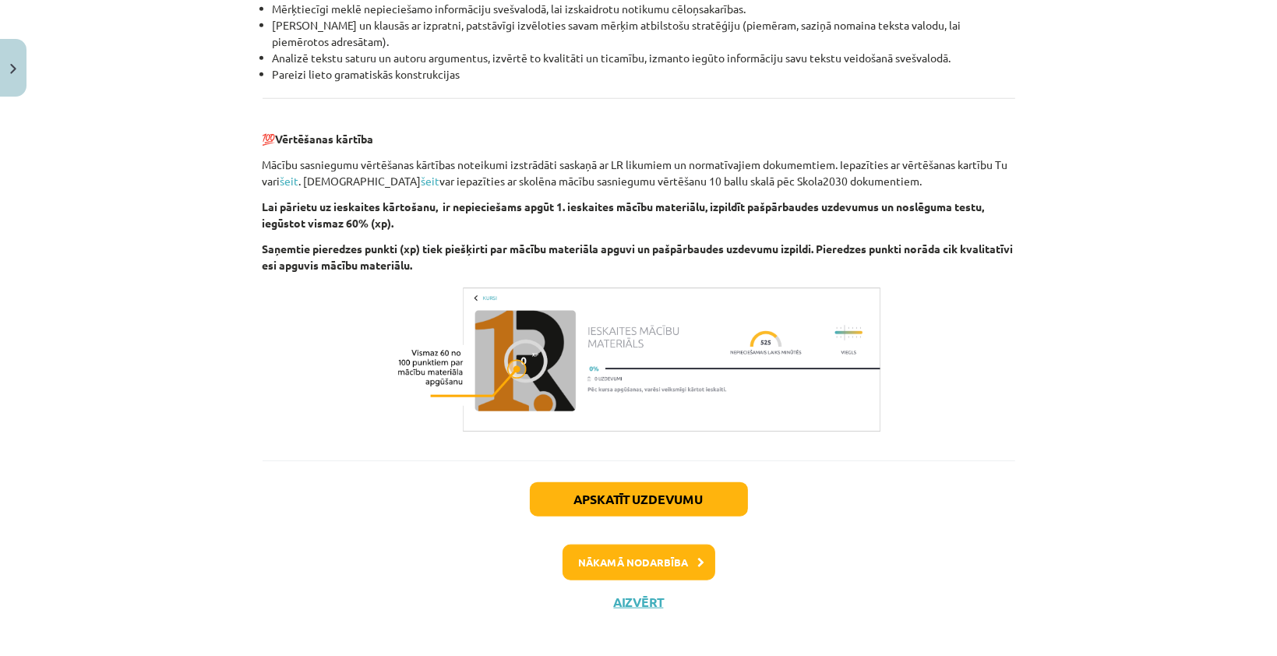
scroll to position [1735, 0]
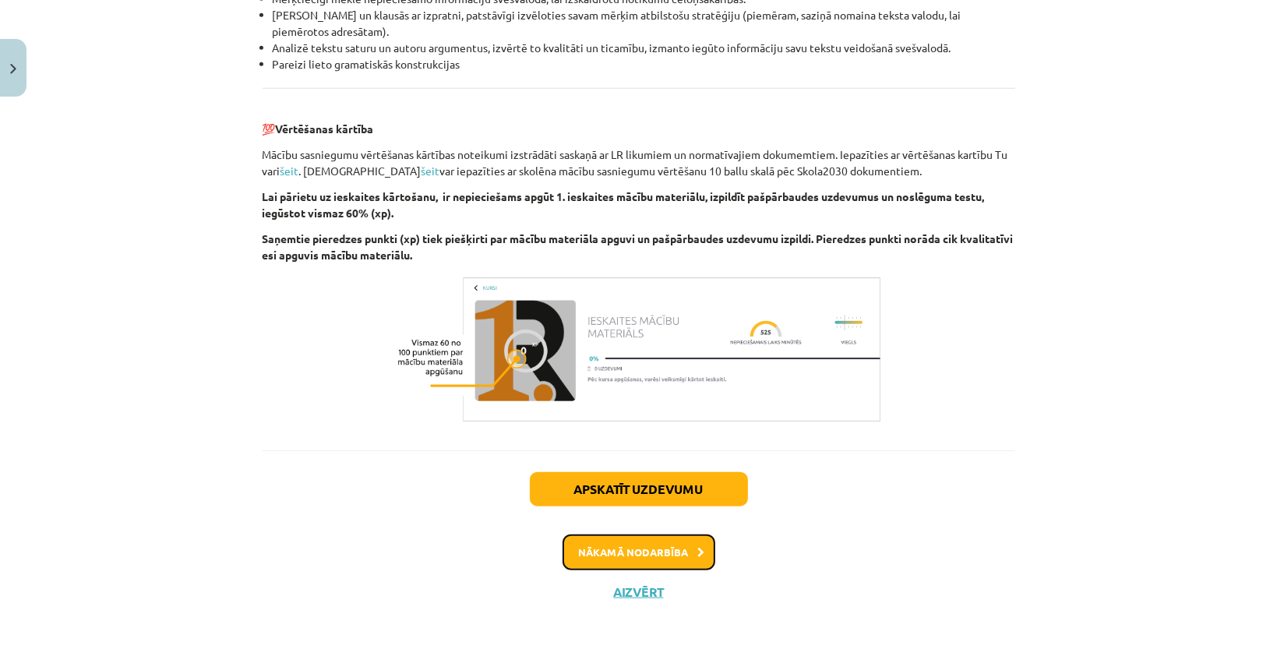
click at [665, 545] on button "Nākamā nodarbība" at bounding box center [638, 552] width 153 height 36
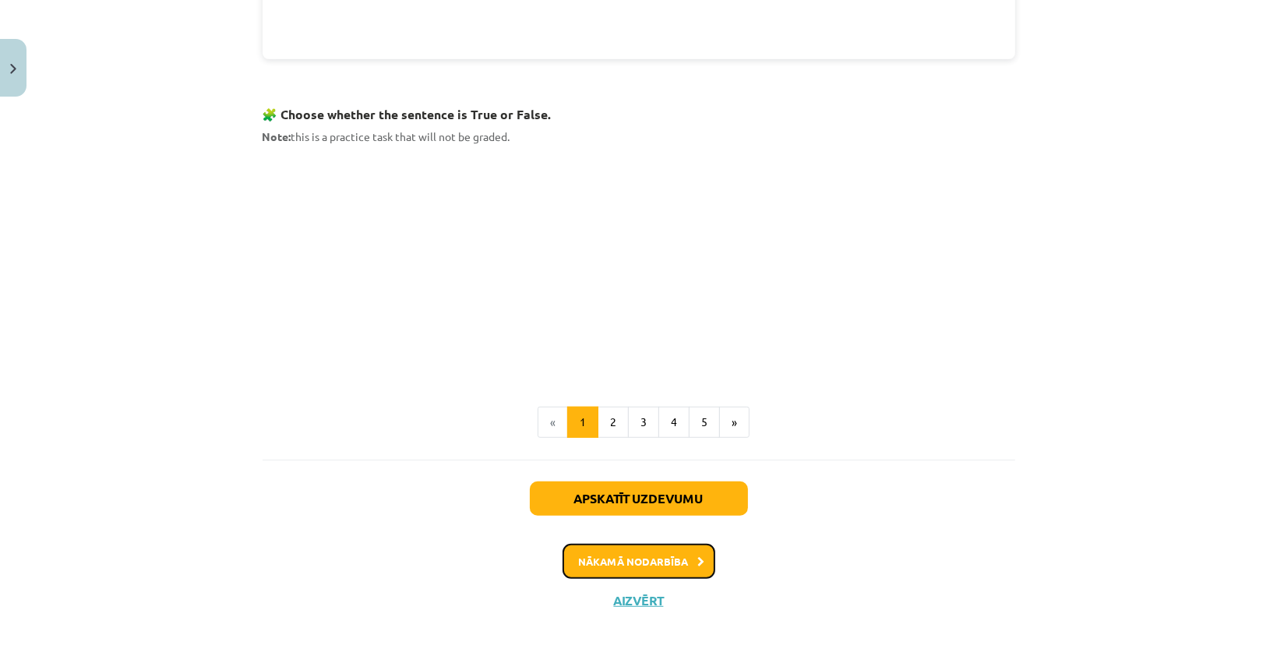
scroll to position [963, 0]
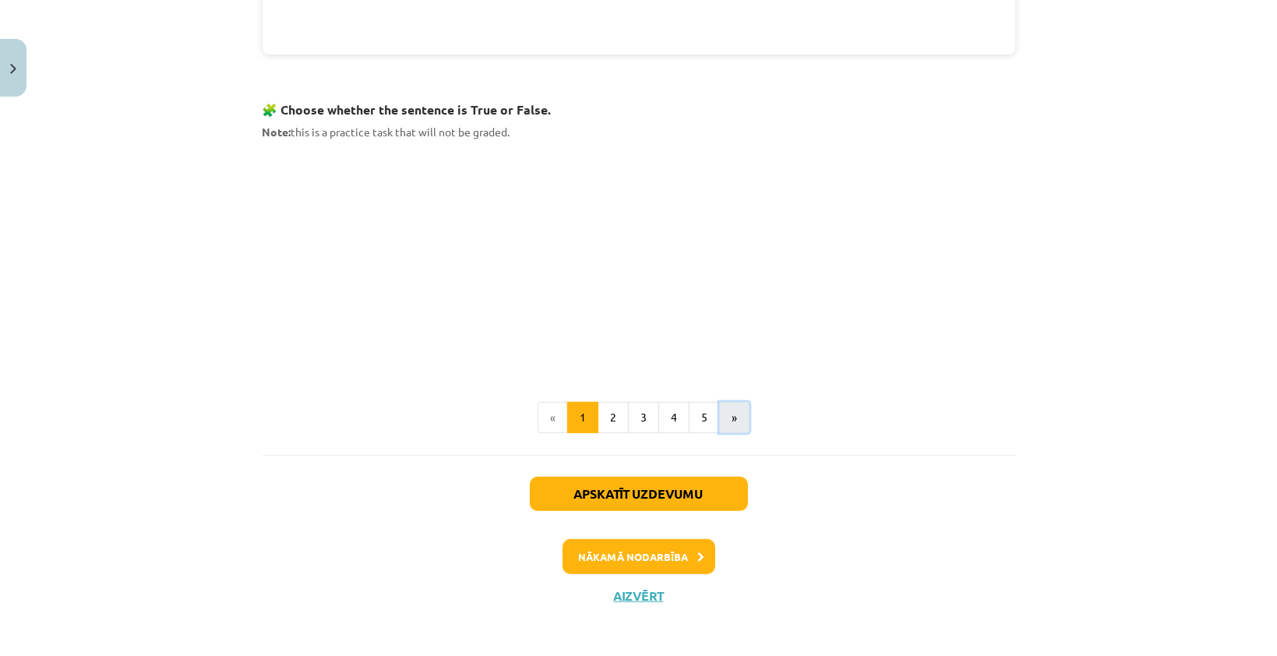
click at [726, 405] on button "»" at bounding box center [734, 417] width 30 height 31
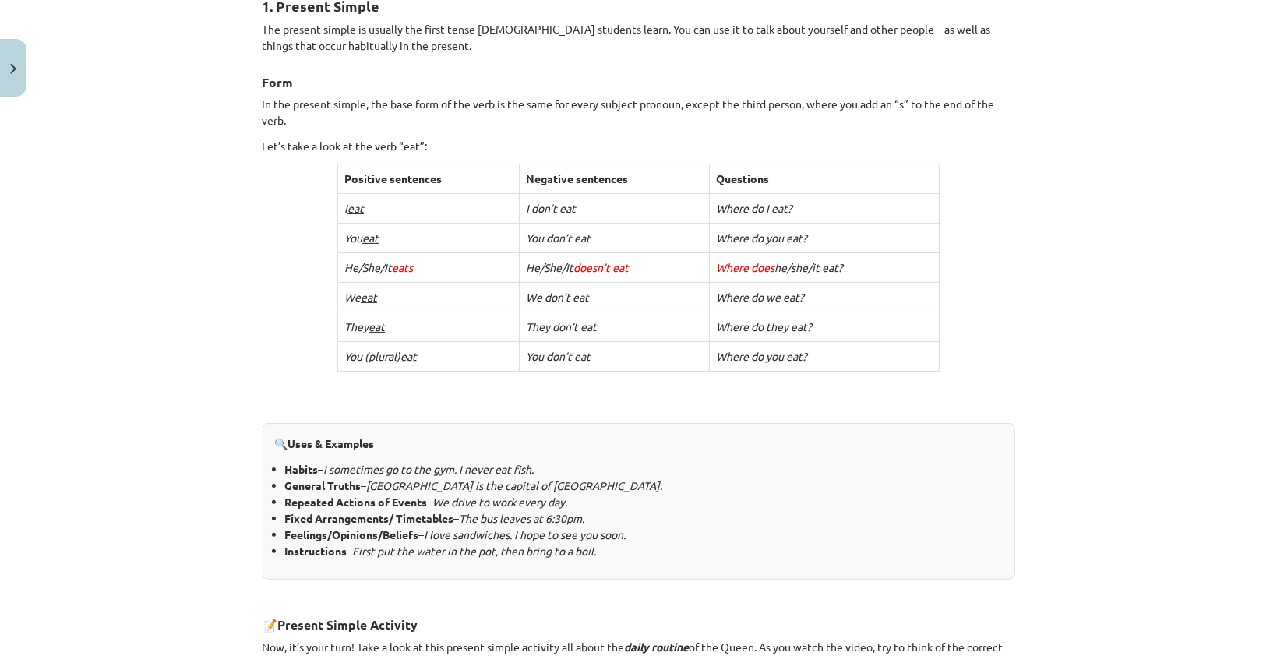
scroll to position [278, 0]
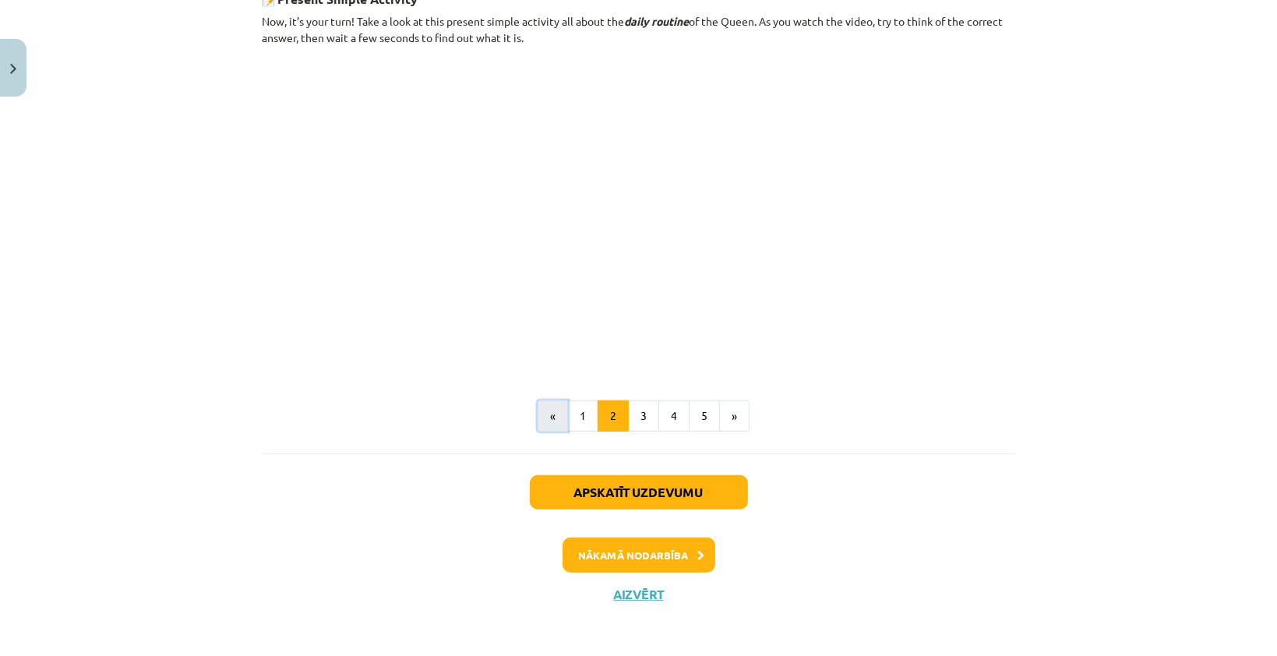
click at [539, 418] on button "«" at bounding box center [552, 415] width 30 height 31
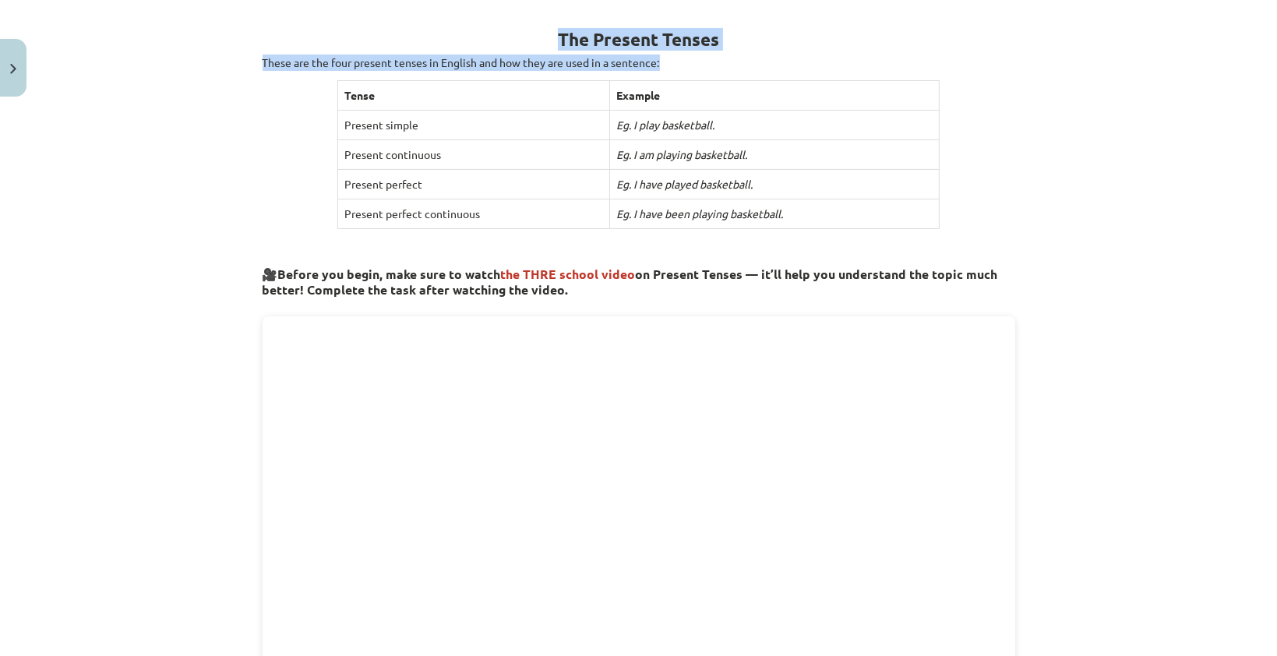
drag, startPoint x: 236, startPoint y: 30, endPoint x: 215, endPoint y: 171, distance: 143.3
click at [215, 171] on div "Mācību tēma: Angļu valoda i - 10.klase 1.ieskaites mācību materiāls #2 📝 Topic …" at bounding box center [638, 328] width 1277 height 656
drag, startPoint x: 215, startPoint y: 171, endPoint x: 215, endPoint y: 107, distance: 64.7
click at [215, 107] on div "Mācību tēma: Angļu valoda i - 10.klase 1.ieskaites mācību materiāls #2 📝 Topic …" at bounding box center [638, 328] width 1277 height 656
click at [214, 109] on div "Mācību tēma: Angļu valoda i - 10.klase 1.ieskaites mācību materiāls #2 📝 Topic …" at bounding box center [638, 328] width 1277 height 656
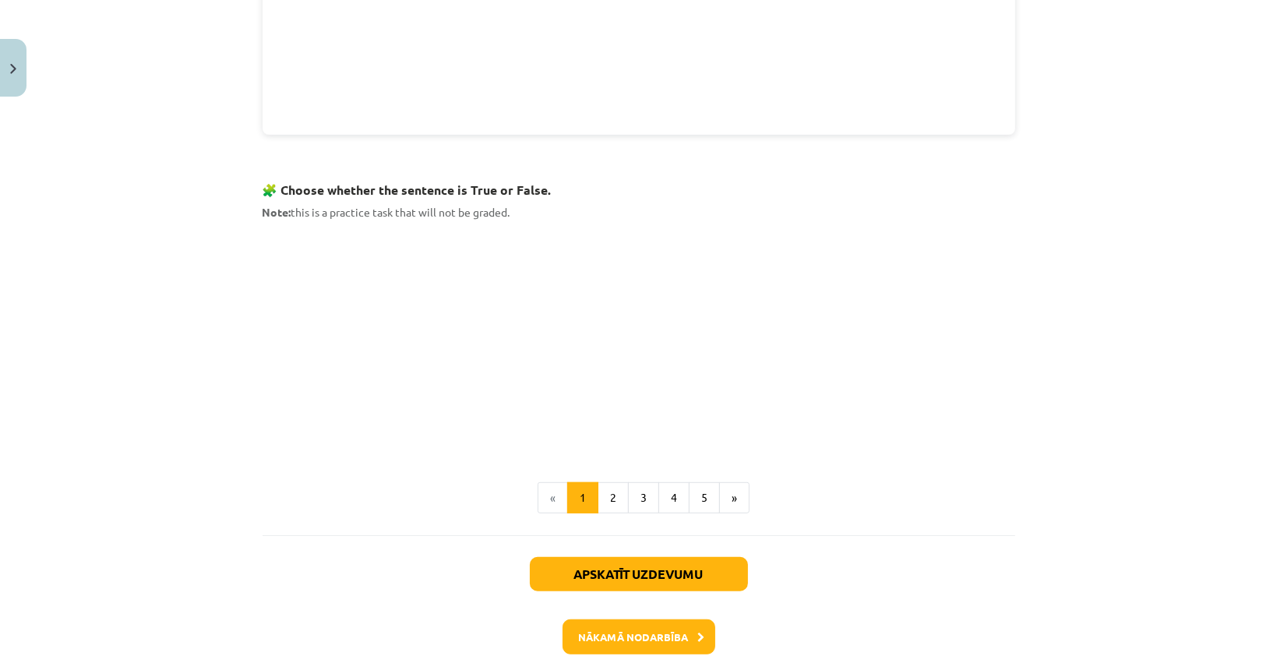
scroll to position [901, 0]
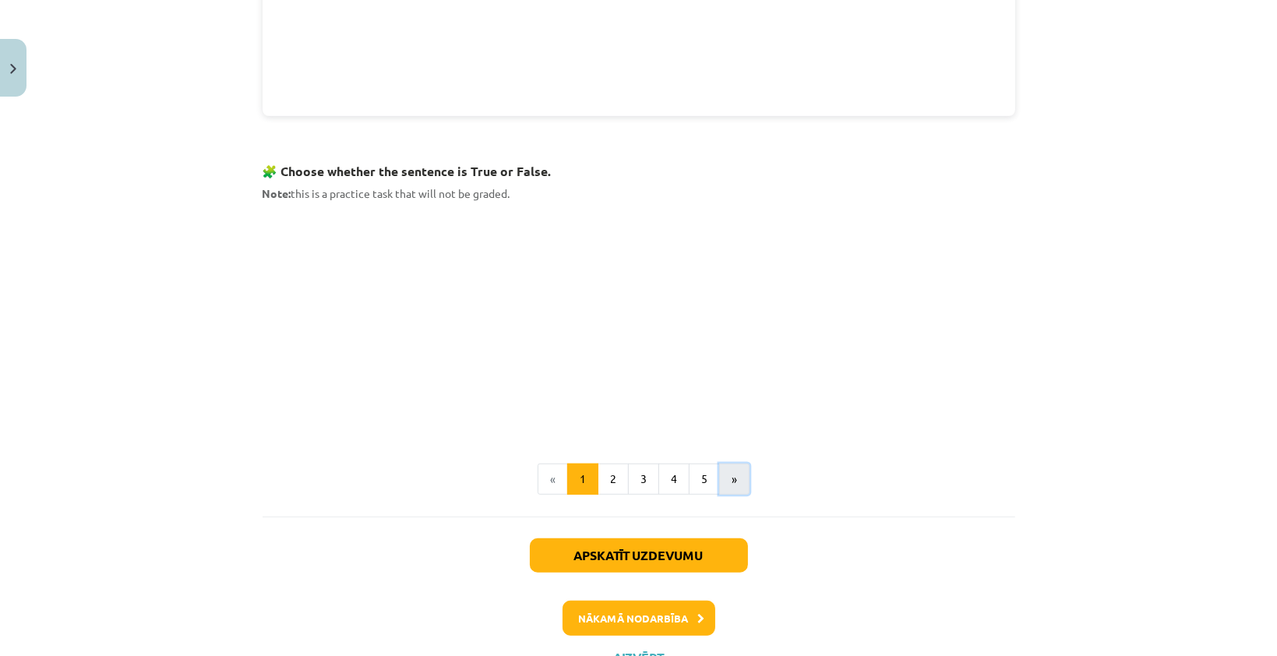
click at [725, 480] on button "»" at bounding box center [734, 478] width 30 height 31
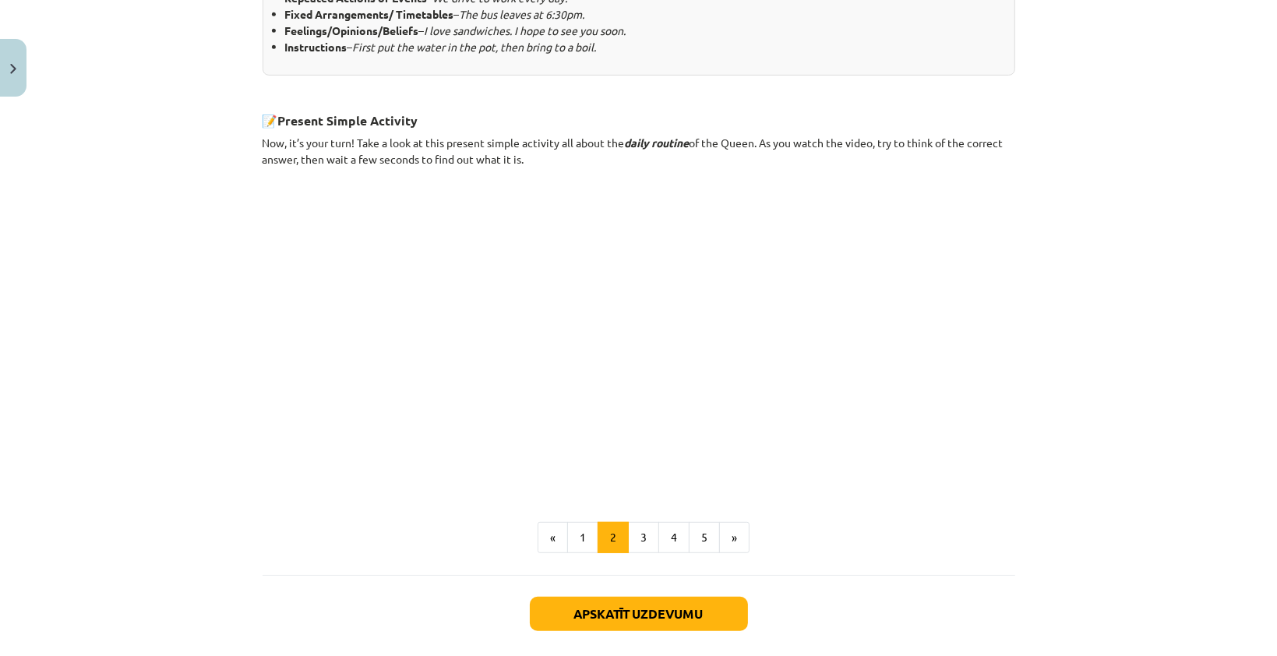
scroll to position [848, 0]
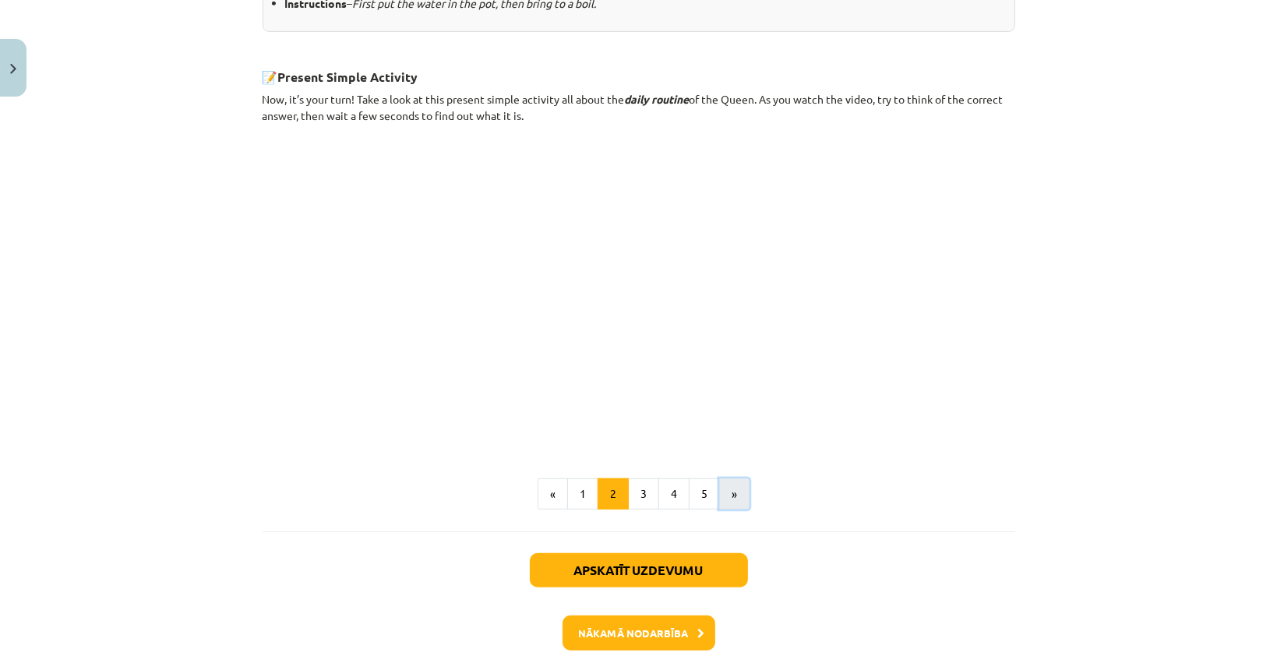
click at [726, 495] on button "»" at bounding box center [734, 493] width 30 height 31
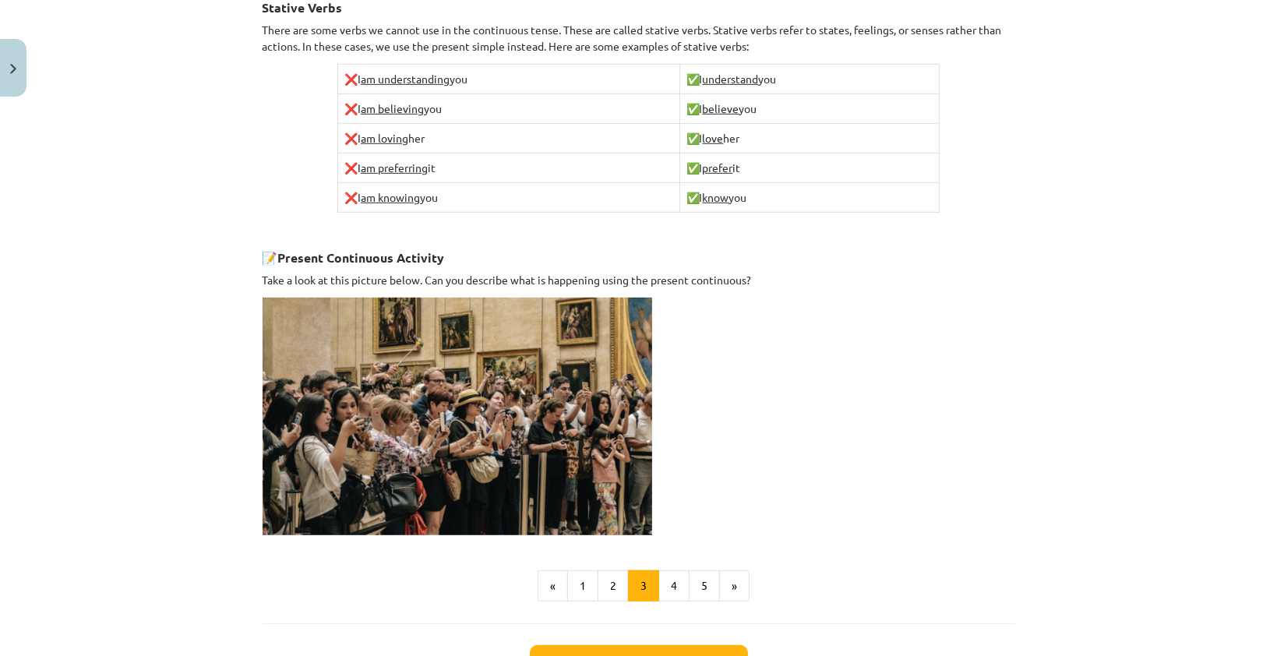
scroll to position [1044, 0]
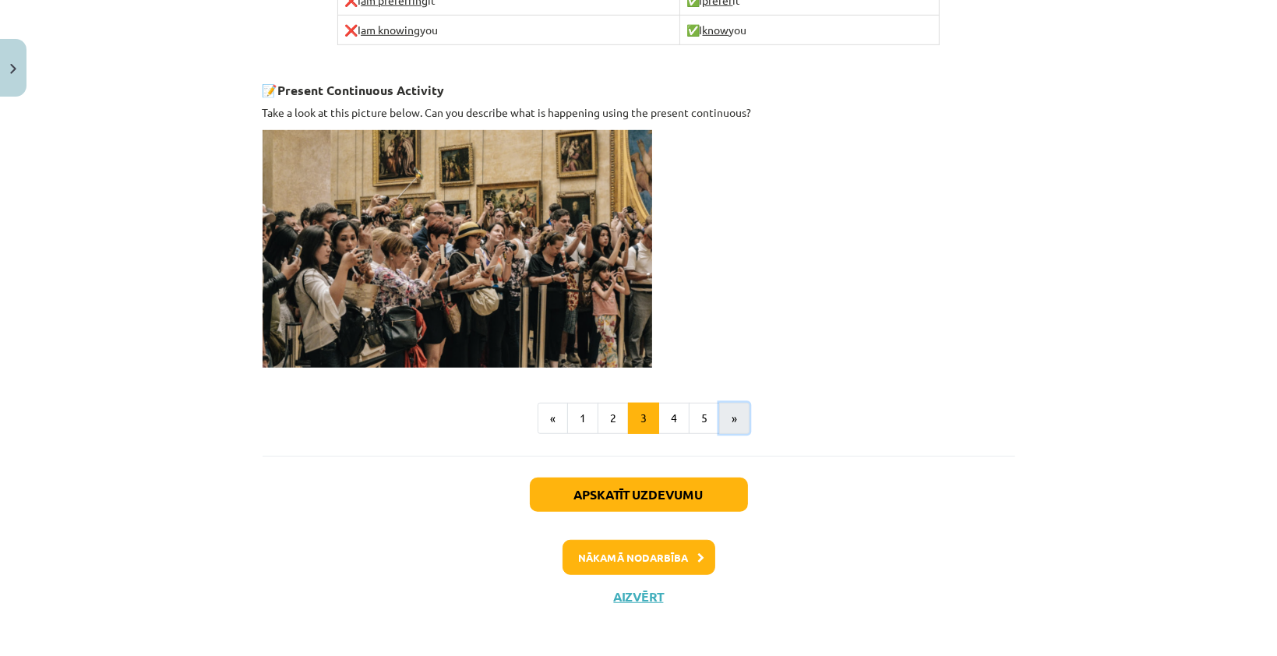
click at [733, 425] on button "»" at bounding box center [734, 418] width 30 height 31
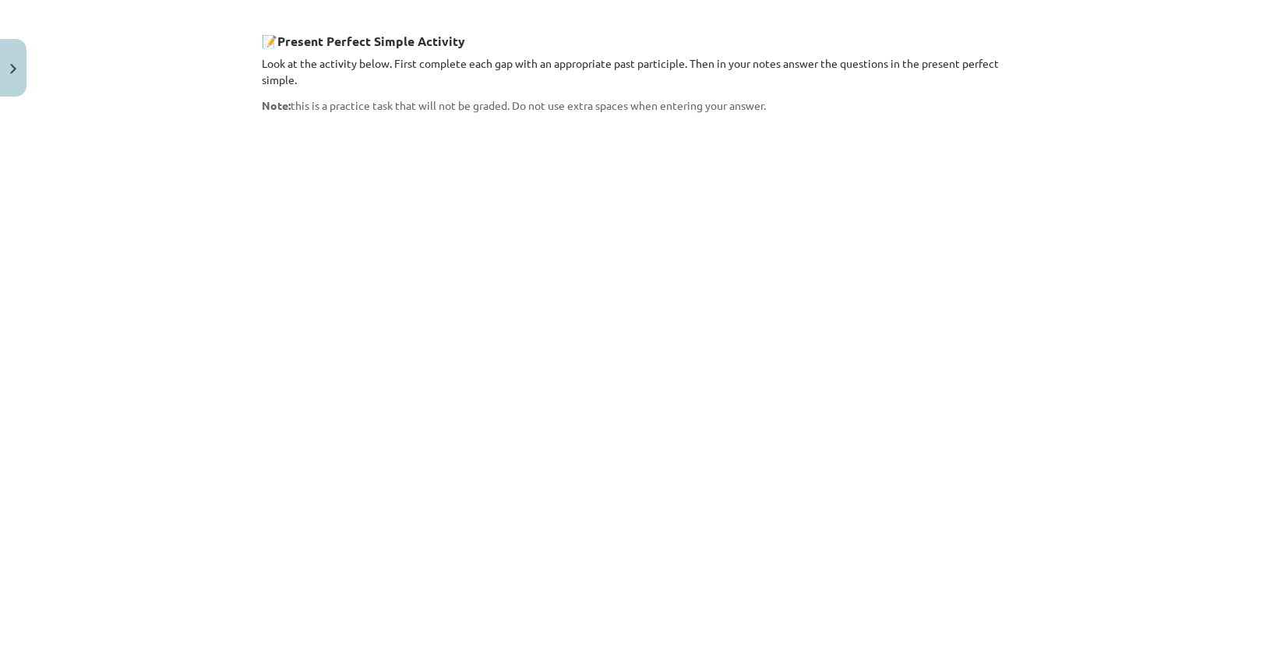
scroll to position [1344, 0]
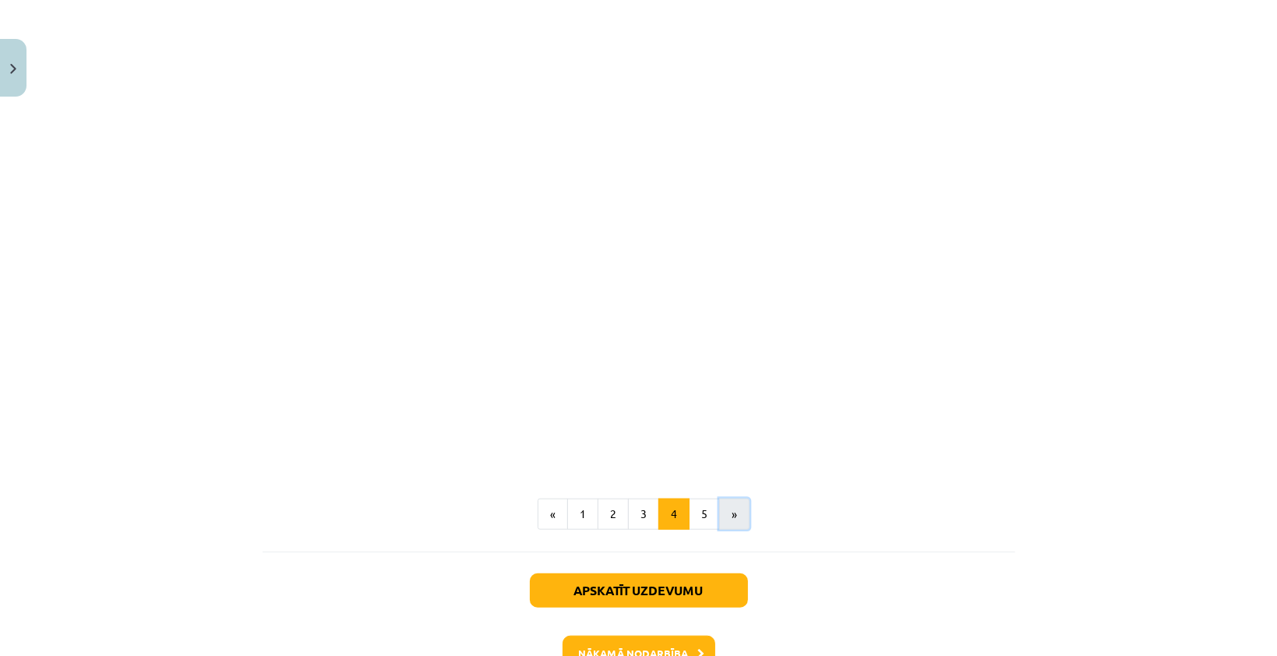
click at [724, 499] on button "»" at bounding box center [734, 514] width 30 height 31
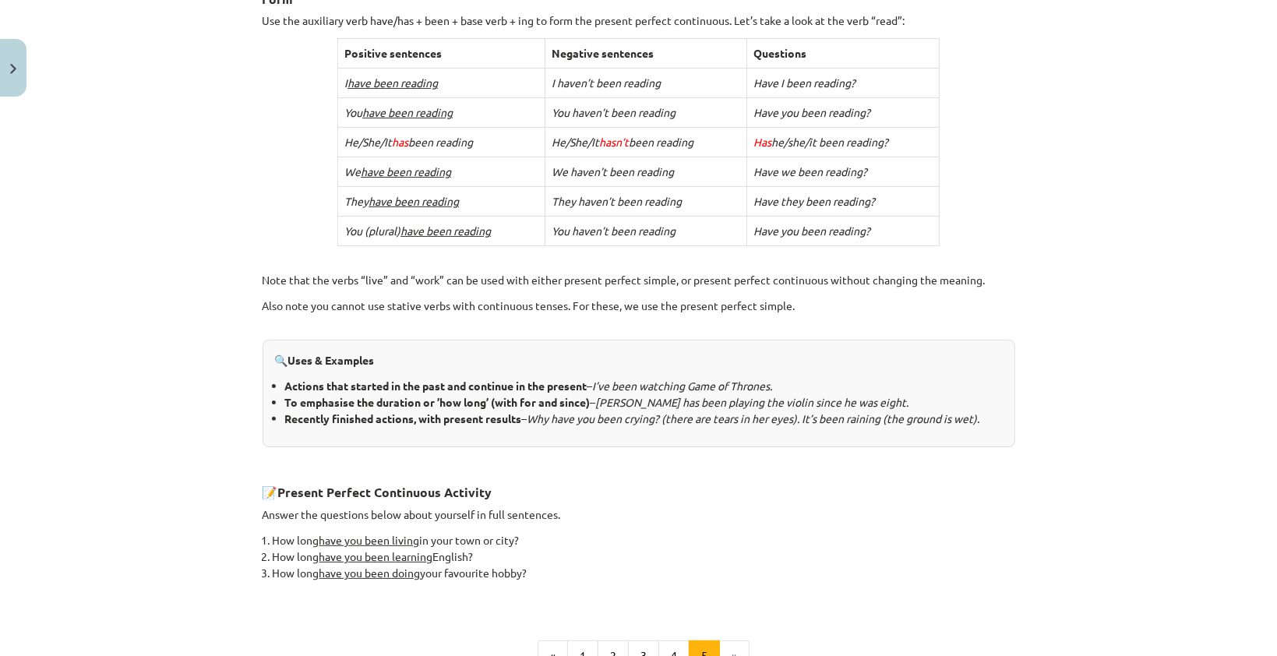
scroll to position [623, 0]
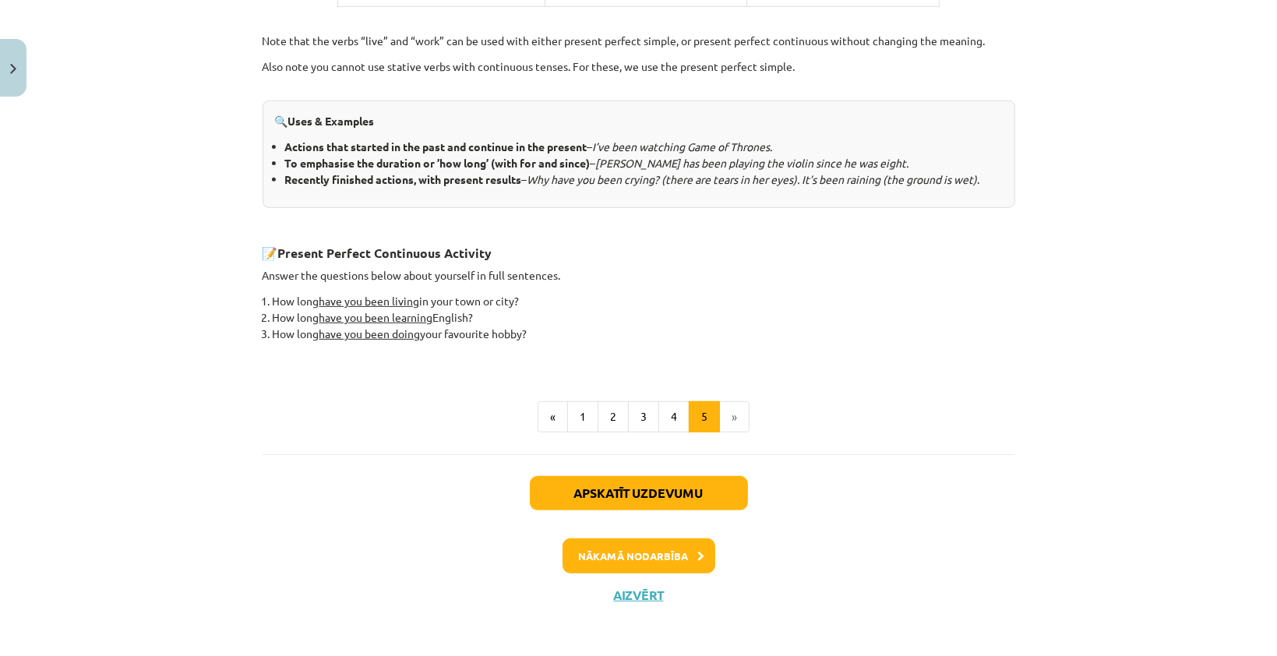
click at [720, 418] on li "»" at bounding box center [735, 416] width 30 height 31
click at [735, 421] on li "»" at bounding box center [735, 416] width 30 height 31
